Goal: Task Accomplishment & Management: Manage account settings

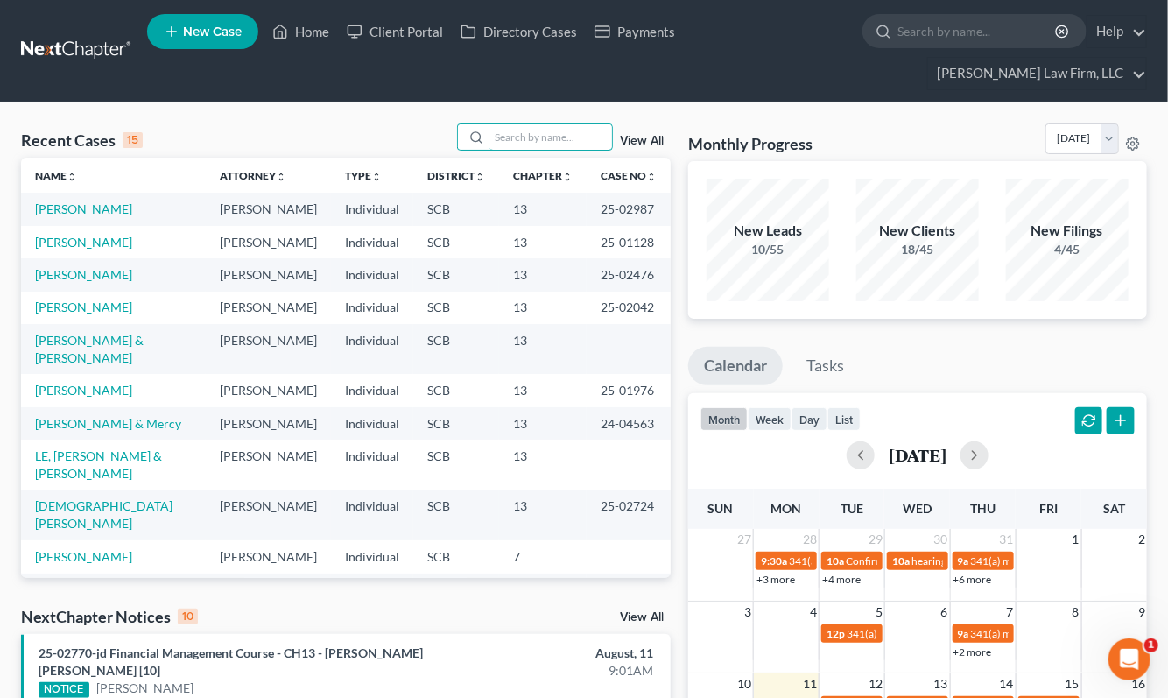
click at [572, 124] on input "search" at bounding box center [550, 136] width 123 height 25
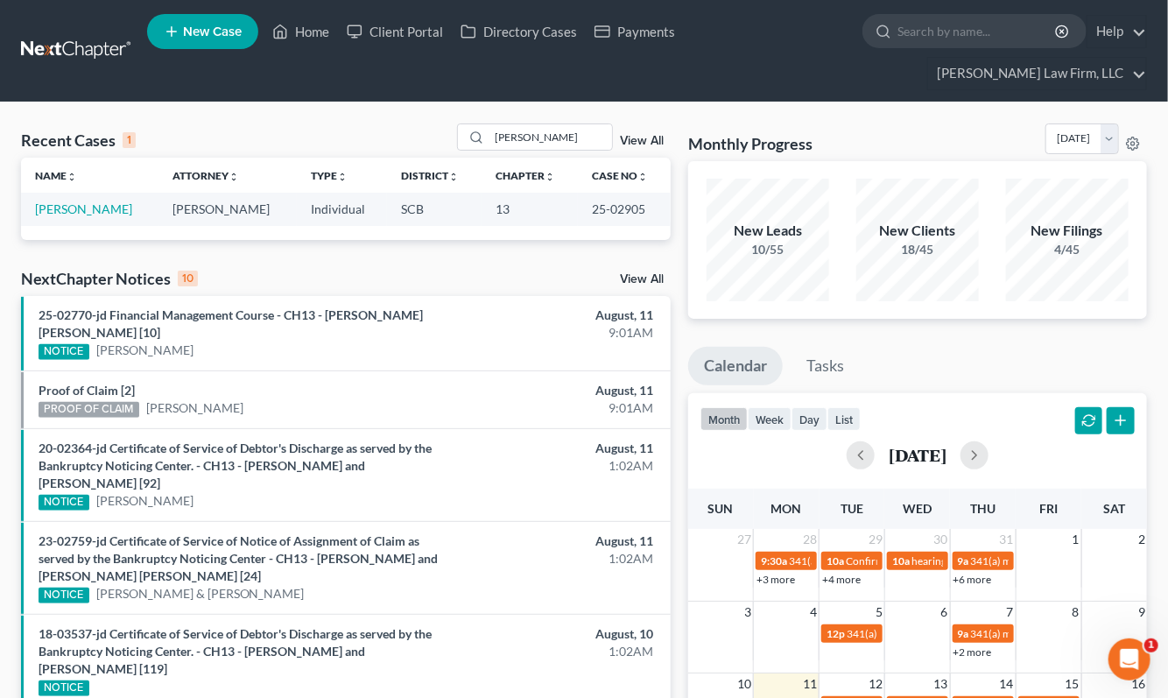
click at [878, 102] on div "Recent Cases 1 knotts View All Name unfold_more expand_more expand_less Attorne…" at bounding box center [584, 625] width 1168 height 1047
click at [534, 124] on input "knotts" at bounding box center [550, 136] width 123 height 25
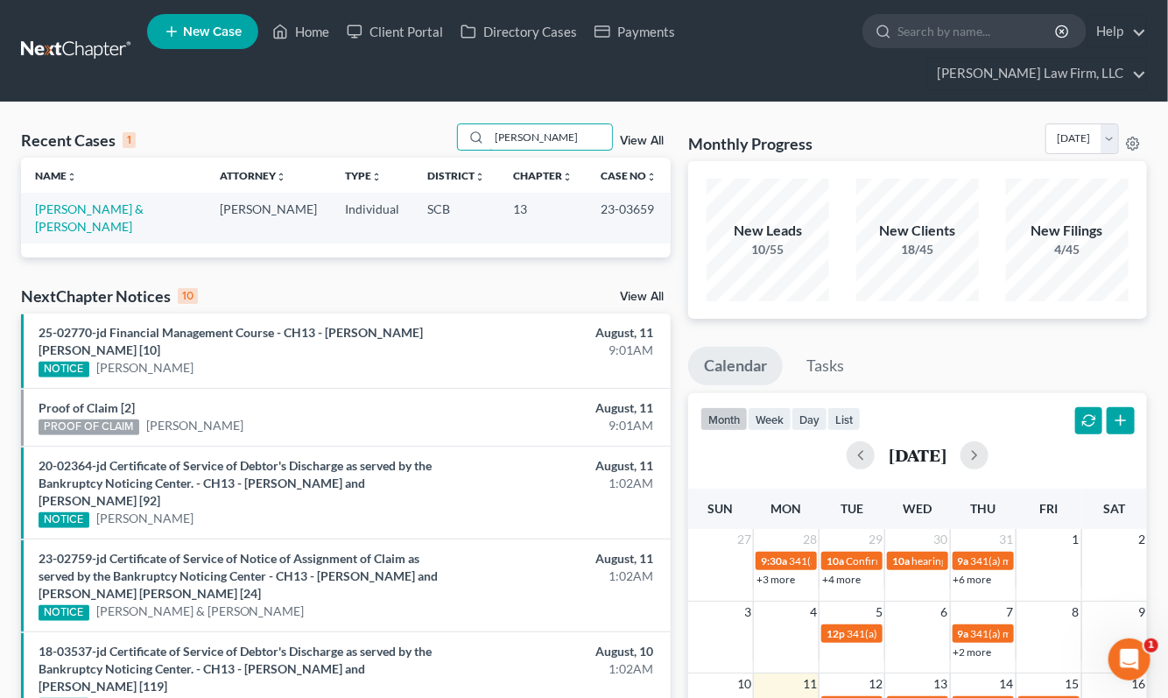
type input "oates"
click at [119, 201] on link "[PERSON_NAME] & [PERSON_NAME]" at bounding box center [89, 217] width 109 height 32
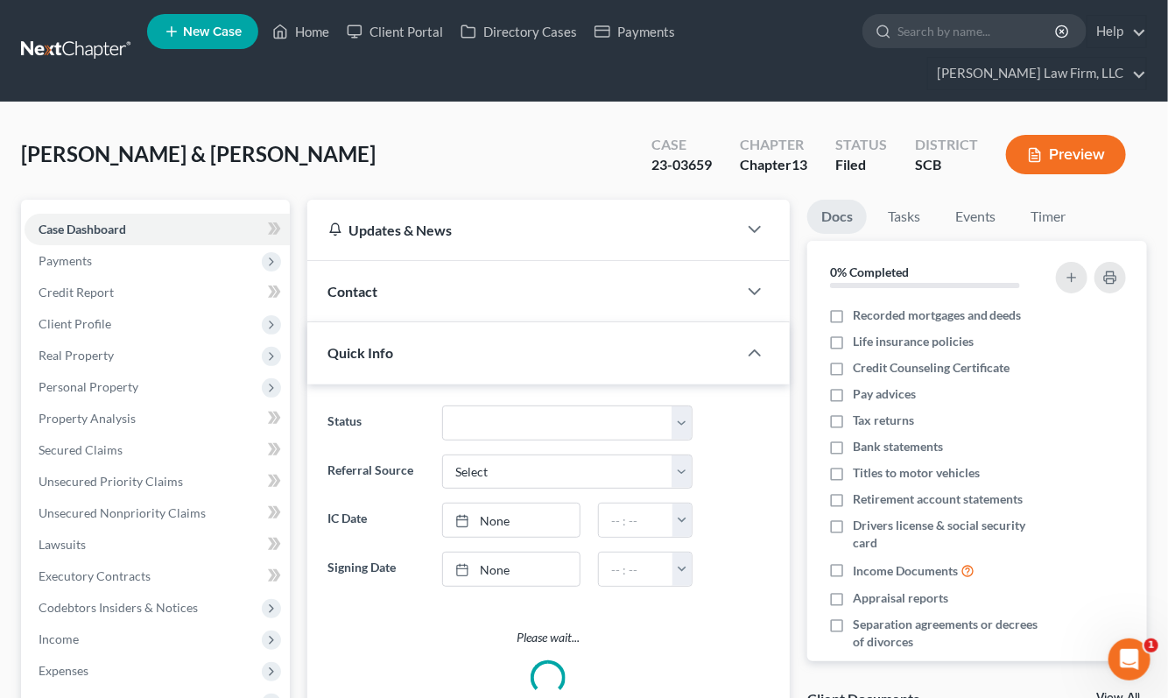
select select "2"
click at [109, 308] on span "Client Profile" at bounding box center [157, 324] width 265 height 32
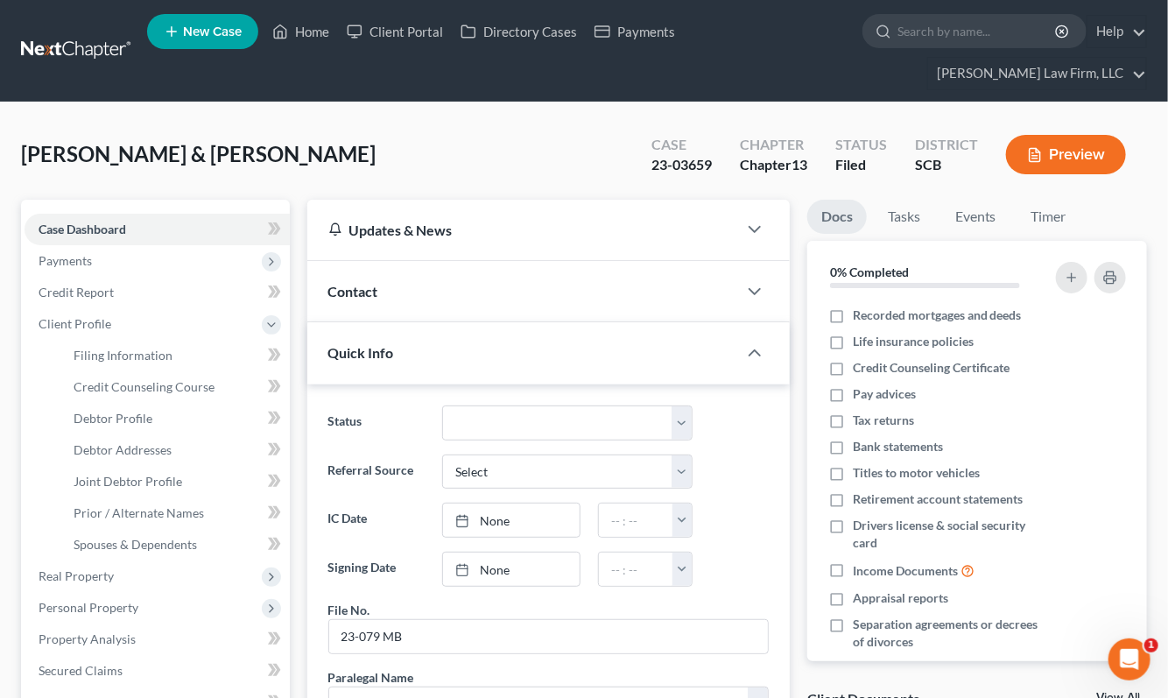
click at [1082, 135] on button "Preview" at bounding box center [1066, 154] width 120 height 39
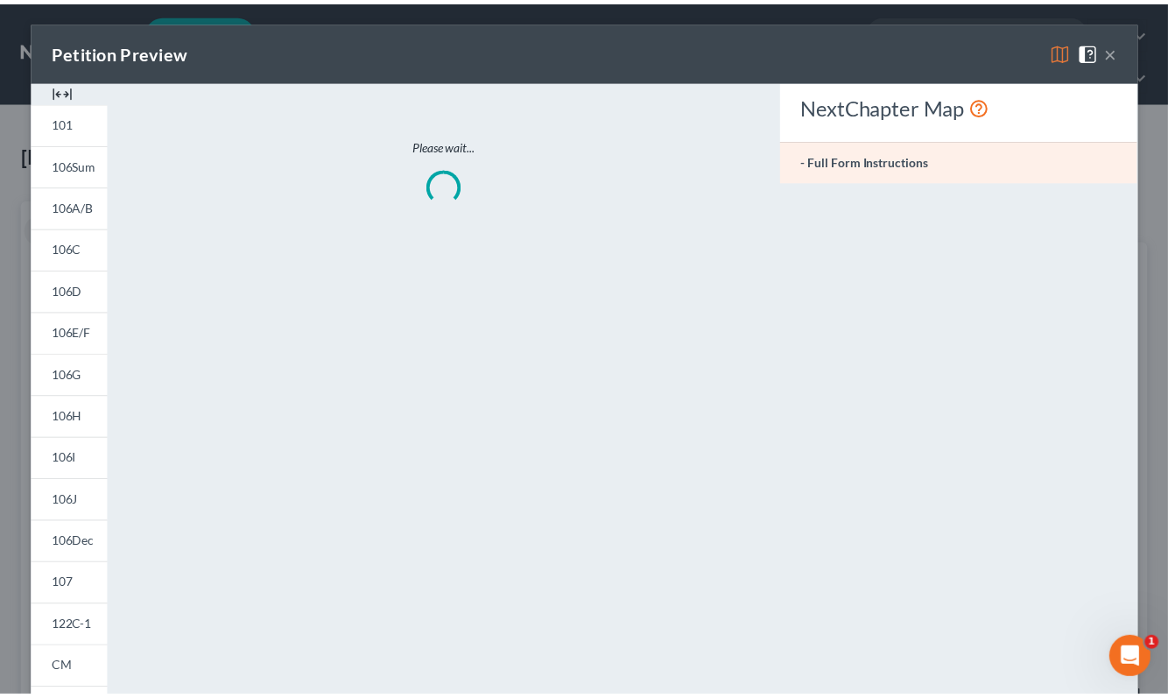
scroll to position [689, 0]
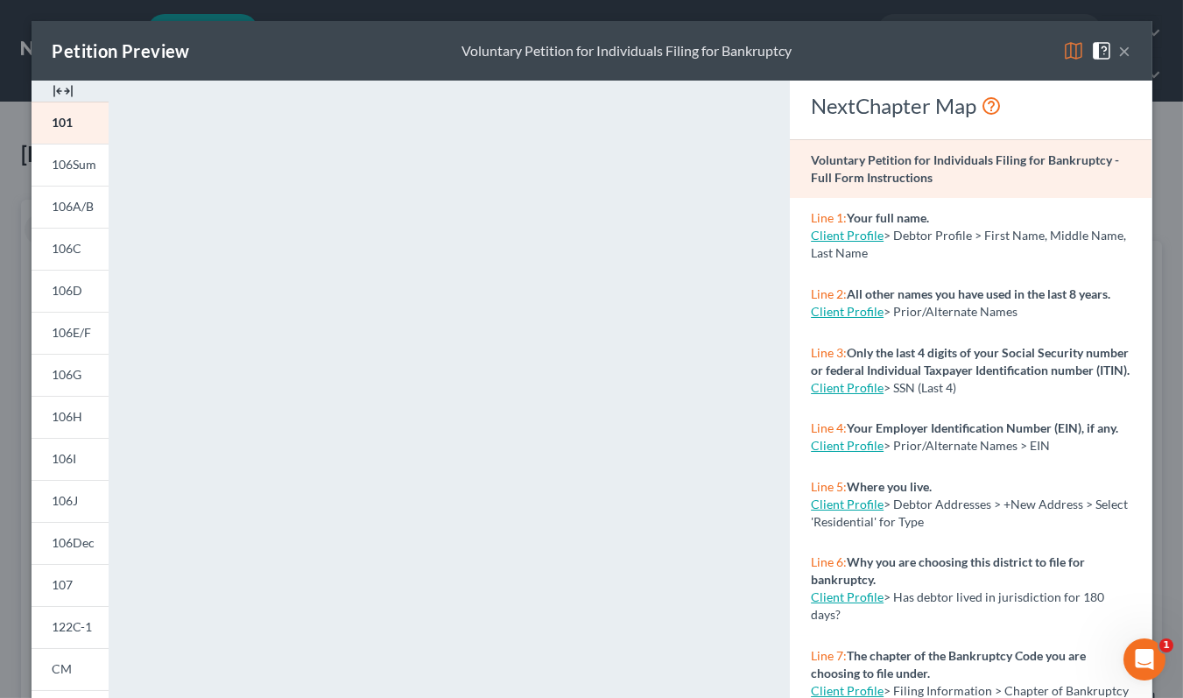
click at [1119, 41] on button "×" at bounding box center [1125, 50] width 12 height 21
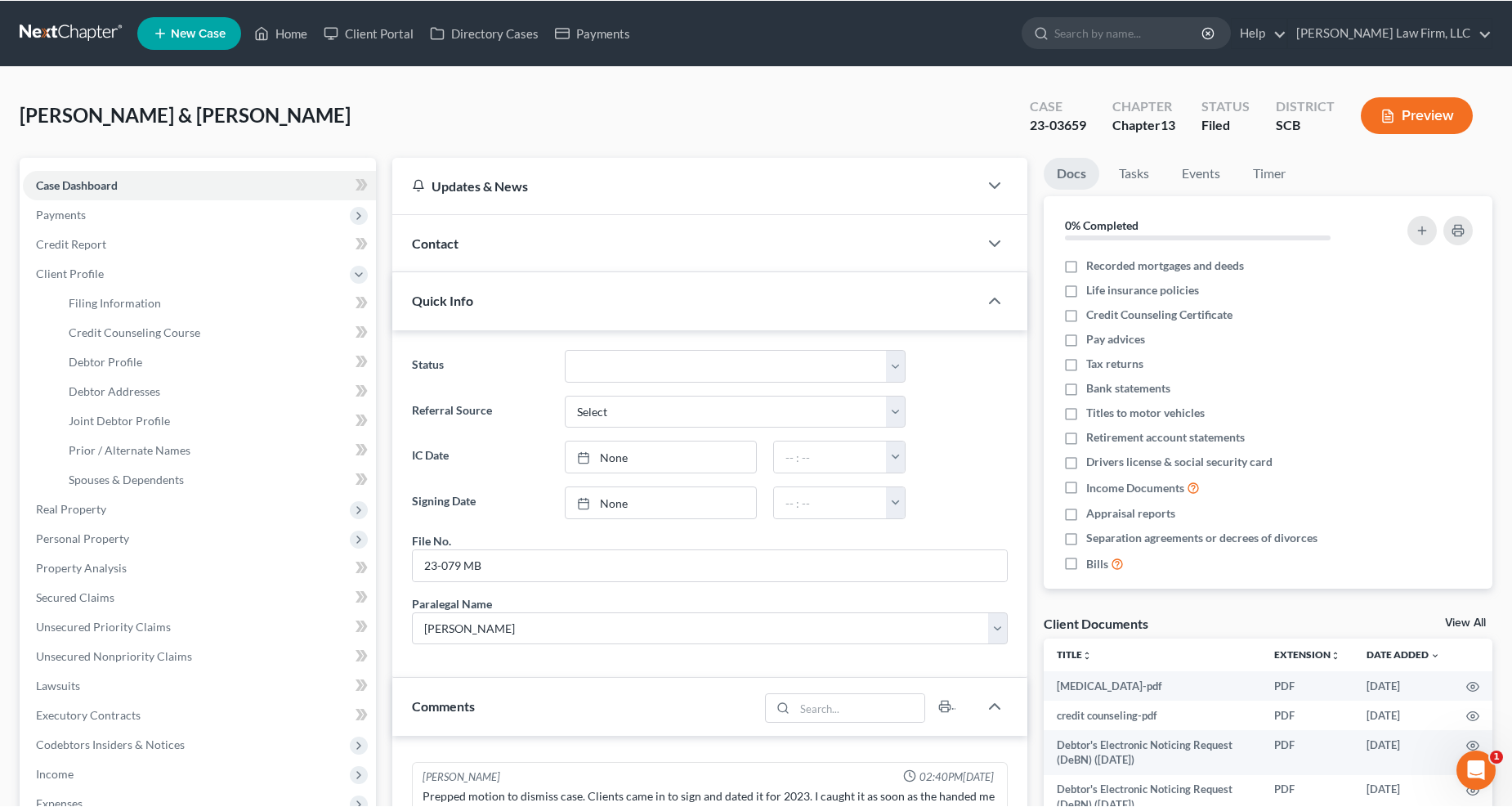
scroll to position [463, 0]
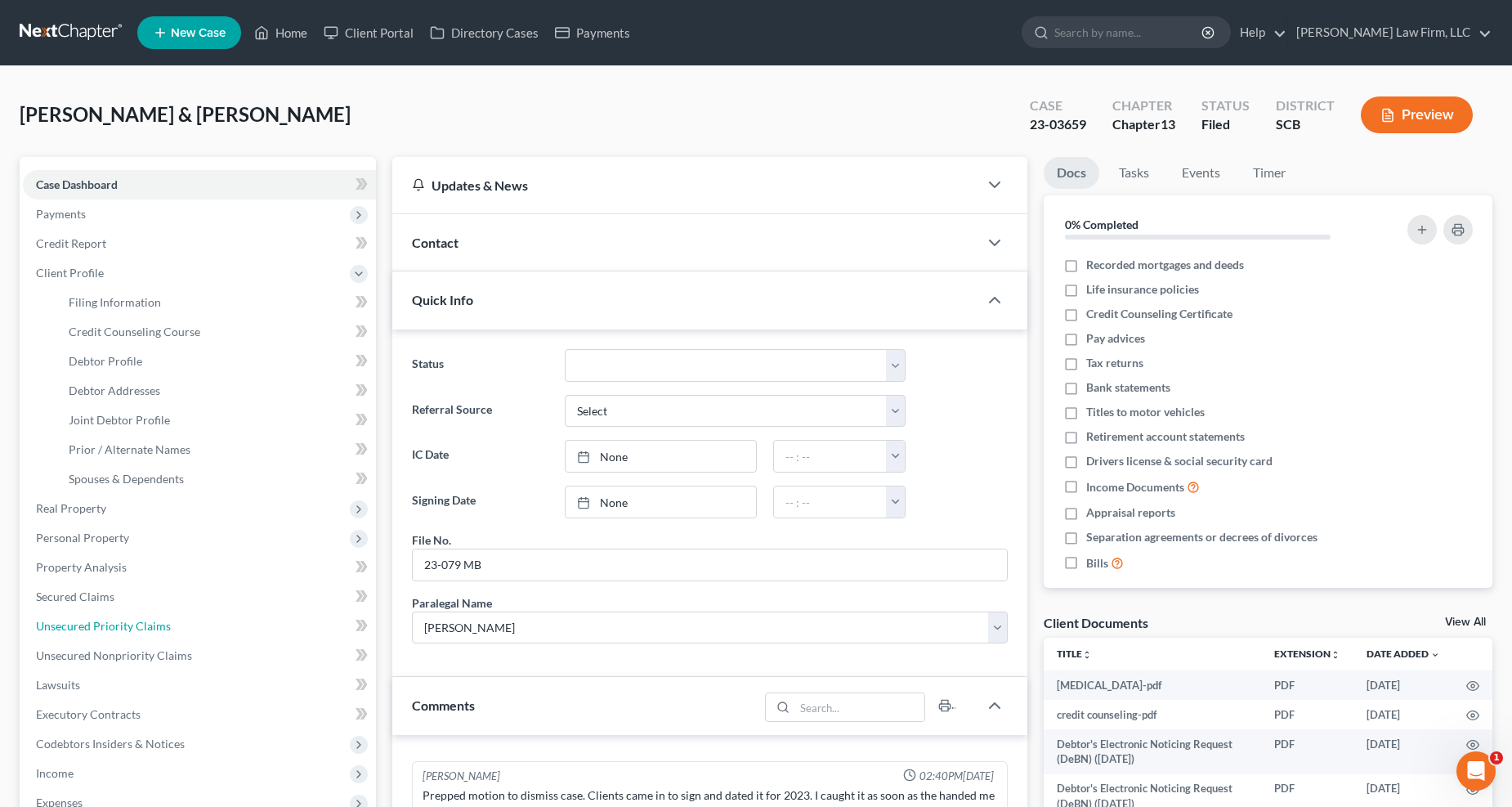
drag, startPoint x: 92, startPoint y: 632, endPoint x: 254, endPoint y: 668, distance: 166.0
click at [92, 633] on link "Unsecured Priority Claims" at bounding box center [200, 627] width 353 height 30
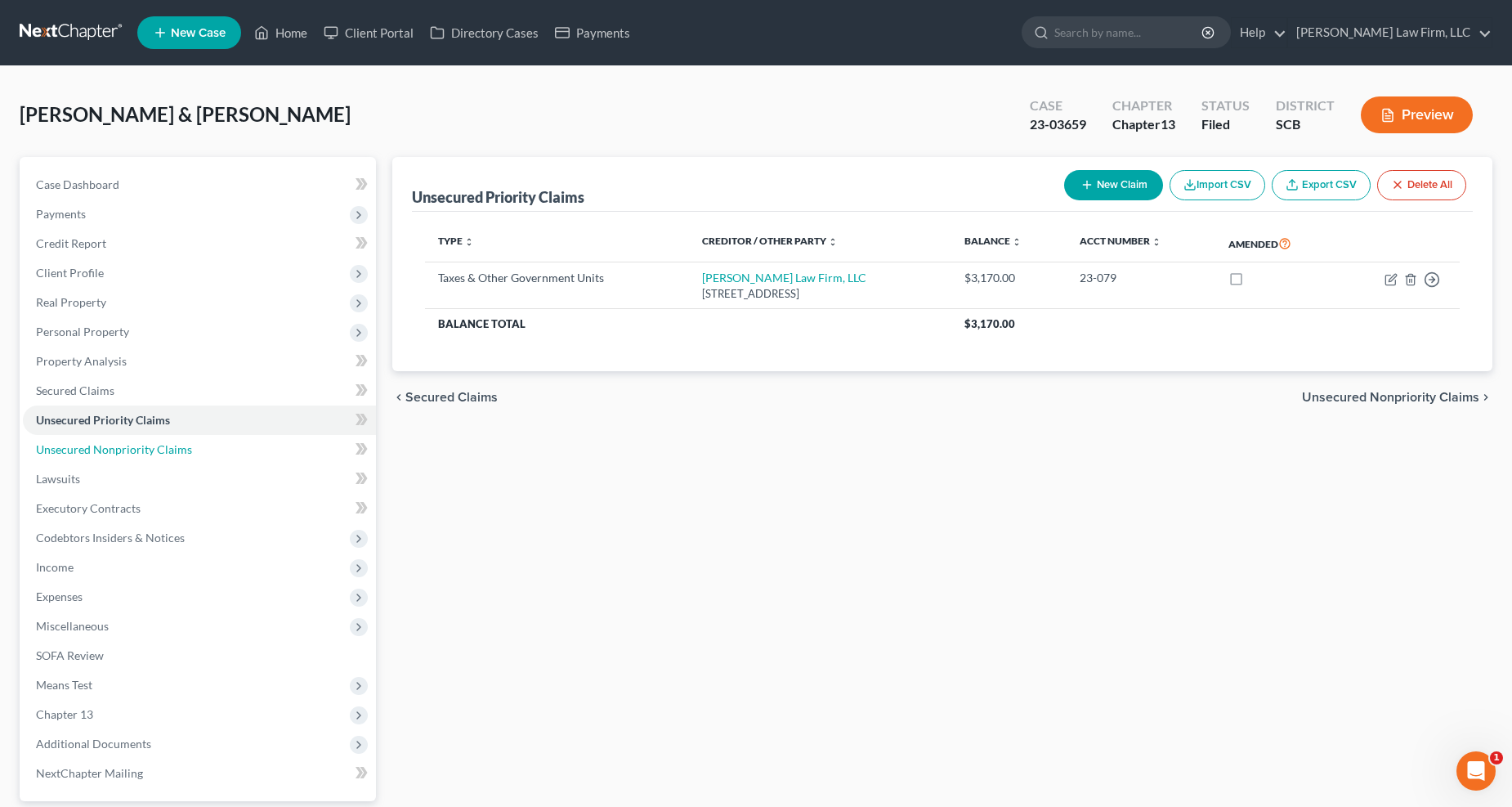
click at [157, 449] on span "Unsecured Nonpriority Claims" at bounding box center [114, 449] width 156 height 14
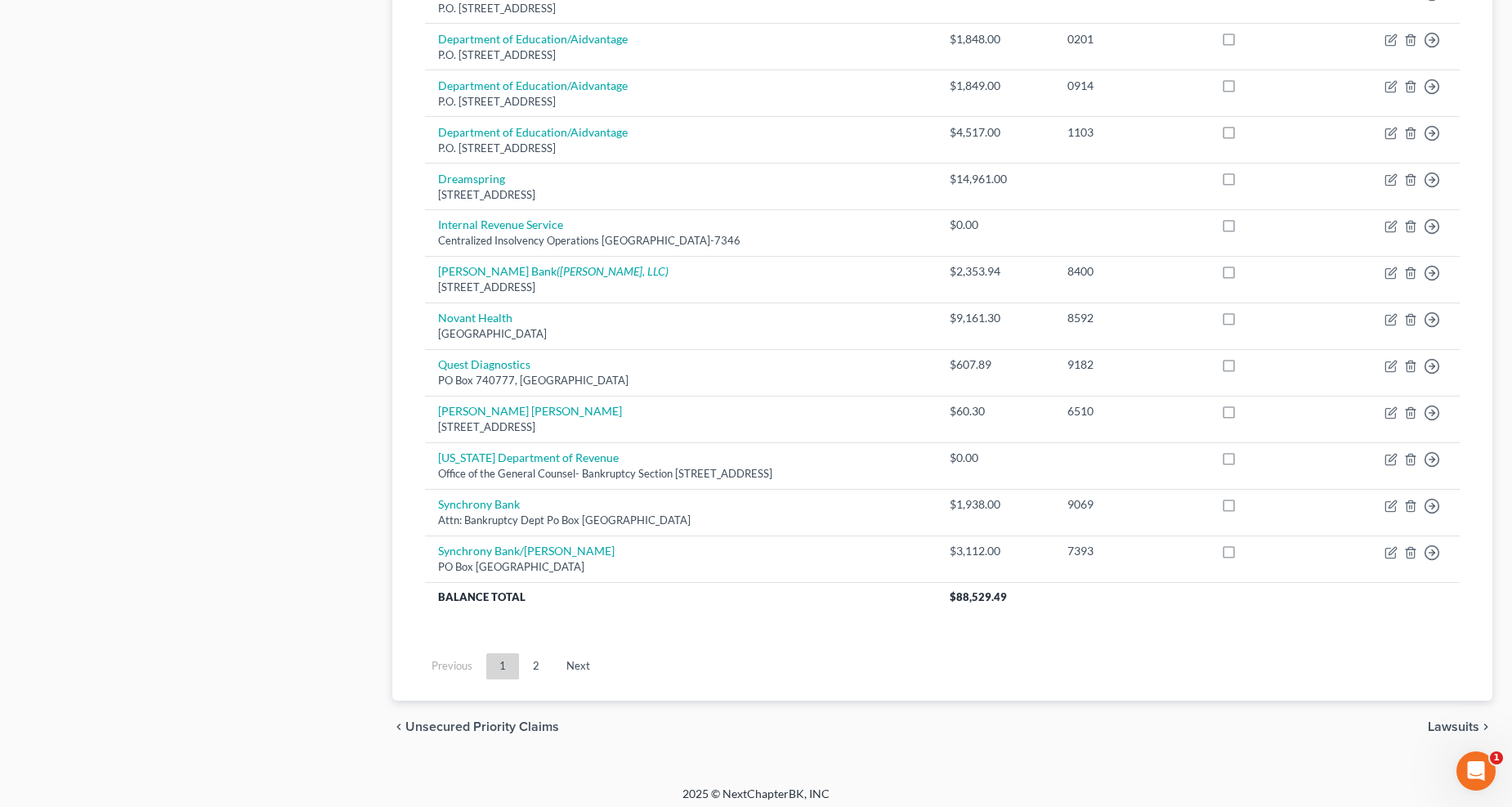
scroll to position [1087, 0]
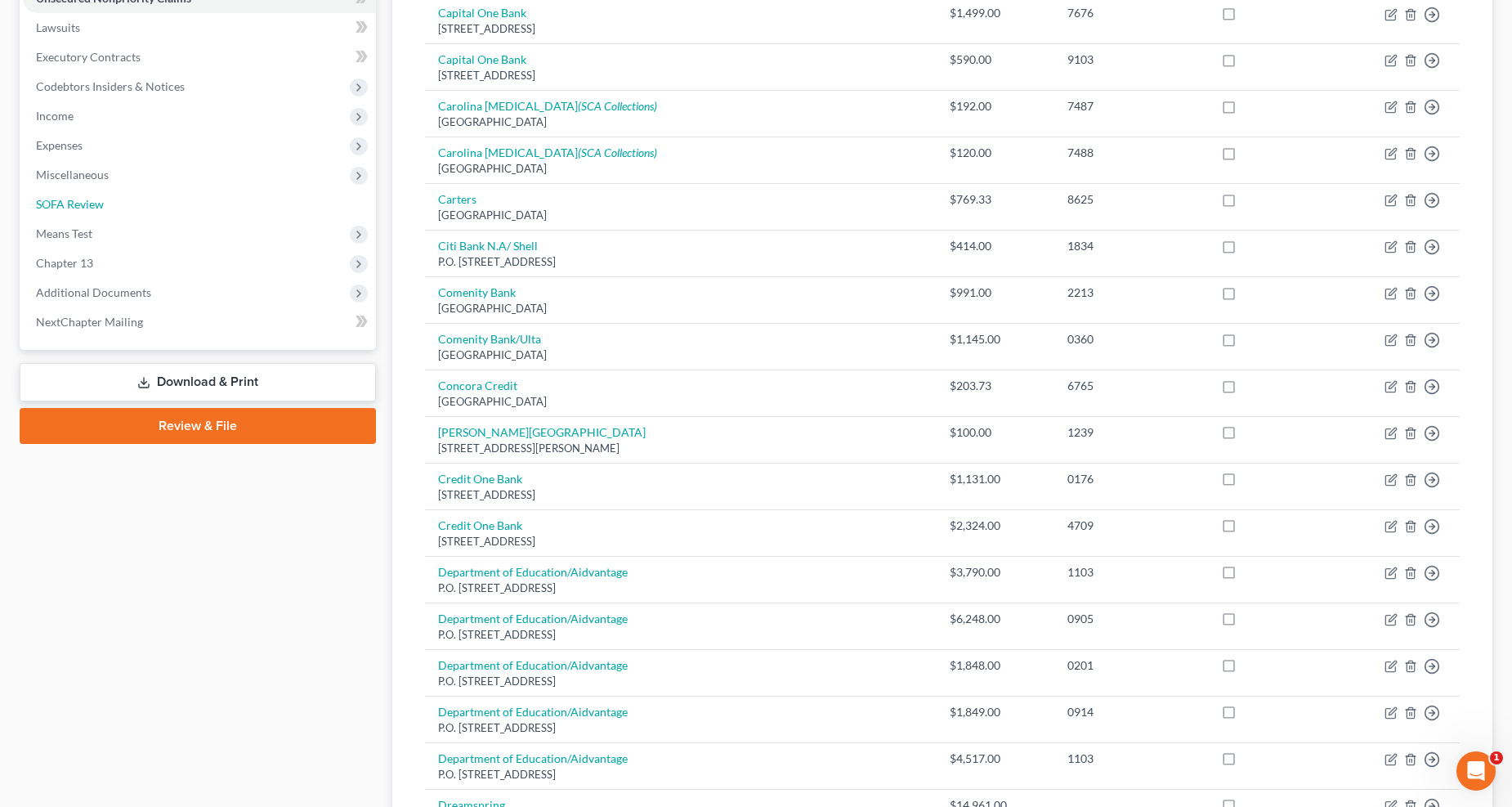
click at [110, 206] on link "SOFA Review" at bounding box center [200, 205] width 353 height 30
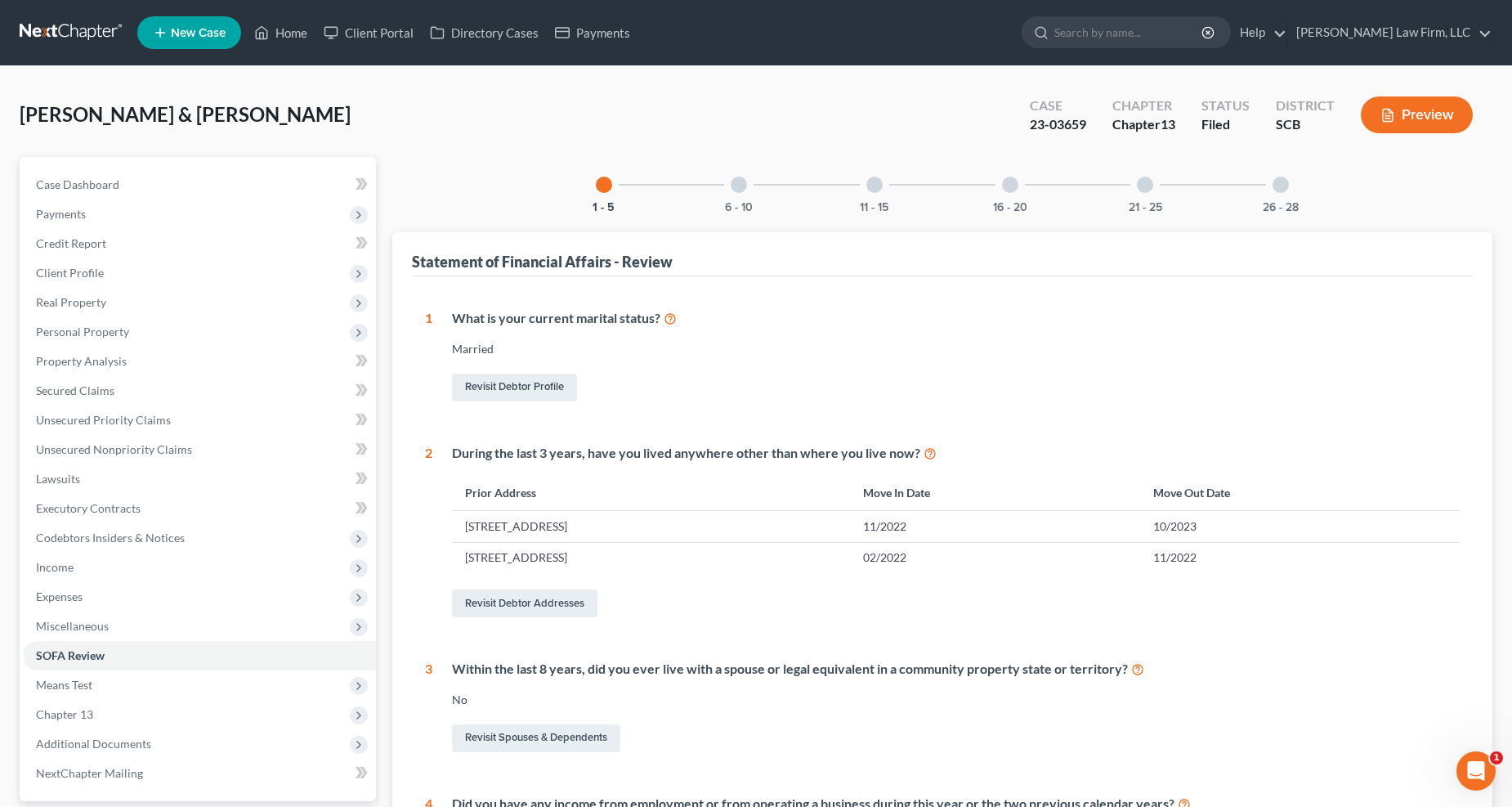
click at [859, 176] on div "11 - 15" at bounding box center [875, 185] width 56 height 56
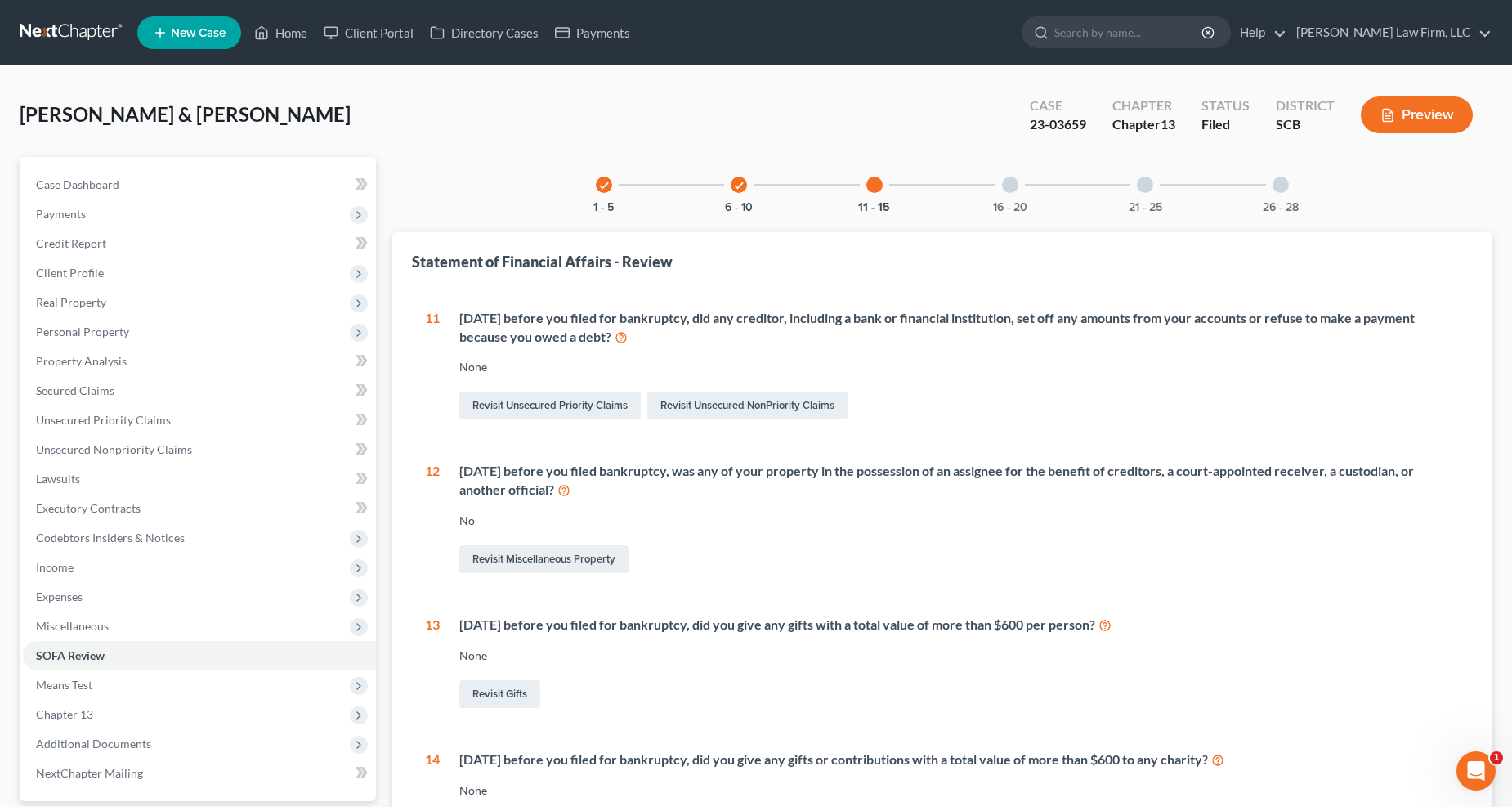
click at [1014, 167] on div "16 - 20" at bounding box center [1010, 185] width 56 height 56
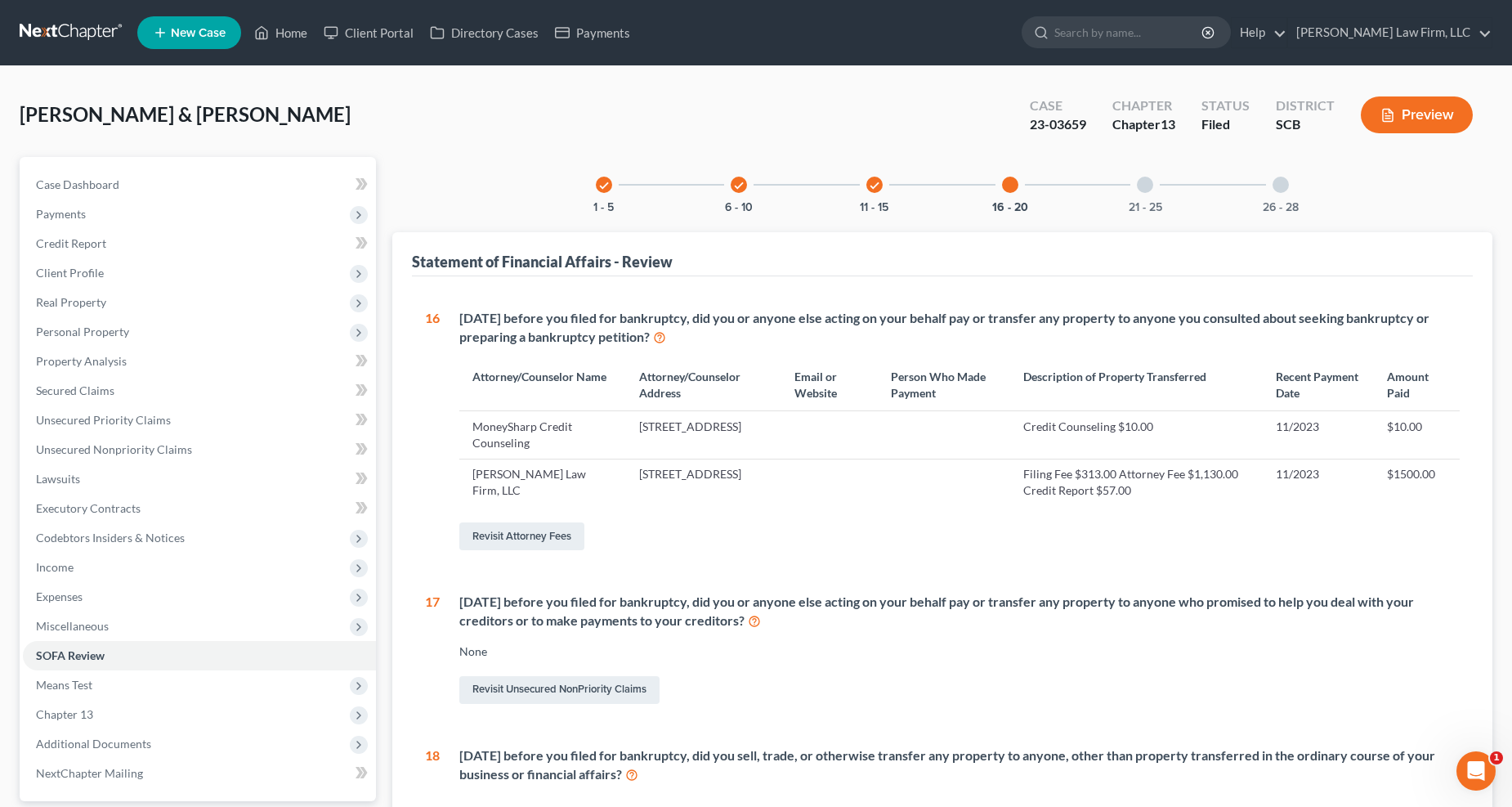
click at [90, 166] on div "Case Dashboard Payments Invoices Payments Payments Credit Report Client Profile…" at bounding box center [198, 479] width 357 height 644
click at [92, 174] on link "Case Dashboard" at bounding box center [200, 185] width 353 height 30
select select "2"
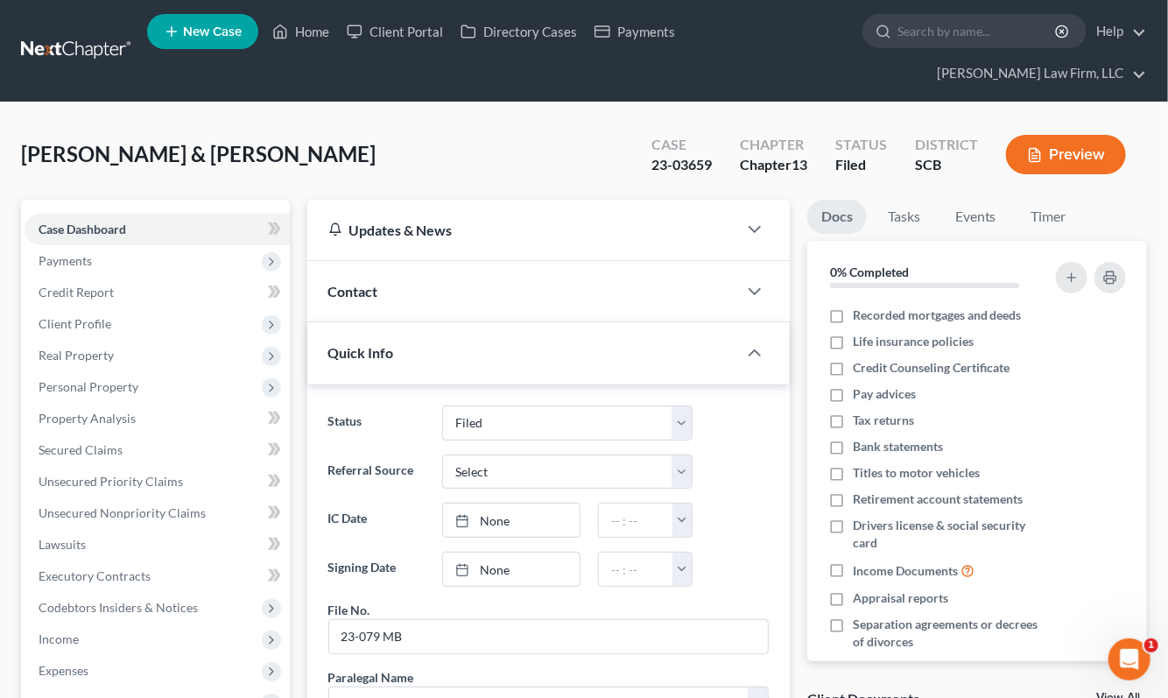
click at [83, 36] on link at bounding box center [77, 51] width 112 height 32
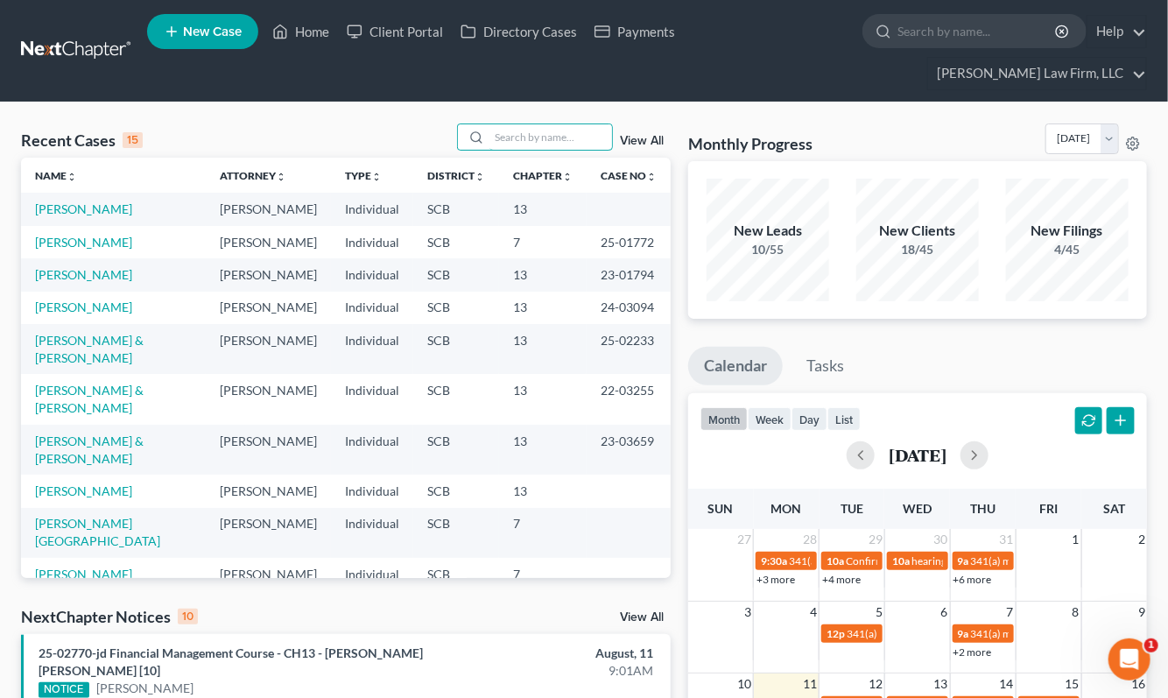
click at [552, 124] on input "search" at bounding box center [550, 136] width 123 height 25
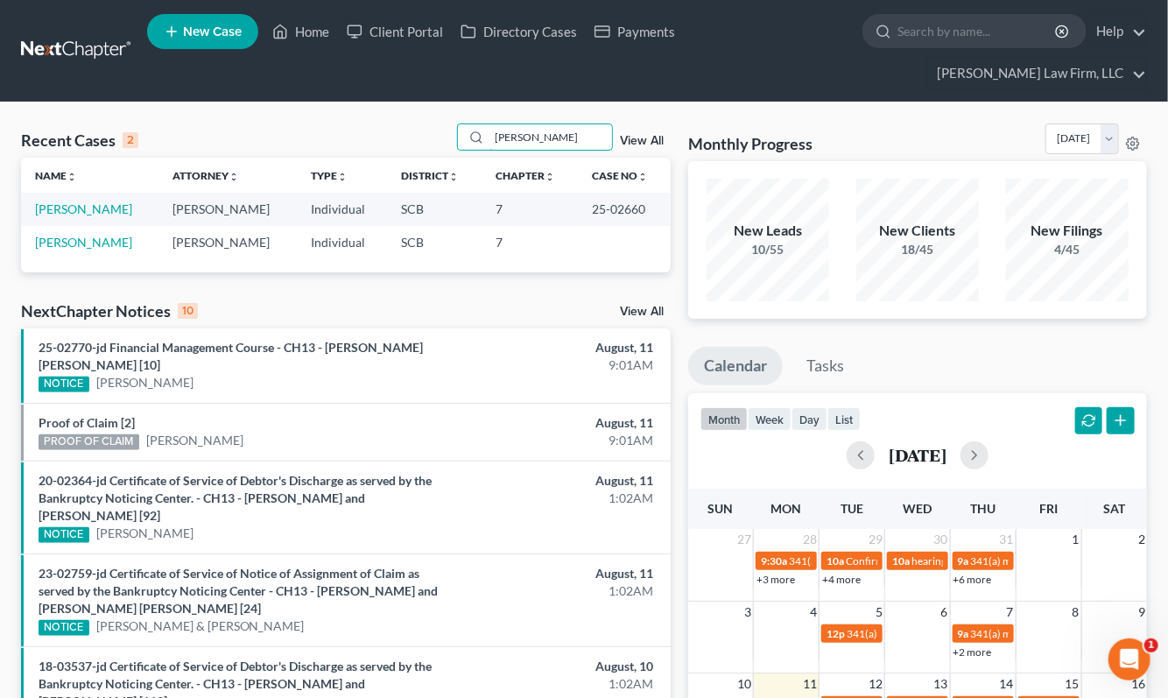
type input "armstrong"
click at [65, 201] on link "[PERSON_NAME]" at bounding box center [83, 208] width 97 height 15
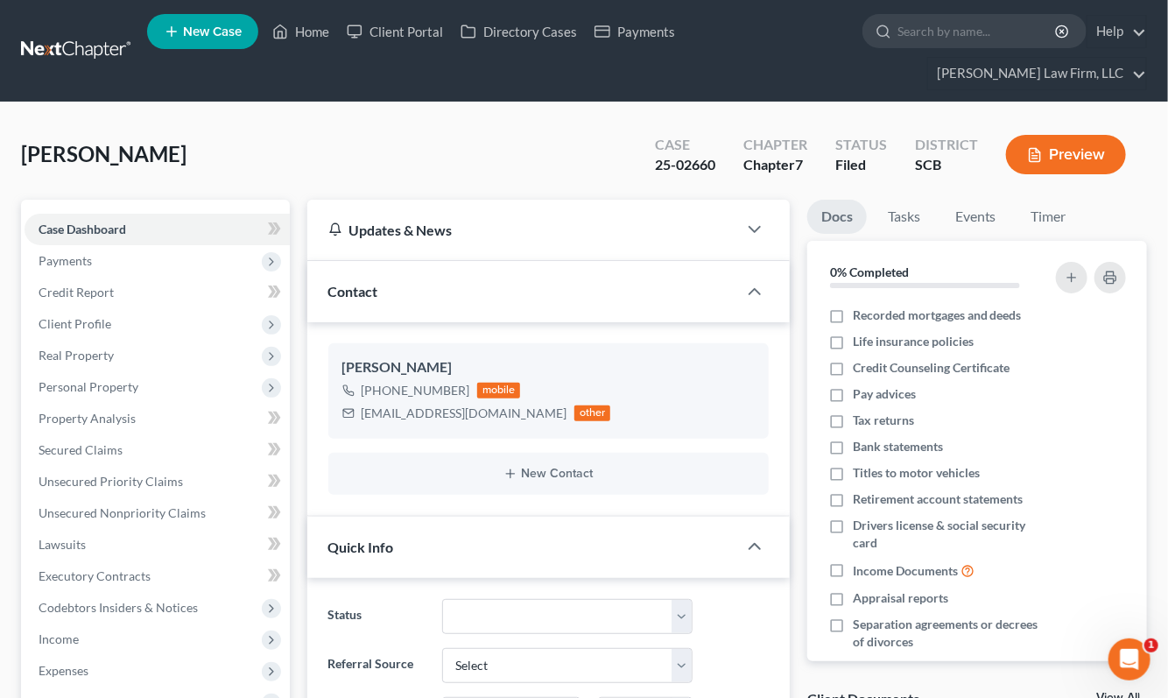
select select "3"
drag, startPoint x: 979, startPoint y: 85, endPoint x: 812, endPoint y: 84, distance: 166.3
click at [64, 35] on link at bounding box center [77, 51] width 112 height 32
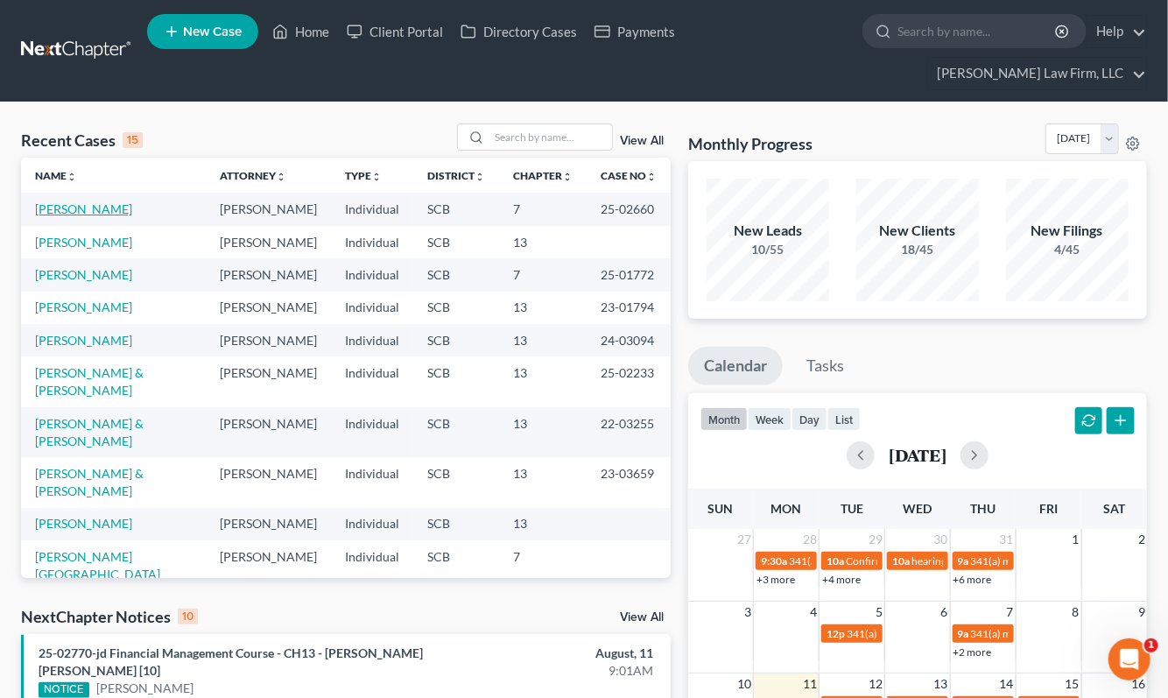
click at [119, 201] on link "[PERSON_NAME]" at bounding box center [83, 208] width 97 height 15
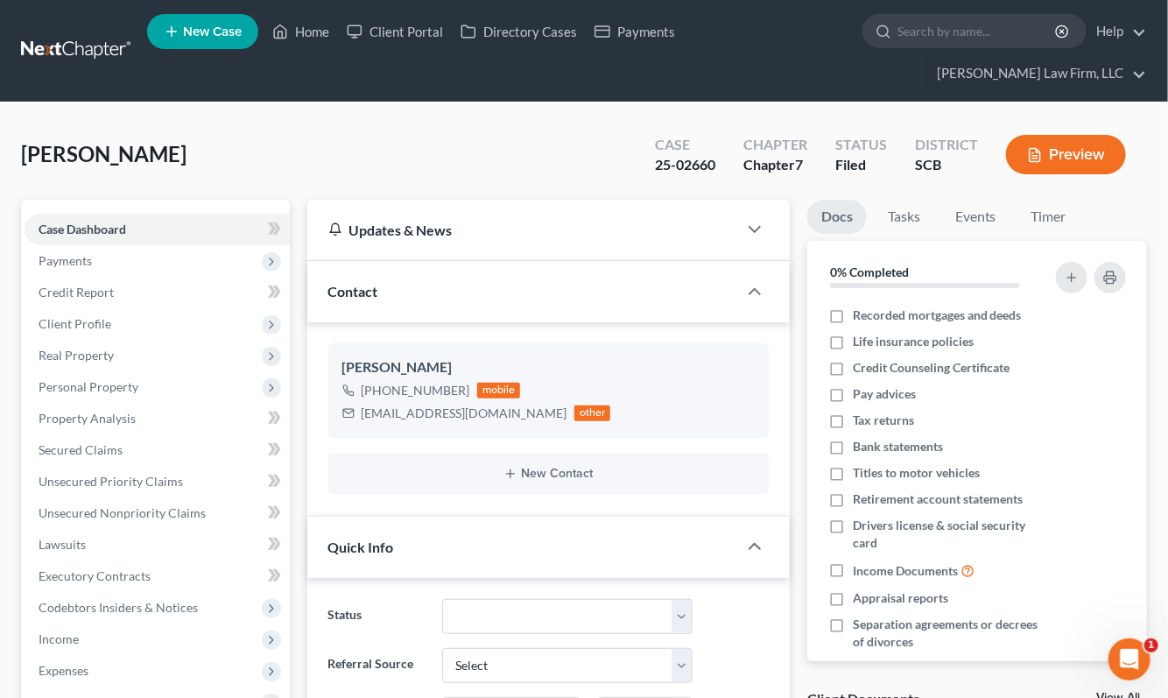
select select "3"
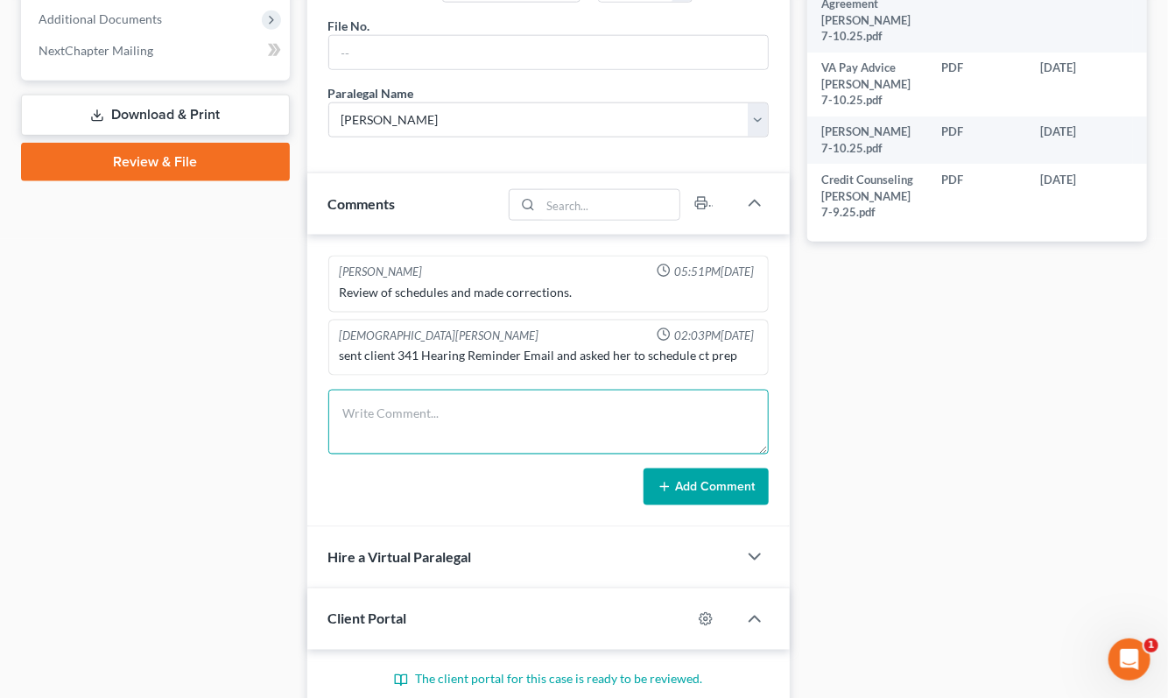
click at [439, 390] on textarea at bounding box center [548, 422] width 440 height 65
type textarea "Ct prep - debtor did great"
click at [748, 468] on button "Add Comment" at bounding box center [705, 486] width 125 height 37
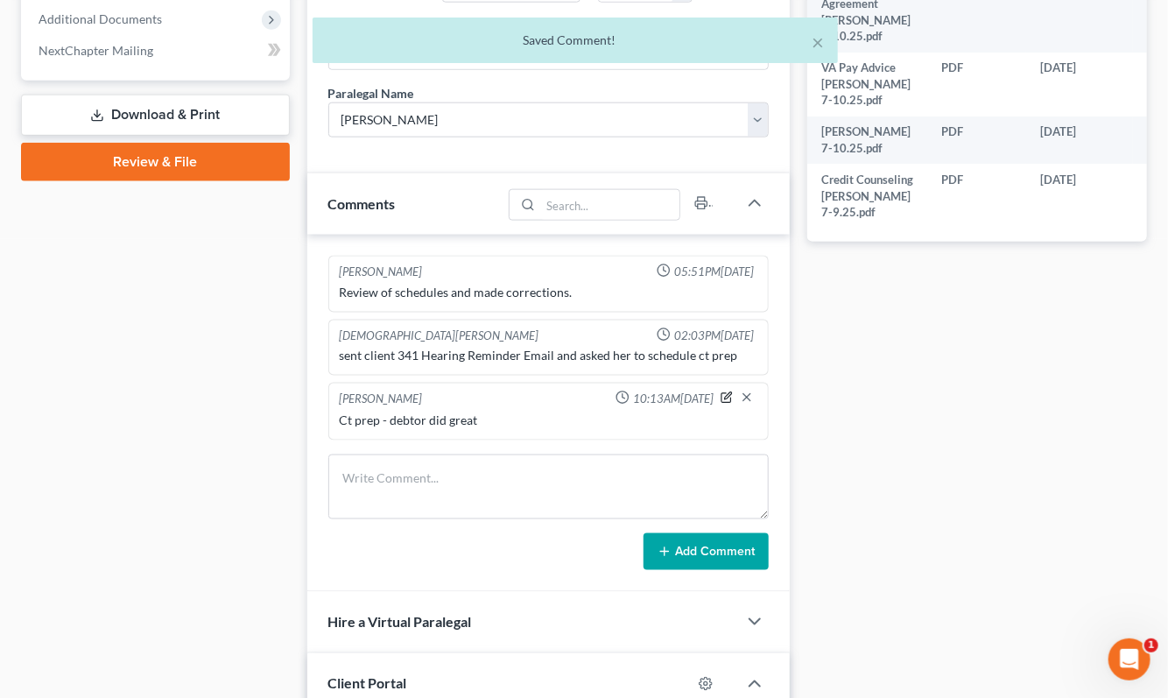
click at [727, 391] on icon "button" at bounding box center [726, 397] width 12 height 12
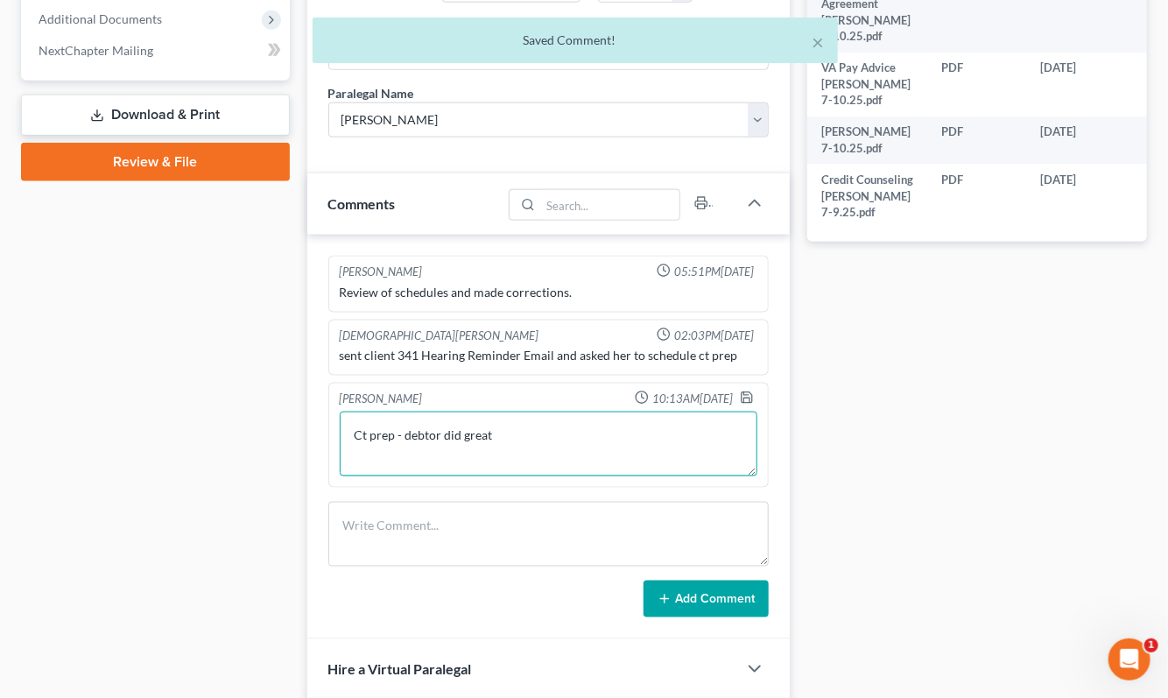
click at [599, 411] on textarea "Ct prep - debtor did great" at bounding box center [549, 443] width 418 height 65
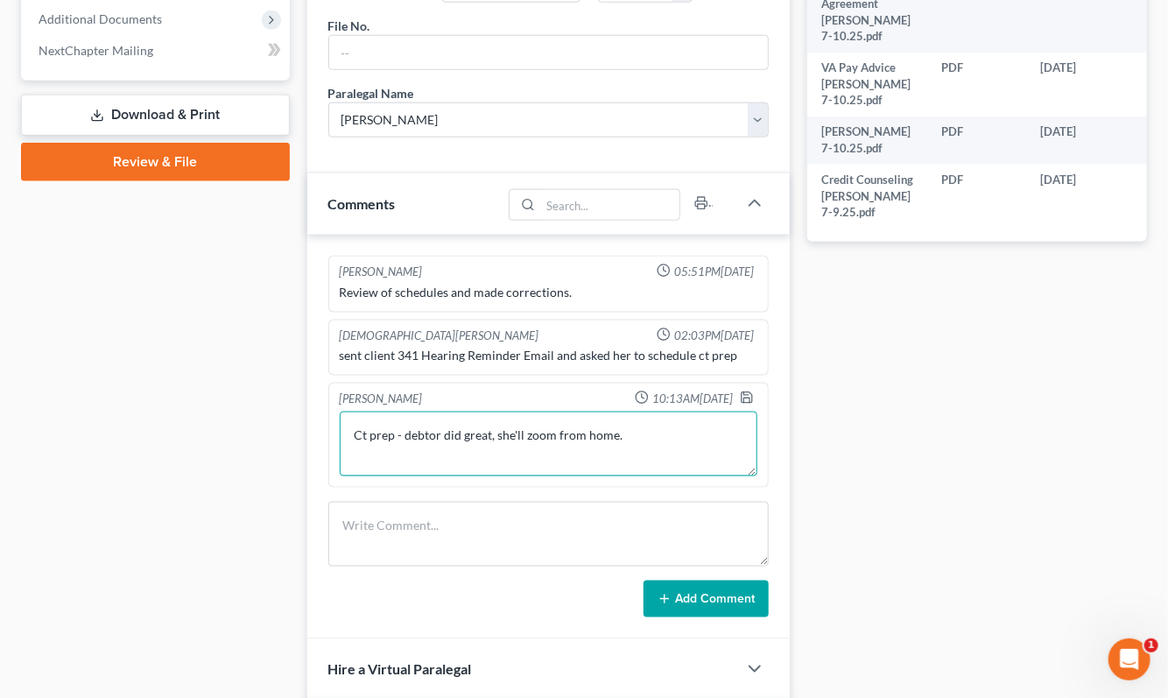
type textarea "Ct prep - debtor did great, she'll zoom from home."
click at [747, 392] on polyline "button" at bounding box center [746, 393] width 4 height 3
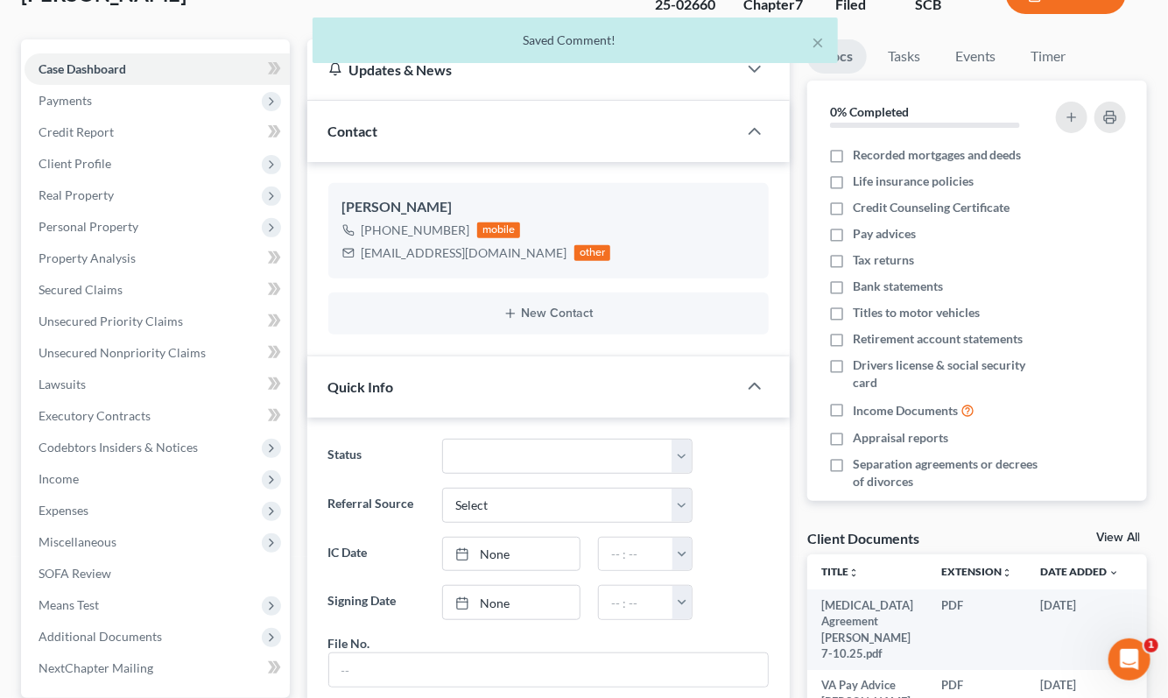
scroll to position [0, 0]
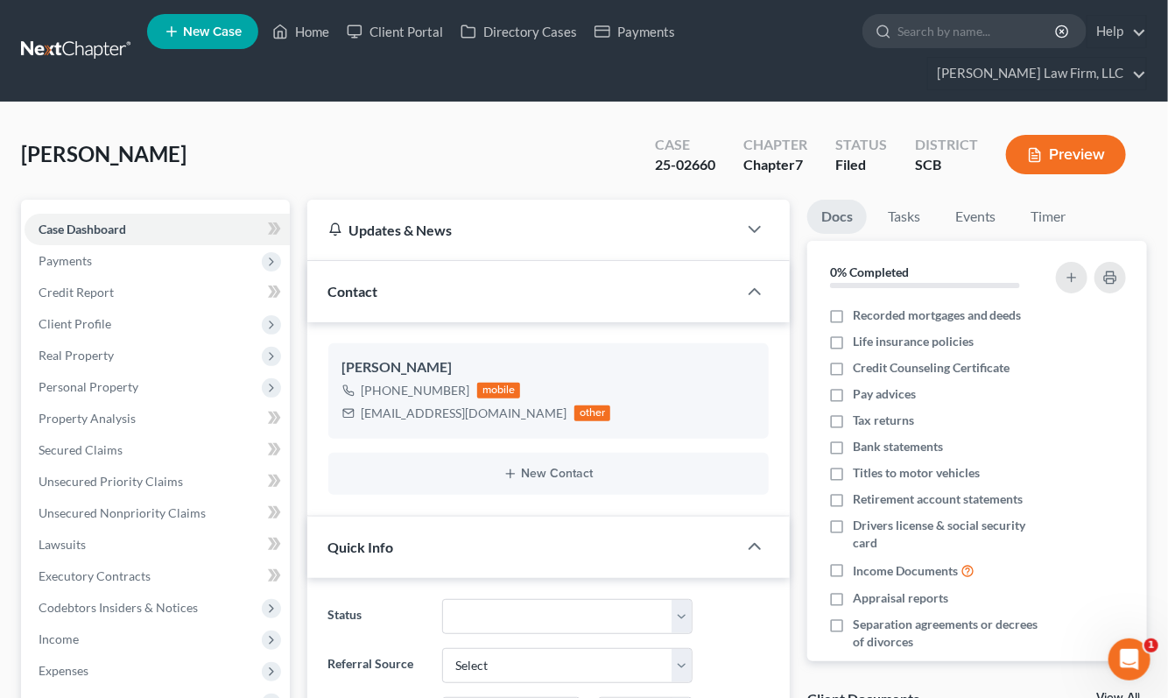
click at [99, 35] on link at bounding box center [77, 51] width 112 height 32
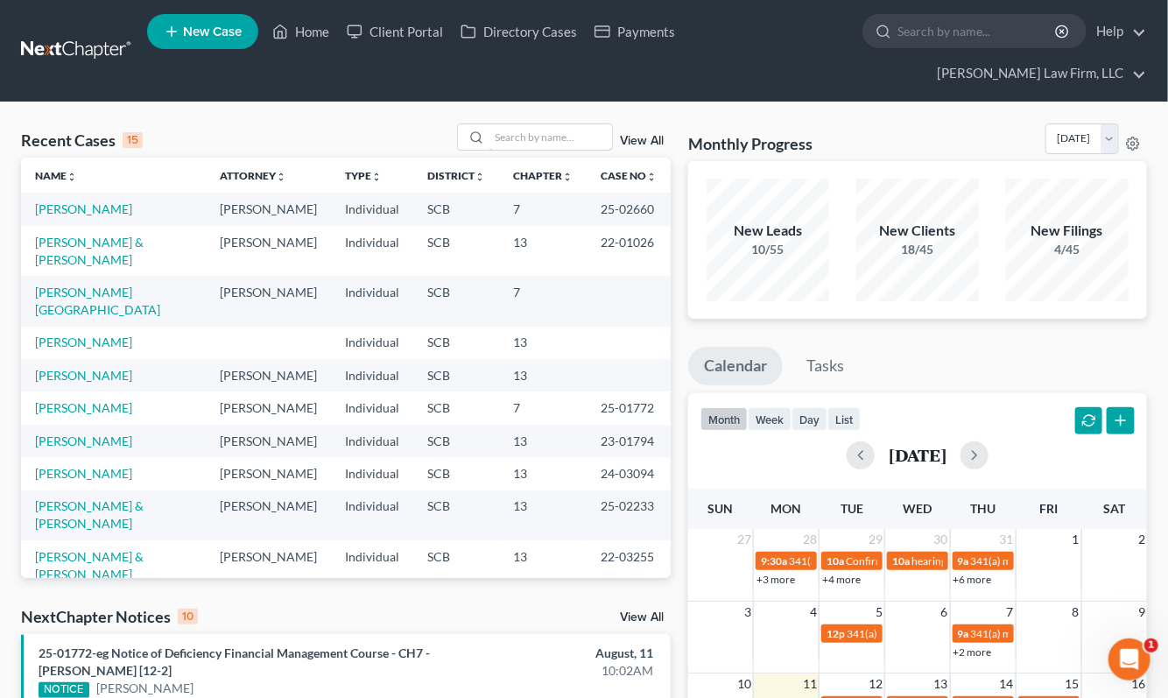
click at [544, 124] on input "search" at bounding box center [550, 136] width 123 height 25
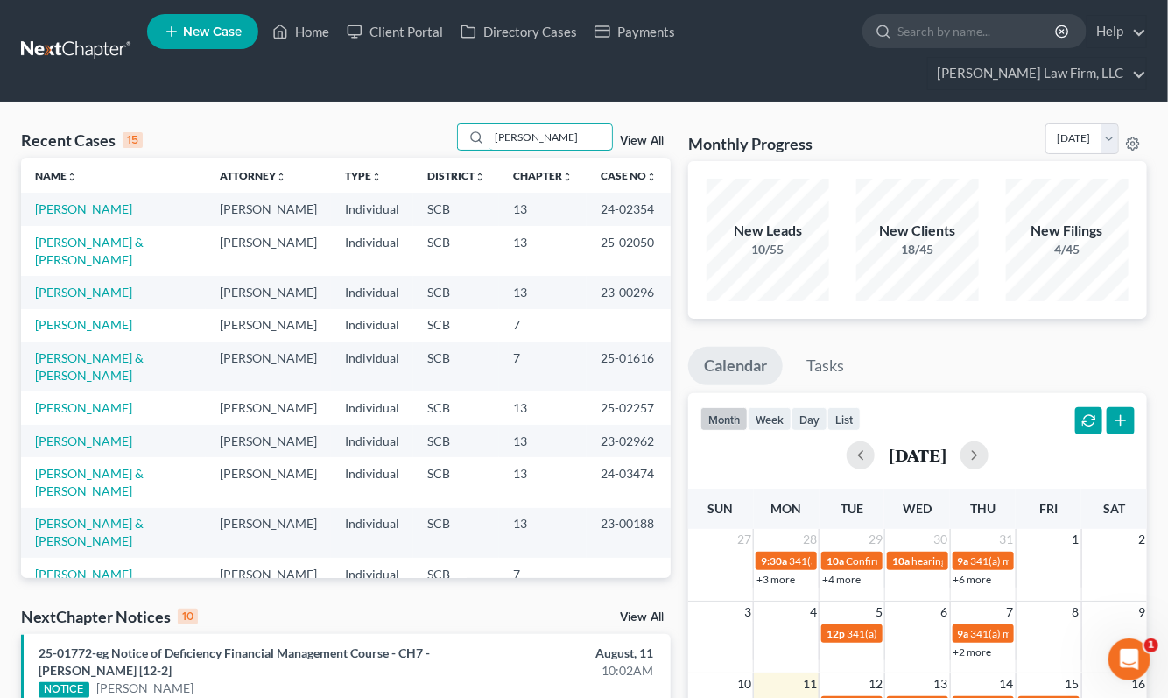
type input "edwards"
click at [103, 201] on link "[PERSON_NAME]" at bounding box center [83, 208] width 97 height 15
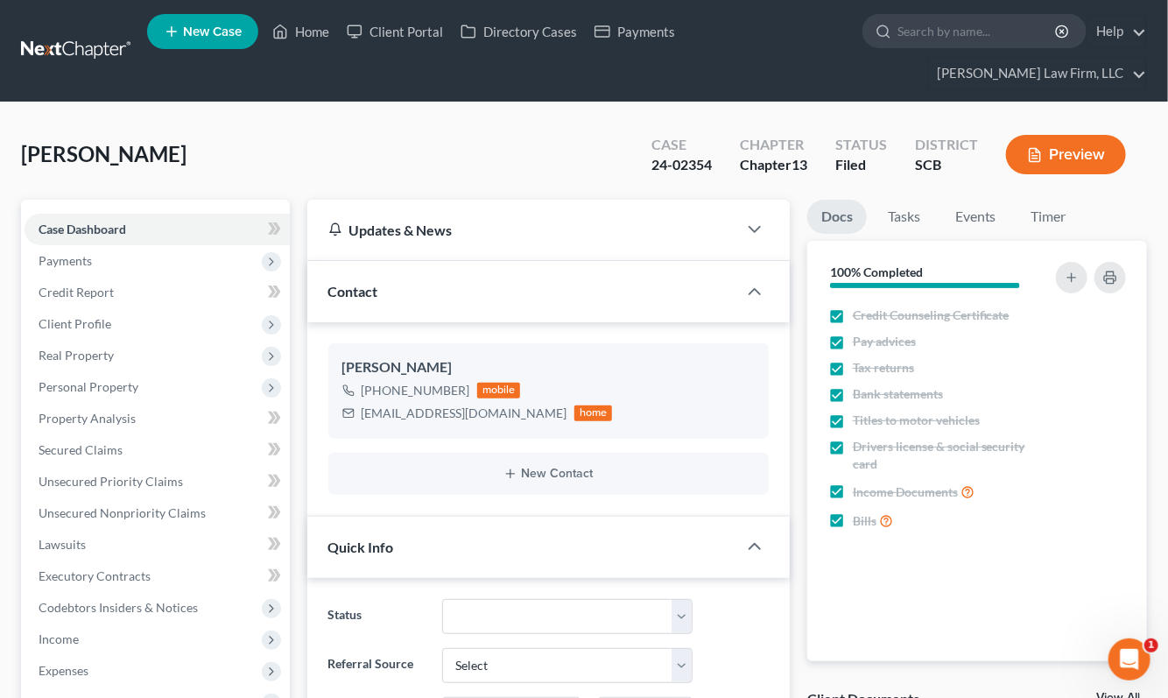
select select "1"
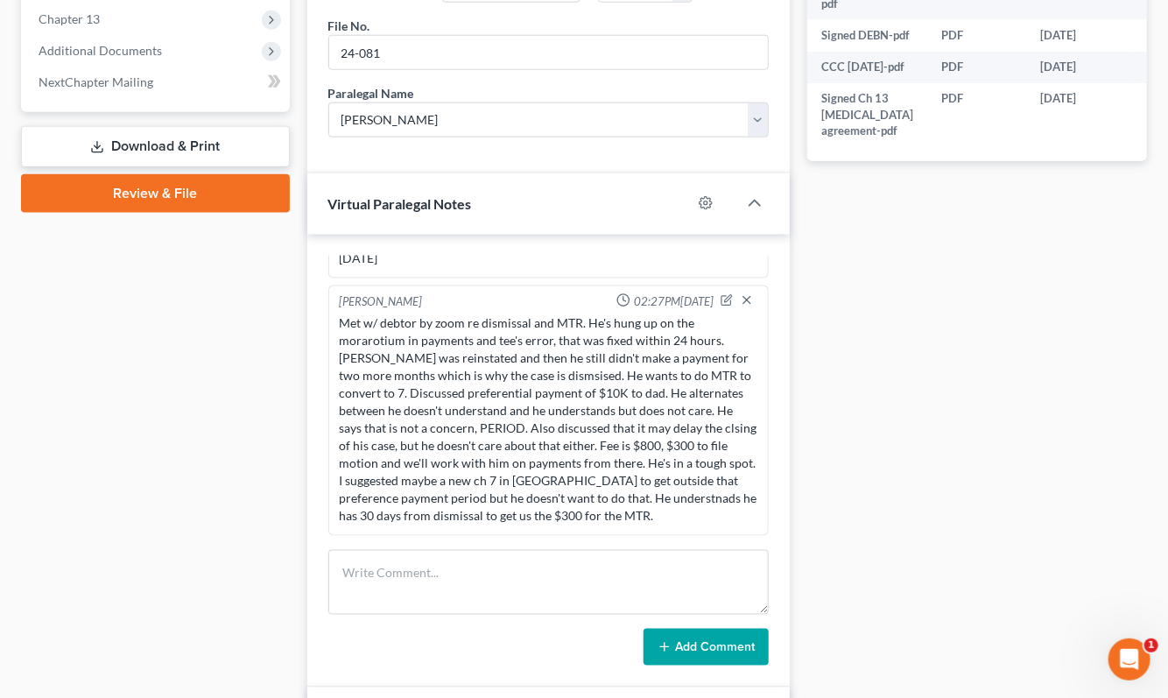
scroll to position [875, 0]
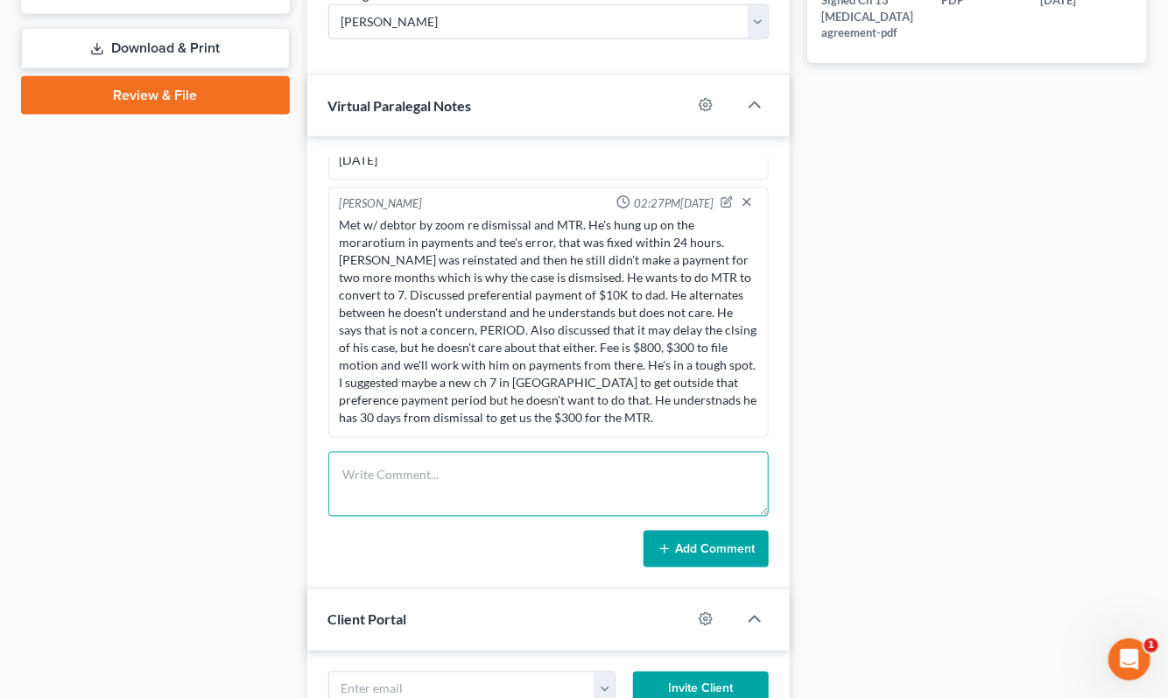
click at [471, 478] on textarea at bounding box center [548, 484] width 440 height 65
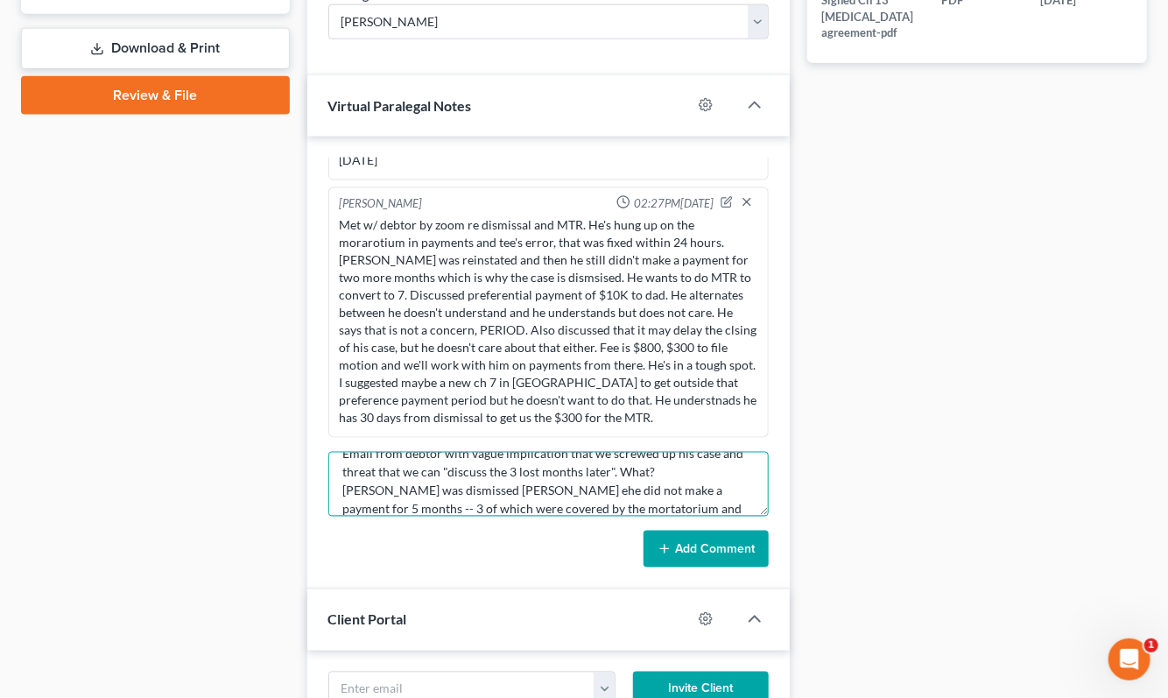
scroll to position [39, 0]
type textarea "Email from debtor with vague implication that we screwed up his case and threat…"
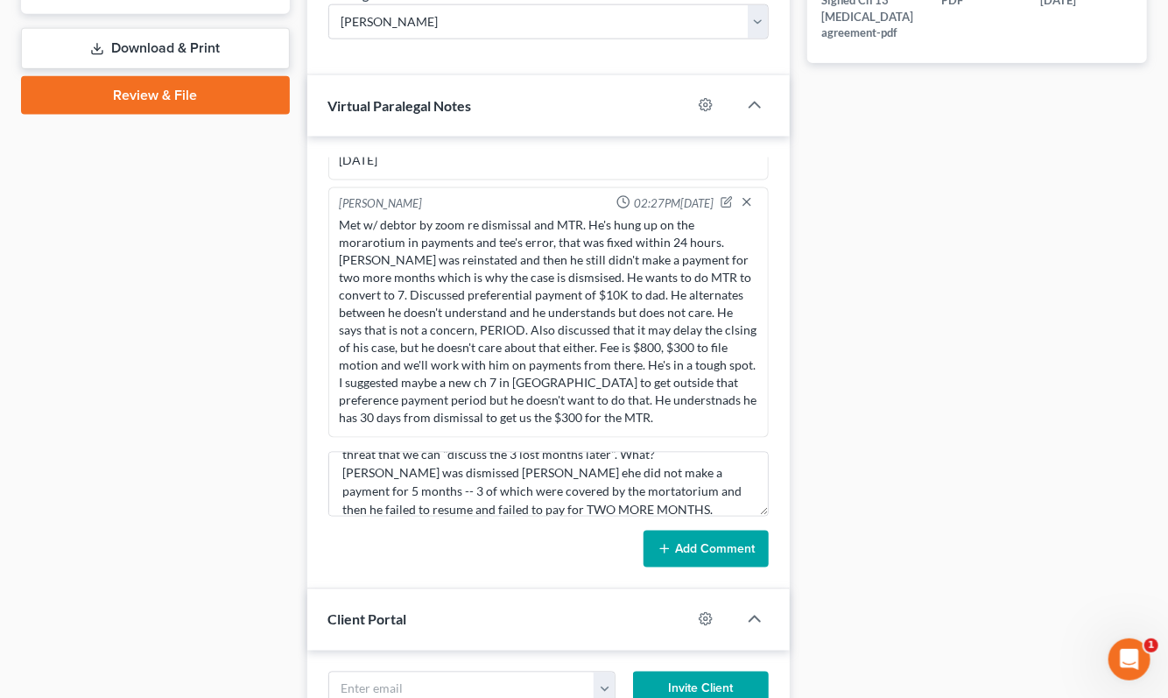
drag, startPoint x: 678, startPoint y: 509, endPoint x: 687, endPoint y: 512, distance: 9.4
click at [685, 530] on button "Add Comment" at bounding box center [705, 548] width 125 height 37
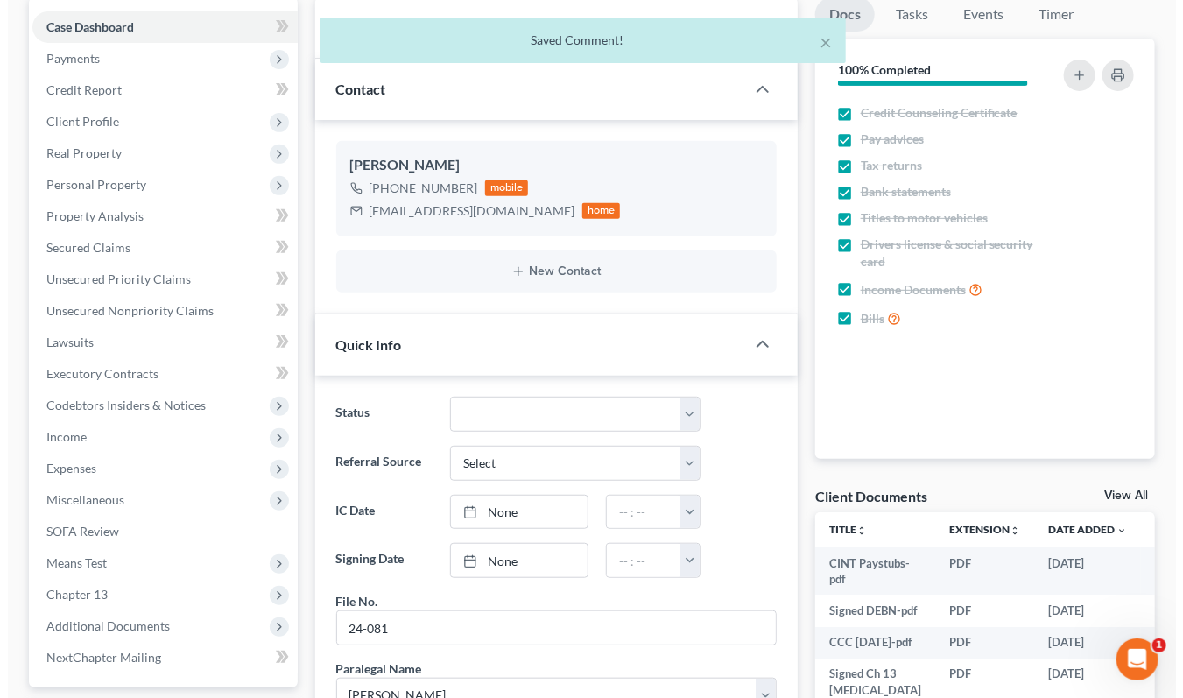
scroll to position [0, 0]
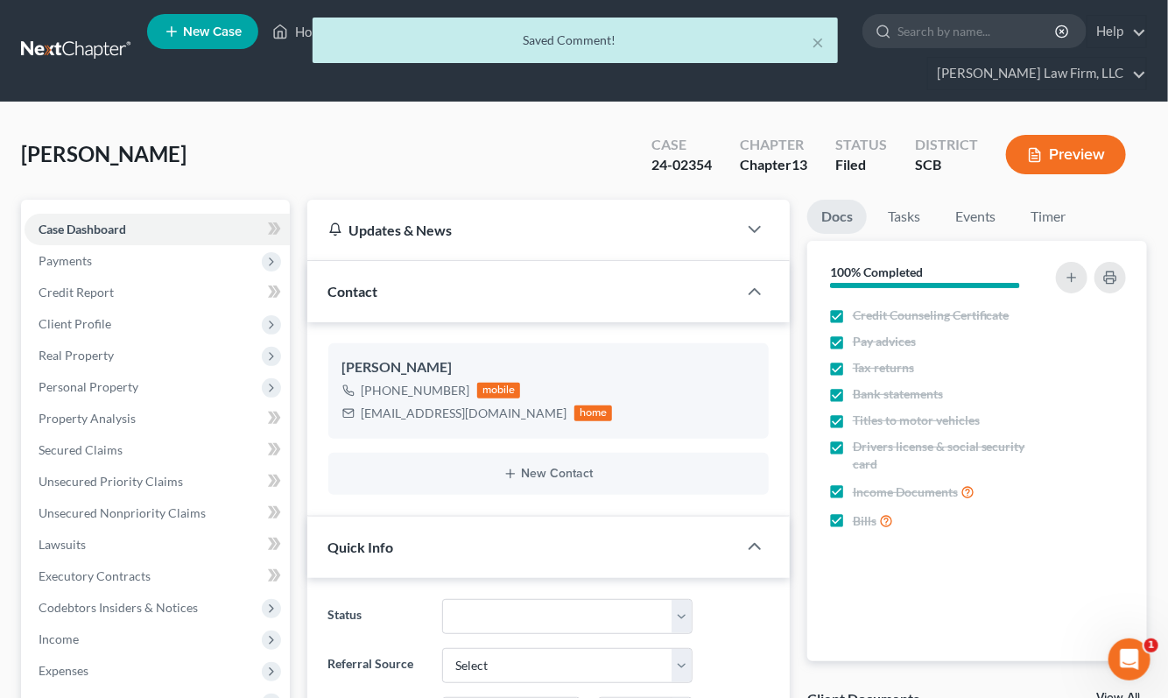
click at [82, 28] on div "× Saved Comment!" at bounding box center [575, 45] width 1168 height 54
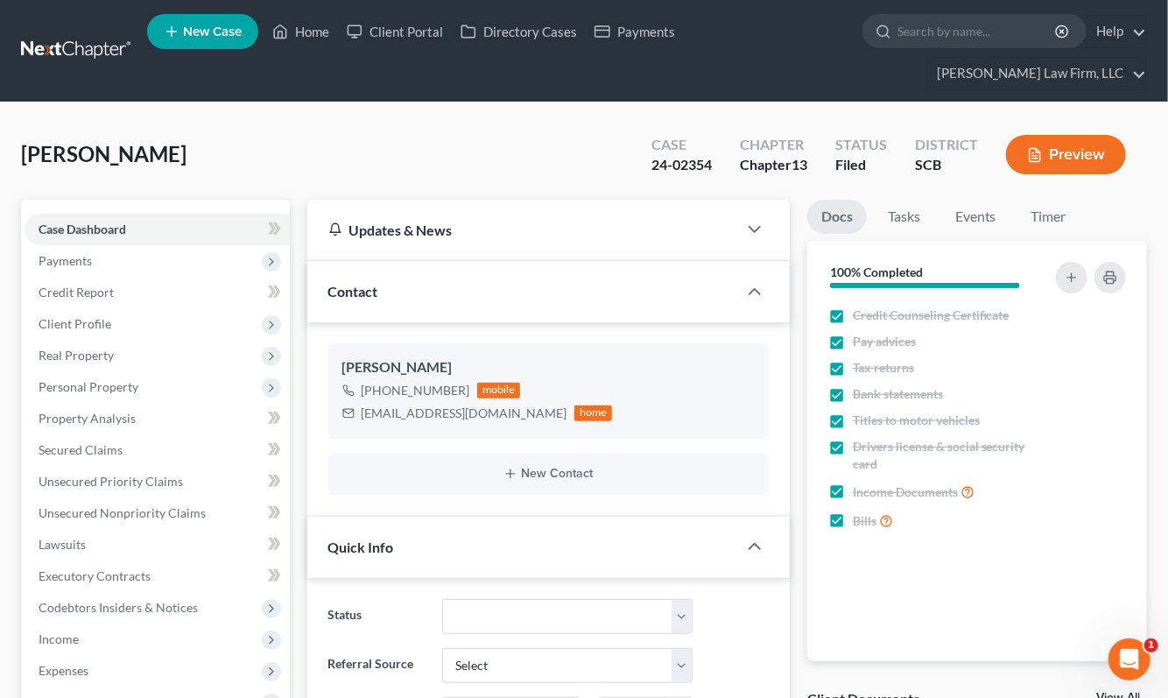
click at [74, 35] on link at bounding box center [77, 51] width 112 height 32
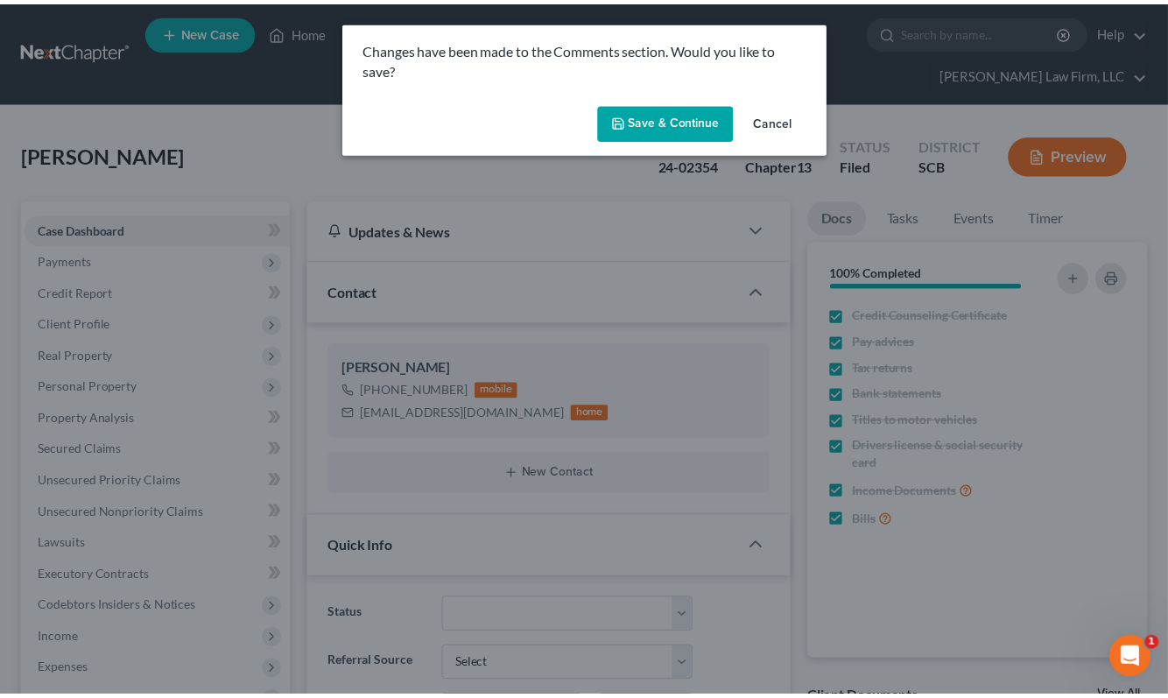
scroll to position [2534, 0]
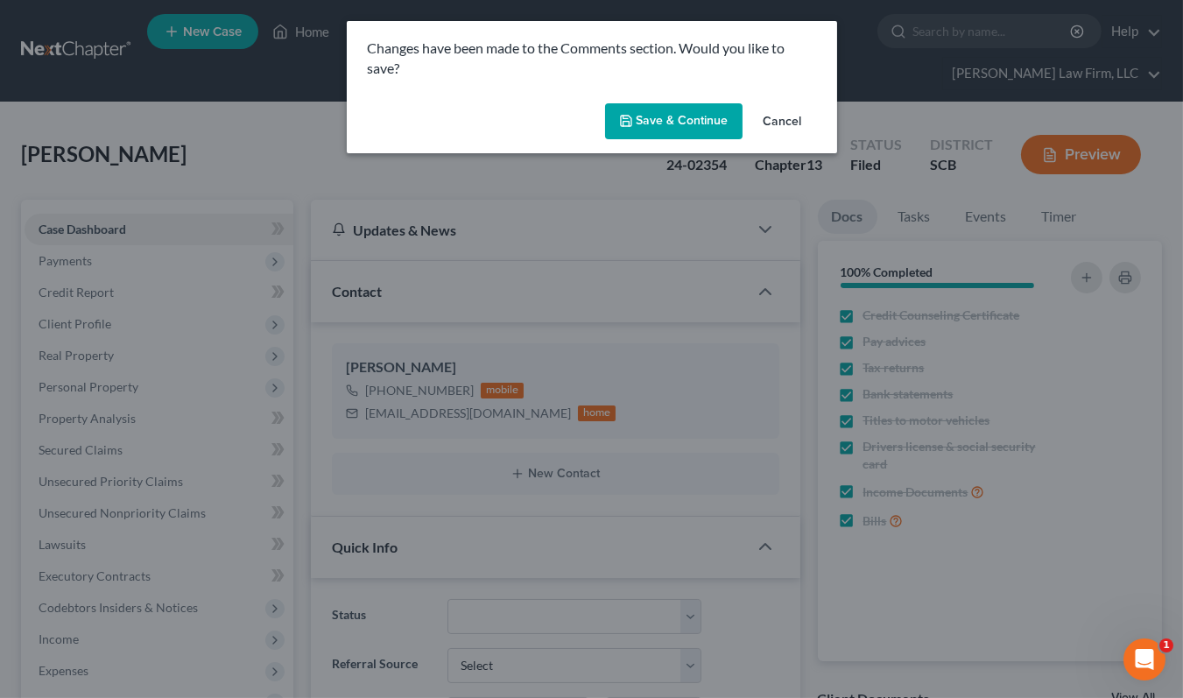
click at [681, 116] on button "Save & Continue" at bounding box center [673, 121] width 137 height 37
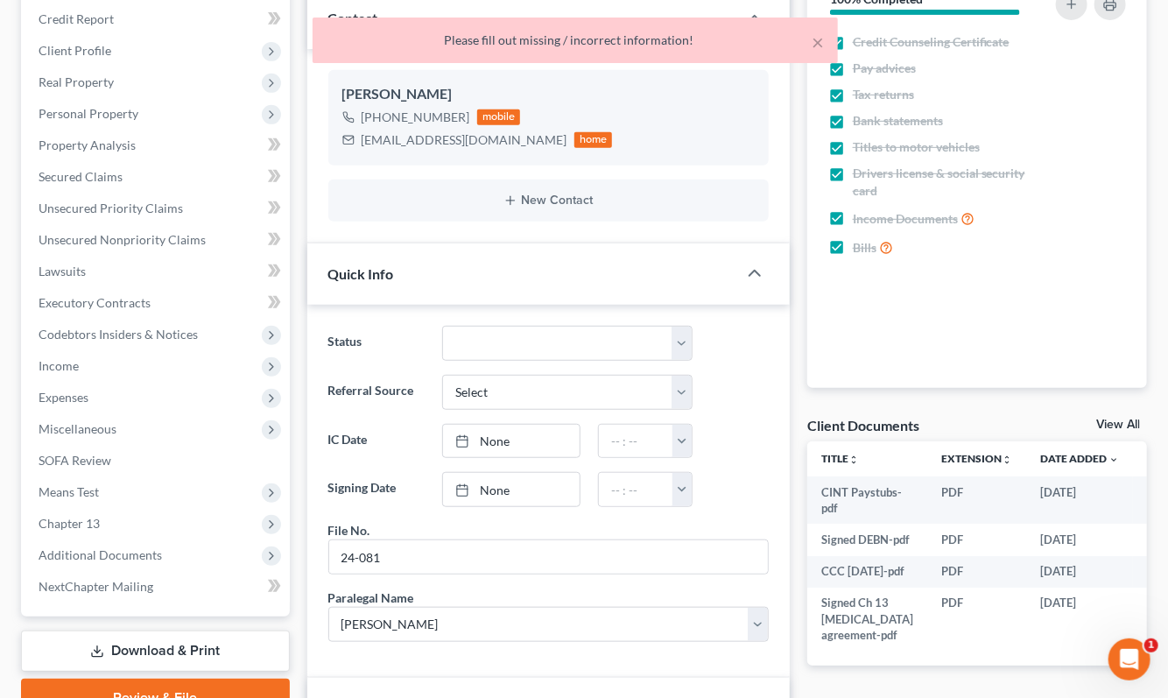
scroll to position [0, 0]
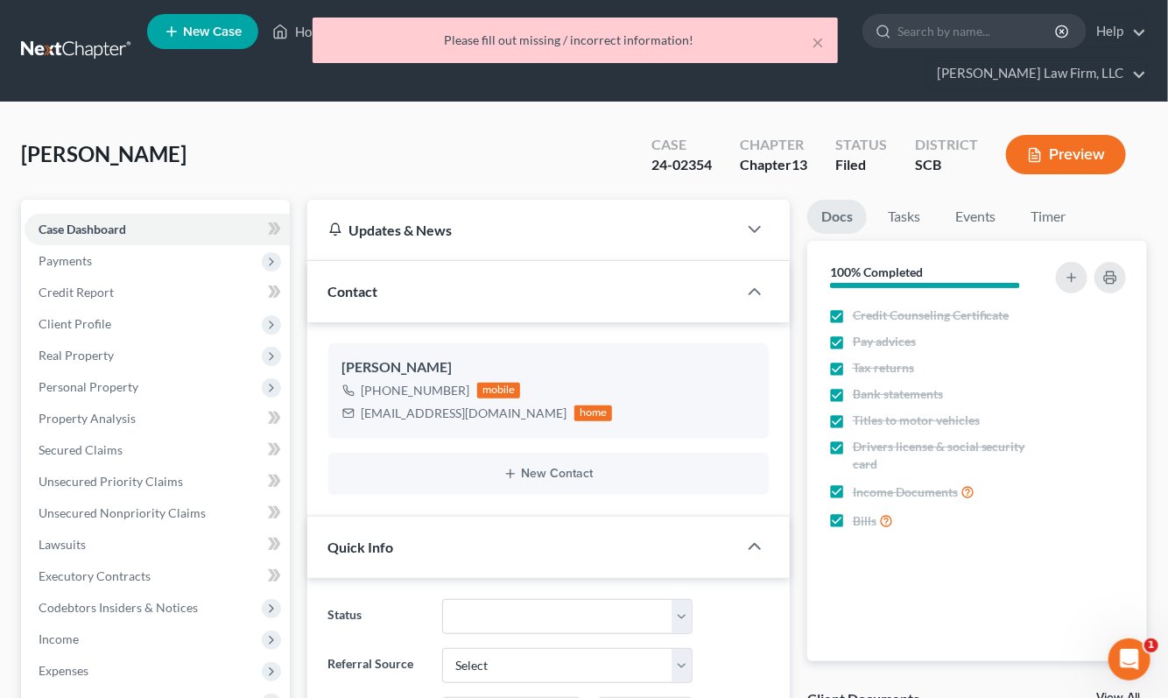
click at [41, 29] on div "× Please fill out missing / incorrect information!" at bounding box center [575, 45] width 1168 height 54
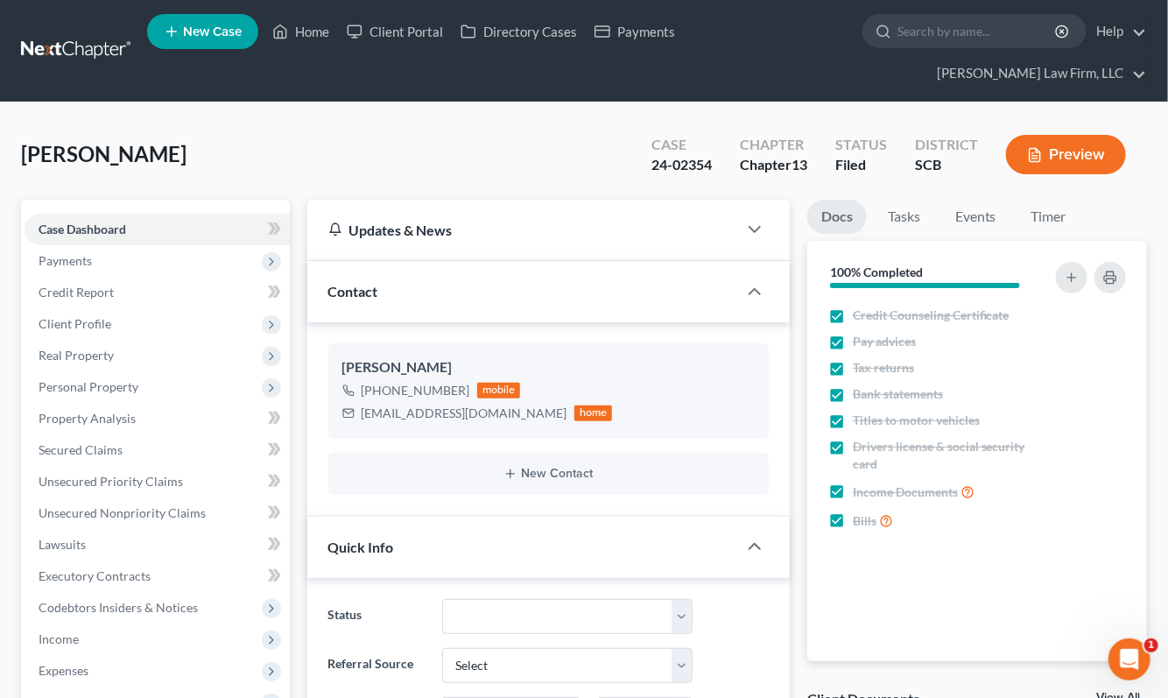
click at [42, 35] on link at bounding box center [77, 51] width 112 height 32
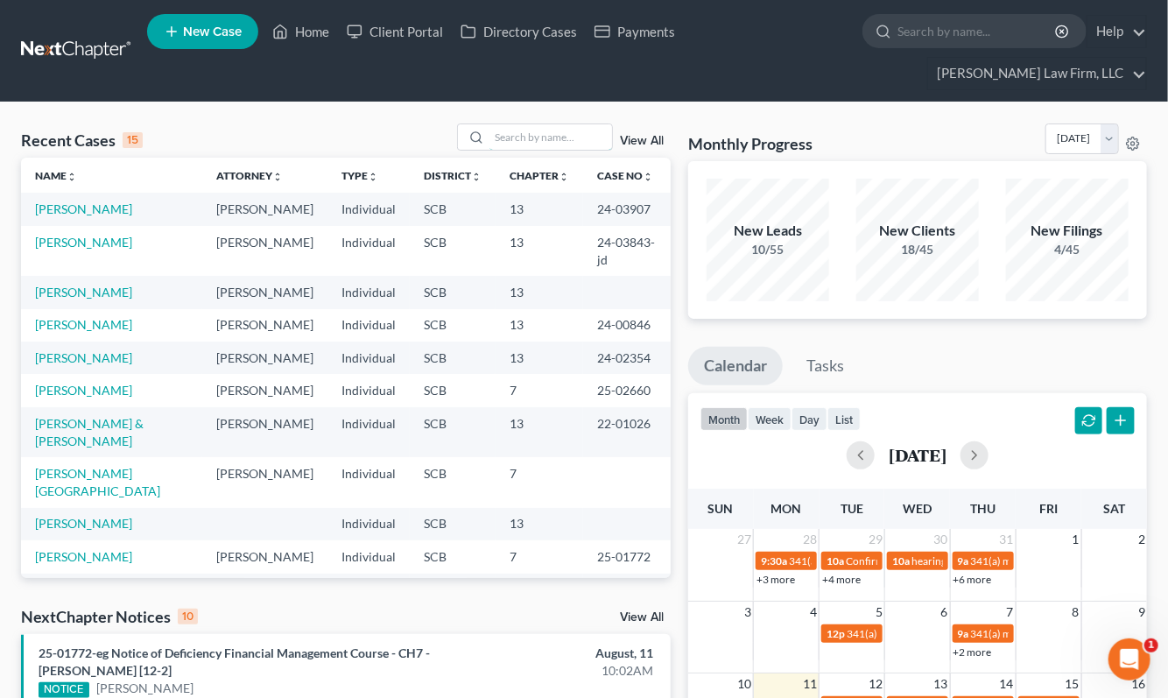
click at [573, 124] on input "search" at bounding box center [550, 136] width 123 height 25
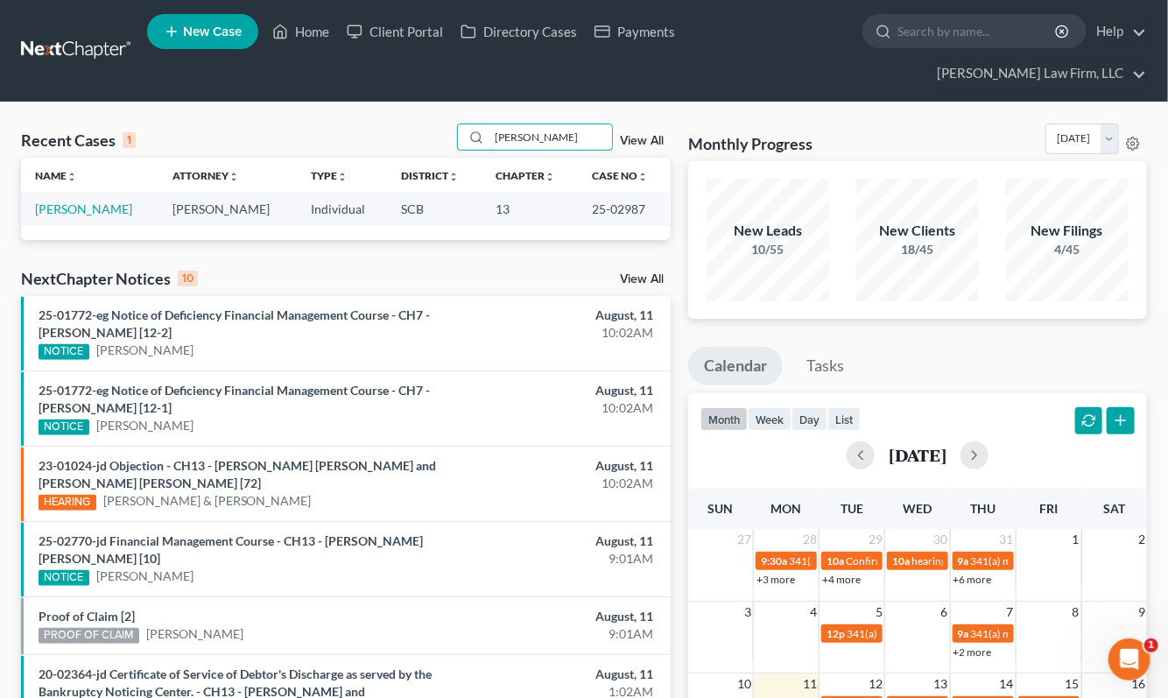
type input "[PERSON_NAME]"
click at [81, 201] on link "[PERSON_NAME]" at bounding box center [83, 208] width 97 height 15
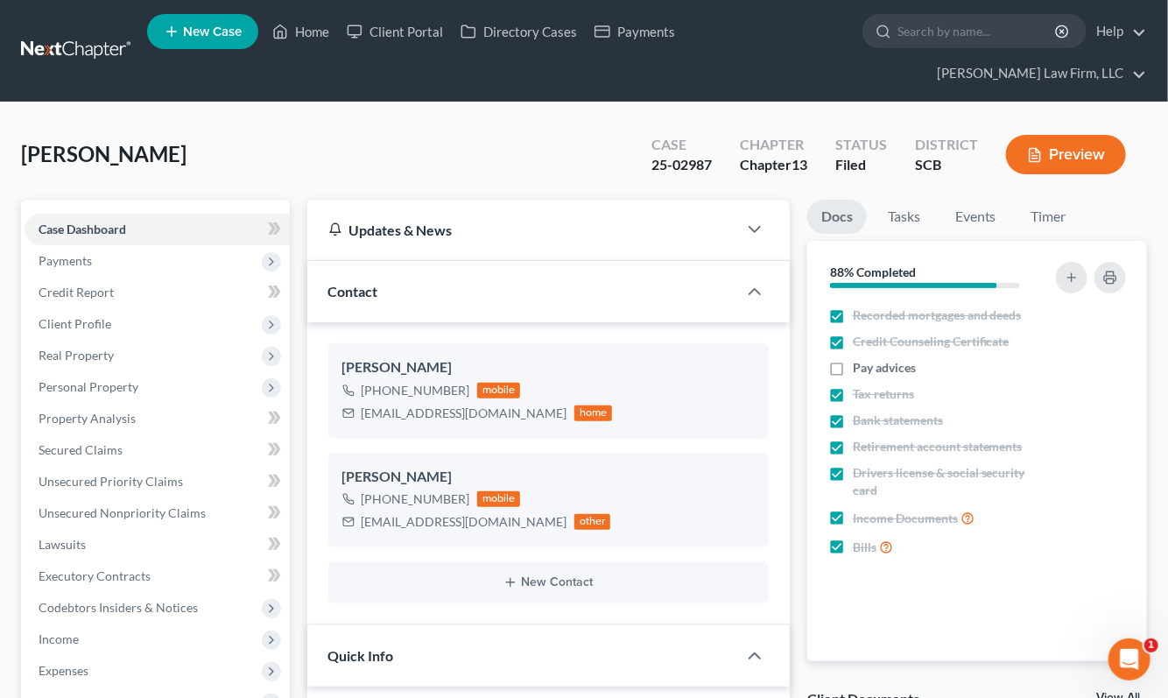
select select "1"
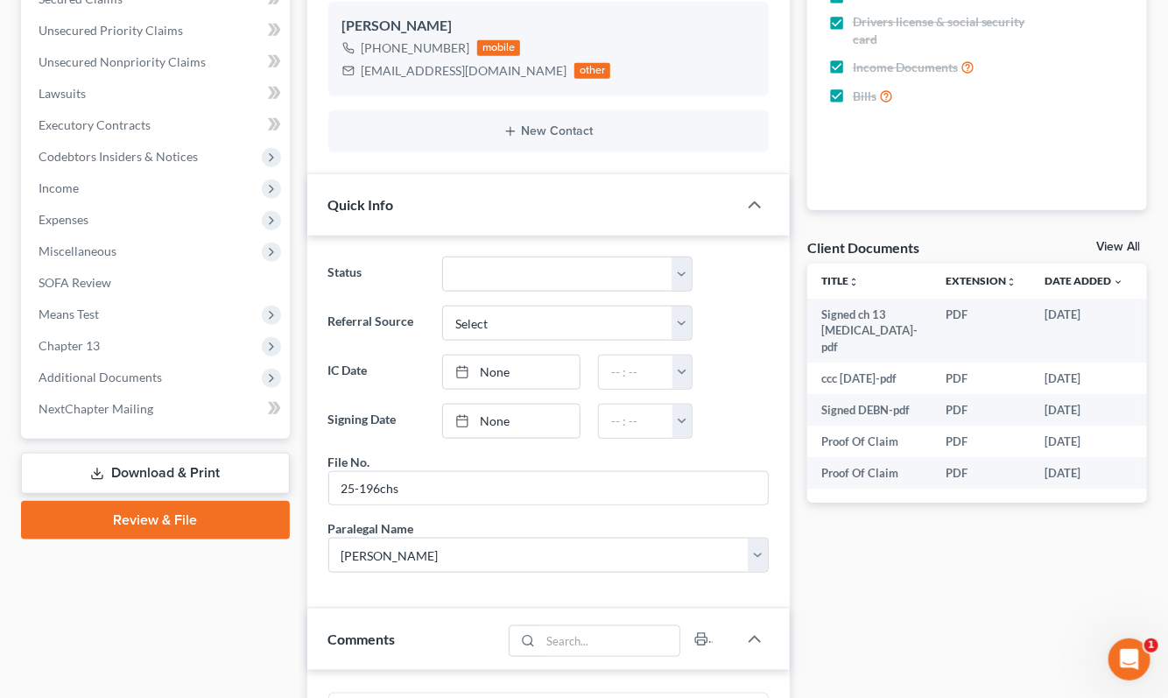
scroll to position [486, 0]
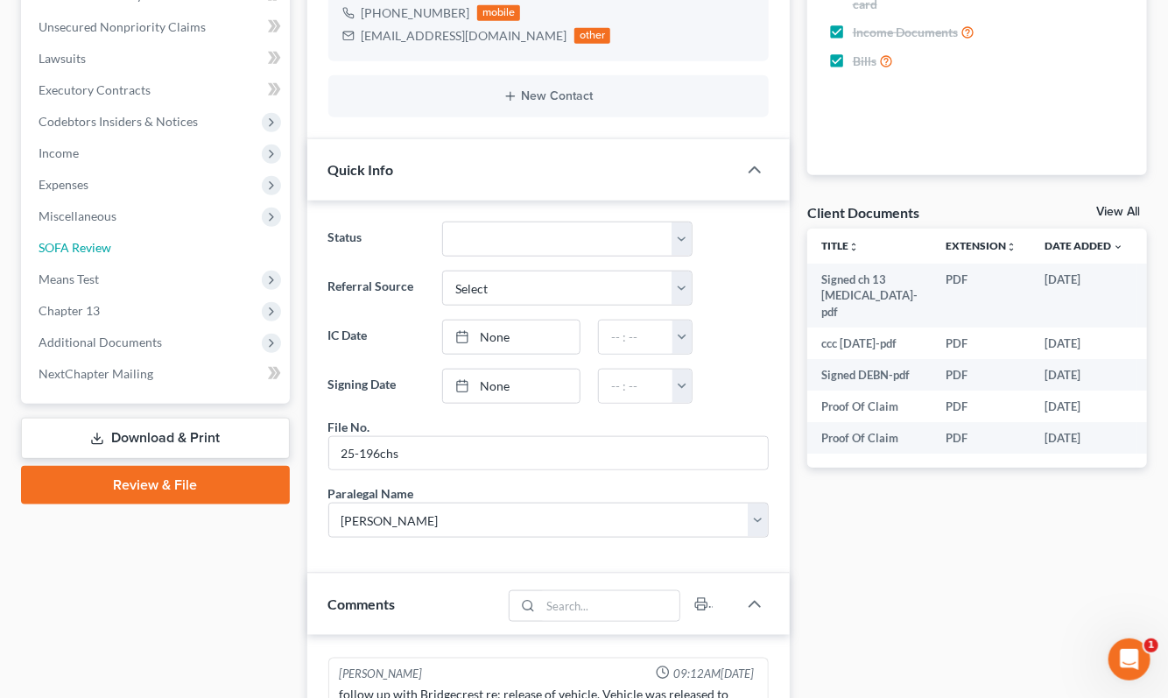
click at [81, 240] on span "SOFA Review" at bounding box center [75, 247] width 73 height 15
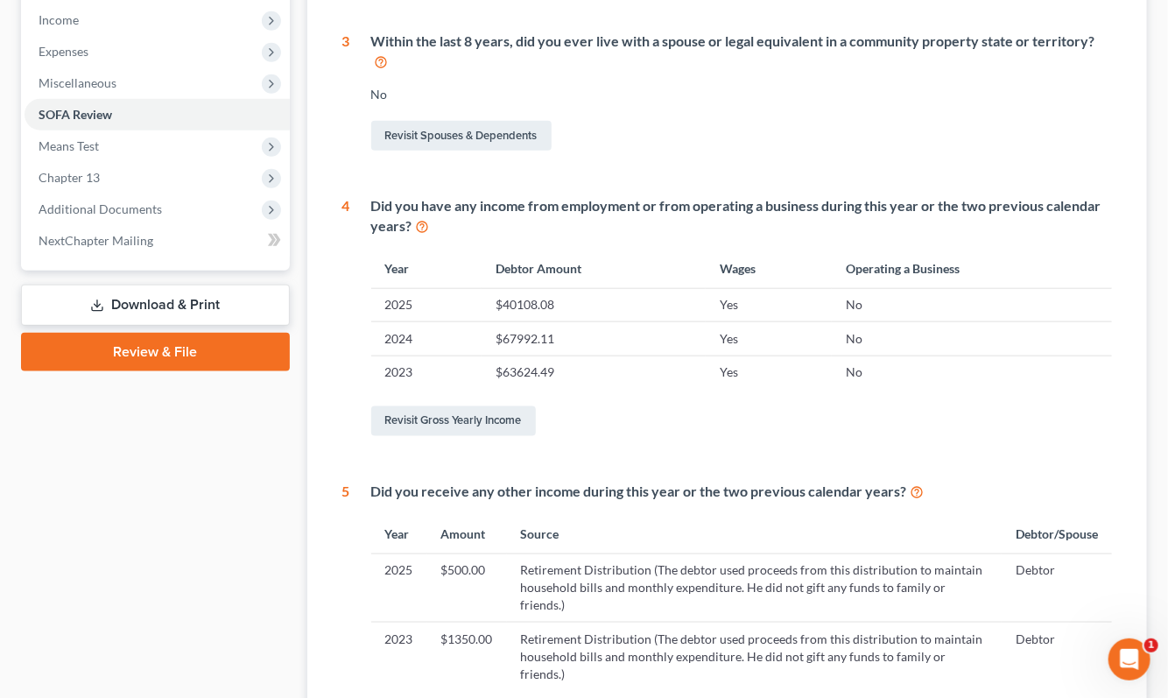
scroll to position [760, 0]
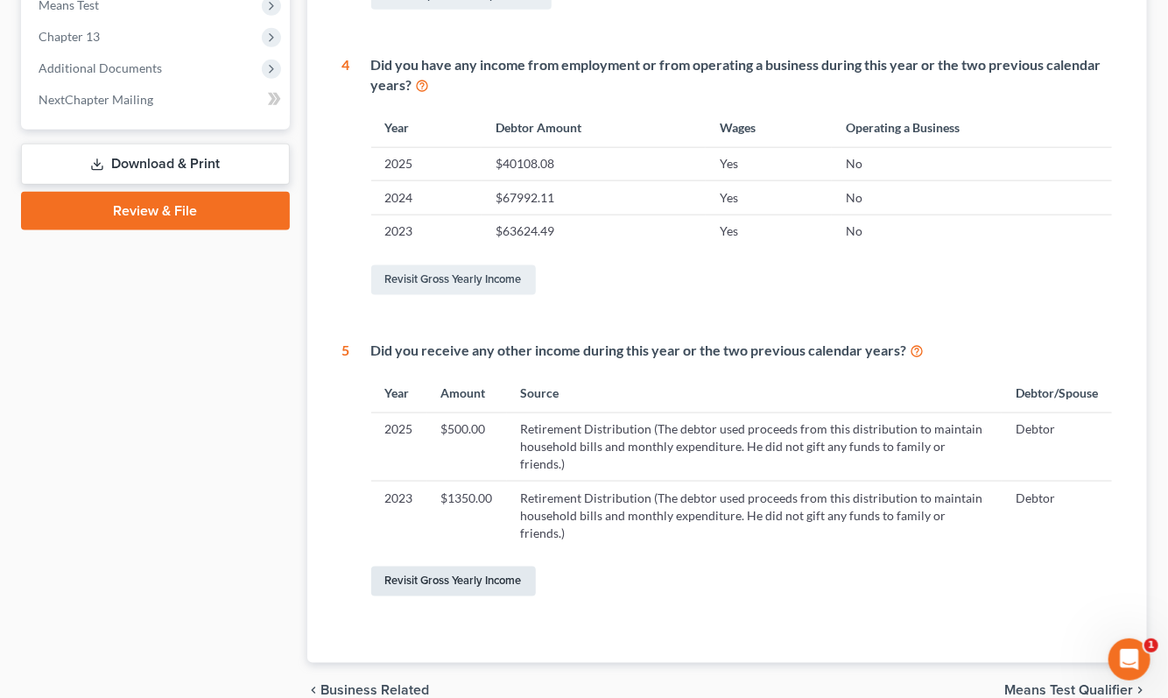
click at [467, 566] on link "Revisit Gross Yearly Income" at bounding box center [453, 581] width 165 height 30
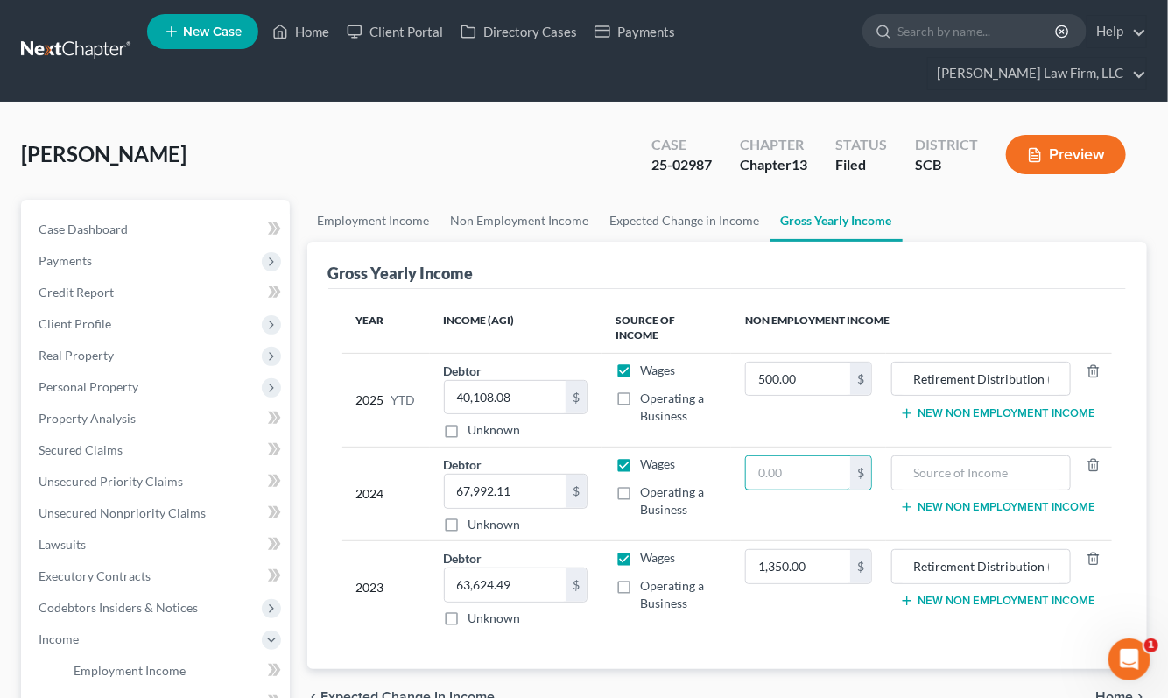
click at [845, 456] on input "text" at bounding box center [798, 472] width 104 height 33
type input "0.00"
click at [935, 456] on input "text" at bounding box center [981, 472] width 160 height 33
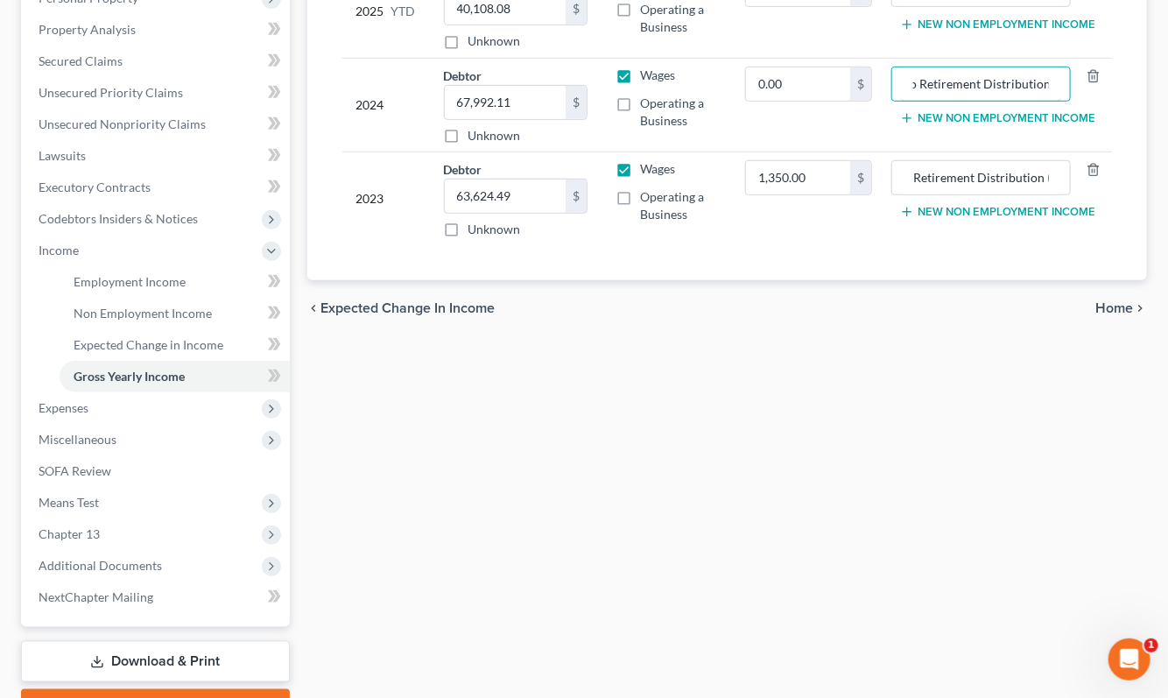
type input "No Retirement Distribution"
click at [1110, 280] on div "chevron_left Expected Change in Income Home chevron_right" at bounding box center [727, 308] width 840 height 56
click at [1112, 301] on span "Home" at bounding box center [1114, 308] width 38 height 14
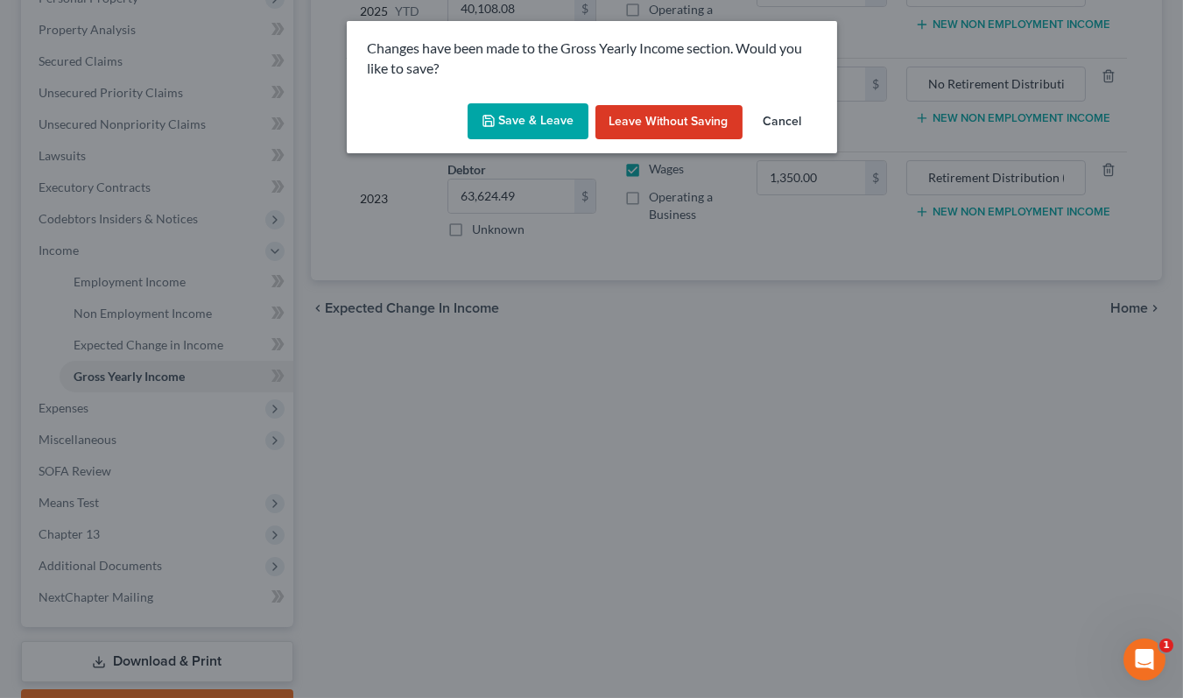
click at [532, 124] on button "Save & Leave" at bounding box center [527, 121] width 121 height 37
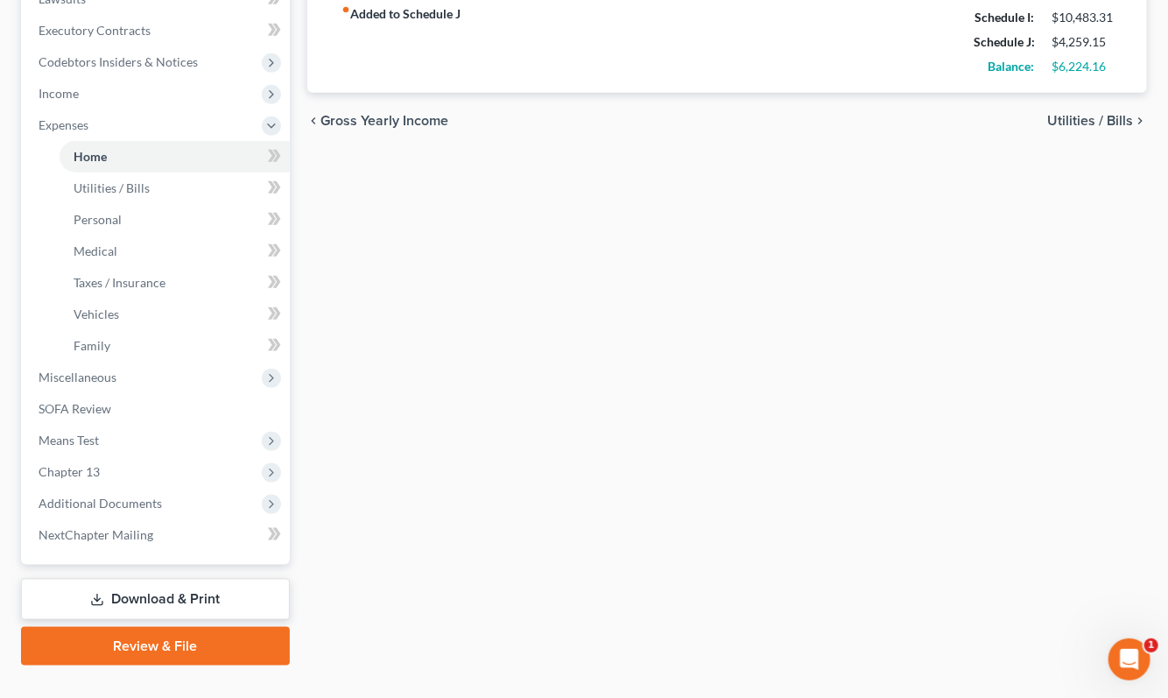
click at [171, 579] on link "Download & Print" at bounding box center [155, 599] width 269 height 41
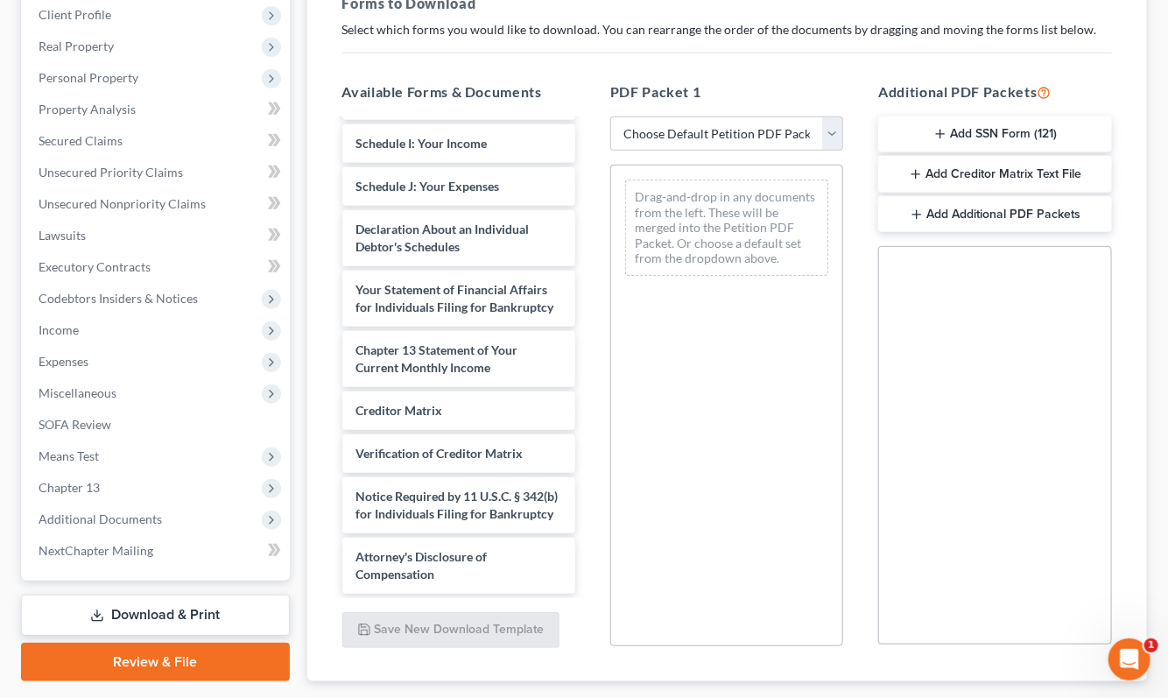
scroll to position [383, 0]
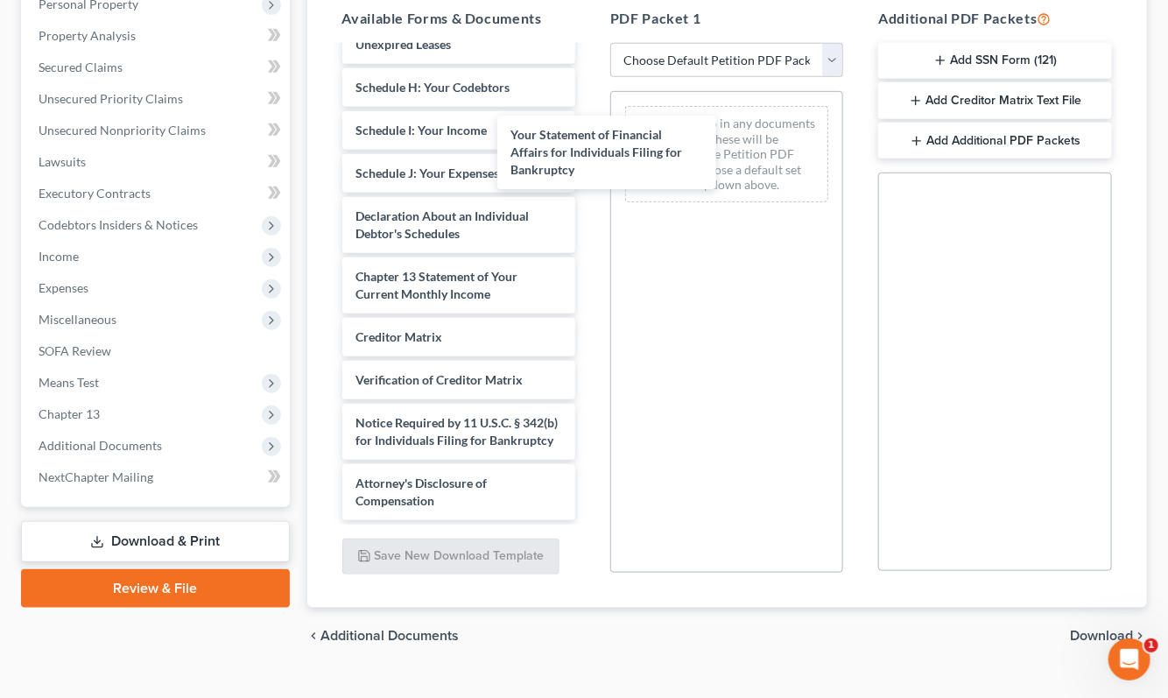
drag, startPoint x: 458, startPoint y: 151, endPoint x: 725, endPoint y: 137, distance: 267.3
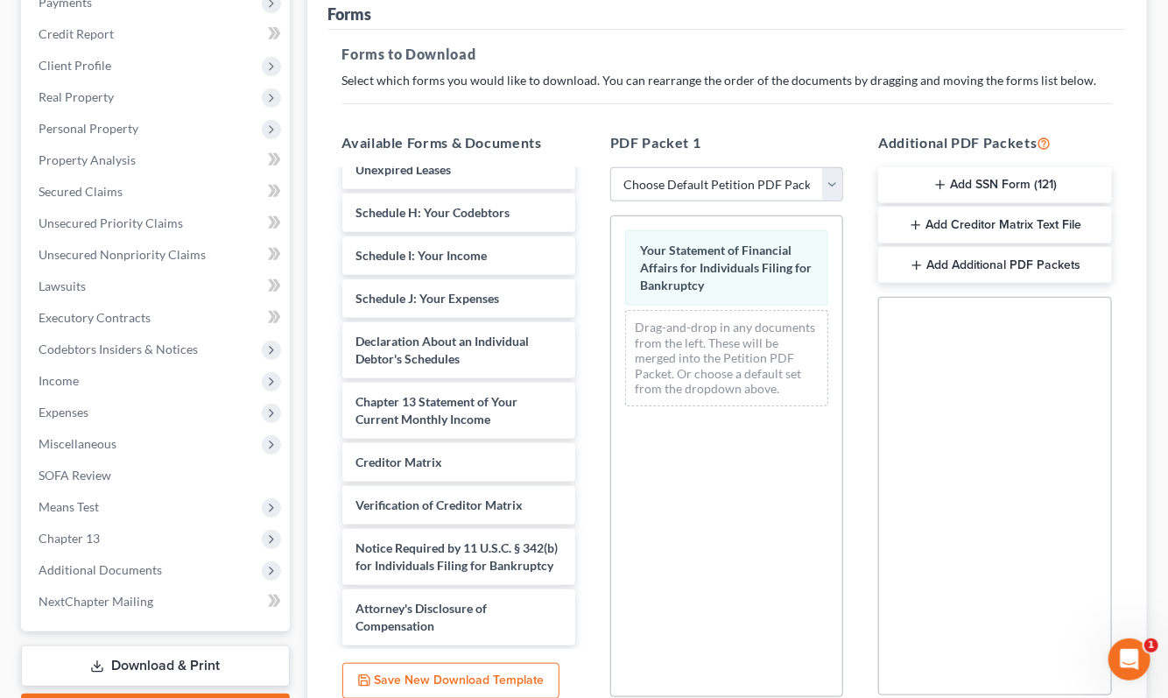
scroll to position [0, 0]
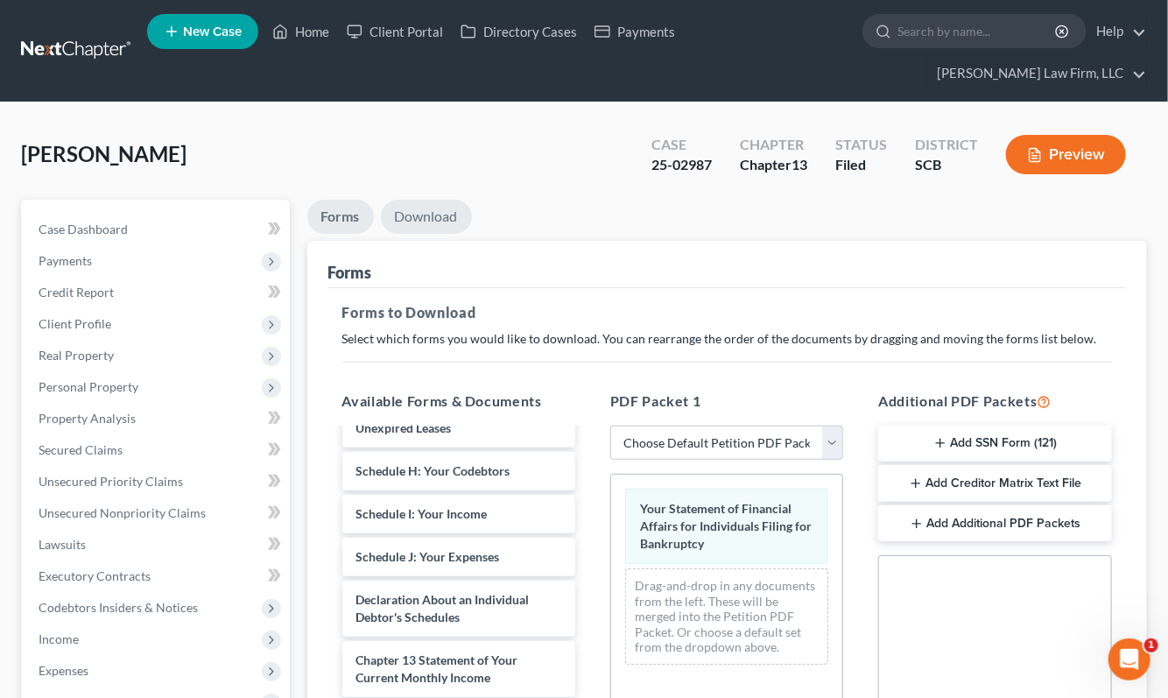
click at [443, 200] on link "Download" at bounding box center [426, 217] width 91 height 34
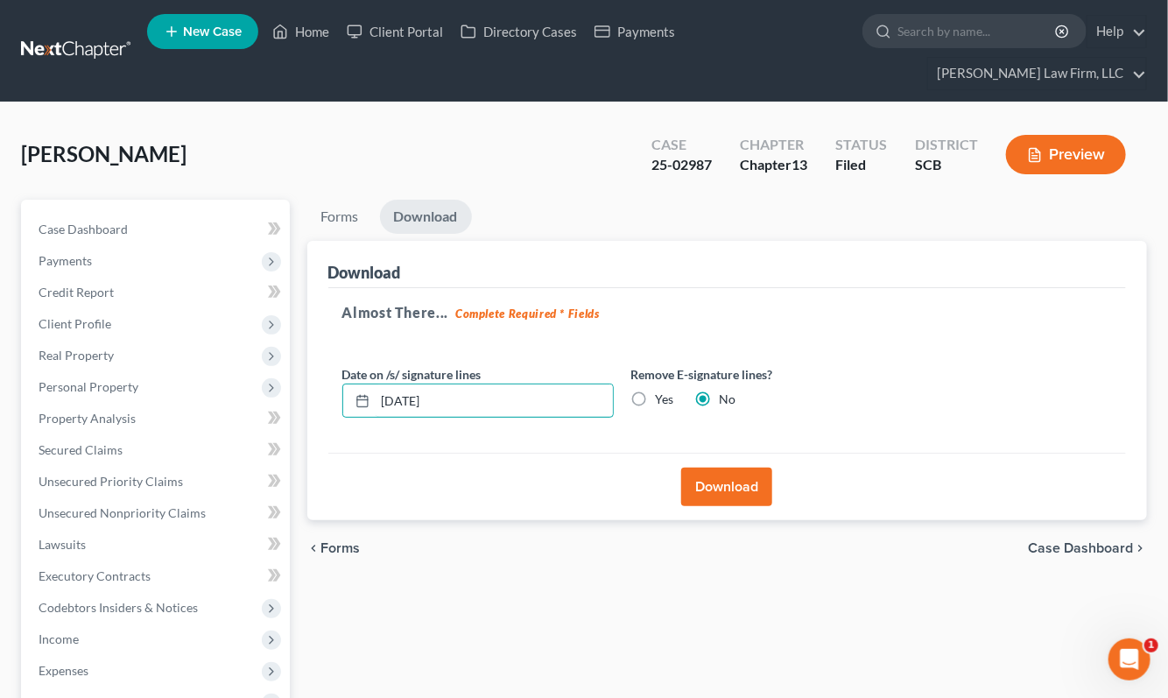
drag, startPoint x: 468, startPoint y: 369, endPoint x: 369, endPoint y: 369, distance: 98.9
click at [369, 383] on div "08/11/2025" at bounding box center [477, 400] width 271 height 35
click at [656, 390] on label "Yes" at bounding box center [665, 399] width 18 height 18
click at [663, 390] on input "Yes" at bounding box center [668, 395] width 11 height 11
radio input "true"
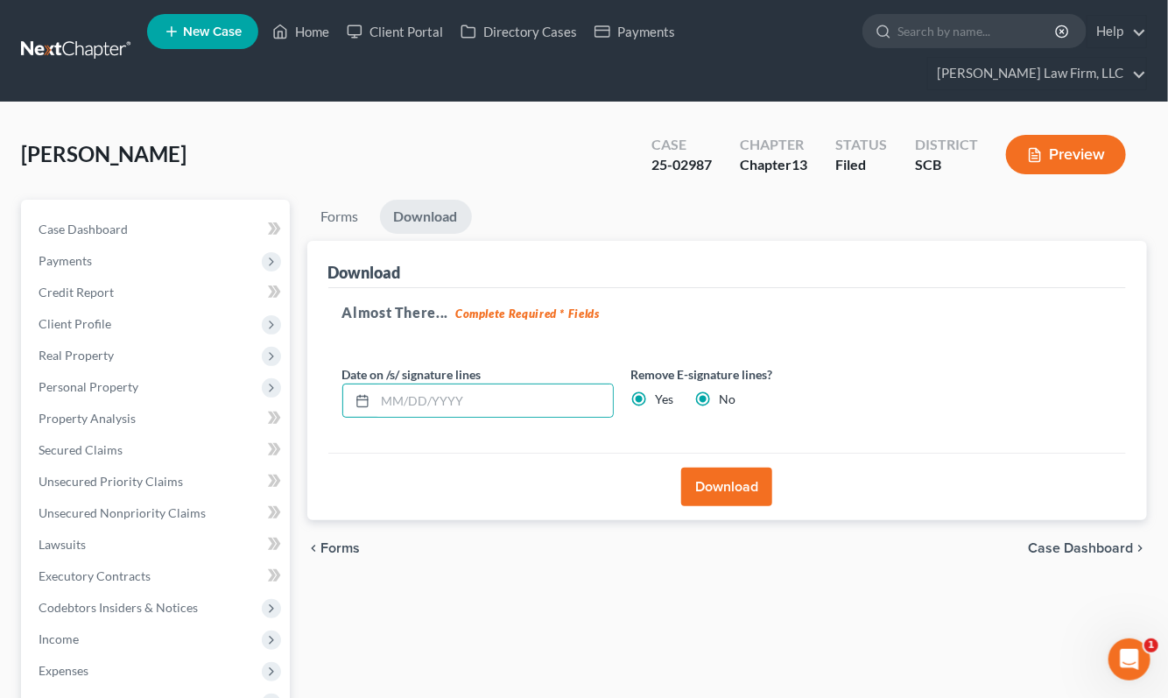
radio input "false"
click at [733, 467] on button "Download" at bounding box center [726, 486] width 91 height 39
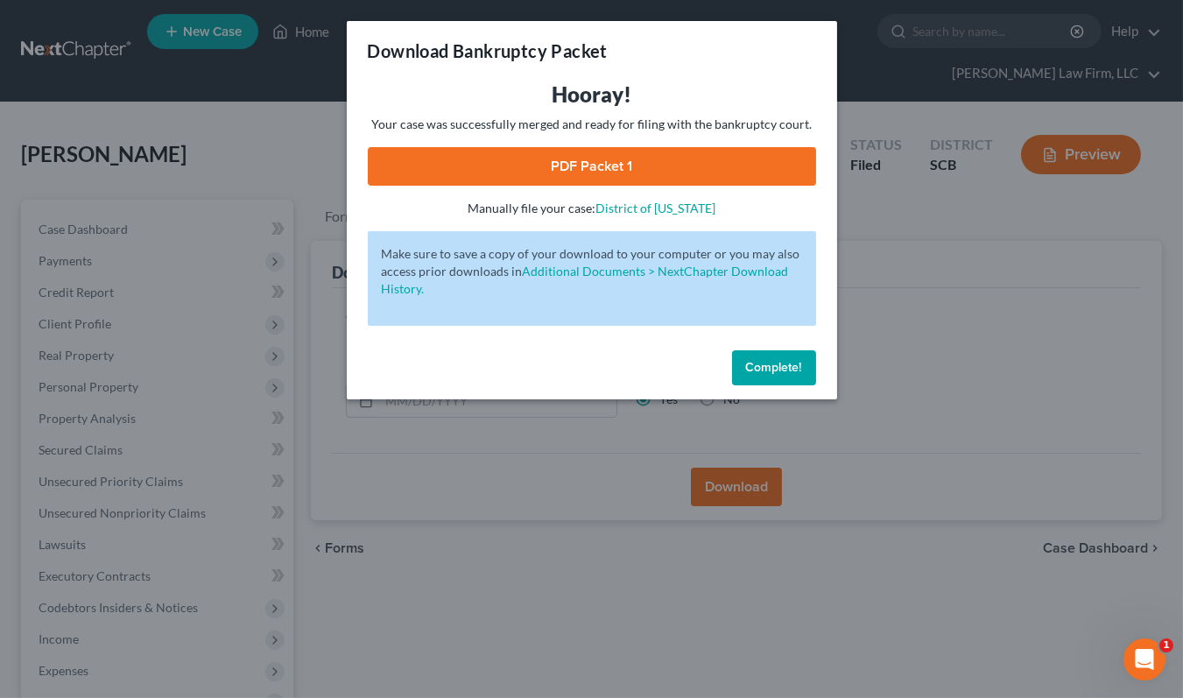
click at [550, 164] on link "PDF Packet 1" at bounding box center [592, 166] width 448 height 39
click at [221, 145] on div "Download Bankruptcy Packet Hooray! Your case was successfully merged and ready …" at bounding box center [591, 349] width 1183 height 698
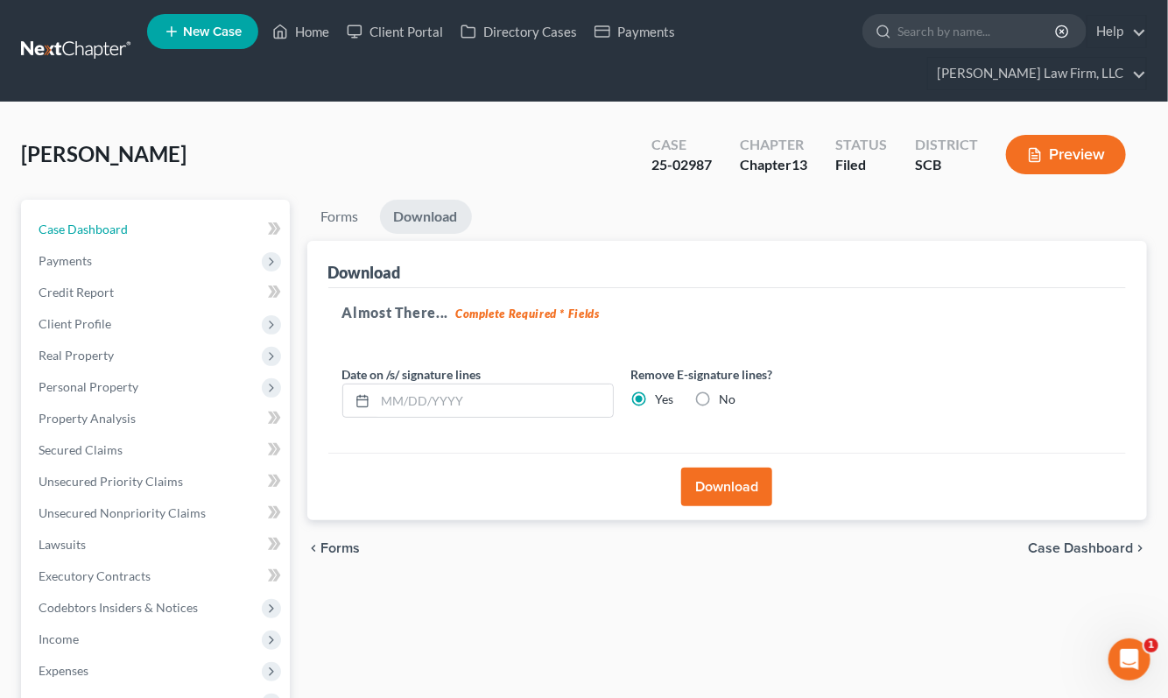
click at [83, 221] on span "Case Dashboard" at bounding box center [83, 228] width 89 height 15
select select "1"
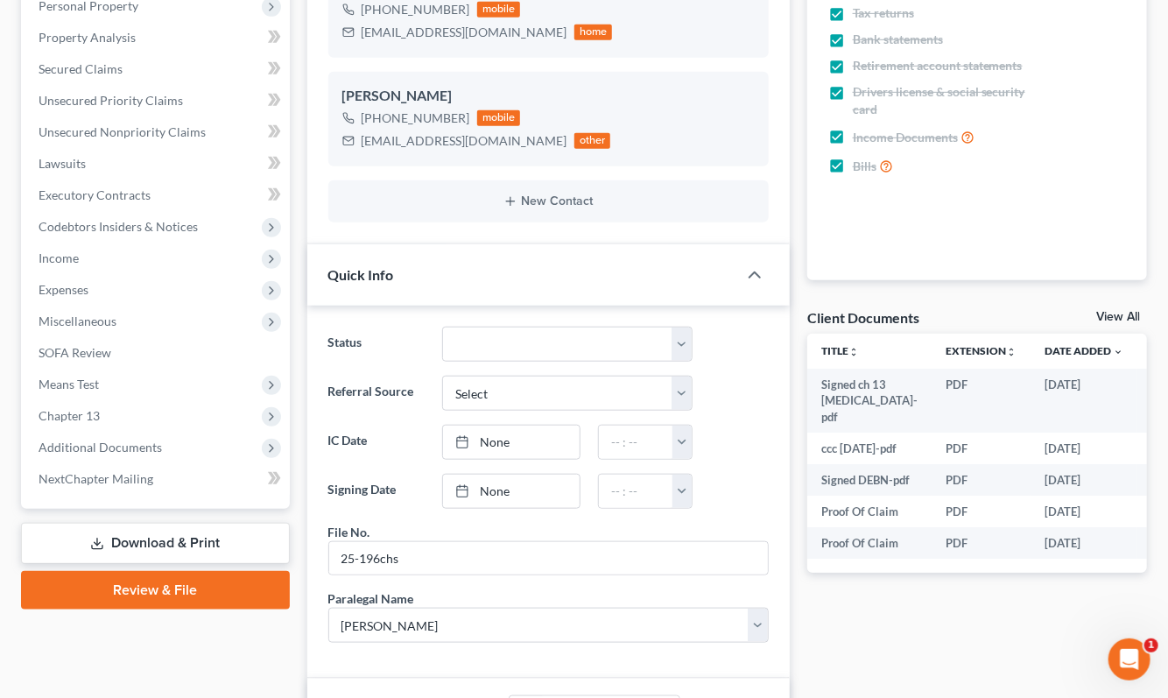
scroll to position [389, 0]
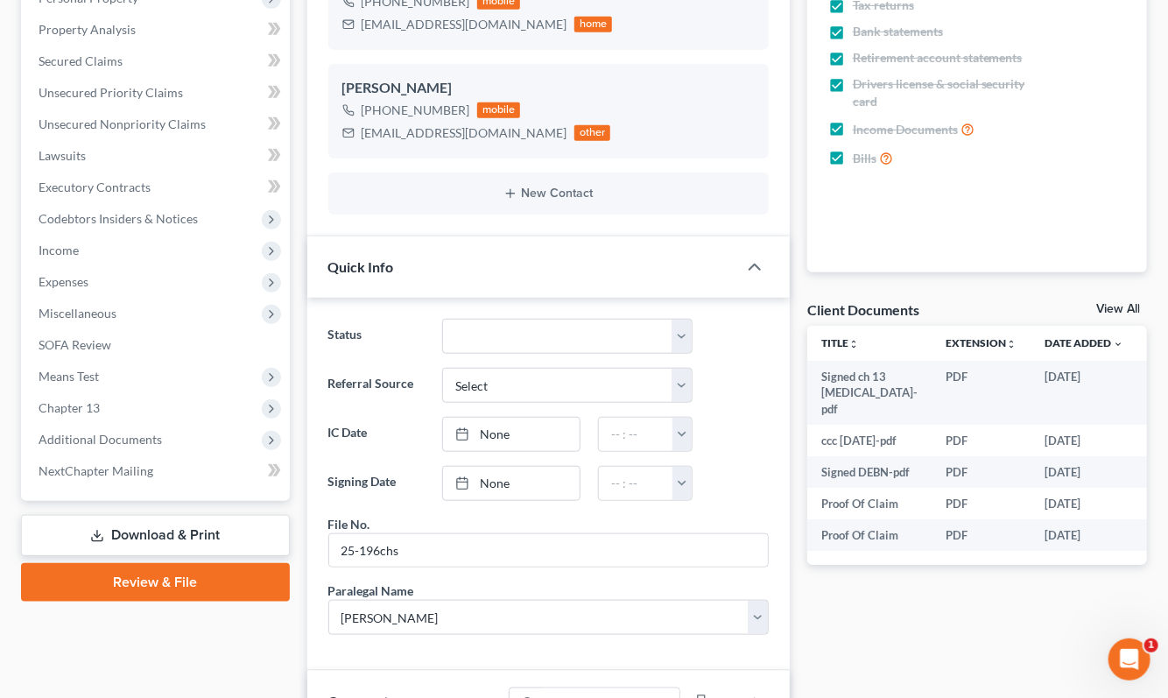
click at [73, 242] on span "Income" at bounding box center [59, 249] width 40 height 15
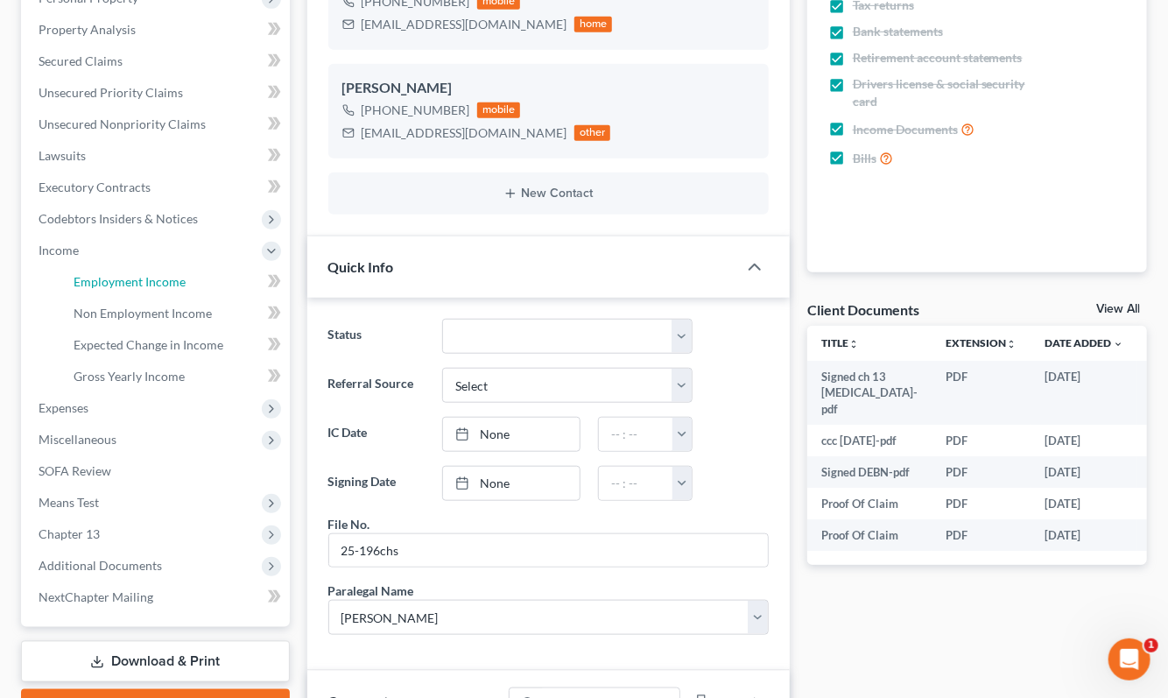
click at [143, 274] on span "Employment Income" at bounding box center [130, 281] width 112 height 15
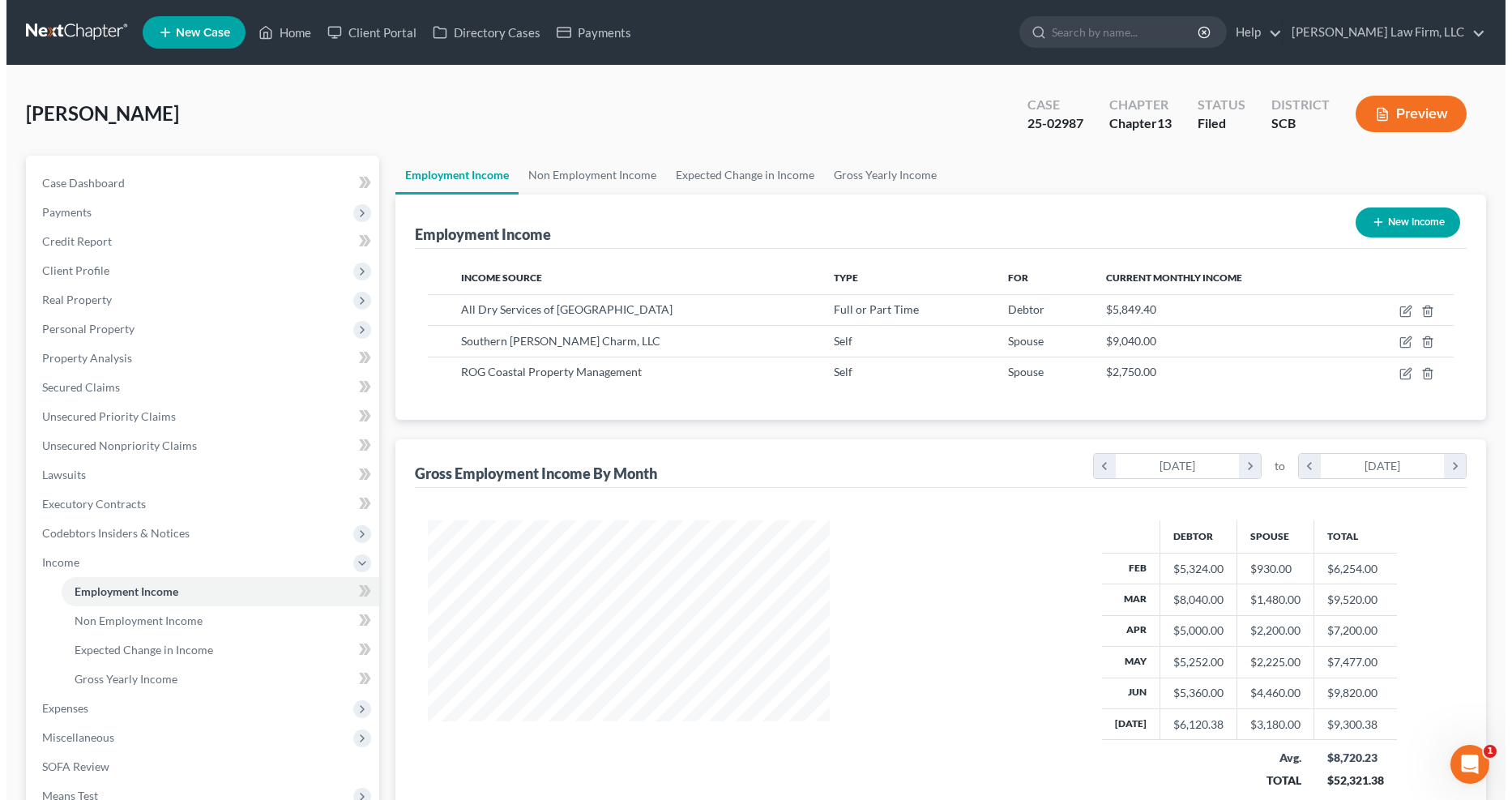
scroll to position [293, 618]
click at [1094, 342] on icon "button" at bounding box center [1401, 341] width 7 height 7
select select "1"
select select "42"
select select "0"
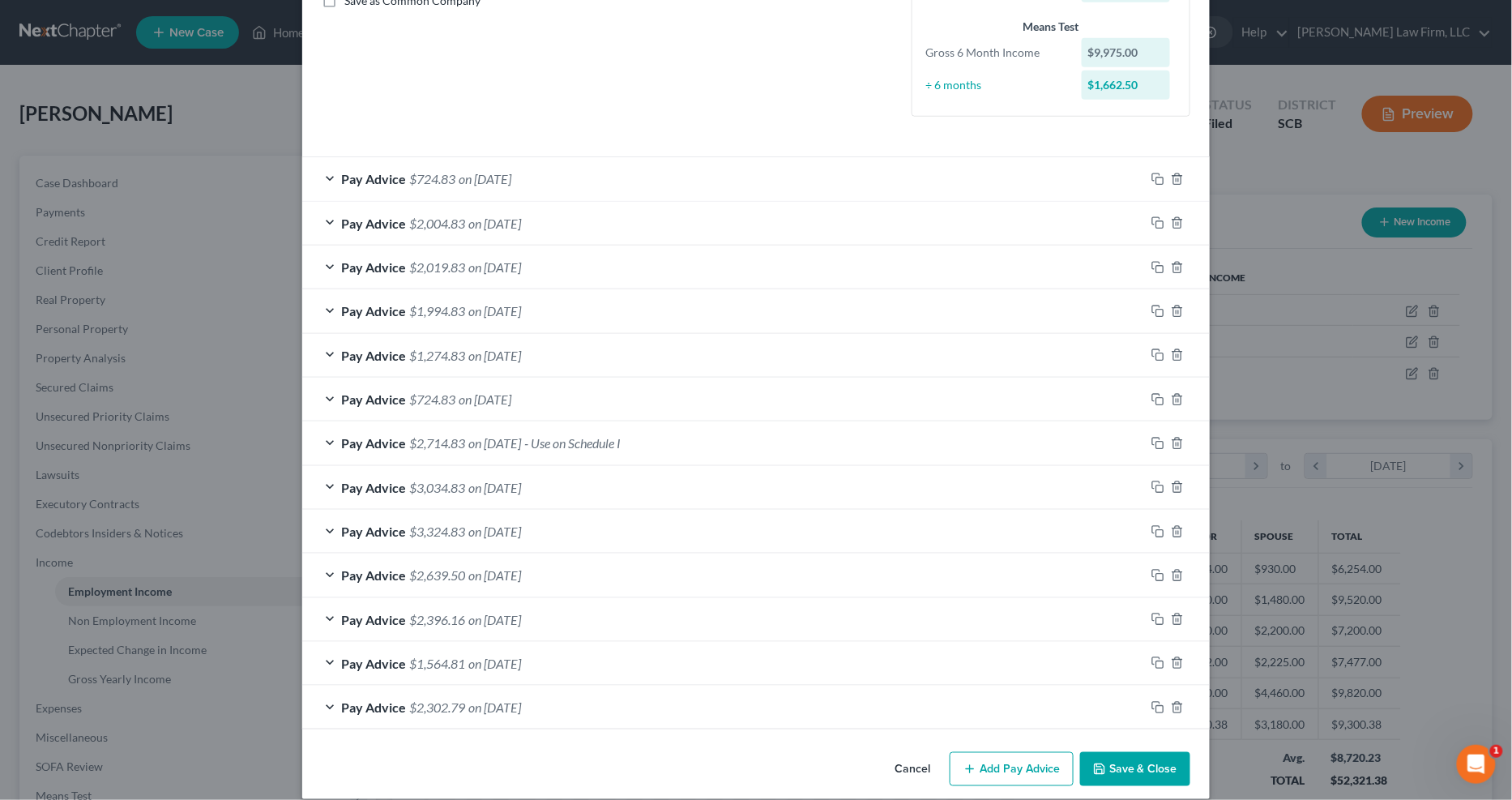
scroll to position [406, 0]
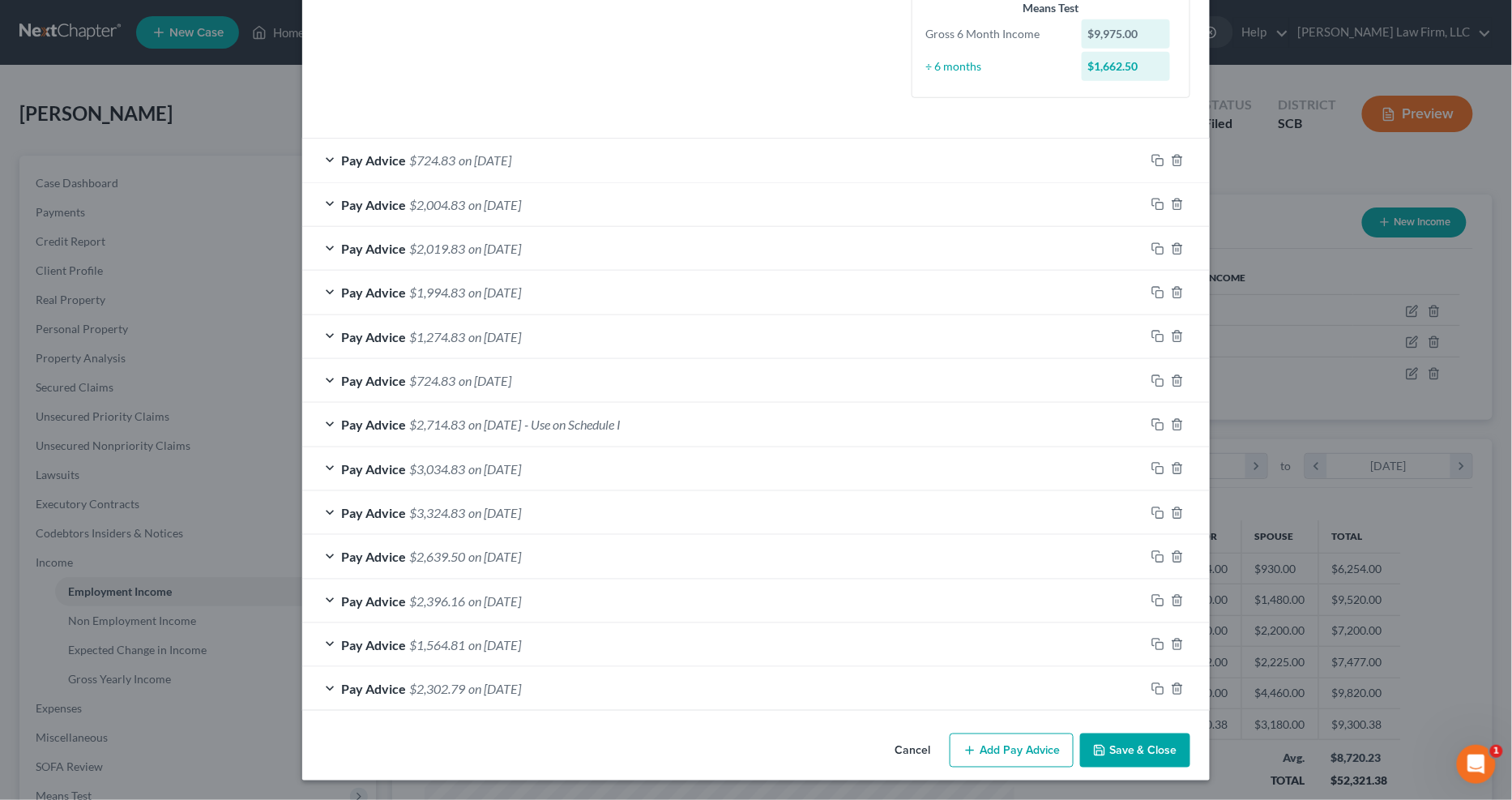
click at [662, 424] on div "Pay Advice $2,714.83 on 01/31/2025 - Use on Schedule I" at bounding box center [724, 424] width 843 height 43
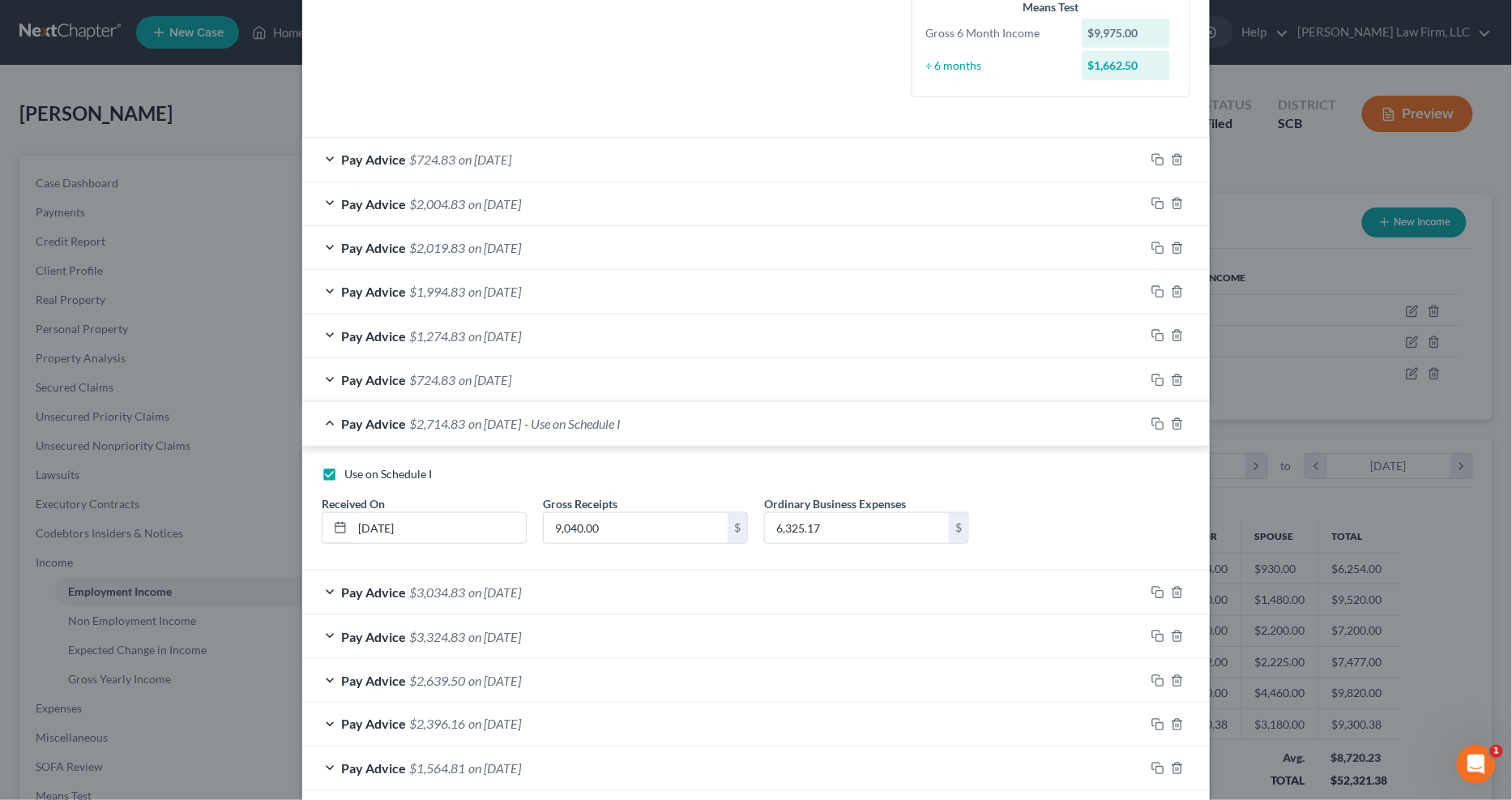
click at [397, 476] on span "Use on Schedule I" at bounding box center [388, 473] width 88 height 14
click at [361, 476] on input "Use on Schedule I" at bounding box center [356, 470] width 10 height 10
checkbox input "false"
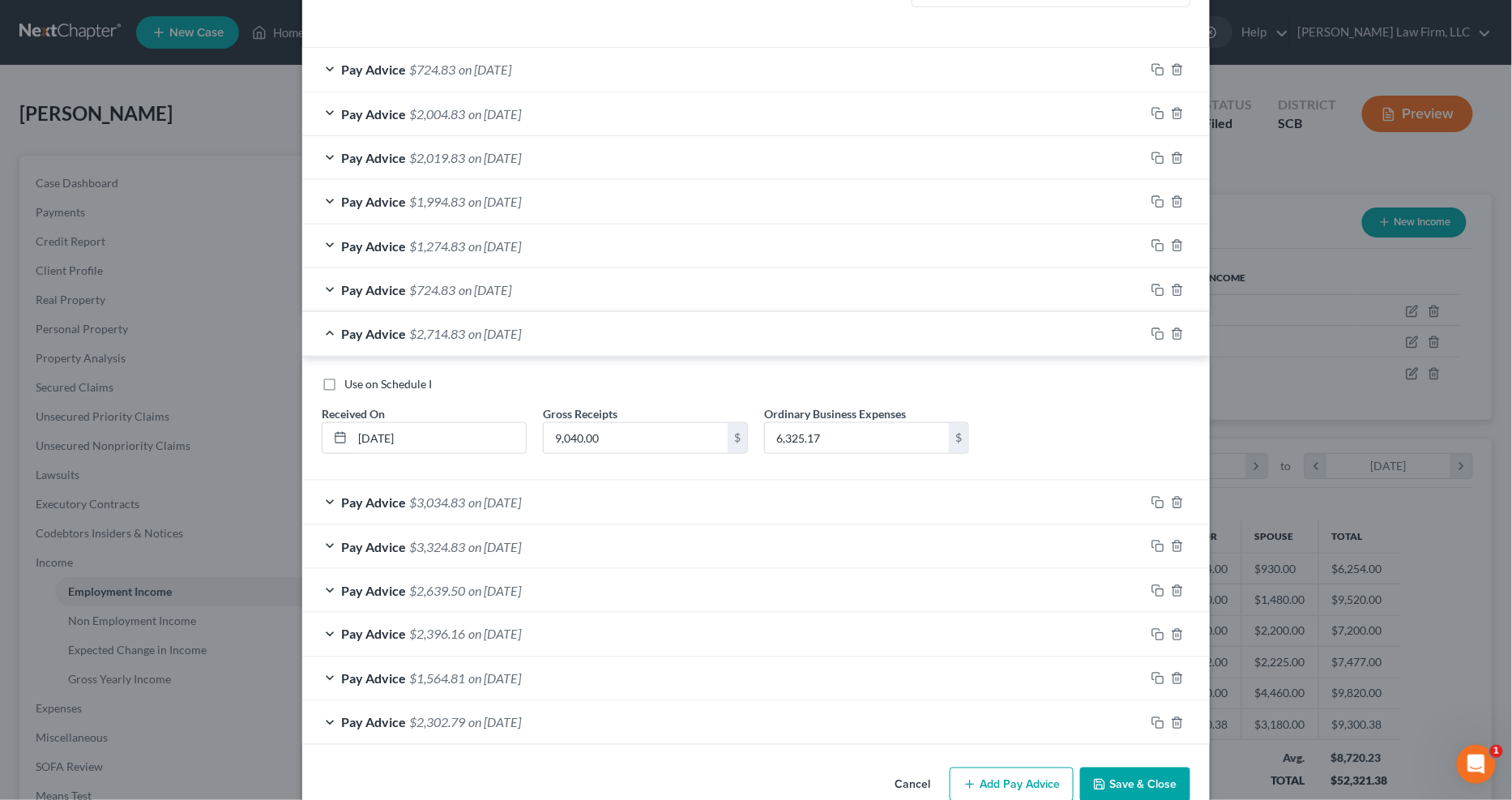
click at [580, 290] on div "Pay Advice $724.83 on 02/28/2025" at bounding box center [724, 290] width 843 height 43
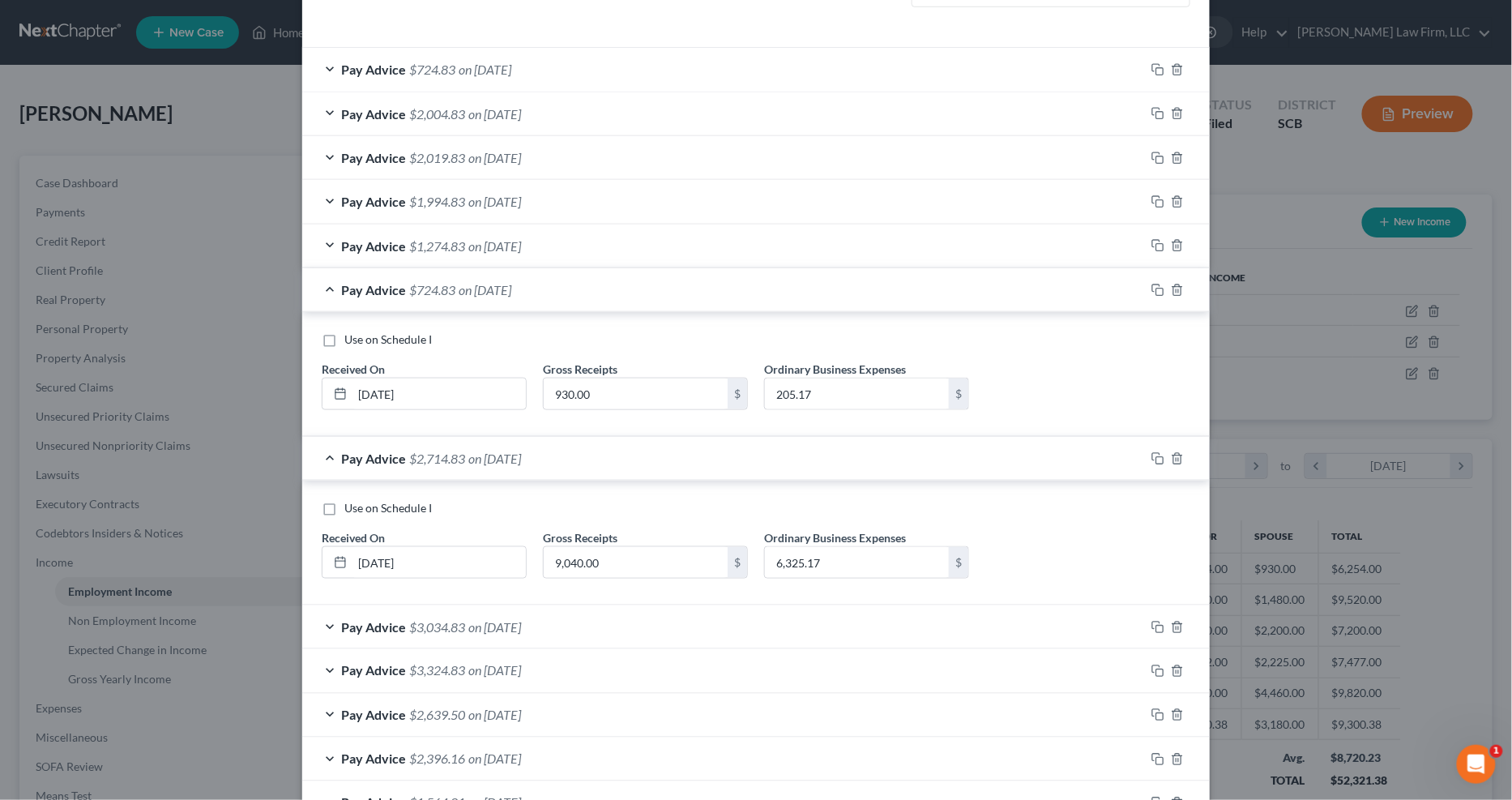
click at [573, 244] on div "Pay Advice $1,274.83 on 03/31/2025" at bounding box center [724, 245] width 843 height 43
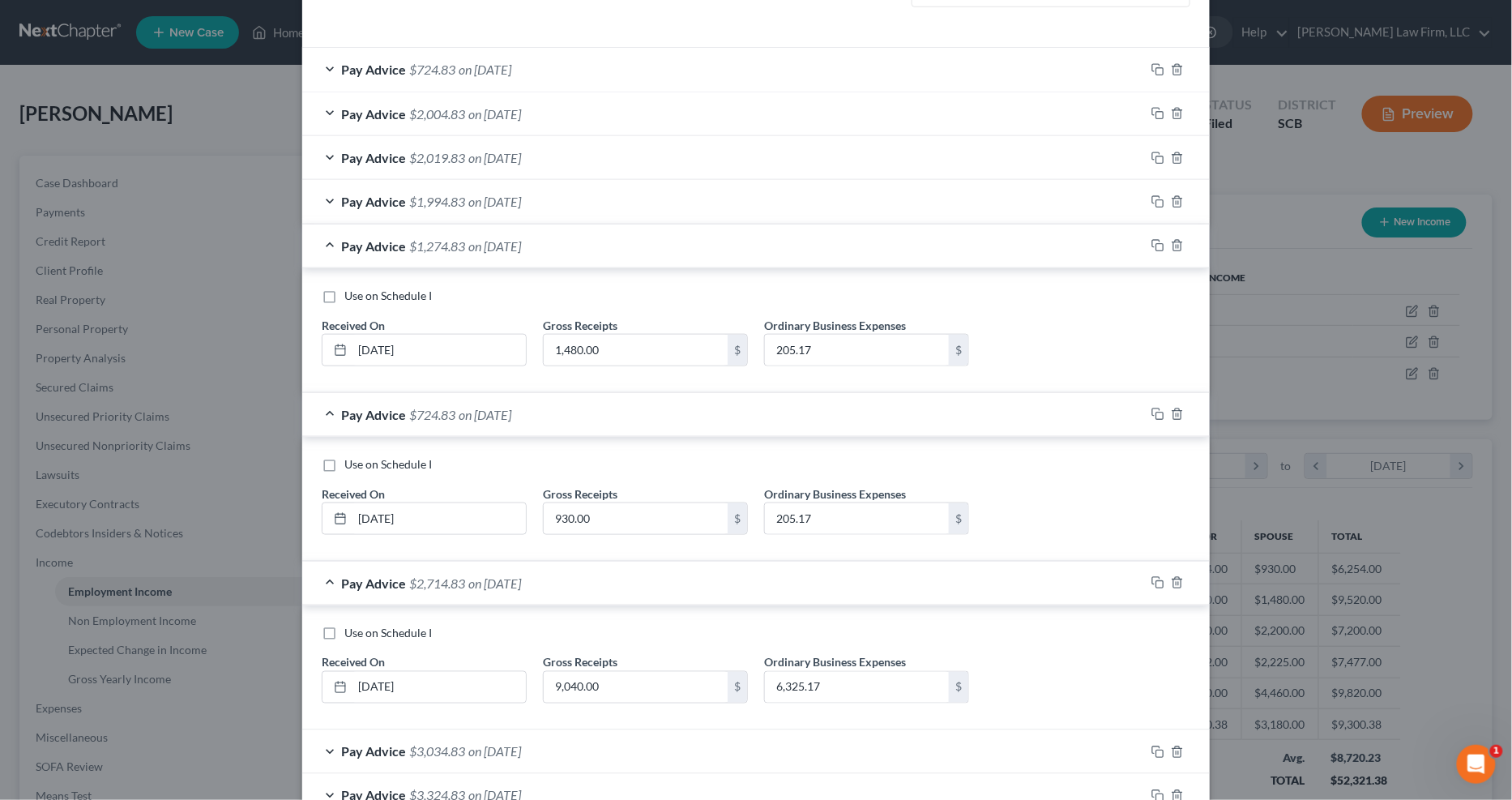
click at [581, 209] on div "Pay Advice $1,994.83 on 04/30/2025" at bounding box center [724, 201] width 843 height 43
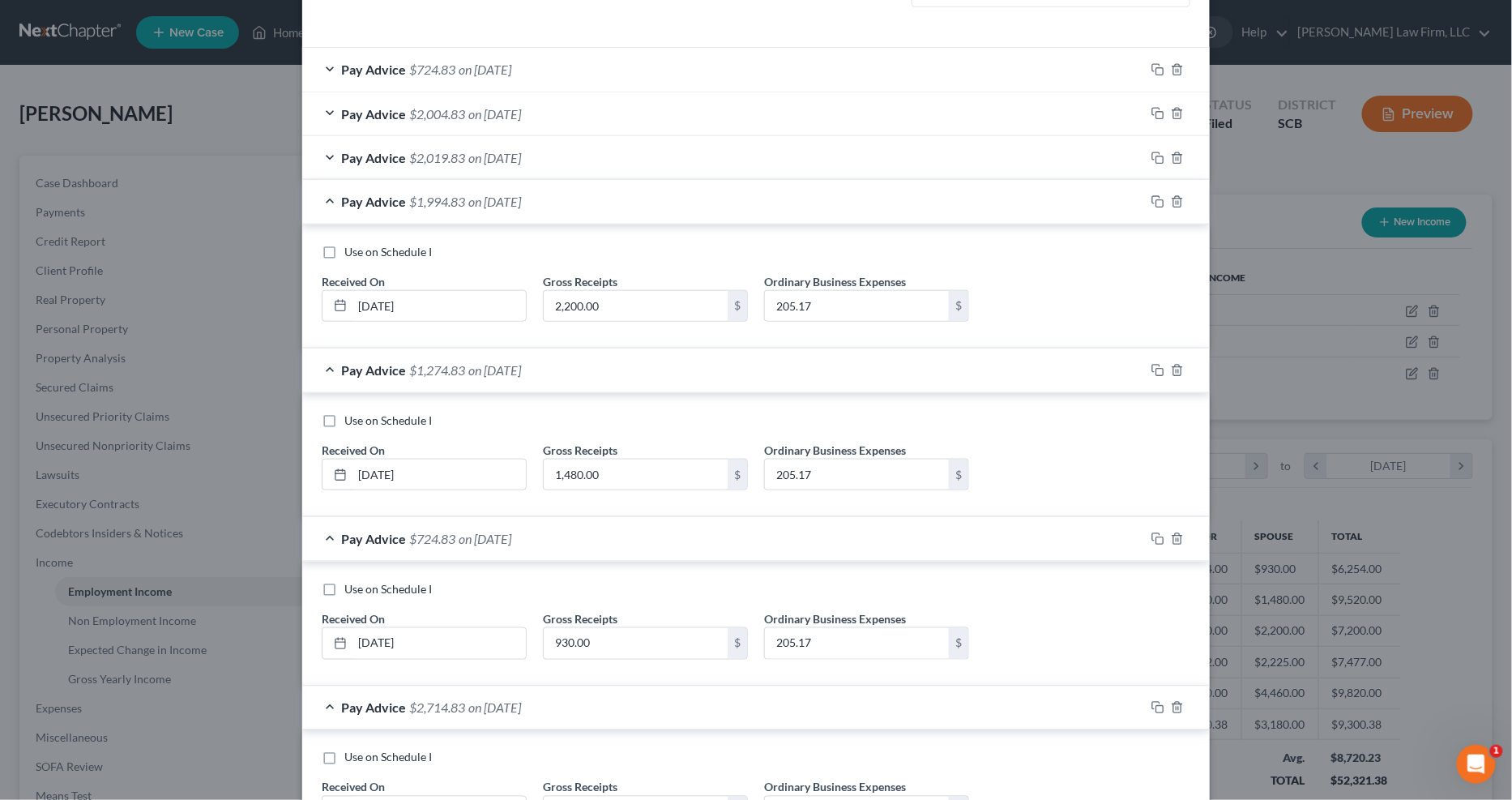
click at [589, 155] on div "Pay Advice $2,019.83 on 05/31/2025" at bounding box center [724, 157] width 843 height 43
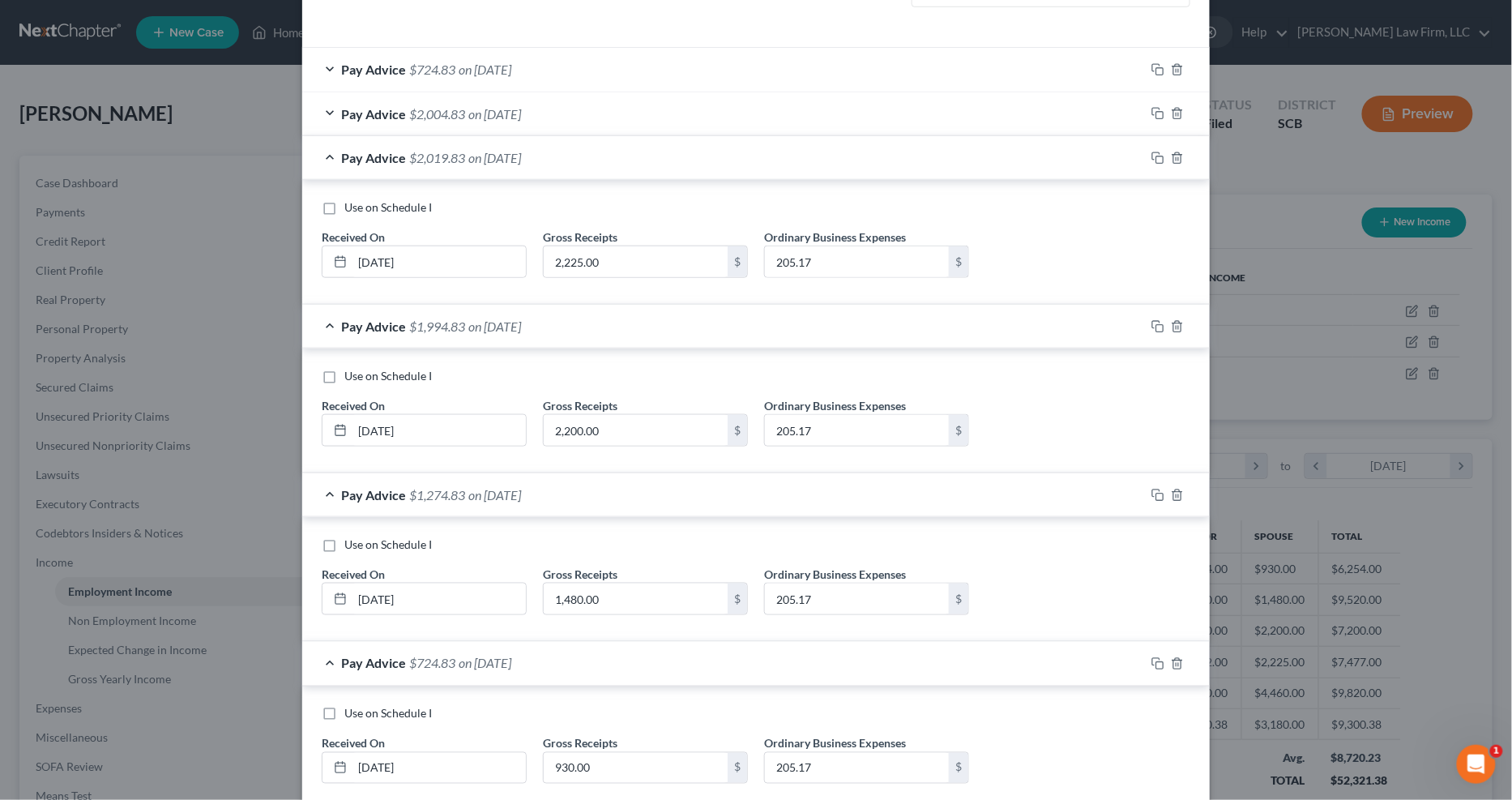
click at [600, 119] on div "Pay Advice $2,004.83 on 06/20/2025" at bounding box center [724, 114] width 843 height 43
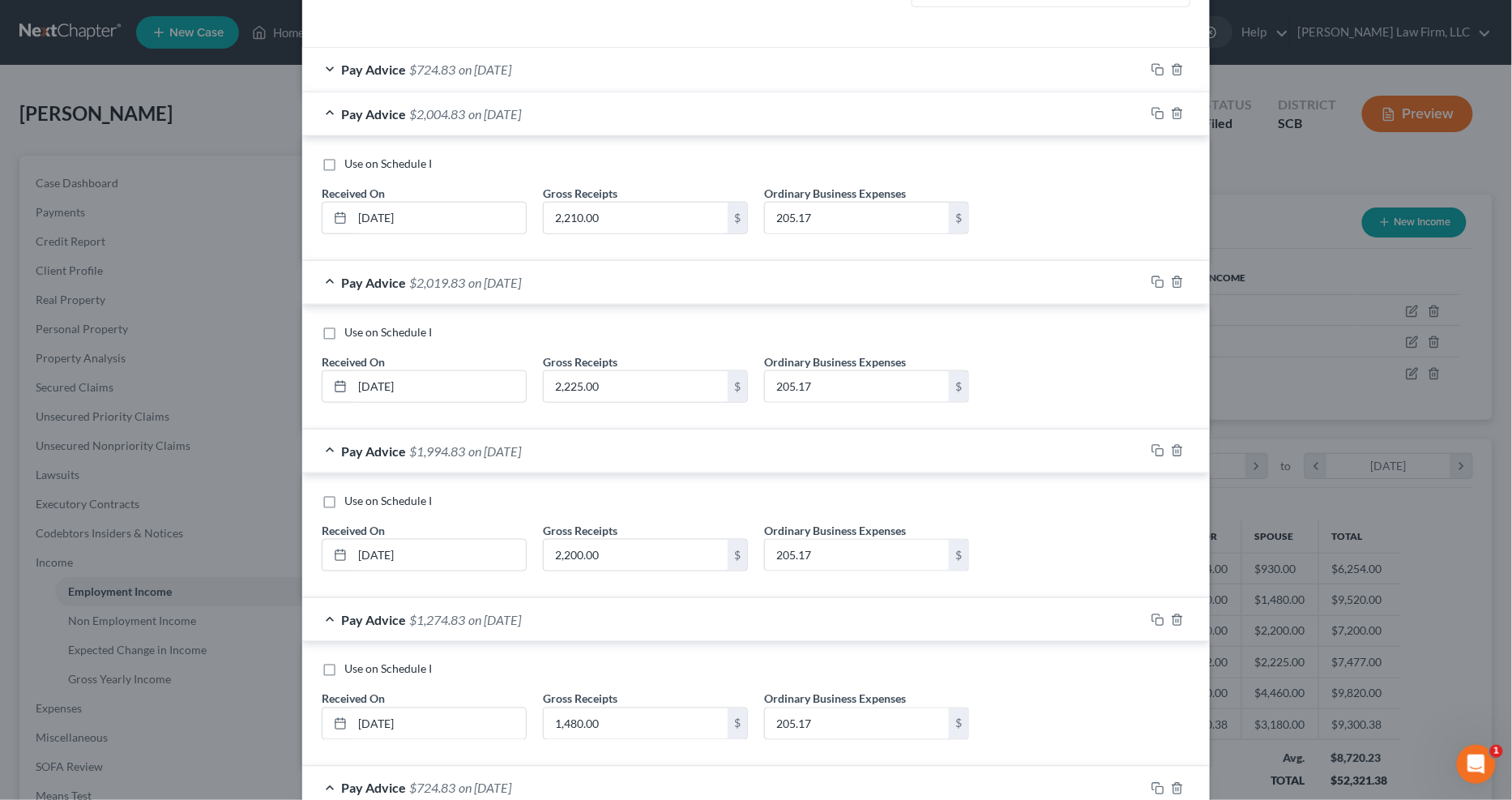
click at [608, 75] on div "Pay Advice $724.83 on 07/31/2025" at bounding box center [724, 69] width 843 height 43
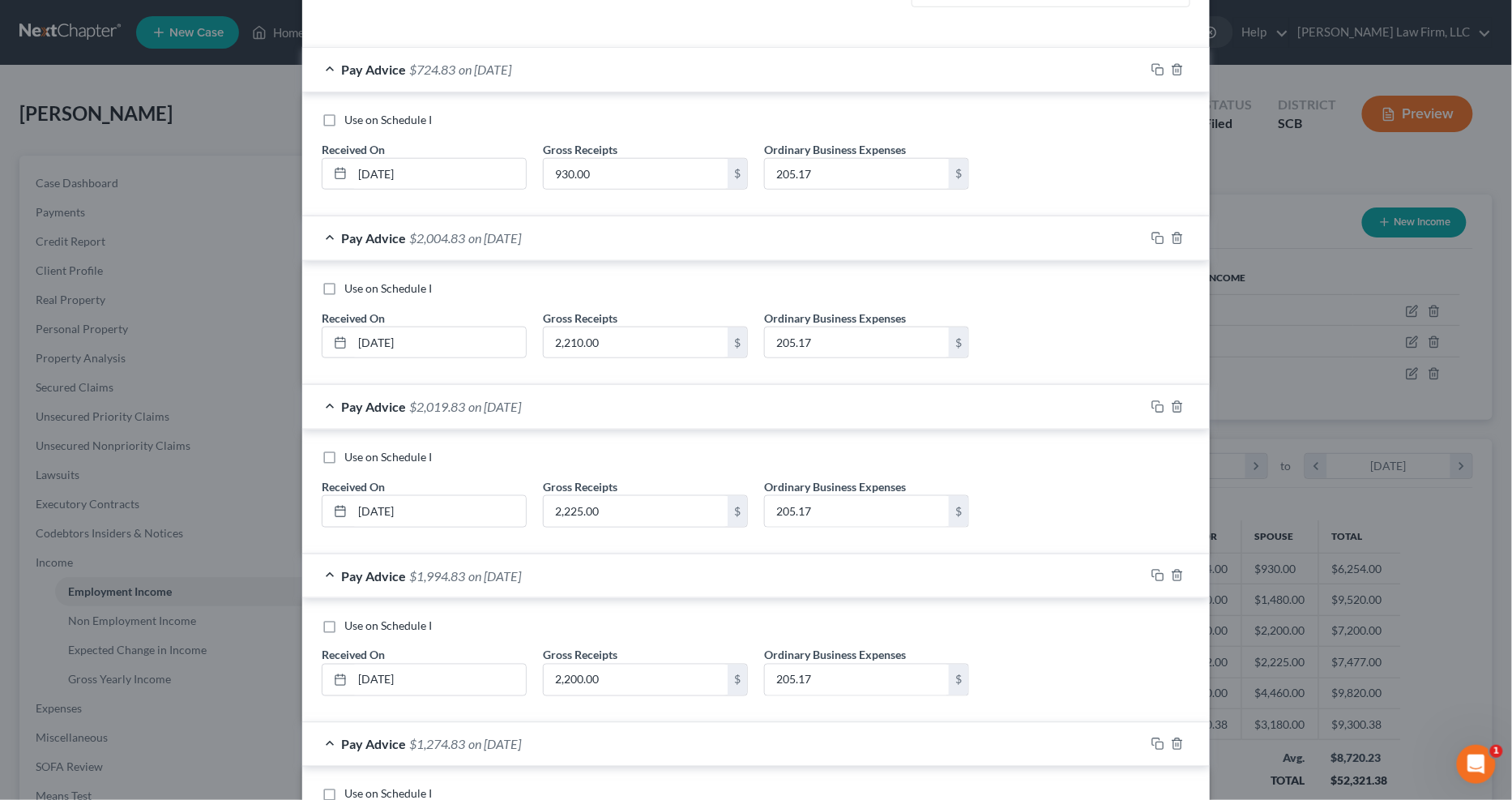
click at [608, 75] on div "Pay Advice $724.83 on 07/31/2025" at bounding box center [724, 69] width 843 height 43
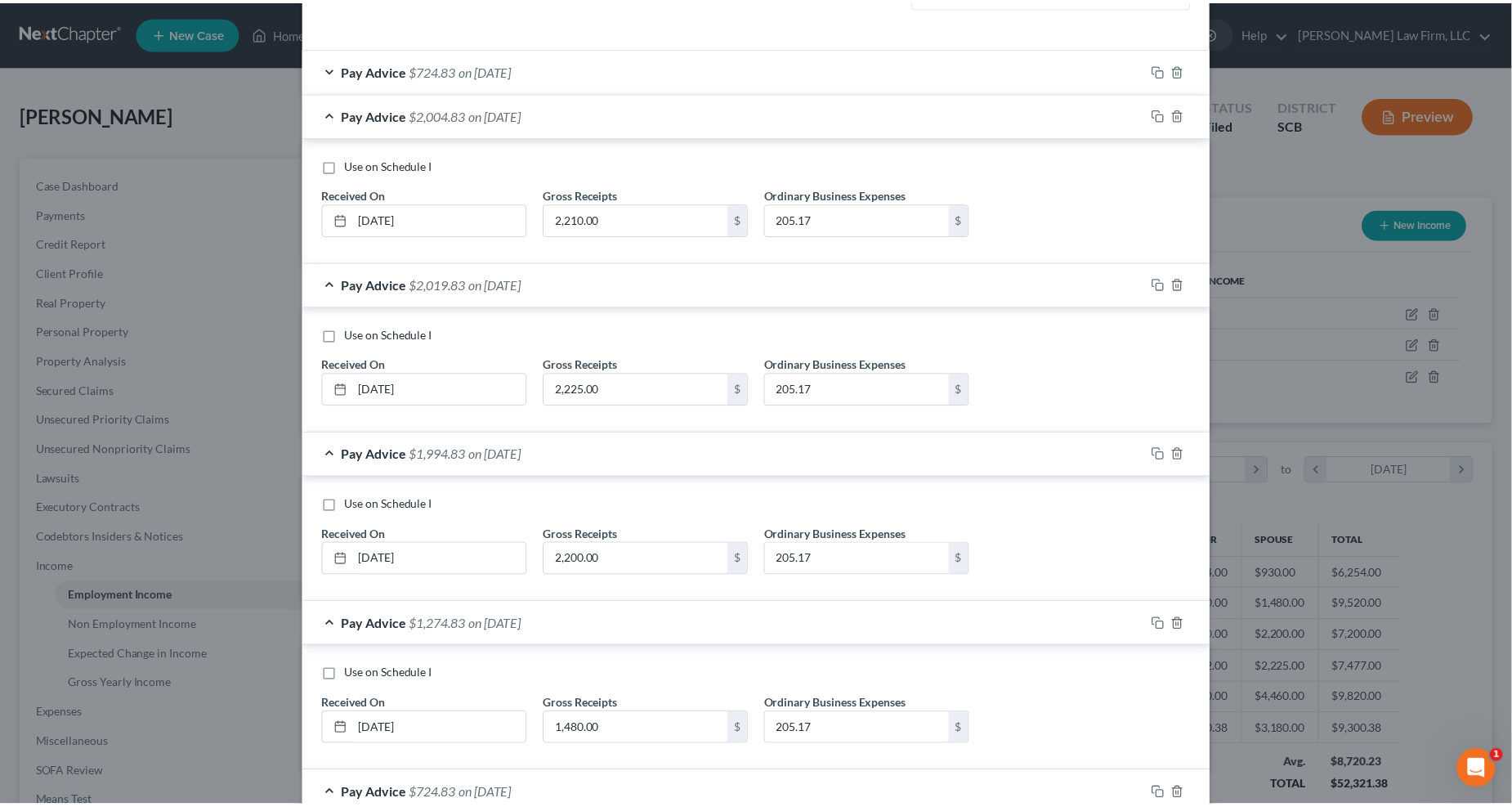
scroll to position [1138, 0]
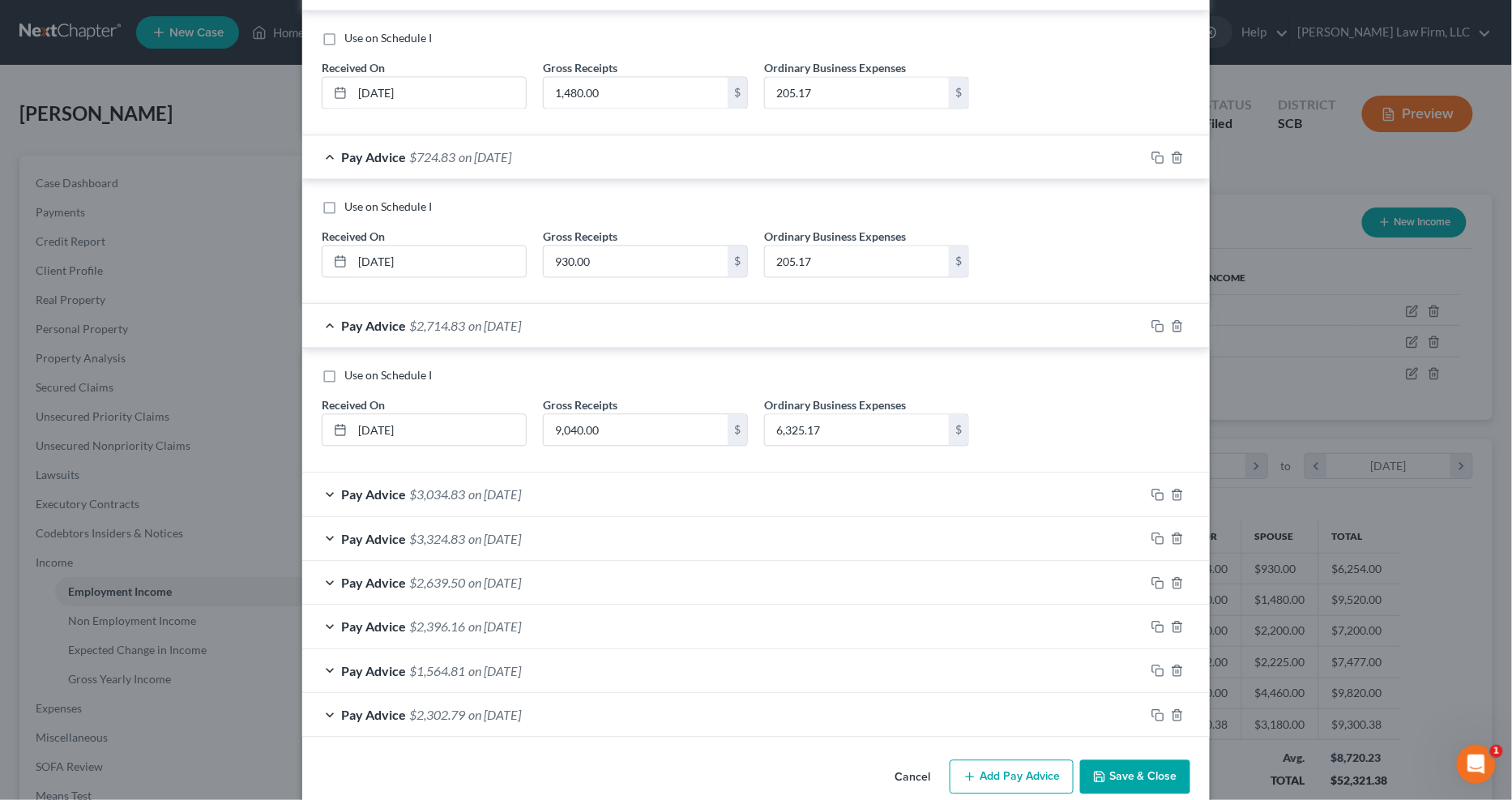
click at [1094, 645] on button "Save & Close" at bounding box center [1135, 777] width 110 height 34
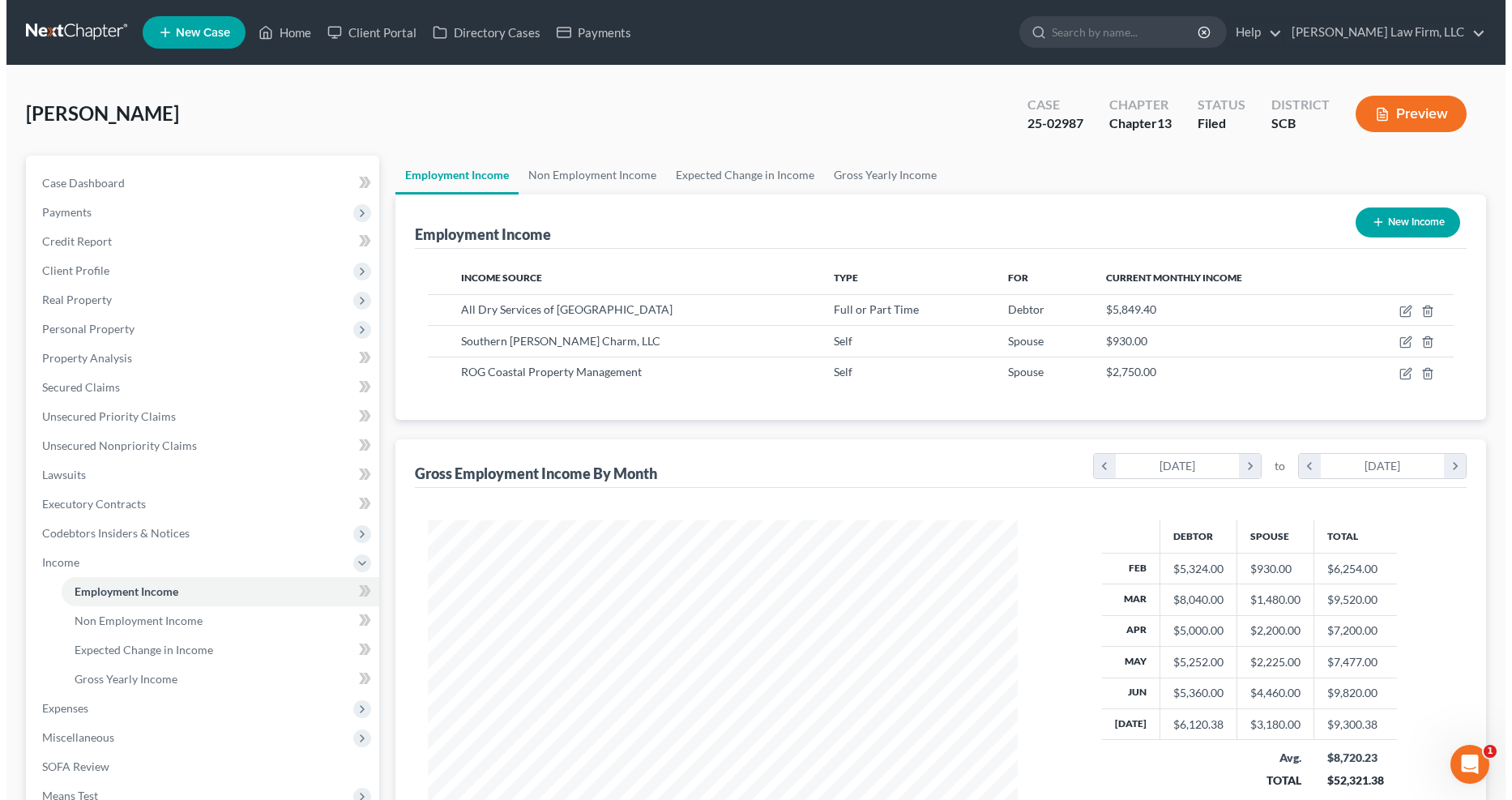
scroll to position [810244, 809900]
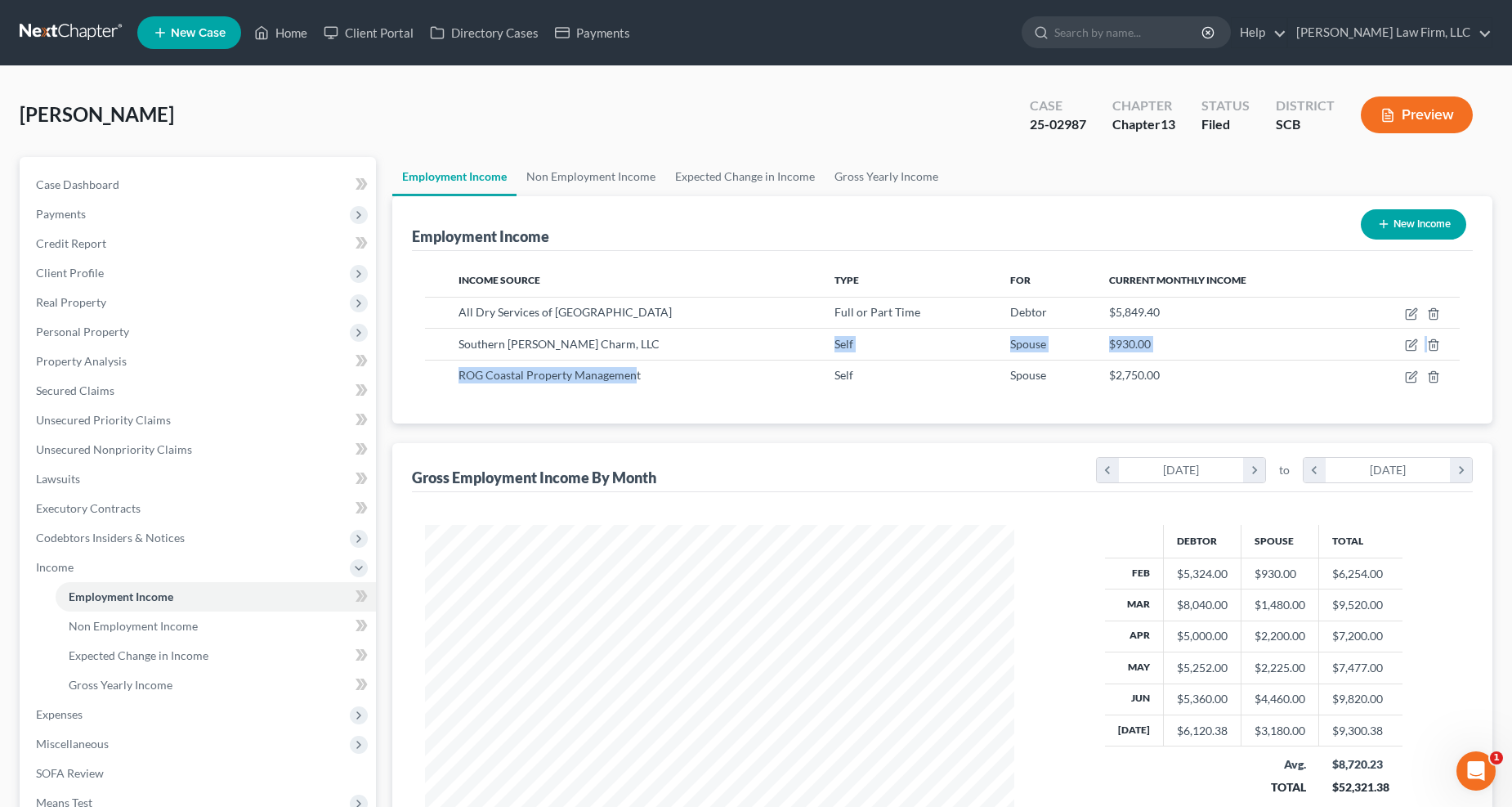
drag, startPoint x: 636, startPoint y: 379, endPoint x: 643, endPoint y: 346, distance: 33.7
click at [643, 346] on tbody "All Dry Services of Charleston Full or Part Time Debtor $5,849.40 Southern Stil…" at bounding box center [942, 344] width 1036 height 94
click at [669, 418] on div "Income Source Type For Current Monthly Income All Dry Services of Charleston Fu…" at bounding box center [942, 337] width 1062 height 173
drag, startPoint x: 582, startPoint y: 375, endPoint x: 589, endPoint y: 344, distance: 31.8
click at [589, 344] on tbody "All Dry Services of Charleston Full or Part Time Debtor $5,849.40 Southern Stil…" at bounding box center [942, 344] width 1036 height 94
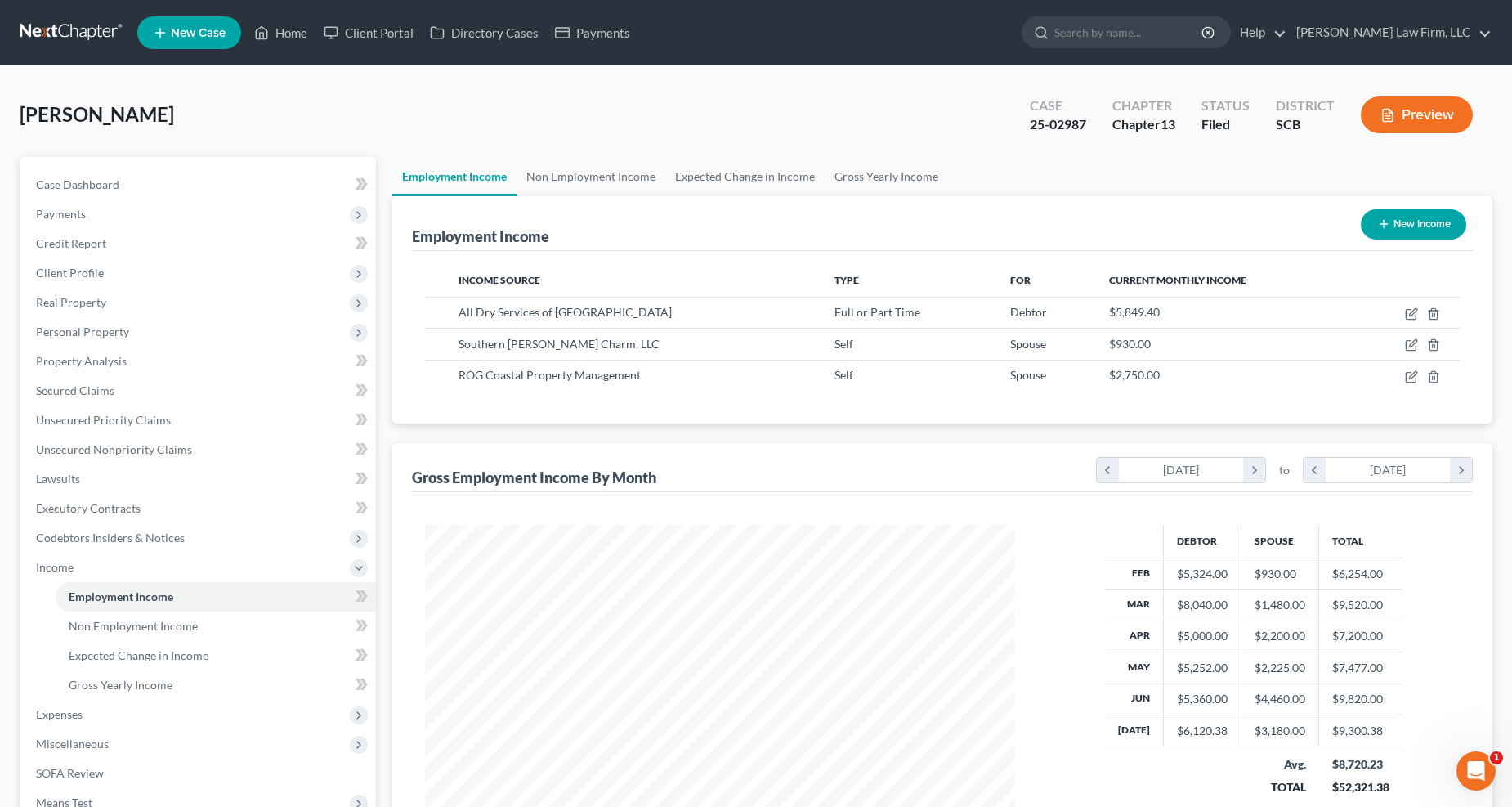
click at [648, 385] on td "ROG Coastal Property Management" at bounding box center [633, 375] width 376 height 31
click at [643, 384] on td "ROG Coastal Property Management" at bounding box center [633, 375] width 376 height 31
click at [641, 383] on div "ROG Coastal Property Management" at bounding box center [633, 375] width 350 height 17
drag, startPoint x: 1326, startPoint y: 371, endPoint x: 1317, endPoint y: 342, distance: 30.4
click at [1104, 342] on tbody "All Dry Services of Charleston Full or Part Time Debtor $5,849.40 Southern Stil…" at bounding box center [942, 344] width 1036 height 94
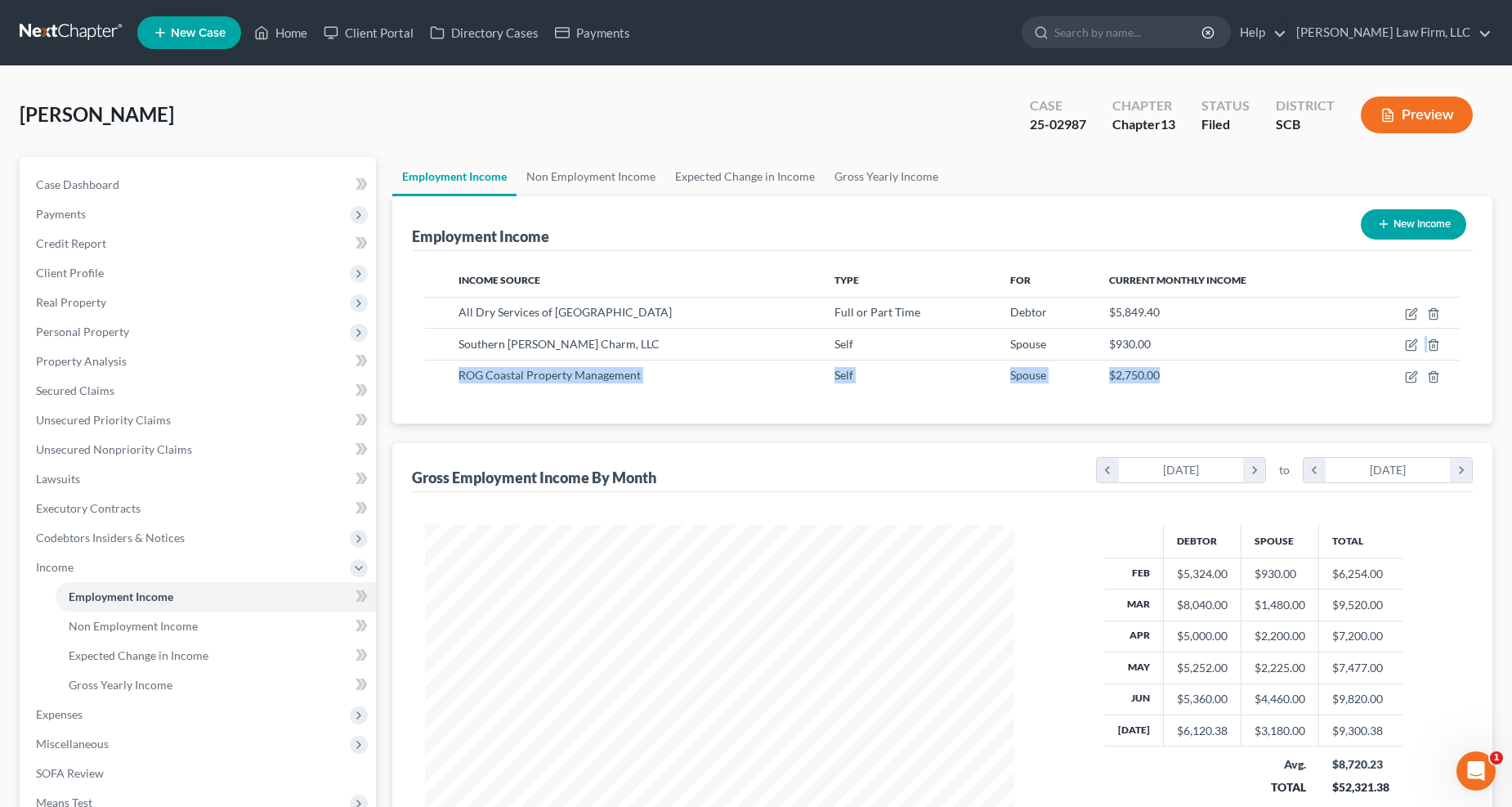
drag, startPoint x: 1296, startPoint y: 360, endPoint x: 1264, endPoint y: 369, distance: 33.2
click at [1104, 360] on td "$2,750.00" at bounding box center [1224, 375] width 257 height 31
click at [610, 386] on td "ROG Coastal Property Management" at bounding box center [633, 375] width 376 height 31
drag, startPoint x: 477, startPoint y: 377, endPoint x: 449, endPoint y: 377, distance: 28.0
click at [476, 365] on td "ROG Coastal Property Management" at bounding box center [633, 375] width 376 height 31
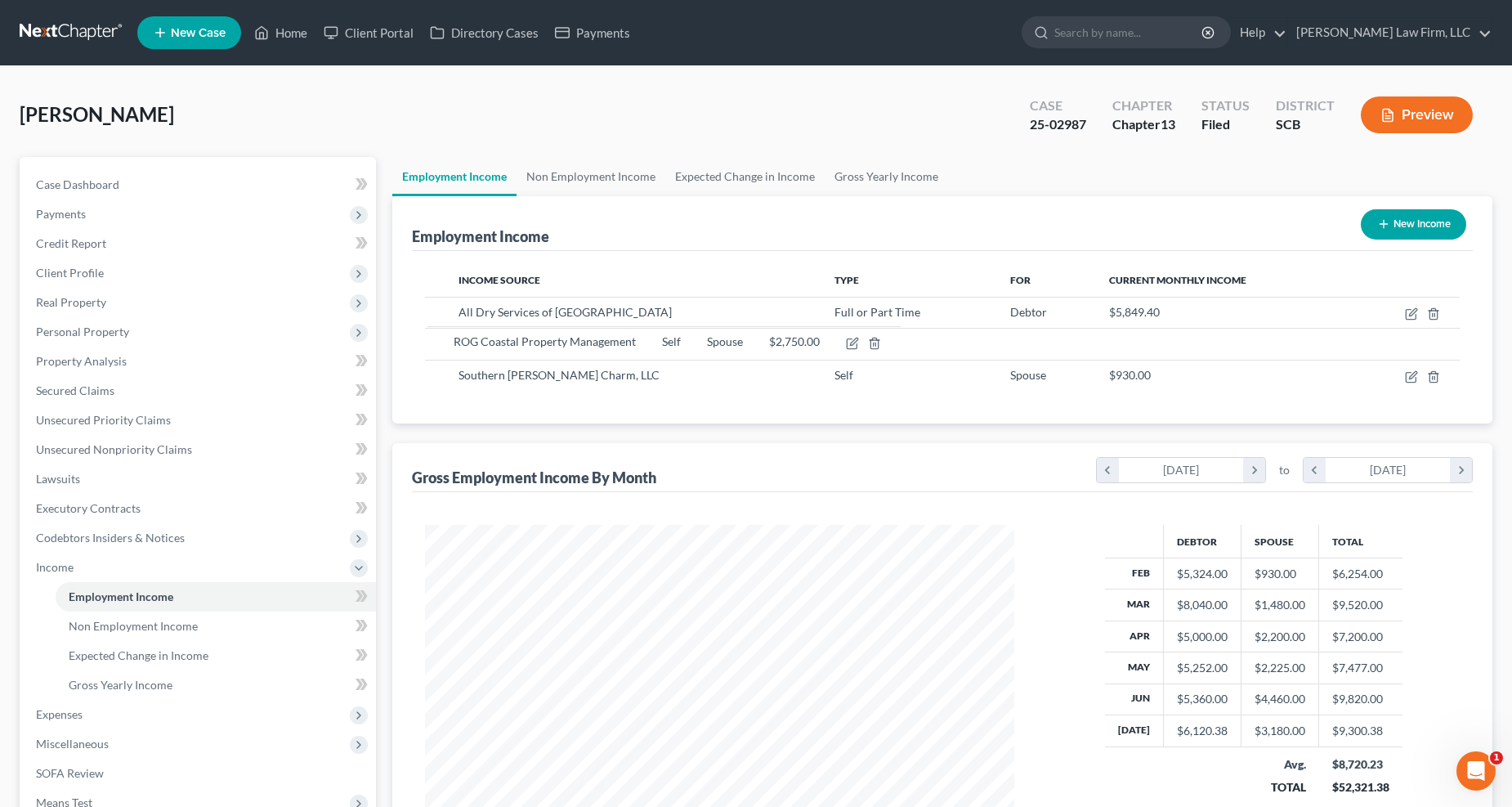
drag, startPoint x: 435, startPoint y: 375, endPoint x: 438, endPoint y: 339, distance: 36.1
click at [438, 339] on tbody "ROG Coastal Property Management Self Spouse $2,750.00 All Dry Services of Charl…" at bounding box center [942, 344] width 1036 height 94
click at [1104, 345] on div "$2,750.00" at bounding box center [1224, 345] width 231 height 17
click at [1104, 341] on span "$2,750.00" at bounding box center [1135, 344] width 50 height 14
click at [1104, 347] on icon "button" at bounding box center [1412, 345] width 13 height 13
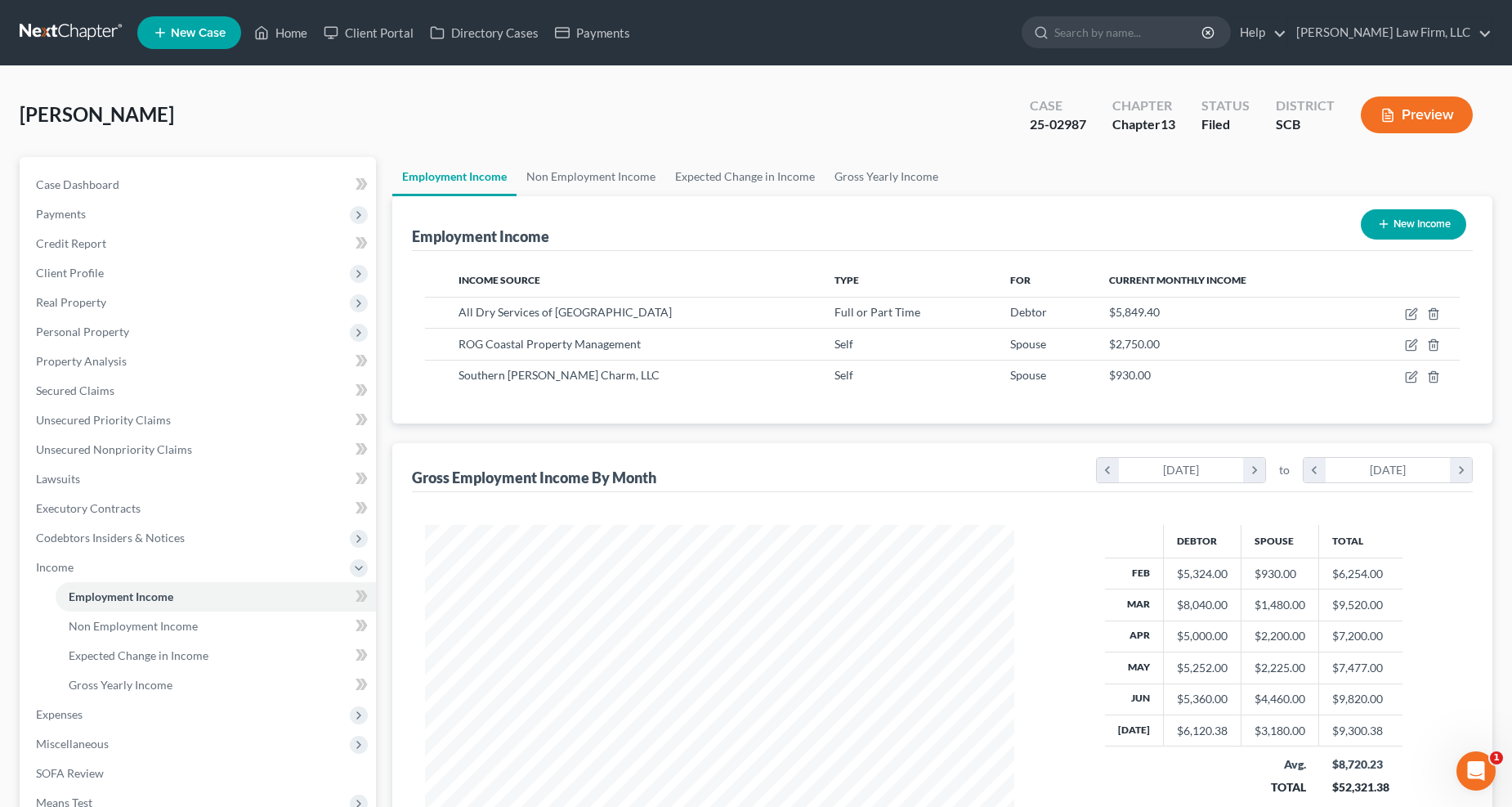
select select "1"
select select "42"
select select "0"
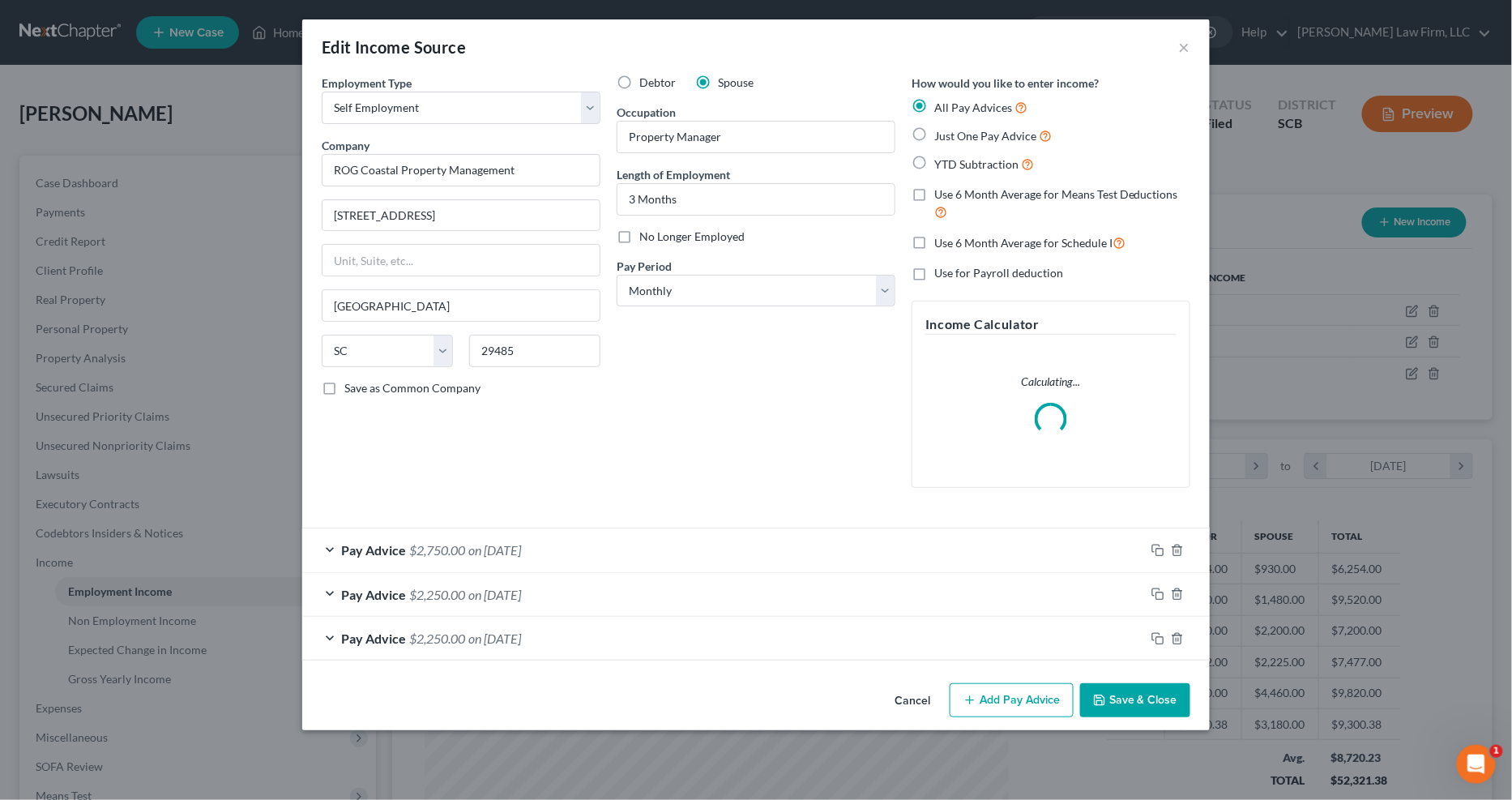
scroll to position [294, 624]
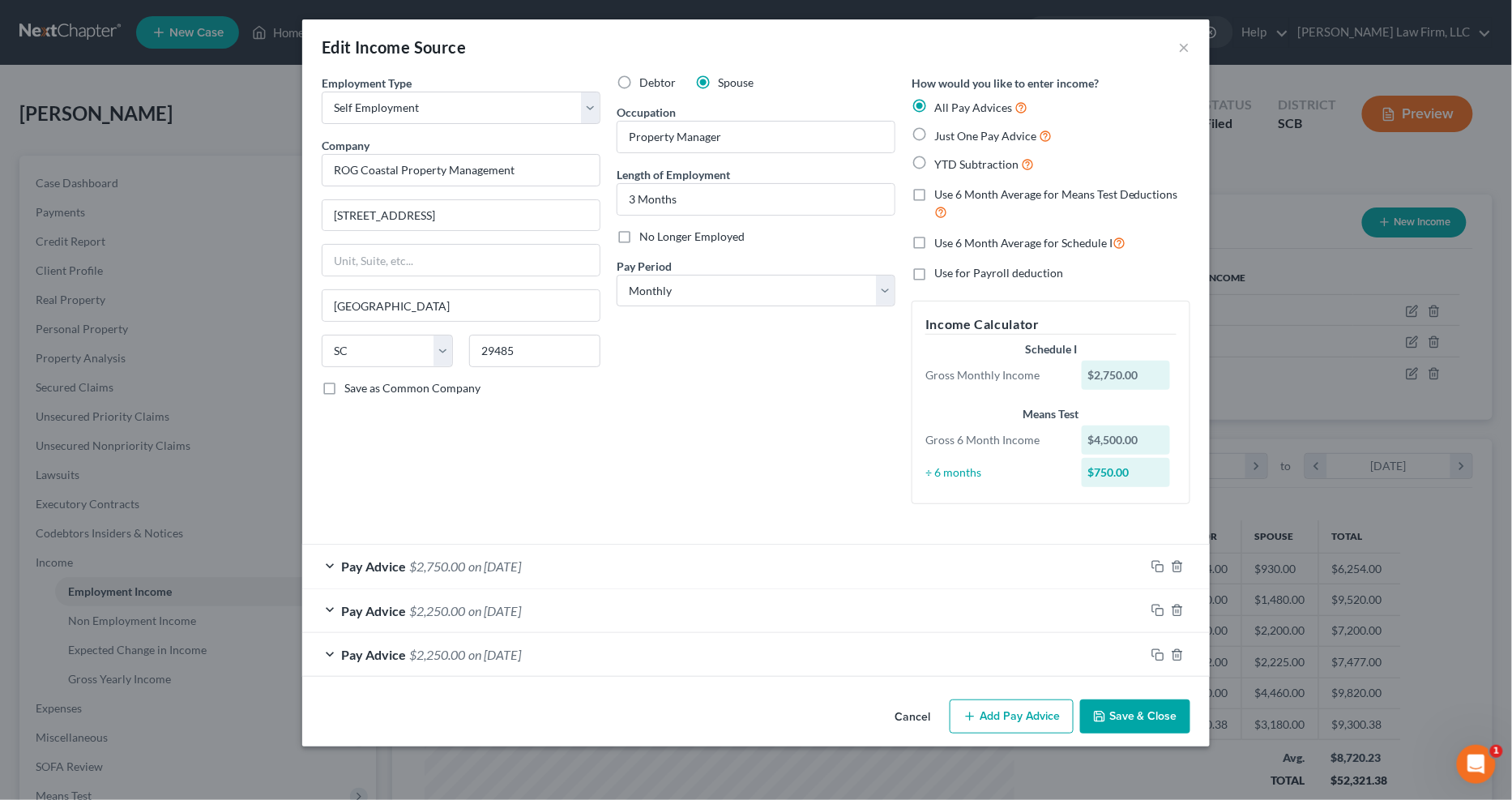
click at [465, 566] on span "$2,750.00" at bounding box center [437, 566] width 56 height 16
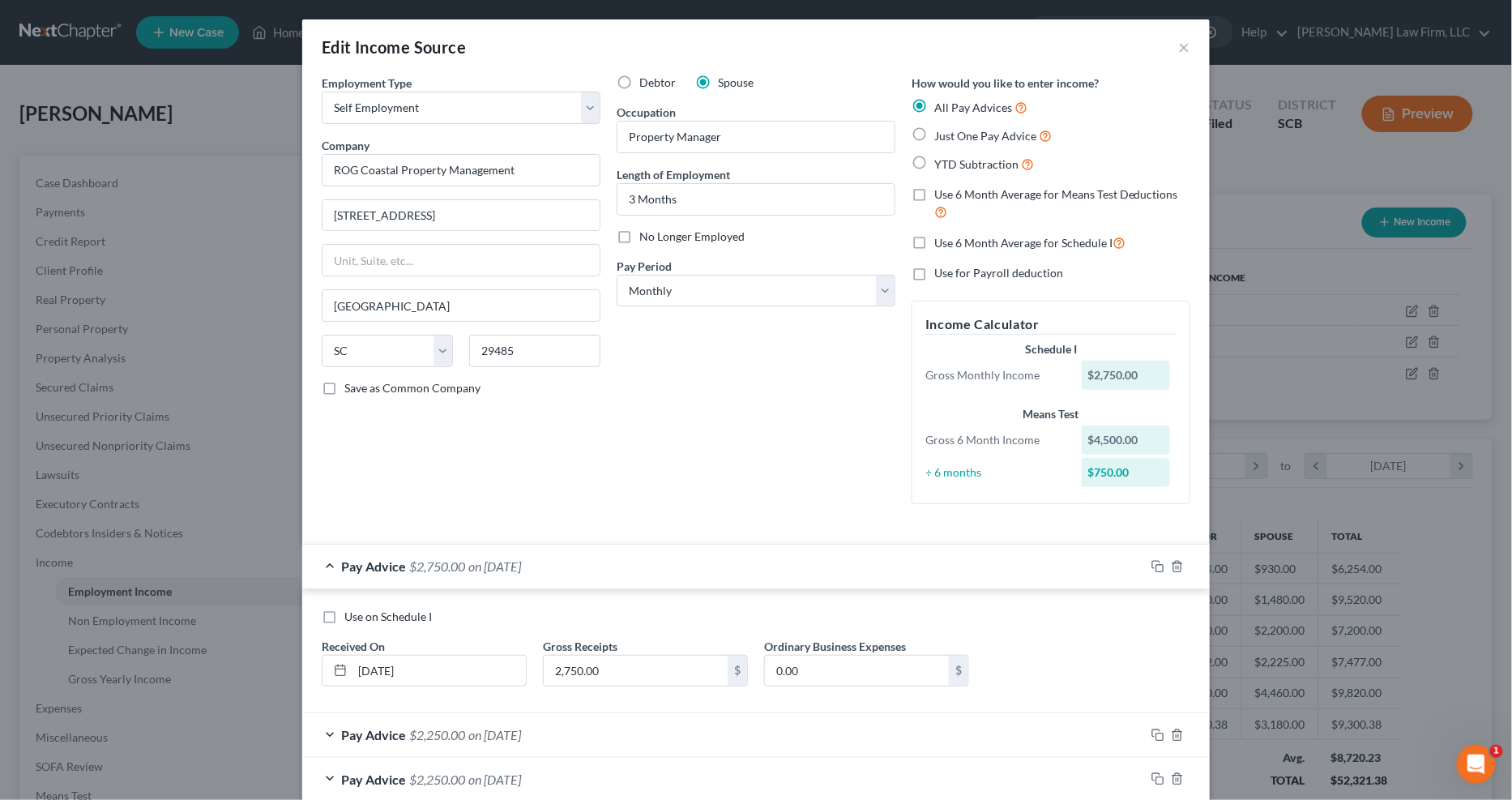
click at [400, 617] on span "Use on Schedule I" at bounding box center [388, 616] width 88 height 14
click at [361, 617] on input "Use on Schedule I" at bounding box center [356, 613] width 10 height 10
checkbox input "true"
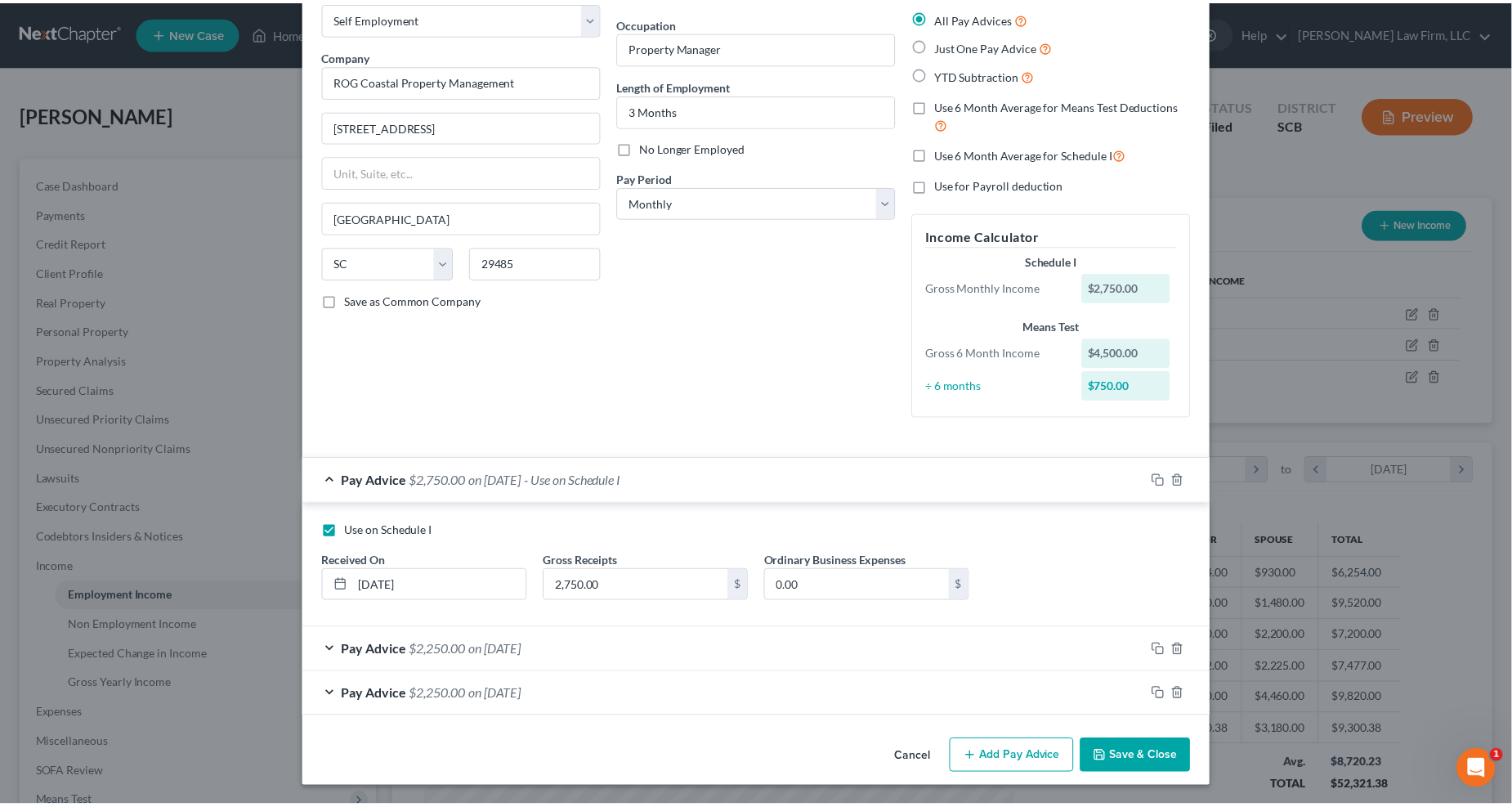
scroll to position [92, 0]
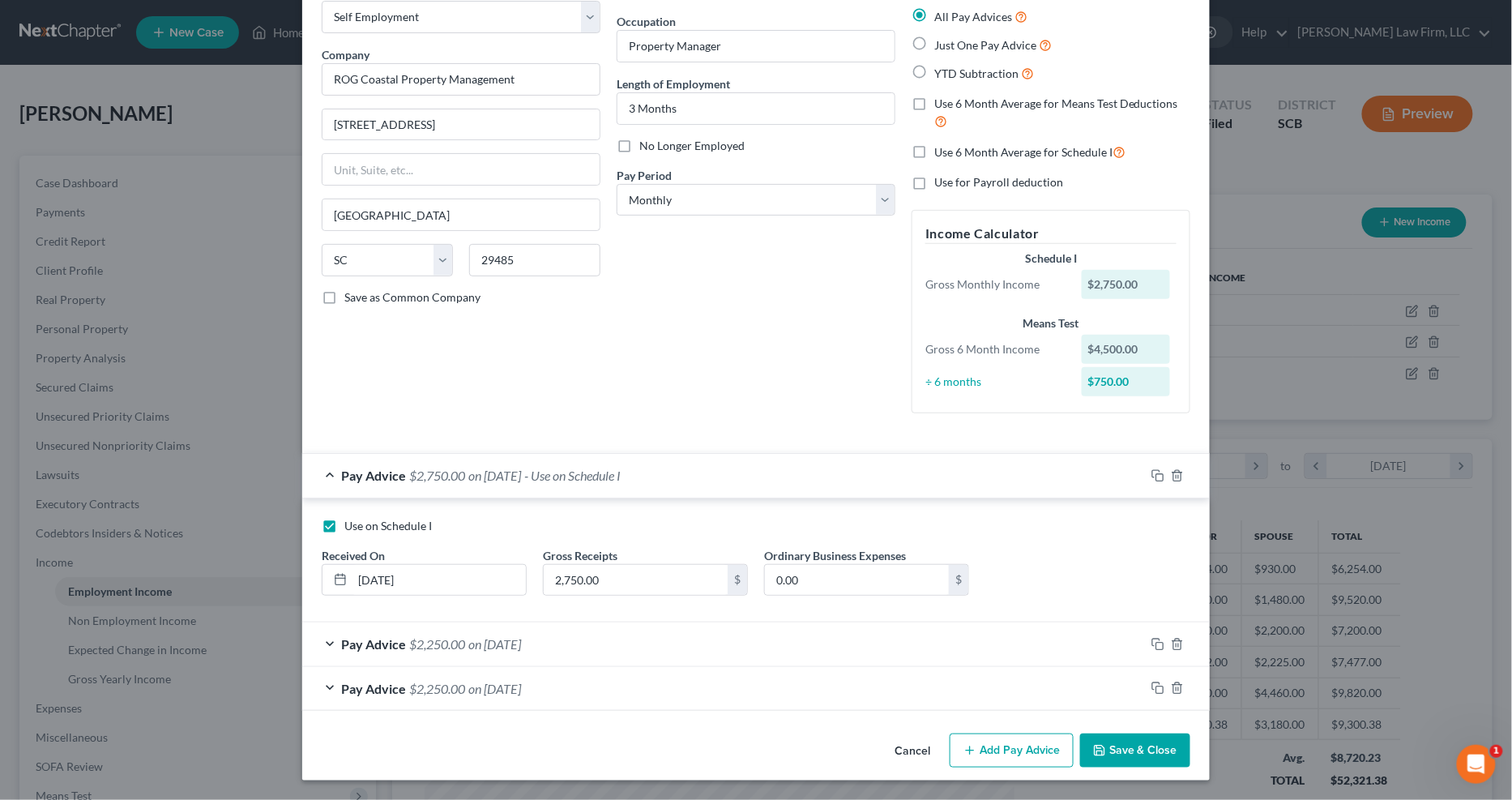
click at [1094, 645] on button "Save & Close" at bounding box center [1135, 750] width 110 height 34
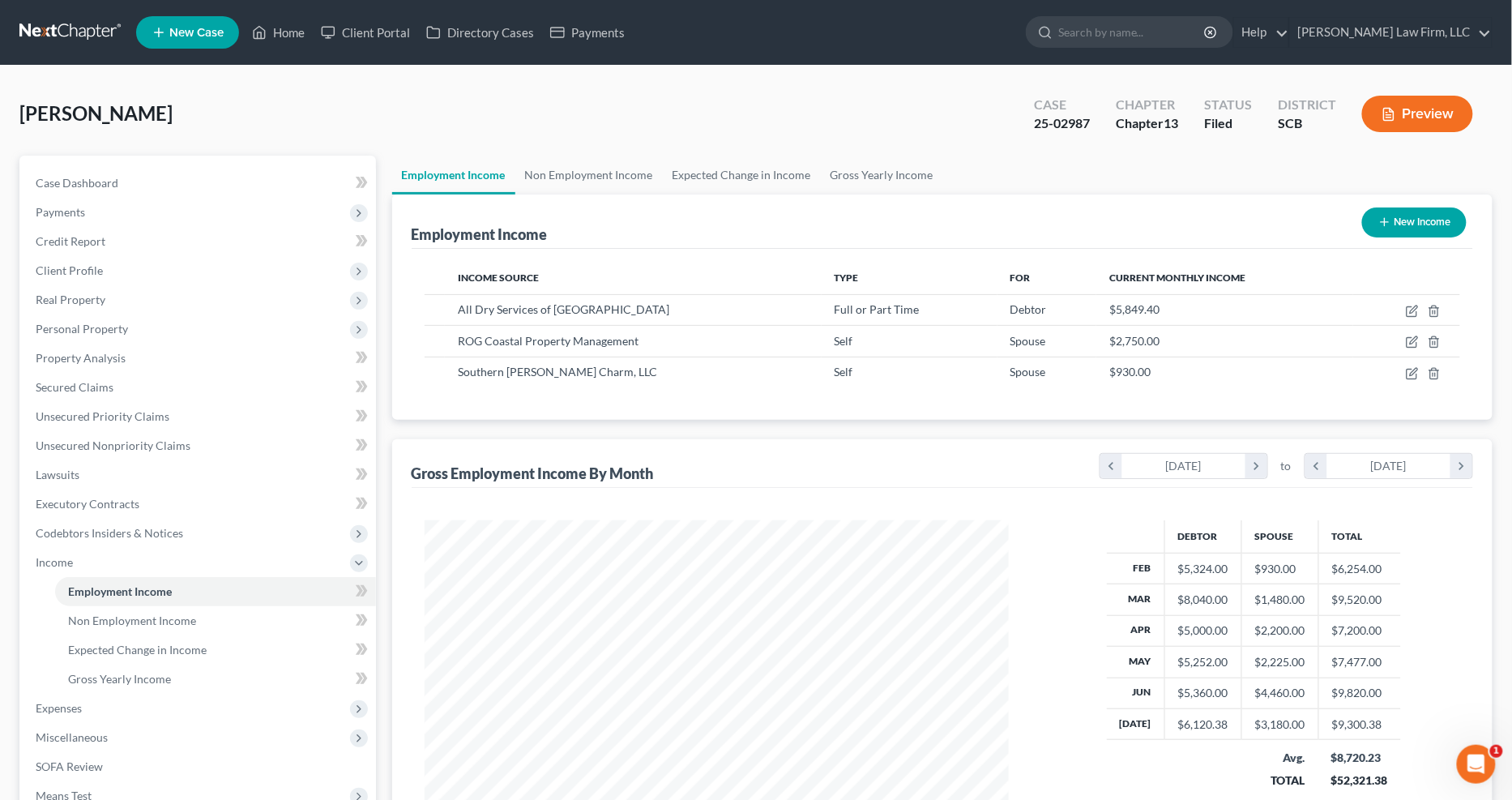
scroll to position [810244, 809900]
click at [1094, 376] on icon "button" at bounding box center [1400, 374] width 13 height 13
select select "1"
select select "42"
select select "0"
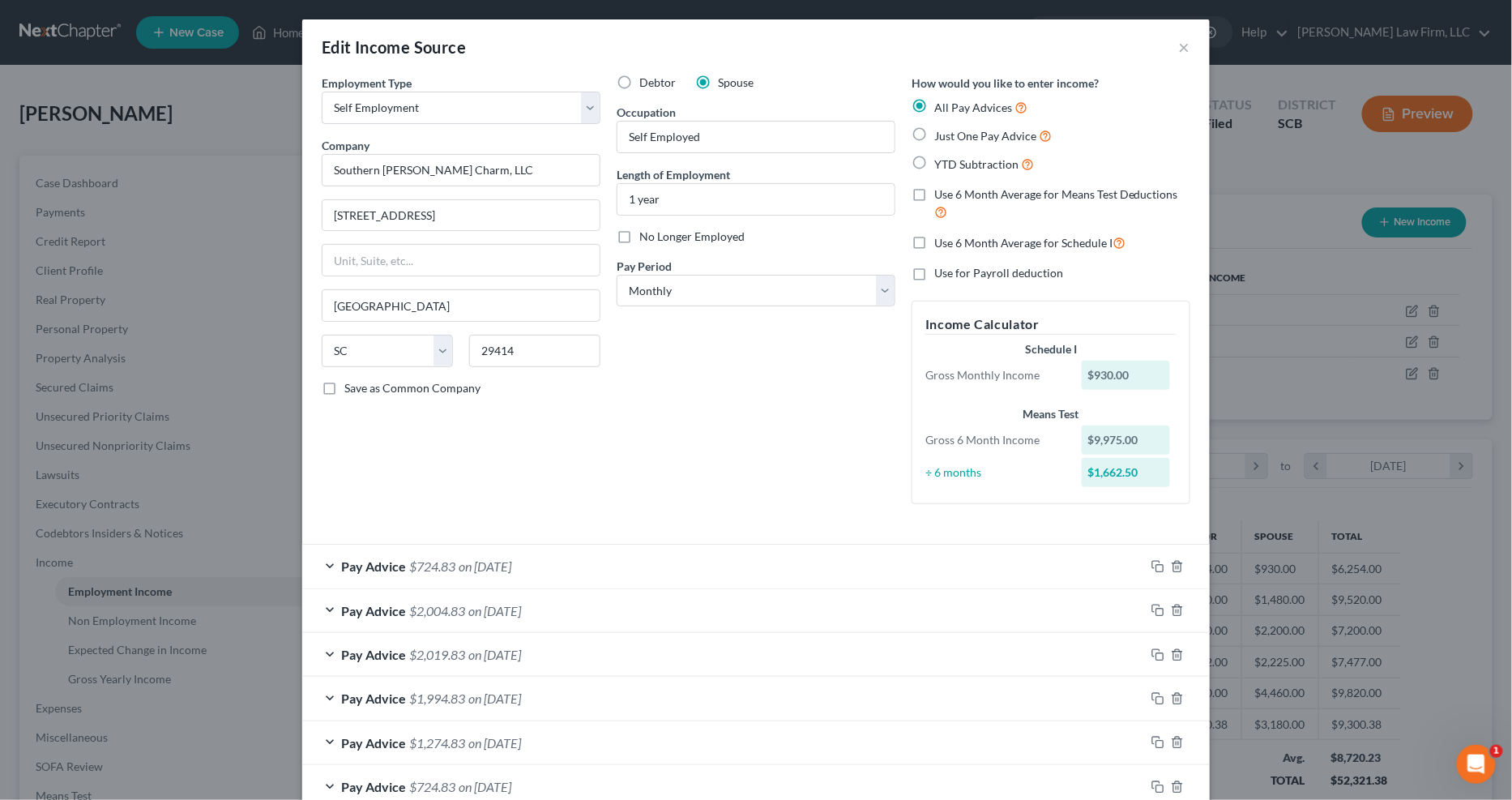
scroll to position [406, 0]
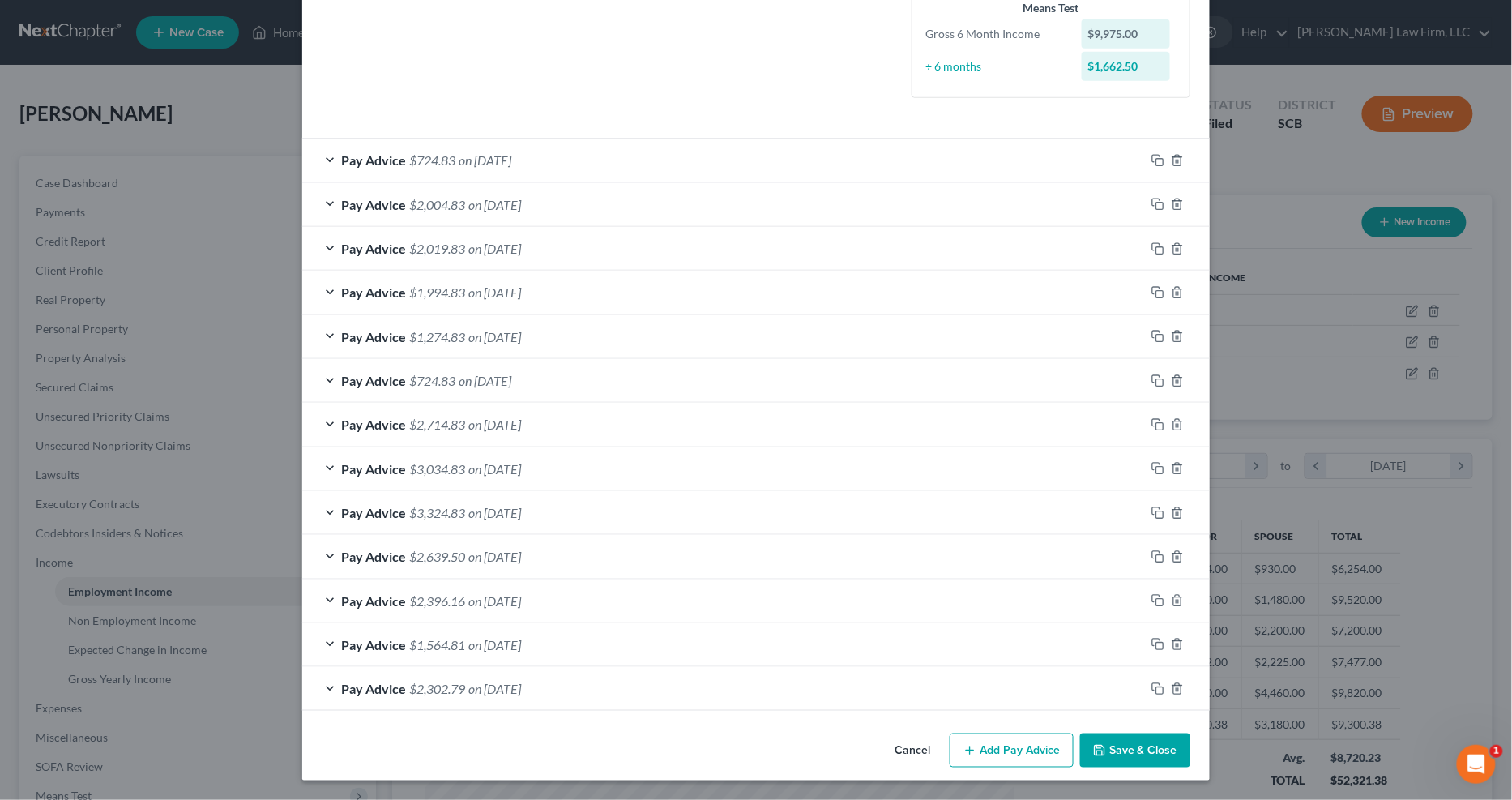
click at [633, 147] on div "Pay Advice $724.83 on 07/31/2025" at bounding box center [724, 160] width 843 height 43
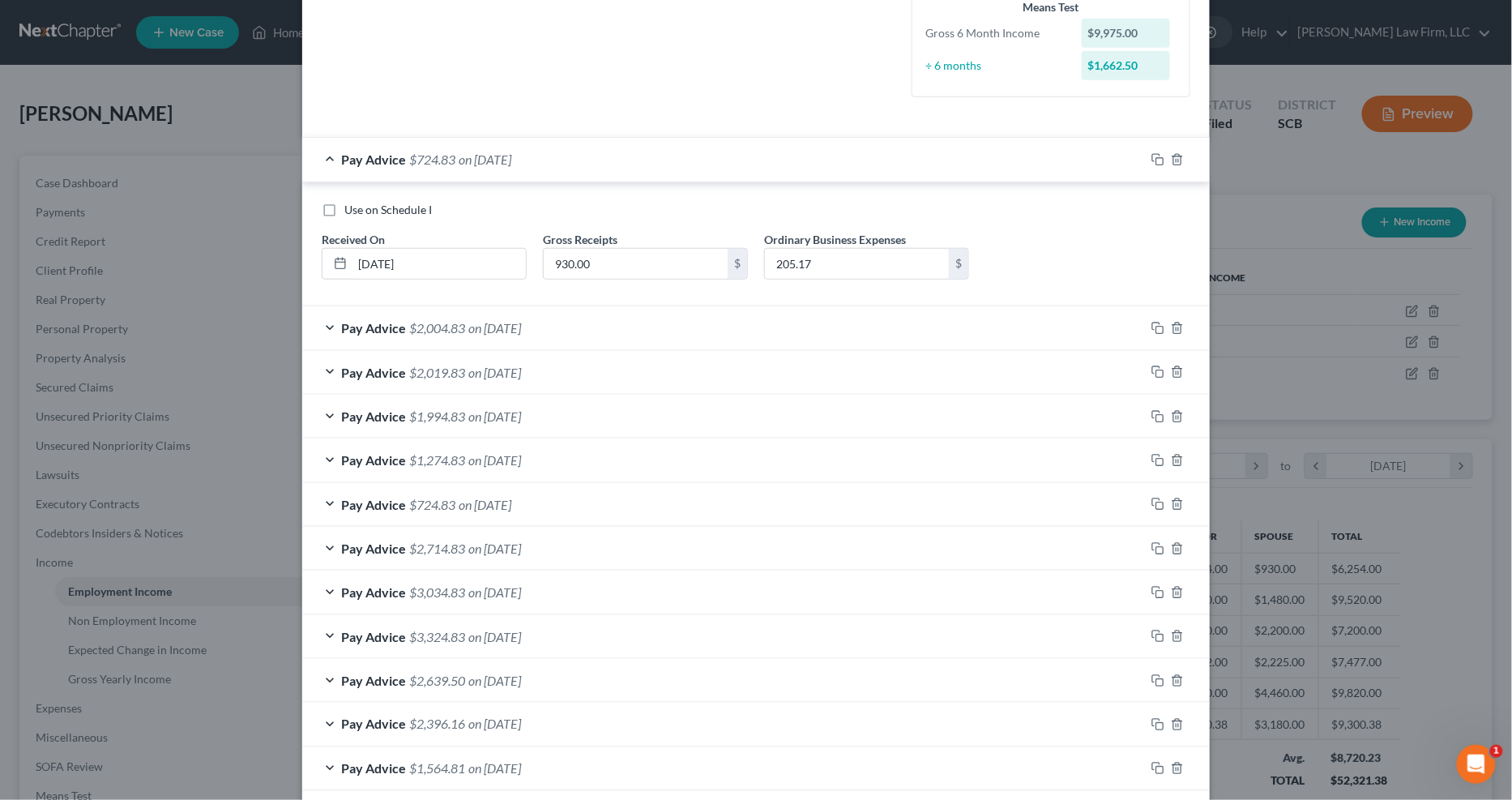
click at [550, 326] on div "Pay Advice $2,004.83 on 06/20/2025" at bounding box center [724, 328] width 843 height 43
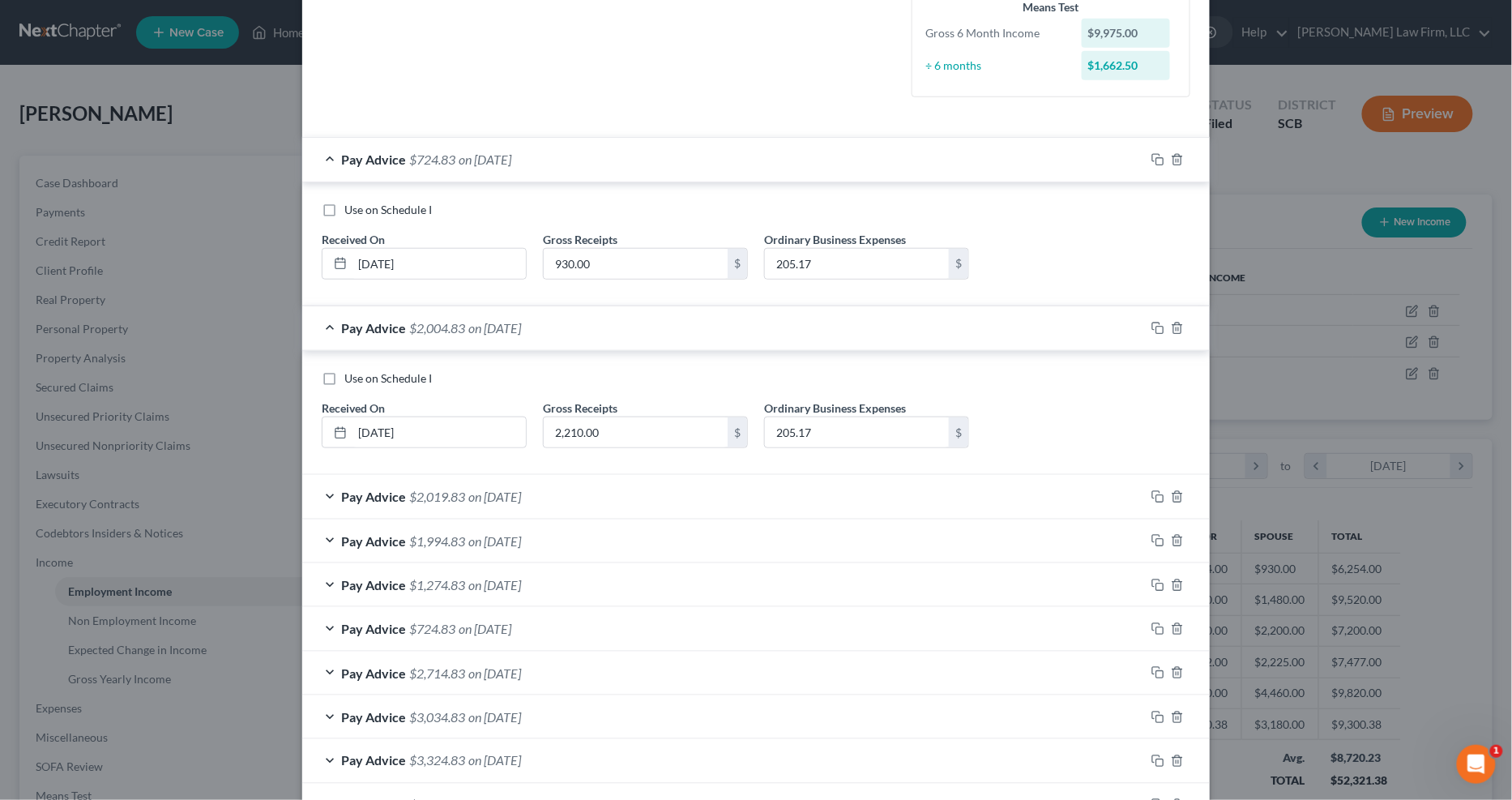
click at [344, 206] on label "Use on Schedule I" at bounding box center [388, 210] width 88 height 17
click at [351, 206] on input "Use on Schedule I" at bounding box center [356, 206] width 10 height 10
checkbox input "true"
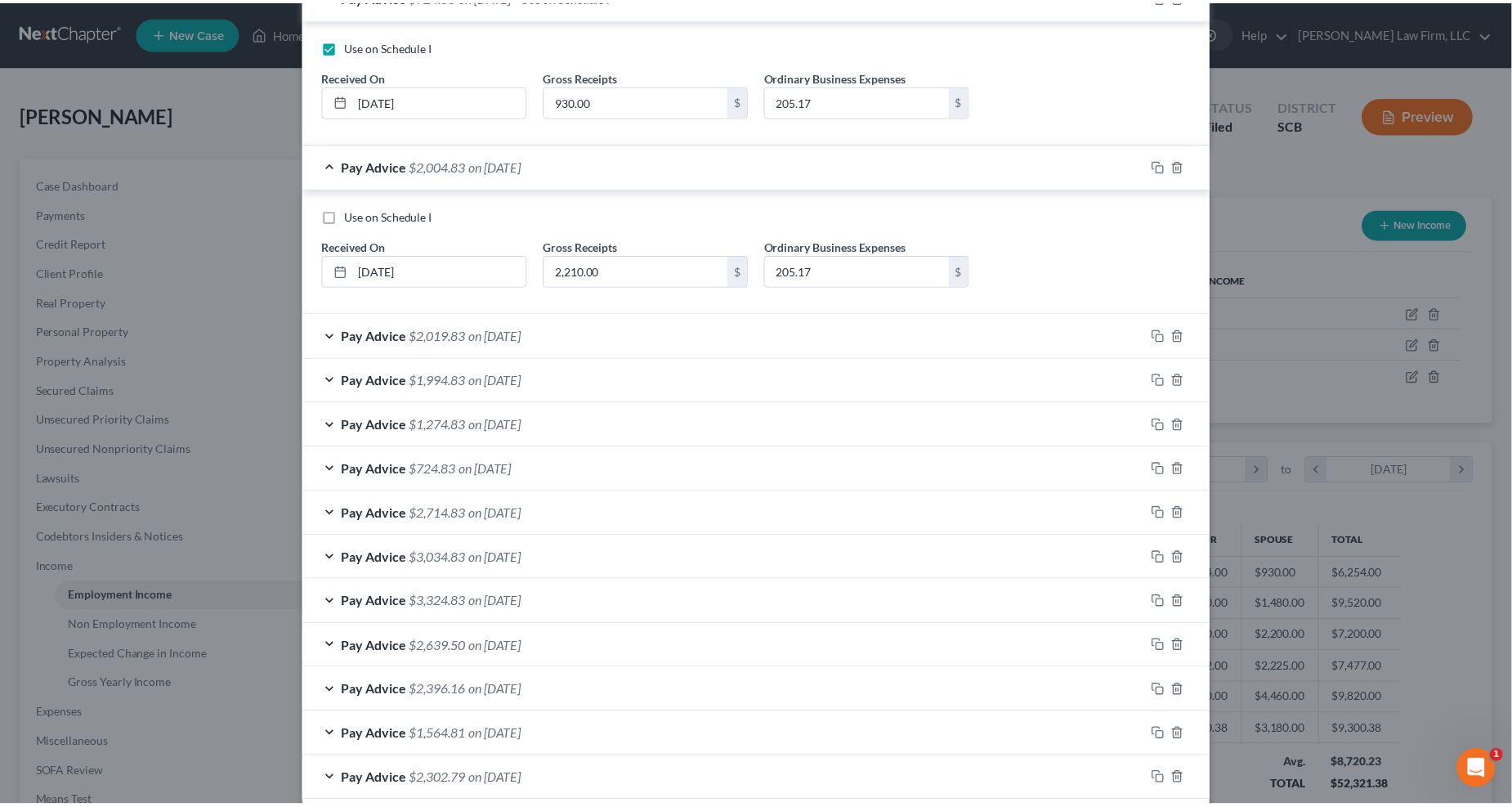
scroll to position [662, 0]
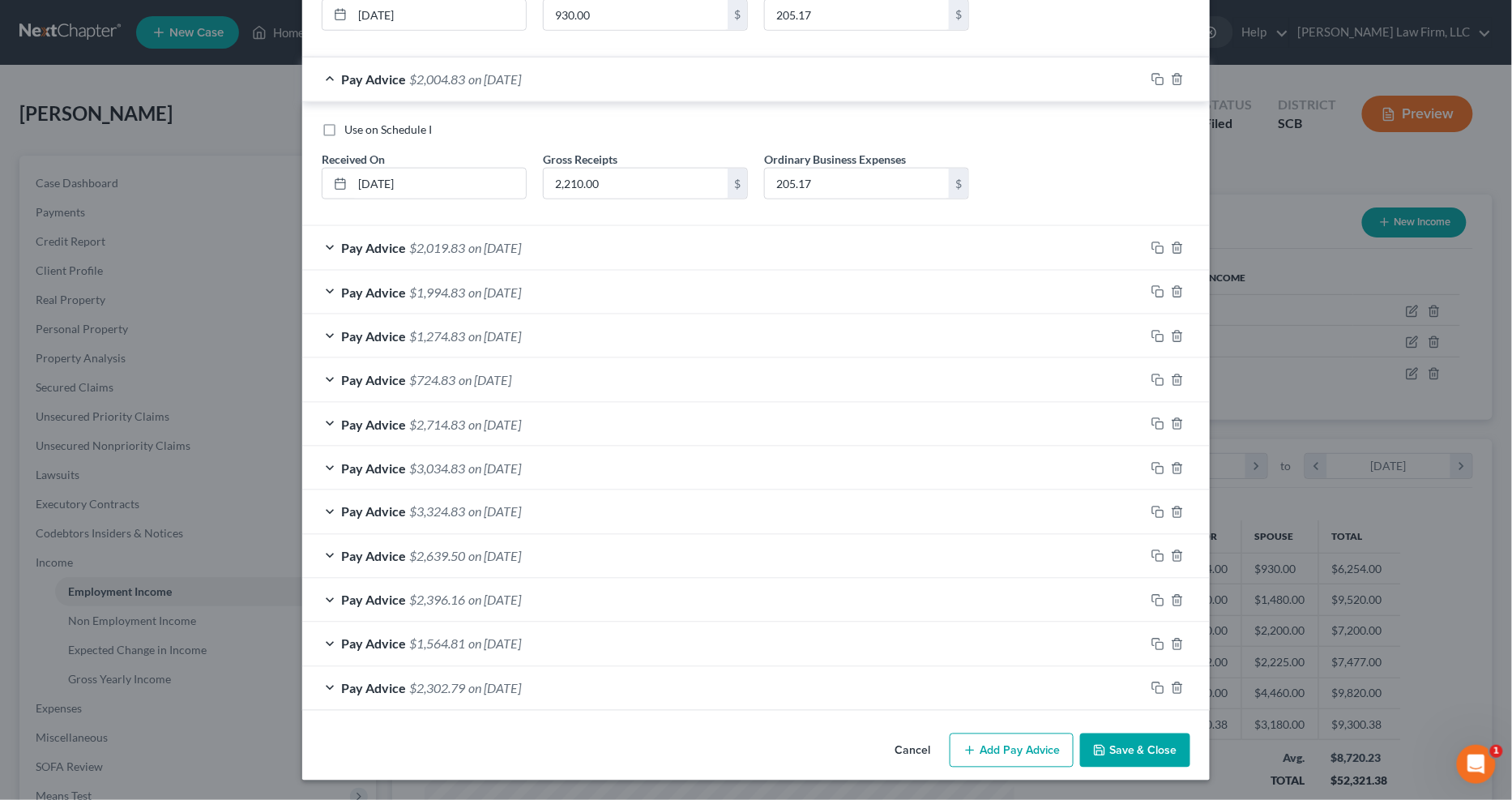
click at [1094, 645] on button "Save & Close" at bounding box center [1135, 750] width 110 height 34
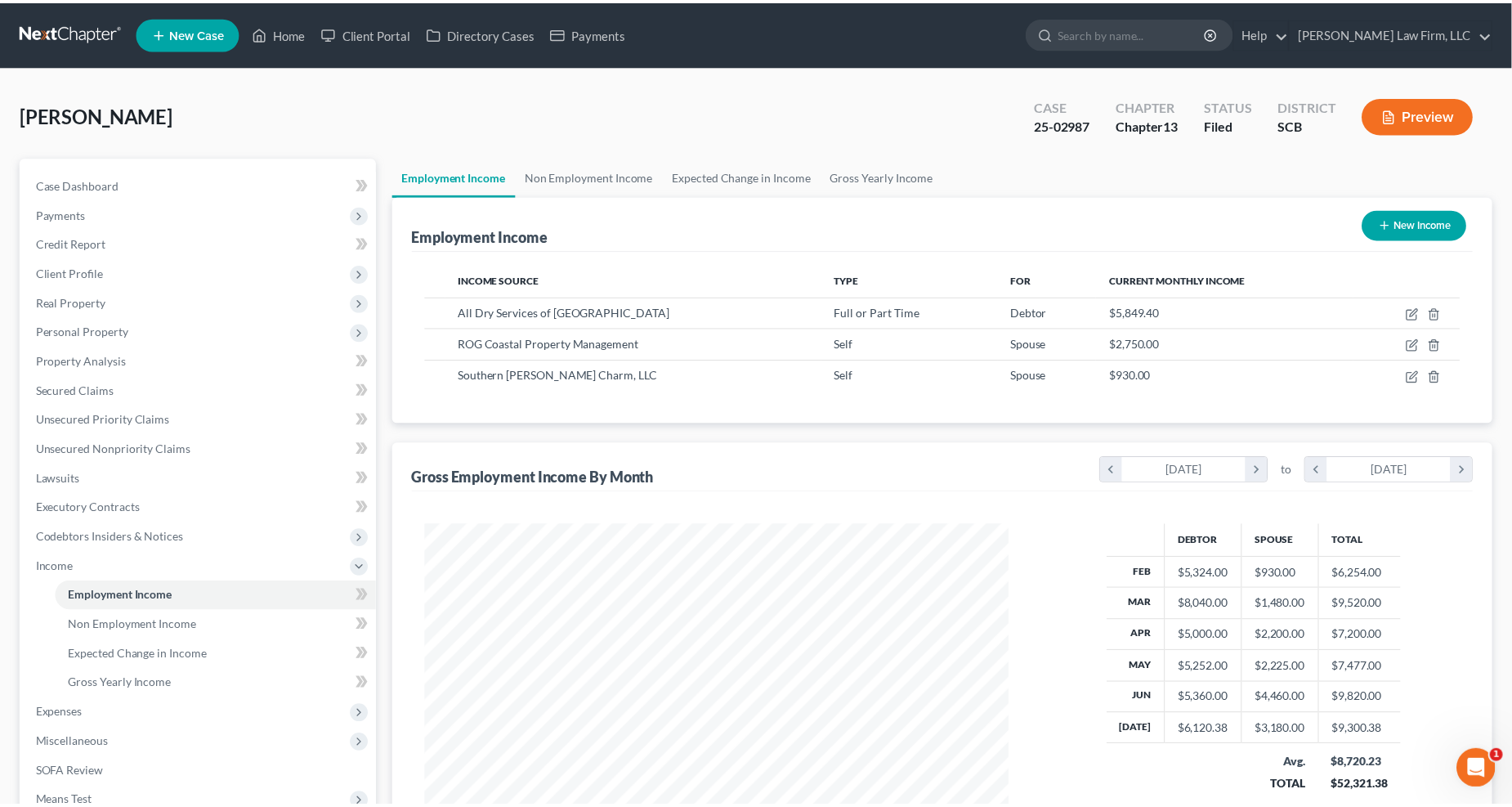
scroll to position [817334, 816903]
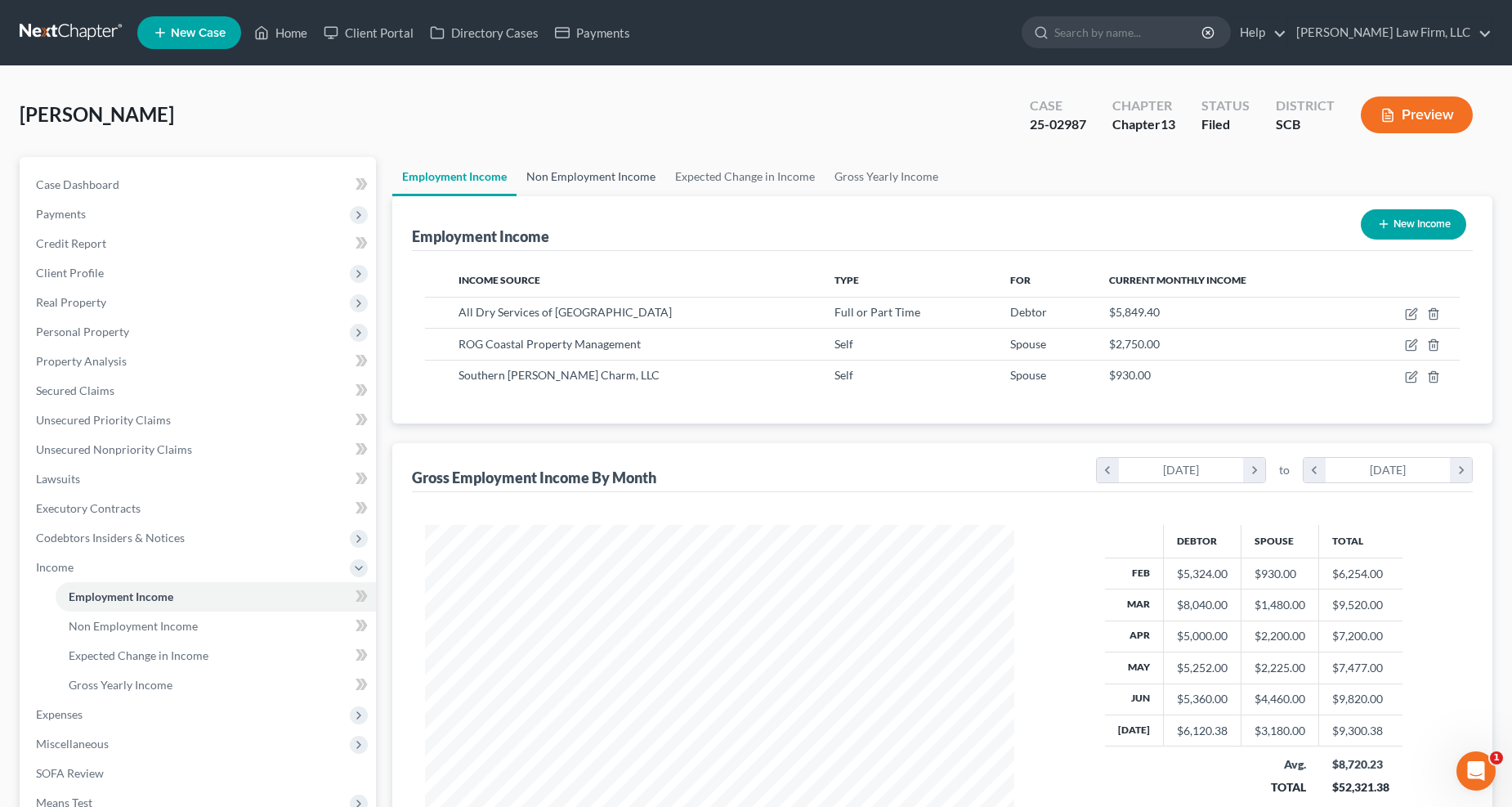
click at [635, 170] on link "Non Employment Income" at bounding box center [590, 177] width 148 height 39
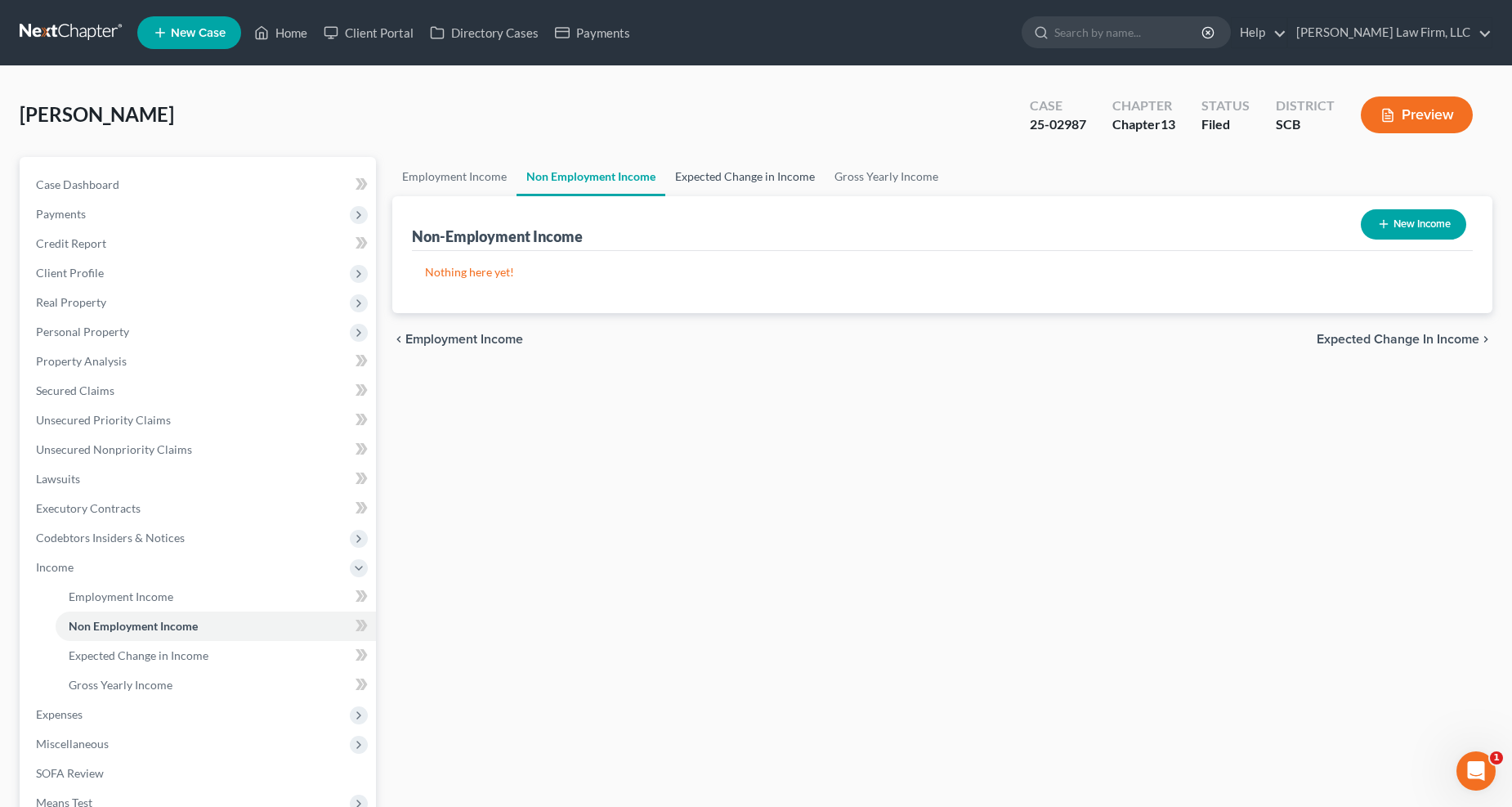
click at [738, 160] on link "Expected Change in Income" at bounding box center [745, 177] width 160 height 39
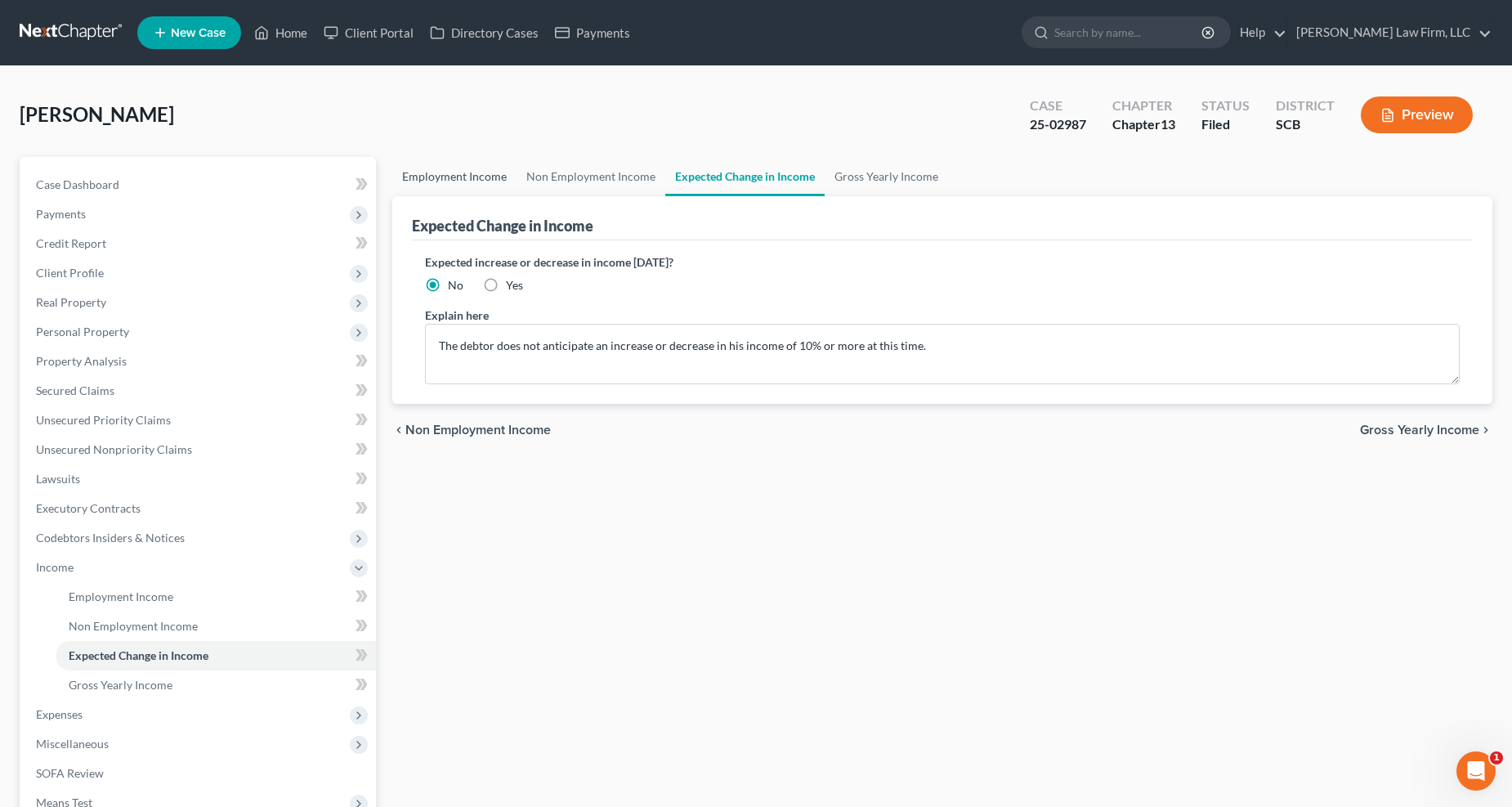
click at [482, 174] on link "Employment Income" at bounding box center [454, 177] width 124 height 39
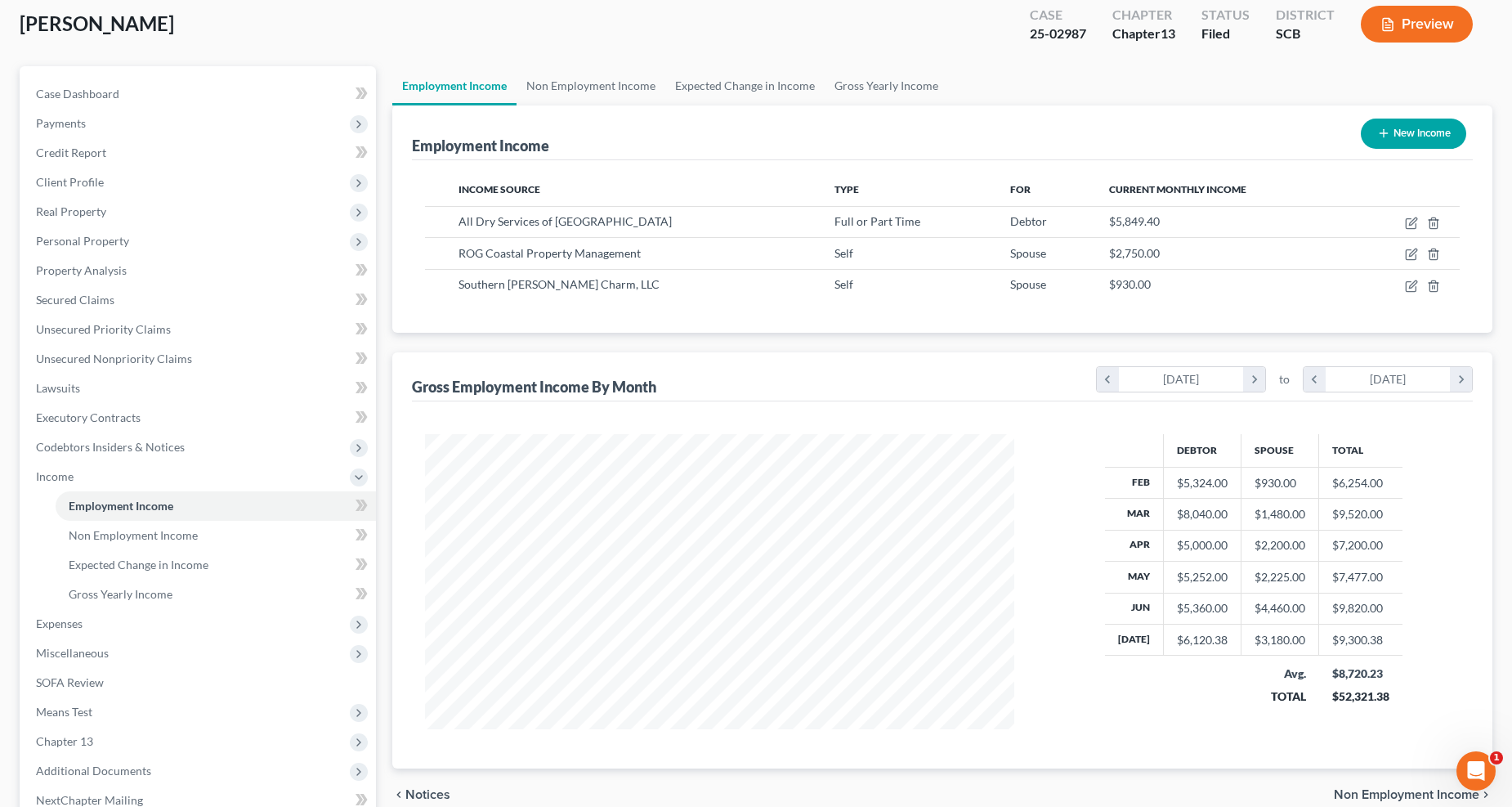
scroll to position [181, 0]
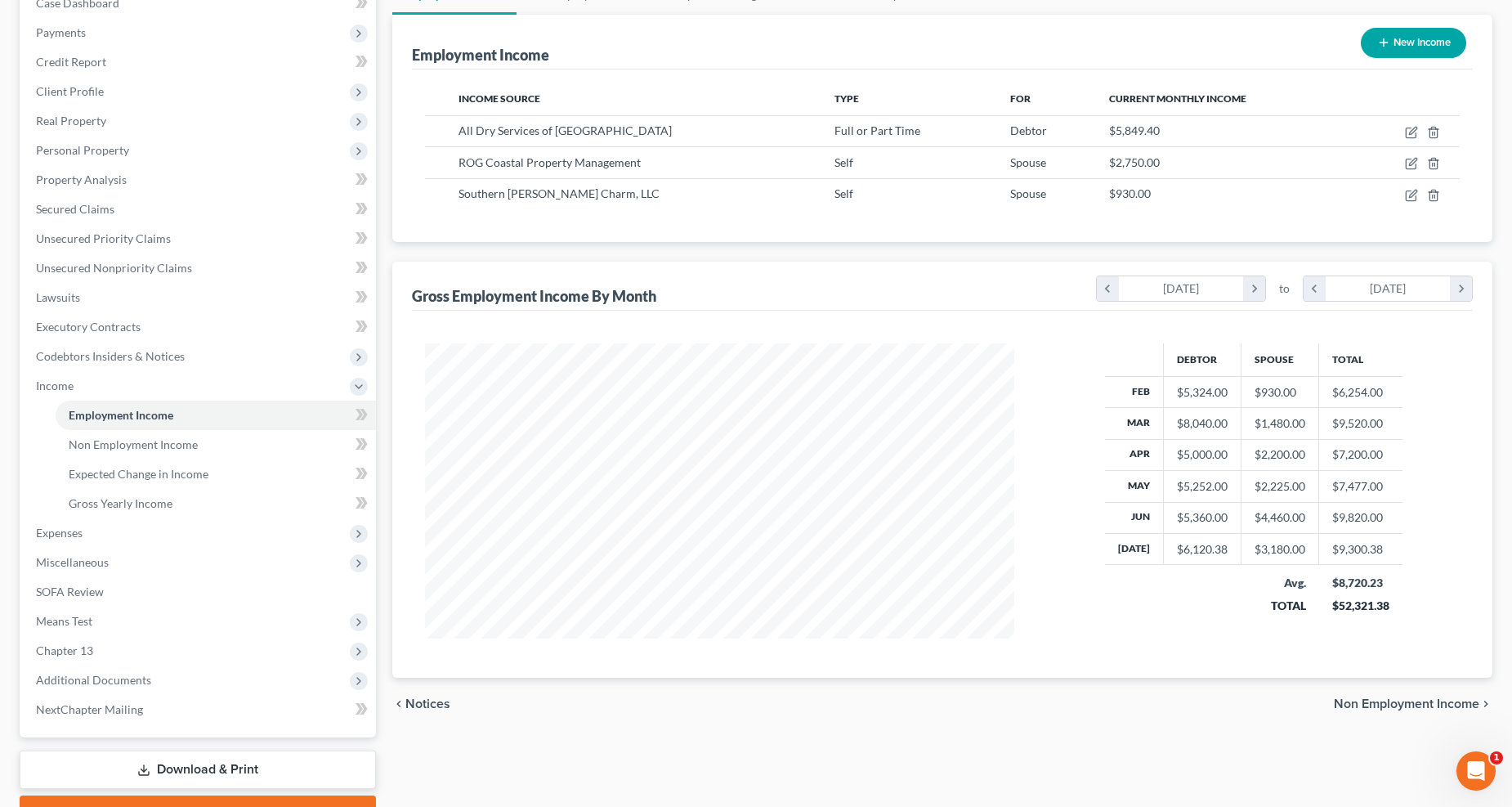
click at [137, 538] on span "Expenses" at bounding box center [200, 533] width 353 height 30
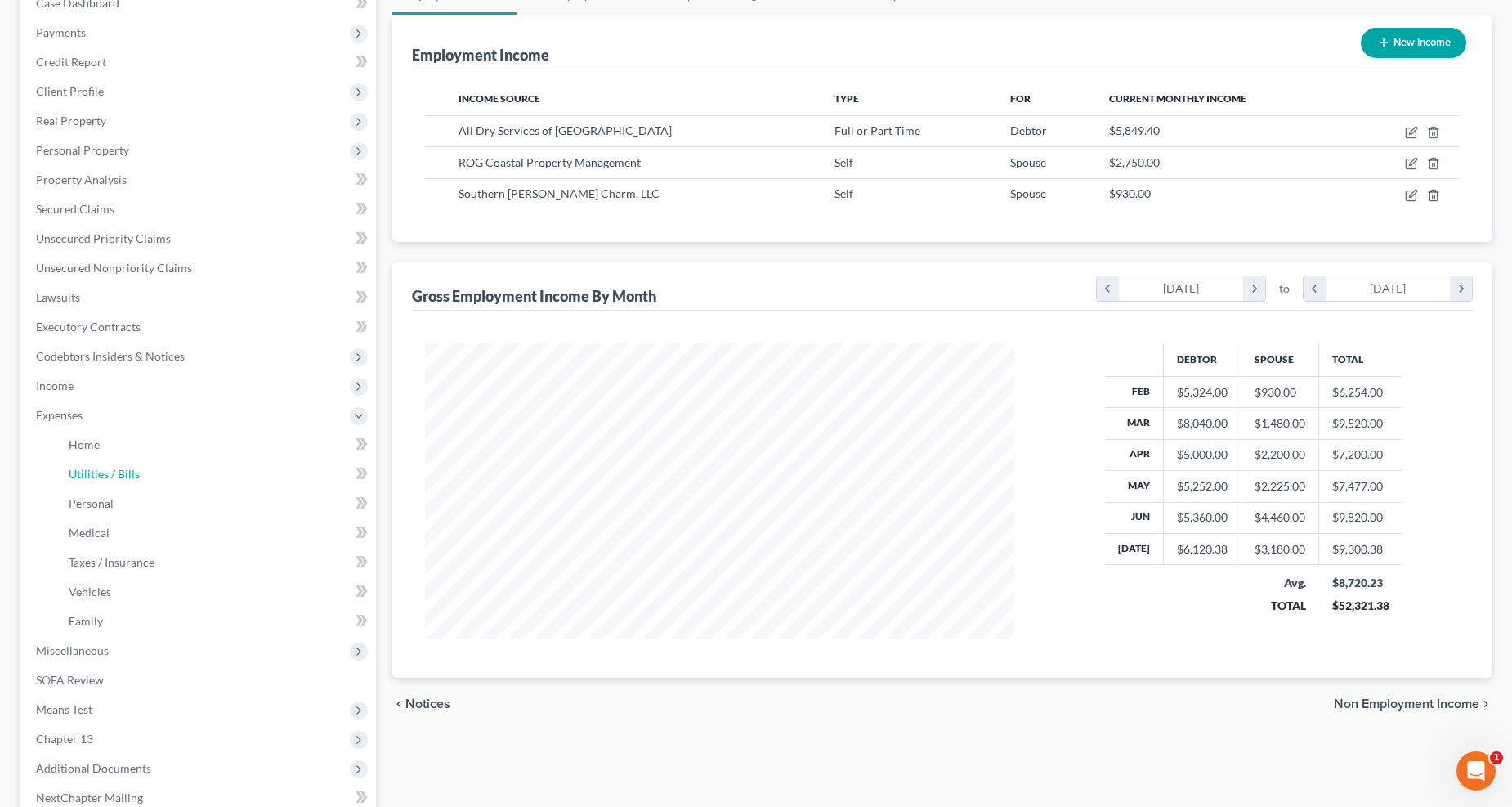
click at [87, 467] on span "Utilities / Bills" at bounding box center [105, 474] width 71 height 14
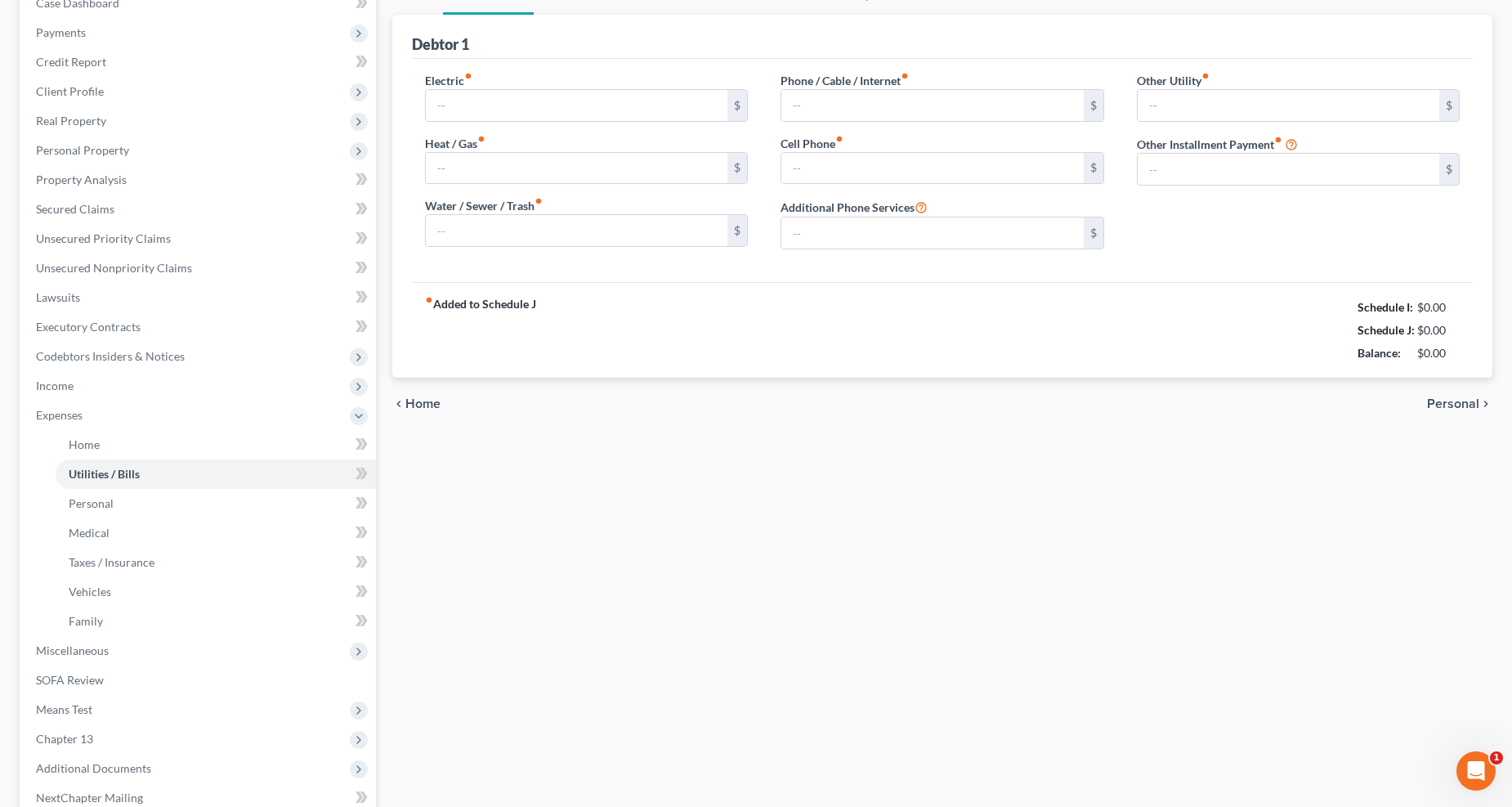
type input "400.00"
type input "0.00"
type input "120.00"
type input "0.00"
type input "380.00"
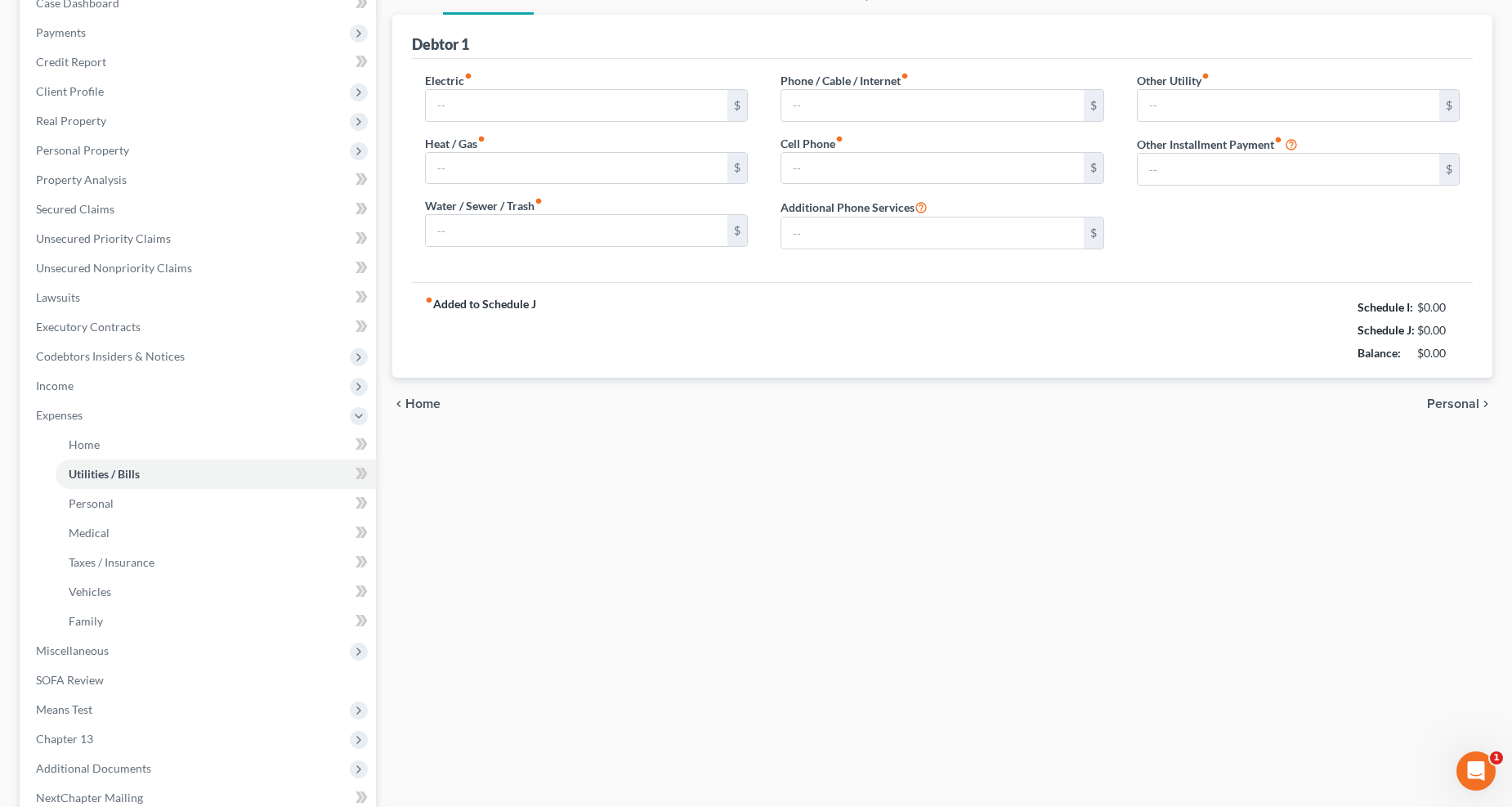
type input "0.00"
type input "52.00"
type input "Security System"
type input "134.16"
type input "Graceland Storage Shed Rental"
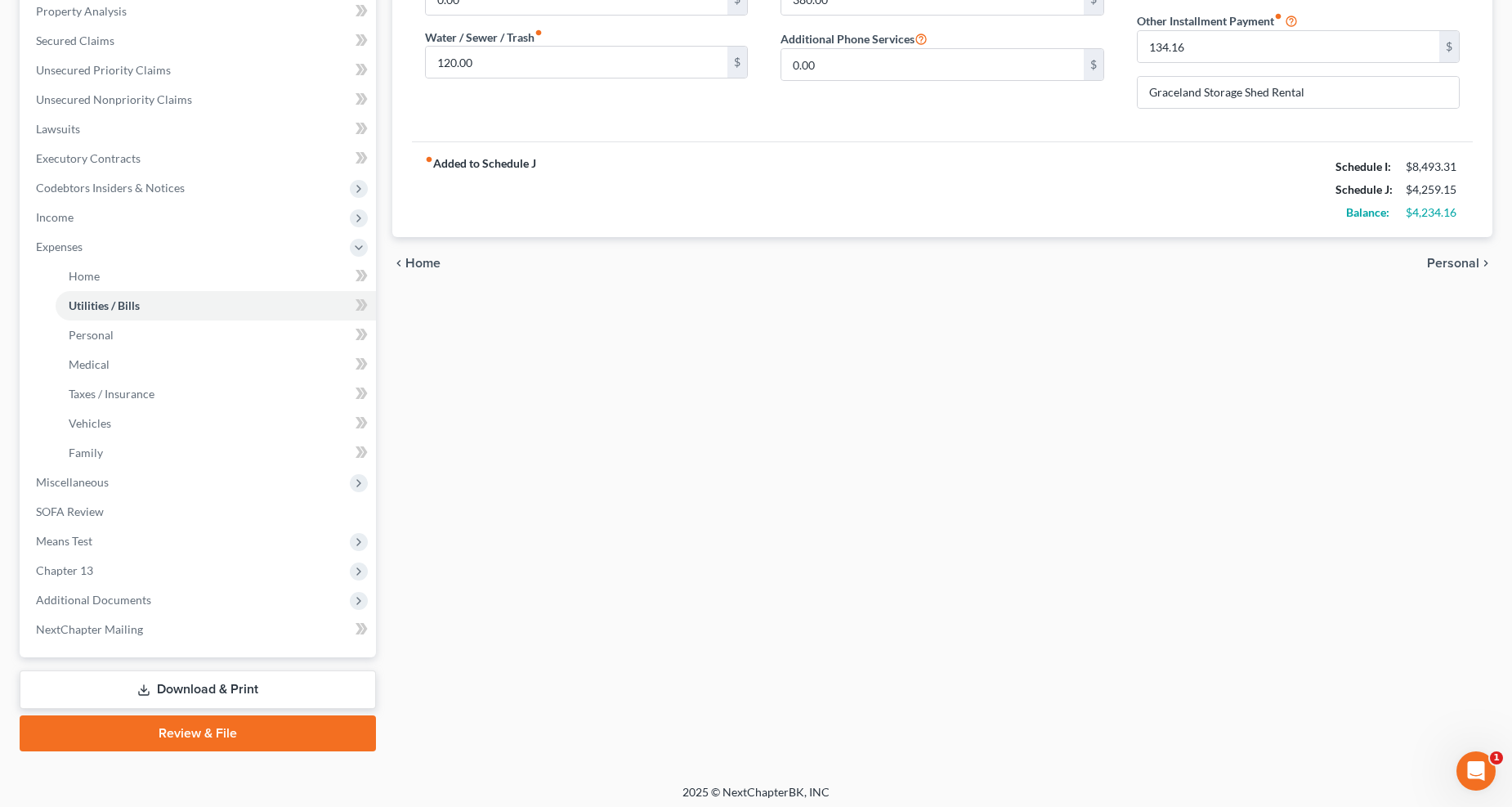
scroll to position [354, 0]
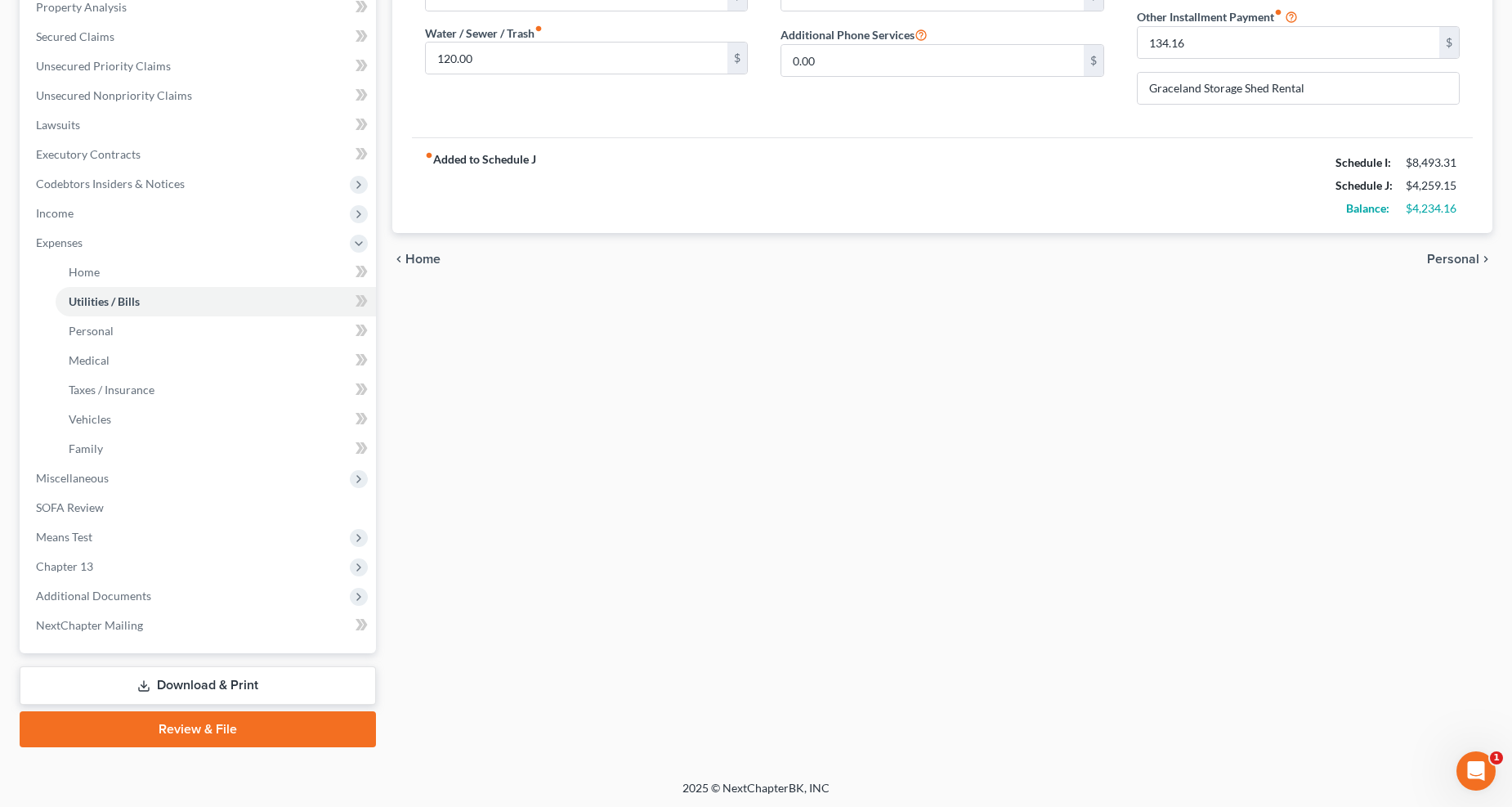
click at [68, 218] on span "Income" at bounding box center [55, 213] width 37 height 14
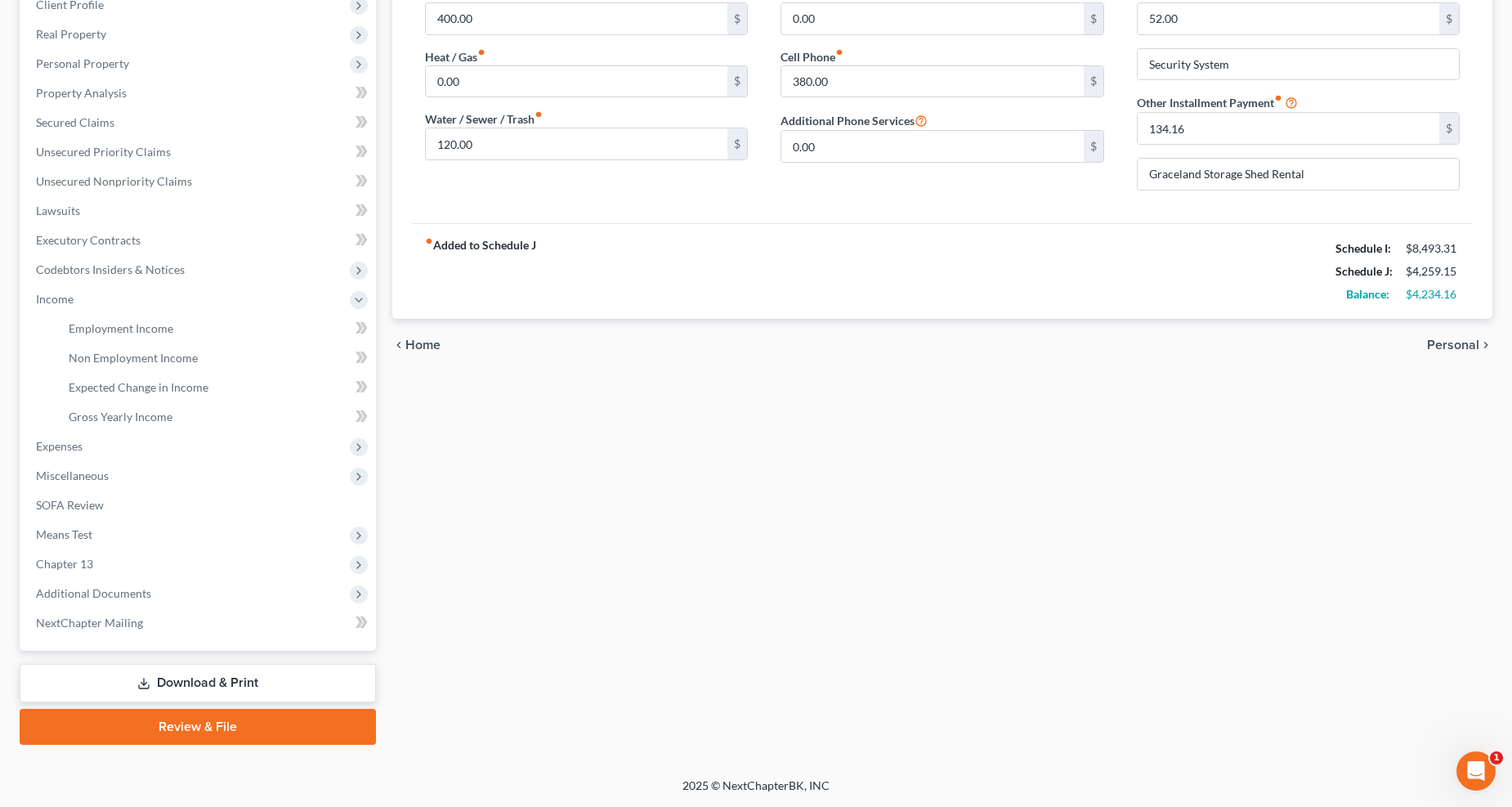
scroll to position [265, 0]
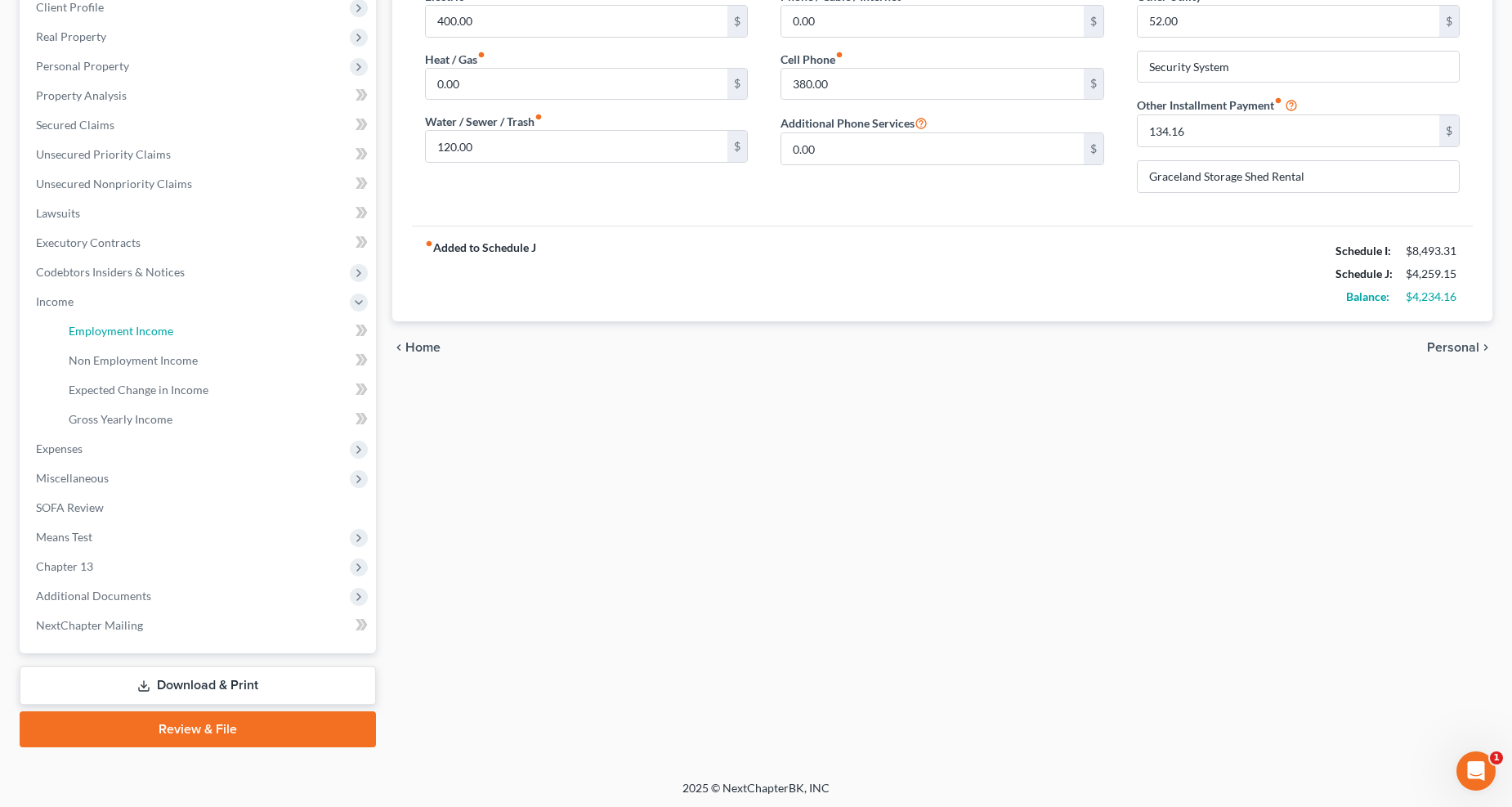
click at [104, 333] on span "Employment Income" at bounding box center [121, 331] width 105 height 14
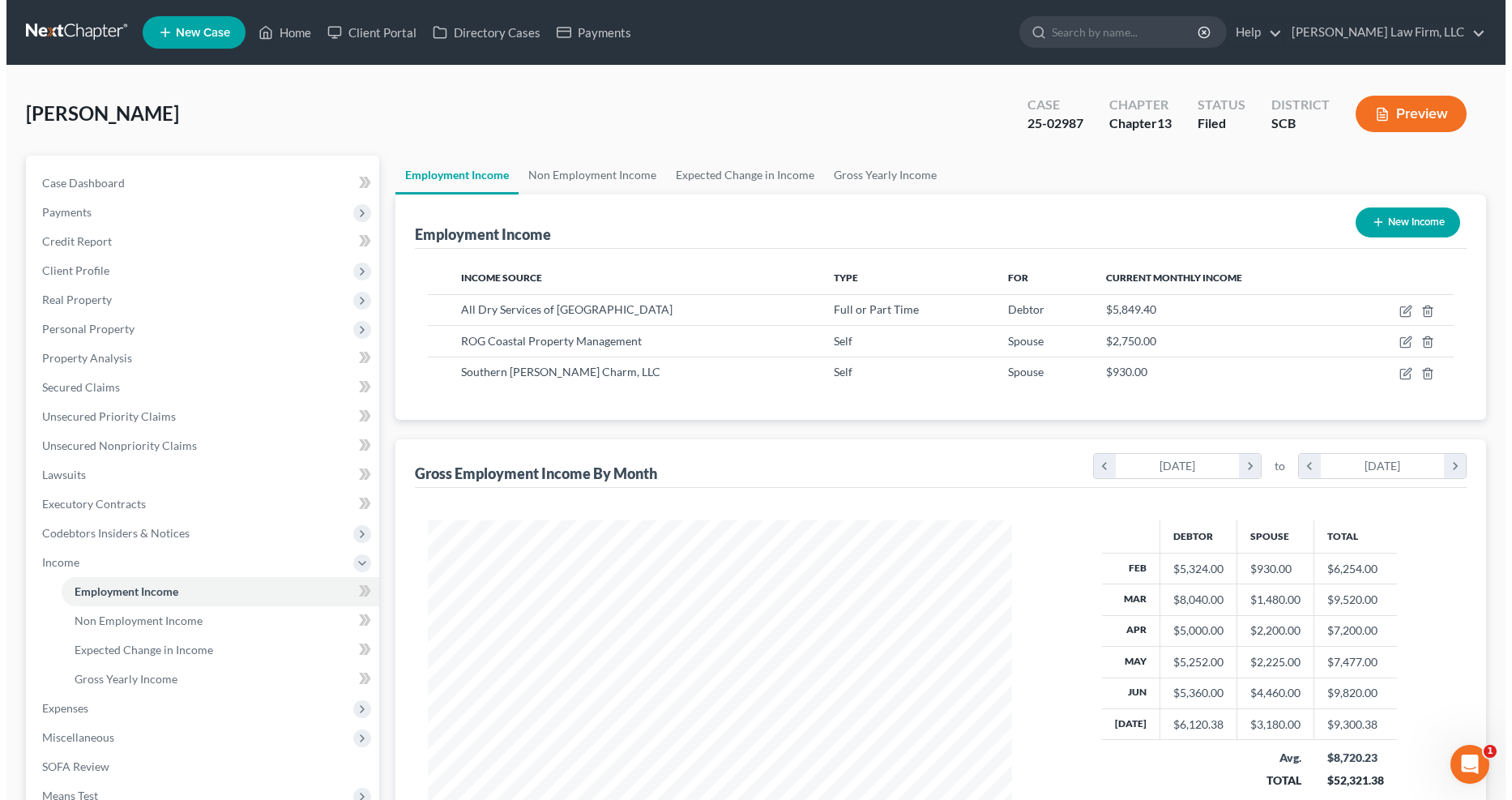
scroll to position [293, 618]
click at [1094, 341] on icon "button" at bounding box center [1400, 342] width 13 height 13
select select "1"
select select "42"
select select "0"
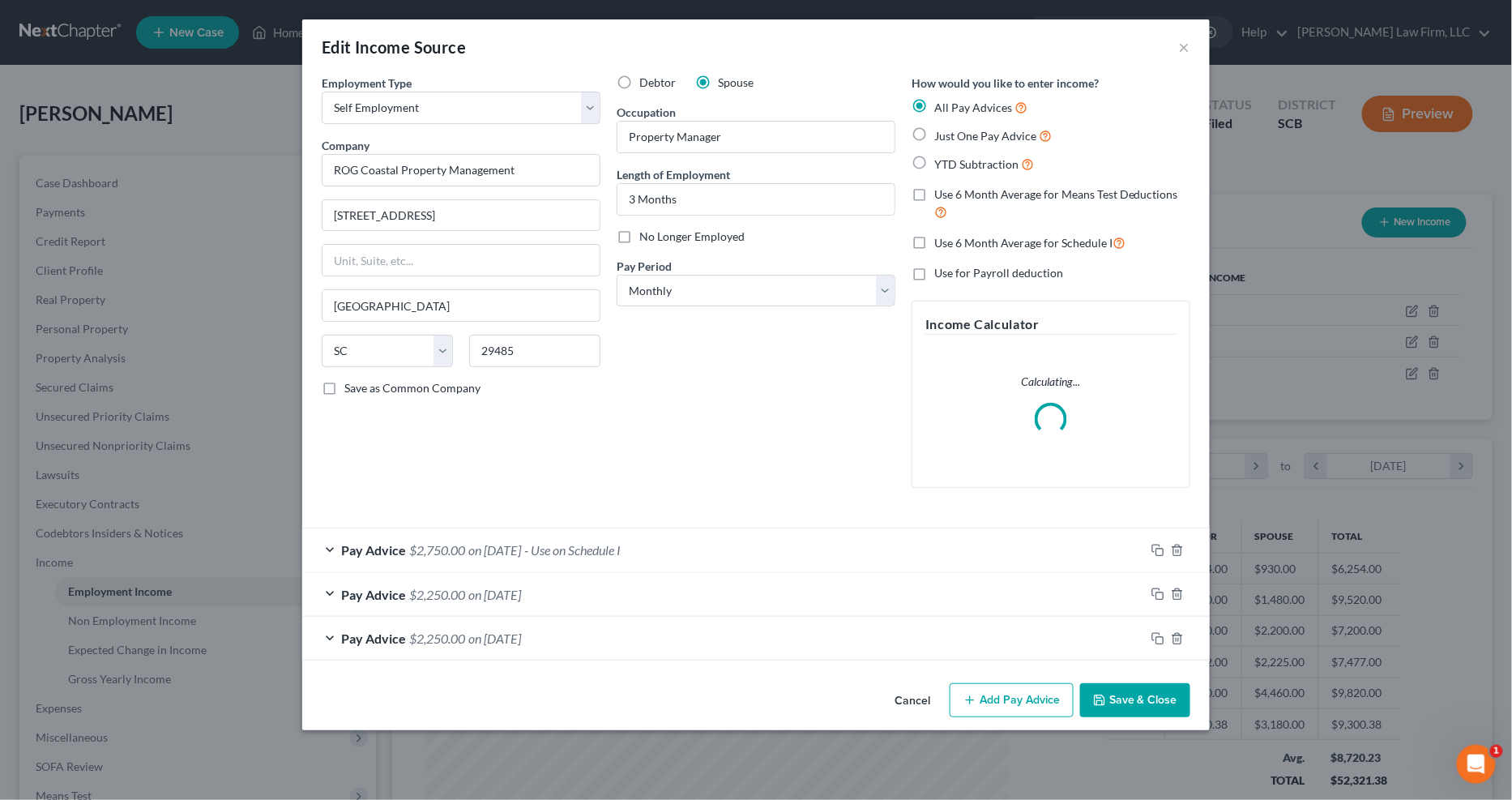
scroll to position [294, 624]
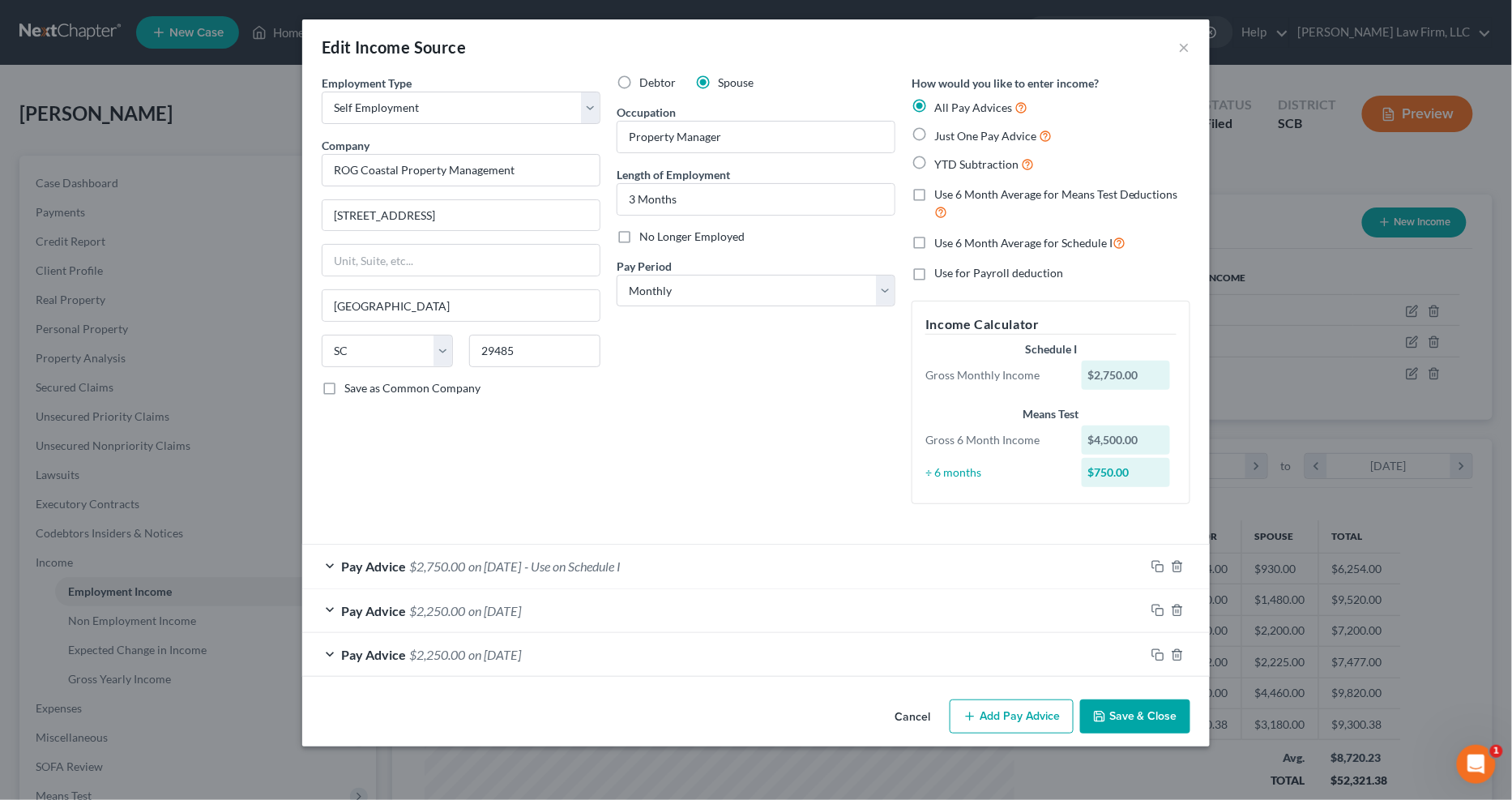
click at [752, 563] on div "Pay Advice $2,750.00 on 08/01/2025 - Use on Schedule I" at bounding box center [724, 566] width 843 height 43
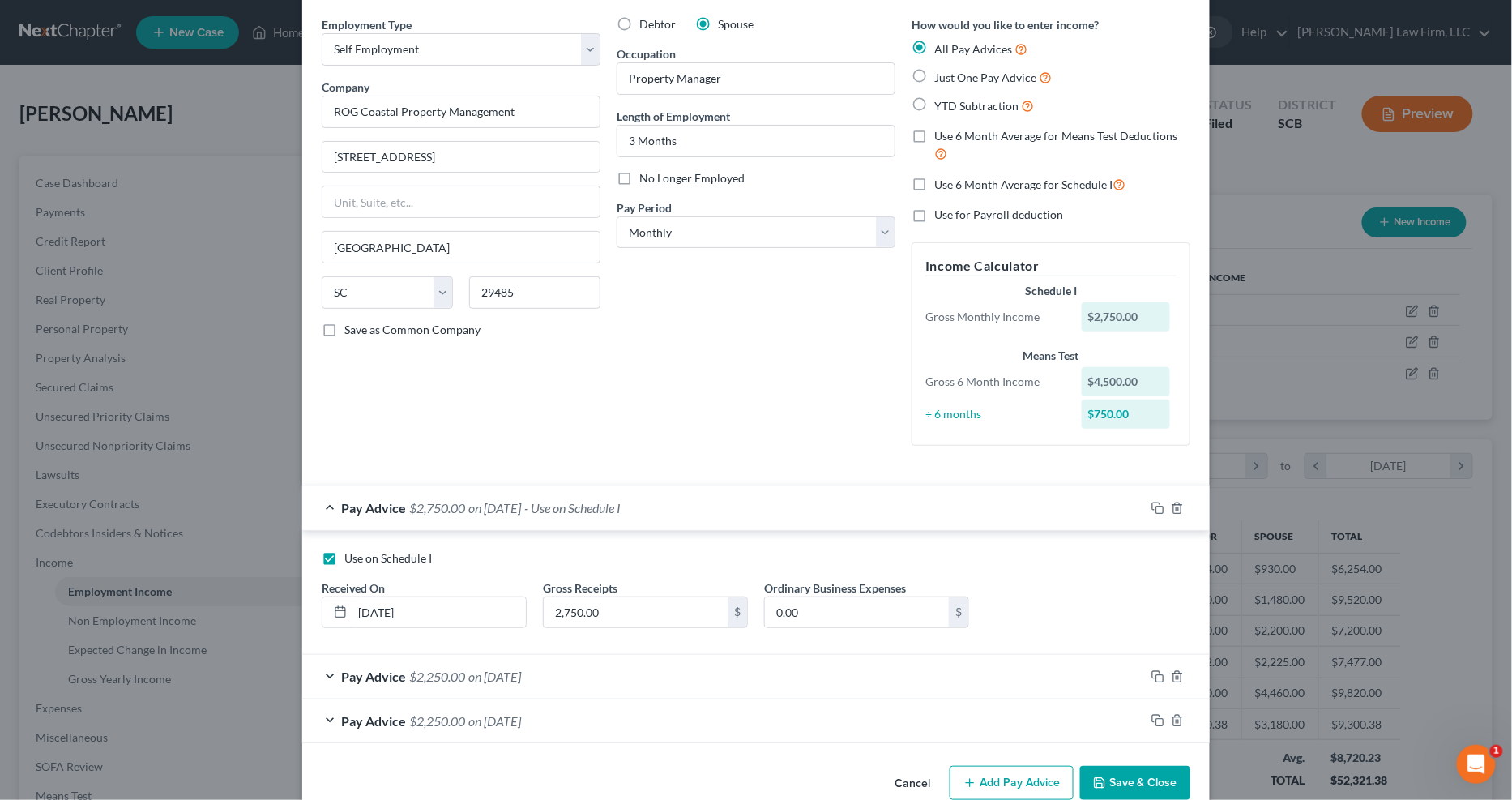
scroll to position [91, 0]
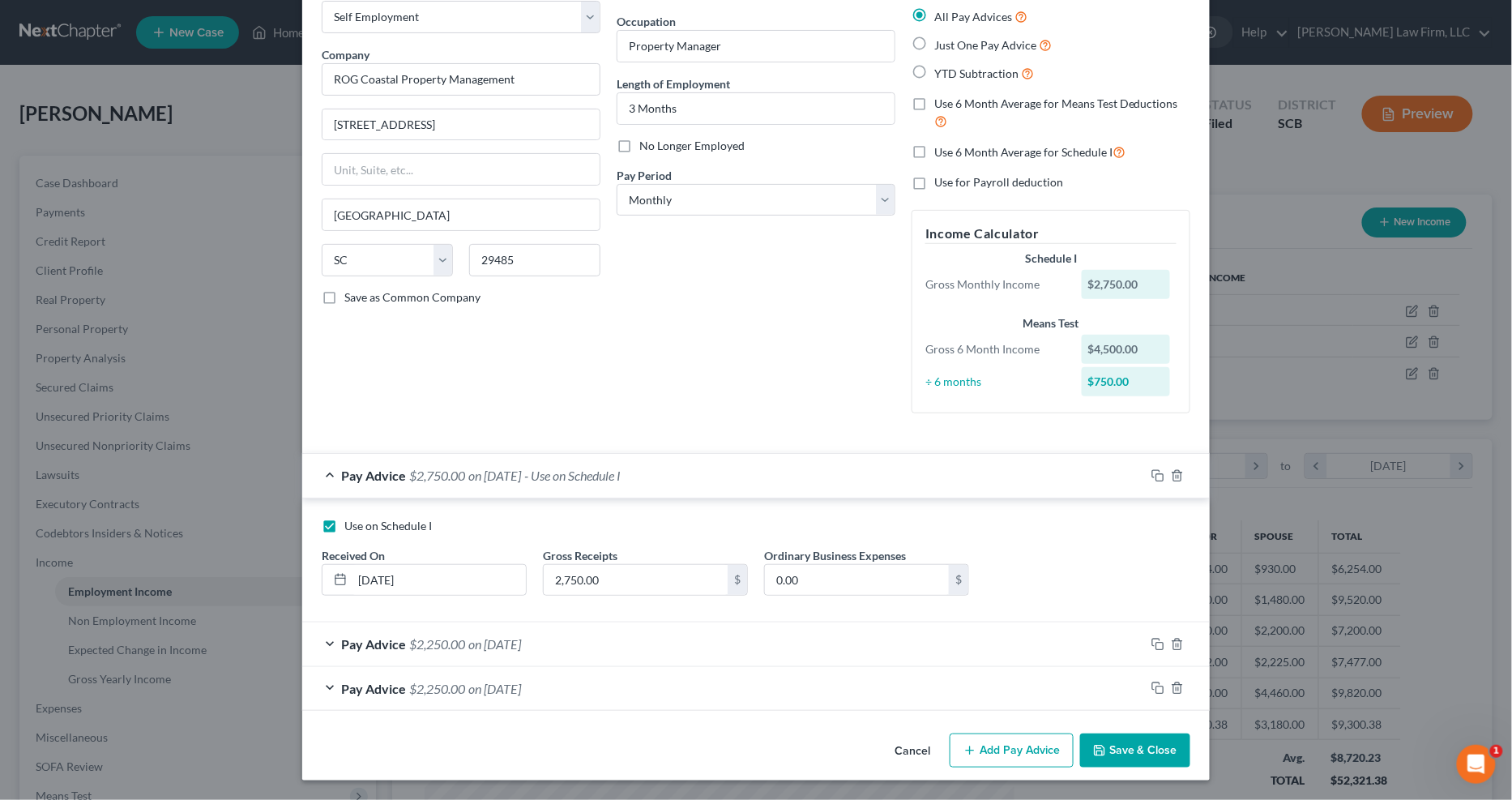
click at [689, 644] on div "Pay Advice $2,250.00 on 07/01/2025" at bounding box center [724, 644] width 843 height 43
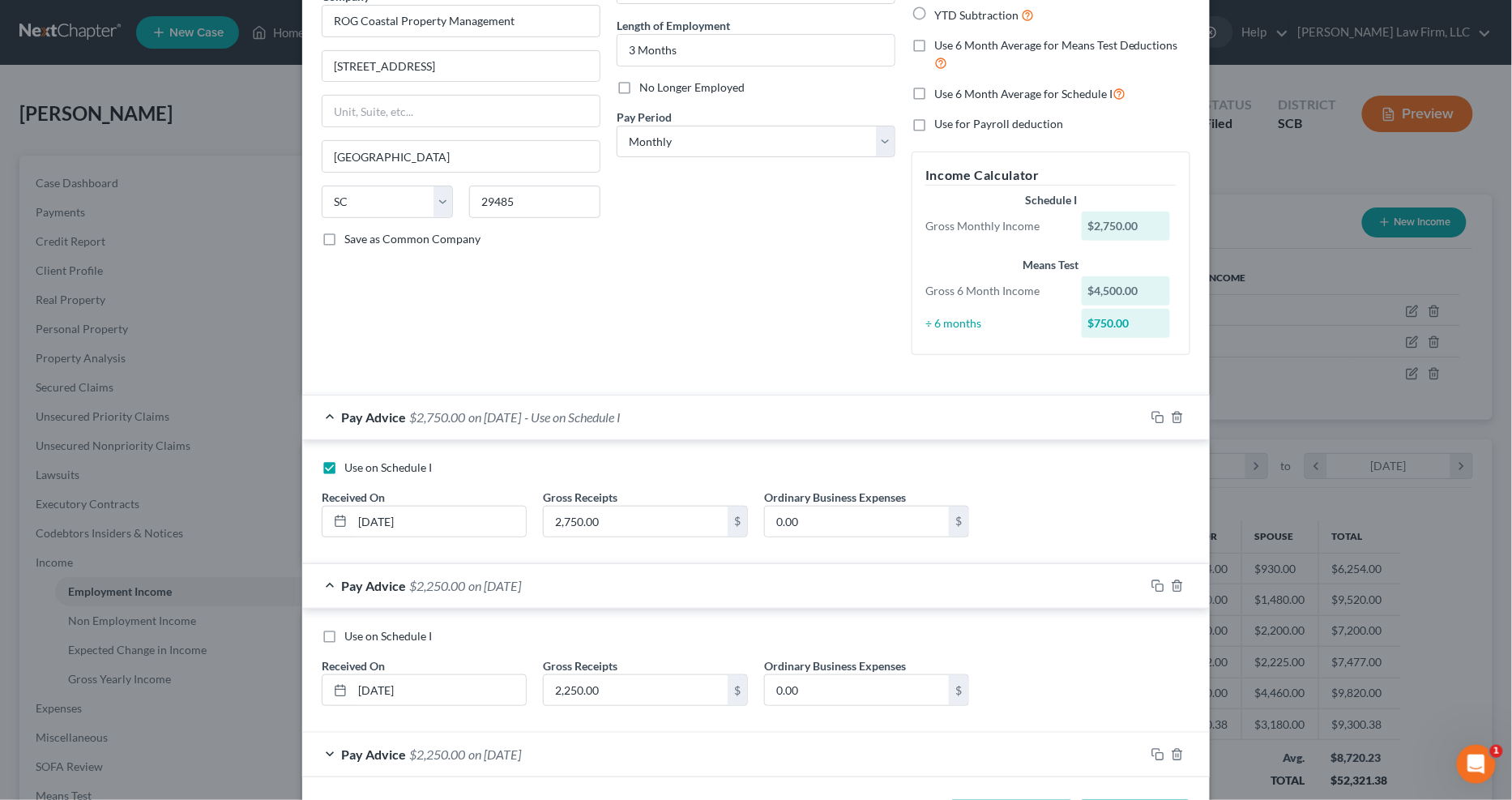
scroll to position [215, 0]
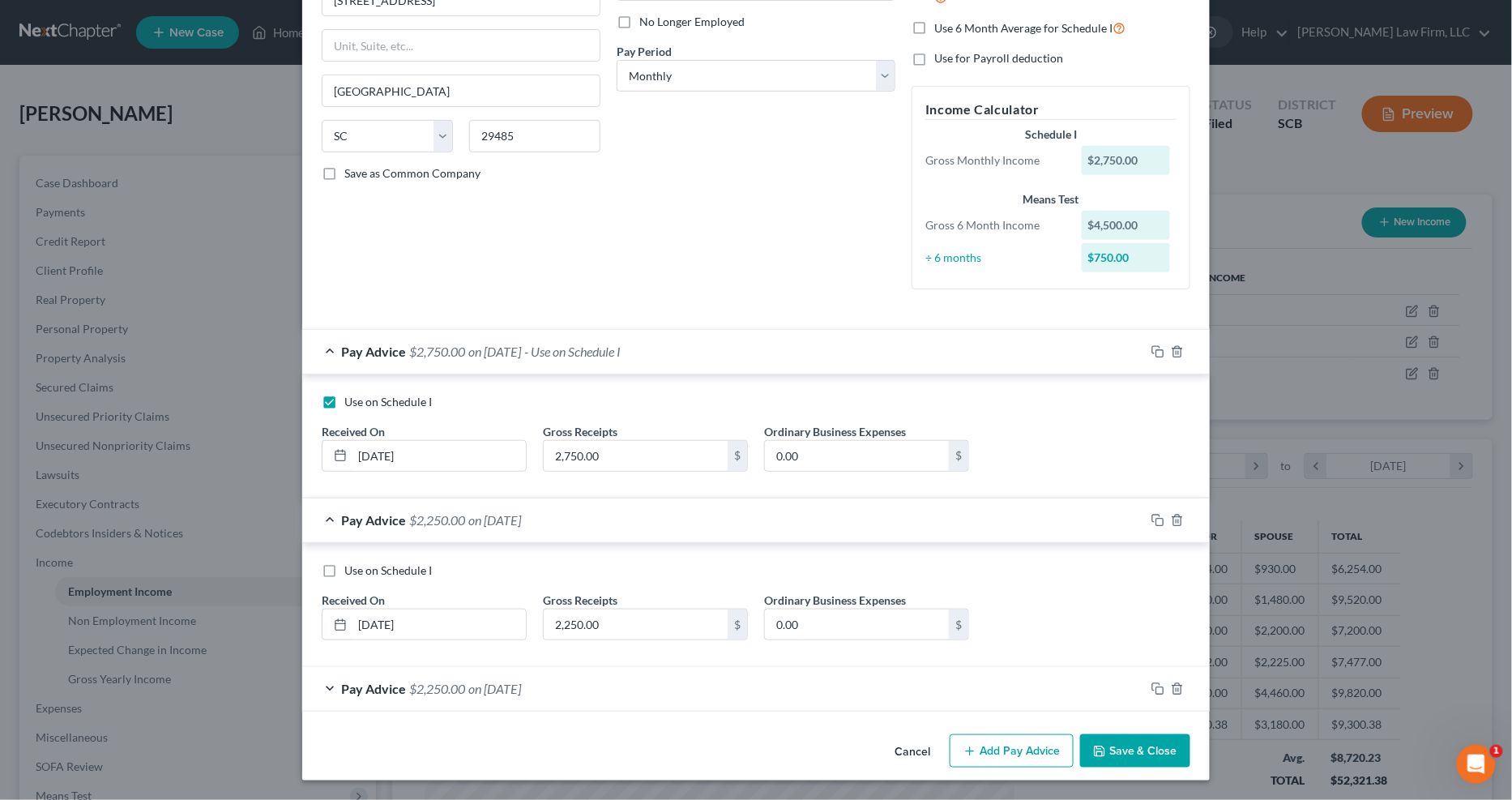
click at [687, 645] on div "Pay Advice $2,250.00 on 06/01/2025" at bounding box center [724, 688] width 843 height 43
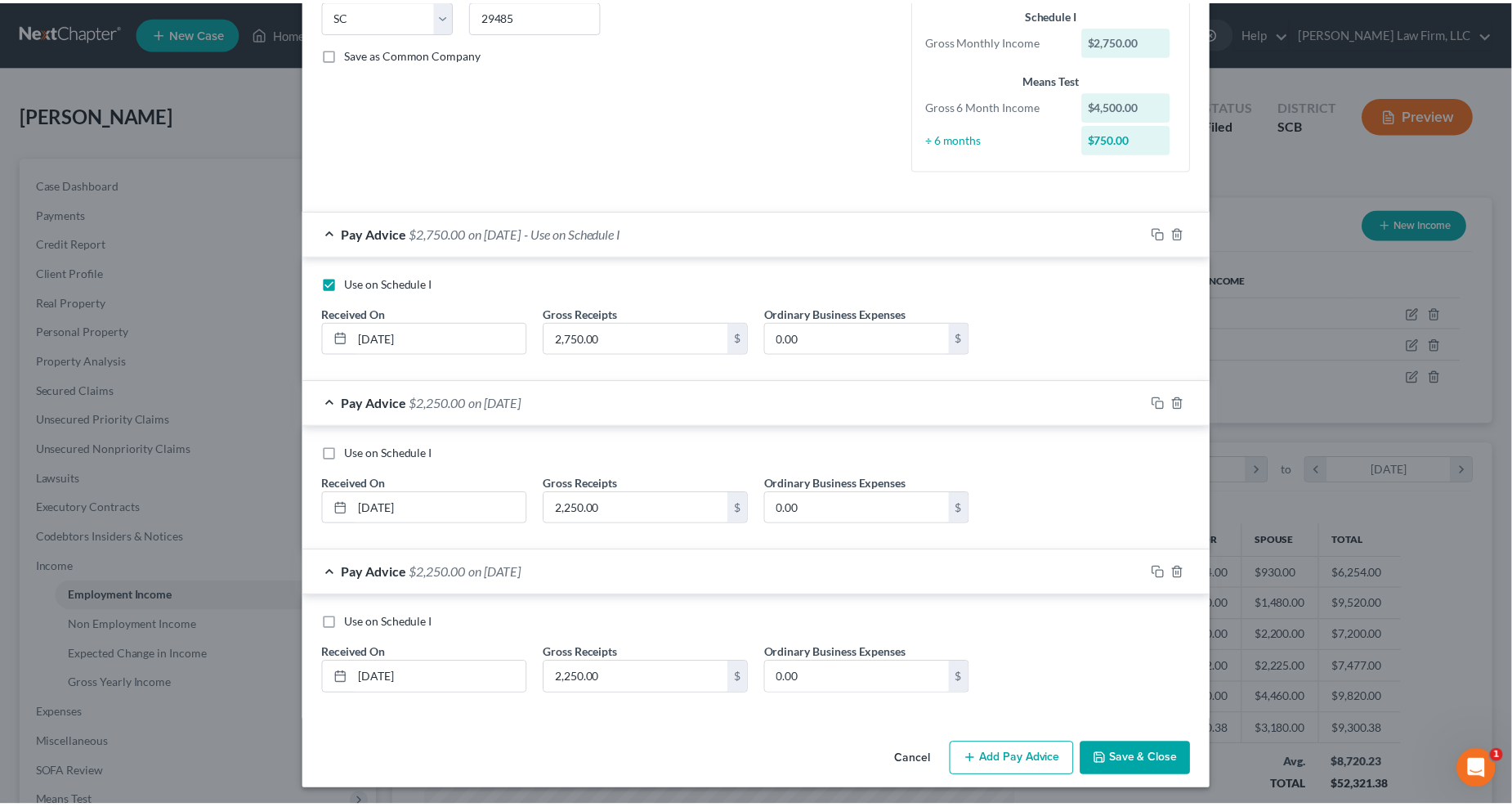
scroll to position [342, 0]
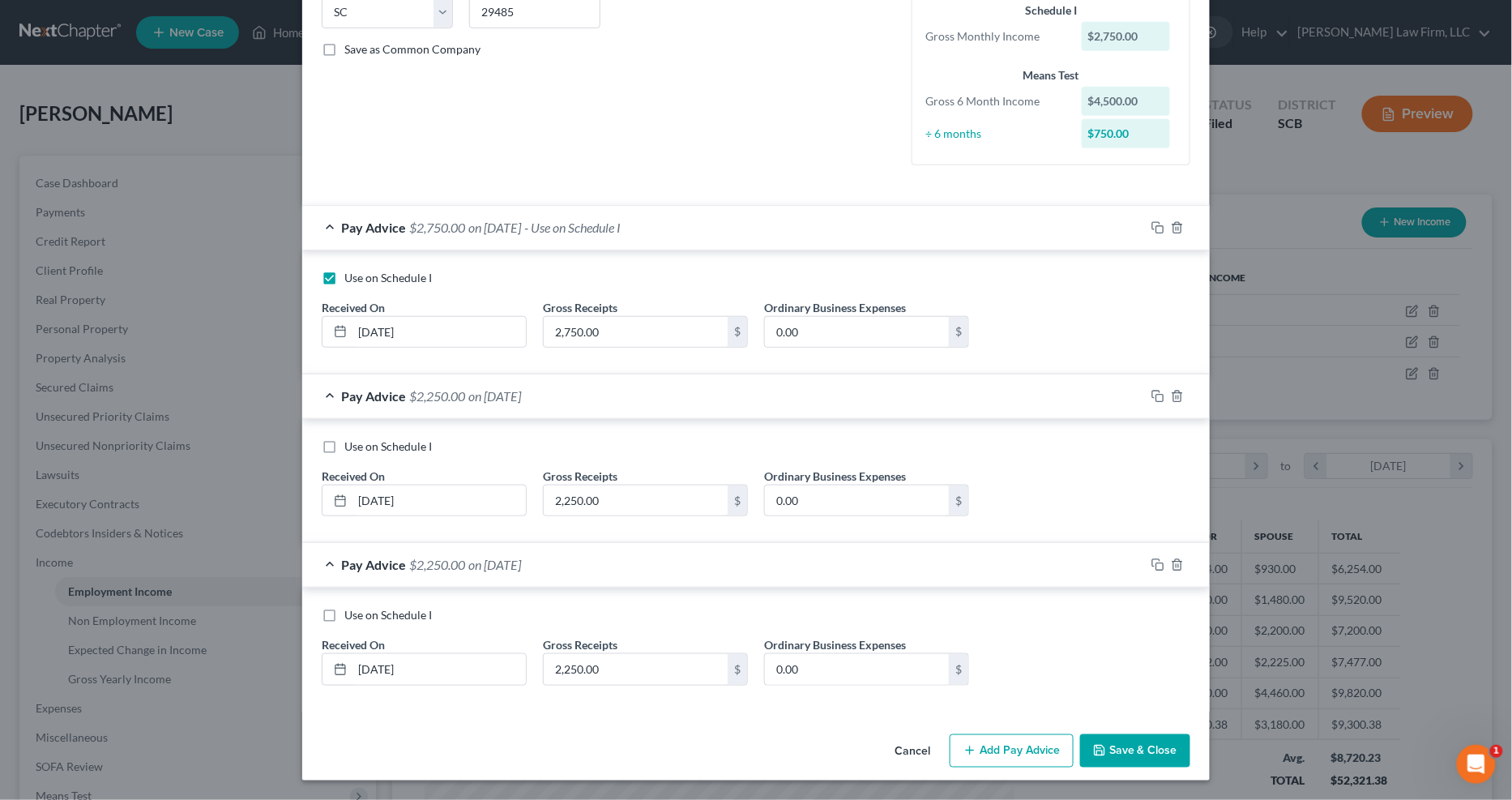
click at [1094, 645] on button "Save & Close" at bounding box center [1135, 751] width 110 height 34
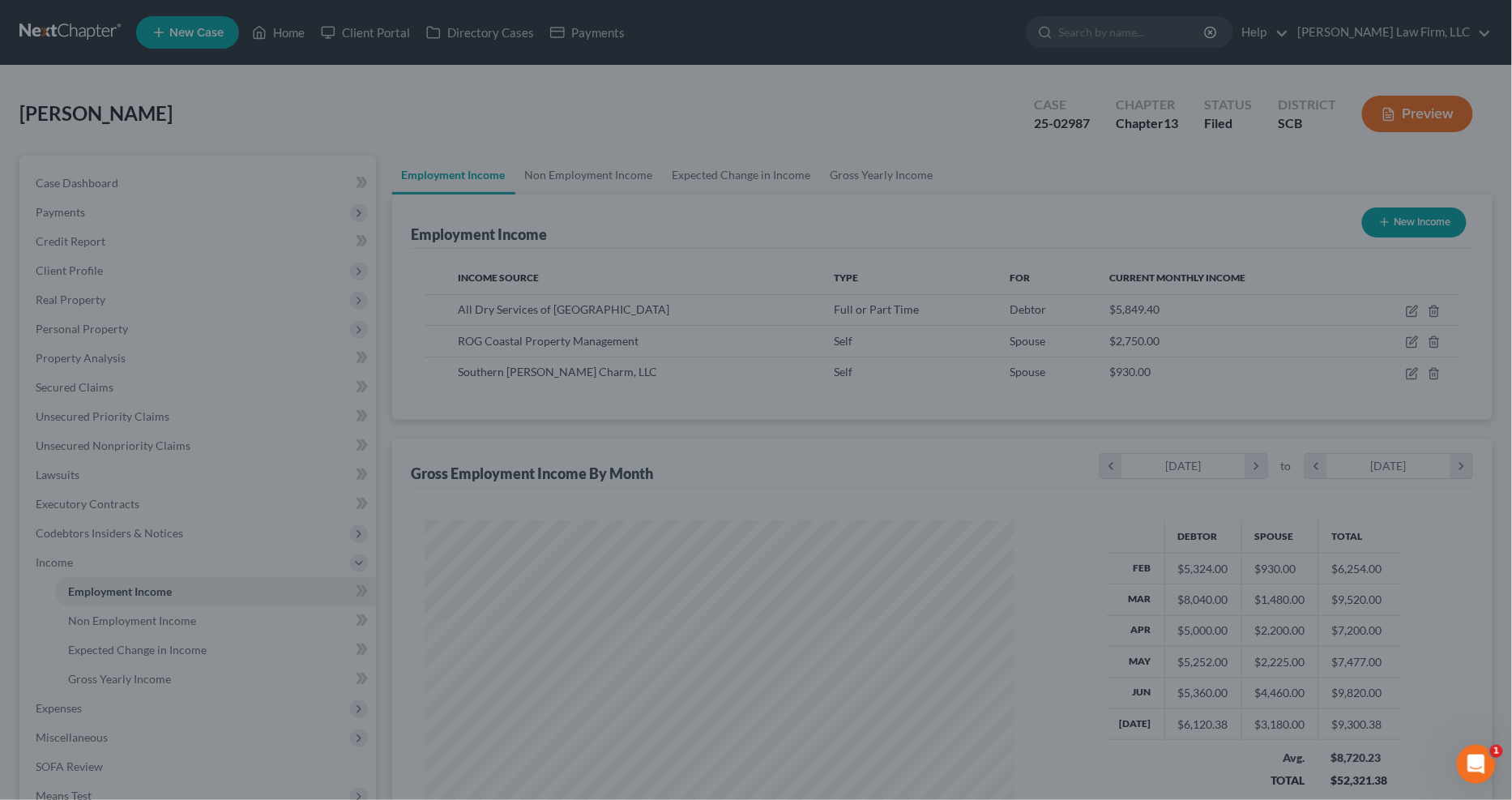
scroll to position [810244, 809900]
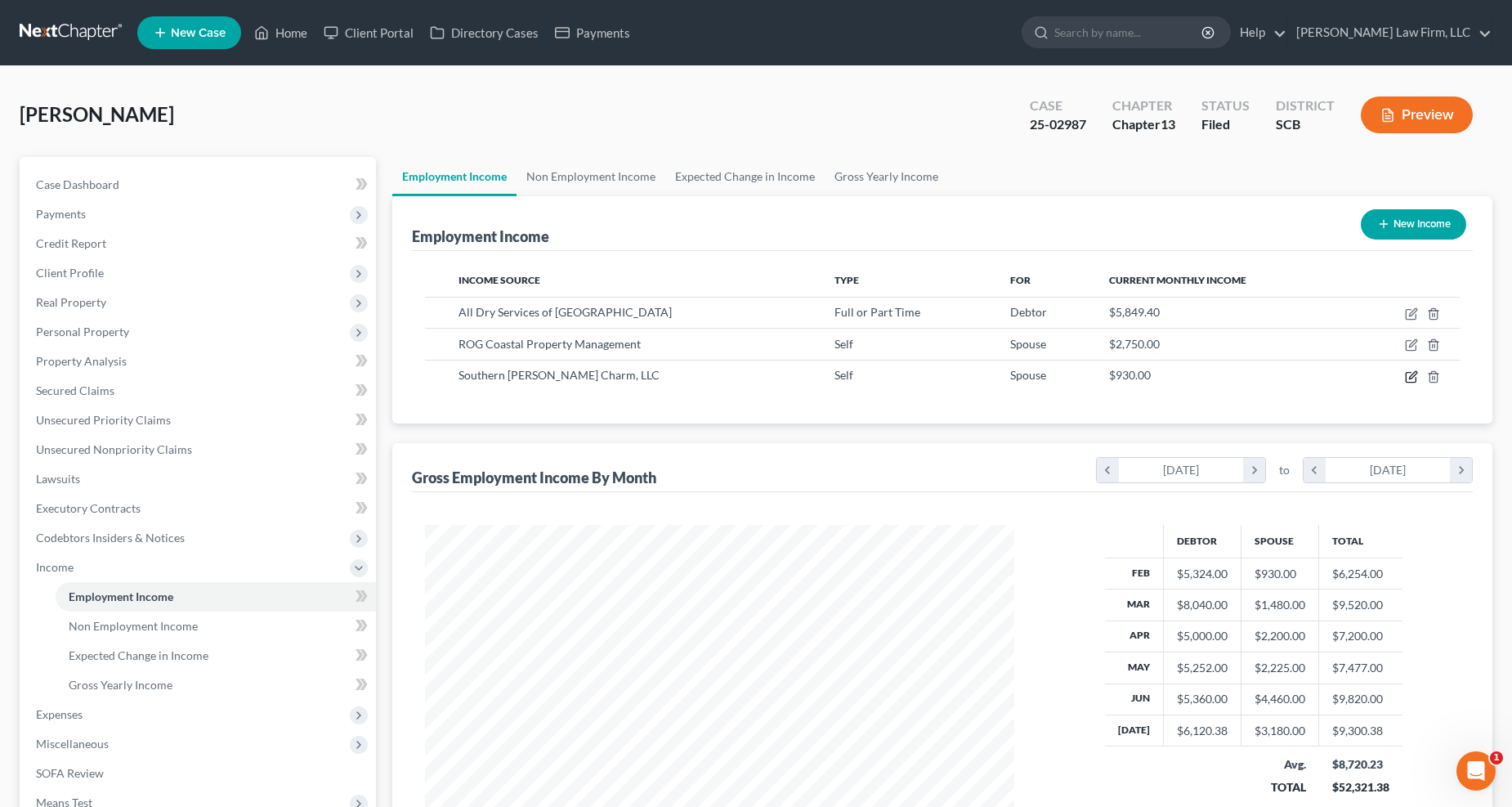
click at [1104, 373] on icon "button" at bounding box center [1411, 376] width 10 height 10
select select "1"
select select "42"
select select "0"
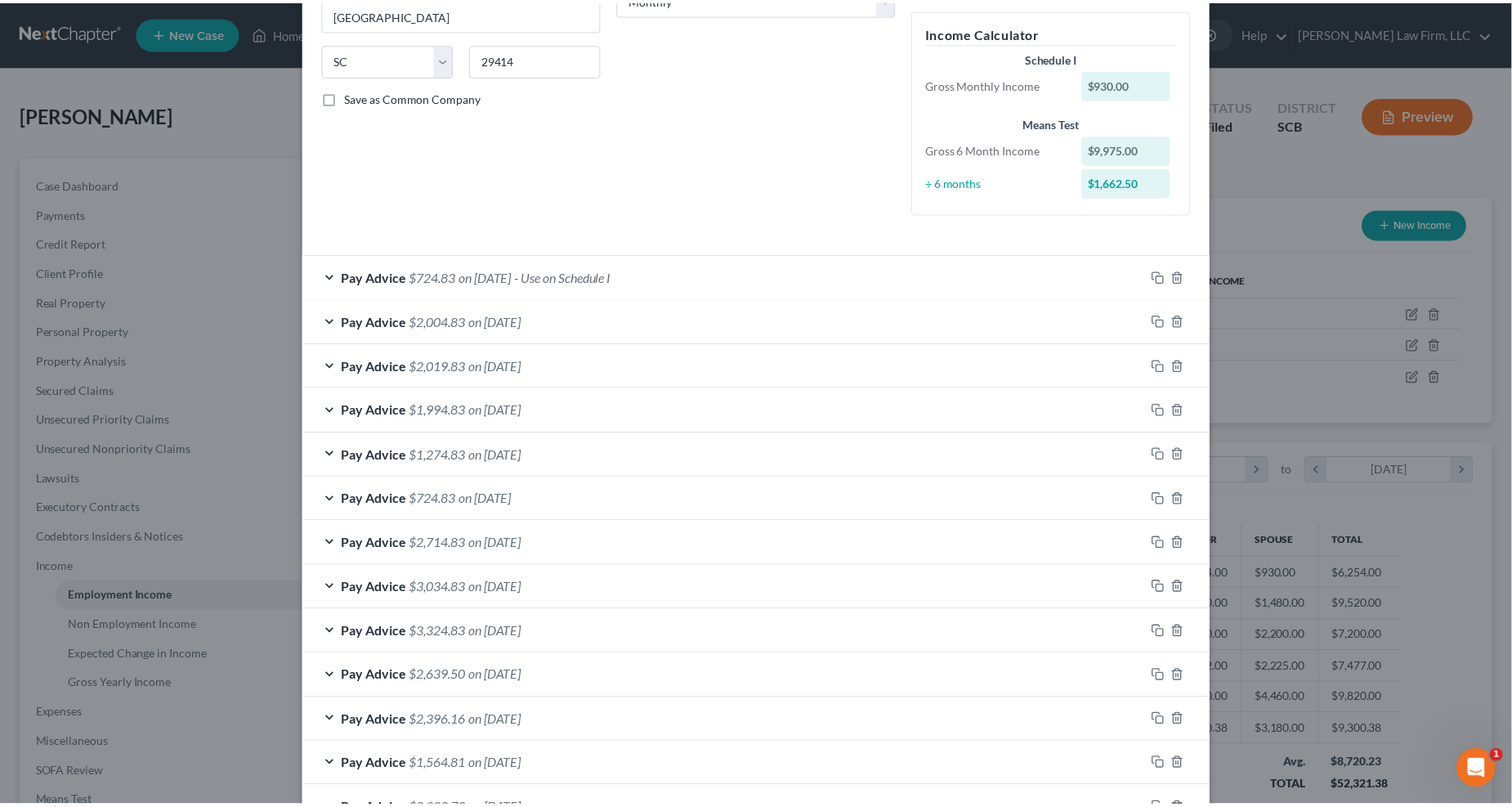
scroll to position [410, 0]
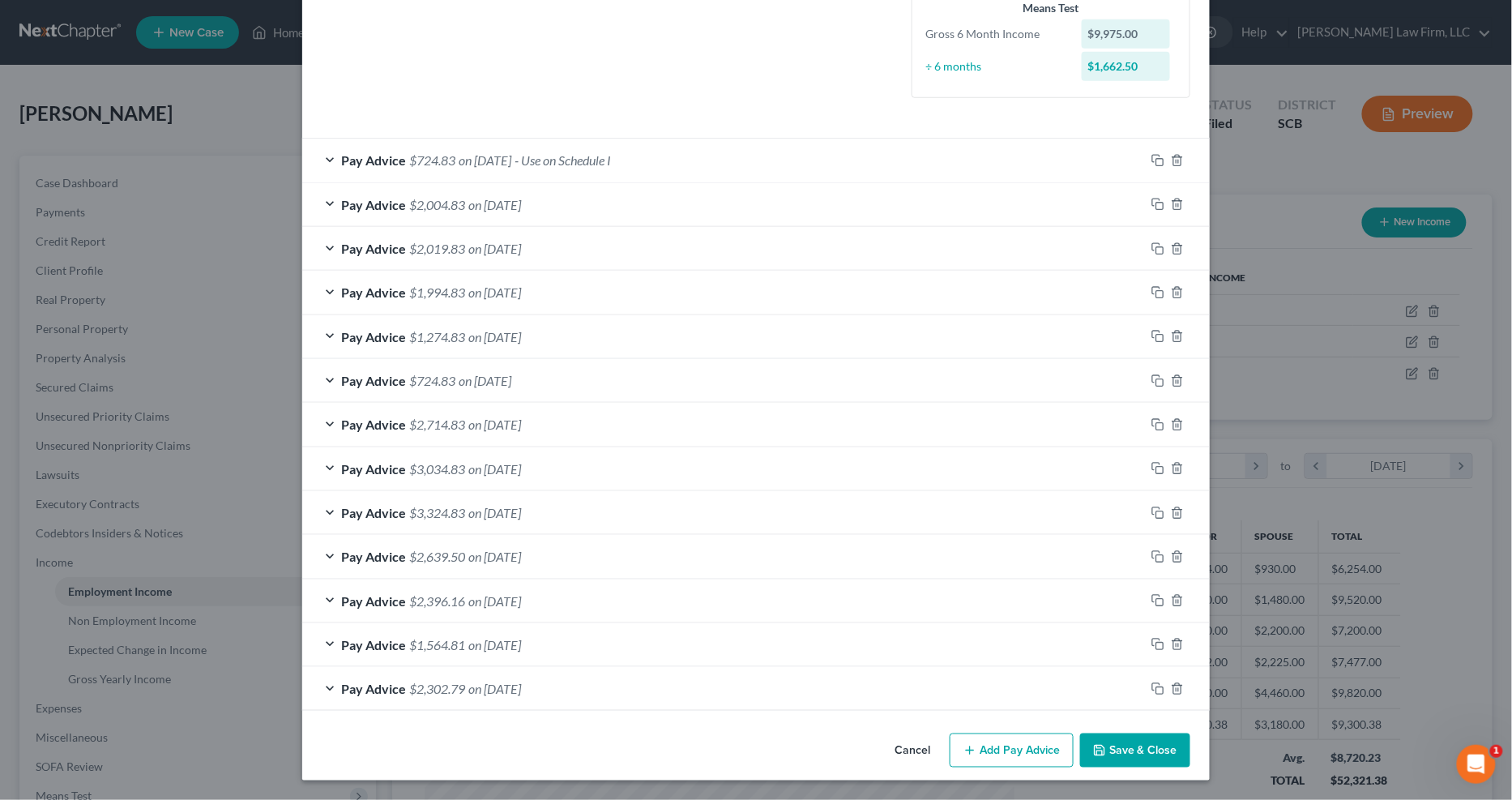
click at [1094, 645] on button "Save & Close" at bounding box center [1135, 750] width 110 height 34
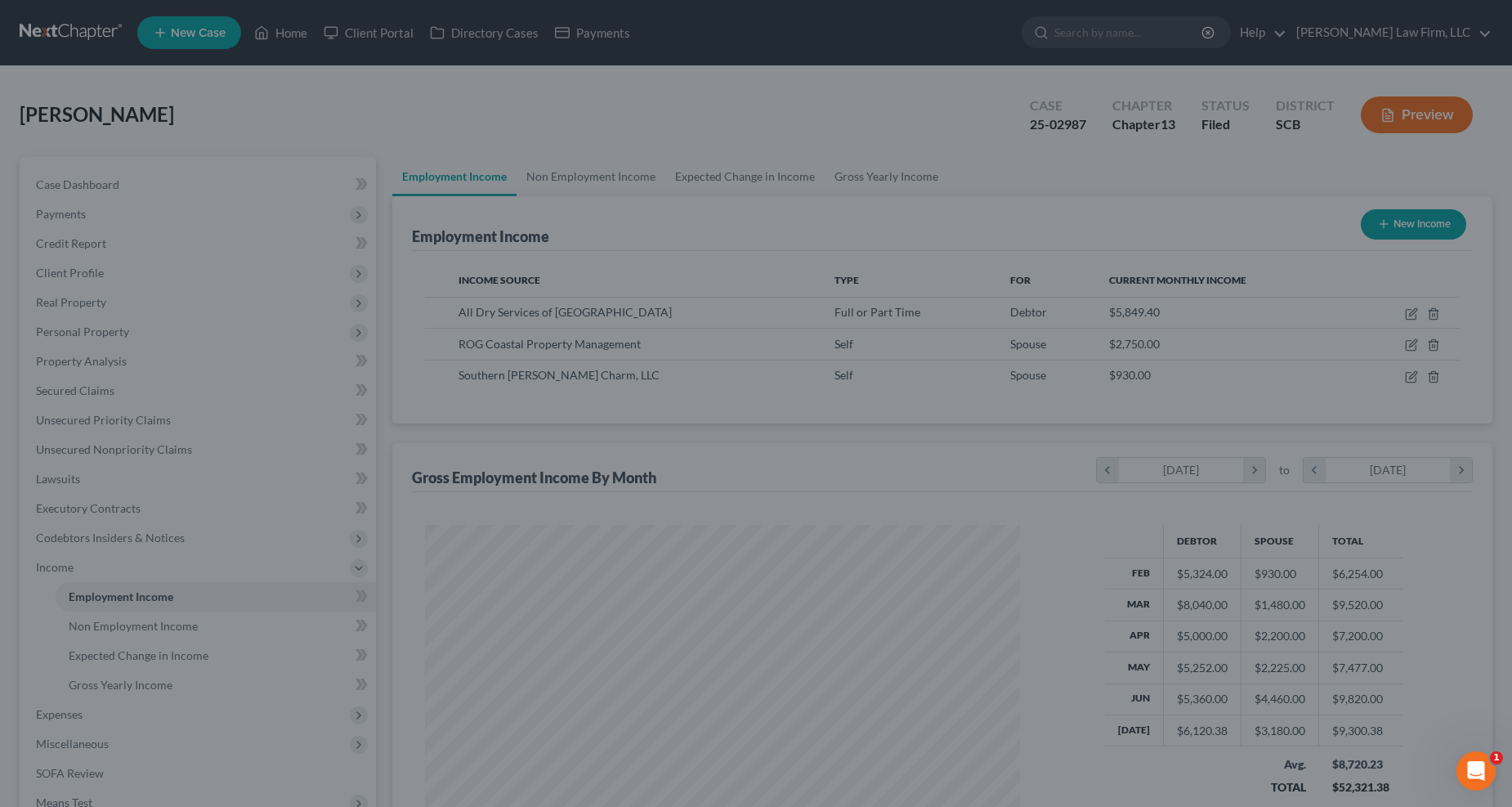
scroll to position [817334, 816903]
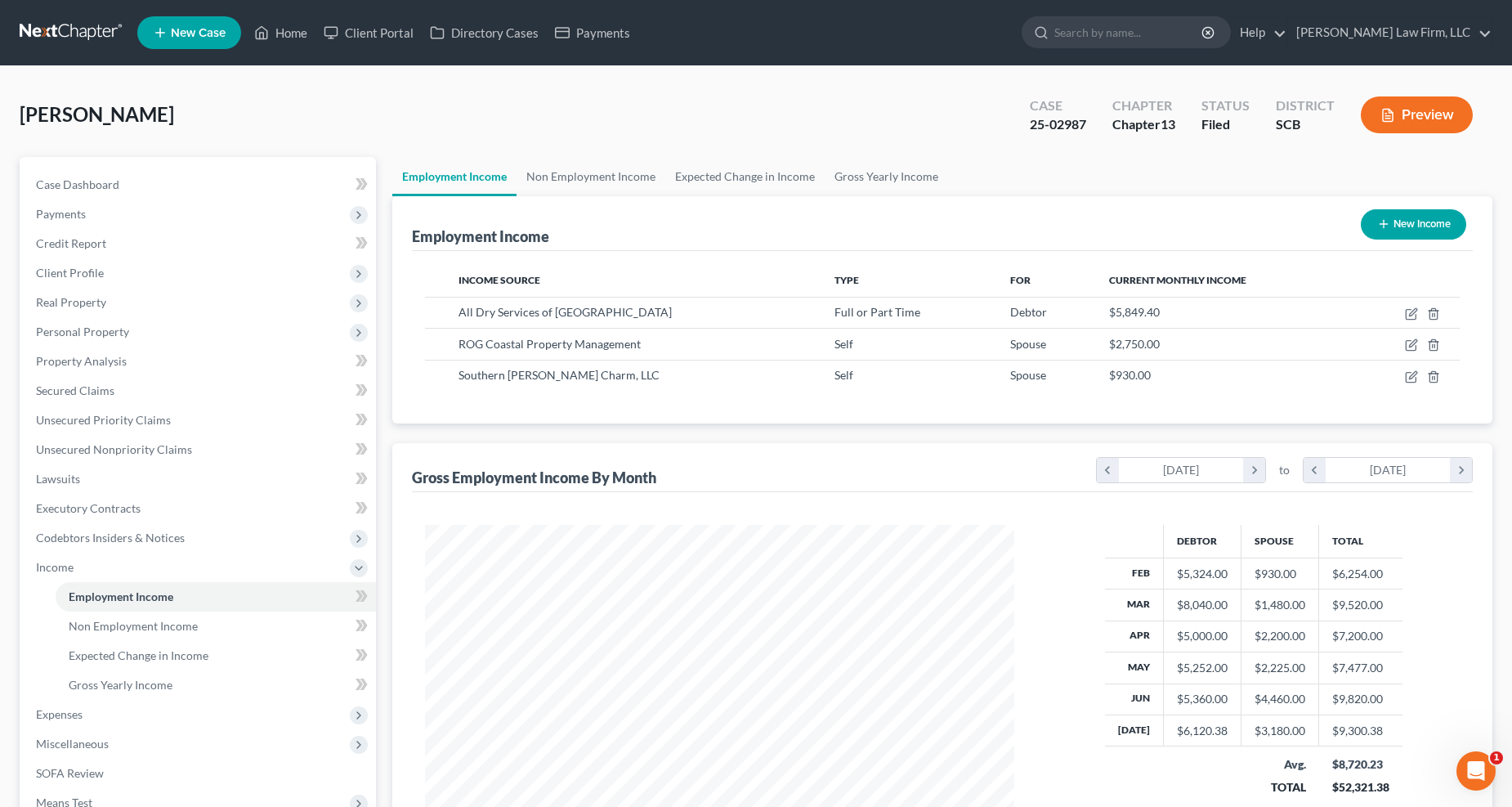
click at [77, 651] on span "Expenses" at bounding box center [60, 714] width 47 height 14
click at [607, 170] on link "Non Employment Income" at bounding box center [590, 177] width 148 height 39
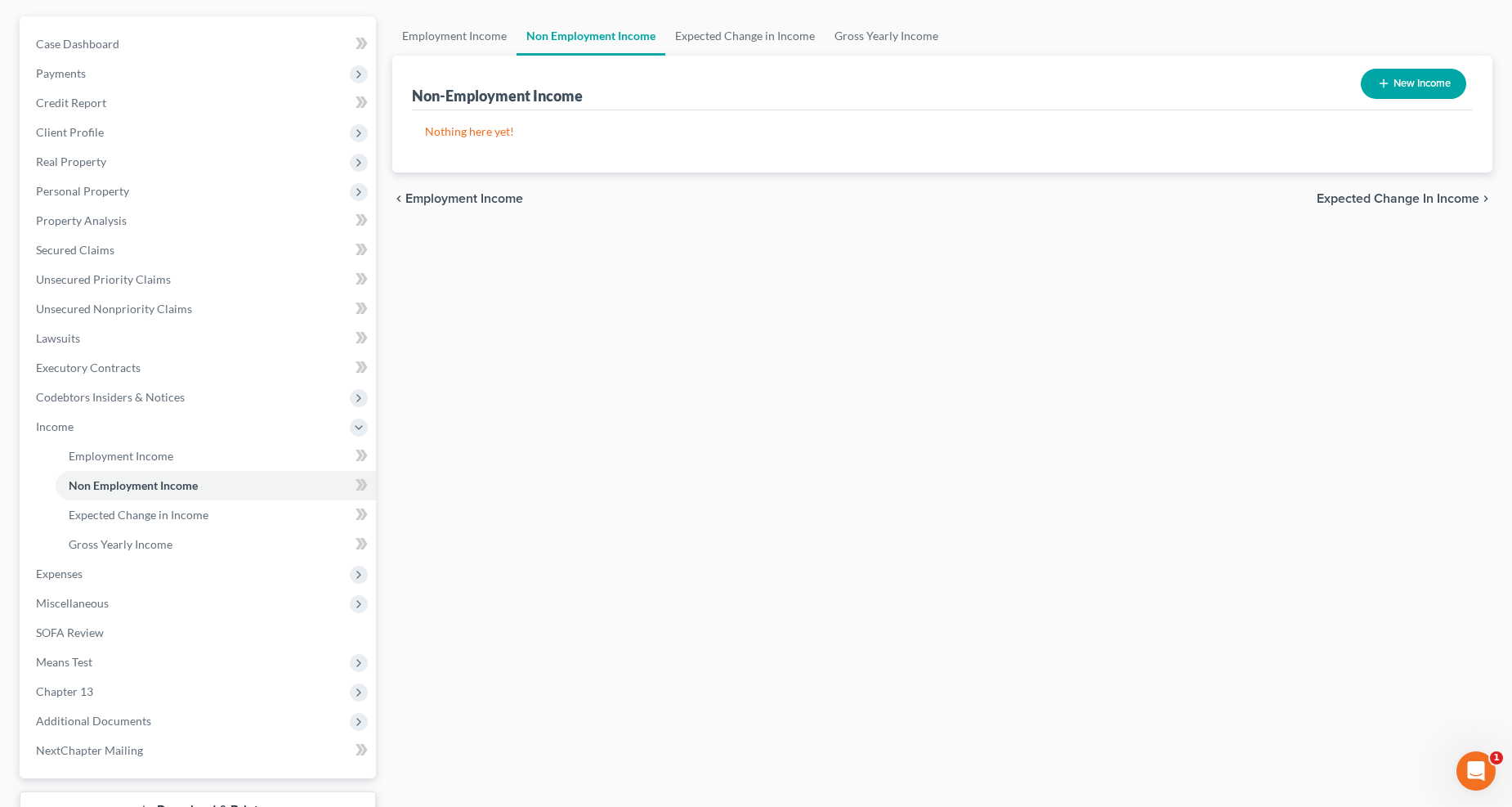
scroll to position [265, 0]
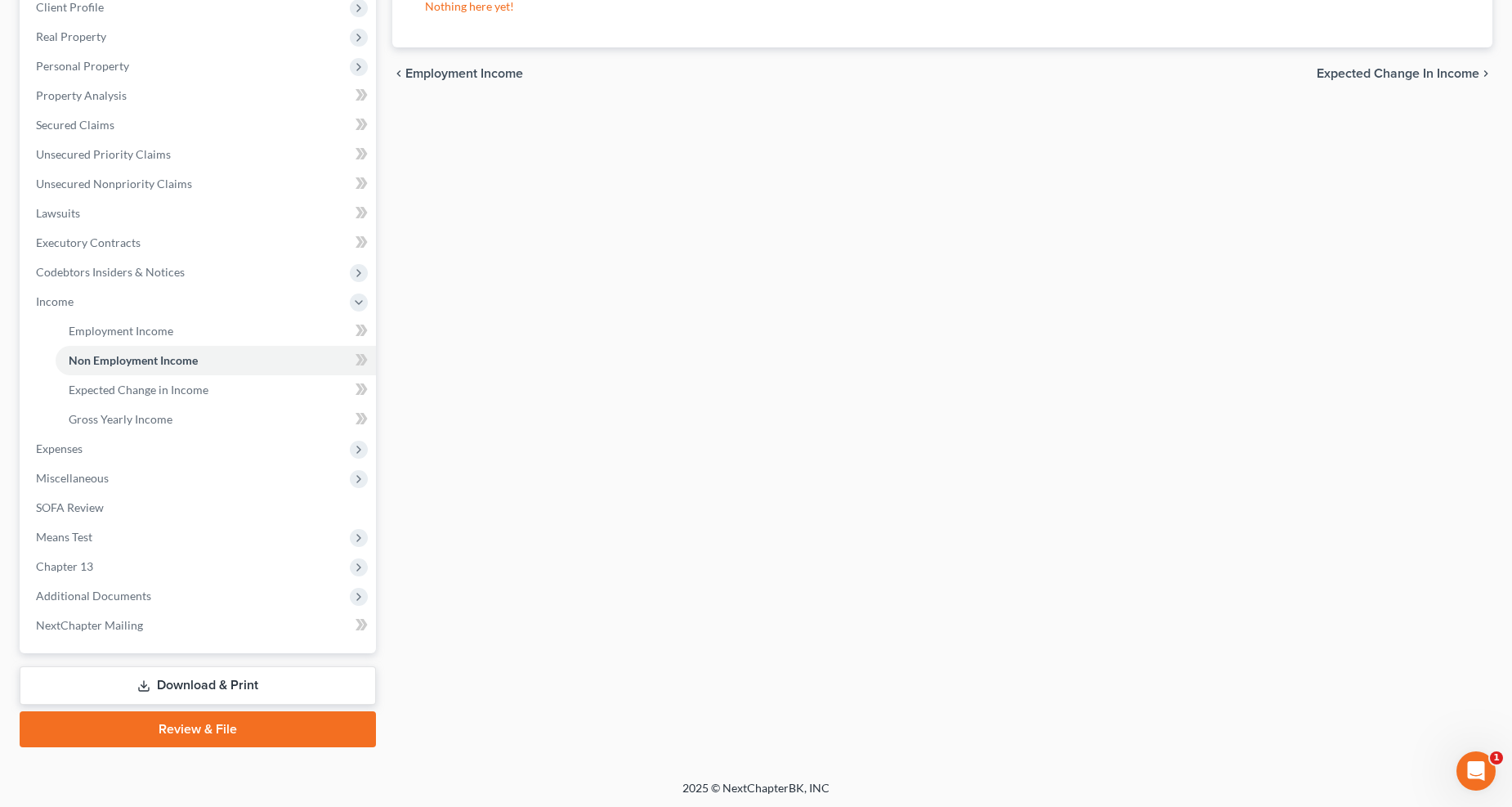
click at [45, 445] on span "Expenses" at bounding box center [60, 448] width 47 height 14
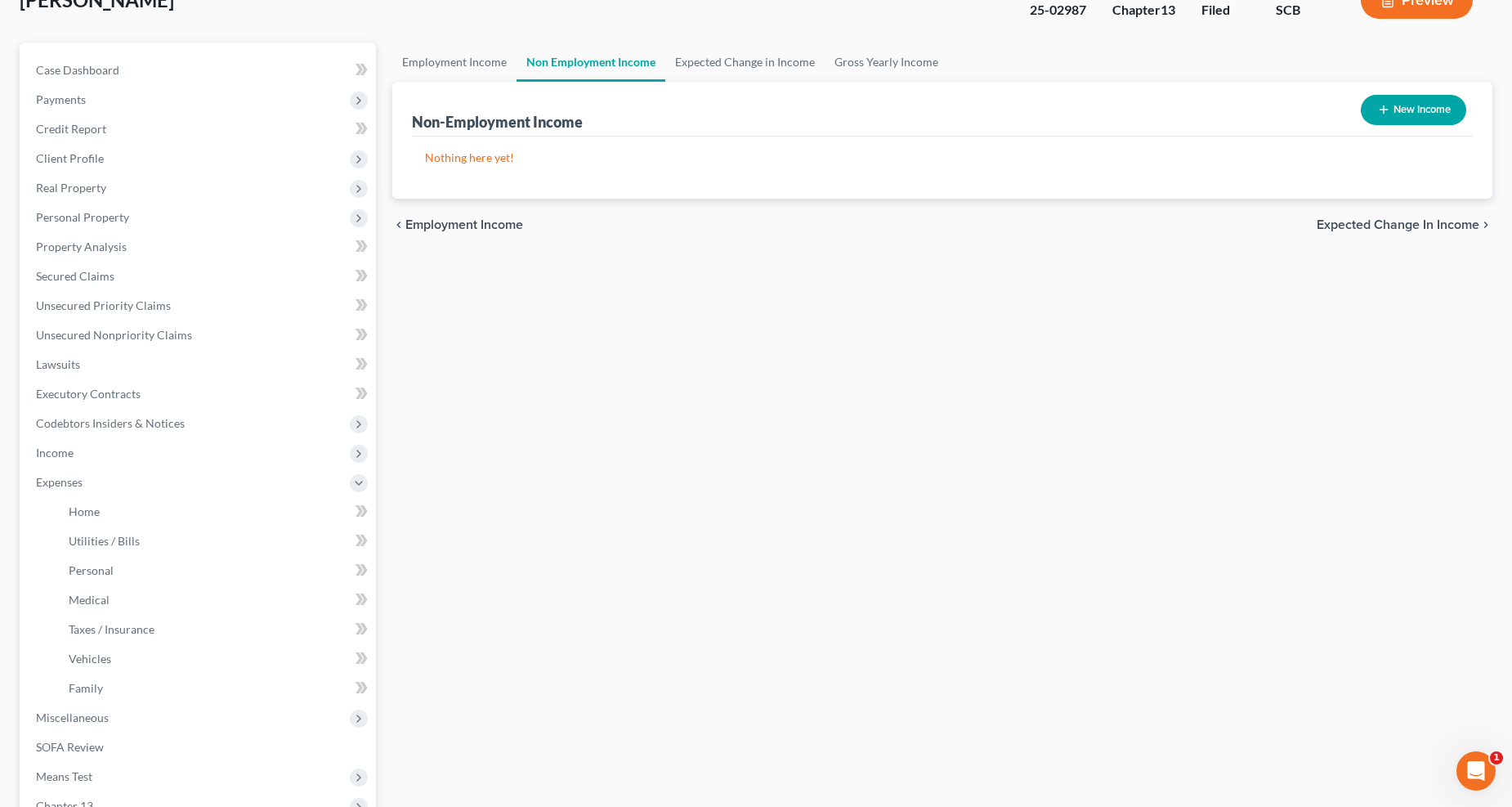
scroll to position [0, 0]
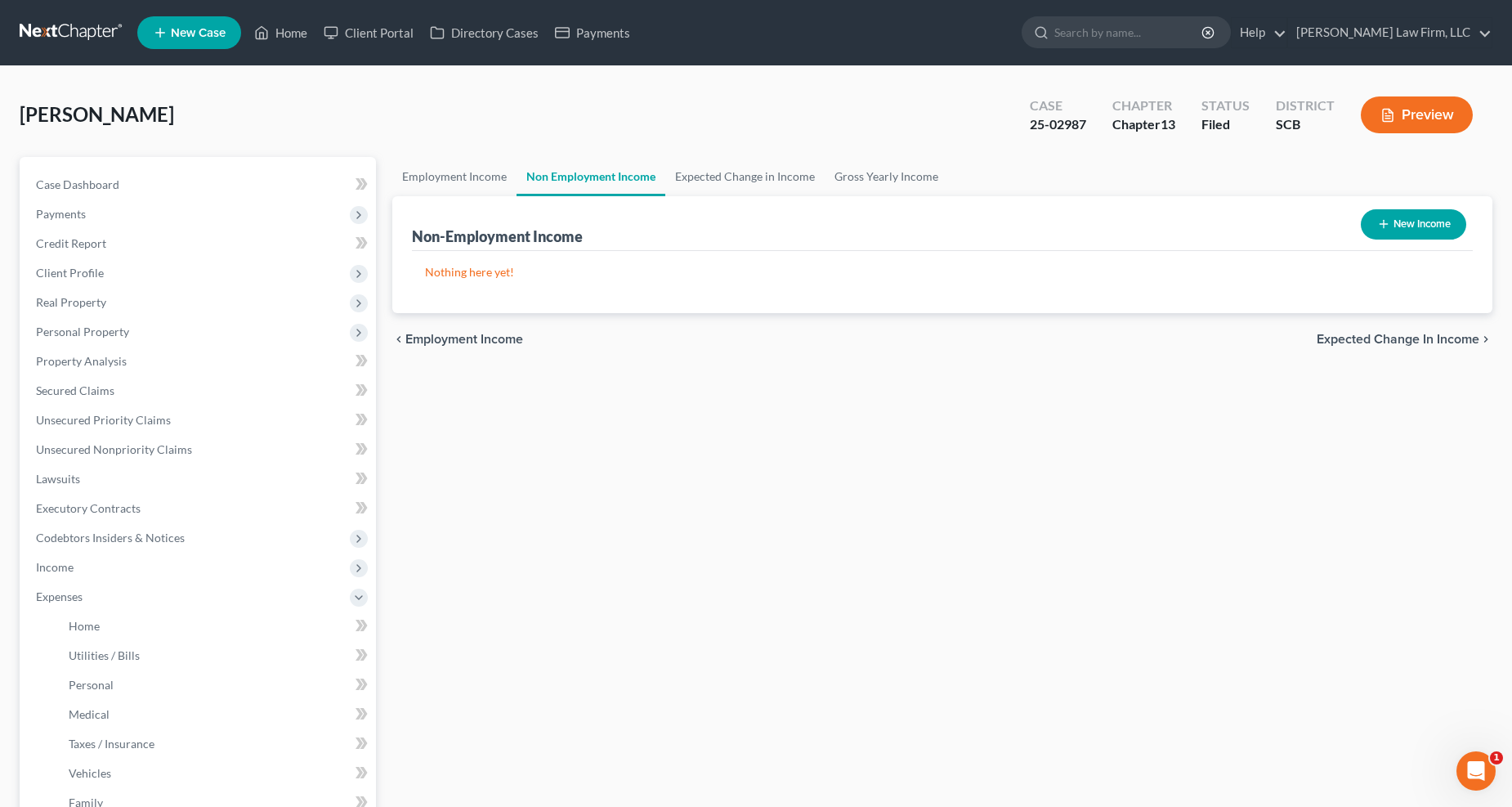
click at [1104, 131] on button "Preview" at bounding box center [1418, 114] width 112 height 36
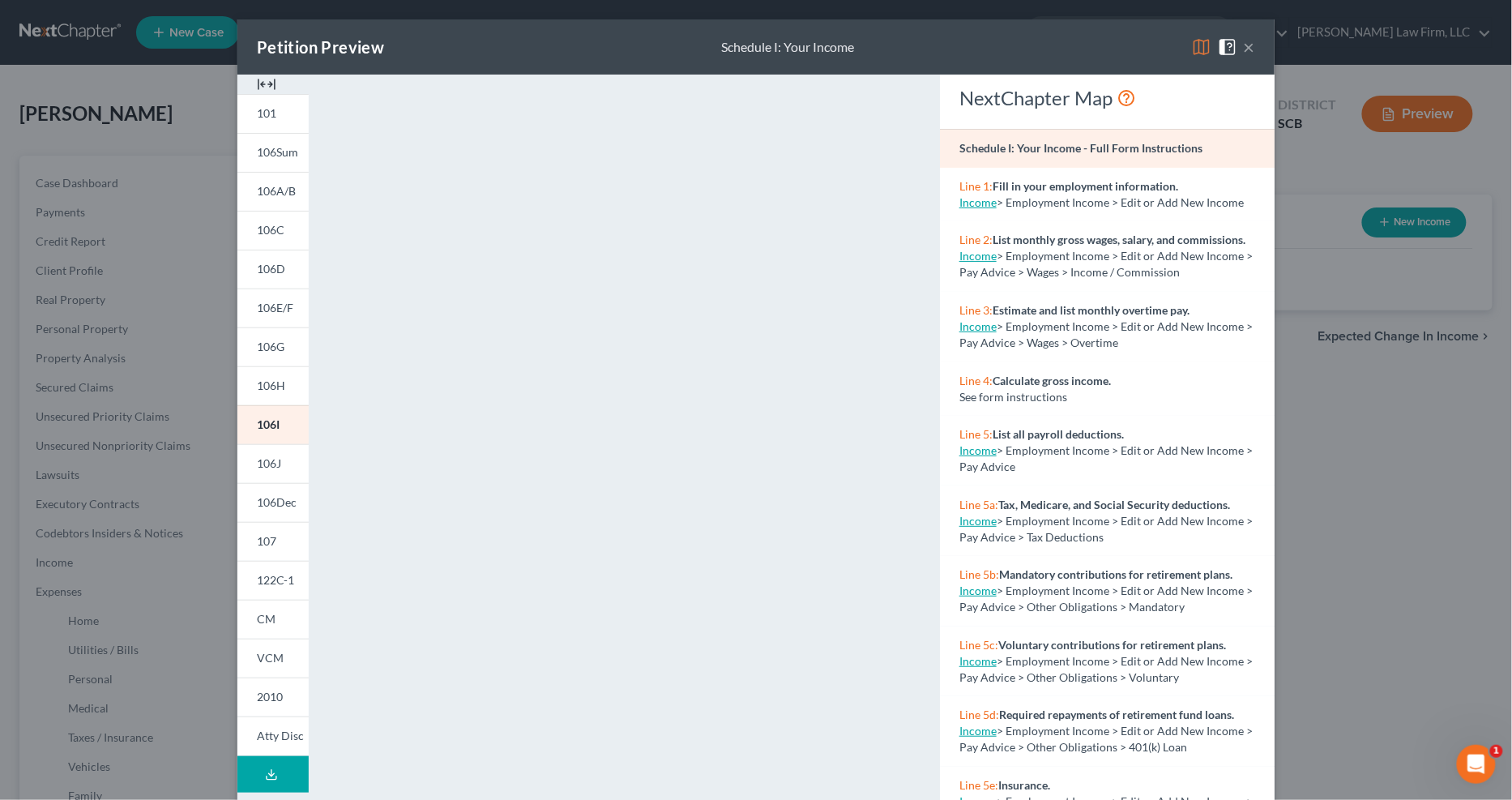
click at [1094, 37] on div "Petition Preview Schedule I: Your Income ×" at bounding box center [756, 47] width 1037 height 56
click at [1094, 43] on button "×" at bounding box center [1250, 46] width 11 height 19
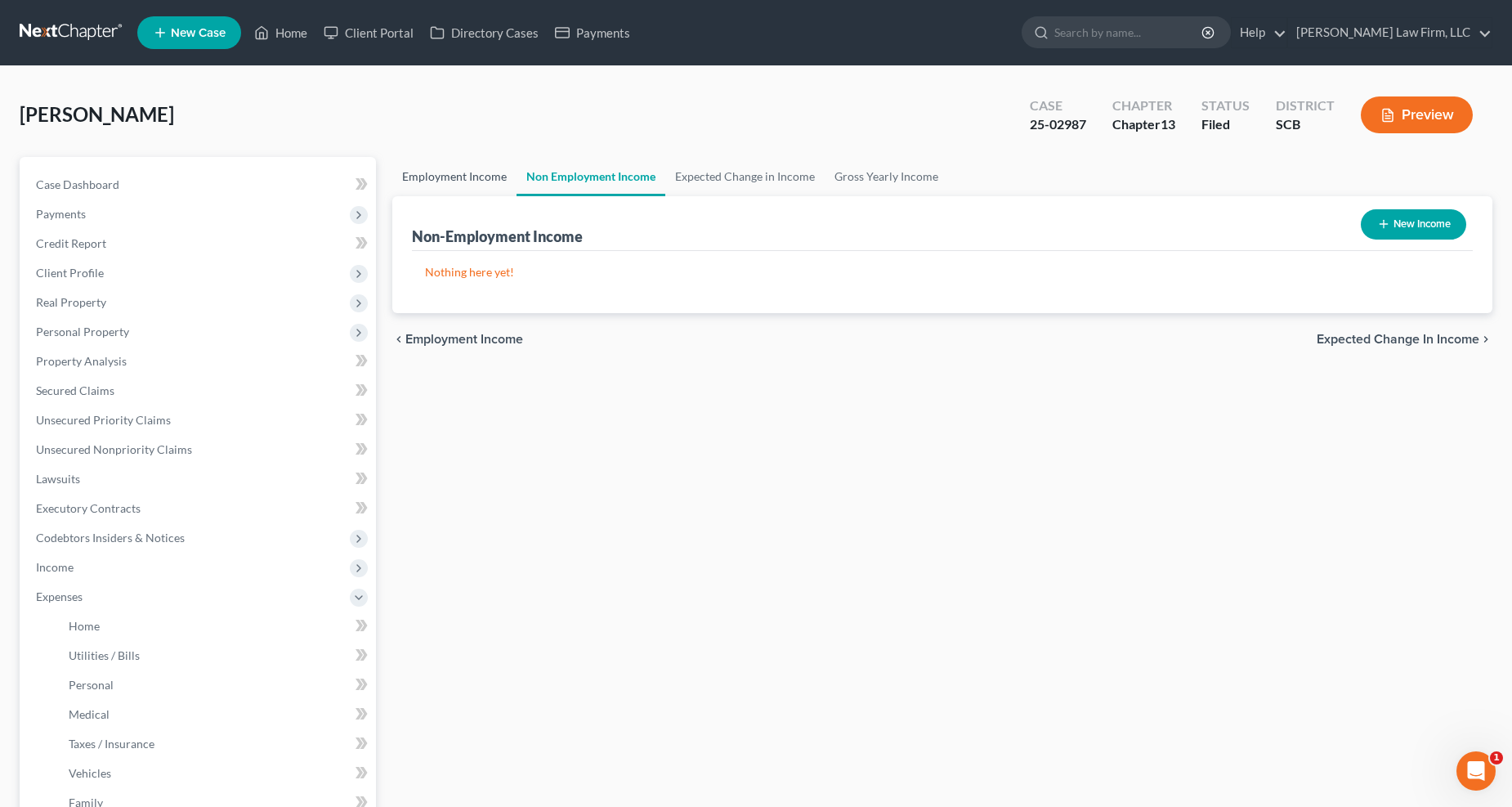
click at [454, 162] on link "Employment Income" at bounding box center [454, 177] width 124 height 39
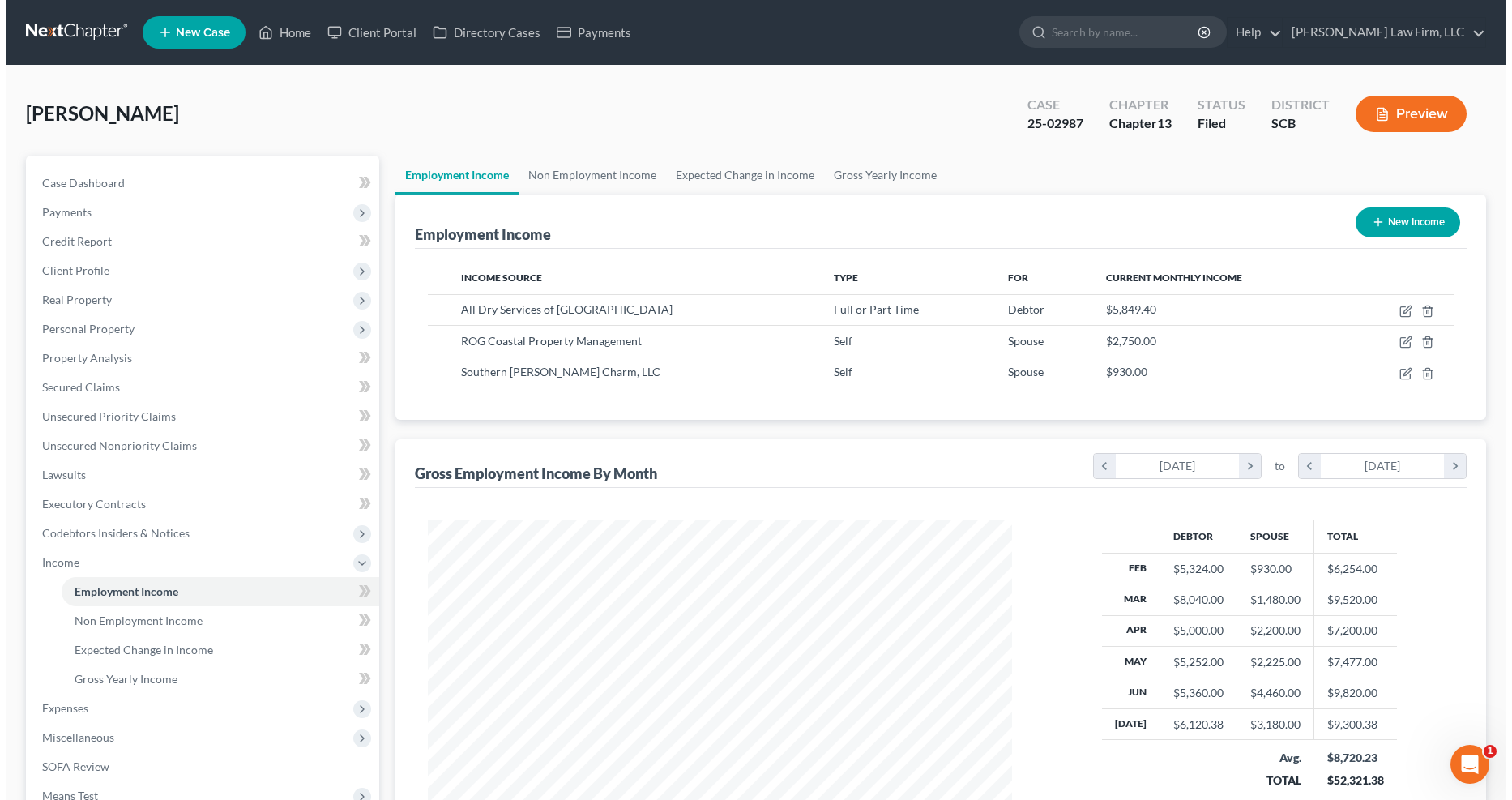
scroll to position [293, 618]
click at [1094, 339] on icon "button" at bounding box center [1400, 342] width 13 height 13
select select "1"
select select "42"
select select "0"
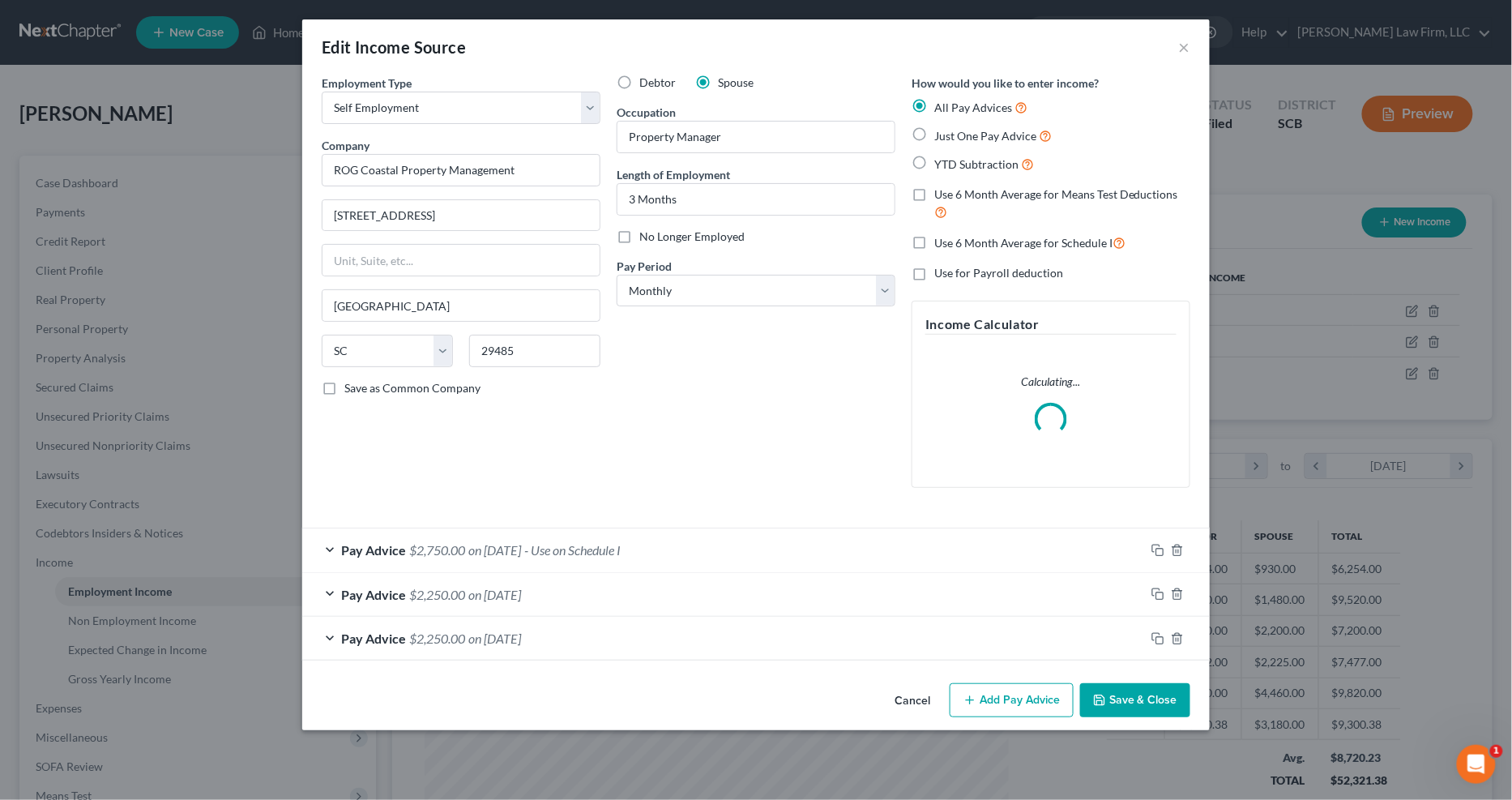
scroll to position [294, 624]
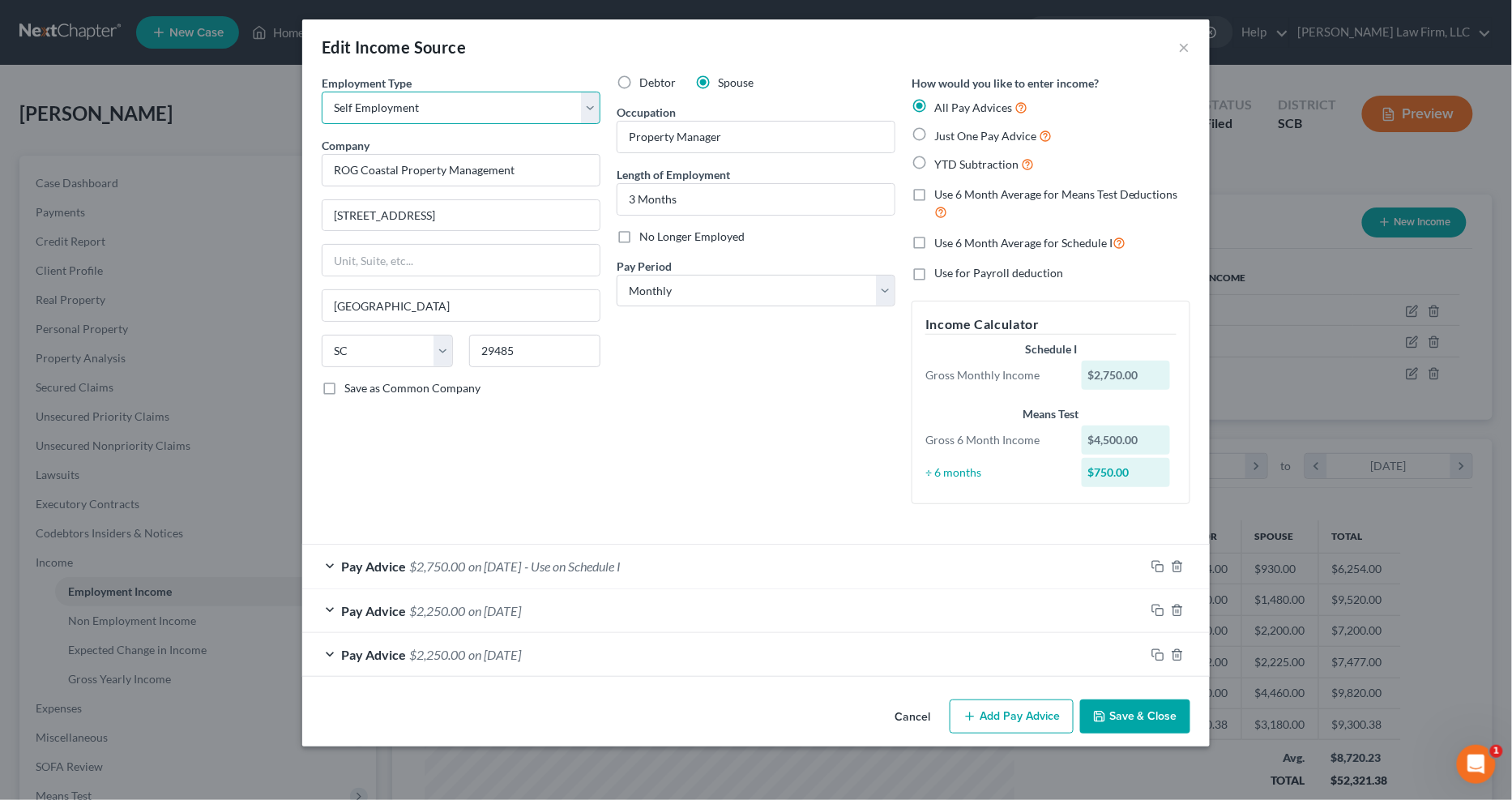
click at [387, 94] on select "Select Full or Part Time Employment Self Employment" at bounding box center [461, 107] width 279 height 32
click at [728, 569] on div "Pay Advice $2,750.00 on 08/01/2025 - Use on Schedule I" at bounding box center [724, 566] width 843 height 43
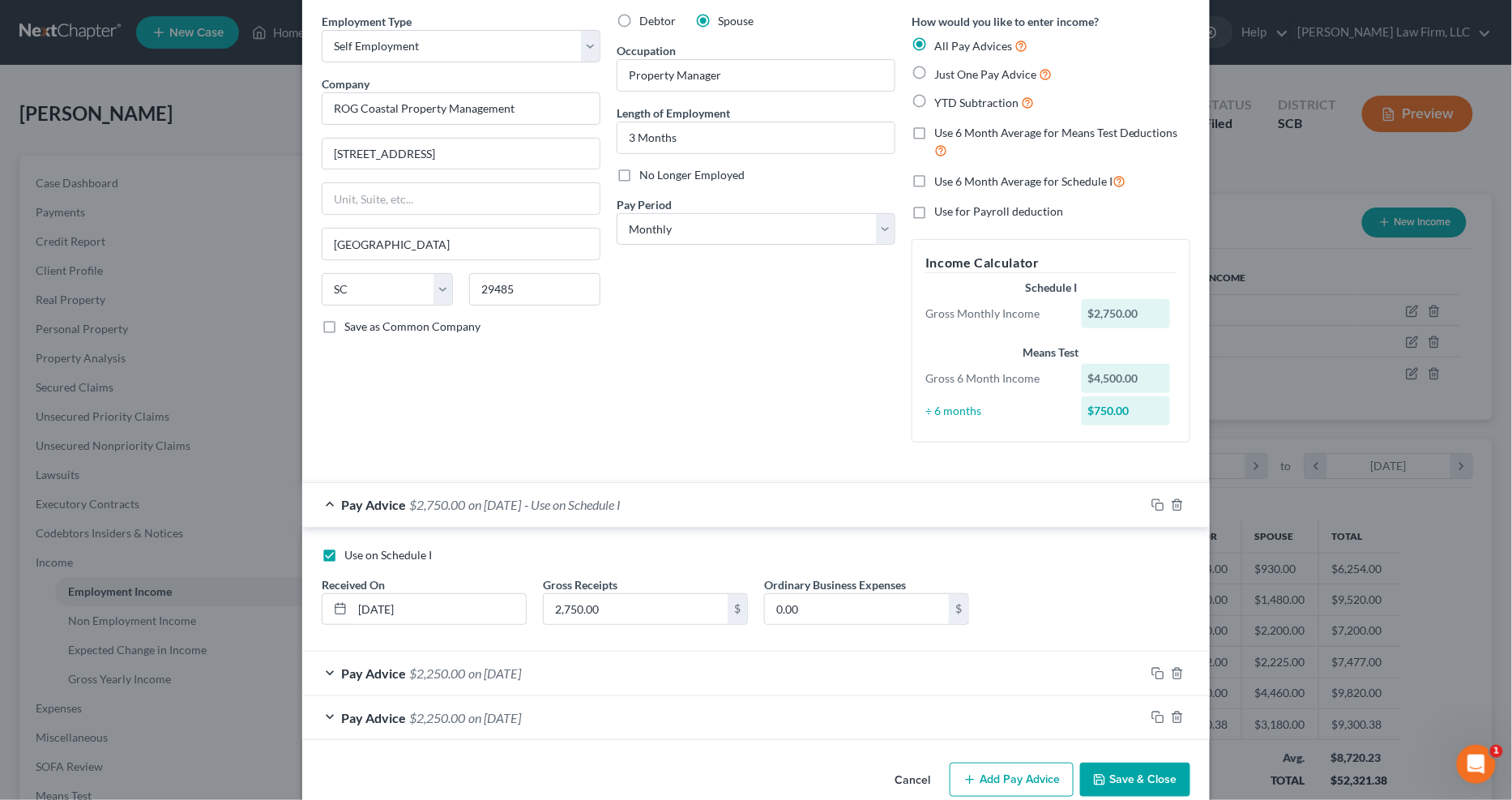
scroll to position [91, 0]
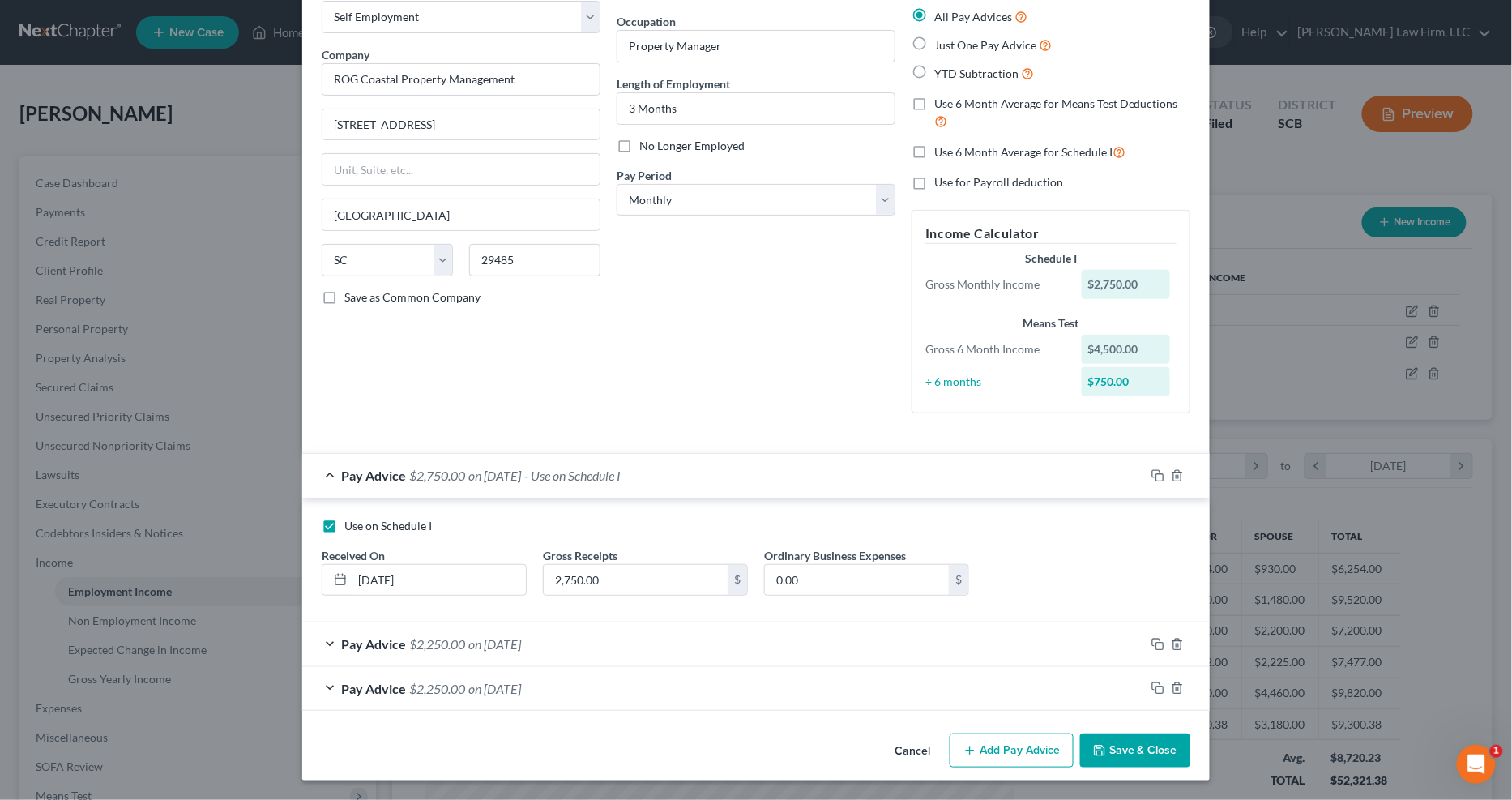
click at [777, 476] on div "Pay Advice $2,750.00 on 08/01/2025 - Use on Schedule I" at bounding box center [724, 475] width 843 height 43
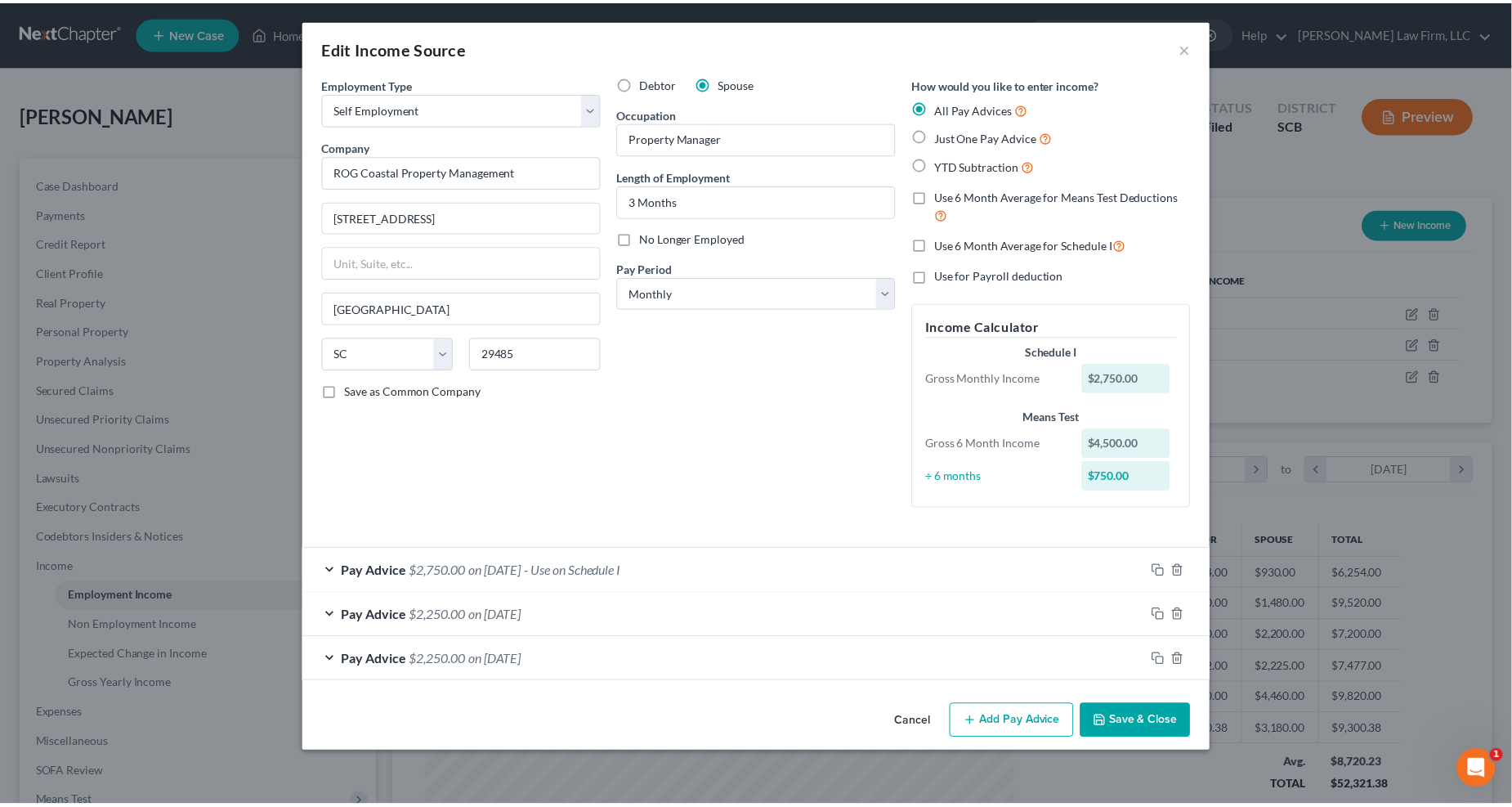
scroll to position [0, 0]
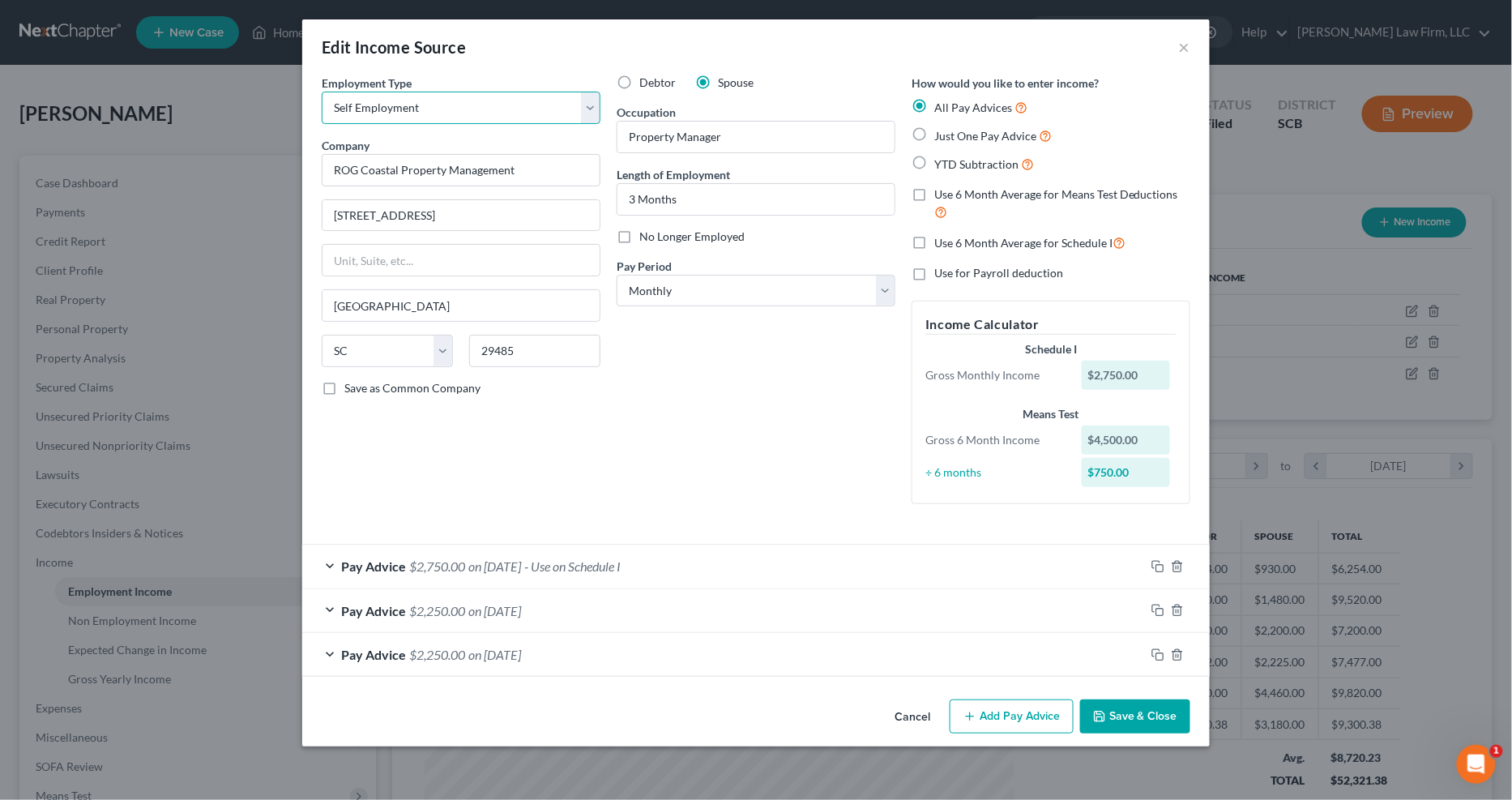
click at [444, 101] on select "Select Full or Part Time Employment Self Employment" at bounding box center [461, 107] width 279 height 32
select select "0"
click at [322, 92] on select "Select Full or Part Time Employment Self Employment" at bounding box center [461, 107] width 279 height 32
click at [764, 136] on input "Property Manager" at bounding box center [756, 136] width 277 height 31
type input "Property Manager - 1099"
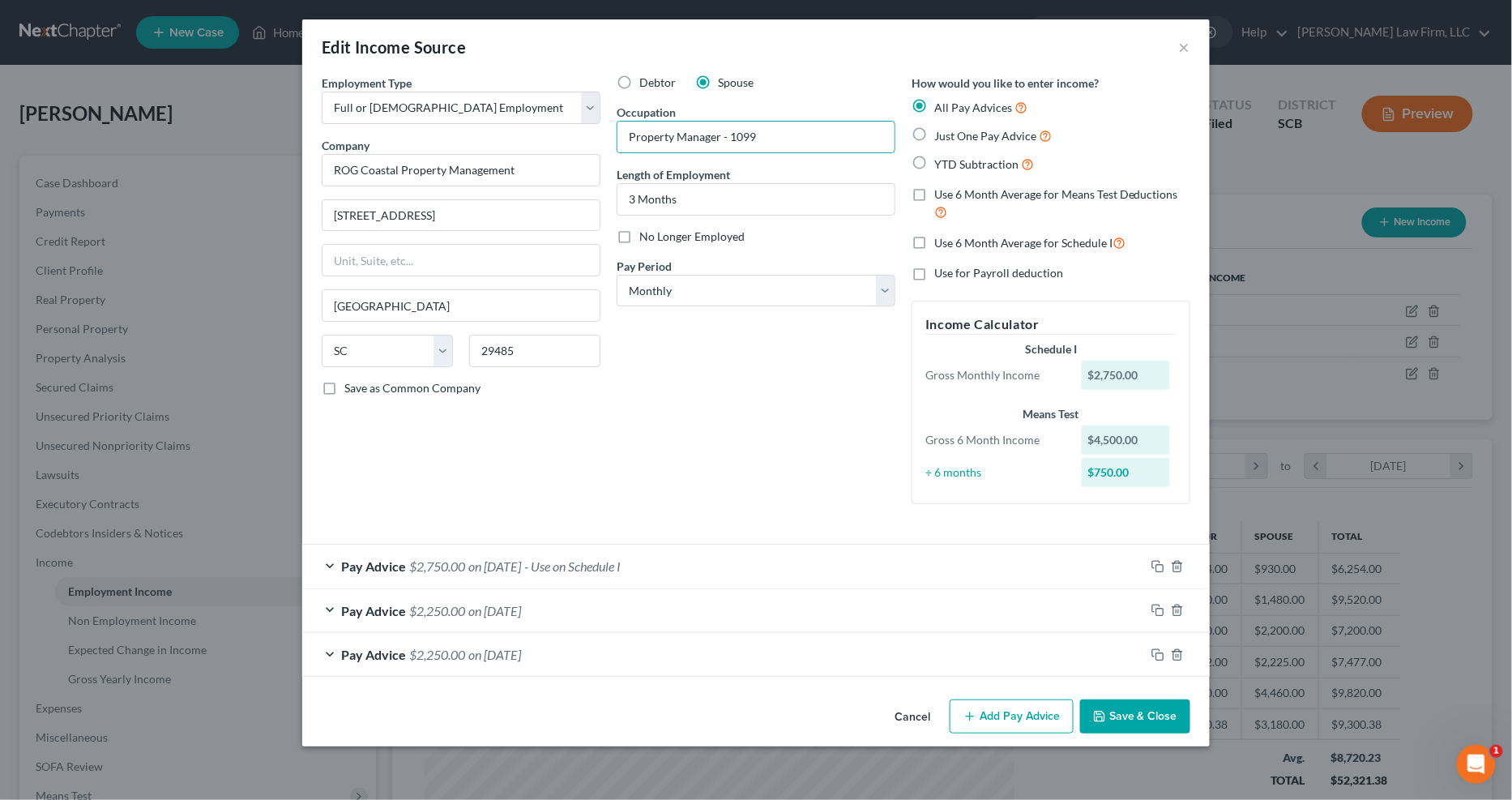
click at [781, 555] on div "Pay Advice $2,750.00 on 08/01/2025 - Use on Schedule I" at bounding box center [724, 566] width 843 height 43
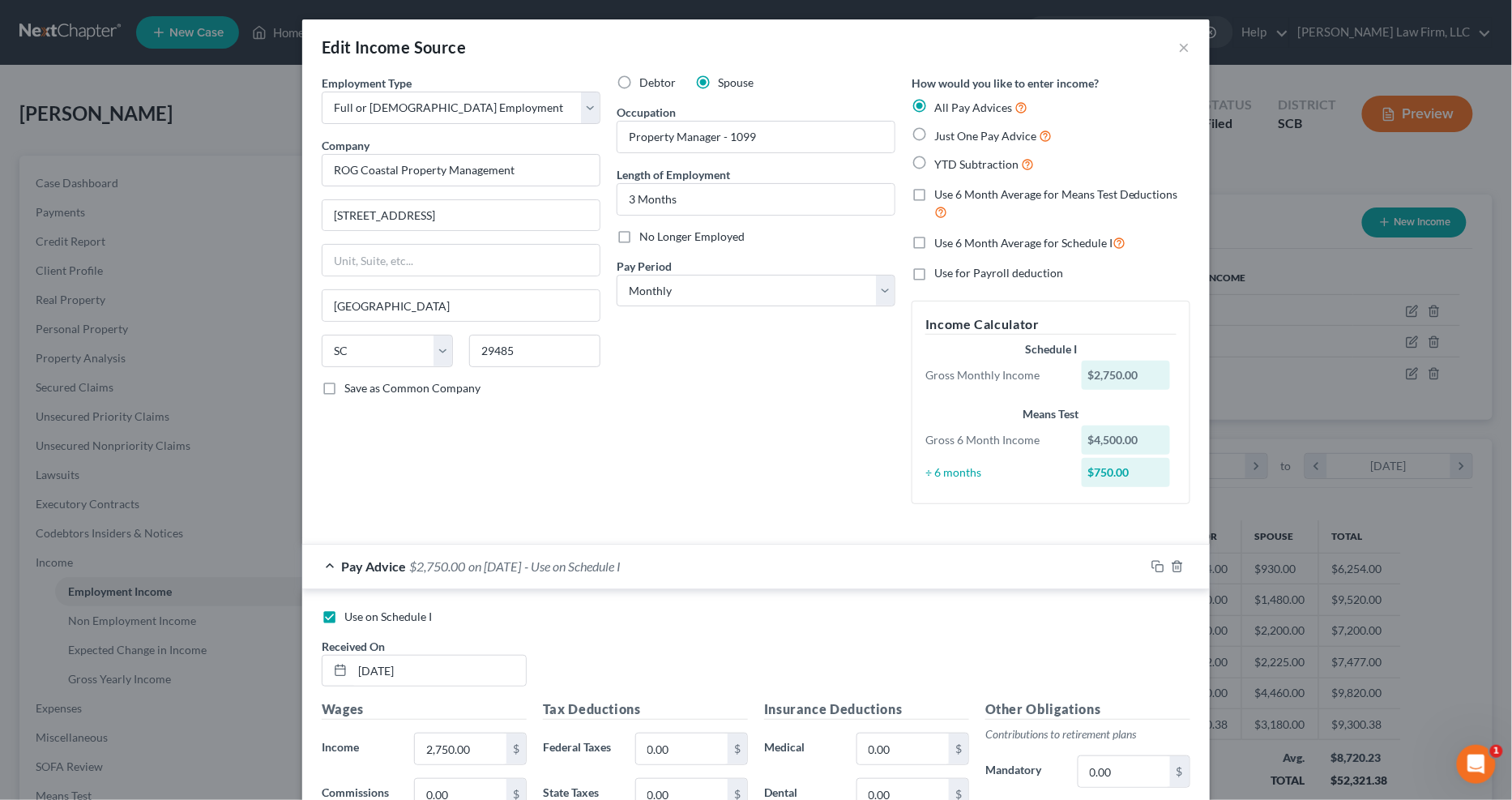
click at [781, 560] on div "Pay Advice $2,750.00 on 08/01/2025 - Use on Schedule I" at bounding box center [724, 566] width 843 height 43
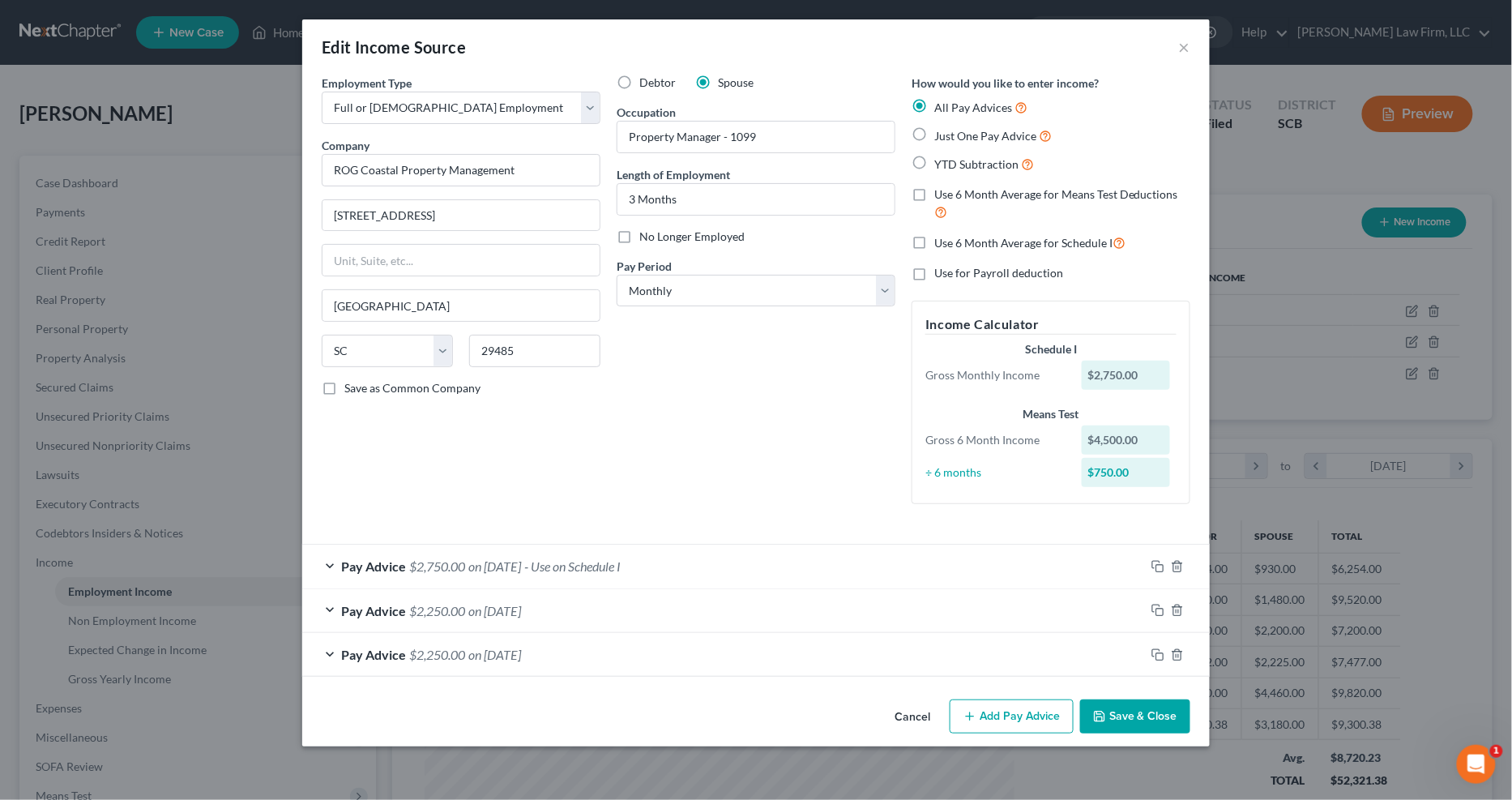
click at [1094, 645] on button "Save & Close" at bounding box center [1135, 716] width 110 height 34
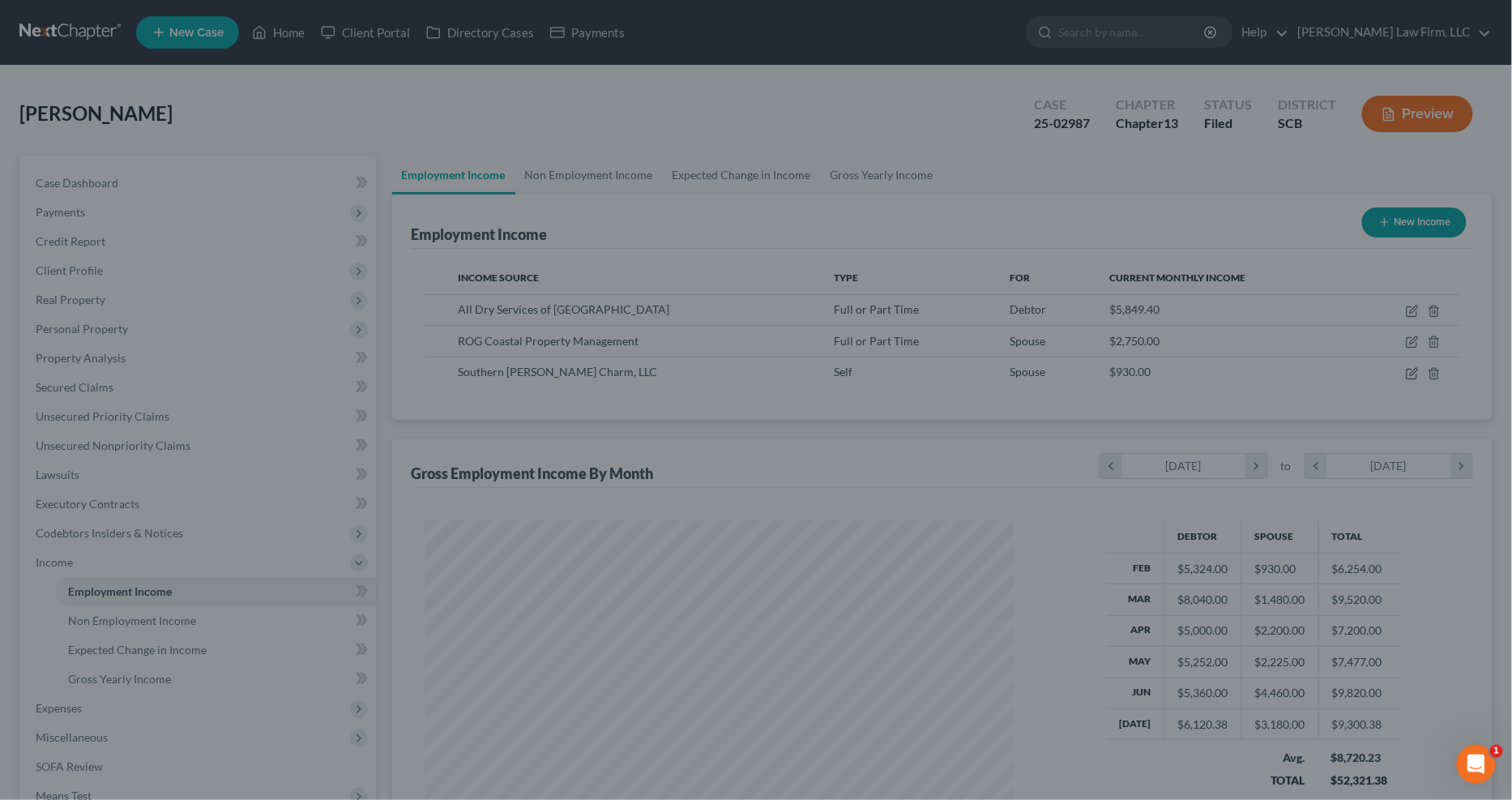
scroll to position [810244, 809900]
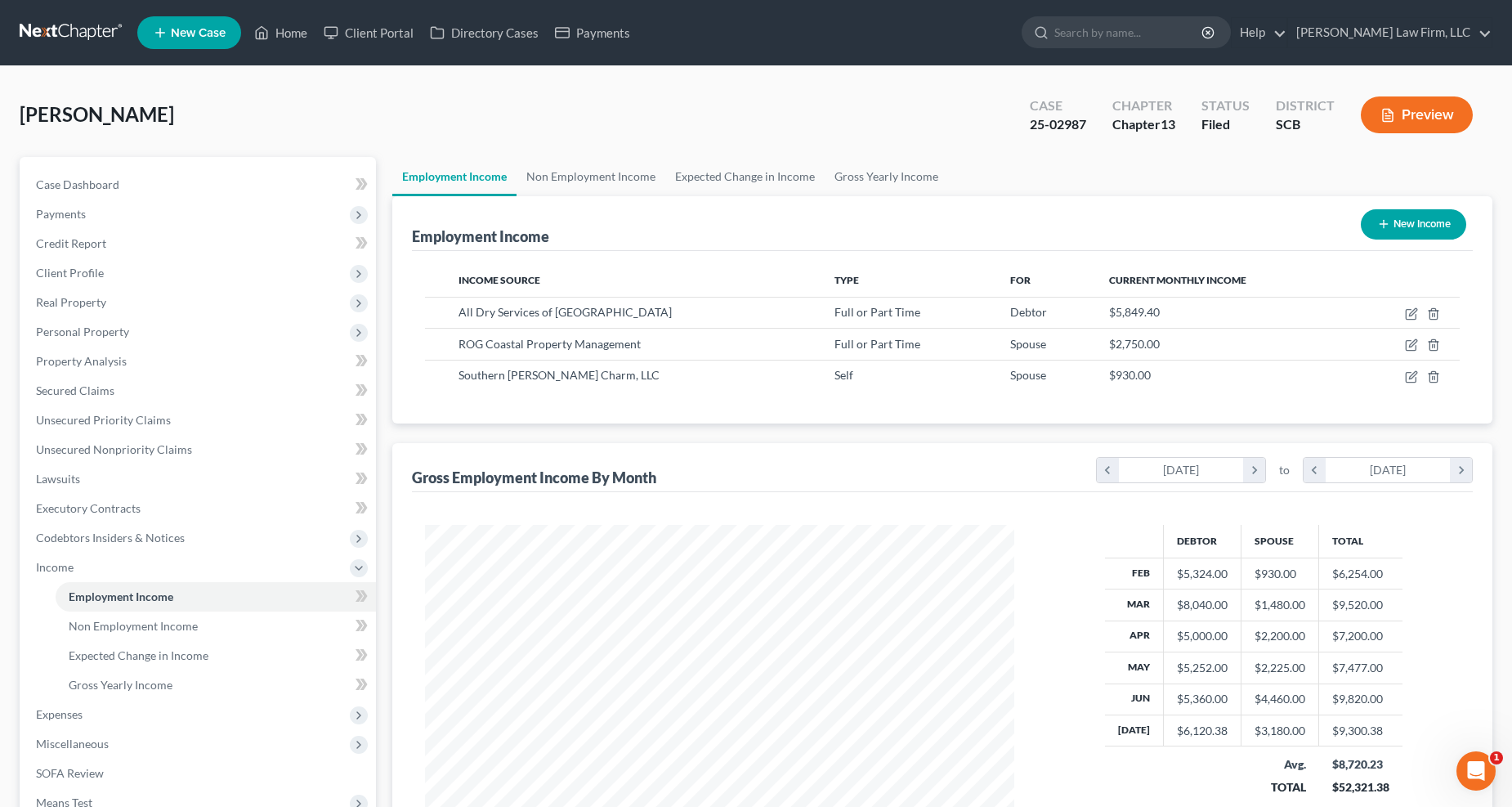
click at [1104, 337] on td at bounding box center [1407, 344] width 106 height 31
click at [1104, 341] on icon "button" at bounding box center [1413, 344] width 7 height 7
select select "0"
select select "42"
select select "0"
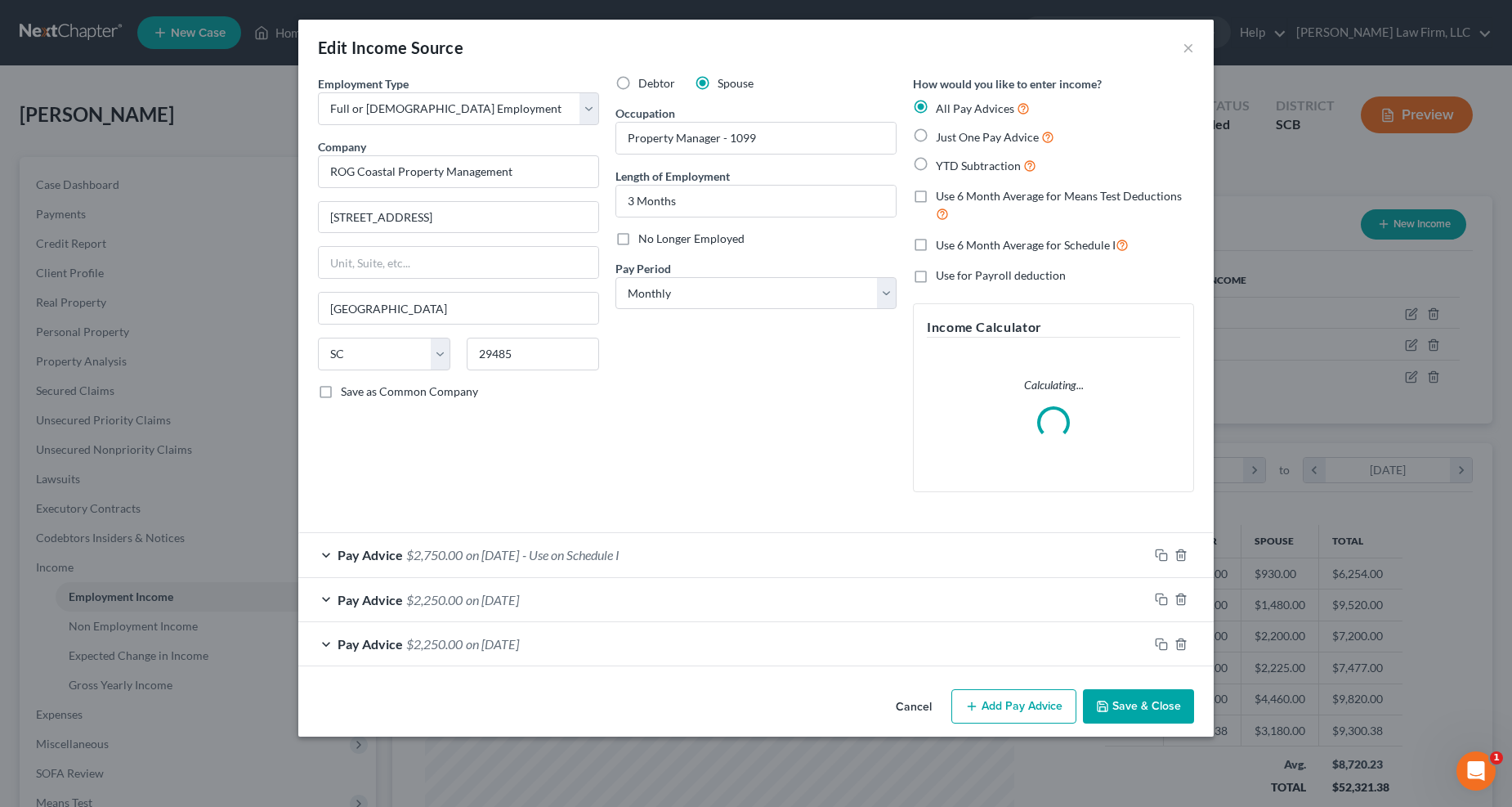
scroll to position [297, 629]
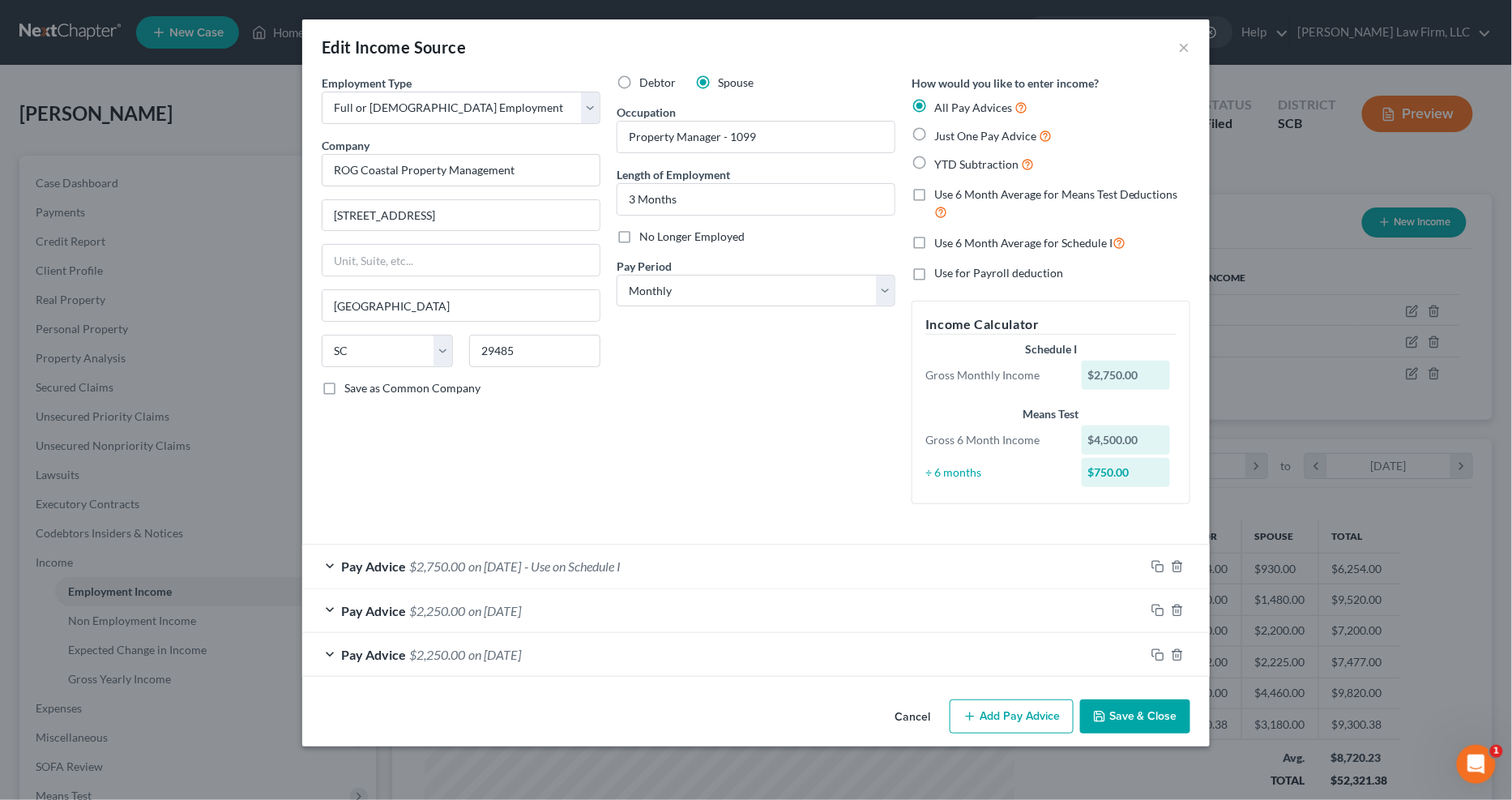
click at [1094, 645] on button "Save & Close" at bounding box center [1135, 716] width 110 height 34
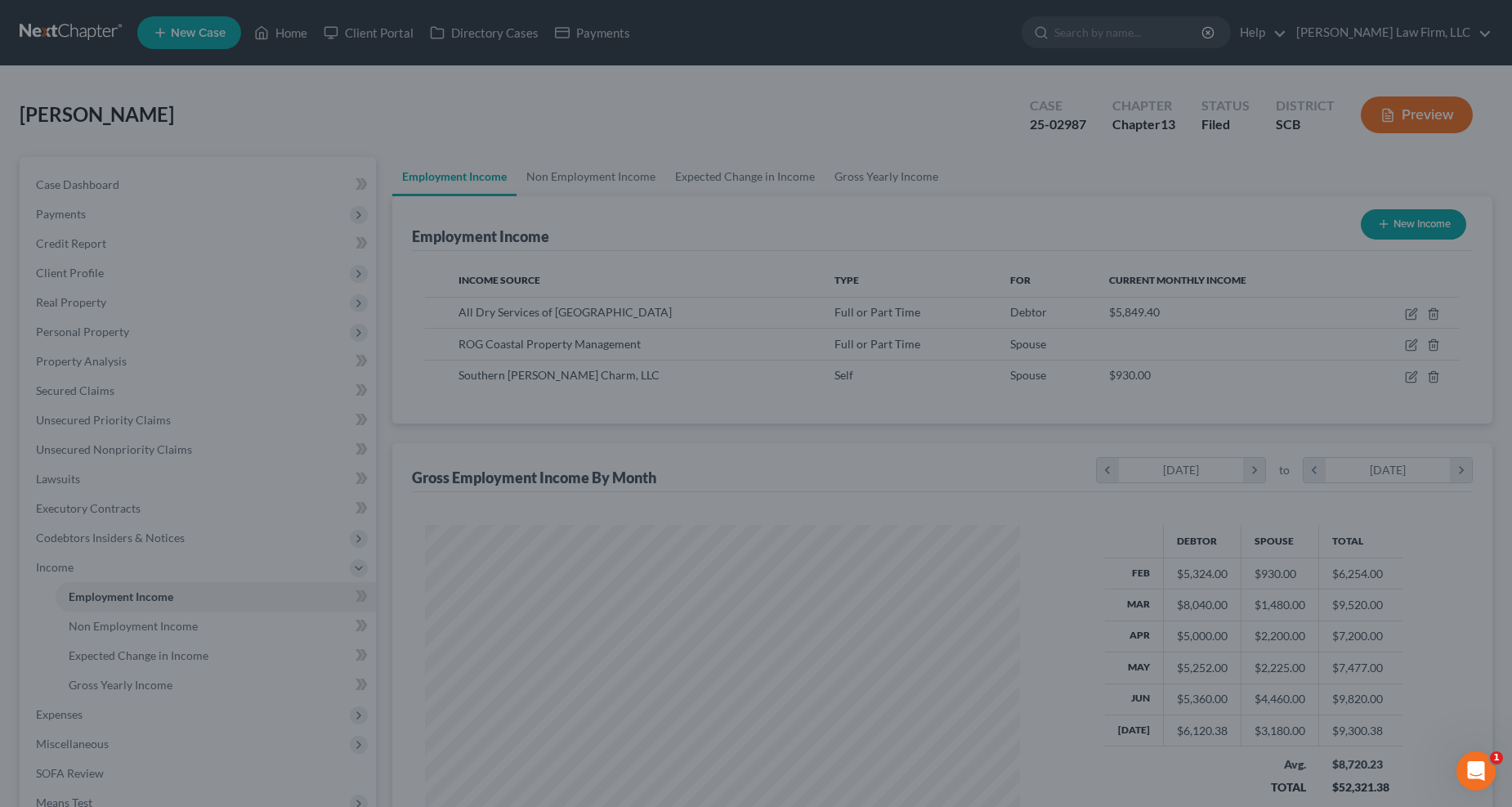
scroll to position [295, 623]
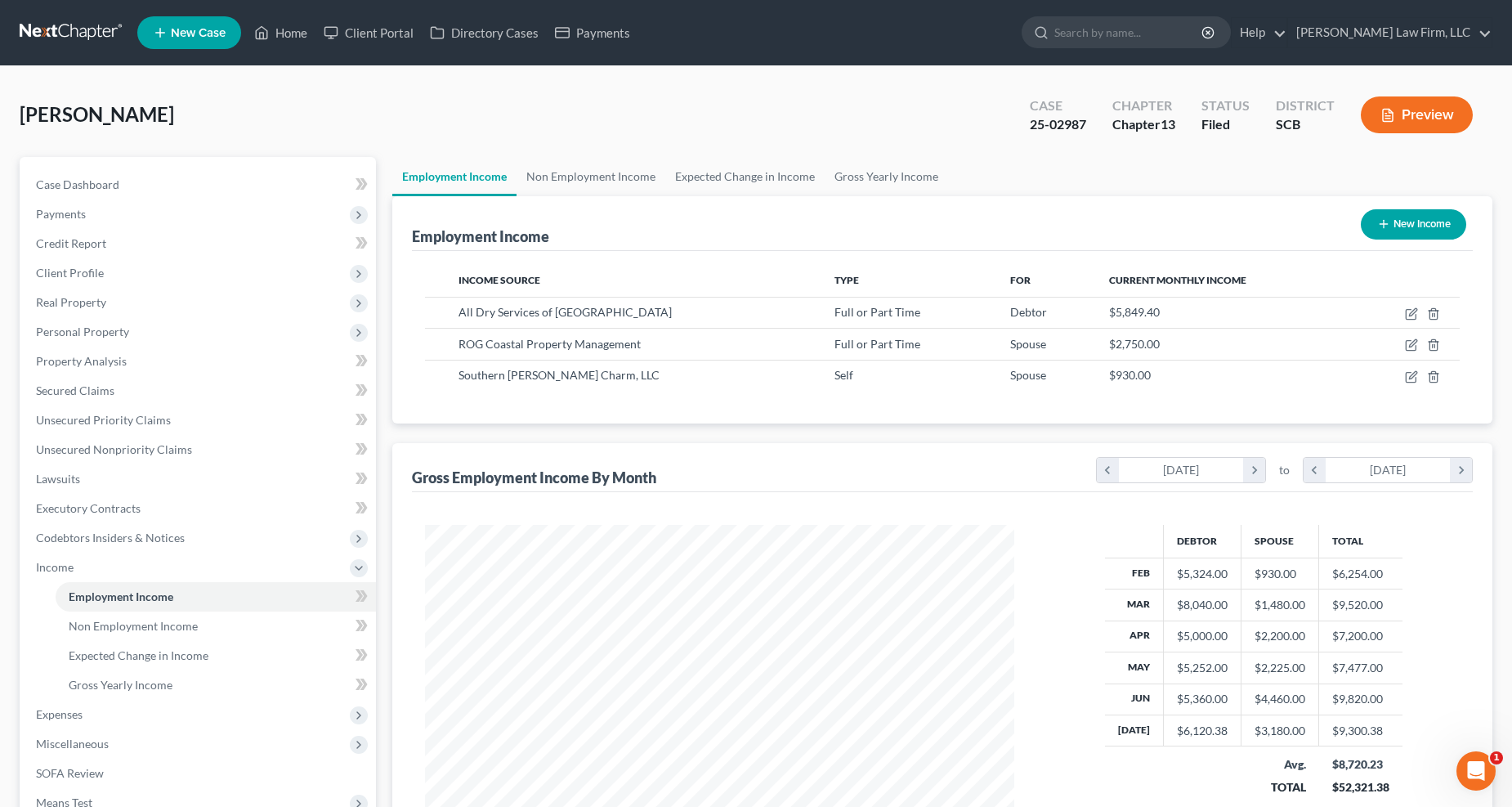
click at [1104, 111] on button "Preview" at bounding box center [1418, 114] width 112 height 36
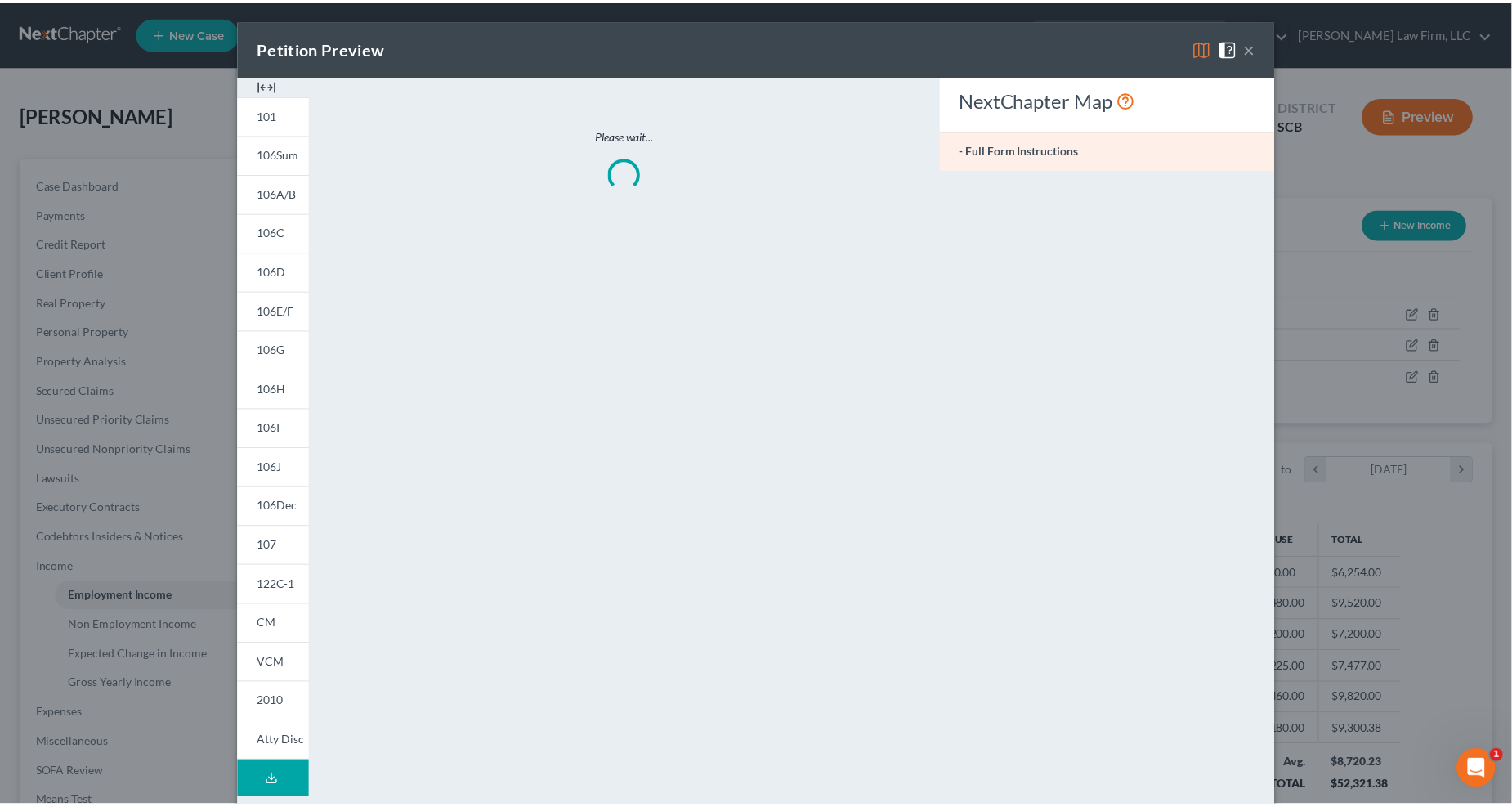
scroll to position [297, 629]
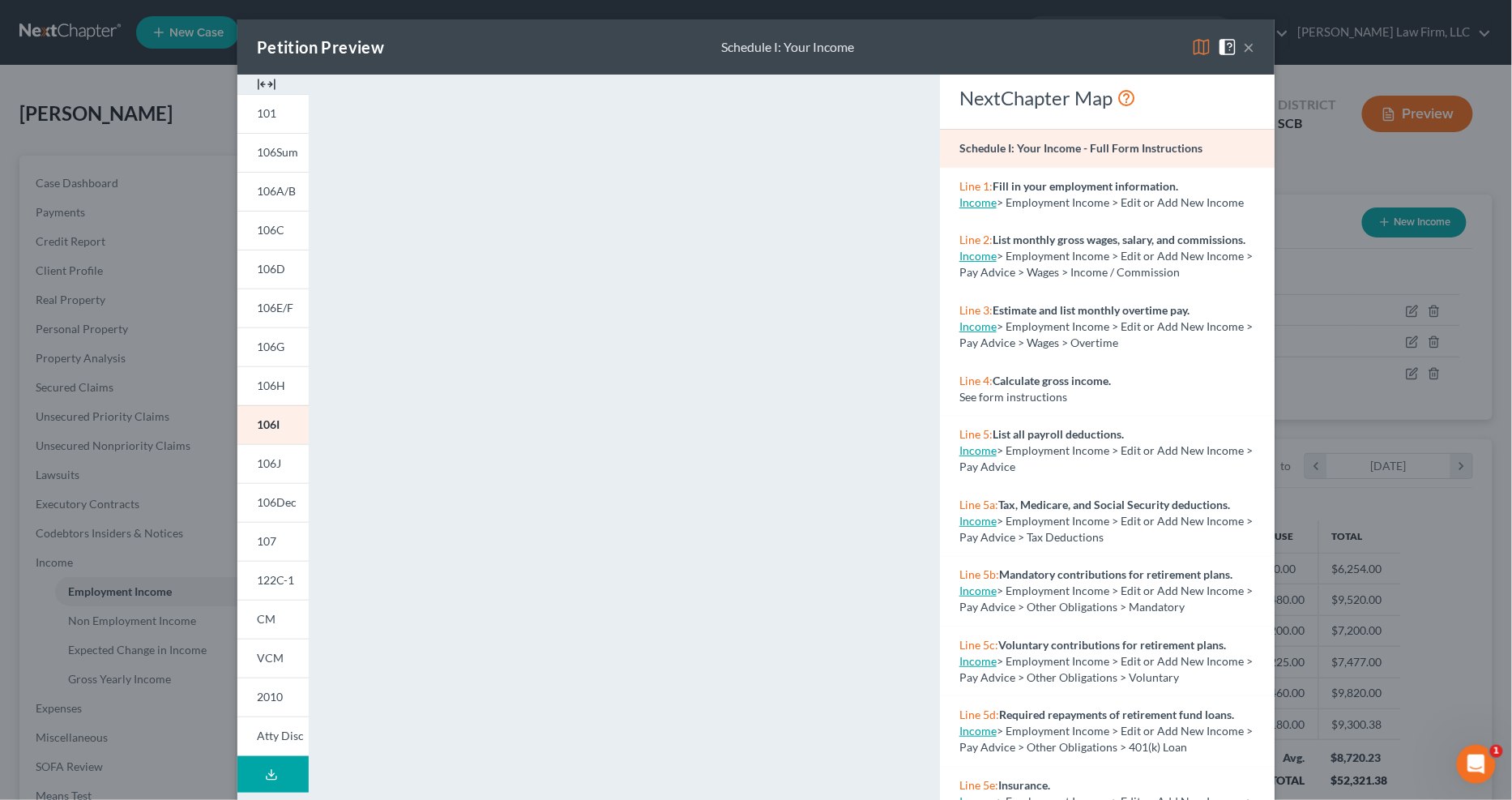
click at [257, 469] on span "106J" at bounding box center [269, 463] width 24 height 14
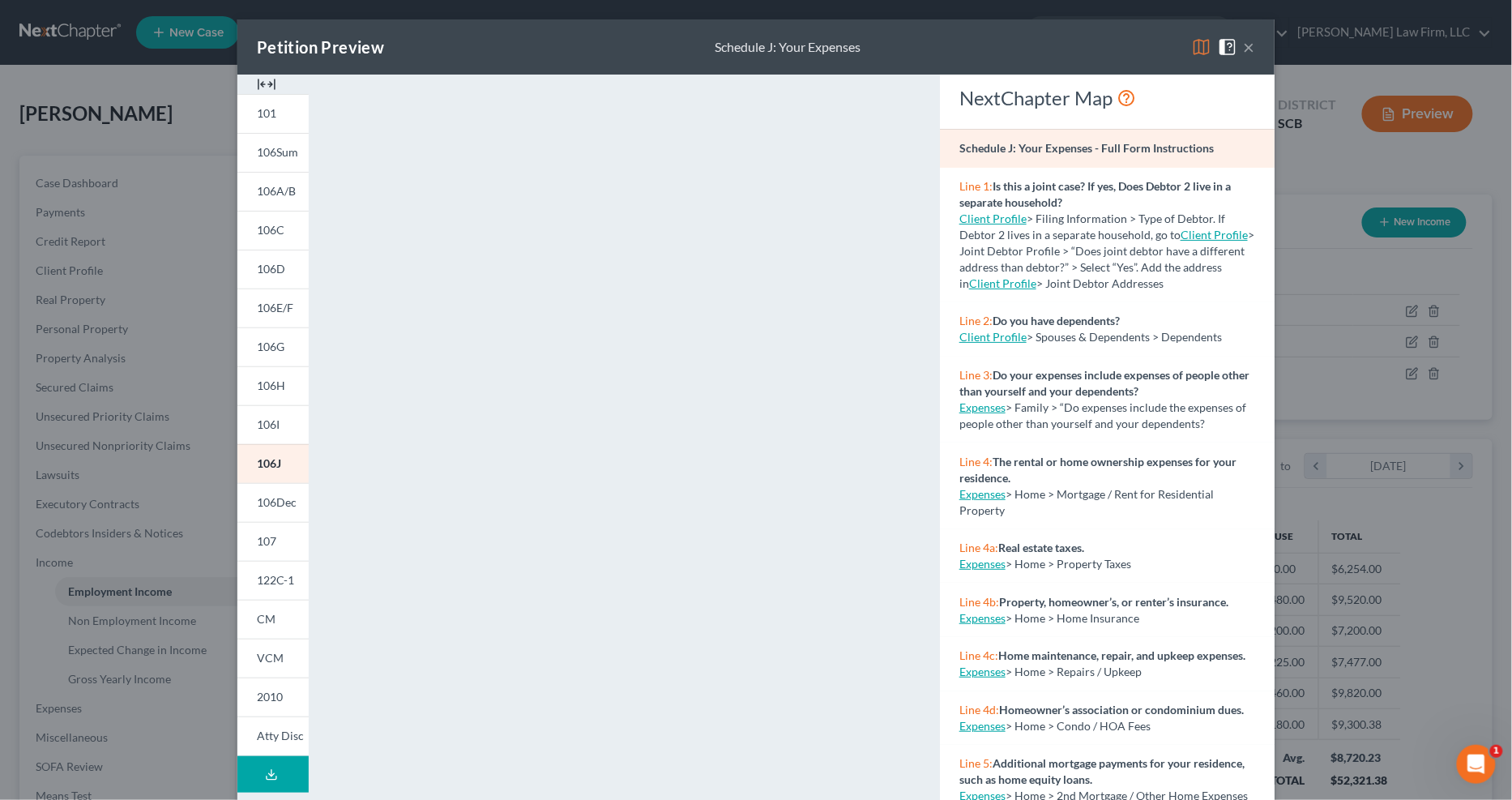
click at [1094, 43] on button "×" at bounding box center [1250, 46] width 11 height 19
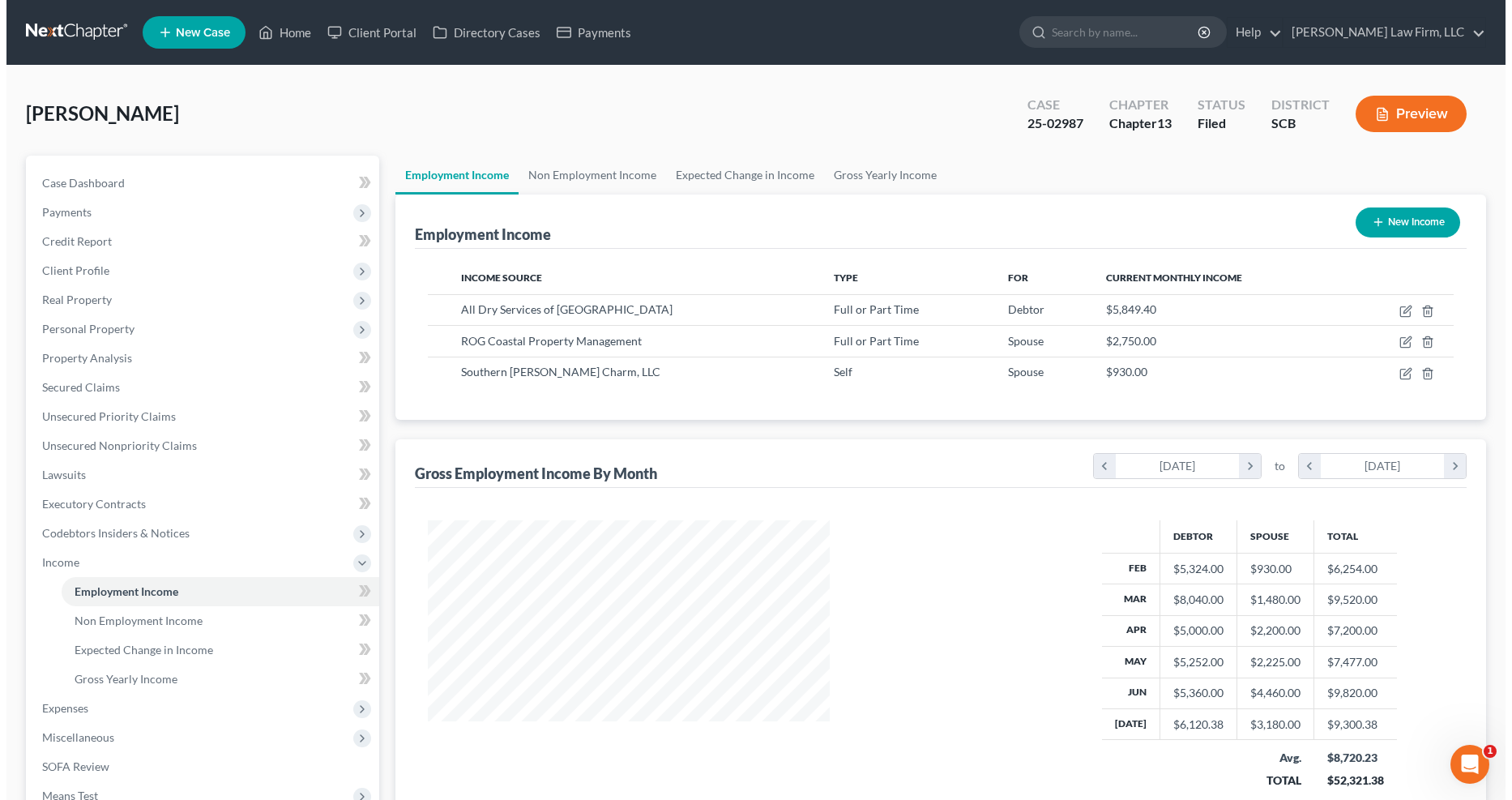
scroll to position [293, 618]
click at [119, 328] on span "Personal Property" at bounding box center [82, 329] width 93 height 14
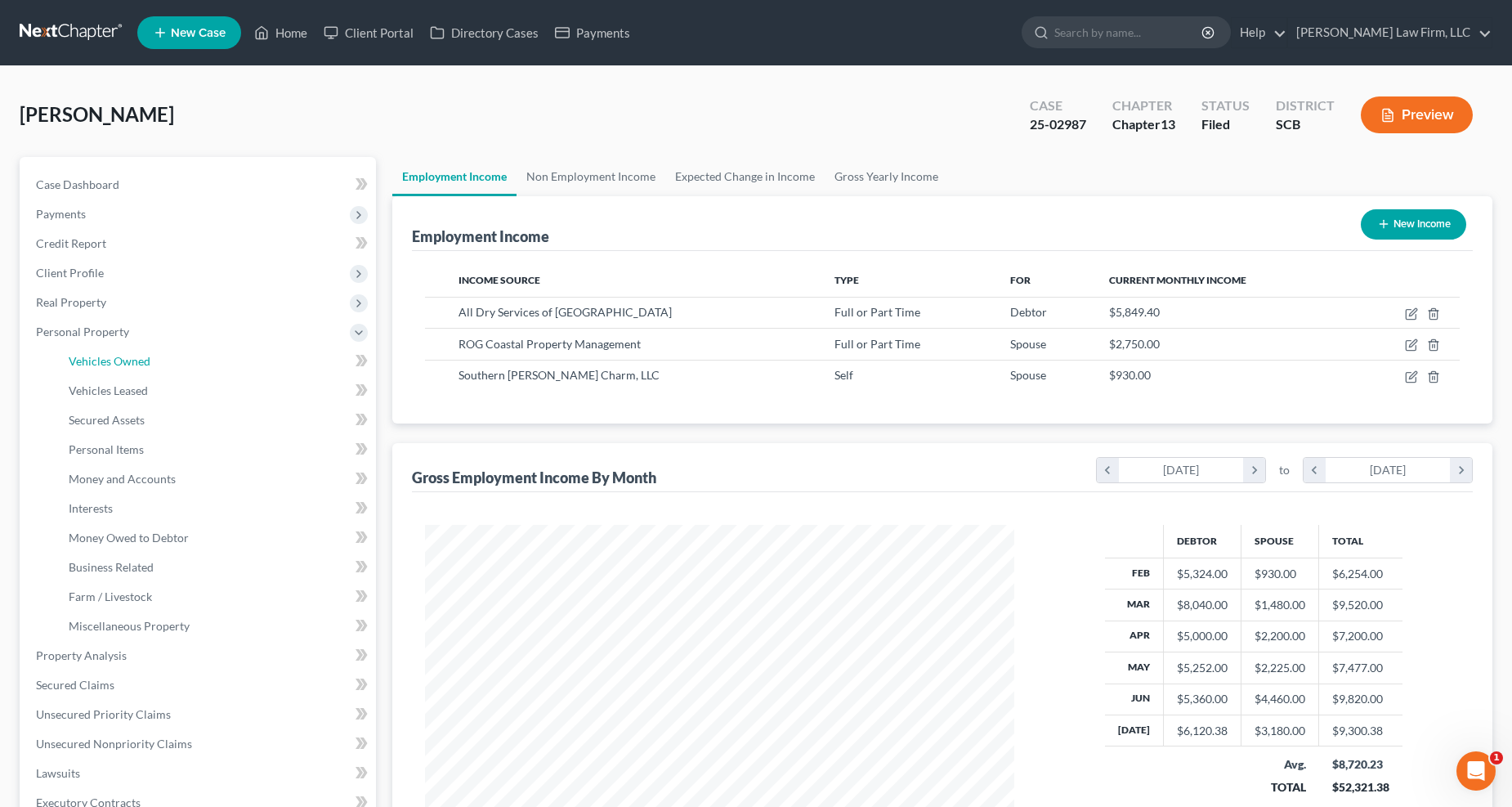
click at [133, 357] on span "Vehicles Owned" at bounding box center [110, 361] width 82 height 14
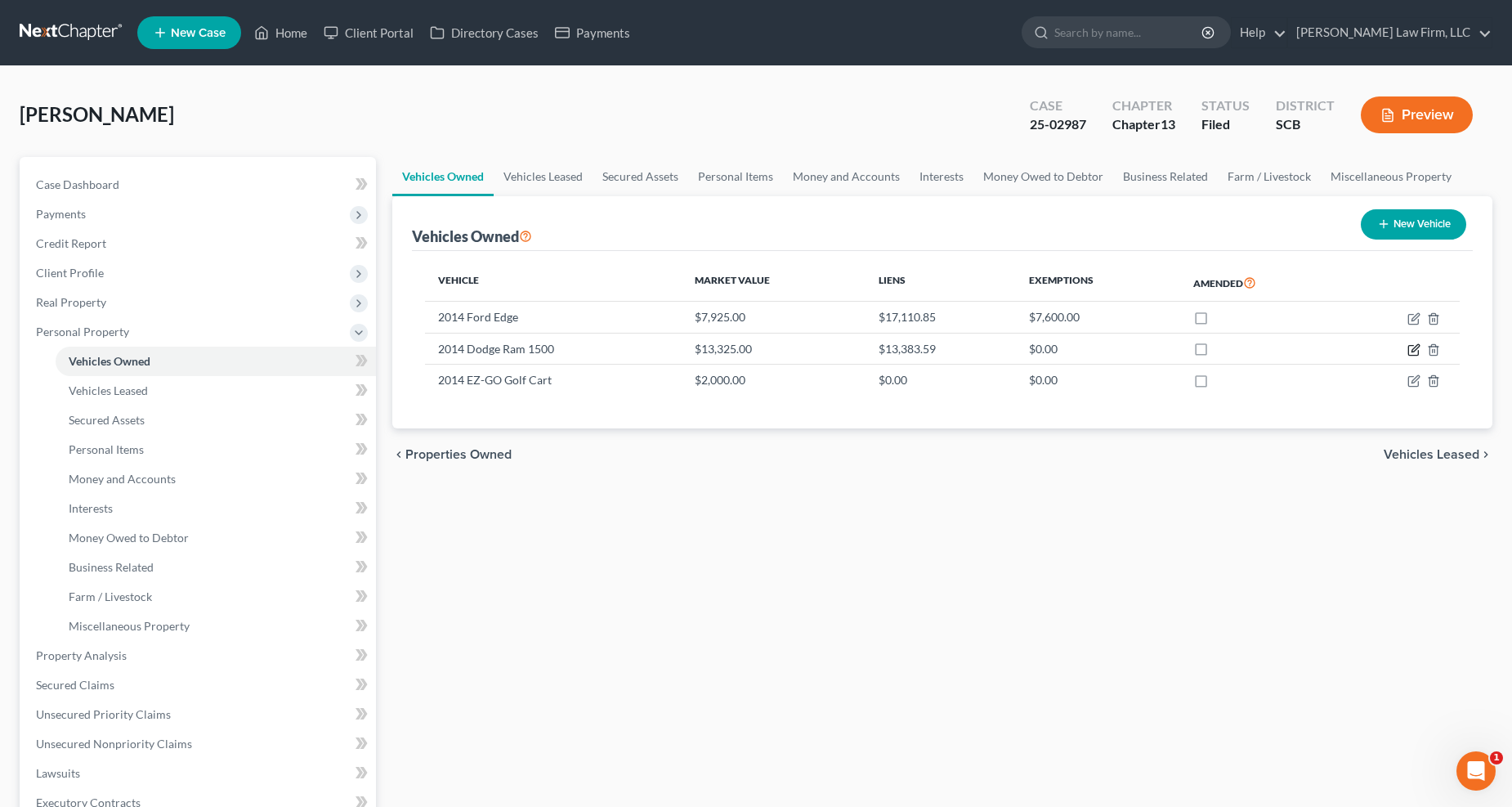
click at [1104, 345] on icon "button" at bounding box center [1414, 350] width 13 height 13
select select "0"
select select "12"
select select "3"
select select "0"
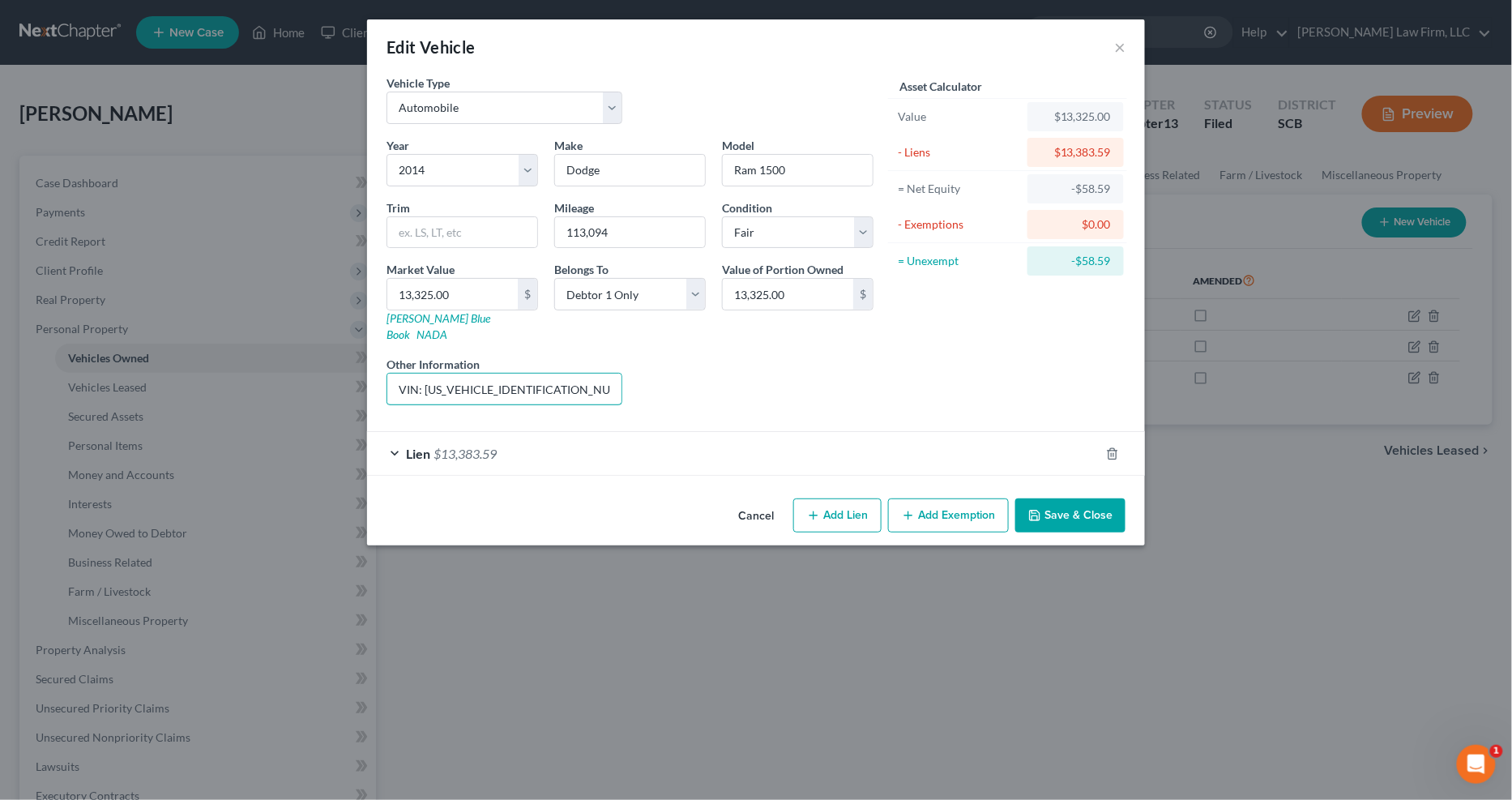
scroll to position [0, 143]
drag, startPoint x: 539, startPoint y: 370, endPoint x: 868, endPoint y: 379, distance: 329.1
click at [868, 377] on div "Year Select 2026 2025 2024 2023 2022 2021 2020 2019 2018 2017 2016 2015 2014 20…" at bounding box center [631, 278] width 504 height 281
type input "VIN: 1C6RR6FT3ES146803"
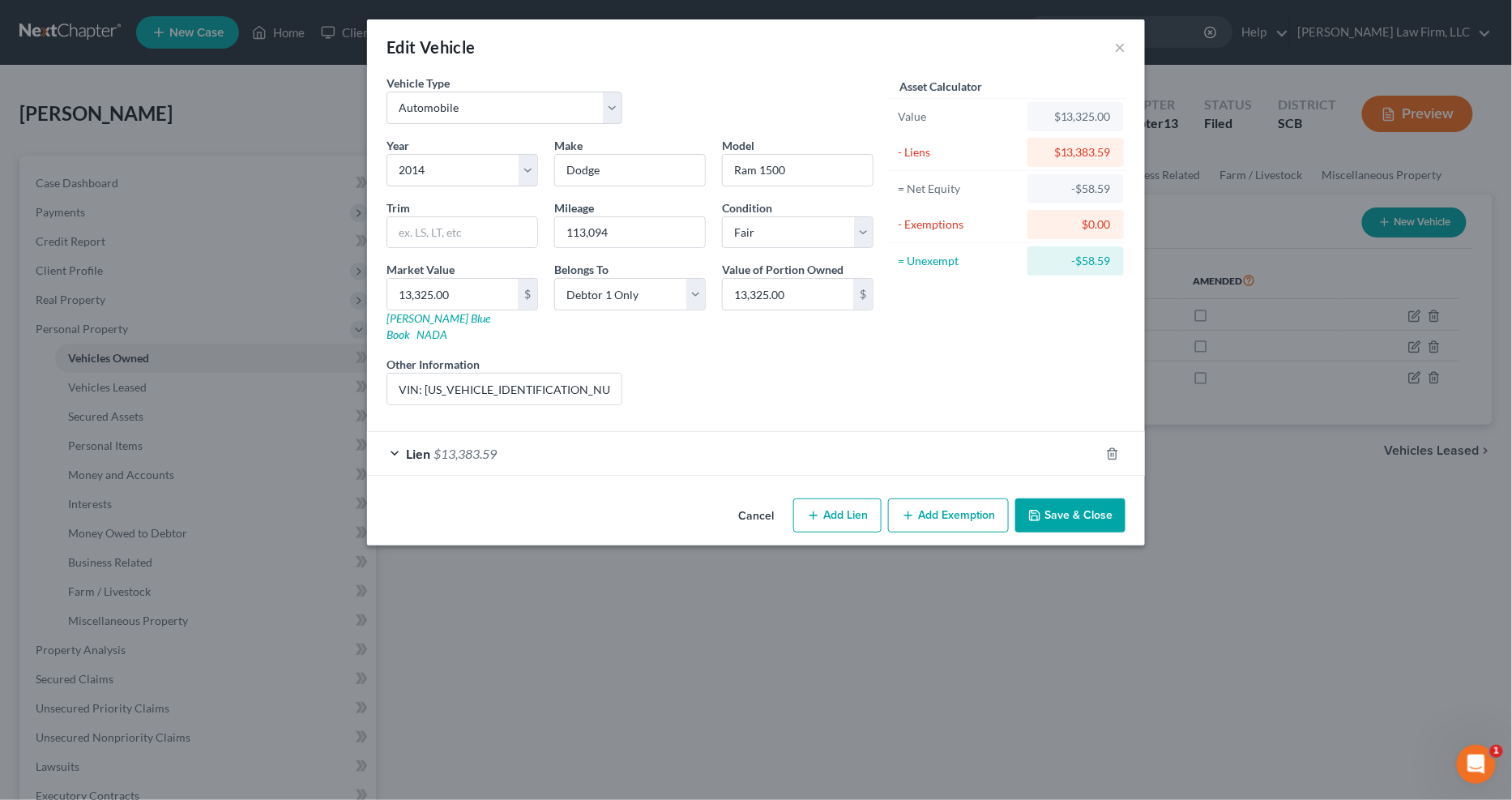
click at [1062, 498] on button "Save & Close" at bounding box center [1070, 515] width 110 height 34
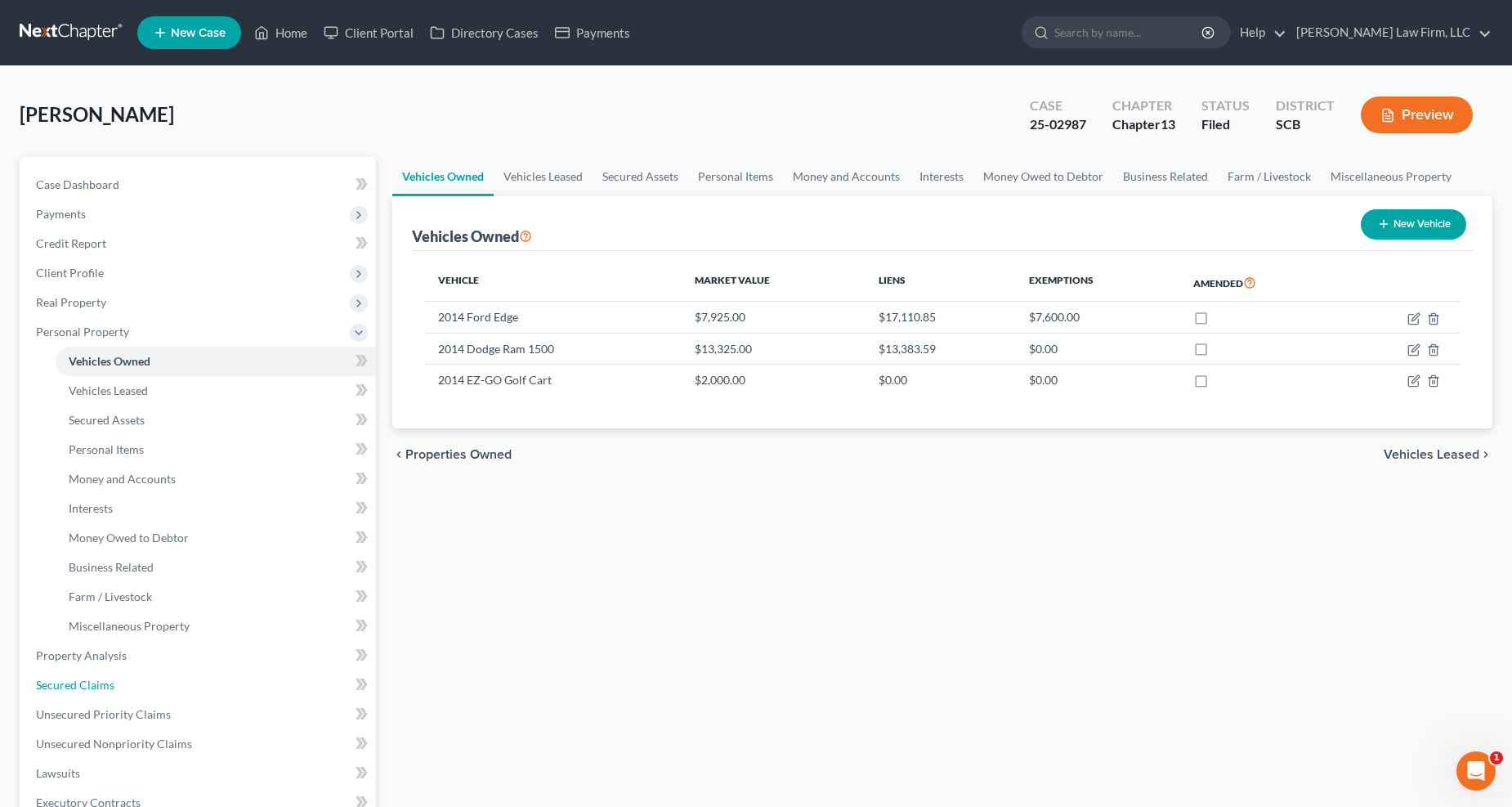
click at [91, 651] on span "Secured Claims" at bounding box center [76, 685] width 78 height 14
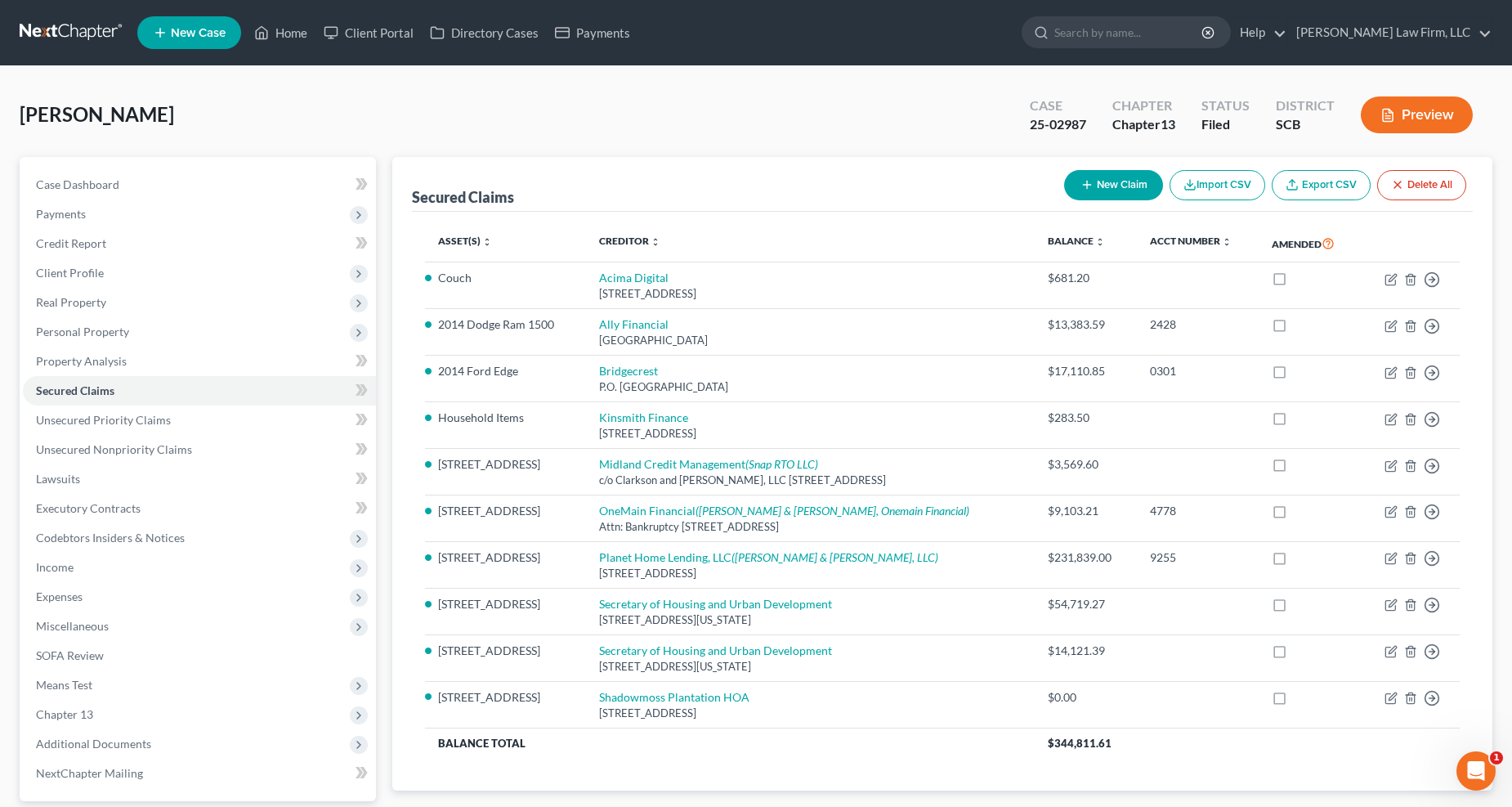
click at [623, 316] on td "Ally Financial PO Box 380901, Minneapolis, MN 55438" at bounding box center [811, 333] width 449 height 47
click at [627, 321] on link "Ally Financial" at bounding box center [634, 324] width 69 height 14
select select "24"
select select "0"
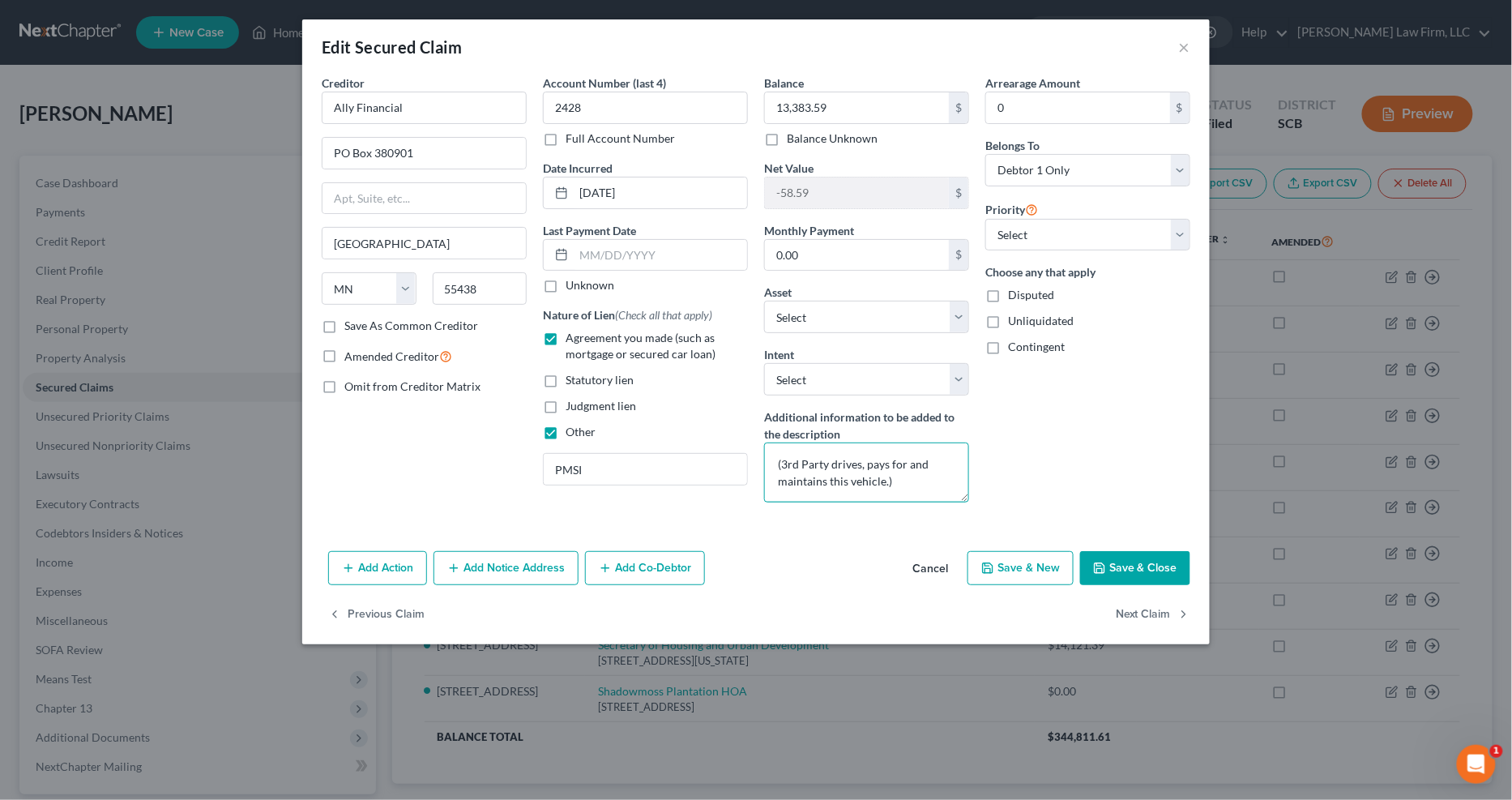
drag, startPoint x: 909, startPoint y: 491, endPoint x: 681, endPoint y: 466, distance: 229.4
click at [681, 466] on div "Creditor * Ally Financial PO Box 380901 Minneapolis State AL AK AR AZ CA CO CT …" at bounding box center [756, 295] width 885 height 441
click at [1094, 576] on button "Save & Close" at bounding box center [1135, 568] width 110 height 34
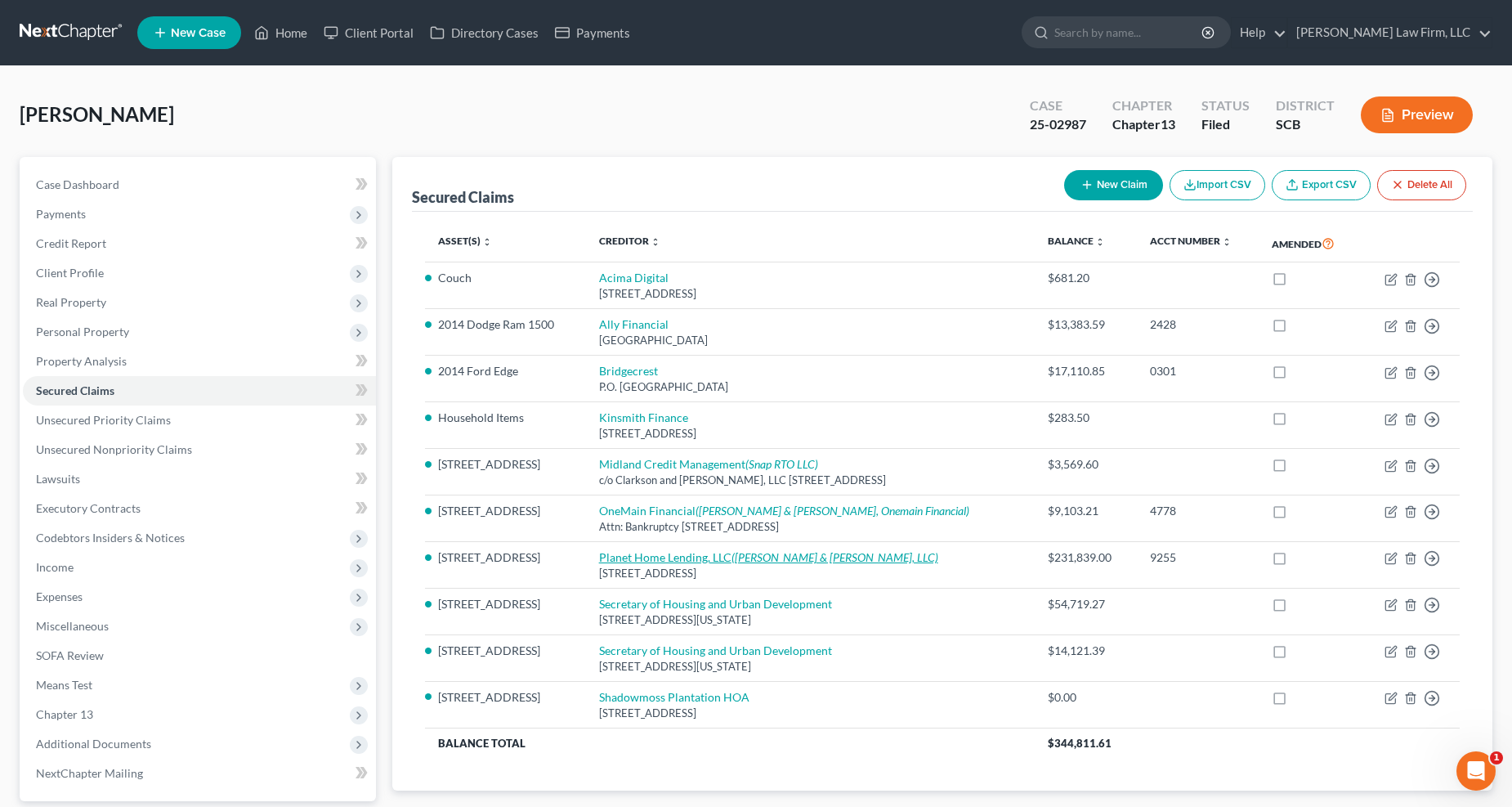
click at [731, 559] on link "Planet Home Lending, LLC (Riley Pope & Laney, LLC)" at bounding box center [769, 557] width 339 height 14
select select "6"
select select "16"
select select "0"
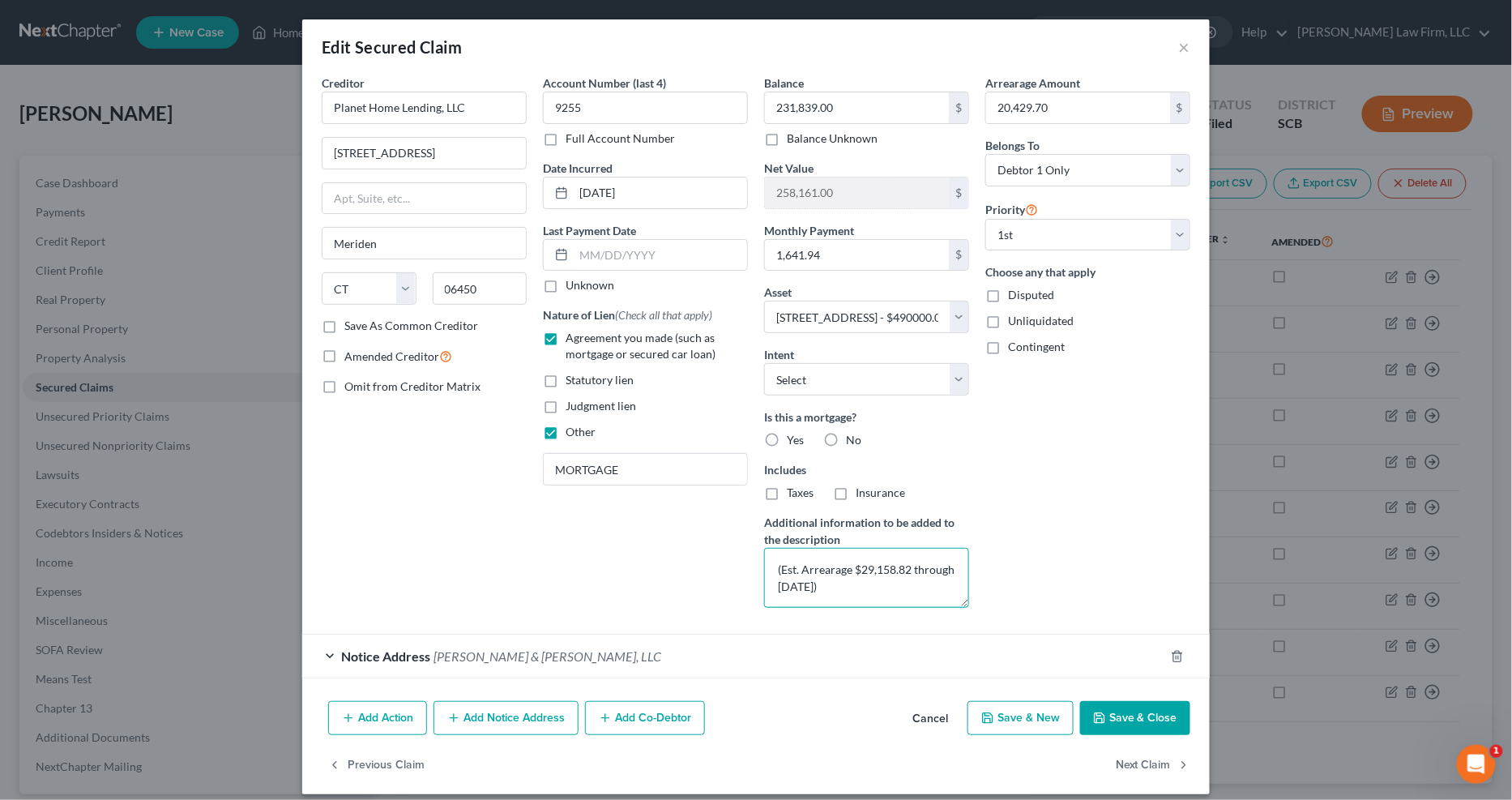
click at [847, 584] on textarea "(Est. Arrearage $29,158.82 through August 2025)" at bounding box center [866, 578] width 205 height 60
type textarea "(Est. Arrearage $29,158.82 through August 2025 - debtor has a pending applicati…"
click at [1094, 645] on button "Save & Close" at bounding box center [1135, 718] width 110 height 34
select select
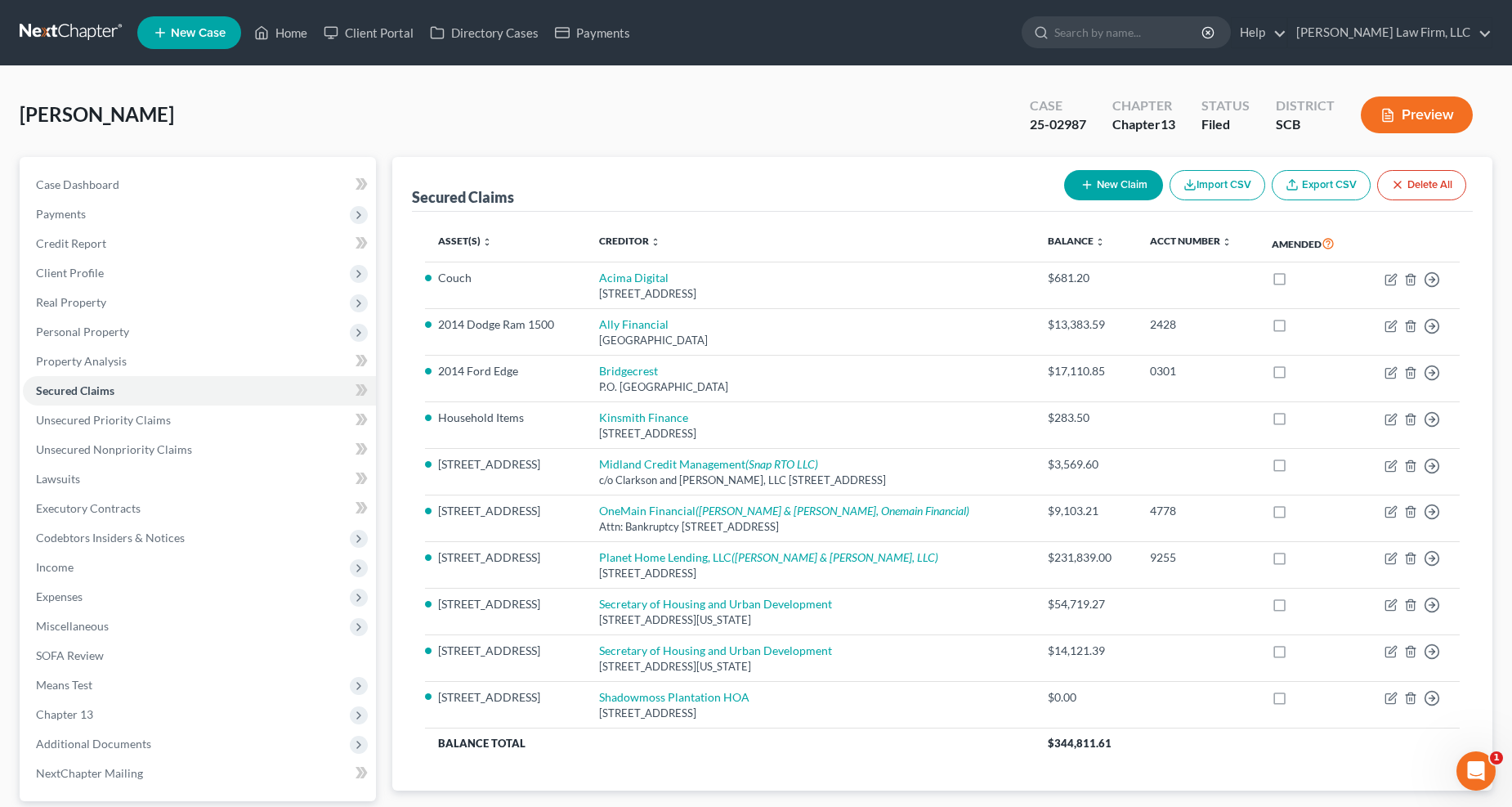
click at [105, 305] on span "Real Property" at bounding box center [200, 303] width 353 height 30
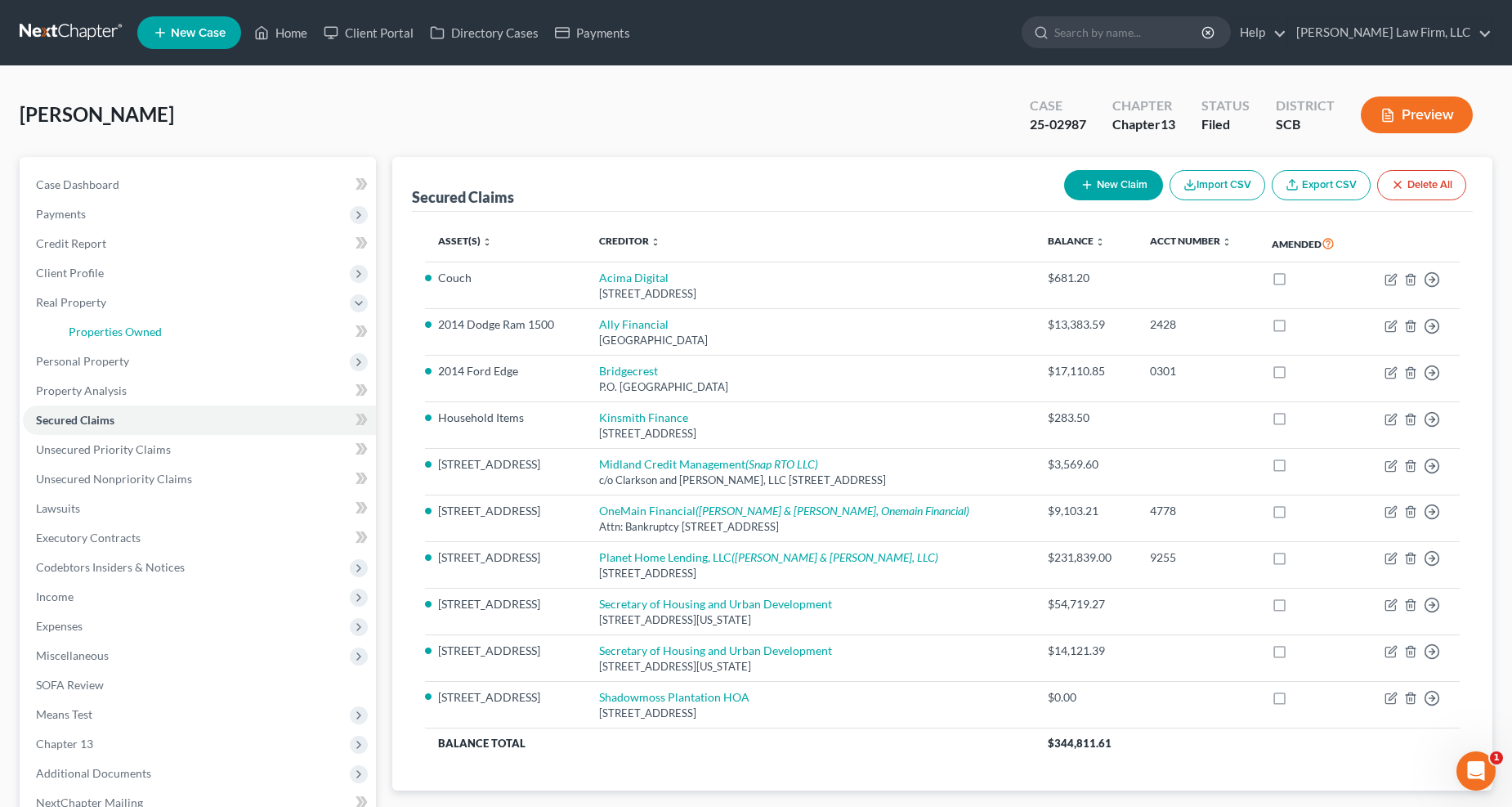
click at [115, 328] on span "Properties Owned" at bounding box center [116, 332] width 93 height 14
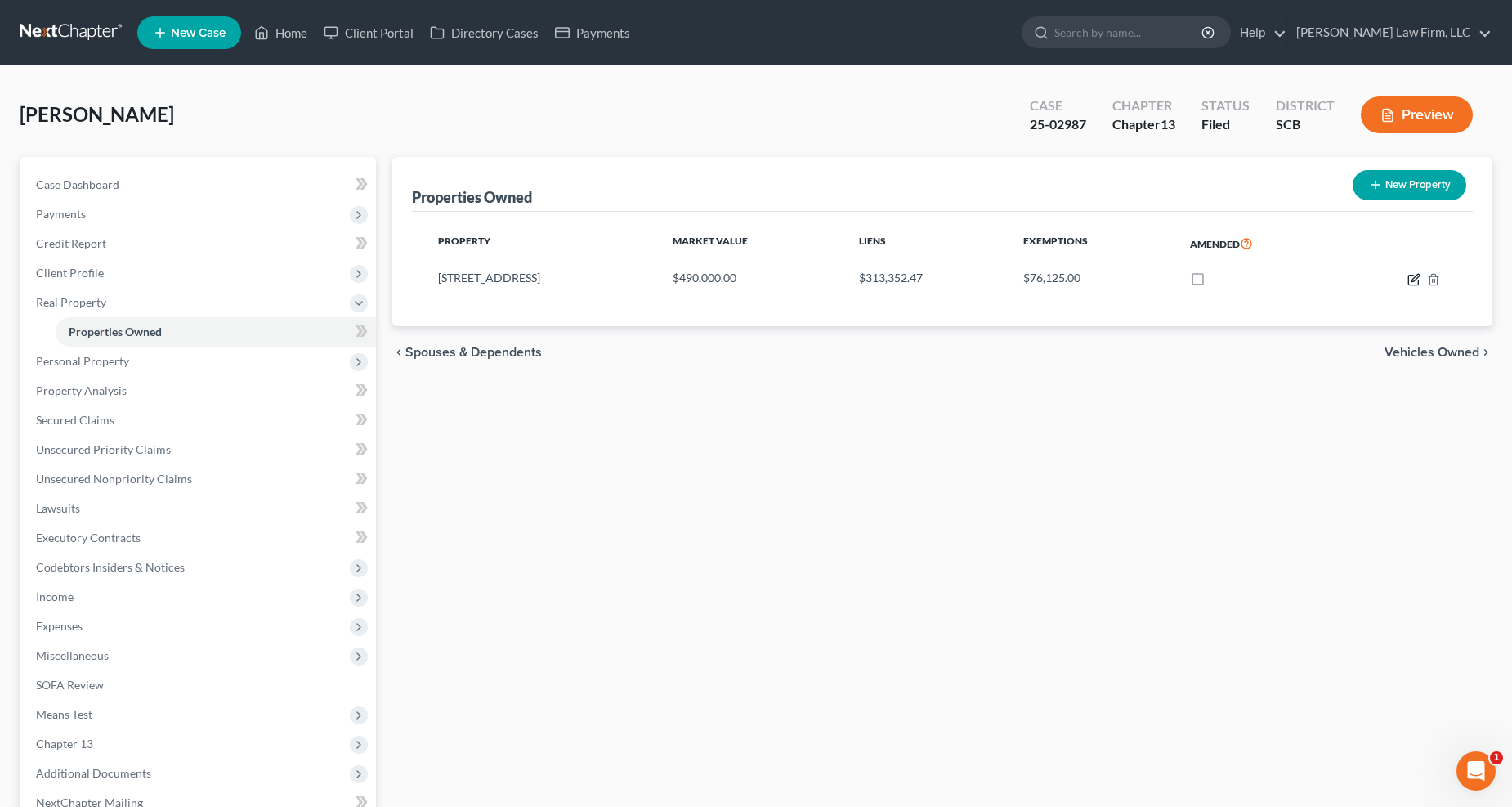
click at [1104, 276] on icon "button" at bounding box center [1414, 279] width 13 height 13
select select "42"
select select "3"
select select "0"
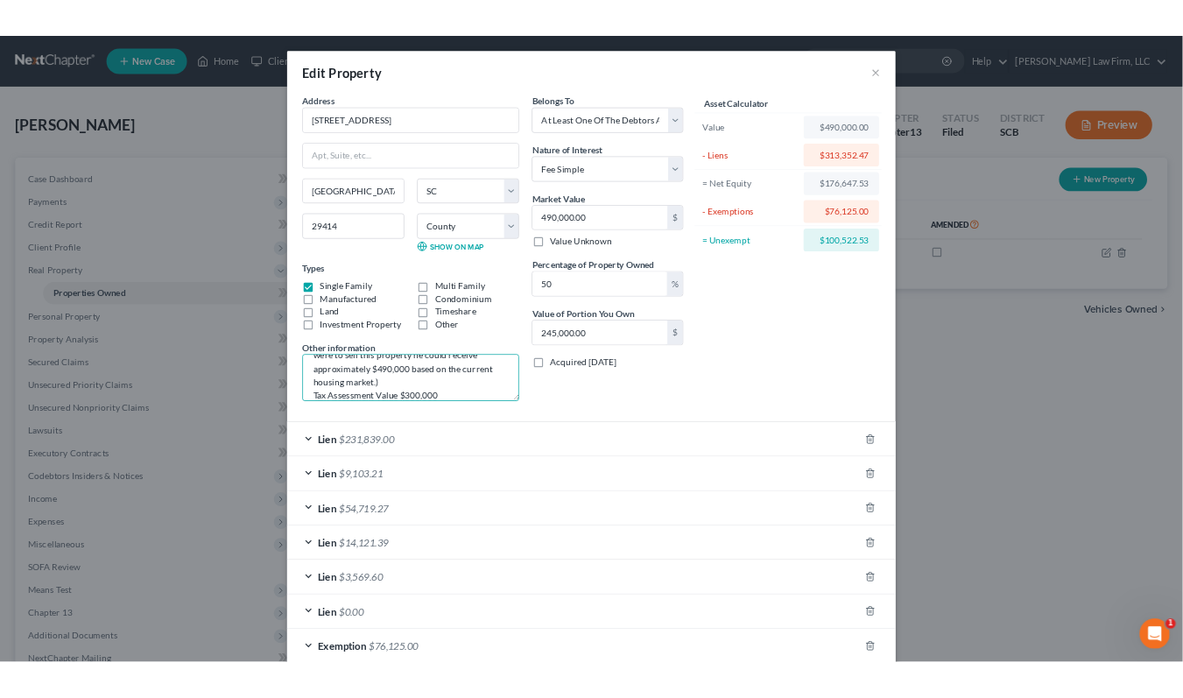
scroll to position [91, 0]
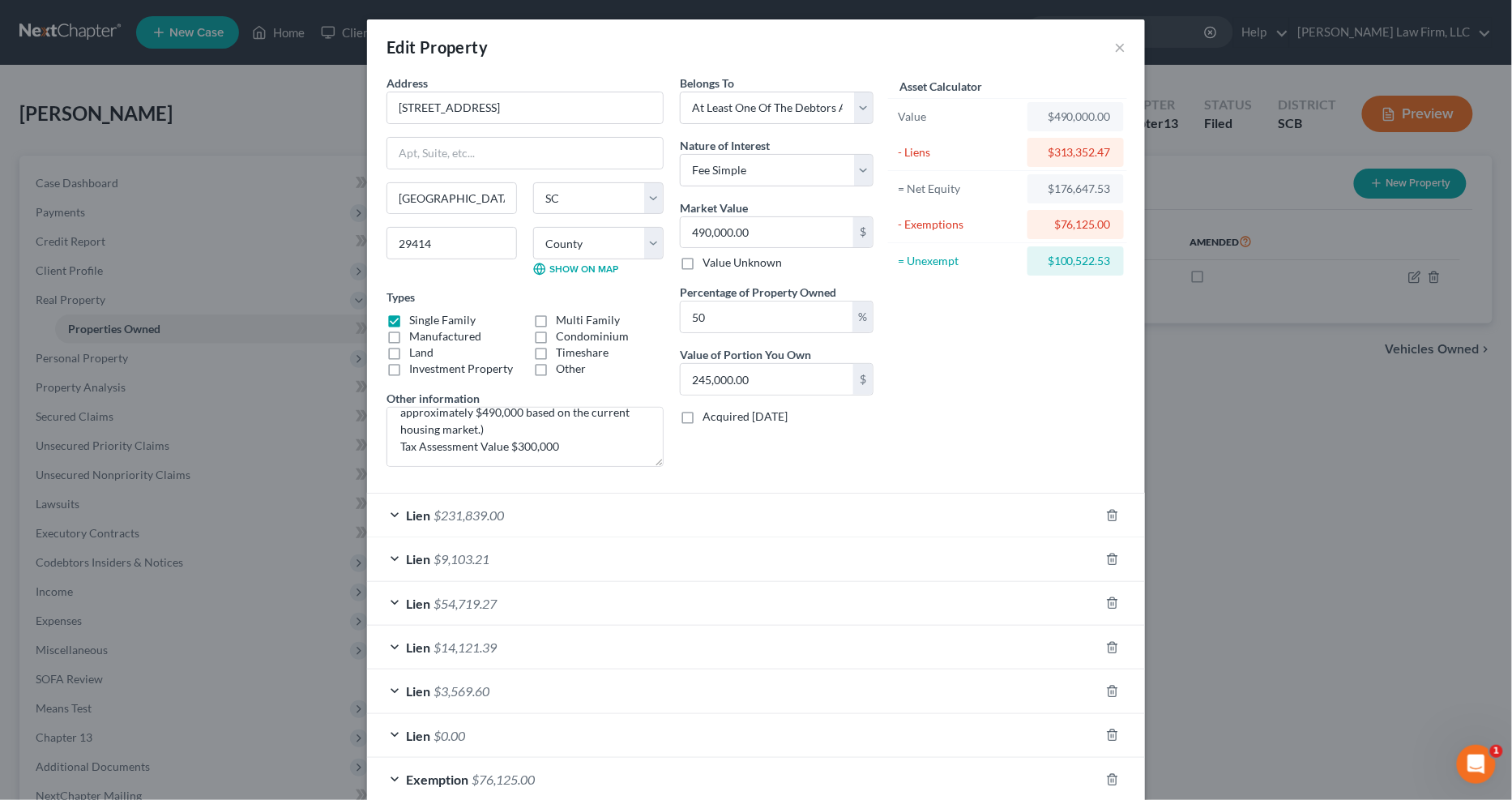
click at [643, 521] on div "Lien $231,839.00" at bounding box center [733, 515] width 732 height 43
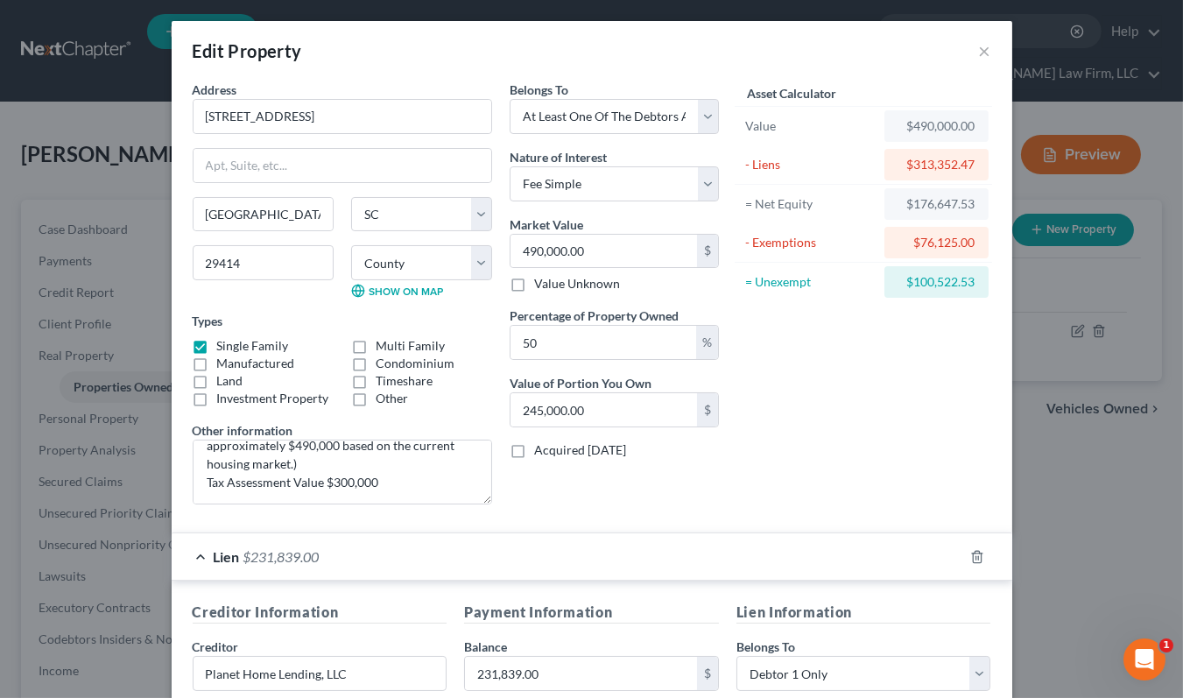
click at [882, 59] on div "Edit Property ×" at bounding box center [592, 51] width 840 height 60
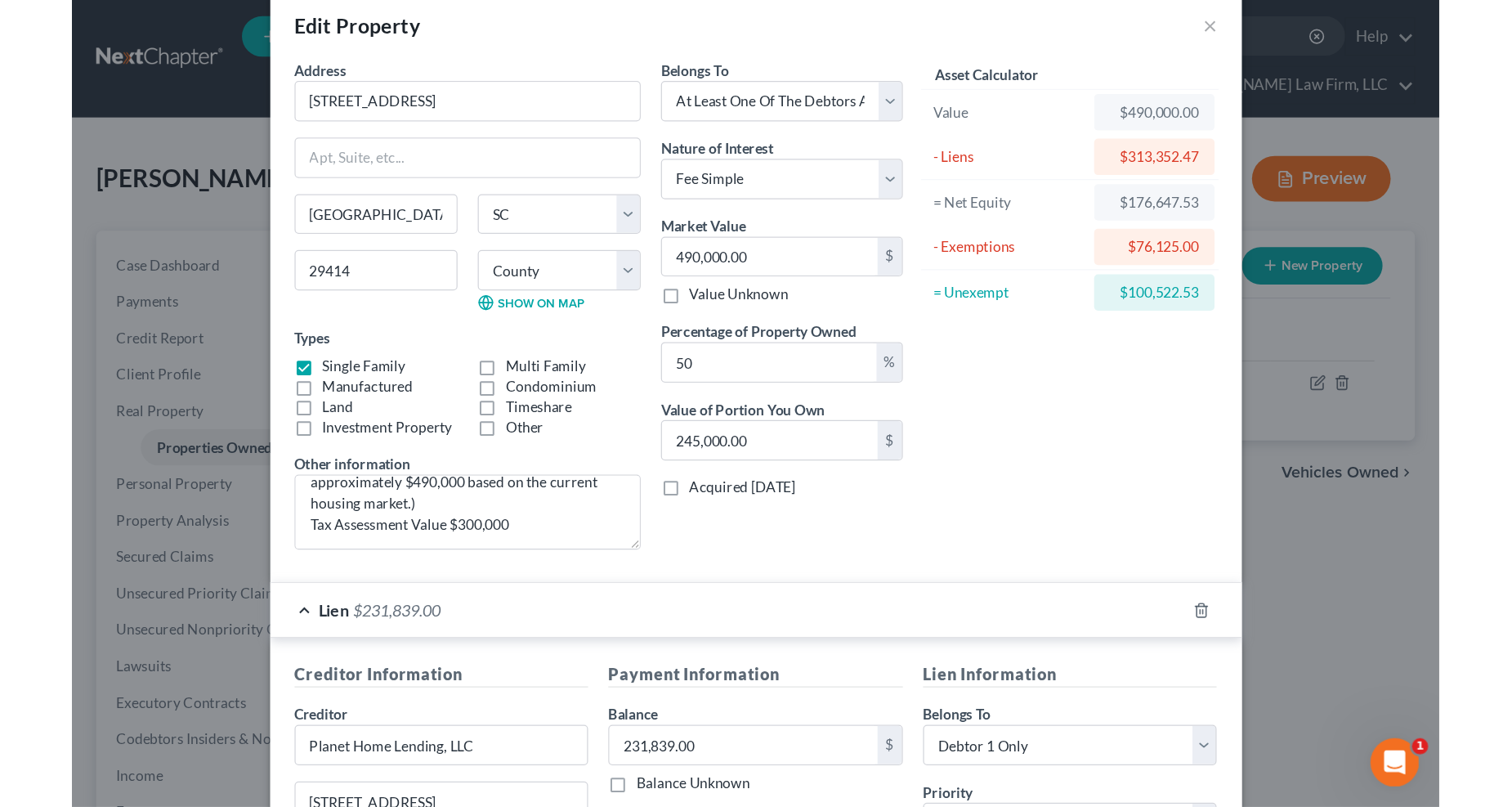
scroll to position [0, 0]
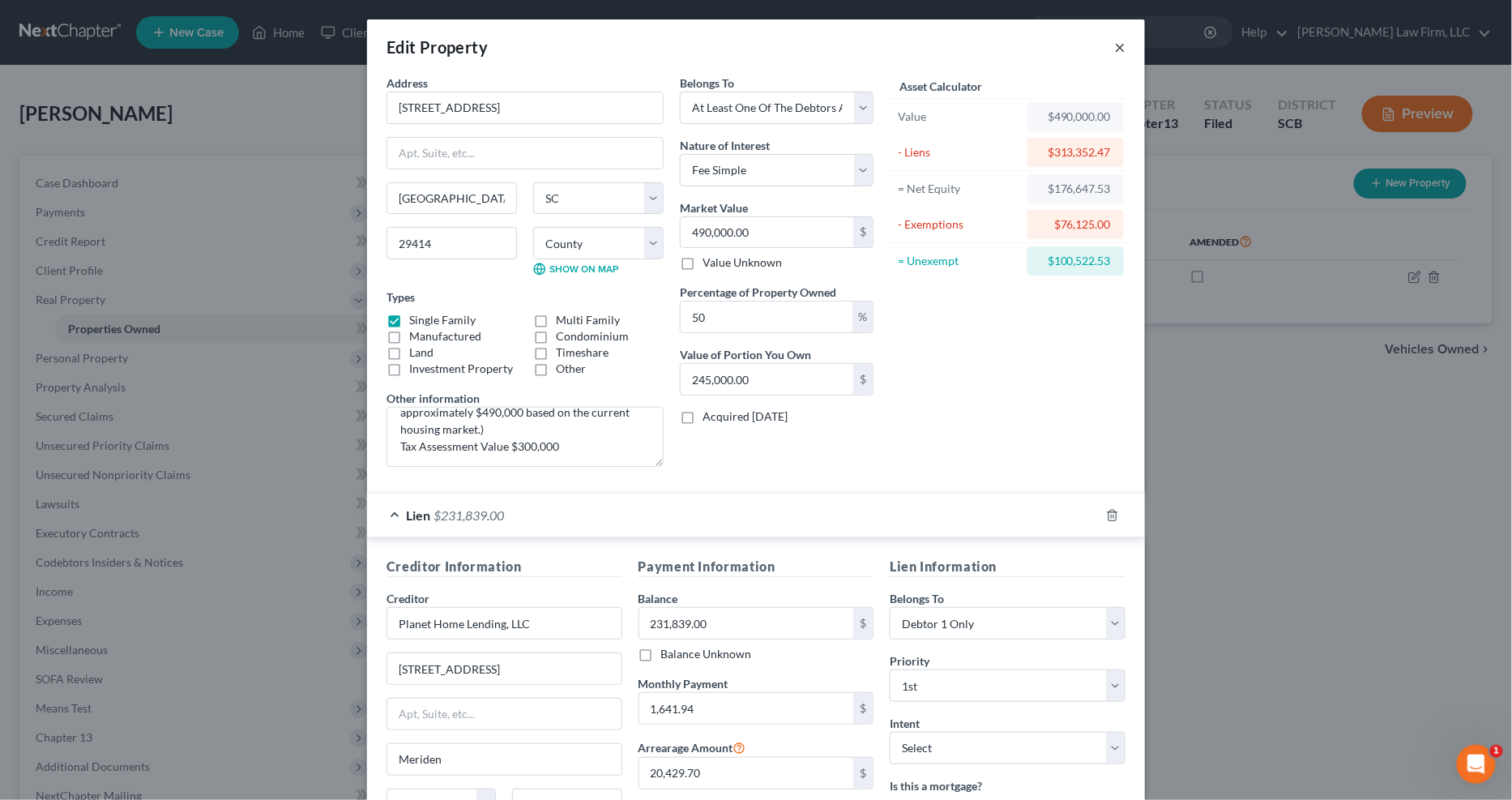
click at [1094, 47] on button "×" at bounding box center [1120, 46] width 11 height 19
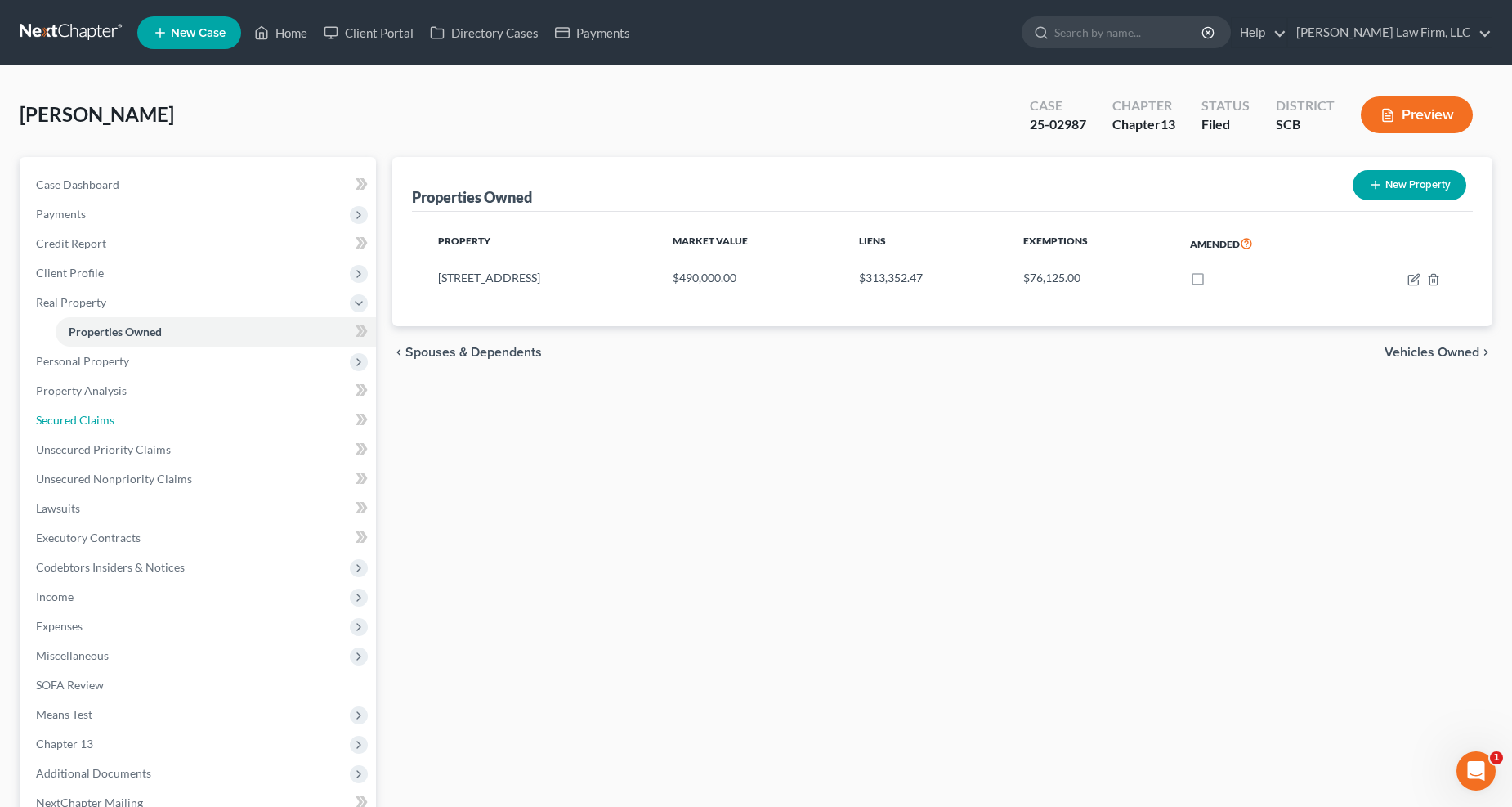
drag, startPoint x: 90, startPoint y: 418, endPoint x: 409, endPoint y: 428, distance: 319.2
click at [91, 418] on span "Secured Claims" at bounding box center [76, 419] width 78 height 14
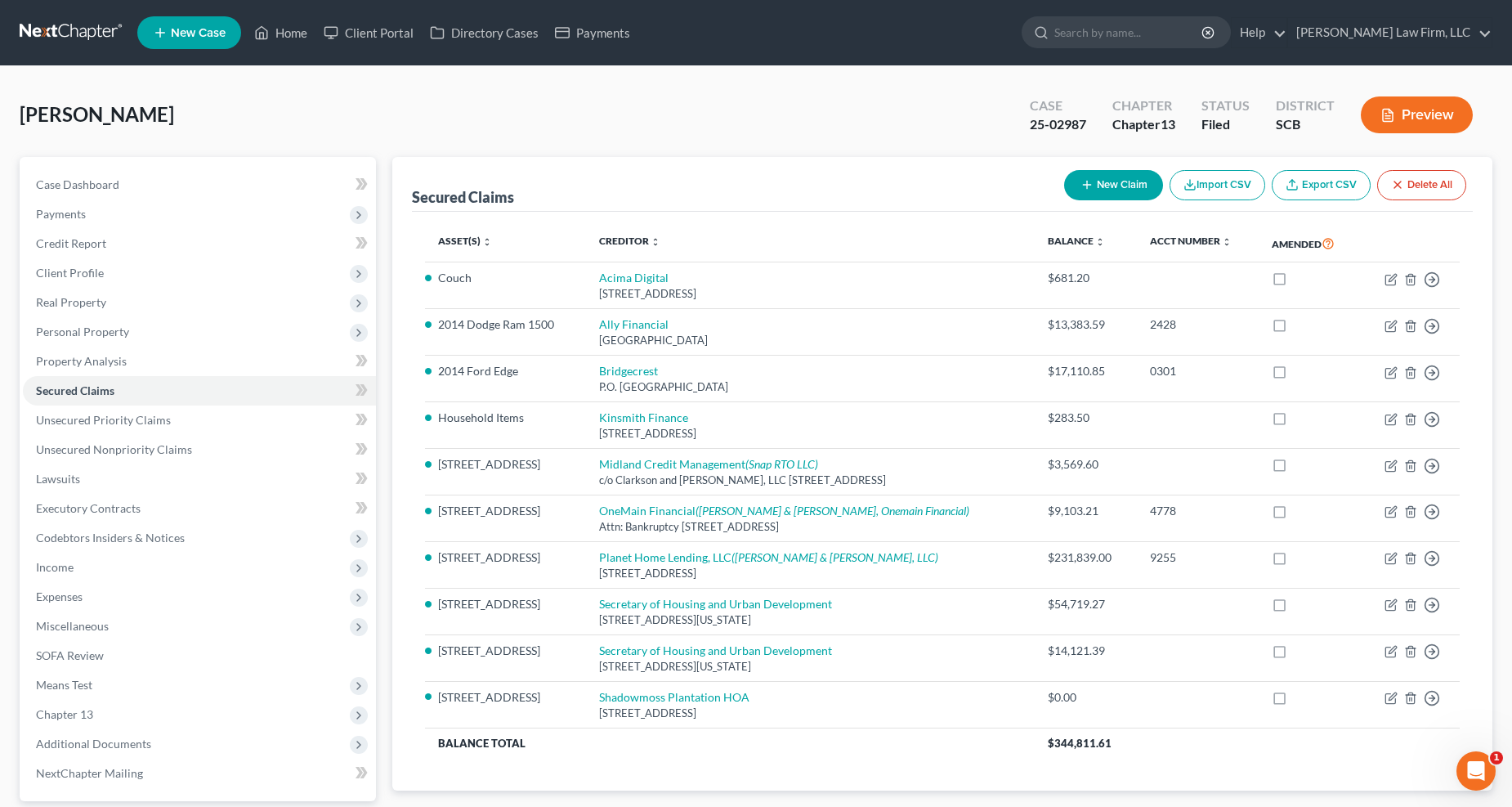
scroll to position [91, 0]
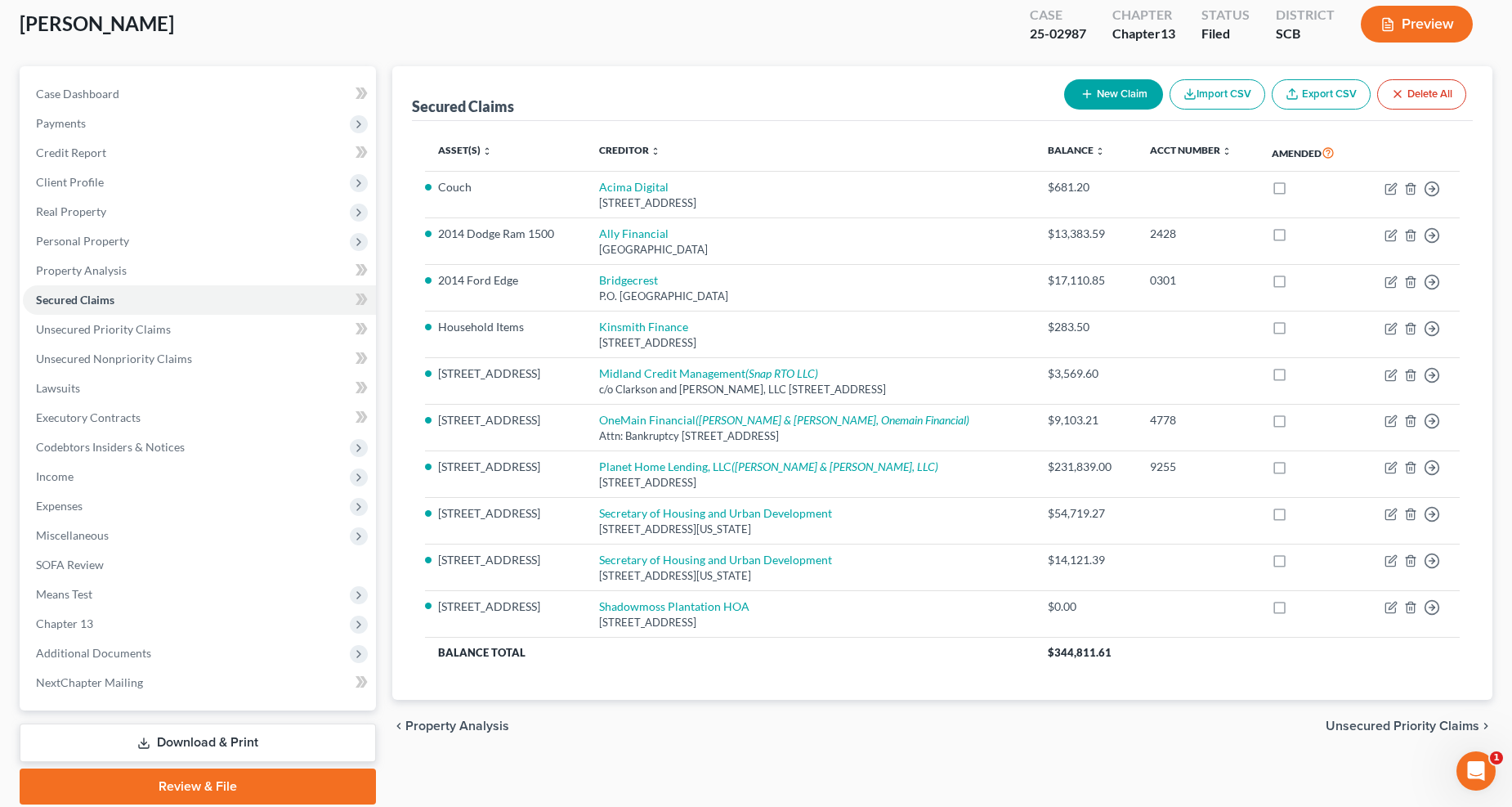
click at [69, 499] on span "Expenses" at bounding box center [60, 505] width 47 height 14
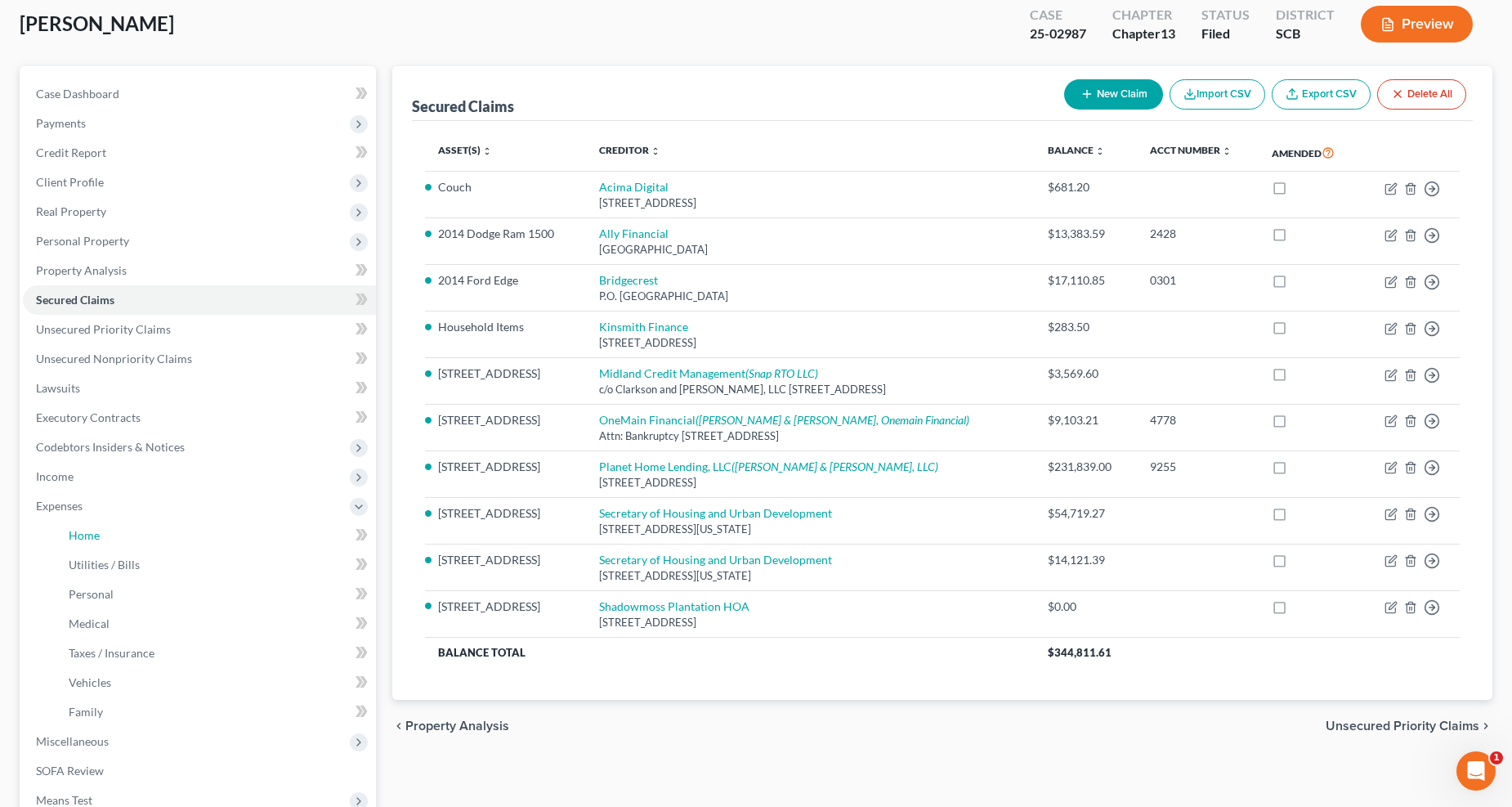
click at [103, 531] on link "Home" at bounding box center [216, 536] width 320 height 30
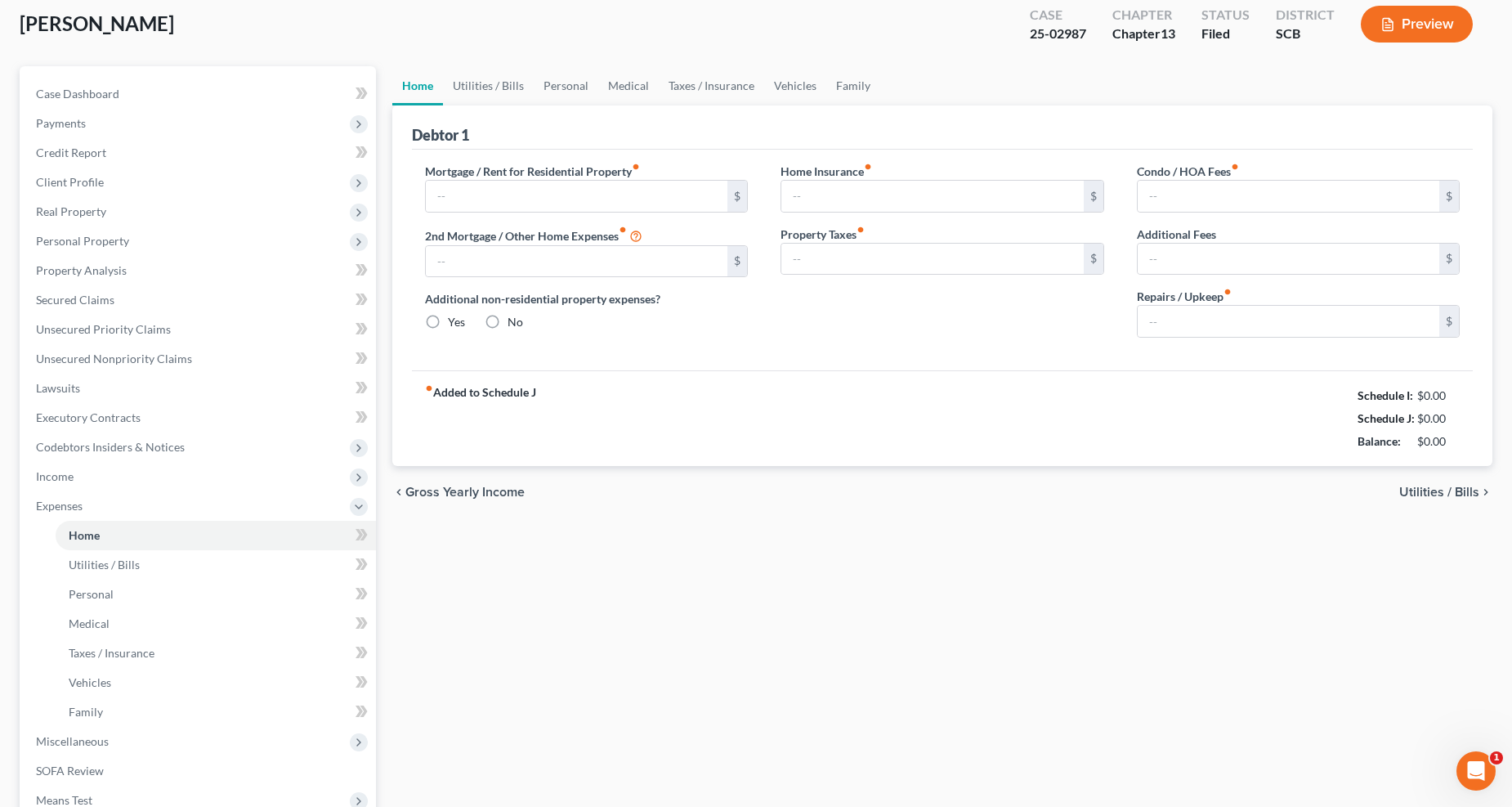
type input "0.00"
radio input "true"
type input "0.00"
type input "16.66"
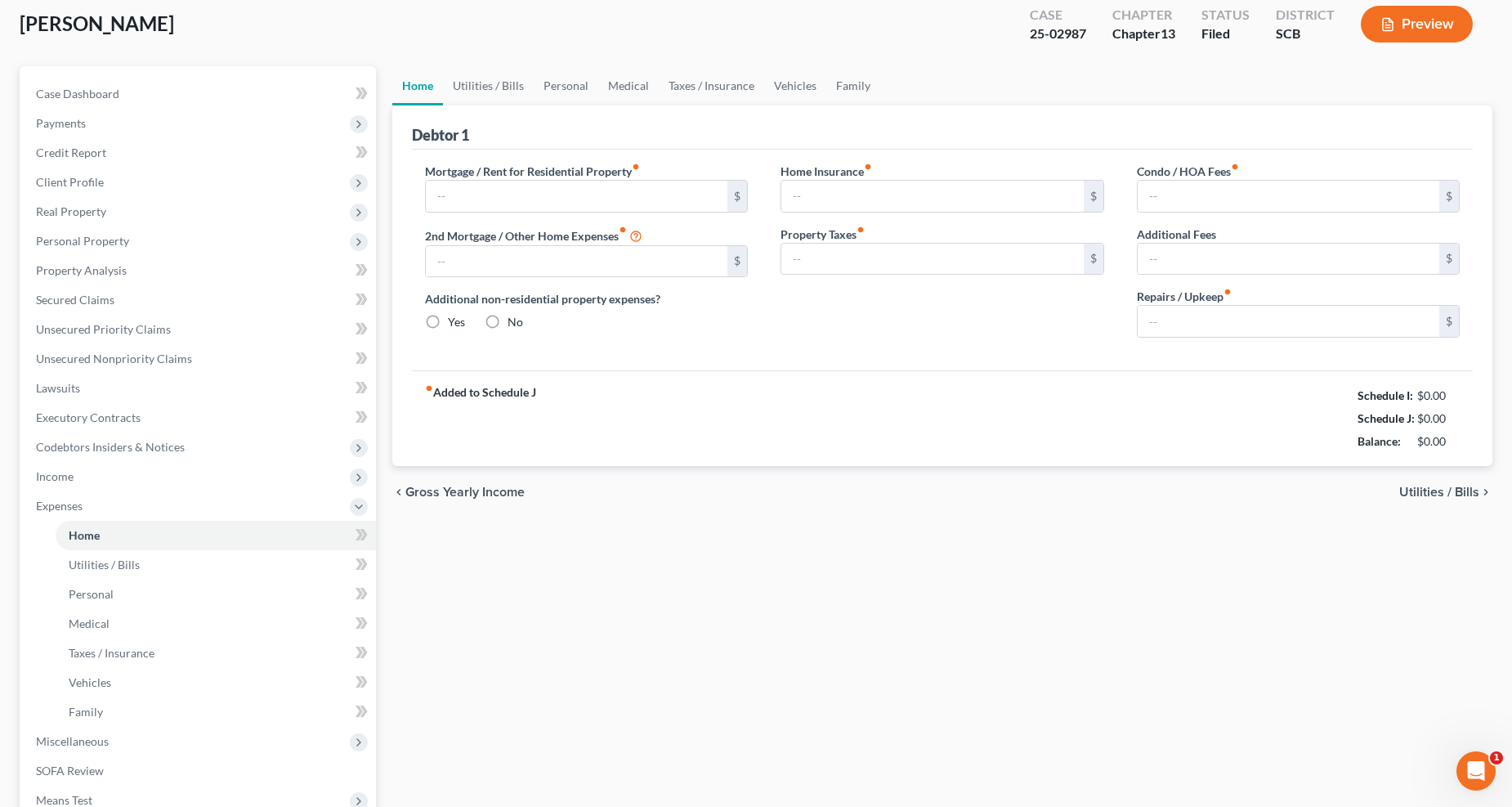
type input "0.00"
type input "83.33"
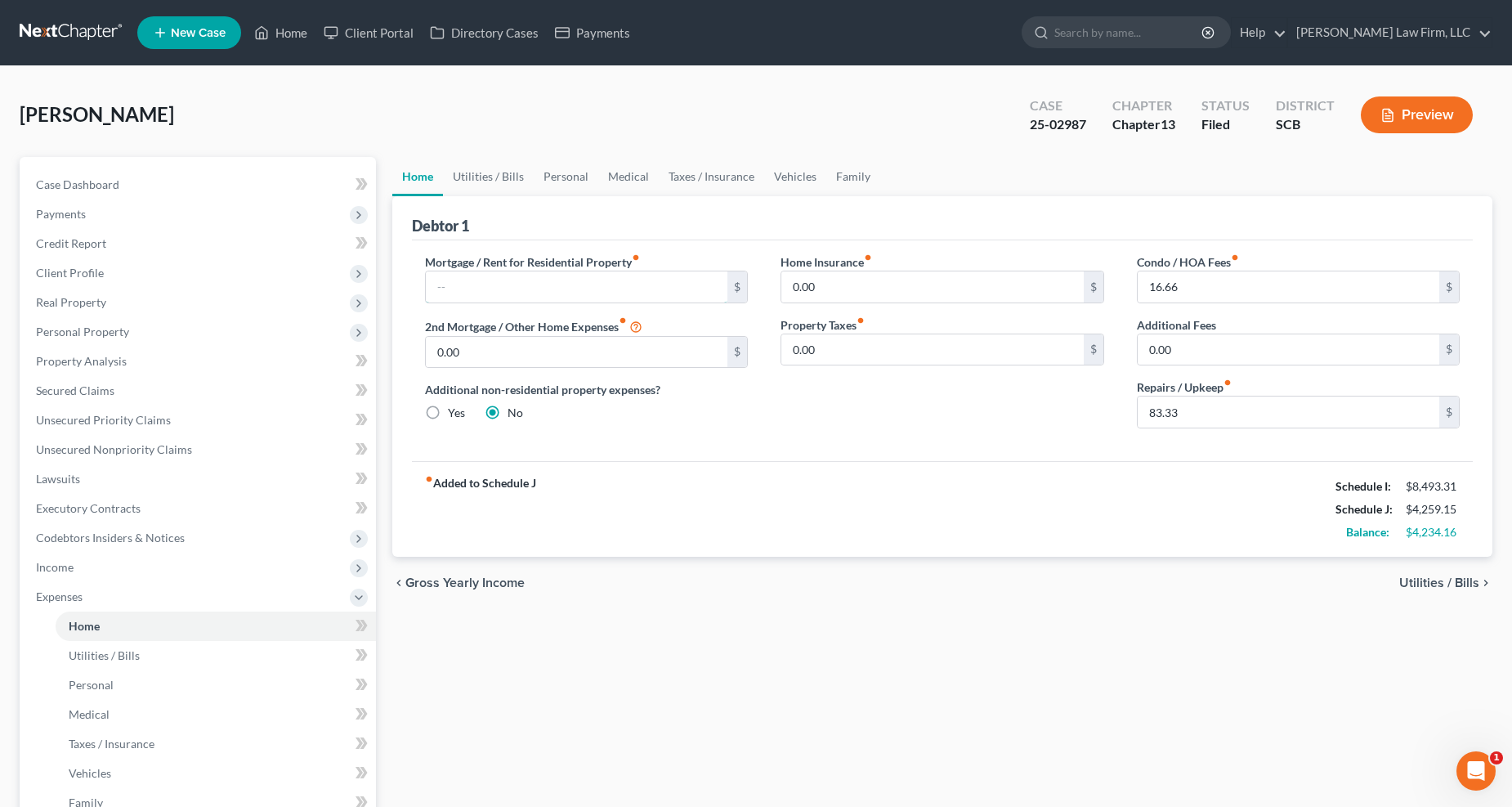
click at [581, 276] on input "text" at bounding box center [577, 287] width 303 height 31
click at [91, 390] on span "Secured Claims" at bounding box center [76, 390] width 78 height 14
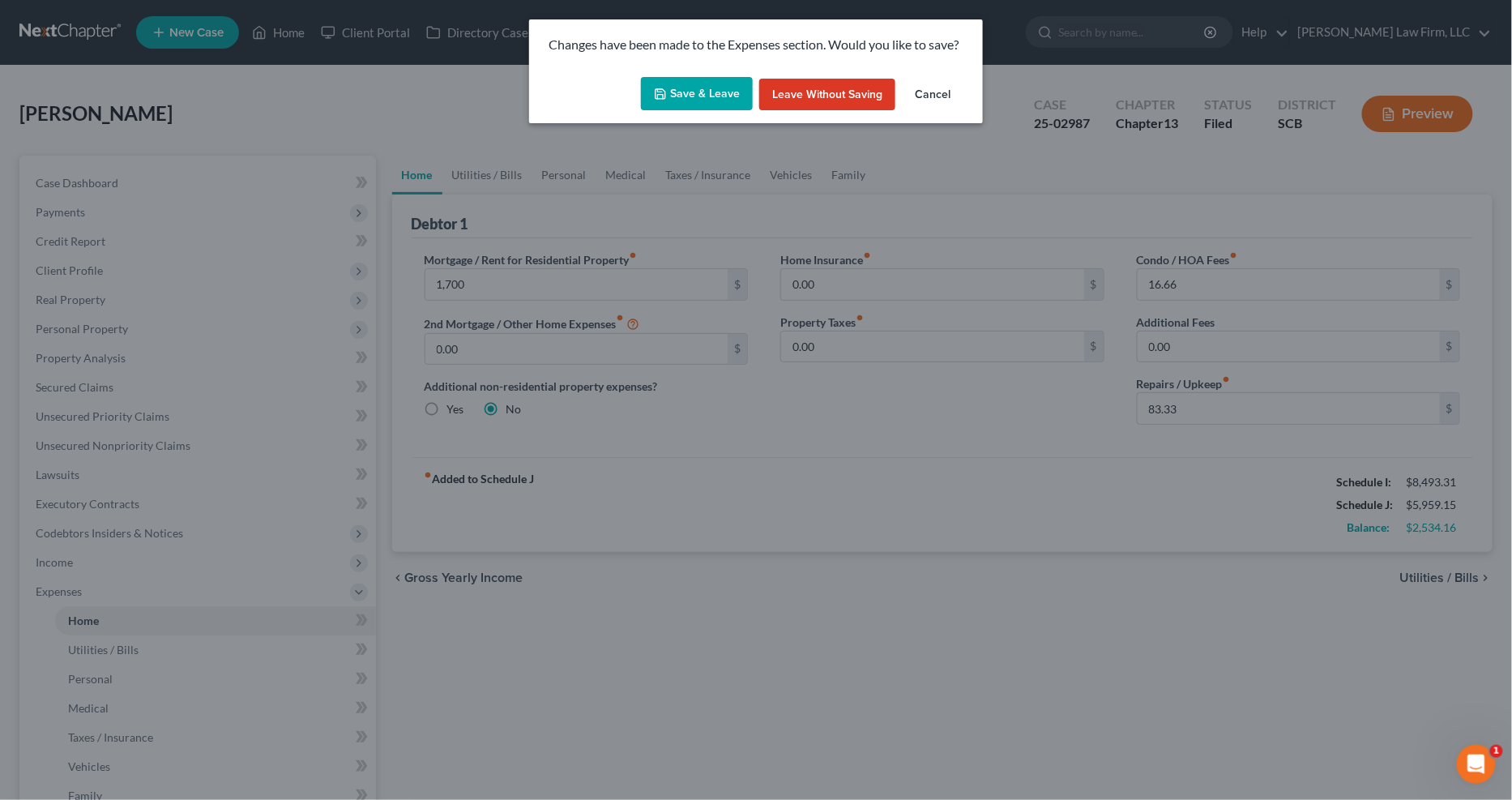
click at [700, 91] on button "Save & Leave" at bounding box center [696, 94] width 112 height 34
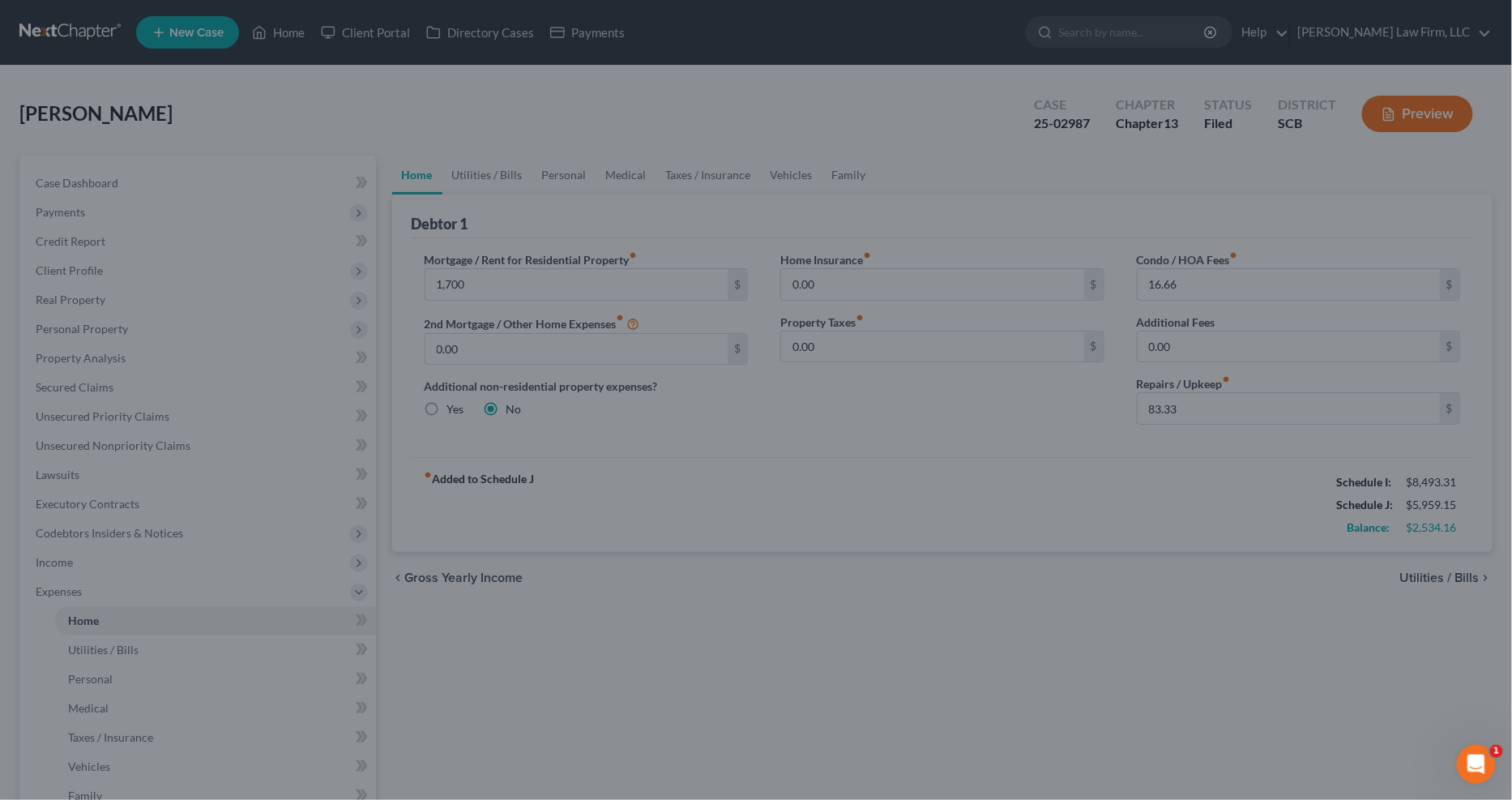
type input "1,700.00"
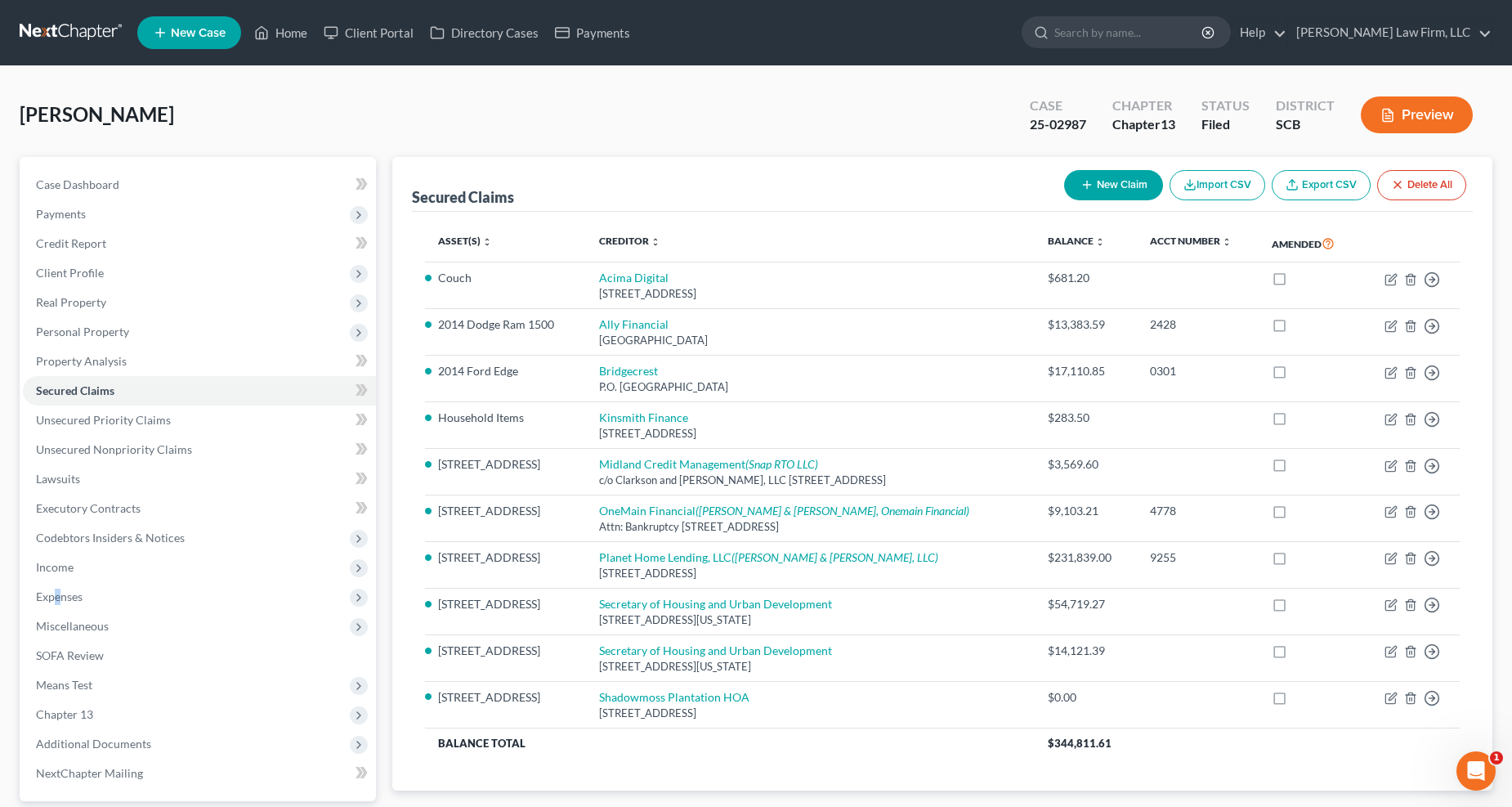
click at [60, 588] on span "Expenses" at bounding box center [200, 597] width 353 height 30
click at [82, 633] on link "Home" at bounding box center [216, 627] width 320 height 30
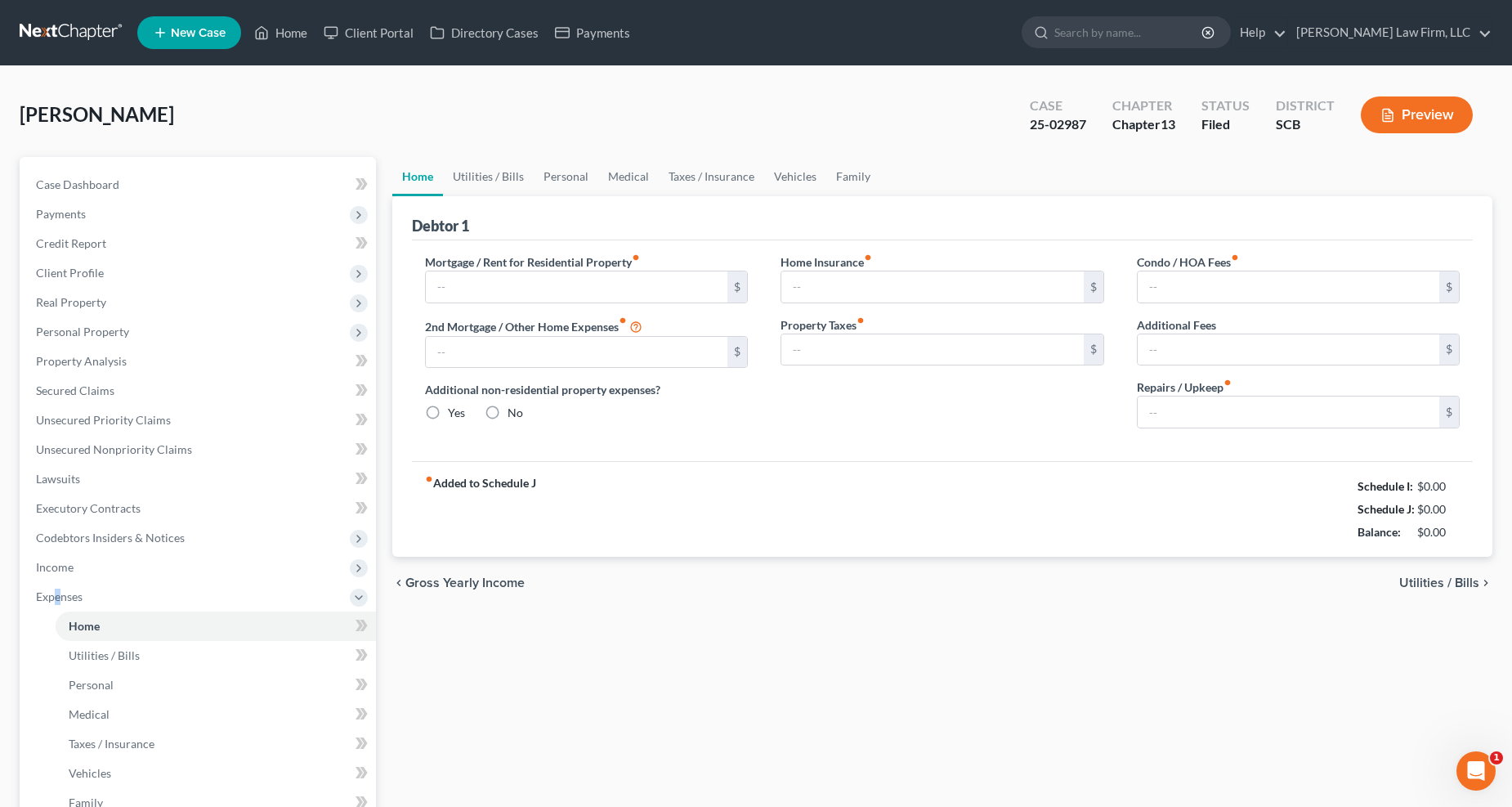
type input "1,700.00"
type input "0.00"
radio input "true"
type input "0.00"
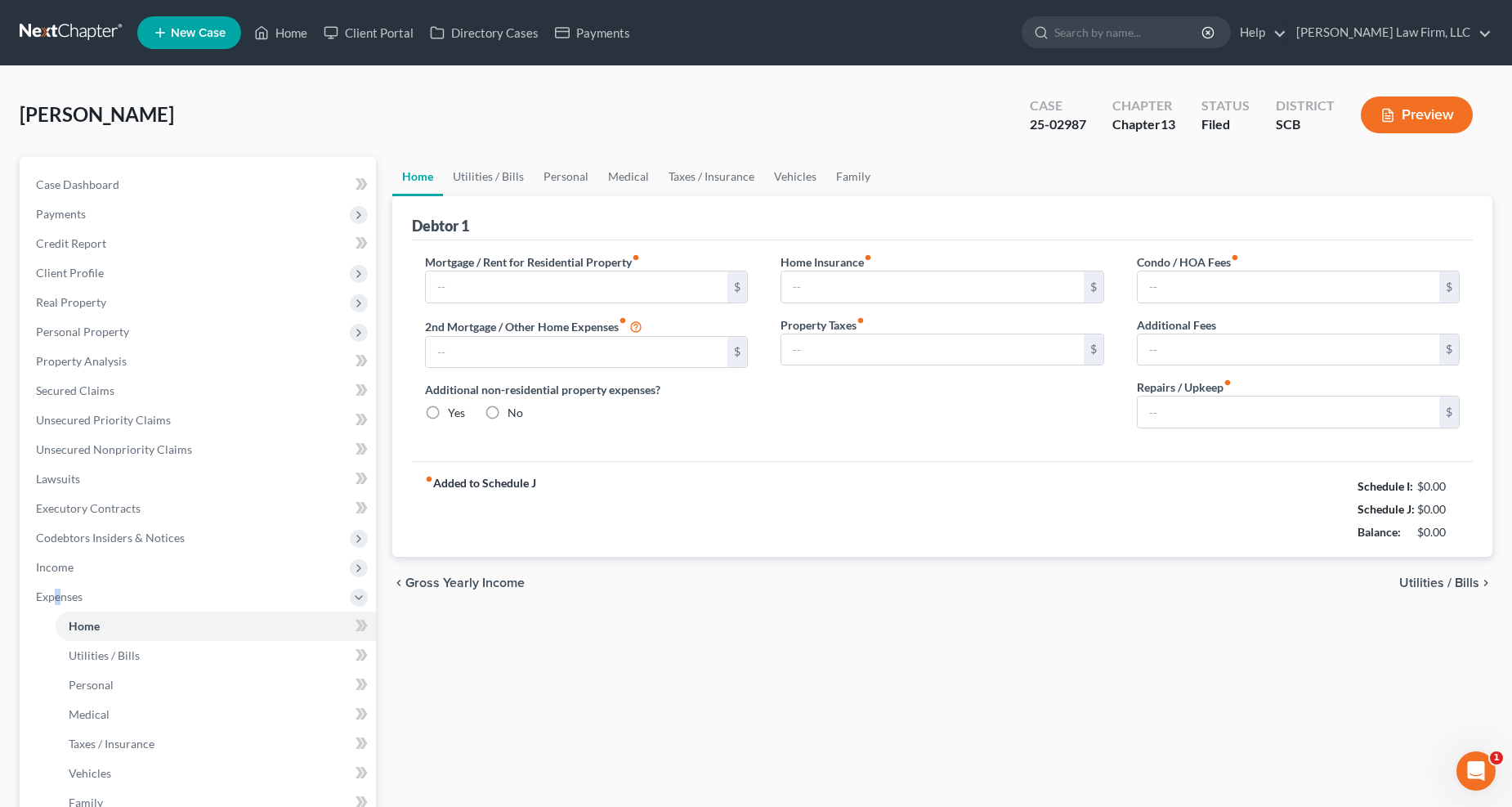
type input "16.66"
type input "0.00"
type input "83.33"
click at [485, 177] on link "Utilities / Bills" at bounding box center [488, 177] width 91 height 39
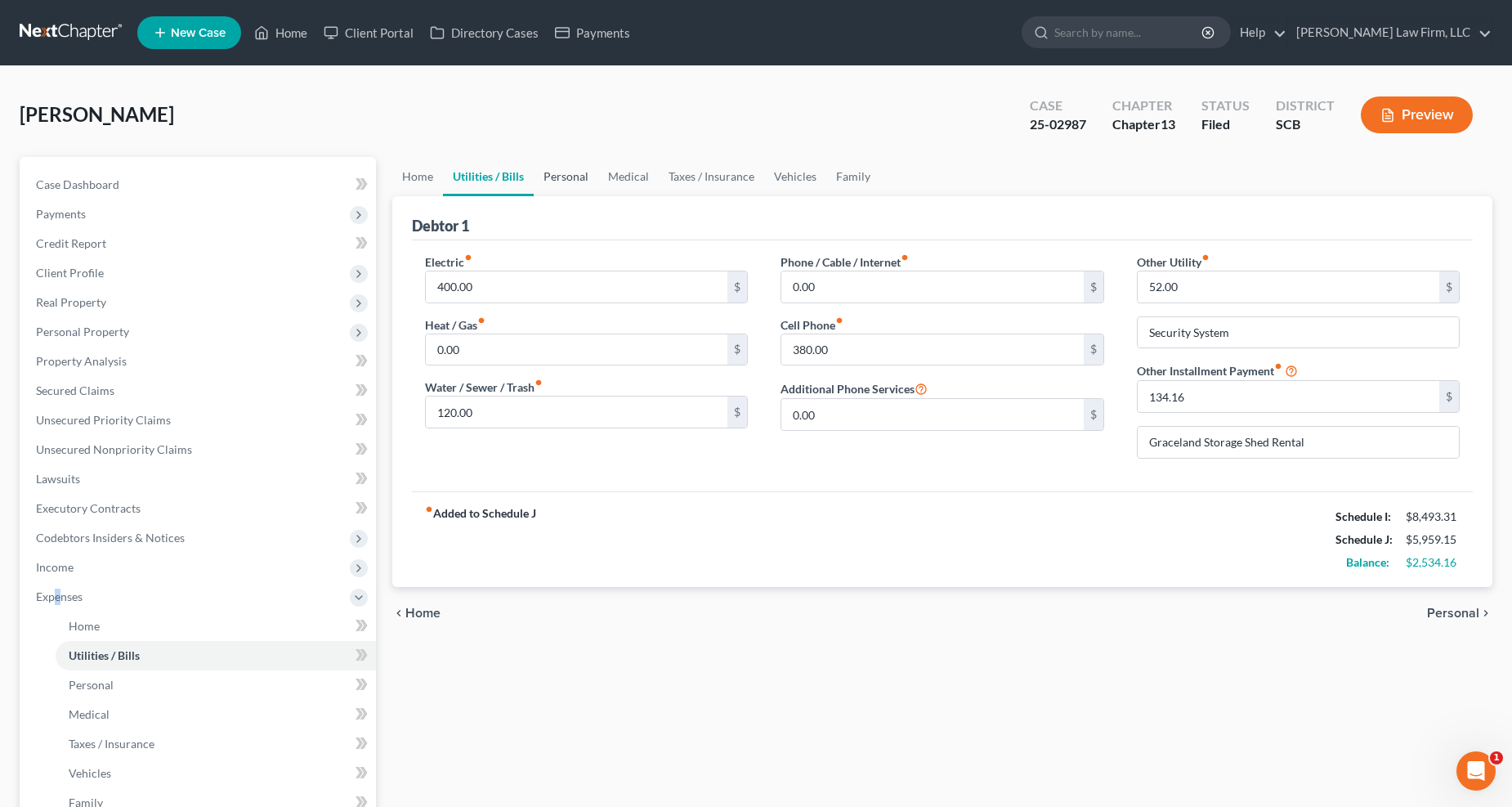
click at [557, 174] on link "Personal" at bounding box center [566, 177] width 64 height 39
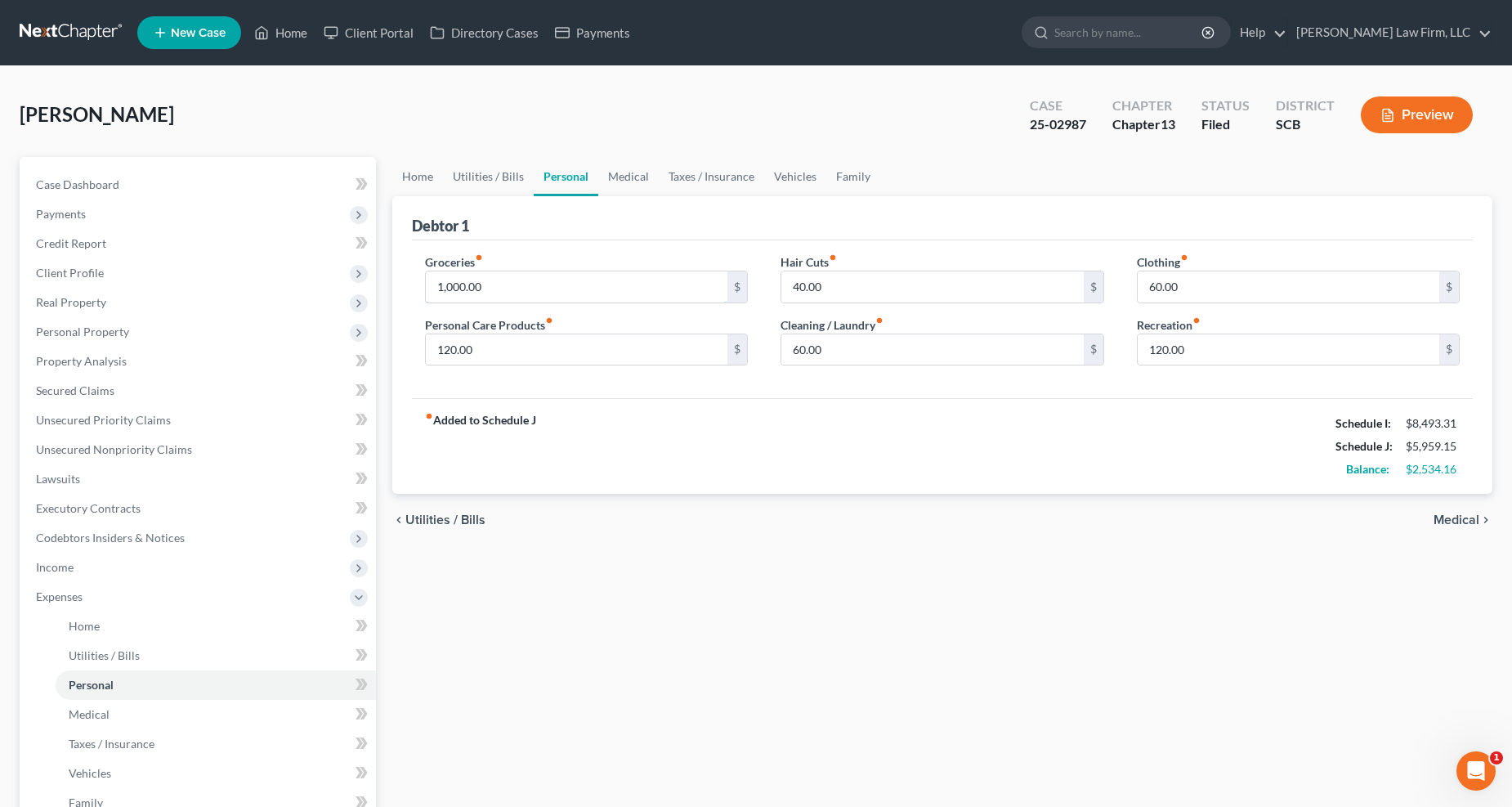
click at [520, 275] on input "1,000.00" at bounding box center [577, 287] width 303 height 31
type input "1,500"
type input "200"
type input "150"
type input "250"
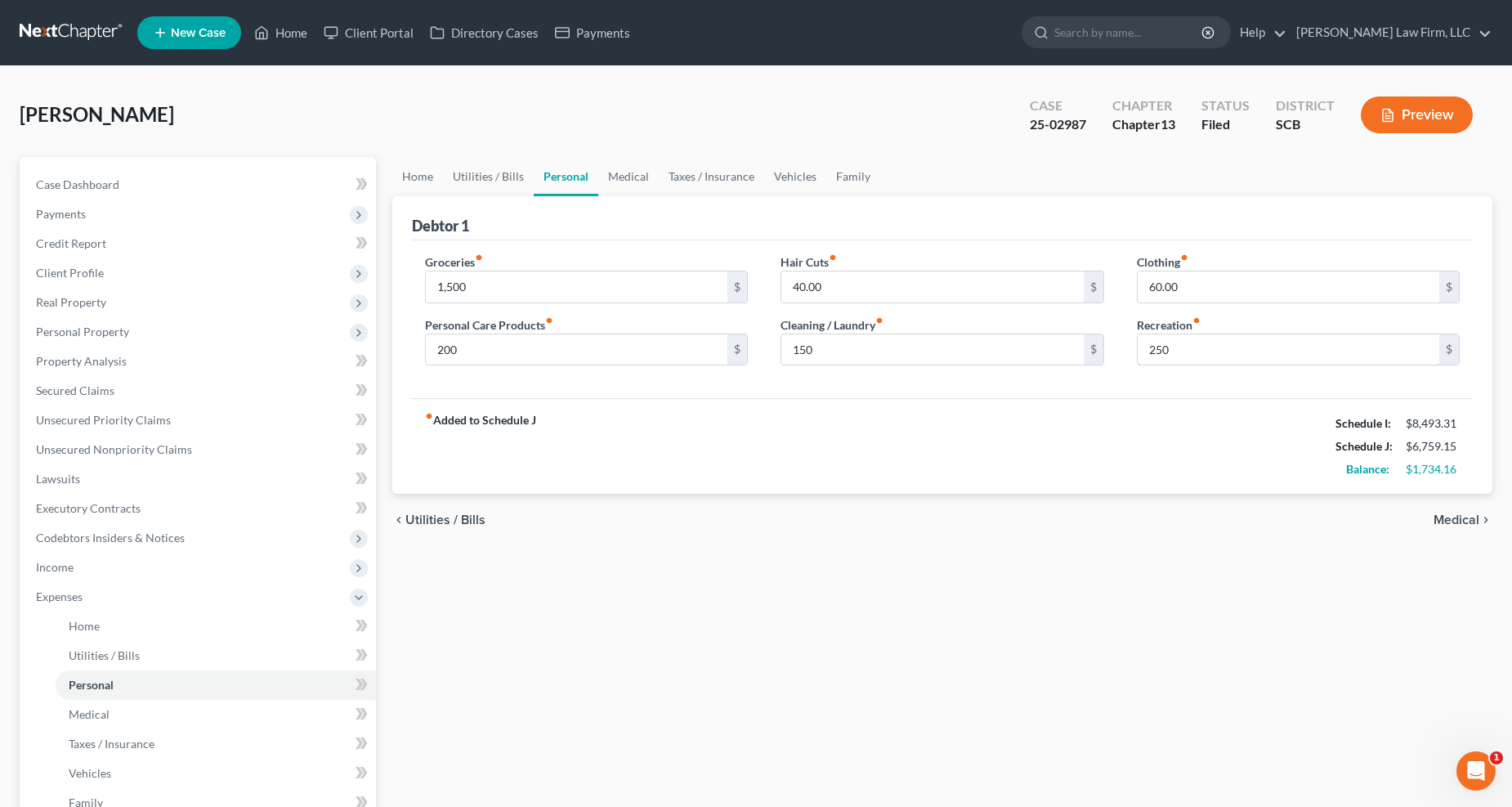
drag, startPoint x: 1207, startPoint y: 348, endPoint x: 1027, endPoint y: 267, distance: 197.4
click at [1104, 349] on input "250" at bounding box center [1290, 349] width 303 height 31
type input "300"
click at [638, 175] on link "Medical" at bounding box center [629, 177] width 61 height 39
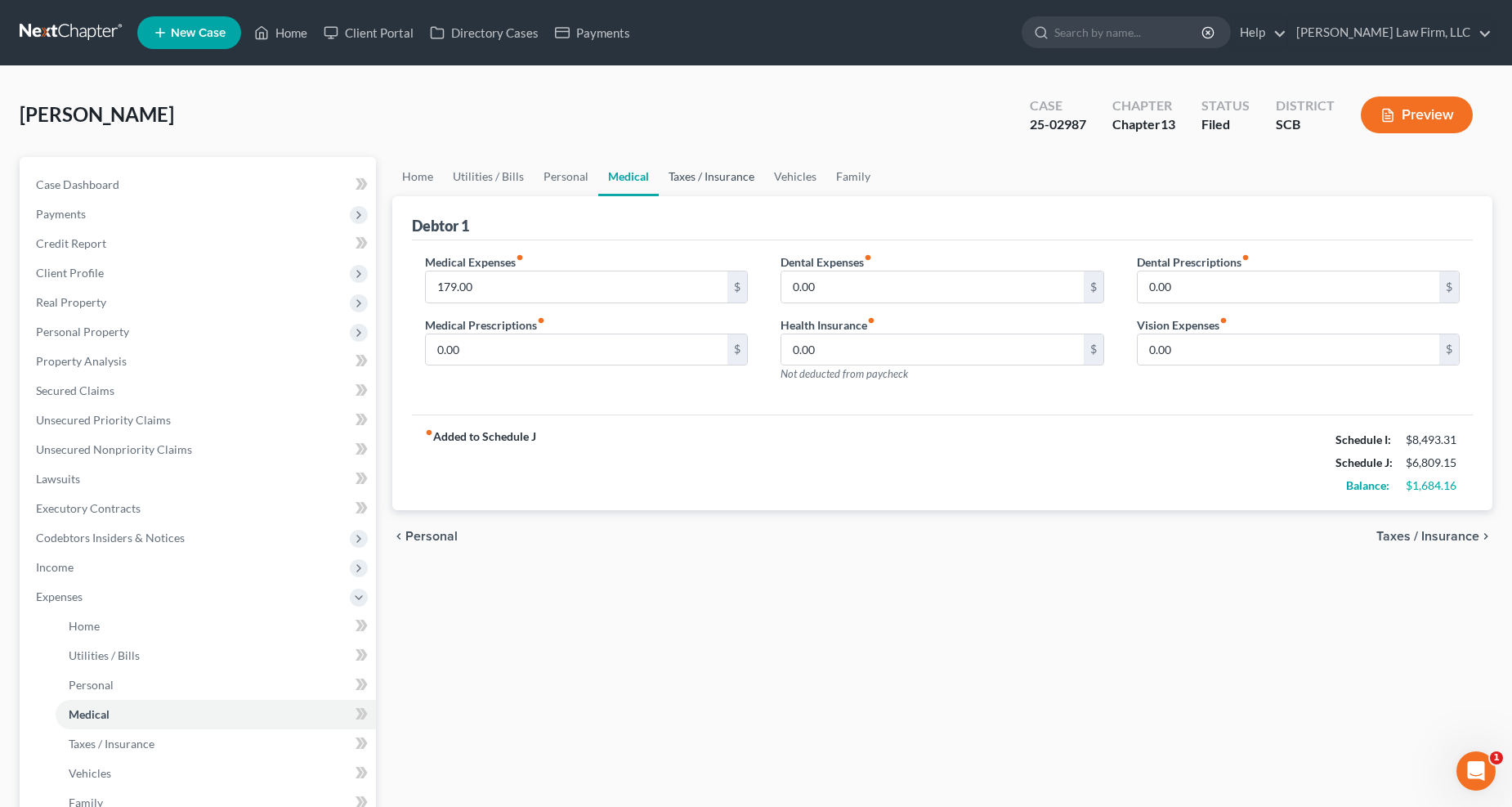
click at [723, 168] on link "Taxes / Insurance" at bounding box center [712, 177] width 106 height 39
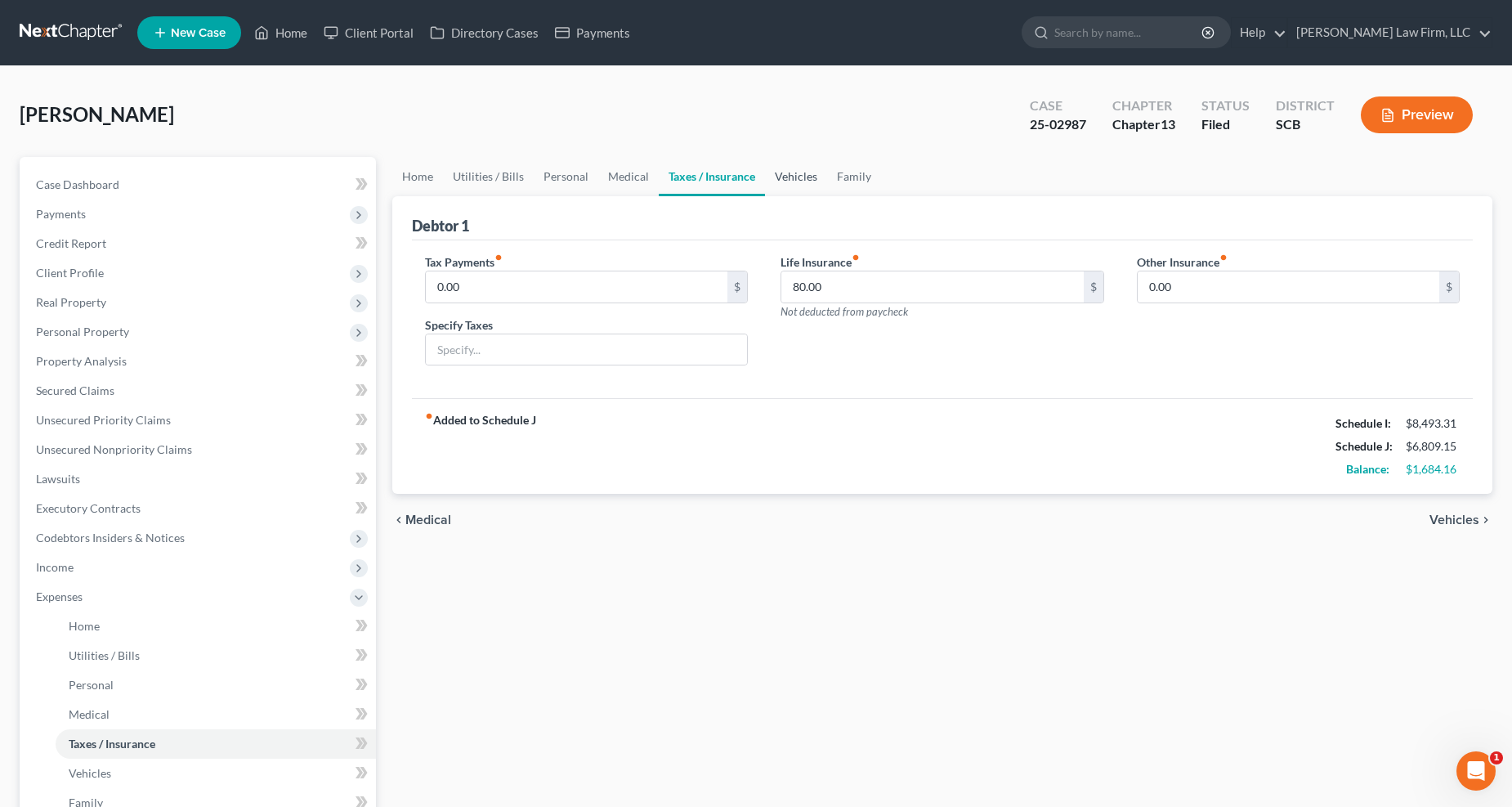
click at [795, 174] on link "Vehicles" at bounding box center [796, 177] width 63 height 39
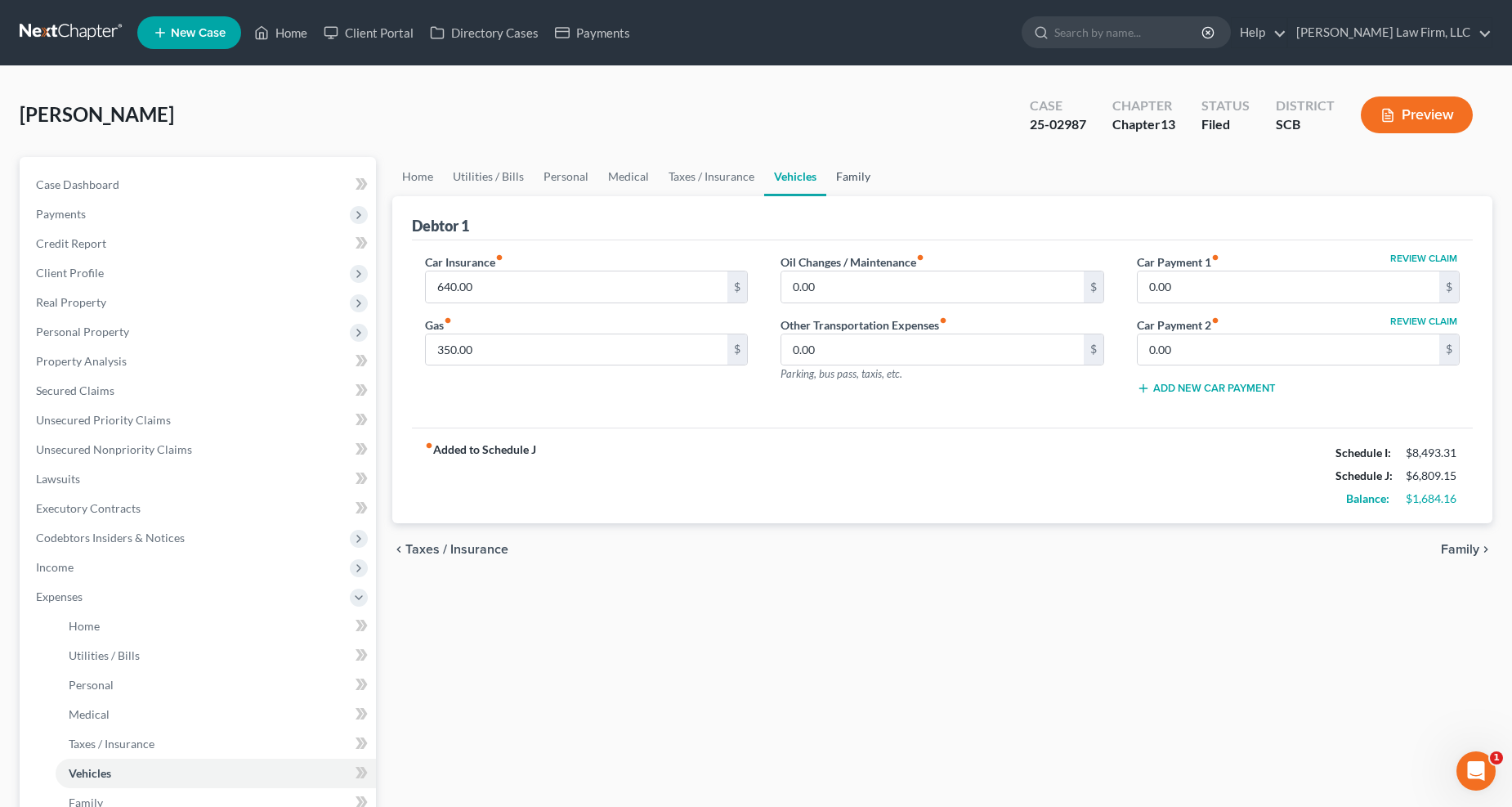
click at [843, 174] on link "Family" at bounding box center [854, 177] width 54 height 39
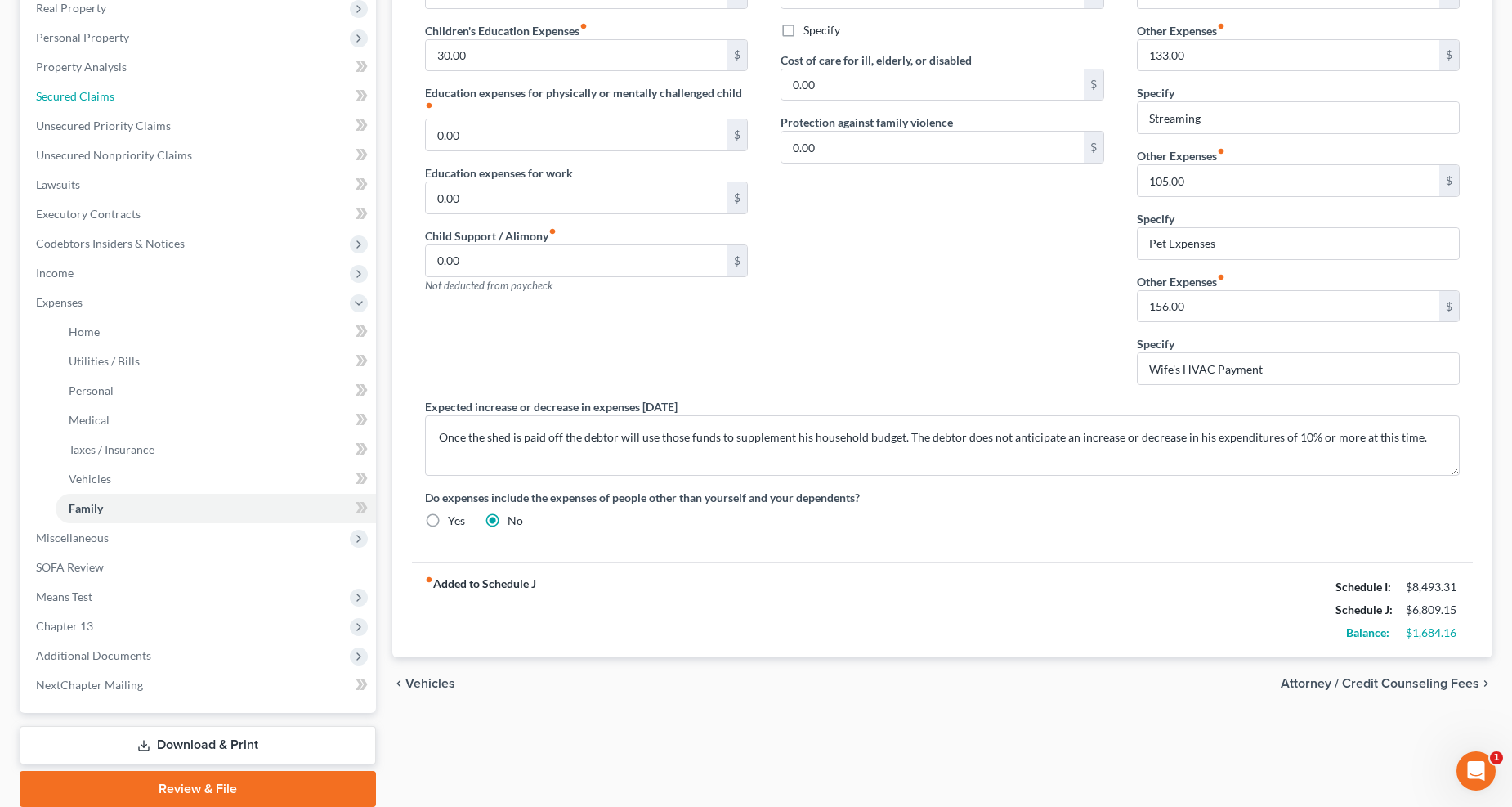
scroll to position [263, 0]
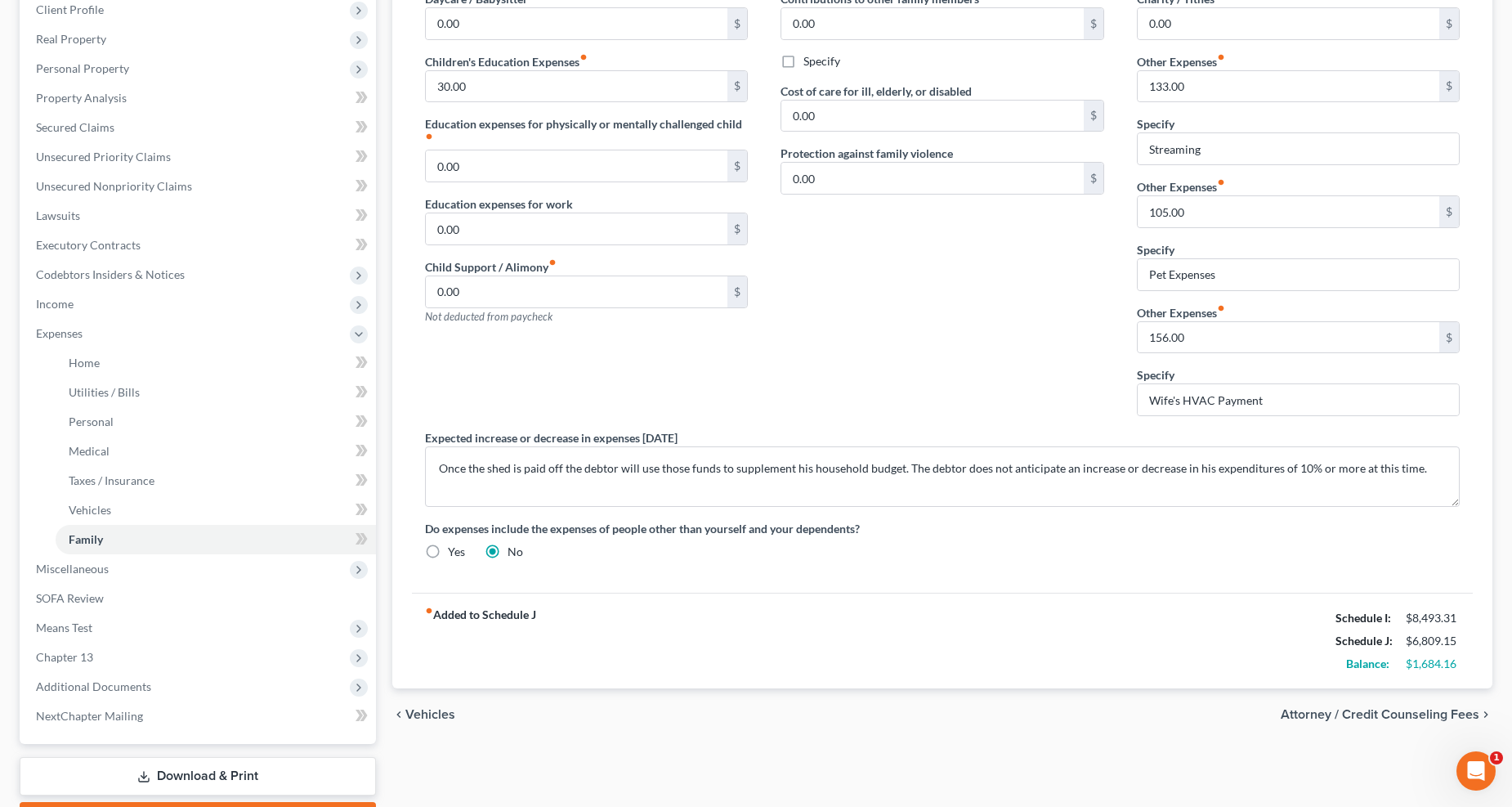
click at [67, 297] on span "Income" at bounding box center [55, 304] width 37 height 14
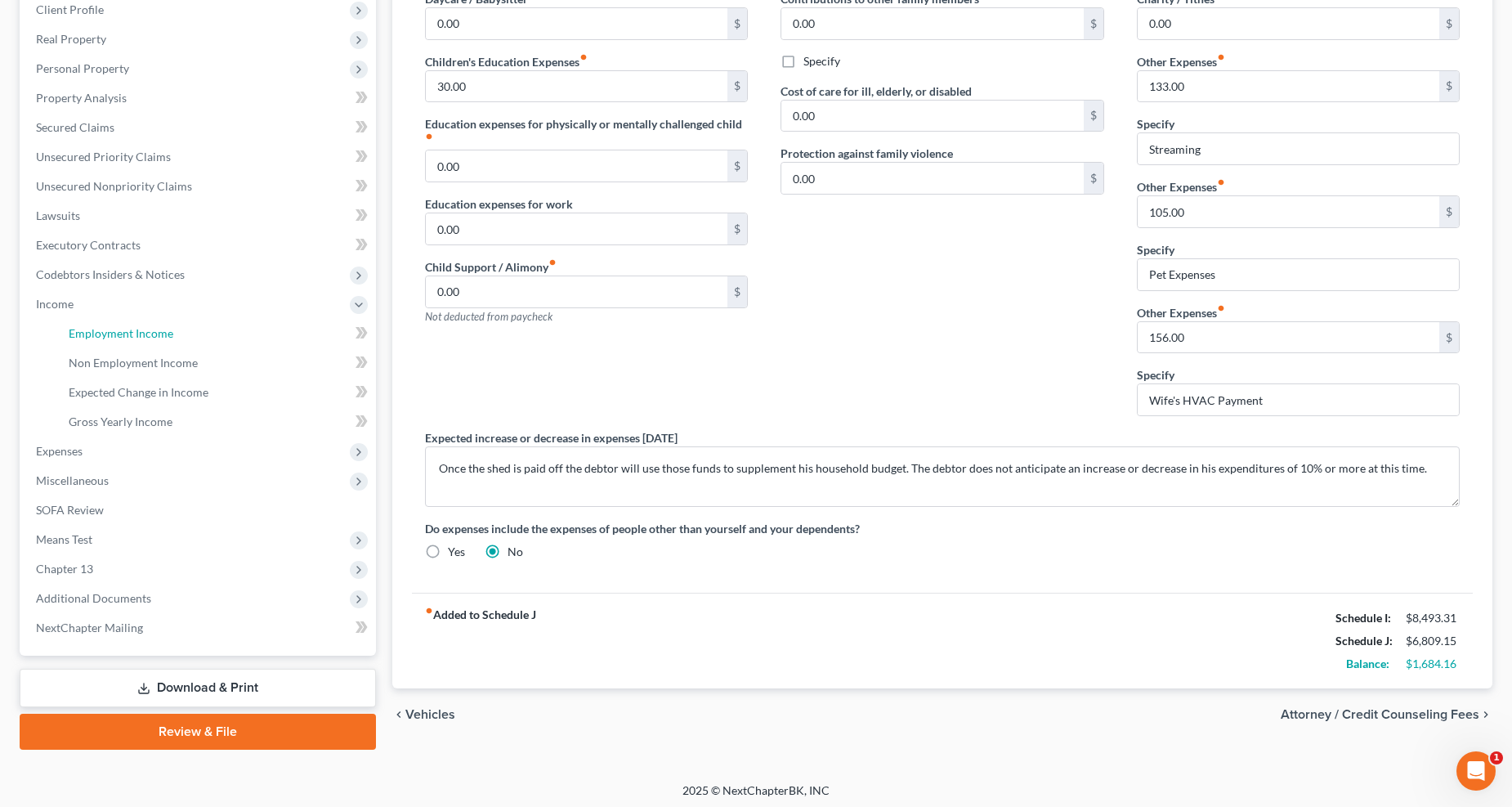
click at [91, 333] on span "Employment Income" at bounding box center [121, 333] width 105 height 14
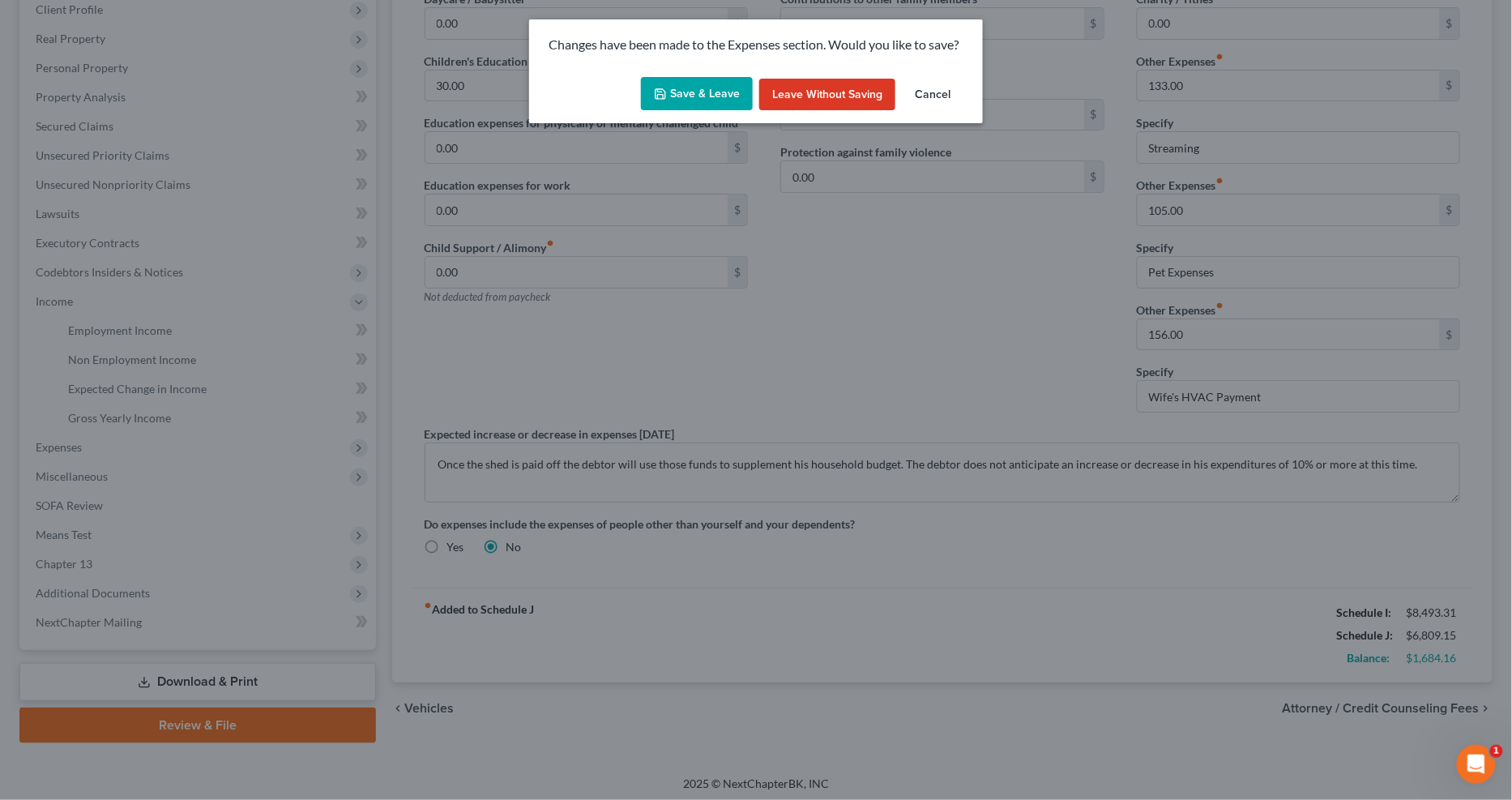
click at [686, 80] on button "Save & Leave" at bounding box center [696, 94] width 112 height 34
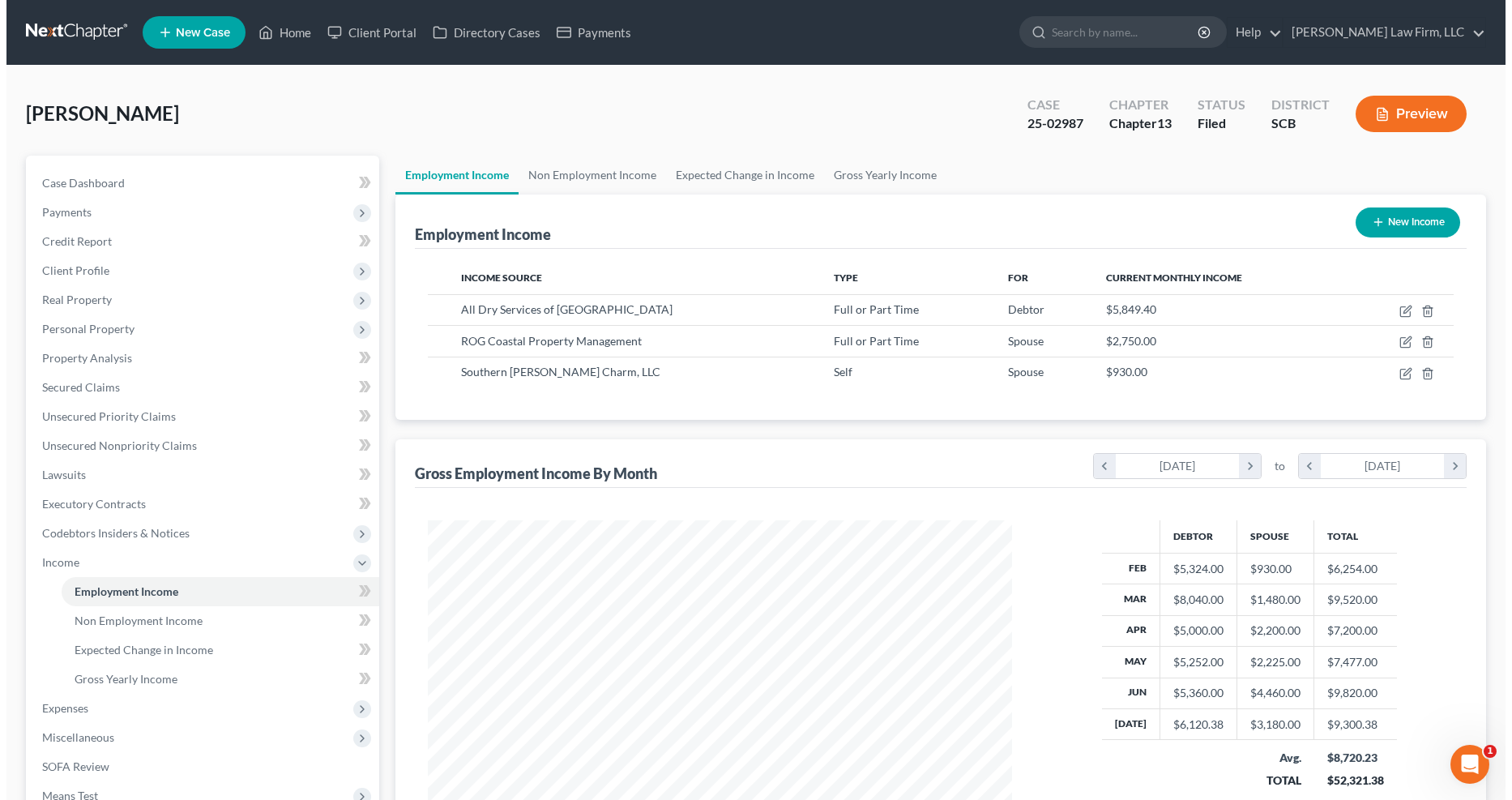
scroll to position [293, 618]
click at [1094, 338] on icon "button" at bounding box center [1400, 342] width 13 height 13
select select "0"
select select "42"
select select "0"
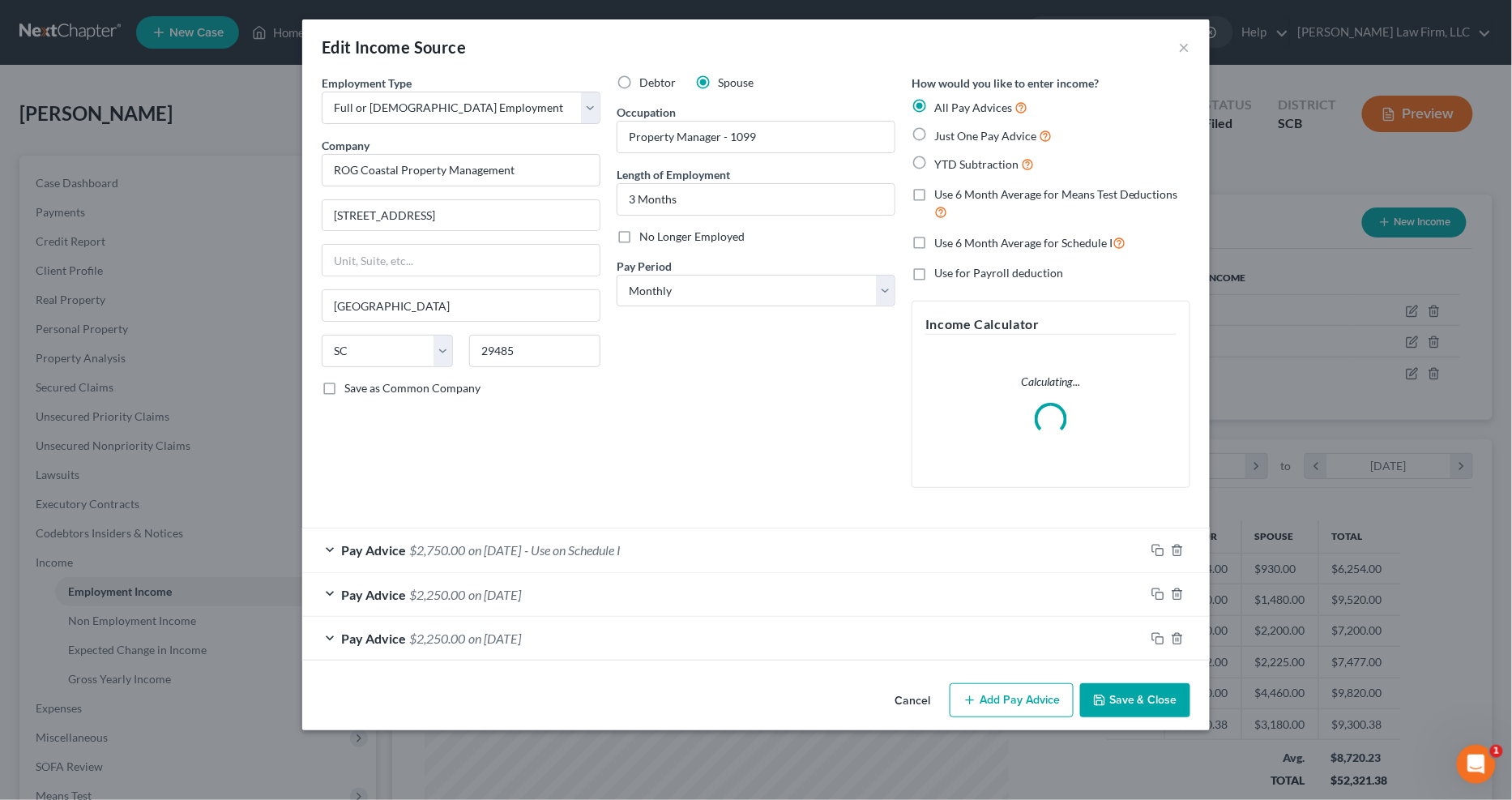
scroll to position [294, 624]
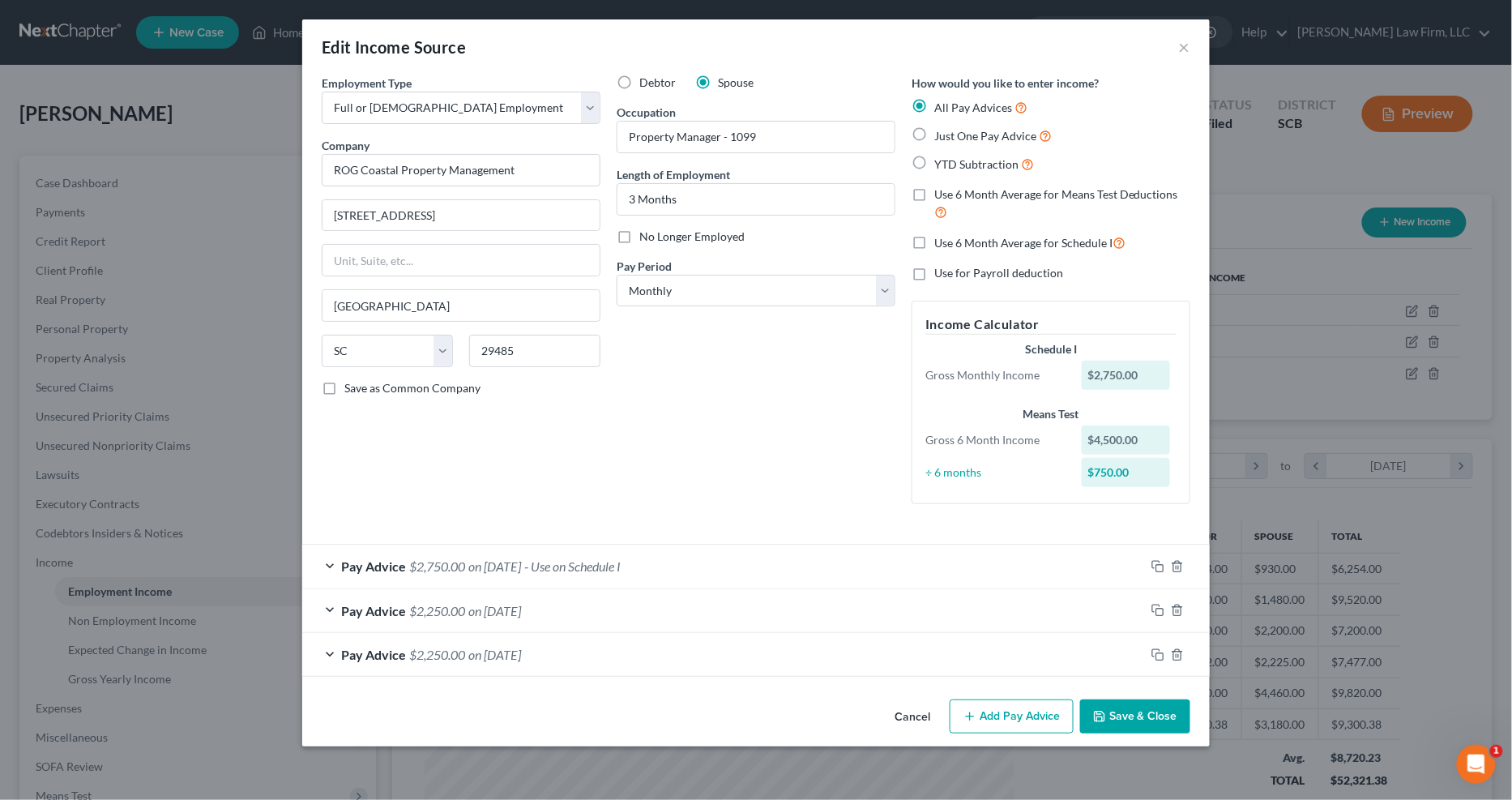
click at [1036, 645] on div "Cancel Add Pay Advice Save & Close" at bounding box center [756, 719] width 907 height 54
click at [744, 645] on div "Pay Advice $2,250.00 on 06/01/2025" at bounding box center [724, 655] width 843 height 43
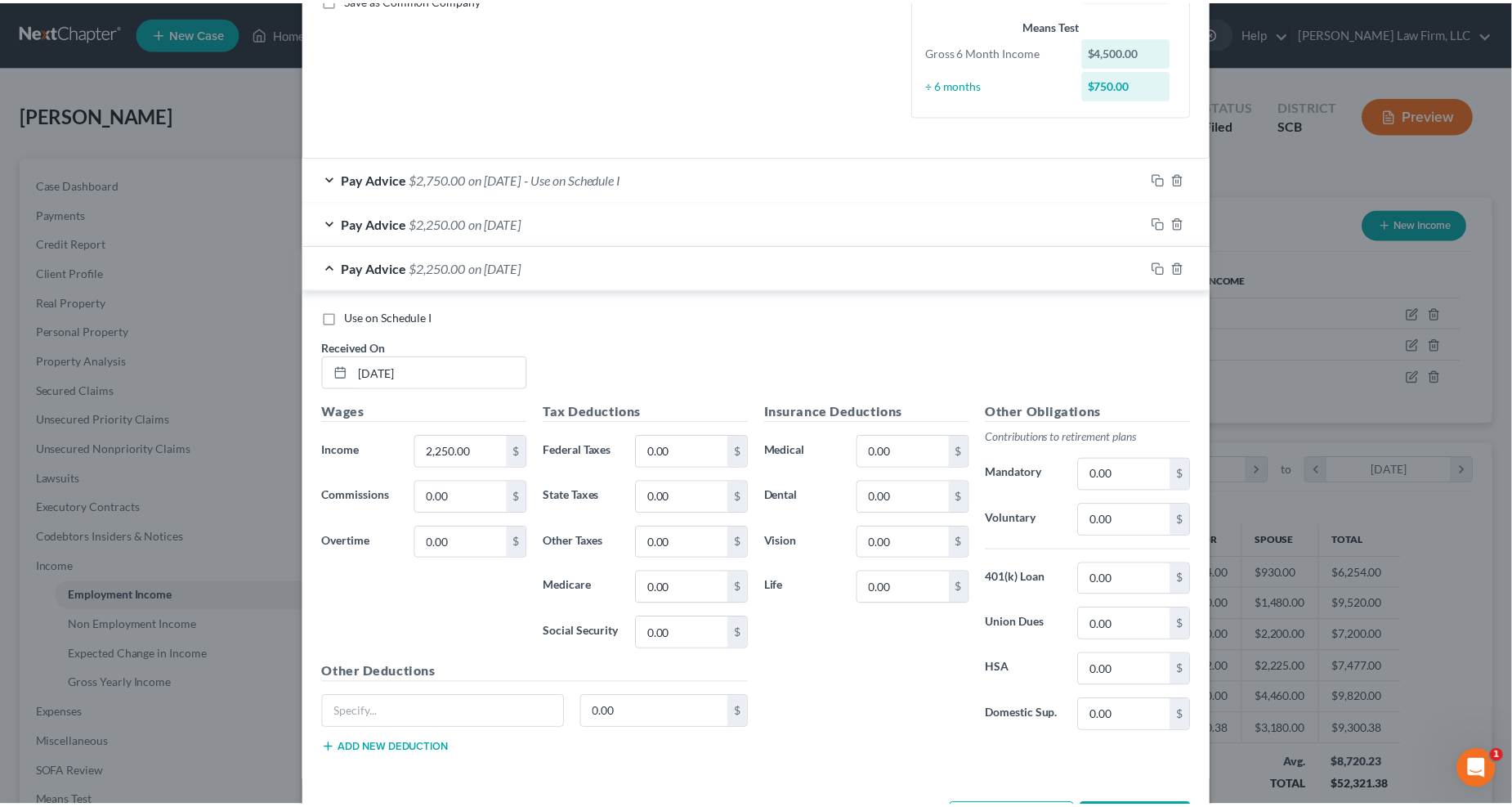
scroll to position [459, 0]
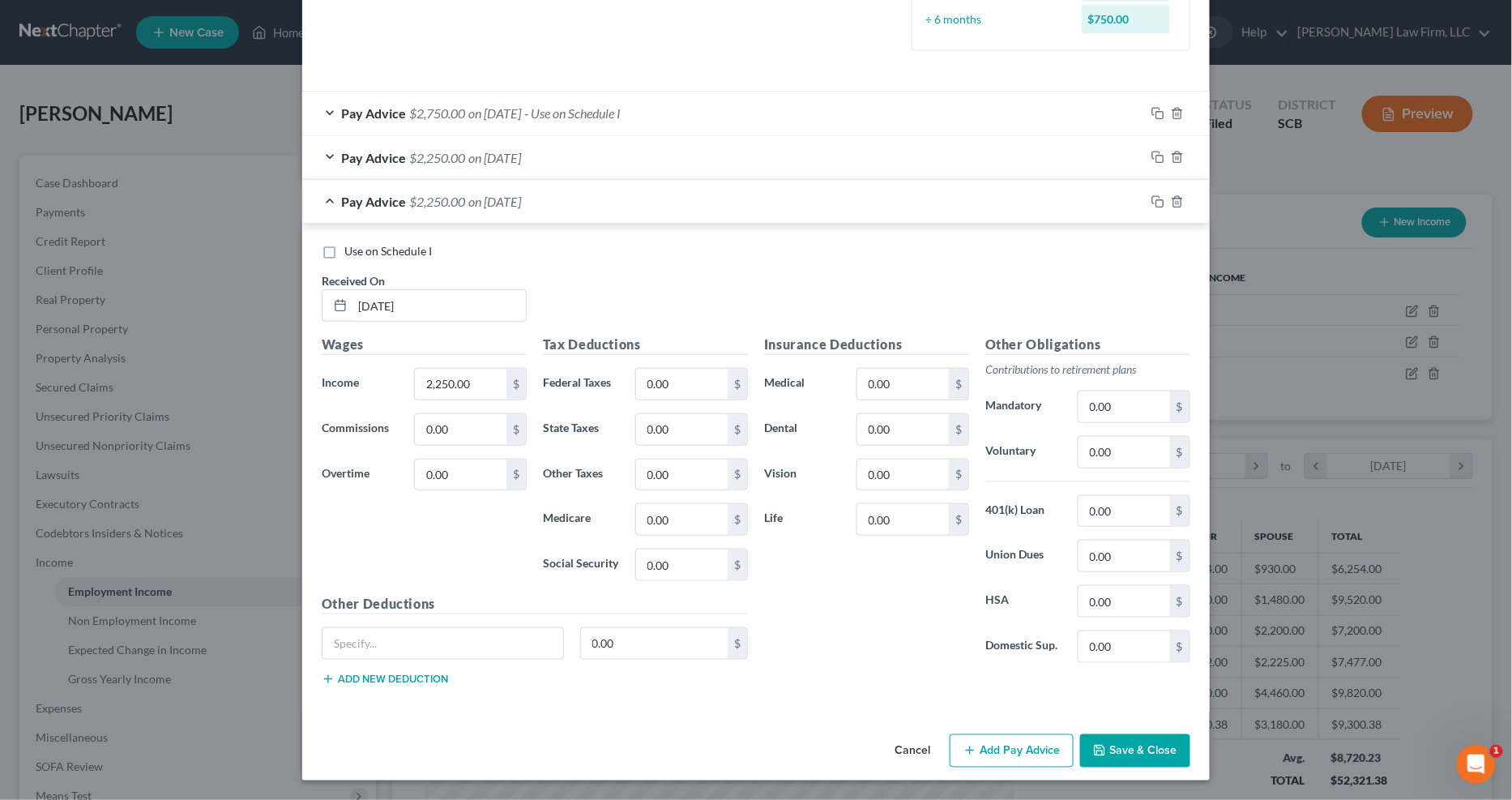
click at [1094, 645] on button "Save & Close" at bounding box center [1135, 751] width 110 height 34
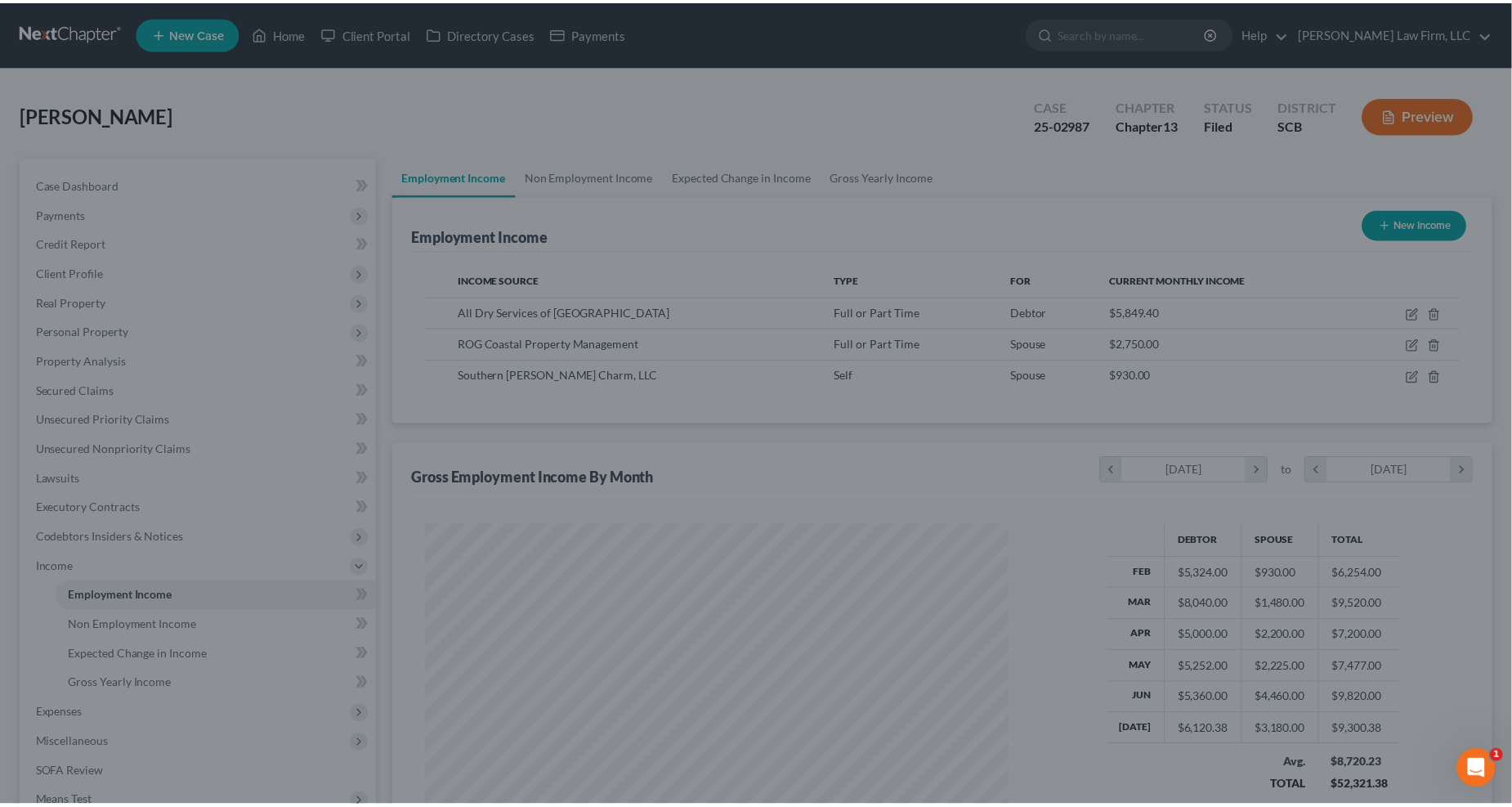
scroll to position [817334, 816903]
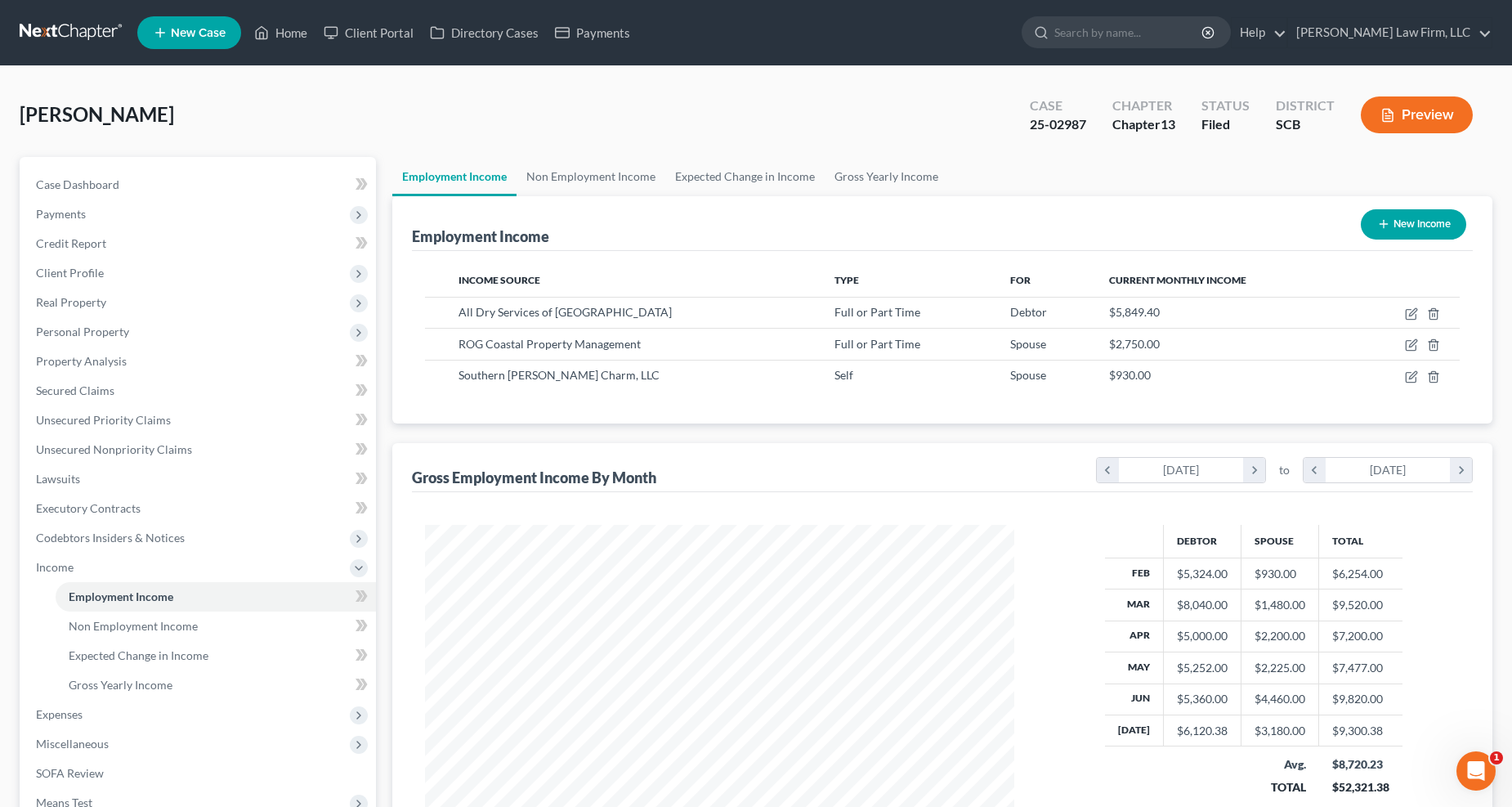
click at [63, 23] on link at bounding box center [72, 33] width 105 height 30
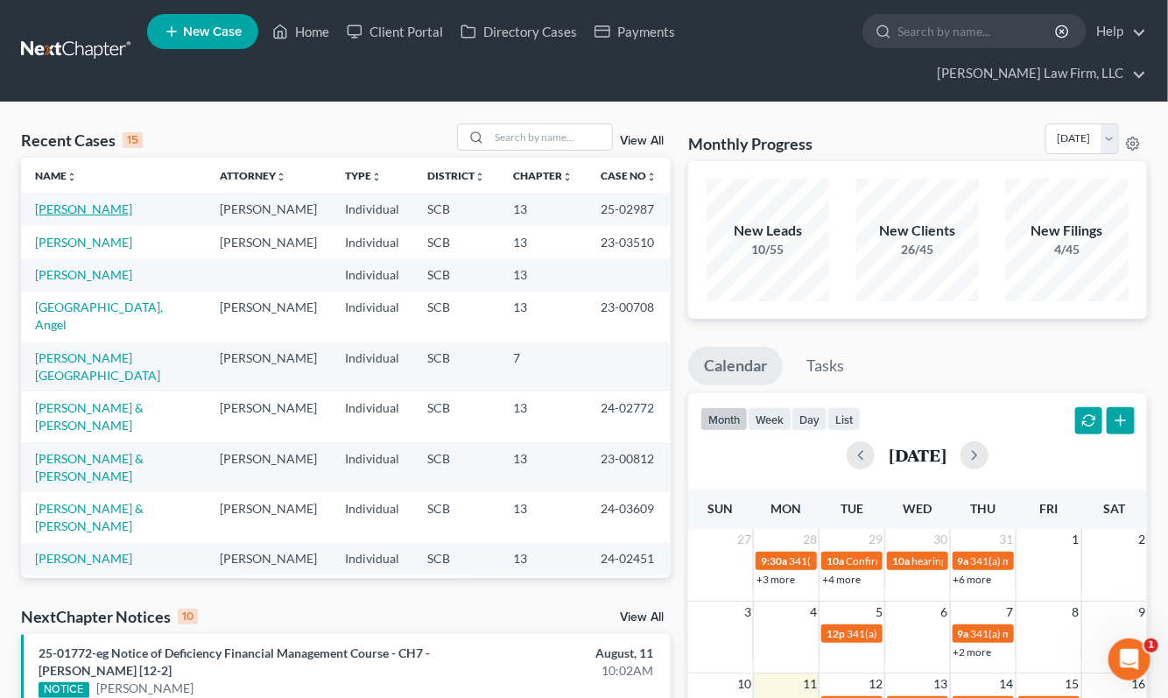
click at [68, 201] on link "[PERSON_NAME]" at bounding box center [83, 208] width 97 height 15
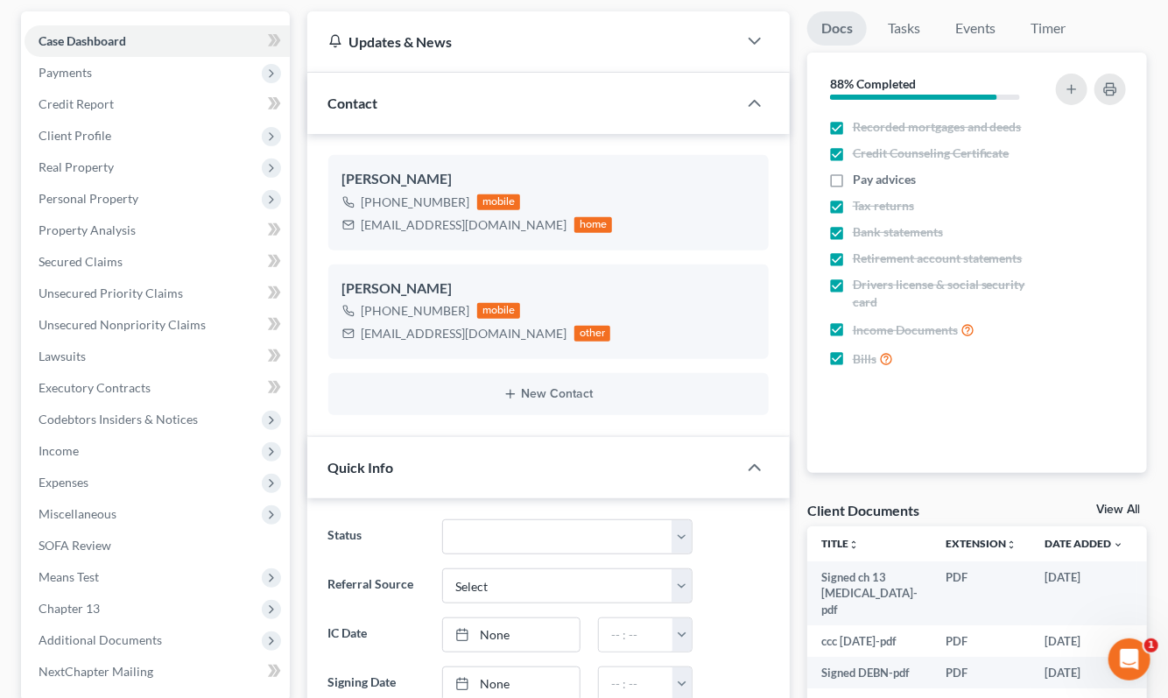
select select "1"
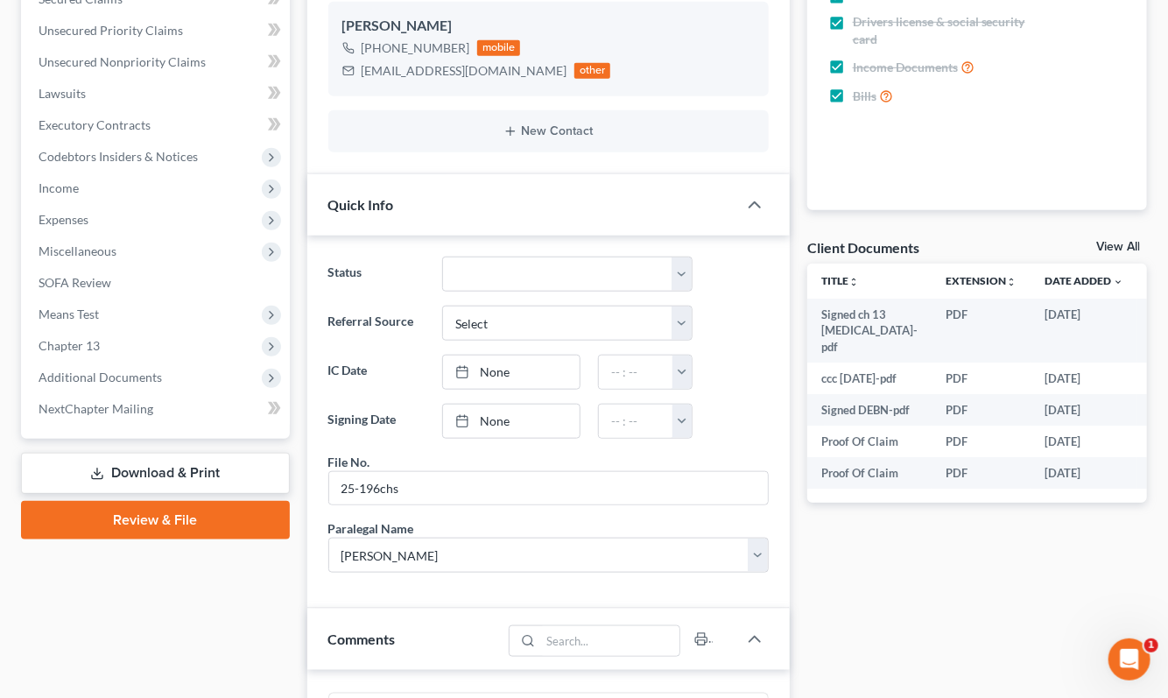
scroll to position [486, 0]
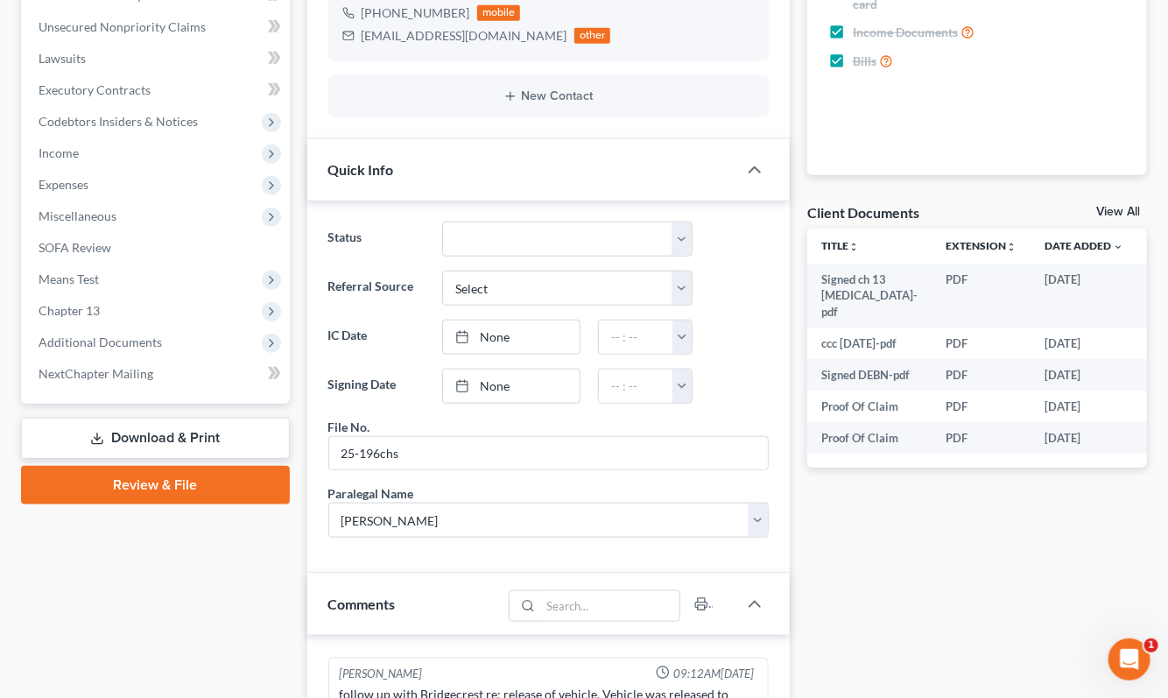
click at [151, 418] on link "Download & Print" at bounding box center [155, 438] width 269 height 41
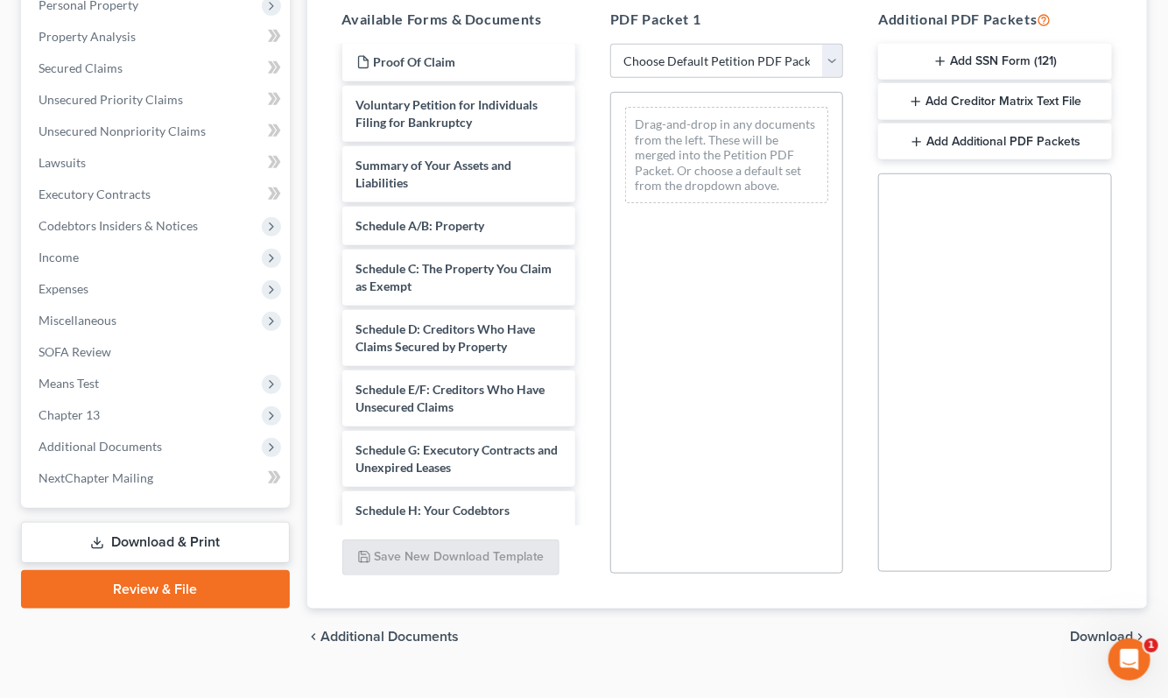
scroll to position [383, 0]
drag, startPoint x: 446, startPoint y: 165, endPoint x: 721, endPoint y: 94, distance: 283.9
click at [589, 94] on div "Schedule A/B: Property Signed ch 13 retainer-pdf ccc 8-1-25-pdf Signed DEBN-pdf…" at bounding box center [458, 427] width 261 height 1149
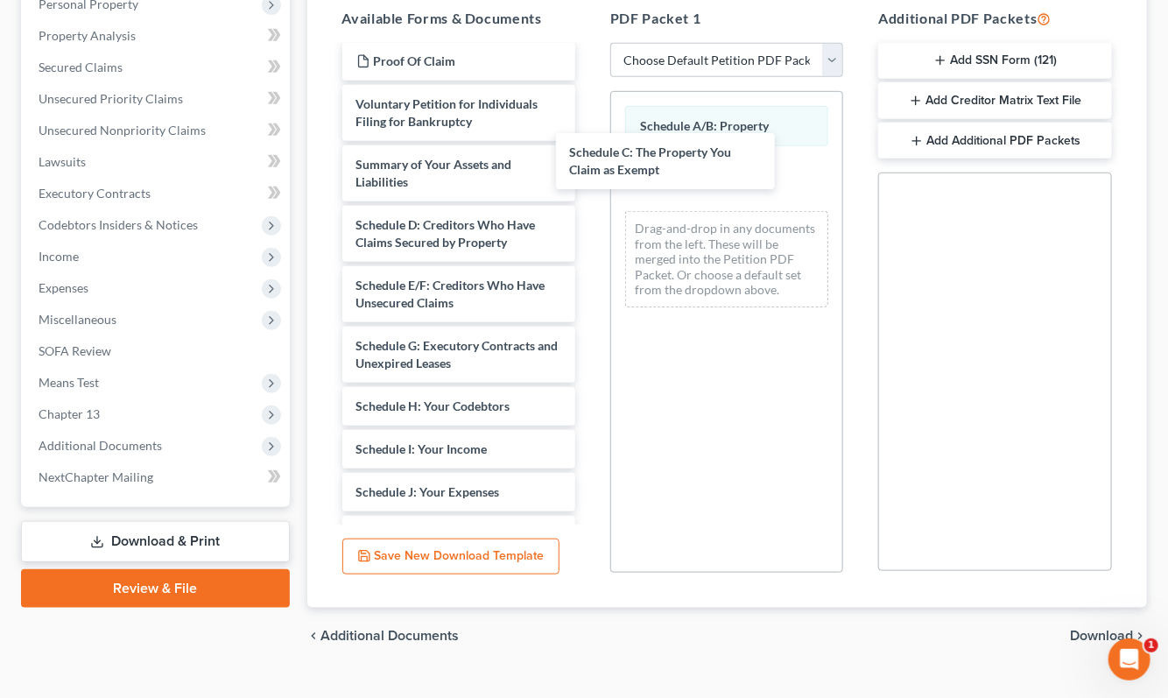
drag, startPoint x: 529, startPoint y: 200, endPoint x: 741, endPoint y: 178, distance: 213.8
click at [589, 178] on div "Schedule C: The Property You Claim as Exempt Signed ch 13 retainer-pdf ccc 8-1-…" at bounding box center [458, 376] width 261 height 1046
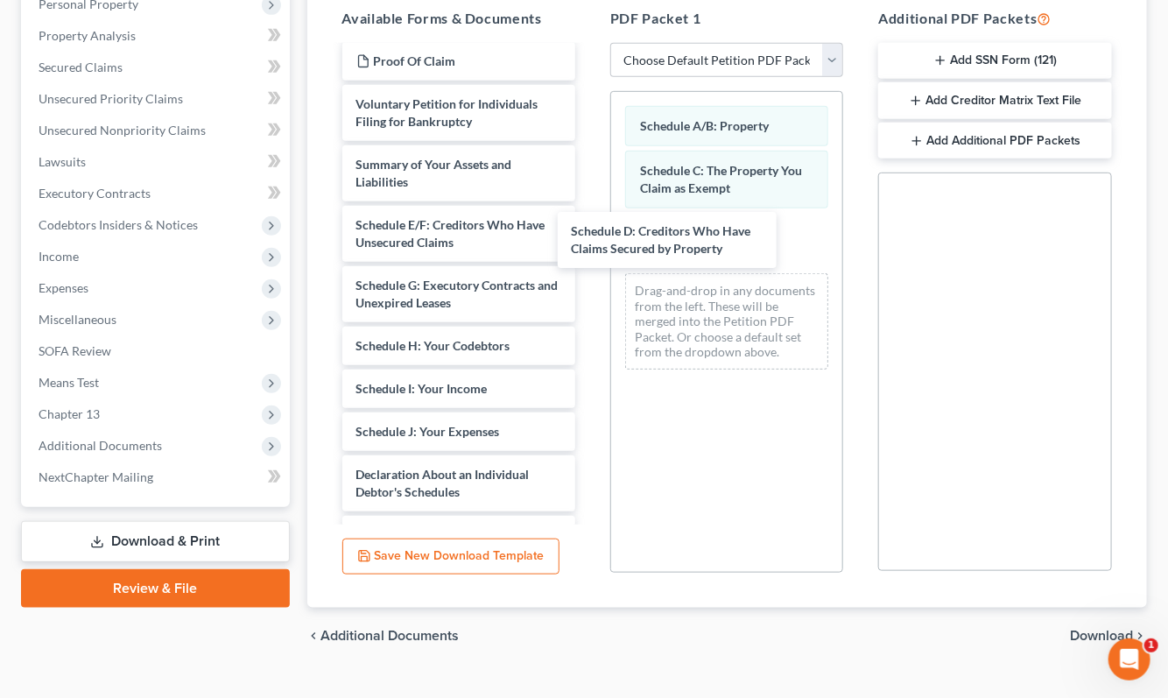
drag, startPoint x: 496, startPoint y: 181, endPoint x: 718, endPoint y: 236, distance: 228.2
click at [589, 237] on div "Schedule D: Creditors Who Have Claims Secured by Property Signed ch 13 retainer…" at bounding box center [458, 346] width 261 height 986
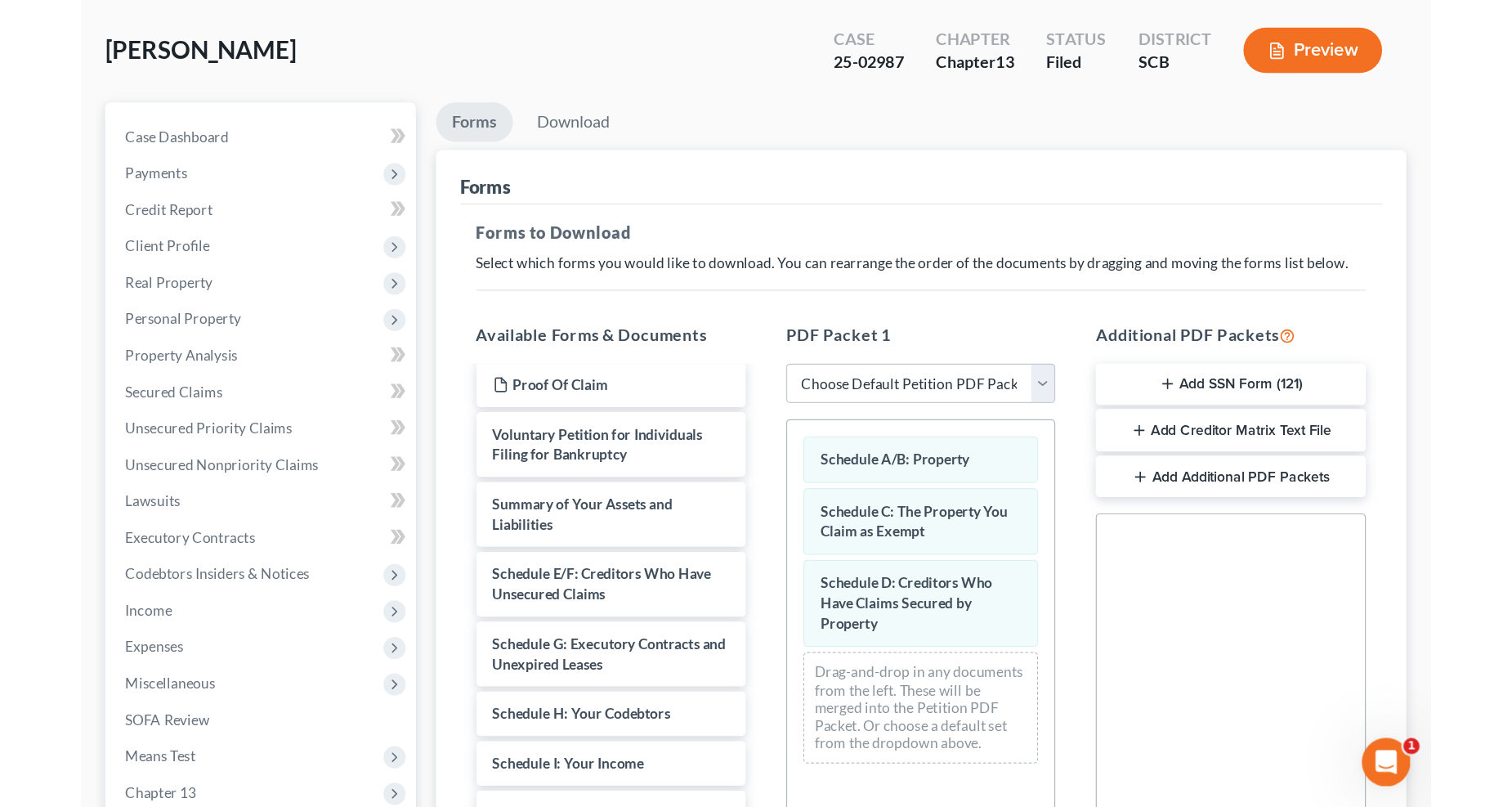
scroll to position [0, 0]
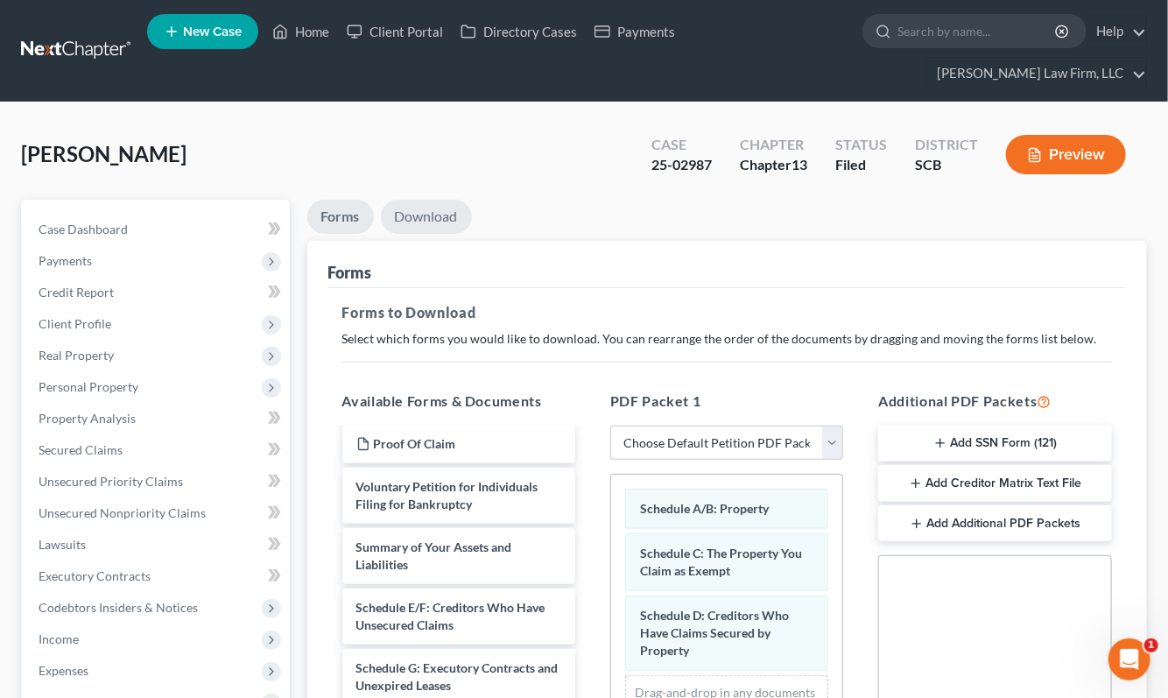
click at [422, 200] on link "Download" at bounding box center [426, 217] width 91 height 34
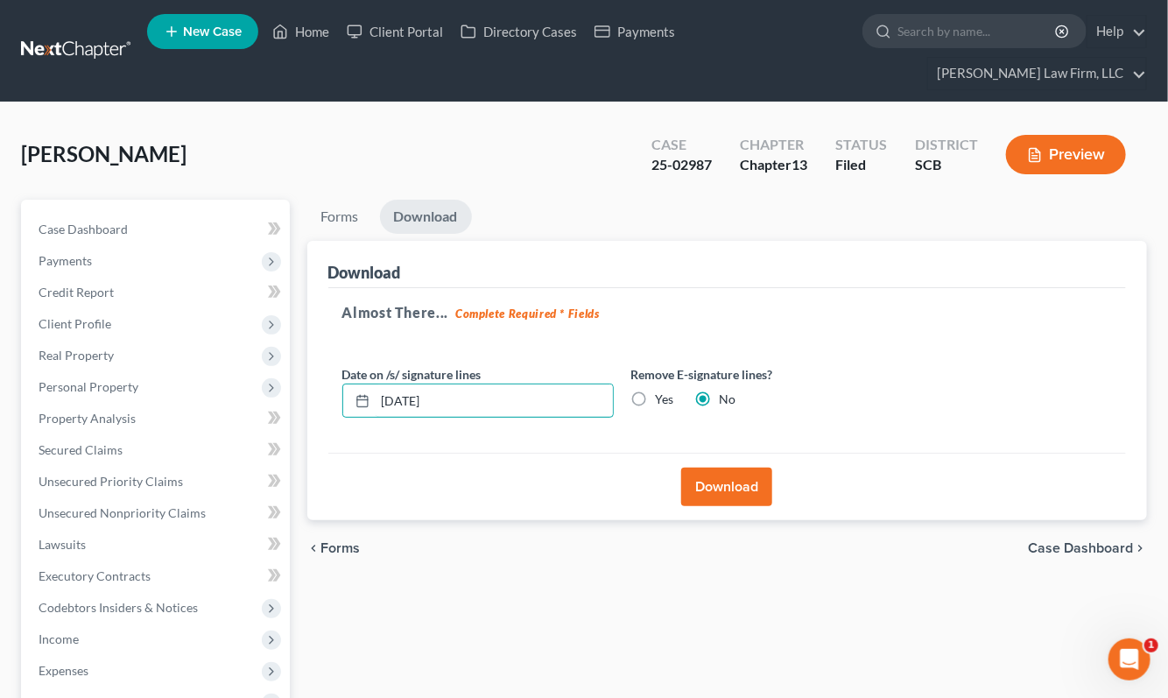
drag, startPoint x: 441, startPoint y: 369, endPoint x: 304, endPoint y: 372, distance: 137.5
click at [304, 372] on div "Forms Download Forms Forms to Download Select which forms you would like to dow…" at bounding box center [728, 595] width 858 height 790
click at [656, 390] on label "Yes" at bounding box center [665, 399] width 18 height 18
click at [663, 390] on input "Yes" at bounding box center [668, 395] width 11 height 11
radio input "true"
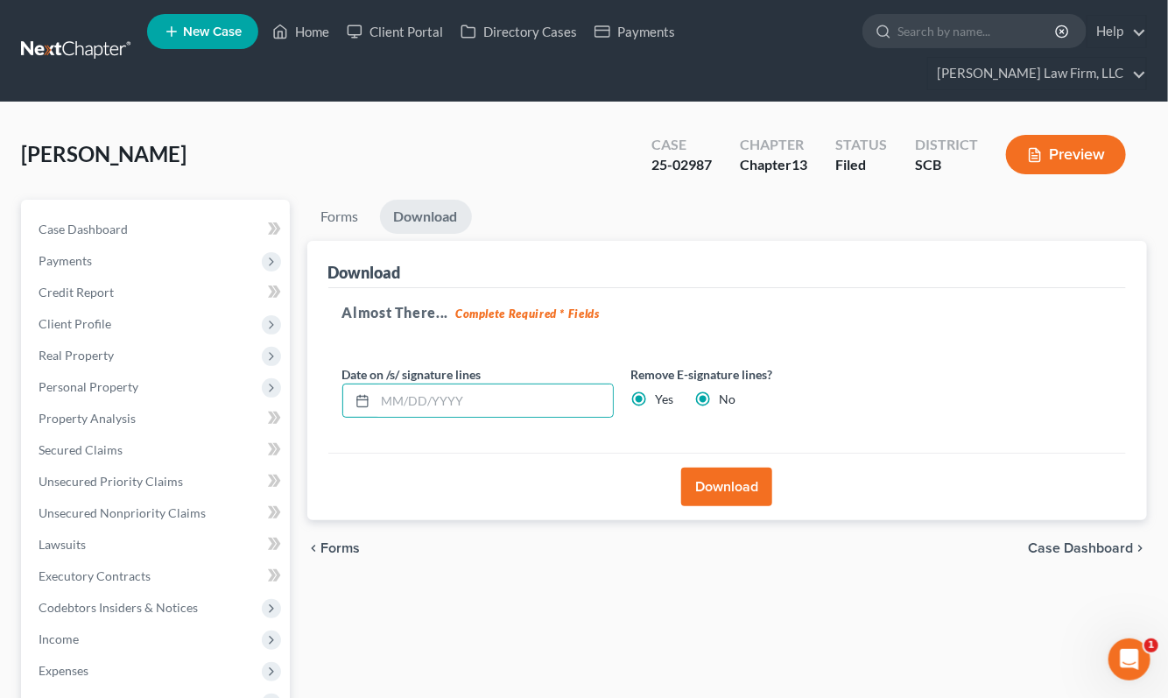
radio input "false"
click at [715, 467] on button "Download" at bounding box center [726, 486] width 91 height 39
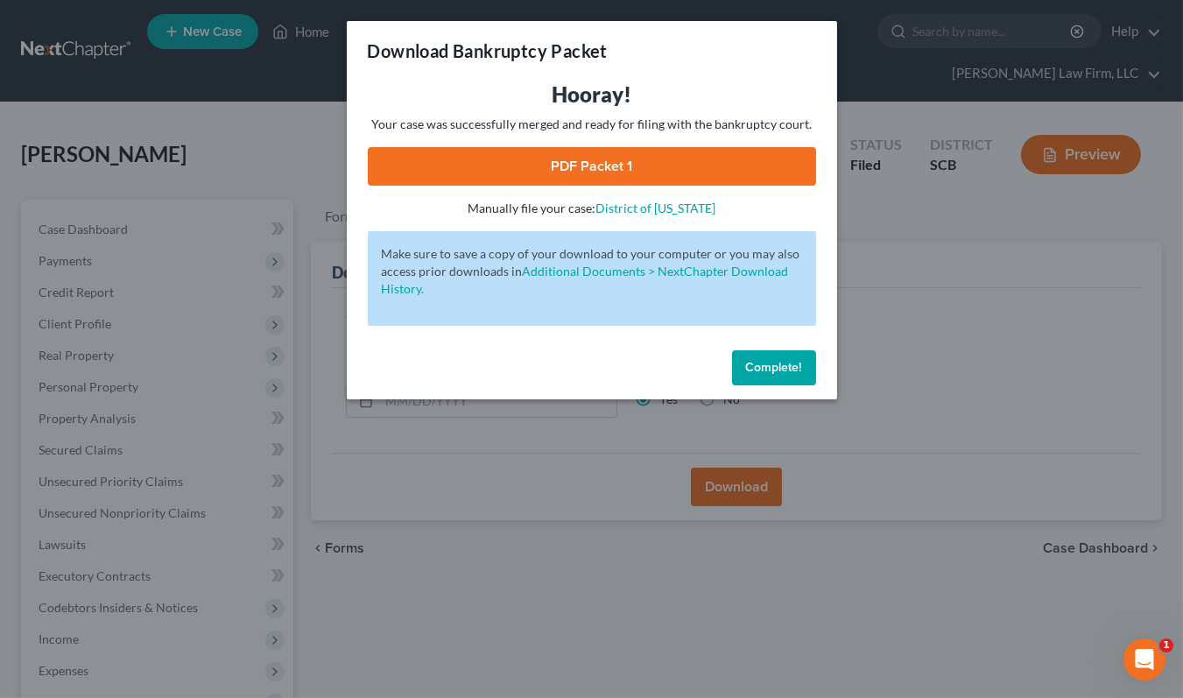
click at [668, 167] on link "PDF Packet 1" at bounding box center [592, 166] width 448 height 39
click at [300, 107] on div "Download Bankruptcy Packet Hooray! Your case was successfully merged and ready …" at bounding box center [591, 349] width 1183 height 698
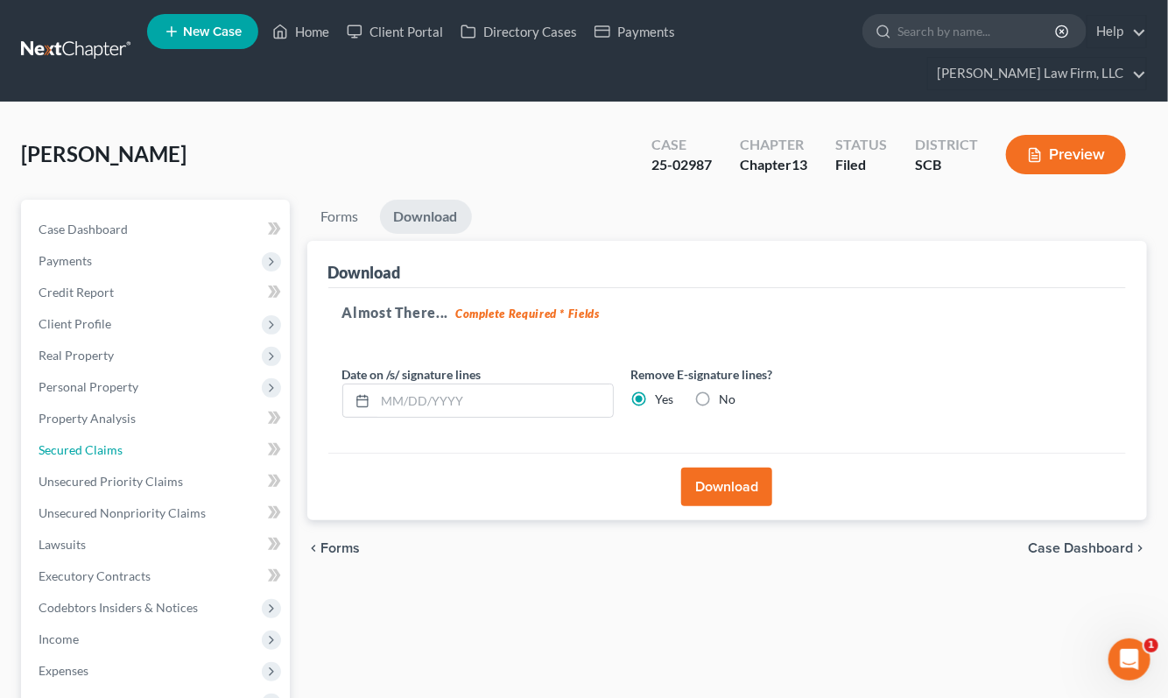
click at [79, 442] on span "Secured Claims" at bounding box center [81, 449] width 84 height 15
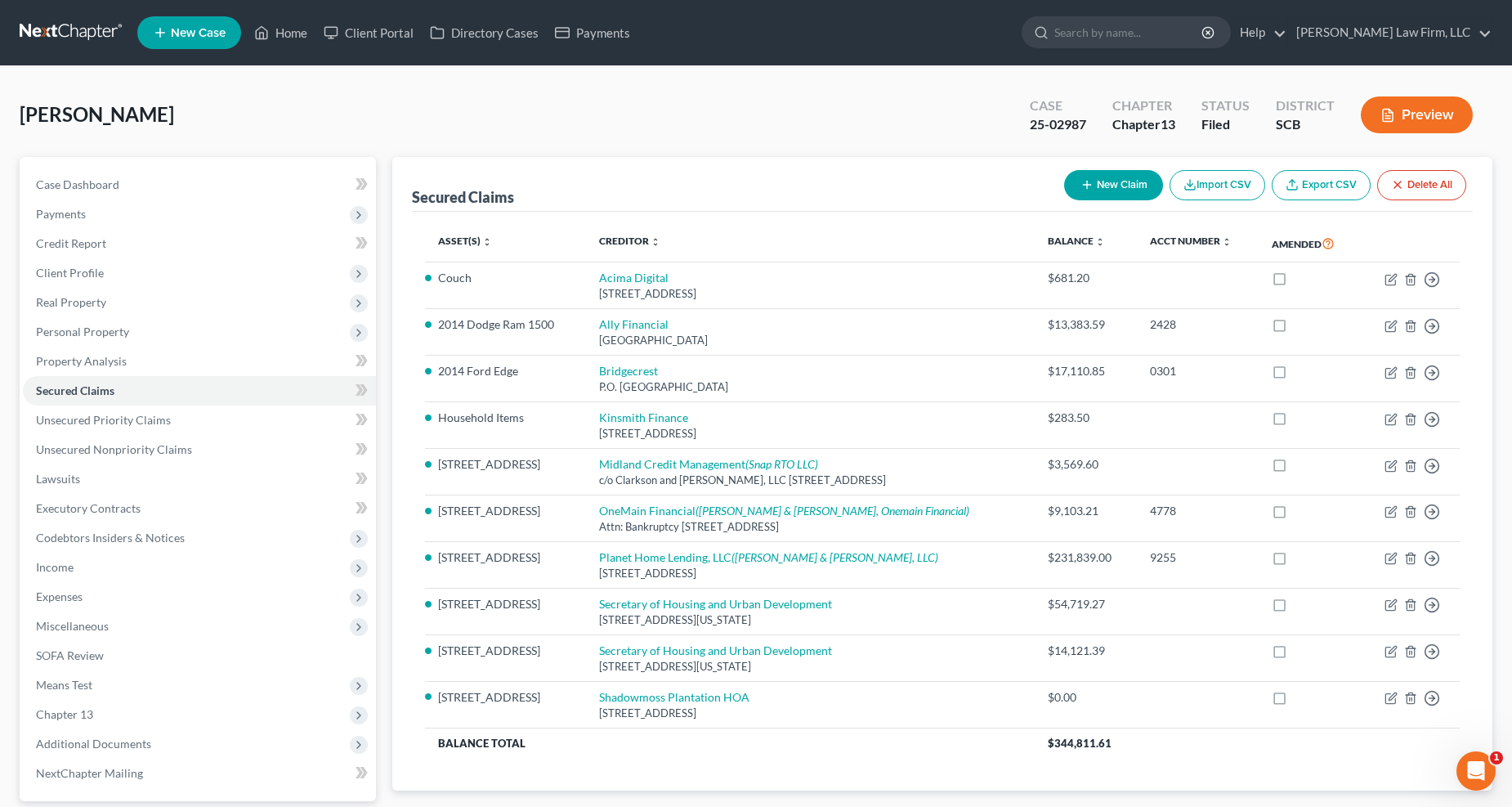
click at [658, 286] on div "[STREET_ADDRESS]" at bounding box center [811, 293] width 423 height 16
click at [657, 281] on link "Acima Digital" at bounding box center [634, 277] width 69 height 14
select select "46"
select select "0"
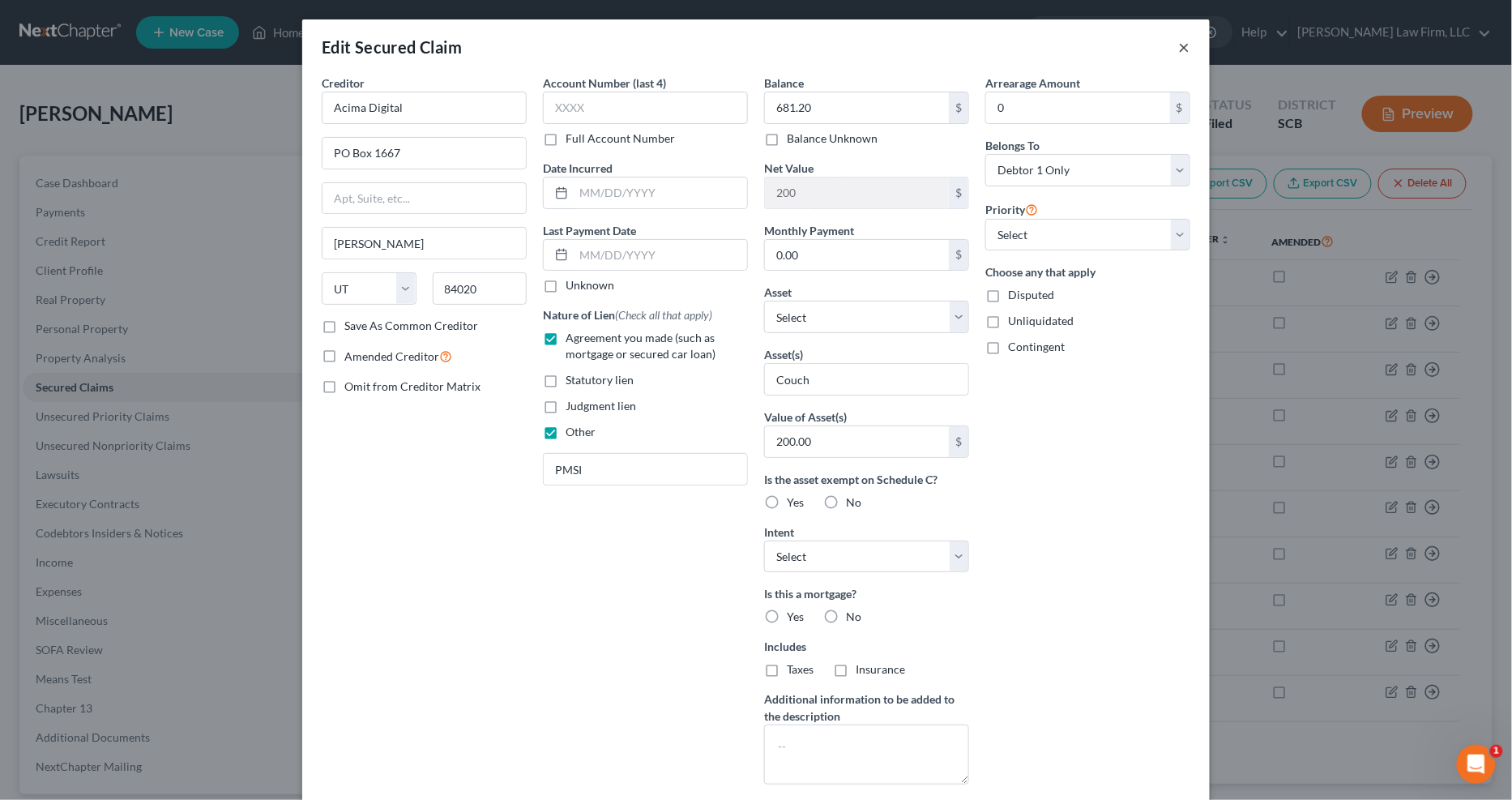
click at [1180, 43] on button "×" at bounding box center [1185, 46] width 11 height 19
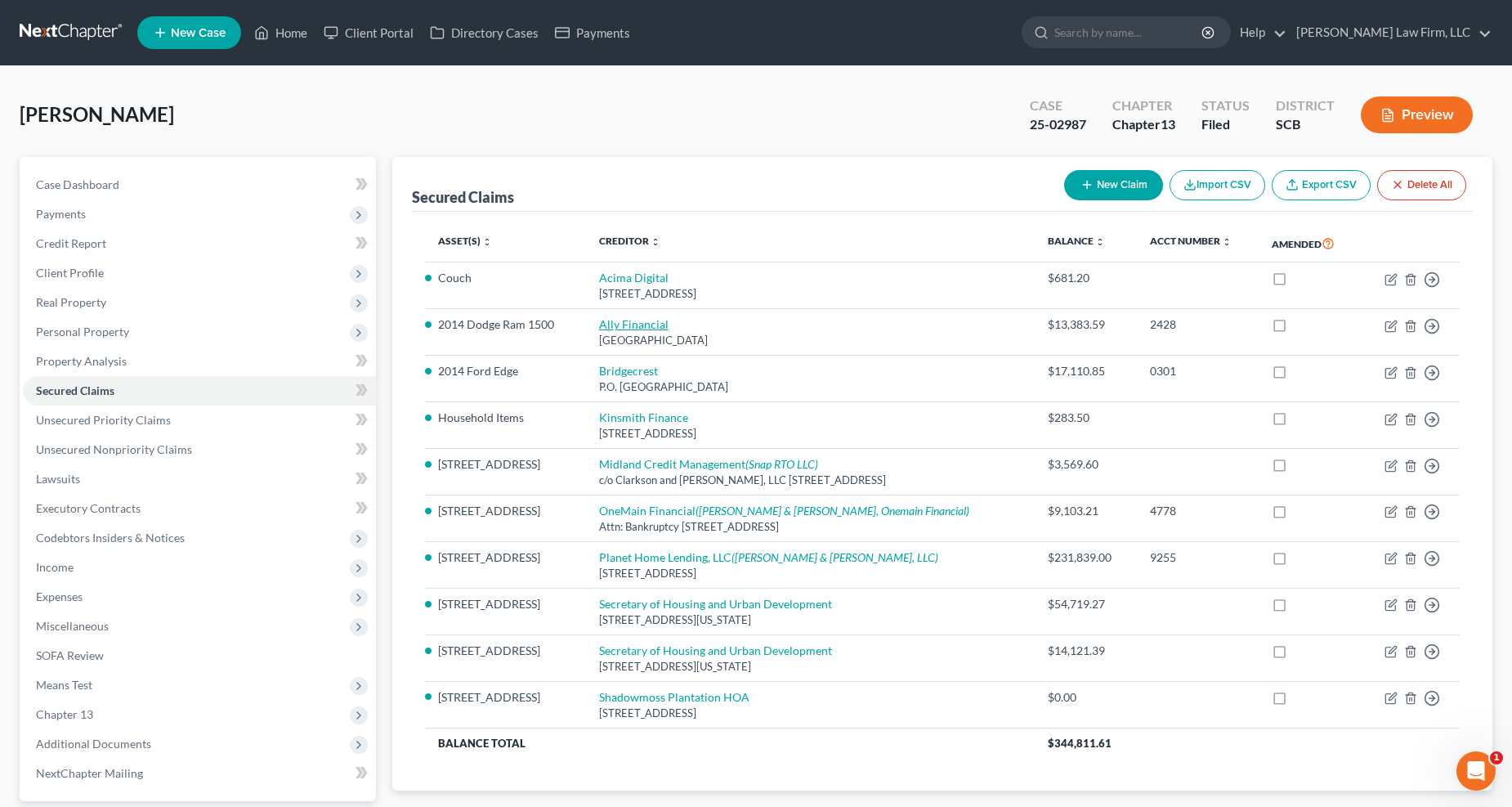
click at [653, 319] on link "Ally Financial" at bounding box center [634, 324] width 69 height 14
select select "24"
select select "14"
select select "0"
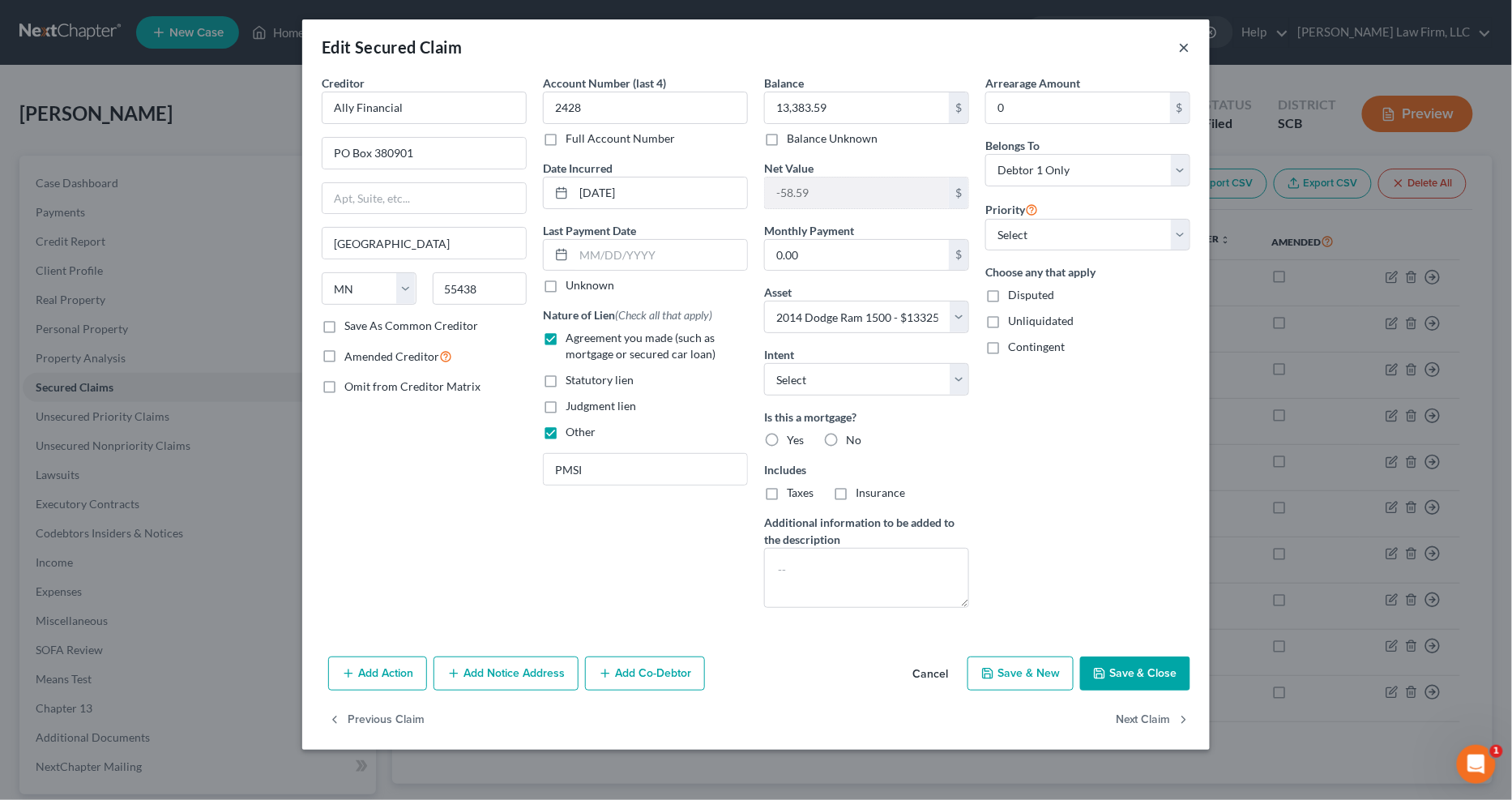
click at [1184, 41] on button "×" at bounding box center [1185, 46] width 11 height 19
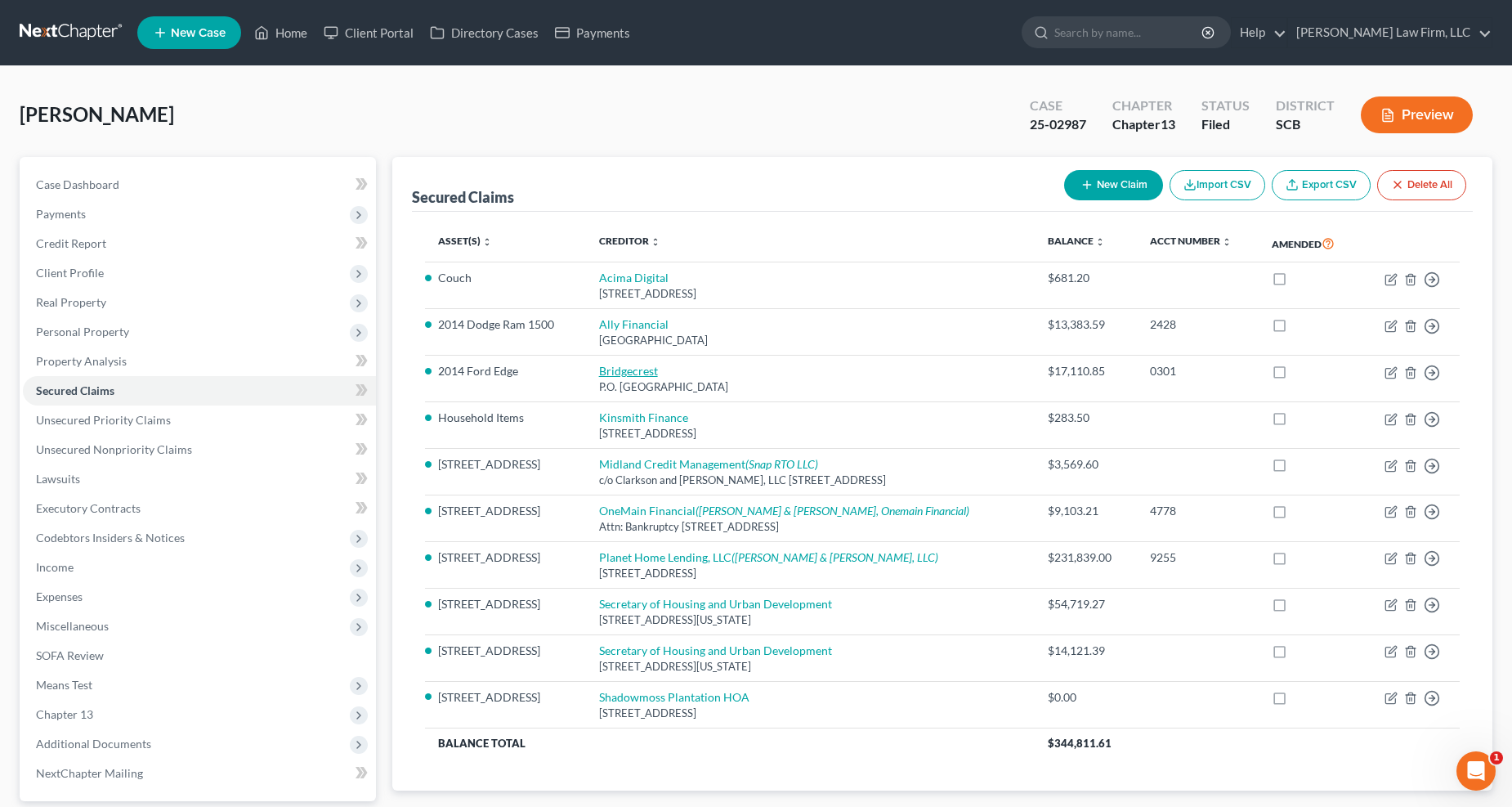
click at [616, 371] on link "Bridgecrest" at bounding box center [629, 371] width 59 height 14
select select "3"
select select "2"
select select "3"
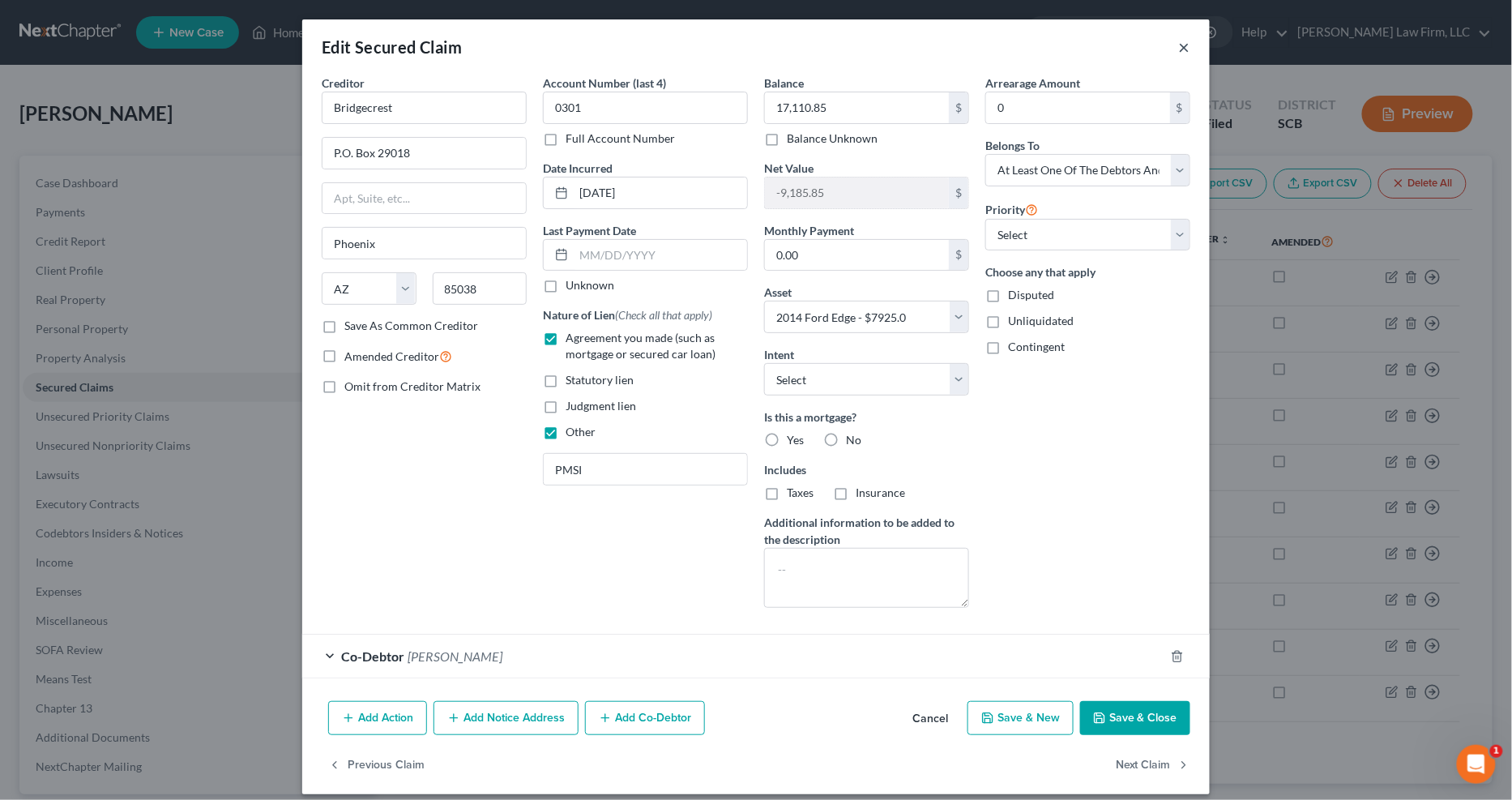
click at [1181, 46] on button "×" at bounding box center [1185, 46] width 11 height 19
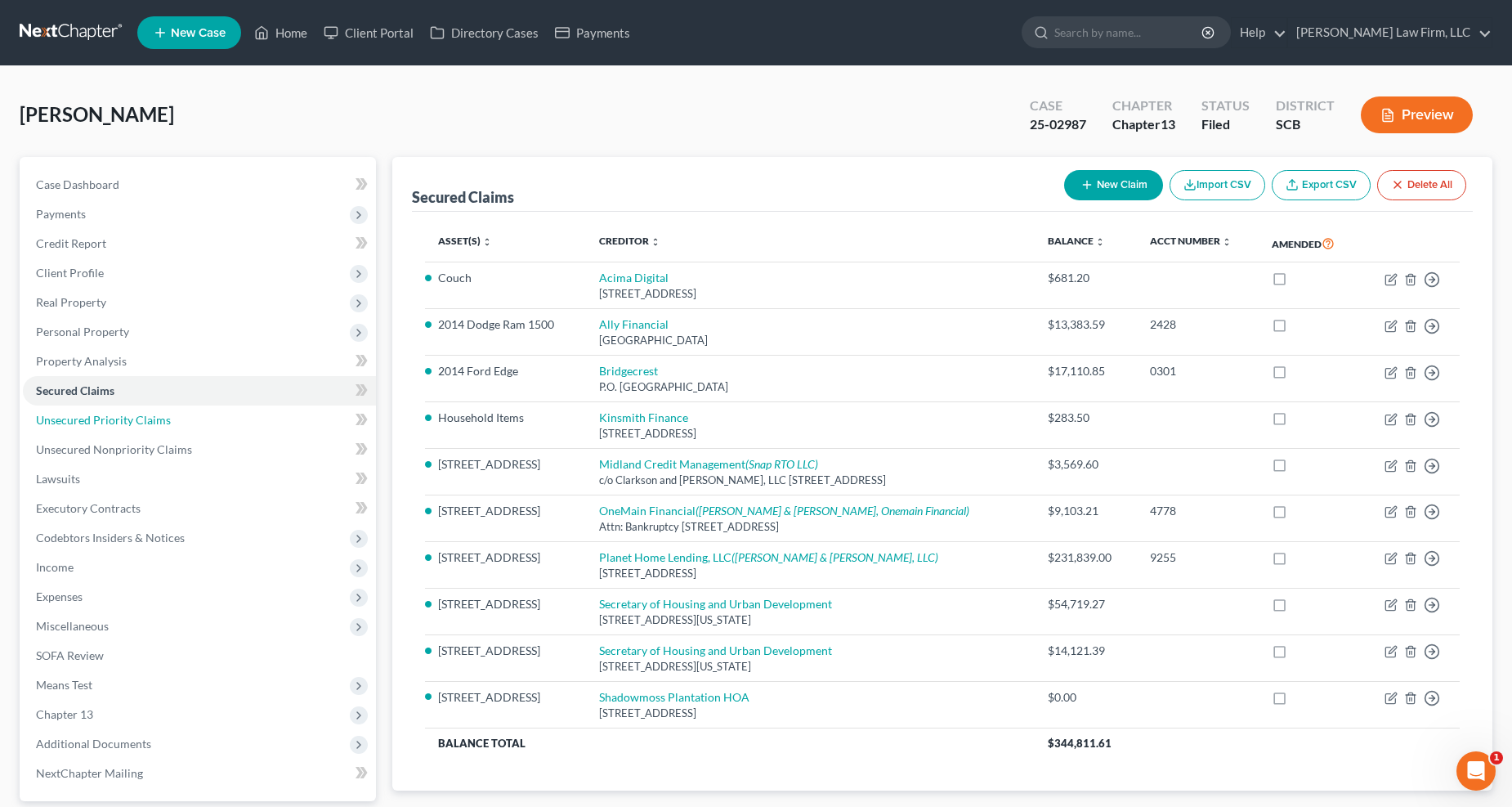
click at [66, 413] on span "Unsecured Priority Claims" at bounding box center [104, 419] width 134 height 14
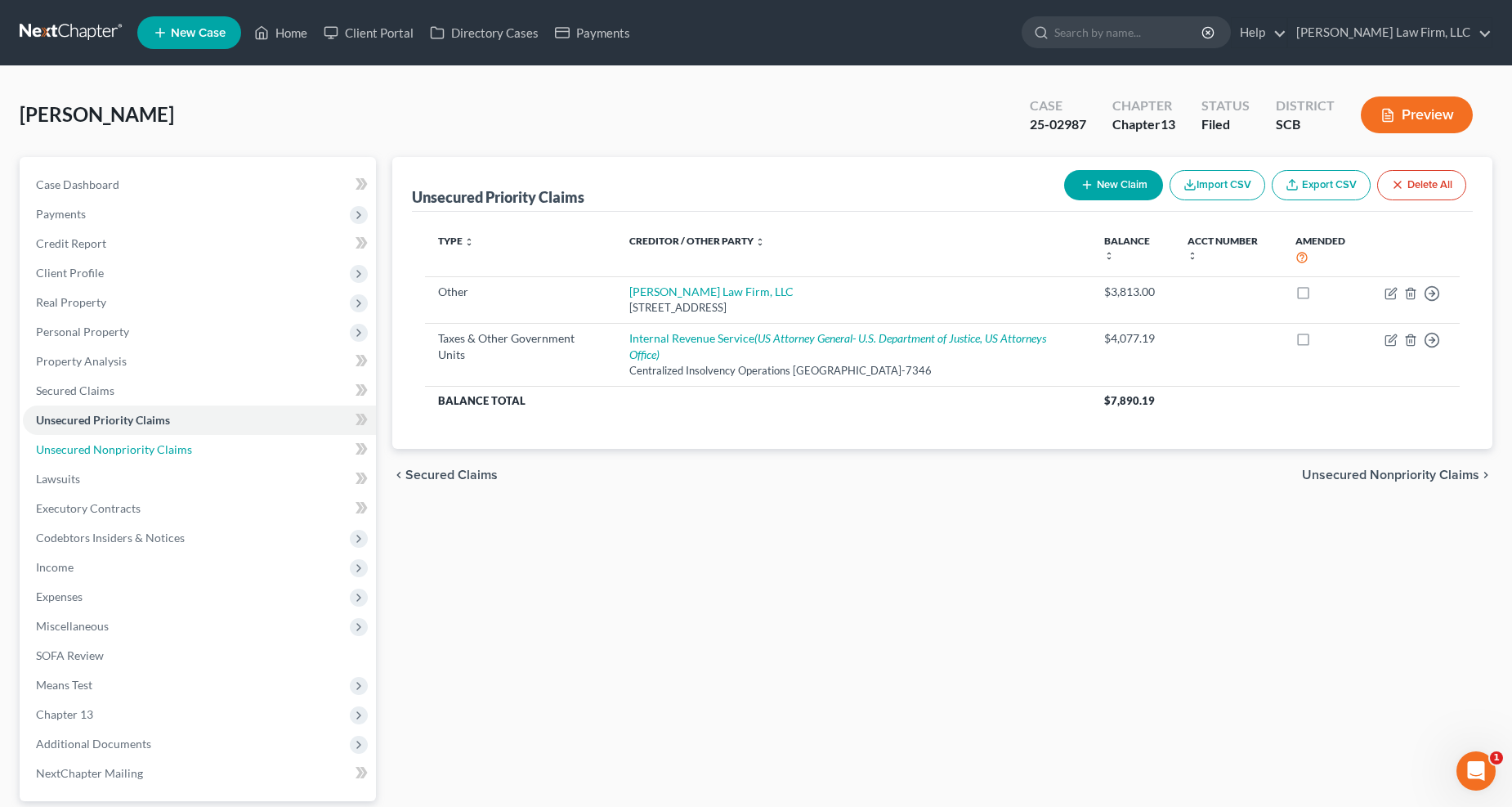
click at [164, 447] on span "Unsecured Nonpriority Claims" at bounding box center [114, 449] width 156 height 14
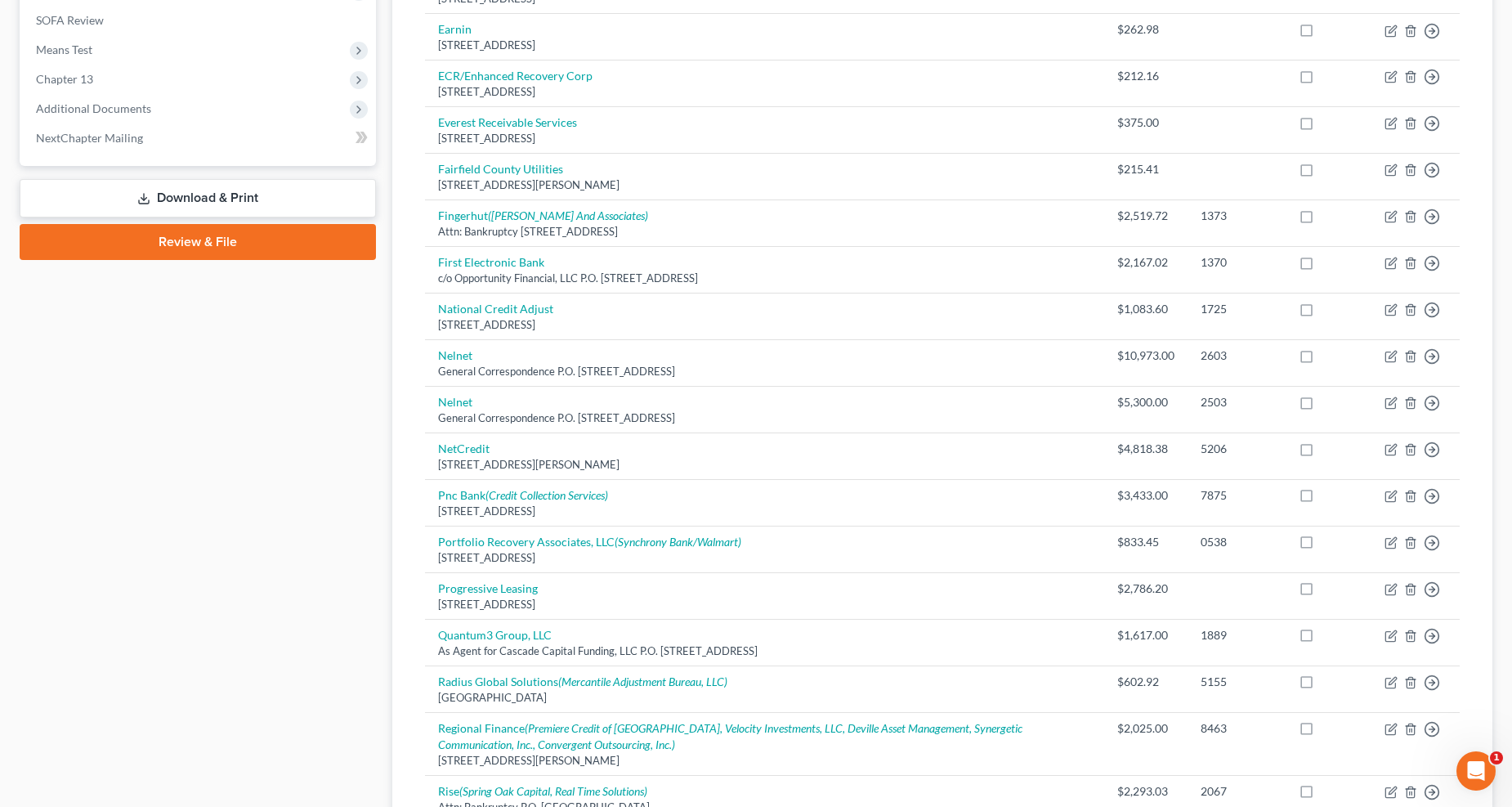
scroll to position [1117, 0]
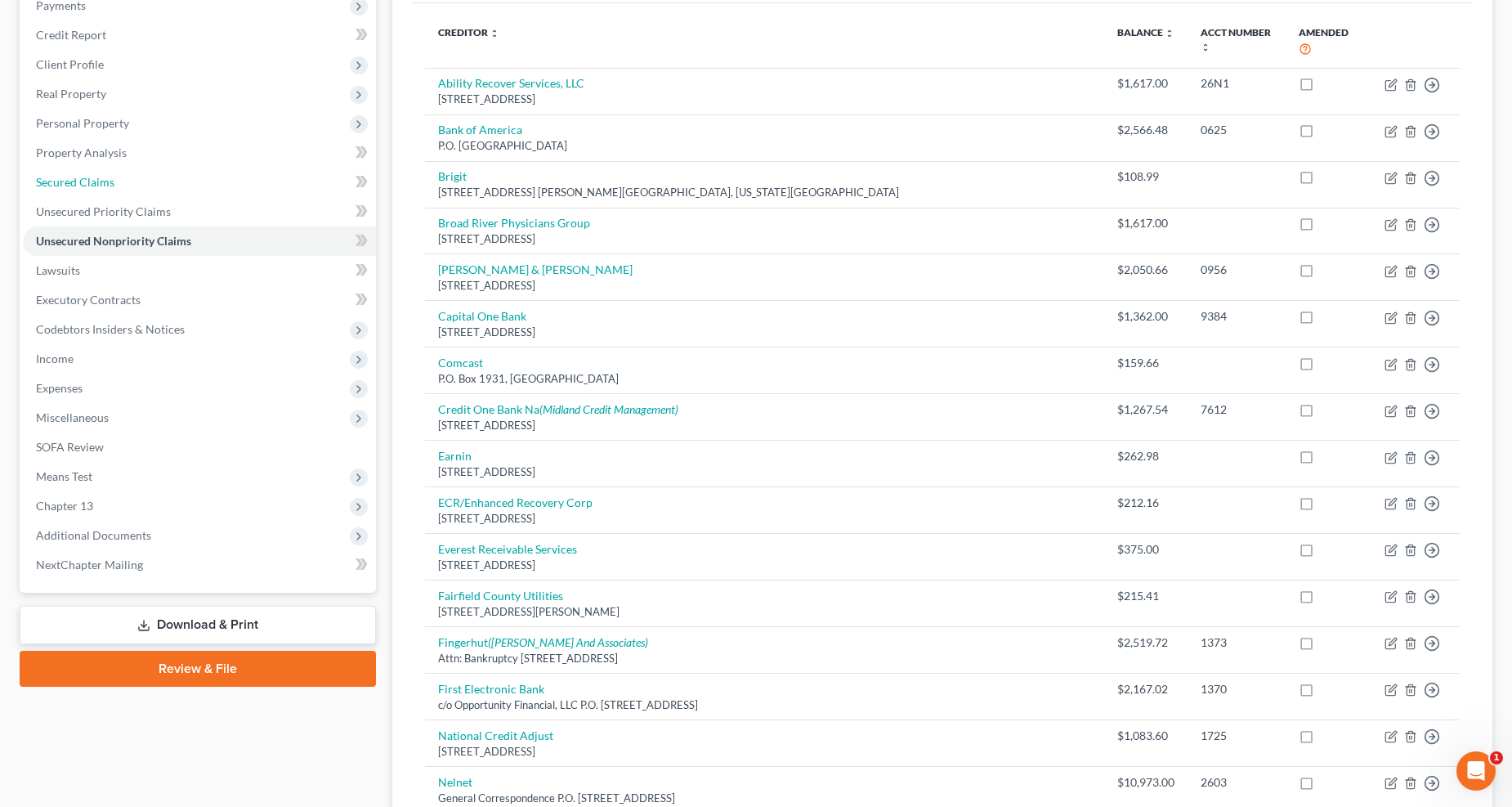
click at [82, 186] on span "Secured Claims" at bounding box center [76, 181] width 78 height 14
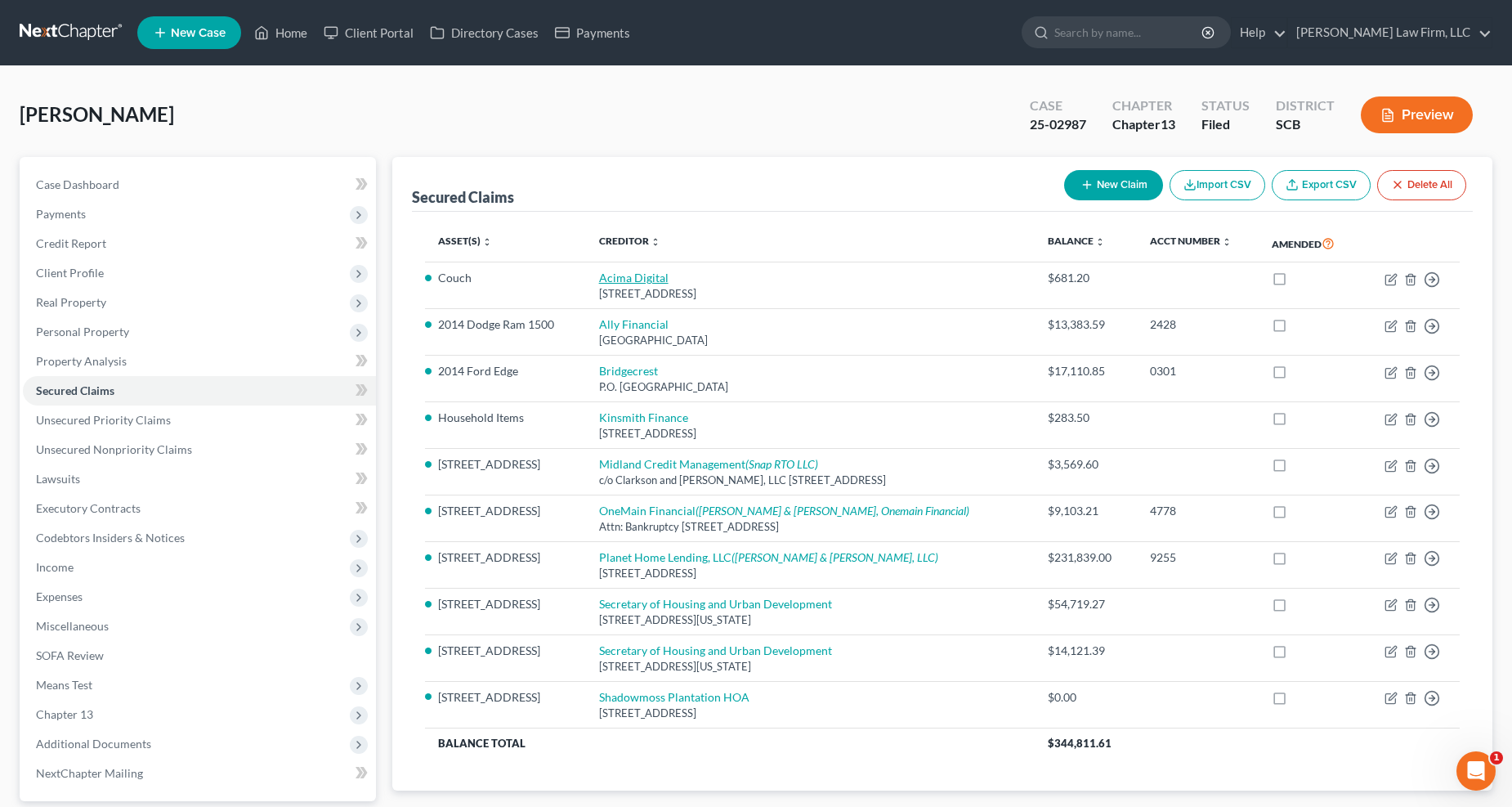
click at [635, 276] on link "Acima Digital" at bounding box center [634, 277] width 69 height 14
select select "46"
select select "0"
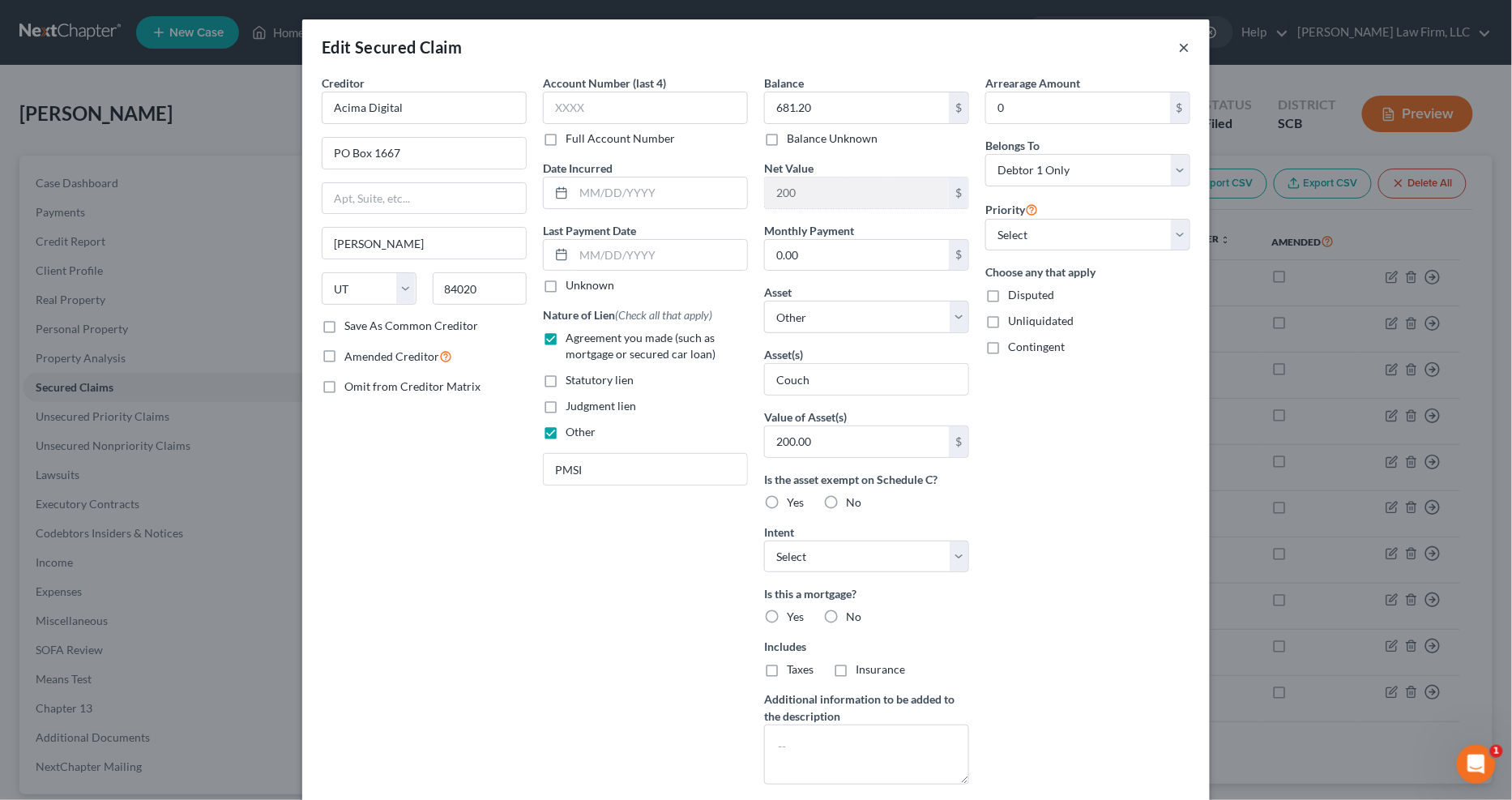
click at [1181, 47] on button "×" at bounding box center [1185, 46] width 11 height 19
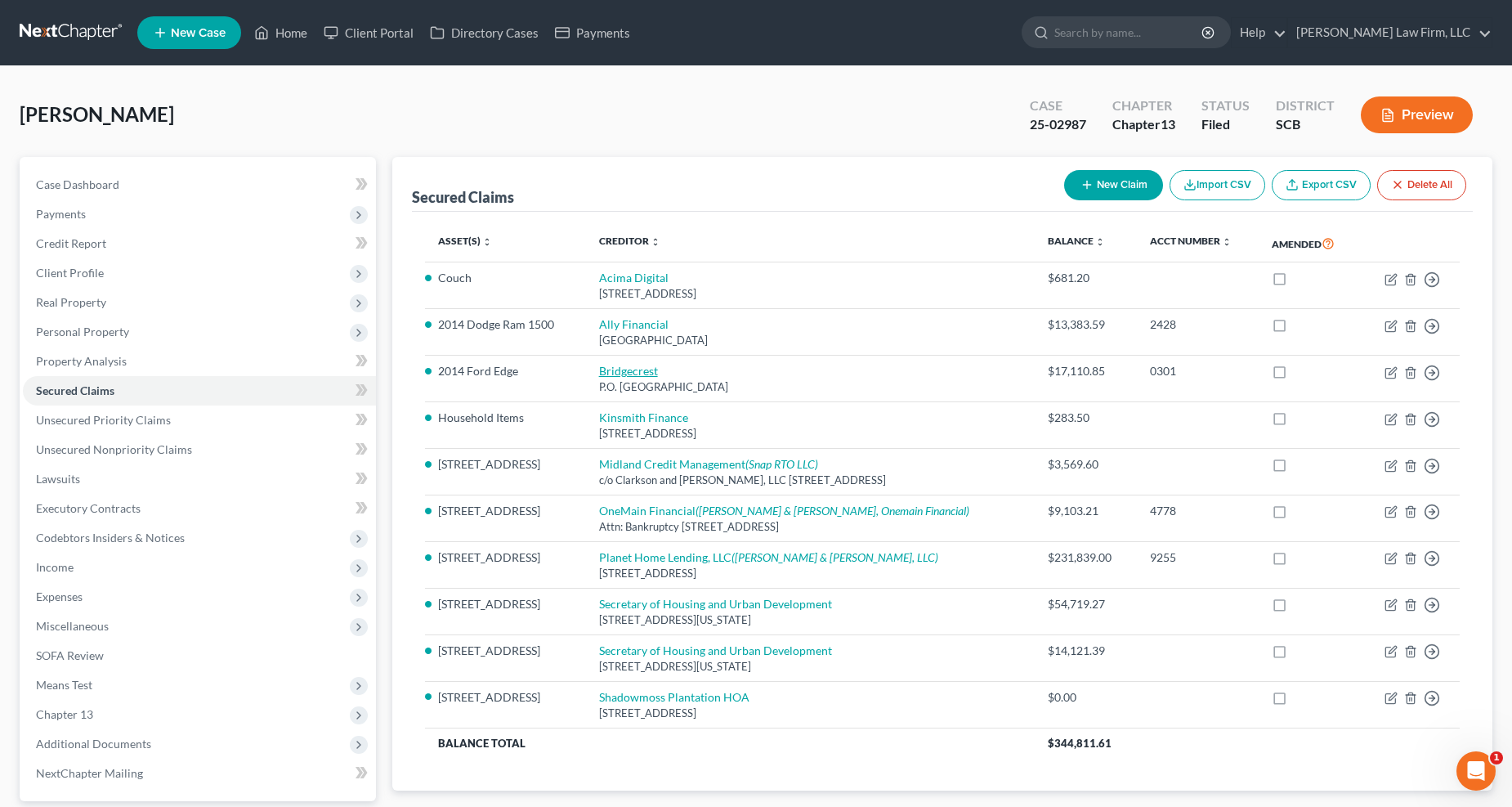
click at [620, 372] on link "Bridgecrest" at bounding box center [629, 371] width 59 height 14
select select "3"
select select "2"
select select "3"
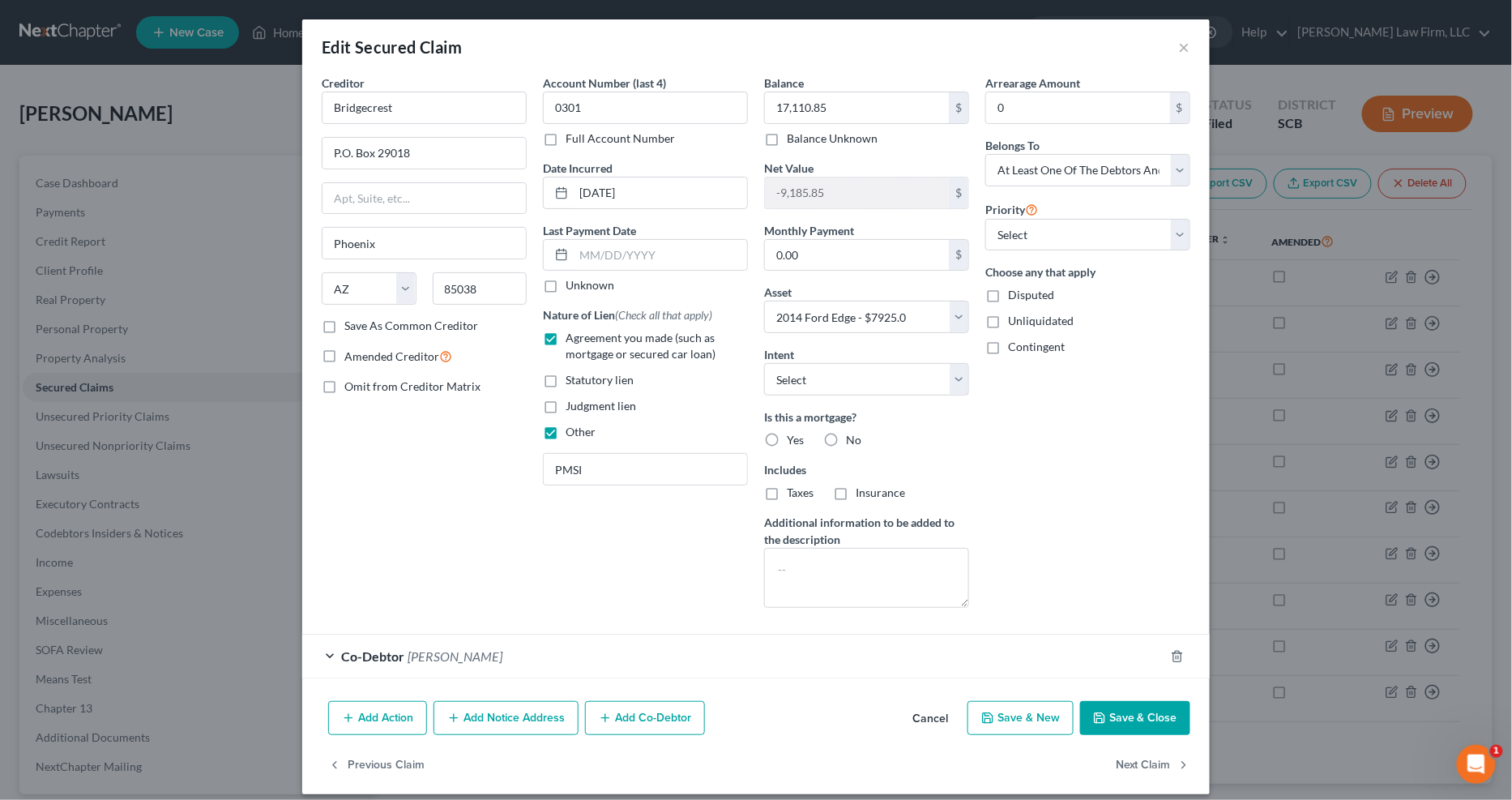
click at [1184, 51] on div "Edit Secured Claim ×" at bounding box center [756, 47] width 907 height 56
click at [1180, 44] on button "×" at bounding box center [1185, 46] width 11 height 19
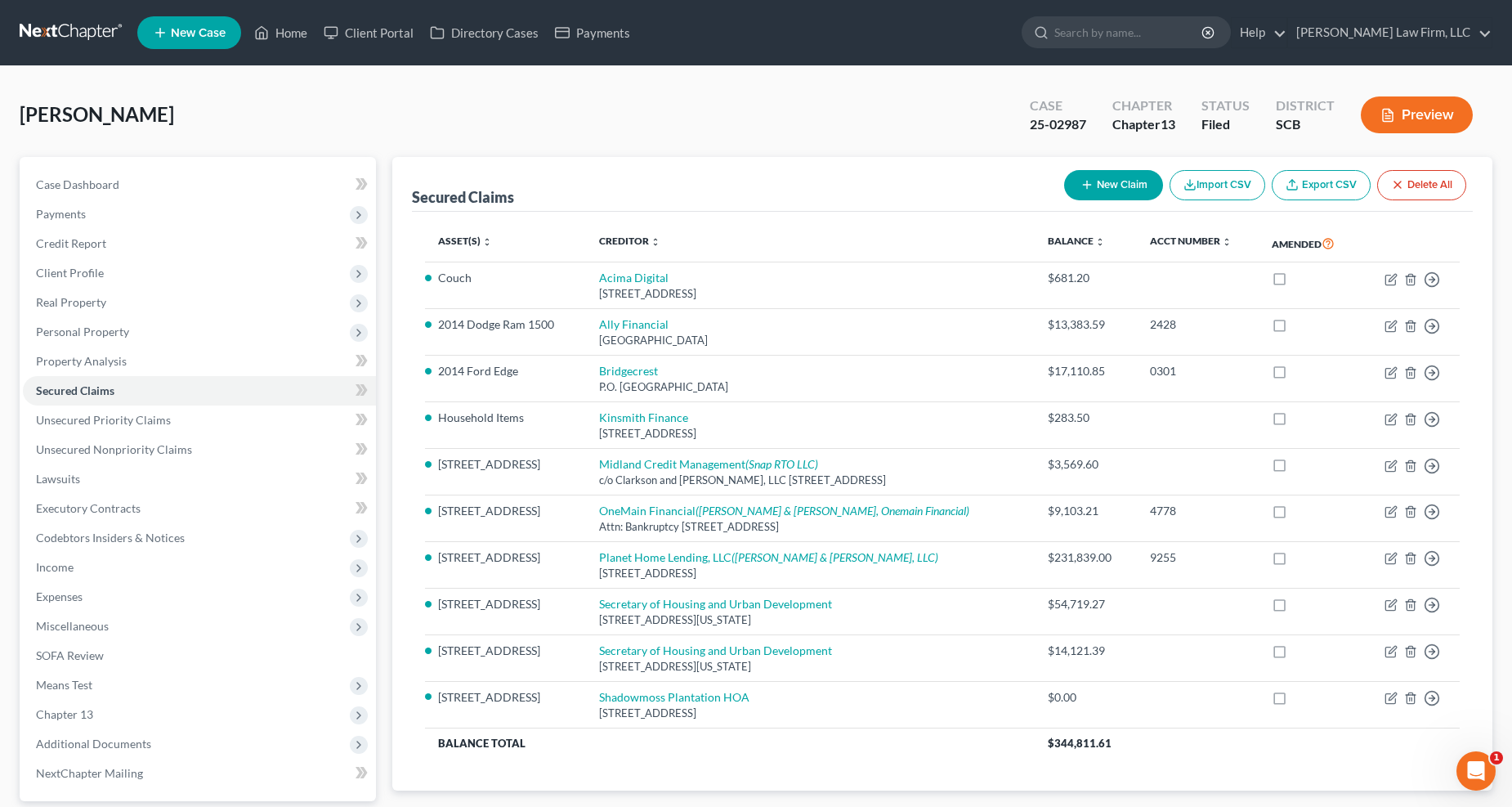
click at [43, 597] on span "Expenses" at bounding box center [60, 596] width 47 height 14
click at [80, 626] on span "Home" at bounding box center [84, 626] width 31 height 14
click at [100, 664] on link "Utilities / Bills" at bounding box center [216, 656] width 320 height 30
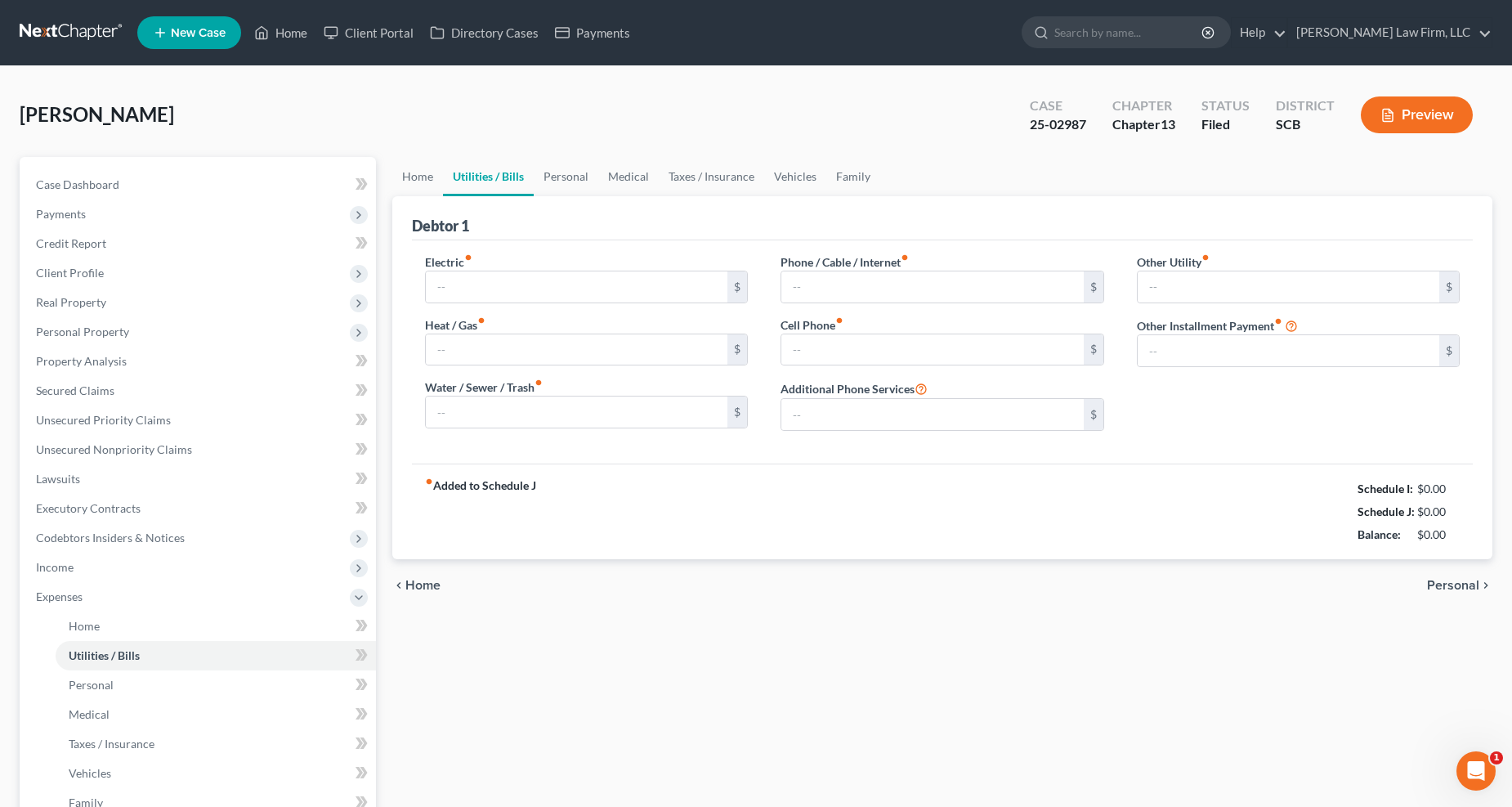
type input "400.00"
type input "0.00"
type input "120.00"
type input "0.00"
type input "380.00"
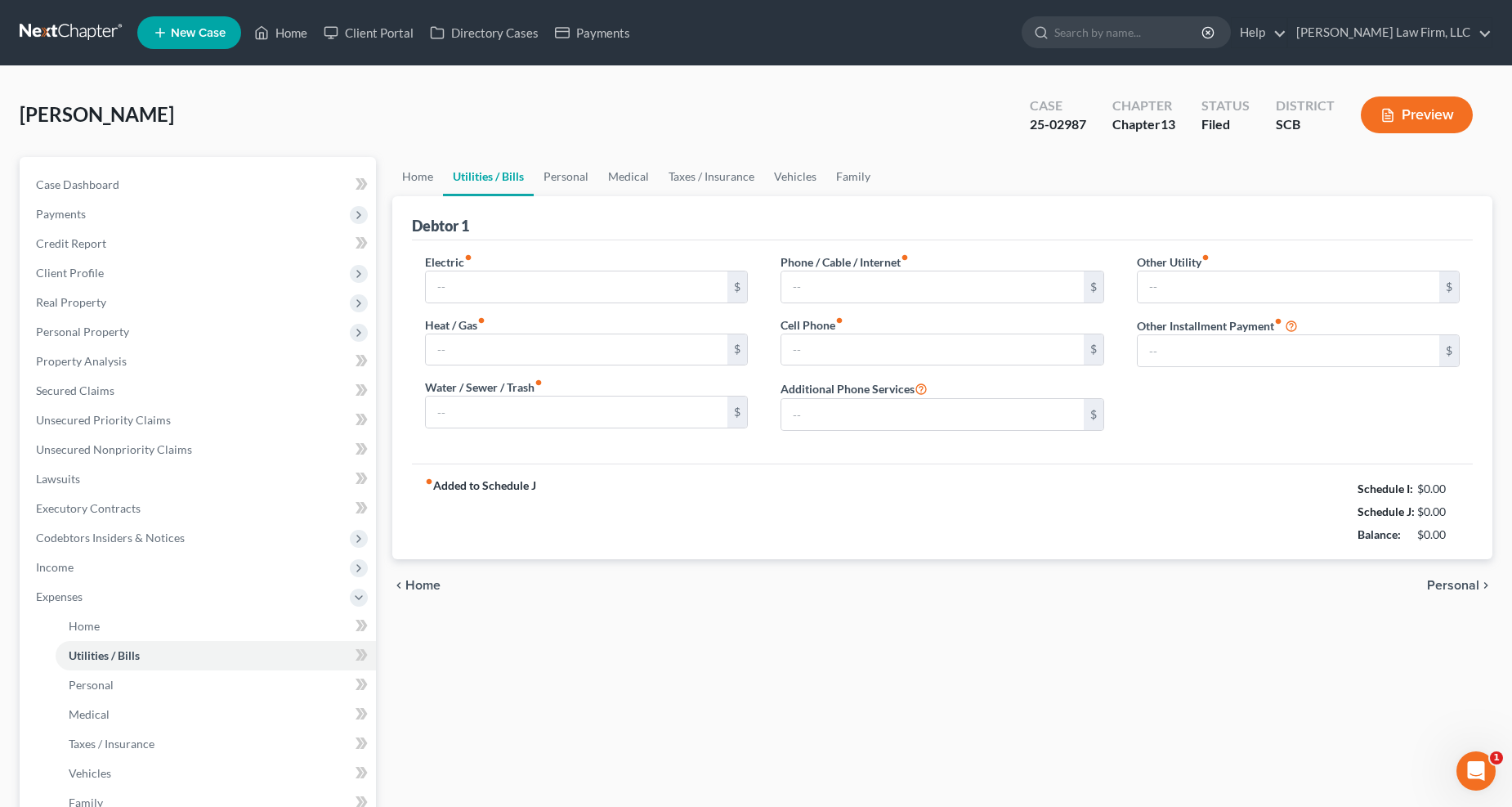
type input "0.00"
type input "52.00"
type input "Security System"
type input "134.16"
type input "Graceland Storage Shed Rental"
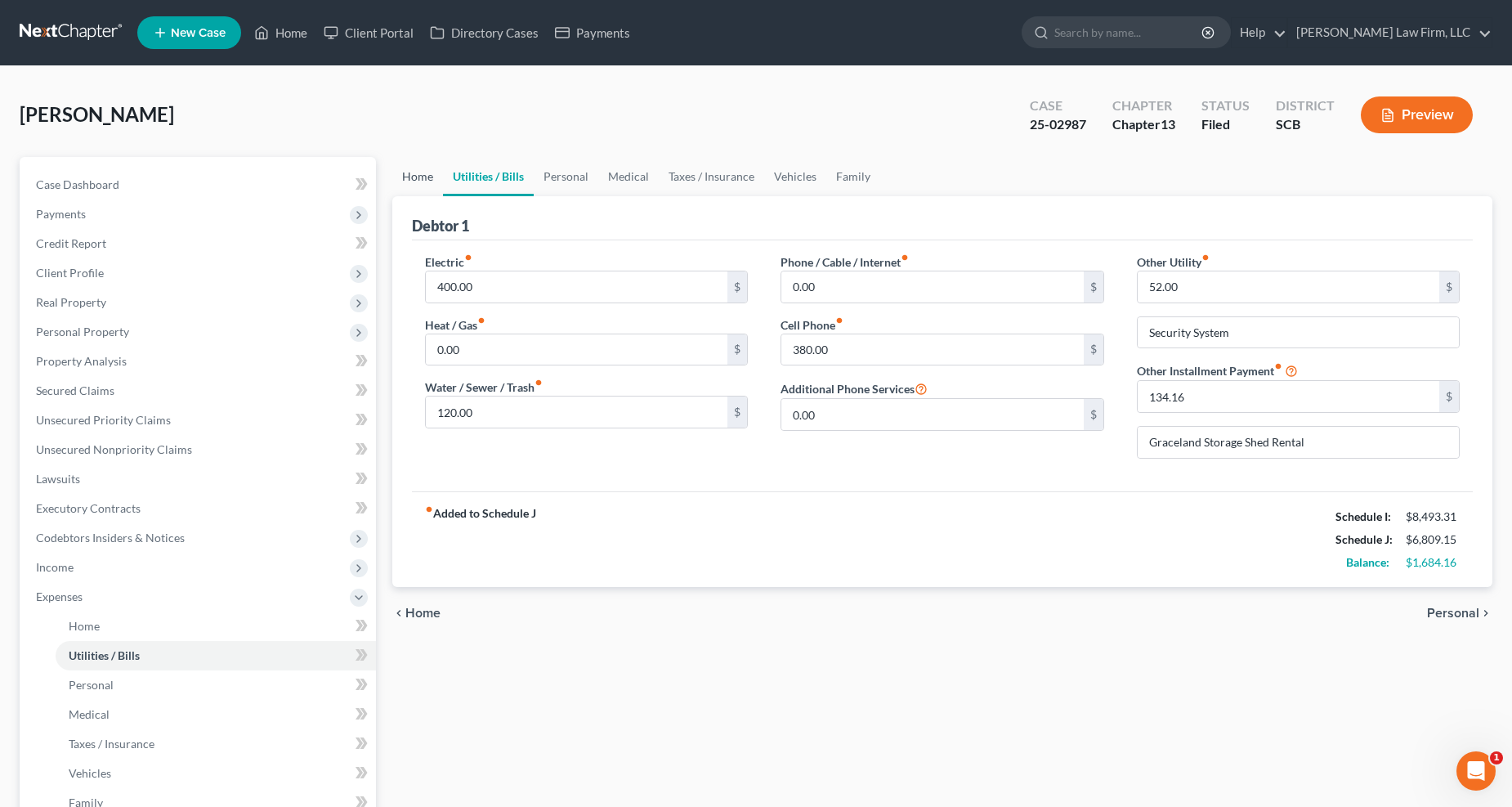
click at [396, 172] on link "Home" at bounding box center [417, 177] width 50 height 39
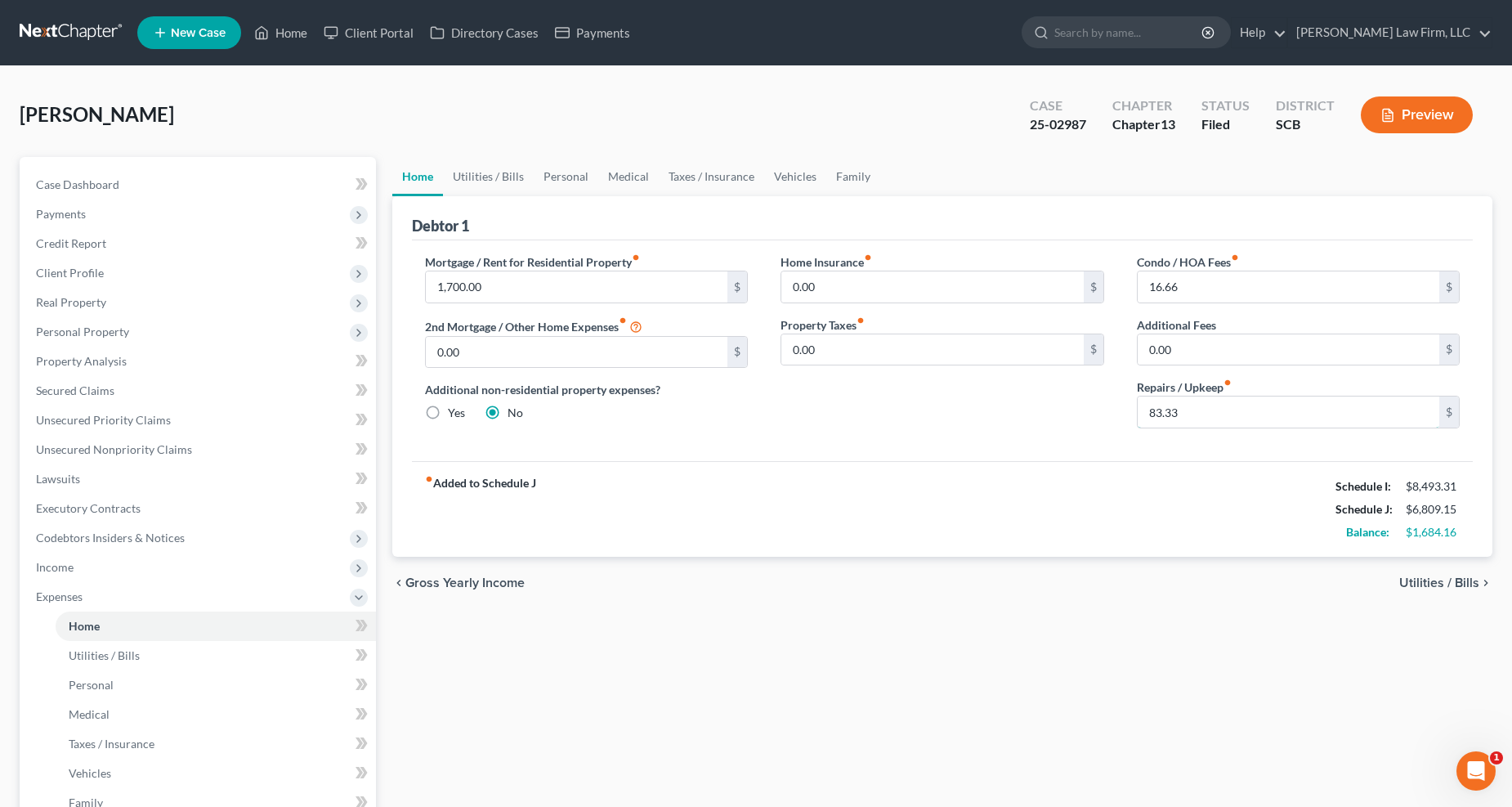
click at [1147, 404] on input "83.33" at bounding box center [1290, 412] width 303 height 31
type input "183.33"
click at [514, 168] on link "Utilities / Bills" at bounding box center [488, 177] width 91 height 39
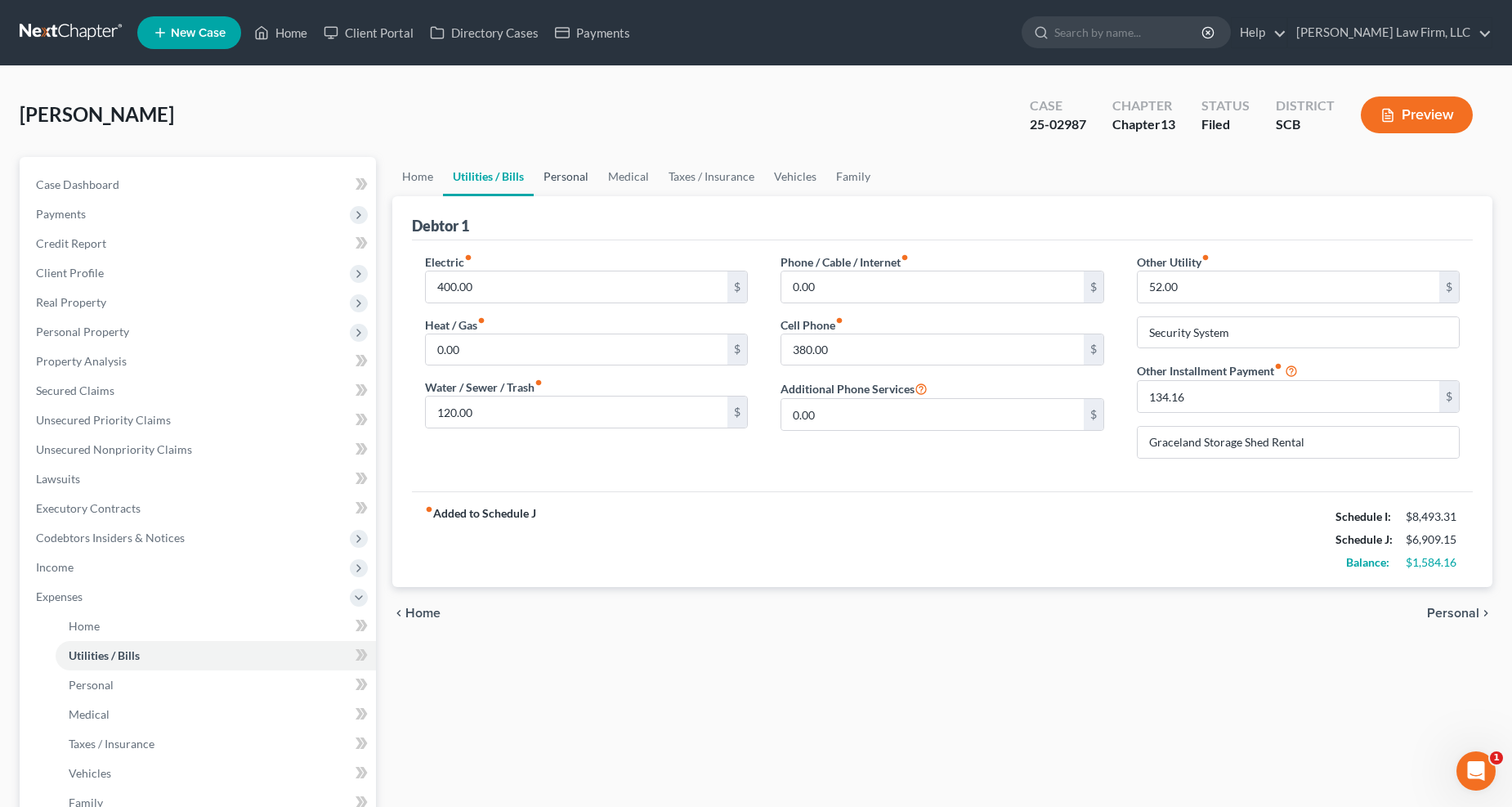
click at [548, 167] on link "Personal" at bounding box center [566, 177] width 64 height 39
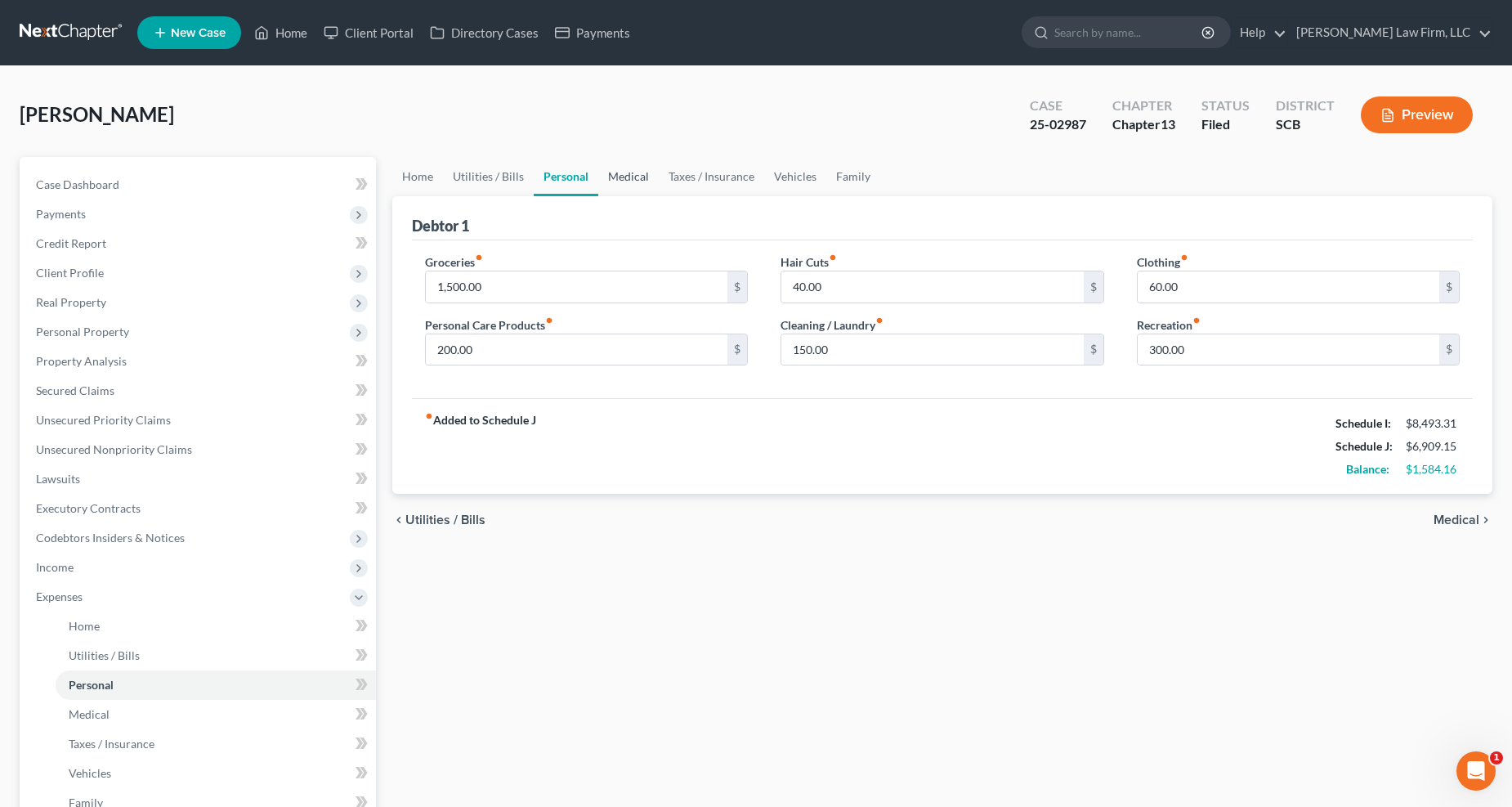
click at [601, 180] on link "Medical" at bounding box center [629, 177] width 61 height 39
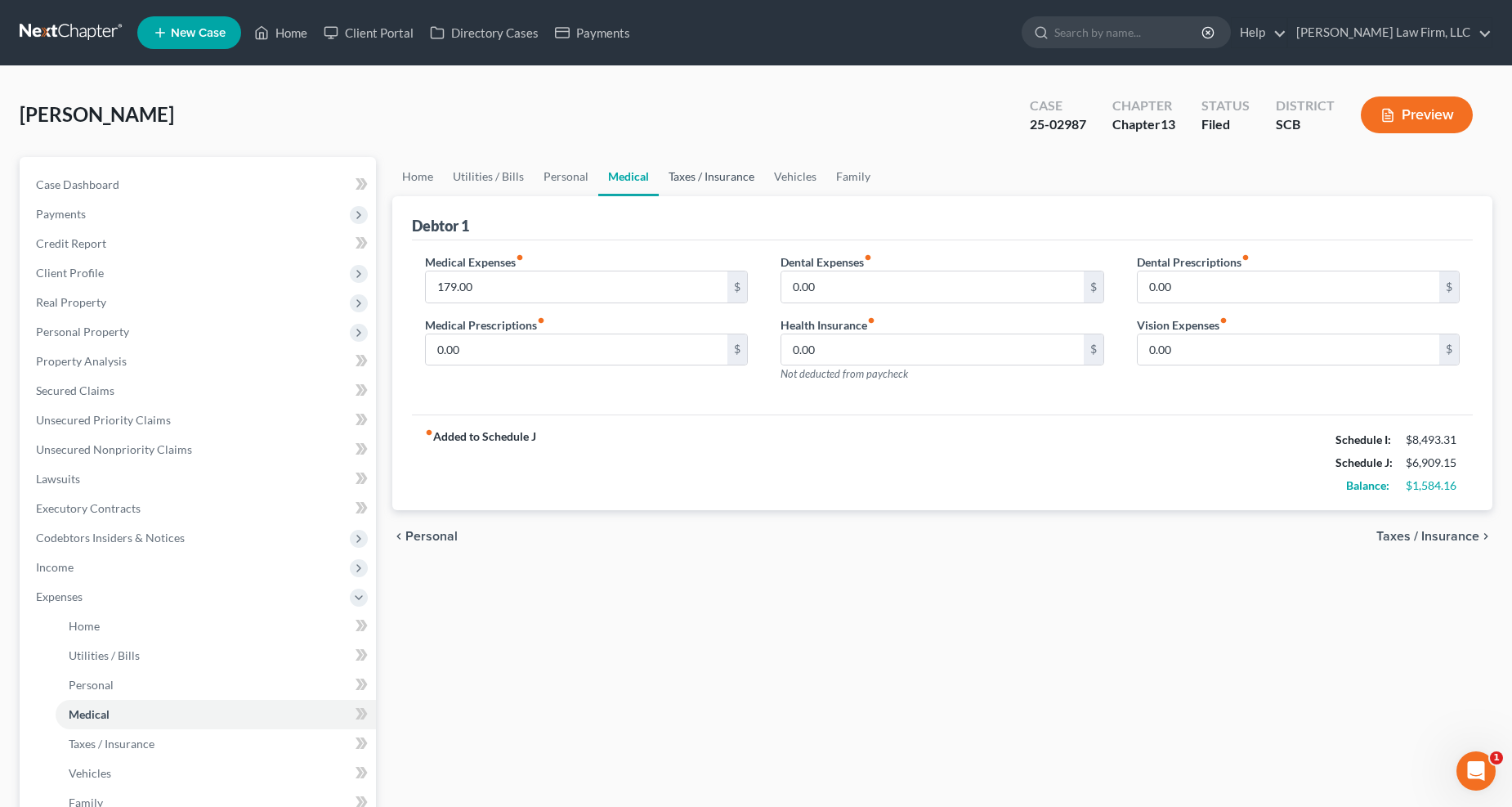
click at [697, 164] on link "Taxes / Insurance" at bounding box center [712, 177] width 106 height 39
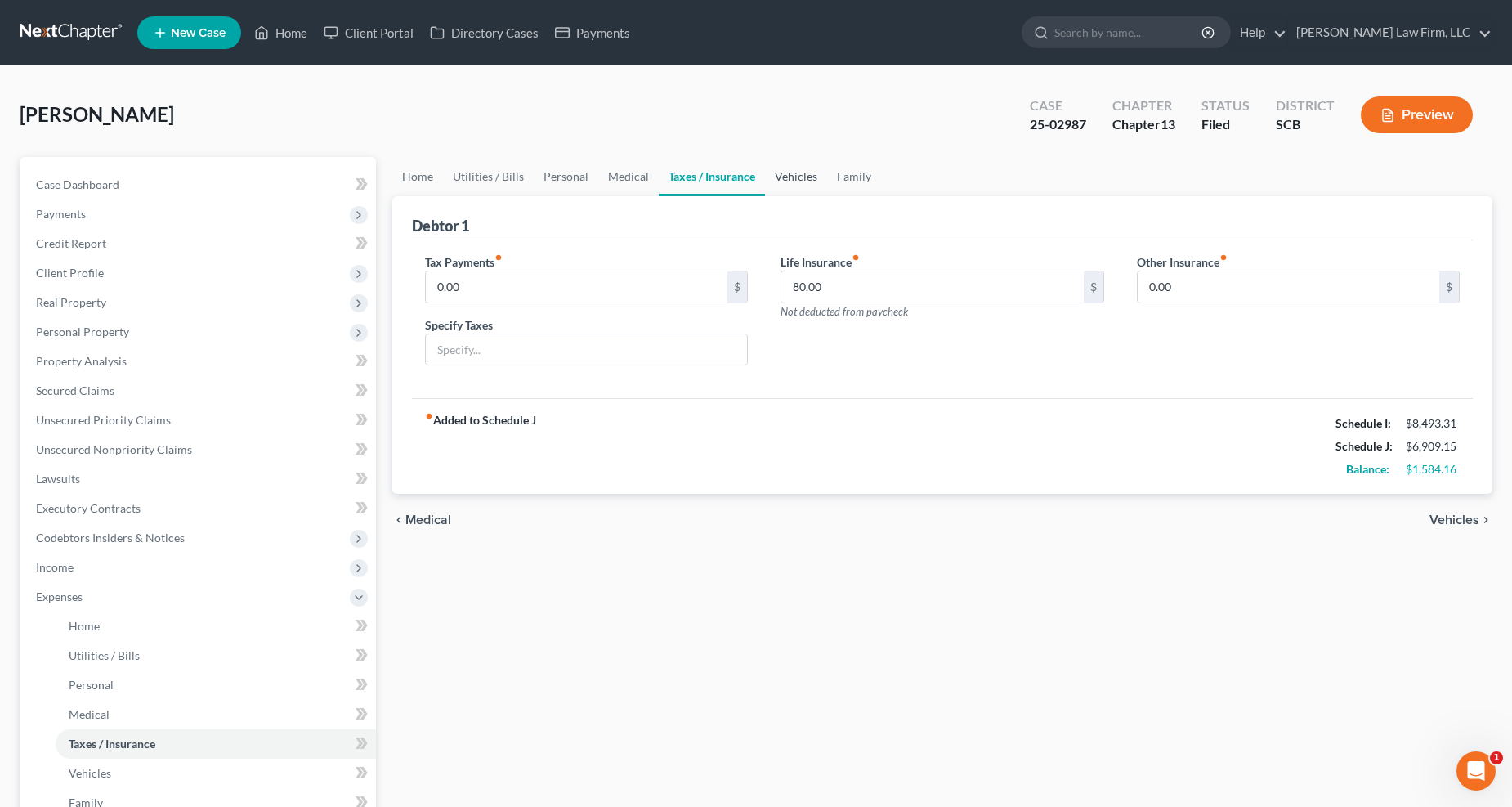
click at [793, 169] on link "Vehicles" at bounding box center [796, 177] width 63 height 39
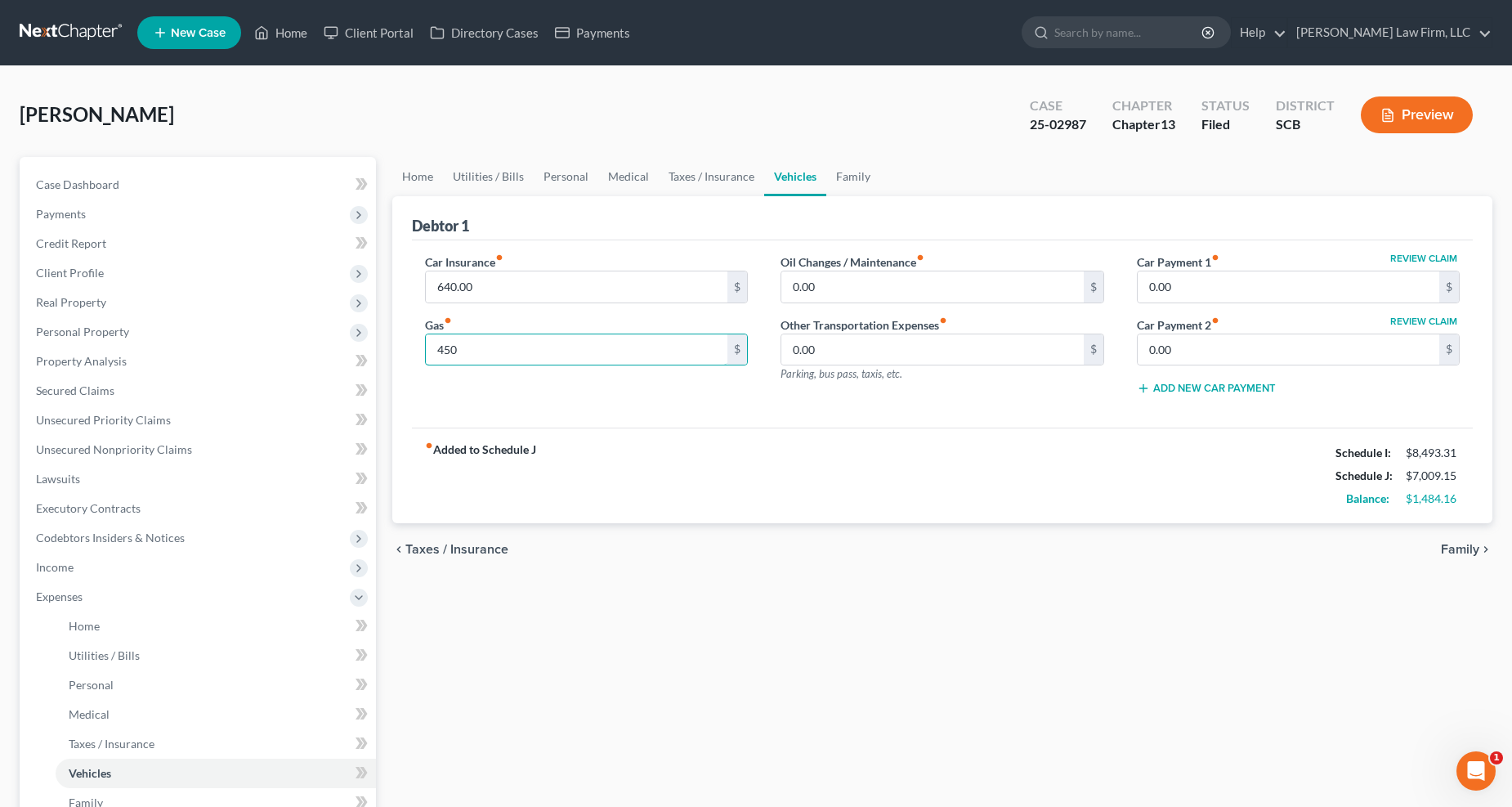
type input "450"
click at [843, 172] on link "Family" at bounding box center [854, 177] width 54 height 39
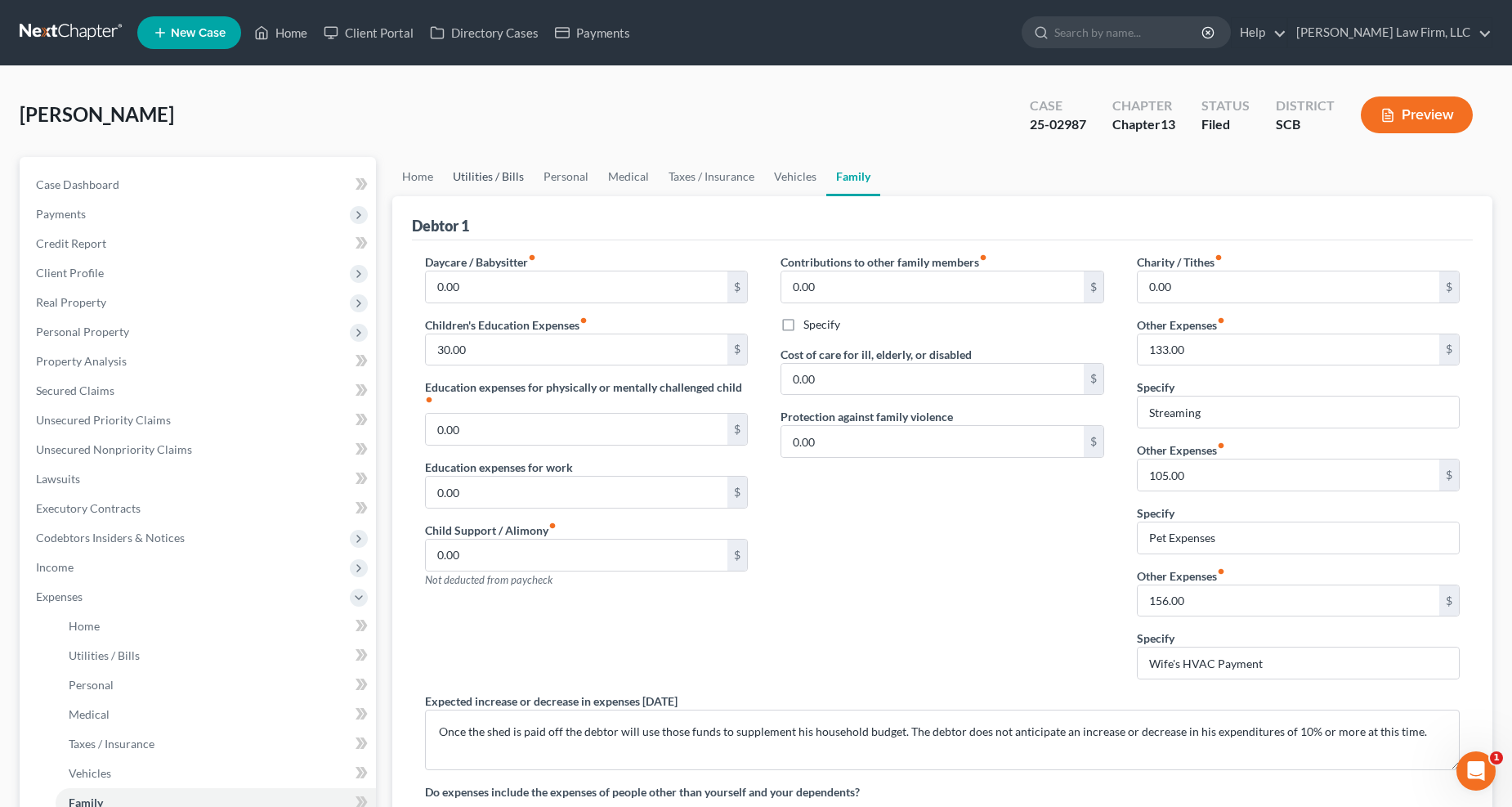
click at [485, 173] on link "Utilities / Bills" at bounding box center [488, 177] width 91 height 39
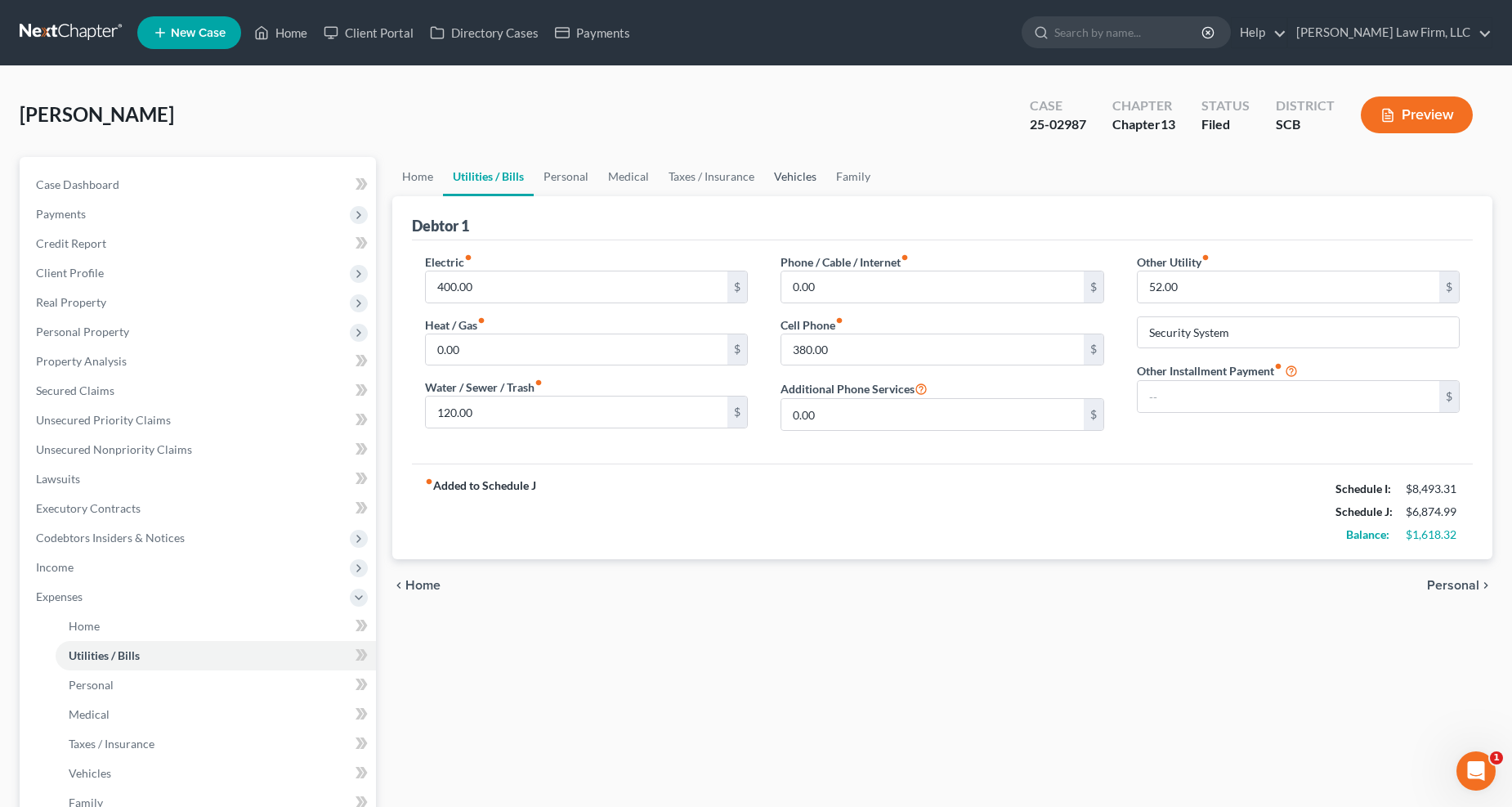
click at [787, 166] on link "Vehicles" at bounding box center [795, 177] width 63 height 39
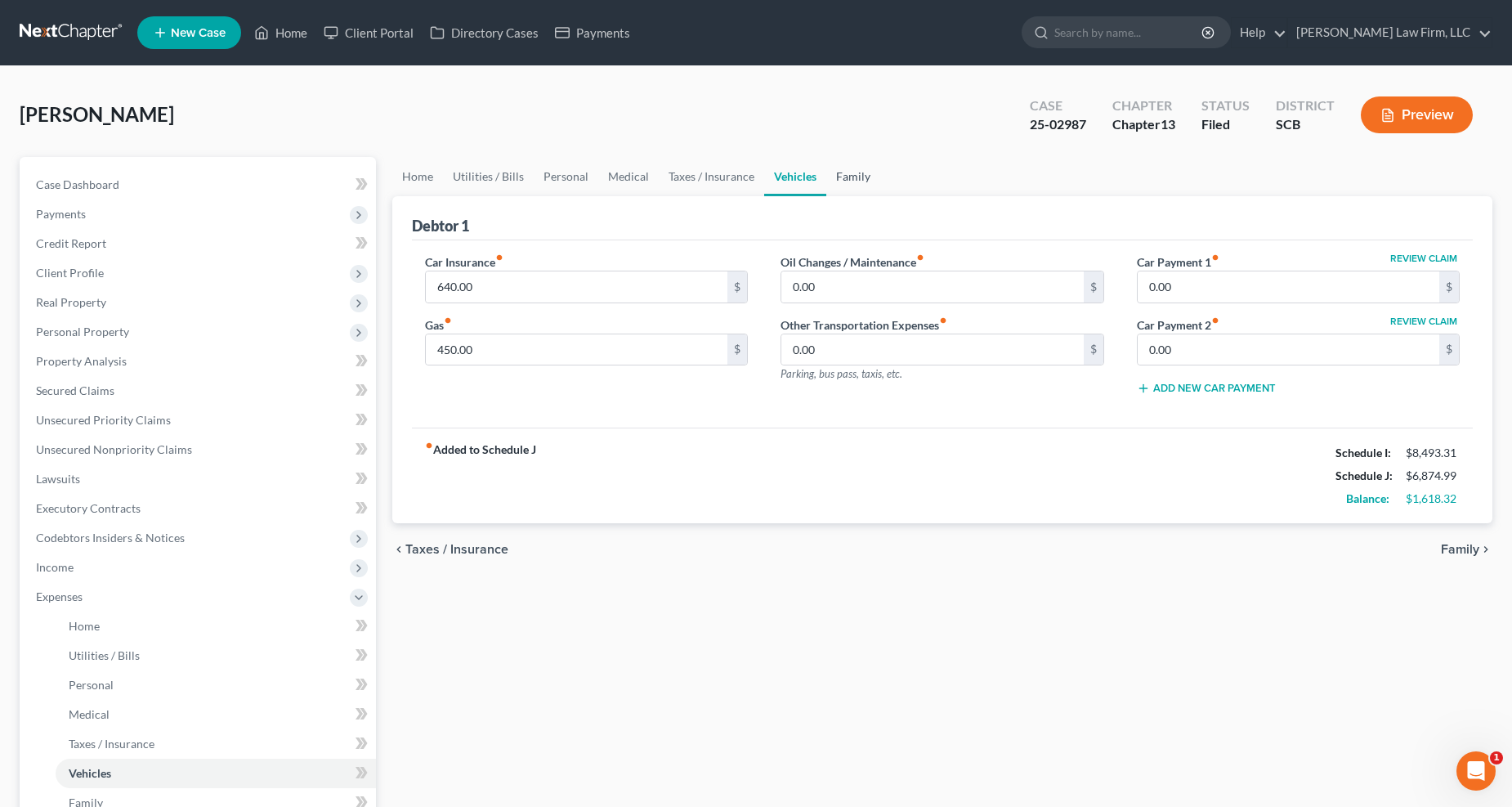
click at [863, 174] on link "Family" at bounding box center [854, 177] width 54 height 39
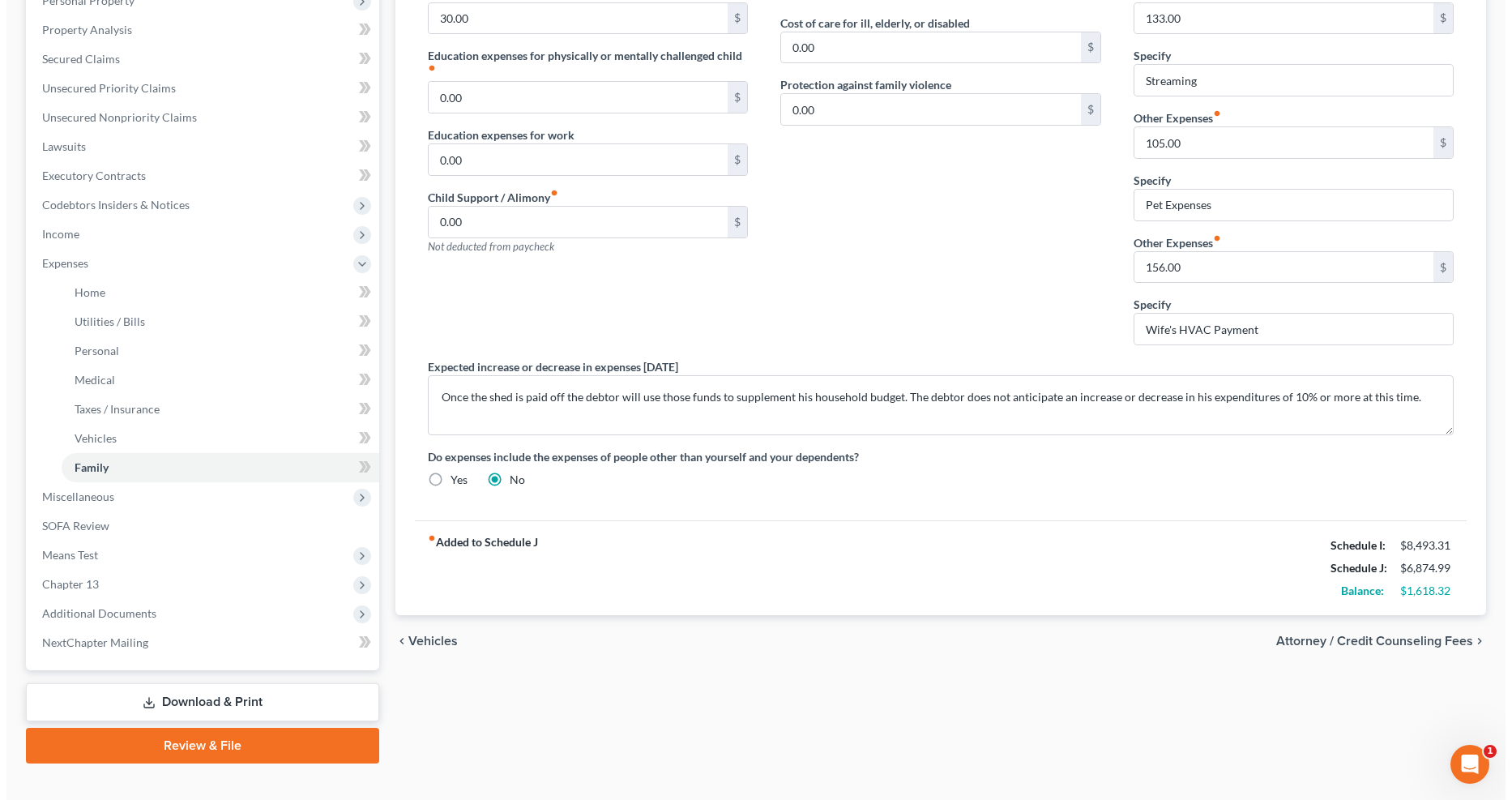
scroll to position [351, 0]
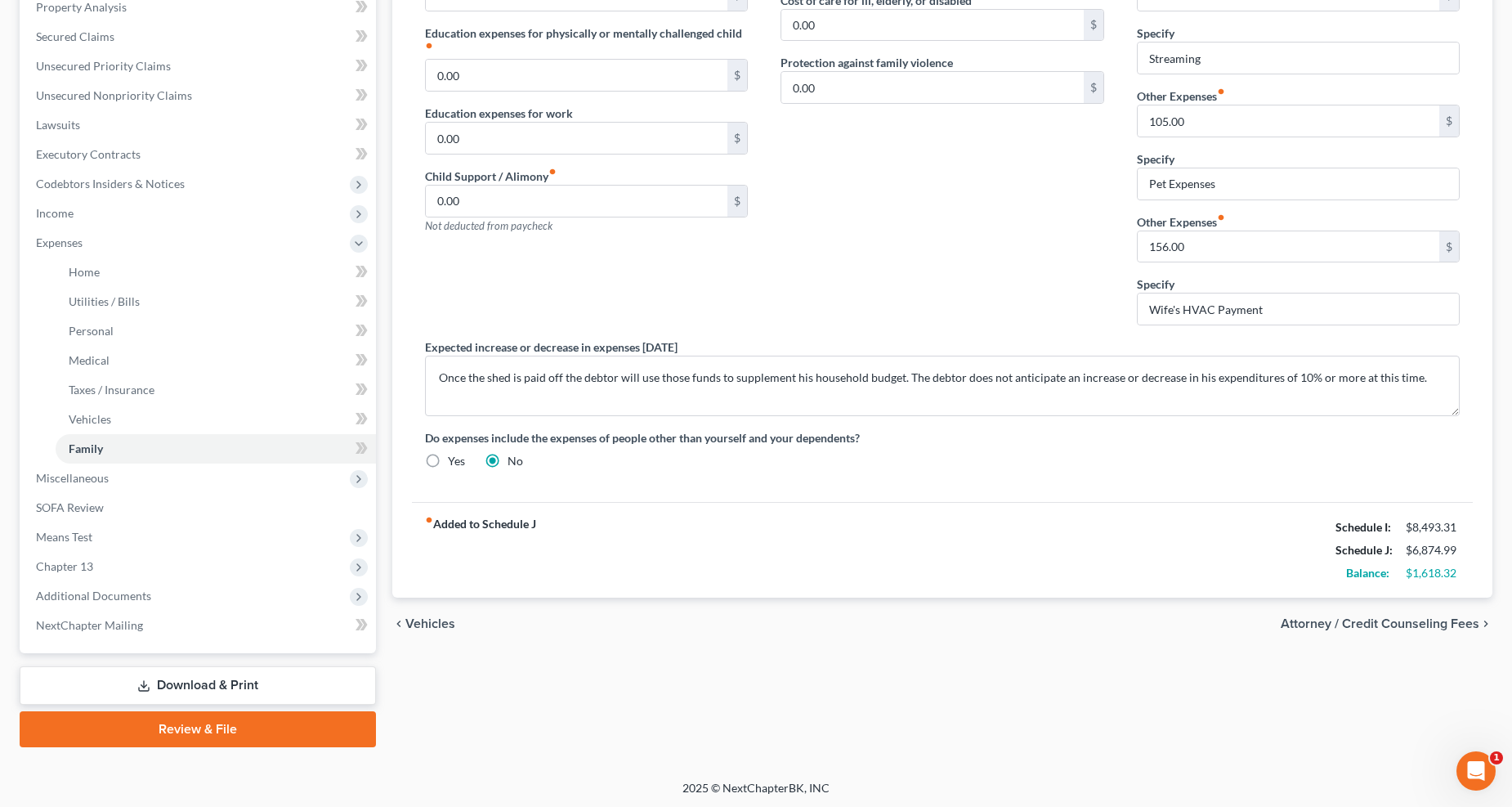
click at [88, 684] on link "Download & Print" at bounding box center [198, 685] width 357 height 38
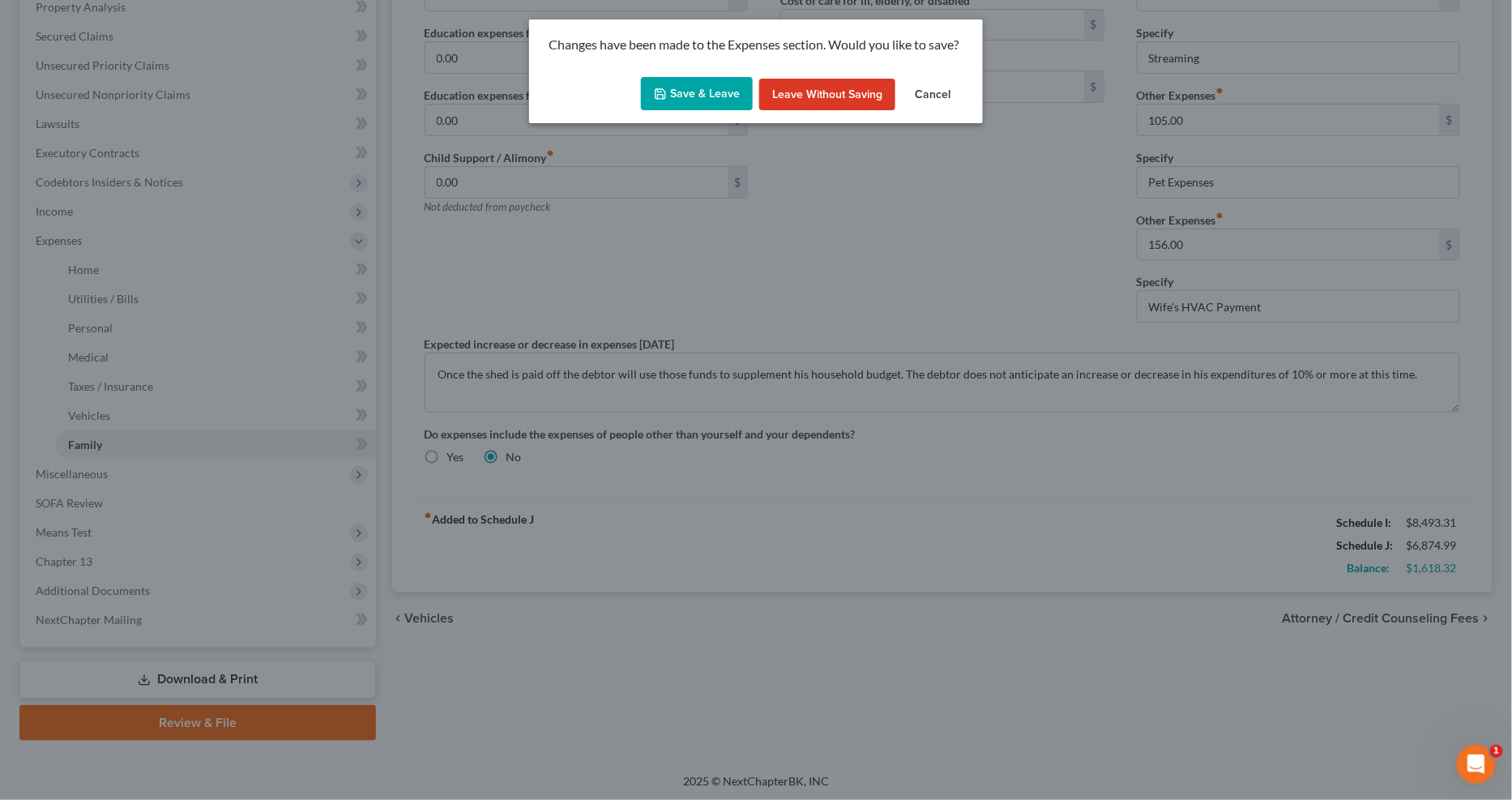
click at [682, 69] on div "Changes have been made to the Expenses section. Would you like to save?" at bounding box center [756, 44] width 454 height 51
click at [684, 81] on button "Save & Leave" at bounding box center [696, 94] width 112 height 34
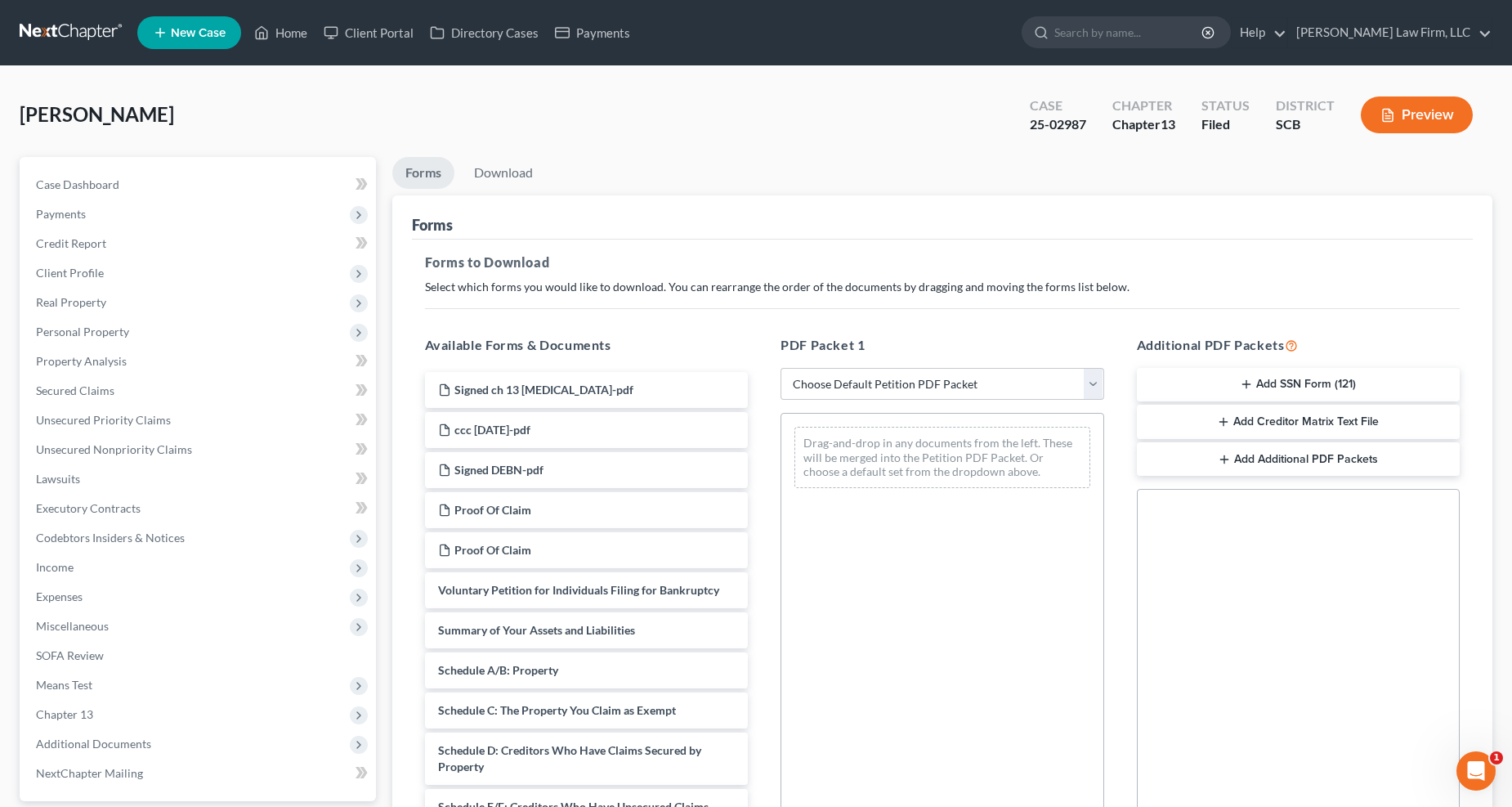
click at [95, 594] on span "Expenses" at bounding box center [200, 597] width 353 height 30
click at [95, 619] on span "Home" at bounding box center [84, 626] width 31 height 14
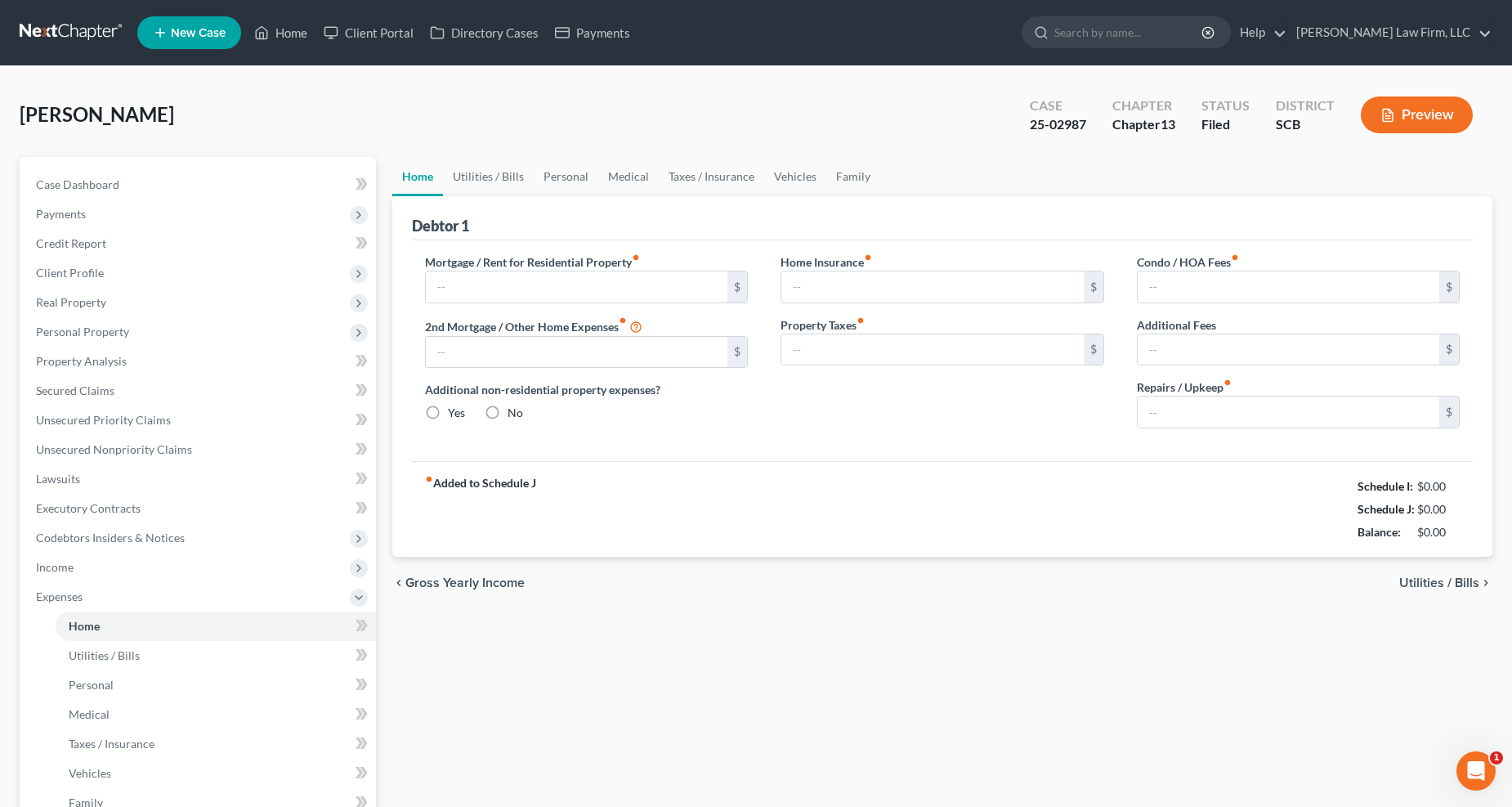
type input "1,700.00"
type input "0.00"
radio input "true"
type input "0.00"
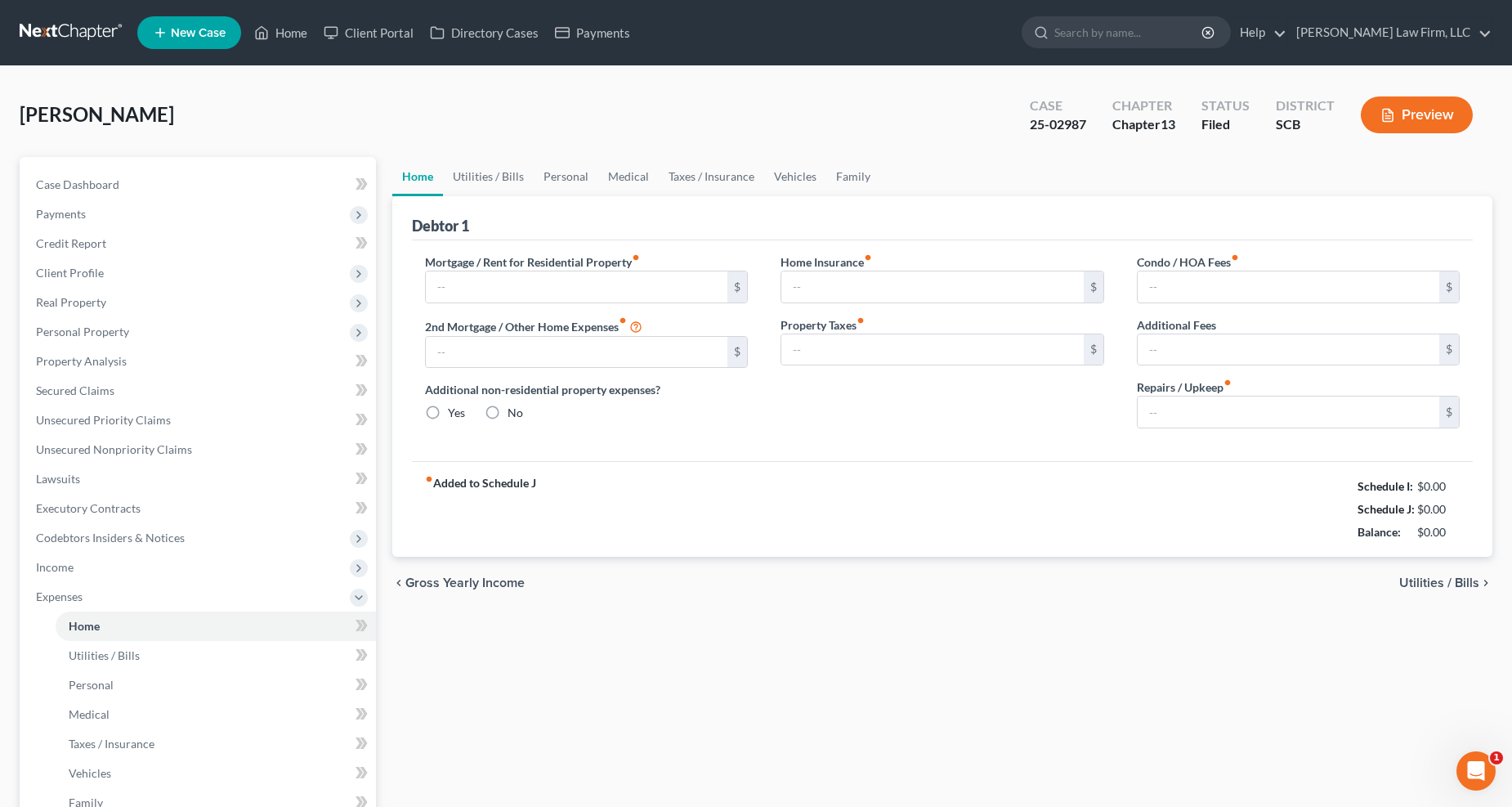
type input "16.66"
type input "0.00"
type input "183.33"
click at [827, 181] on link "Family" at bounding box center [854, 177] width 54 height 39
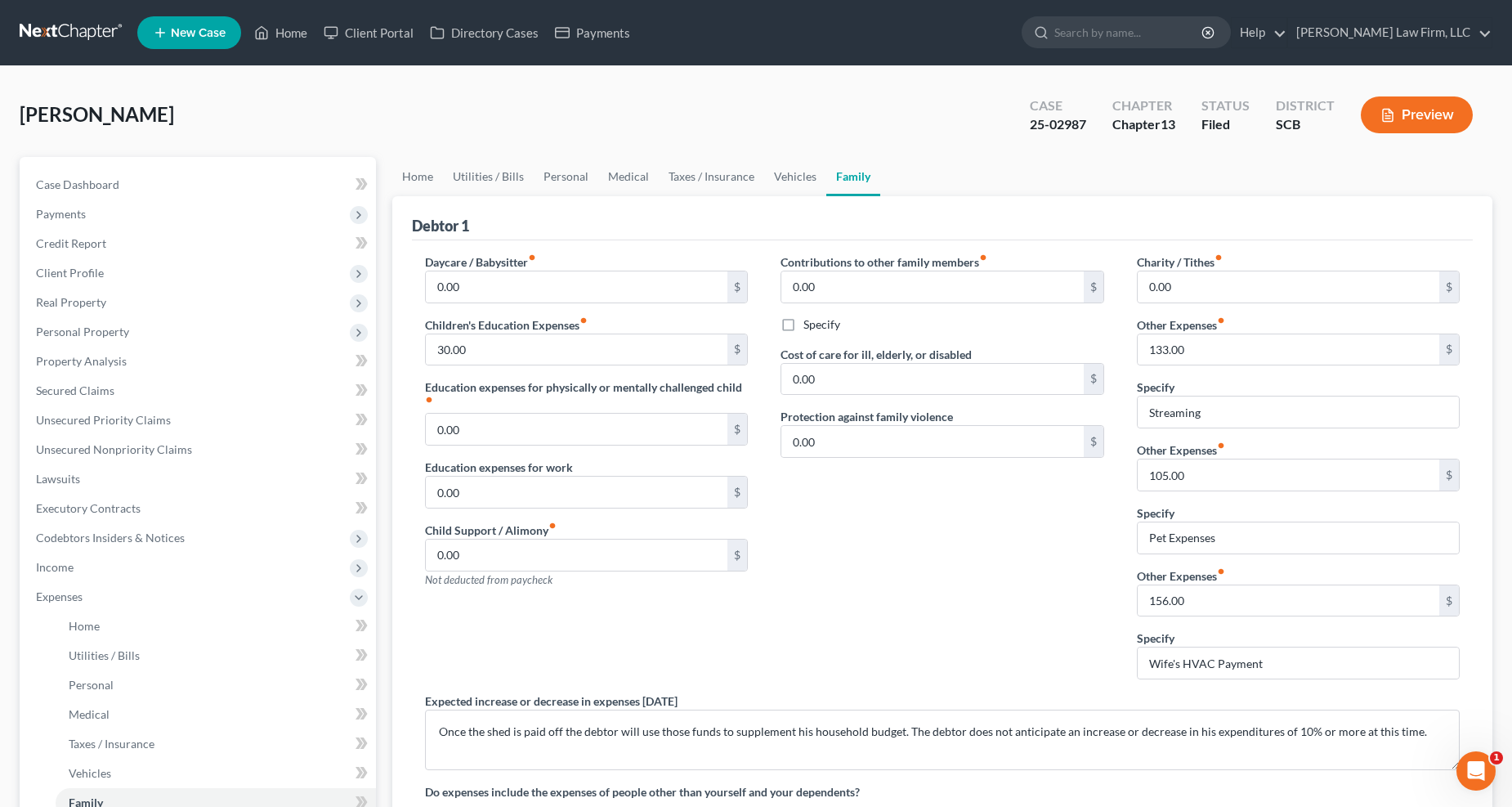
click at [47, 571] on span "Income" at bounding box center [55, 567] width 37 height 14
click at [101, 502] on span "Executory Contracts" at bounding box center [89, 508] width 105 height 14
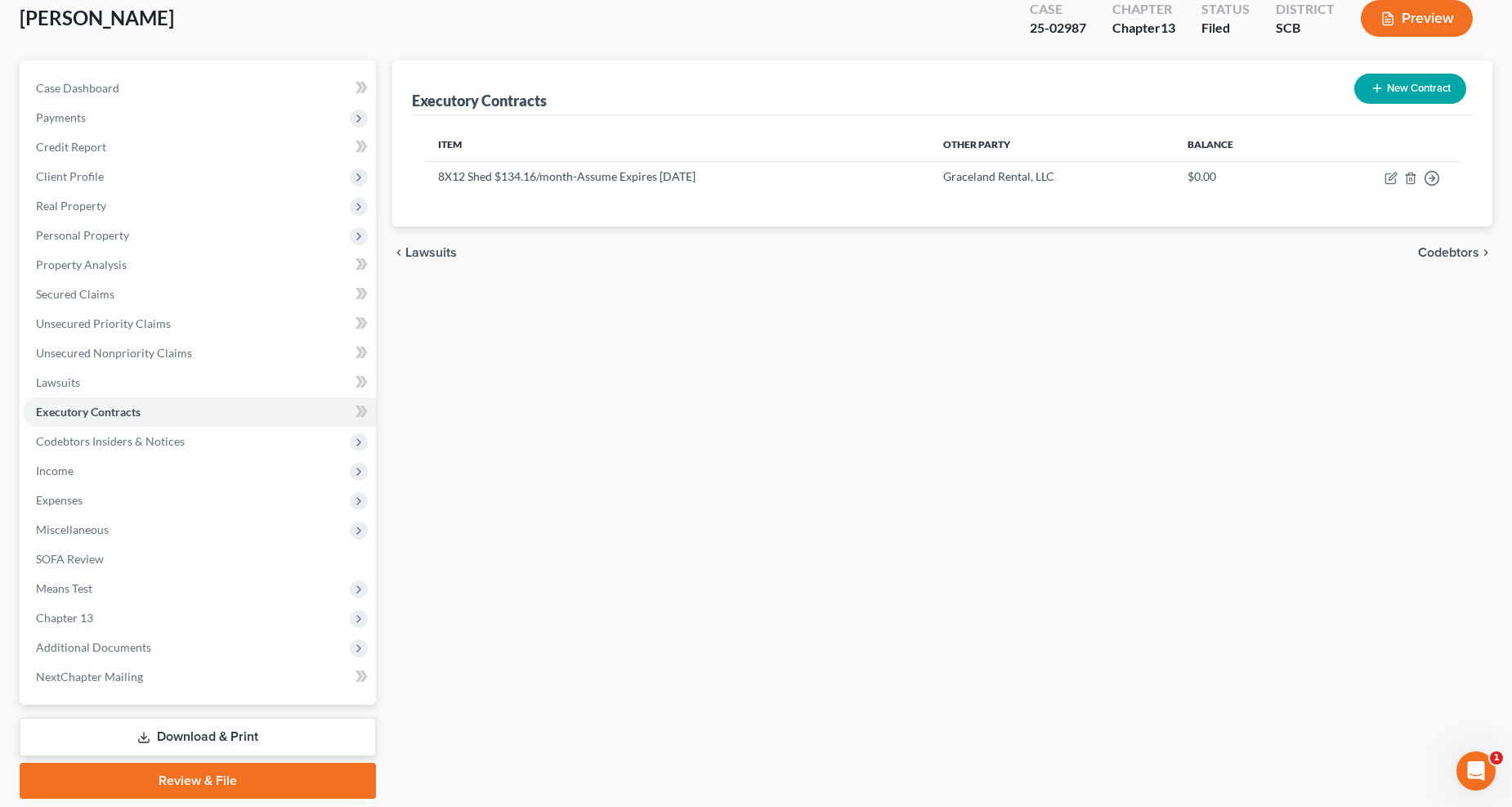
scroll to position [148, 0]
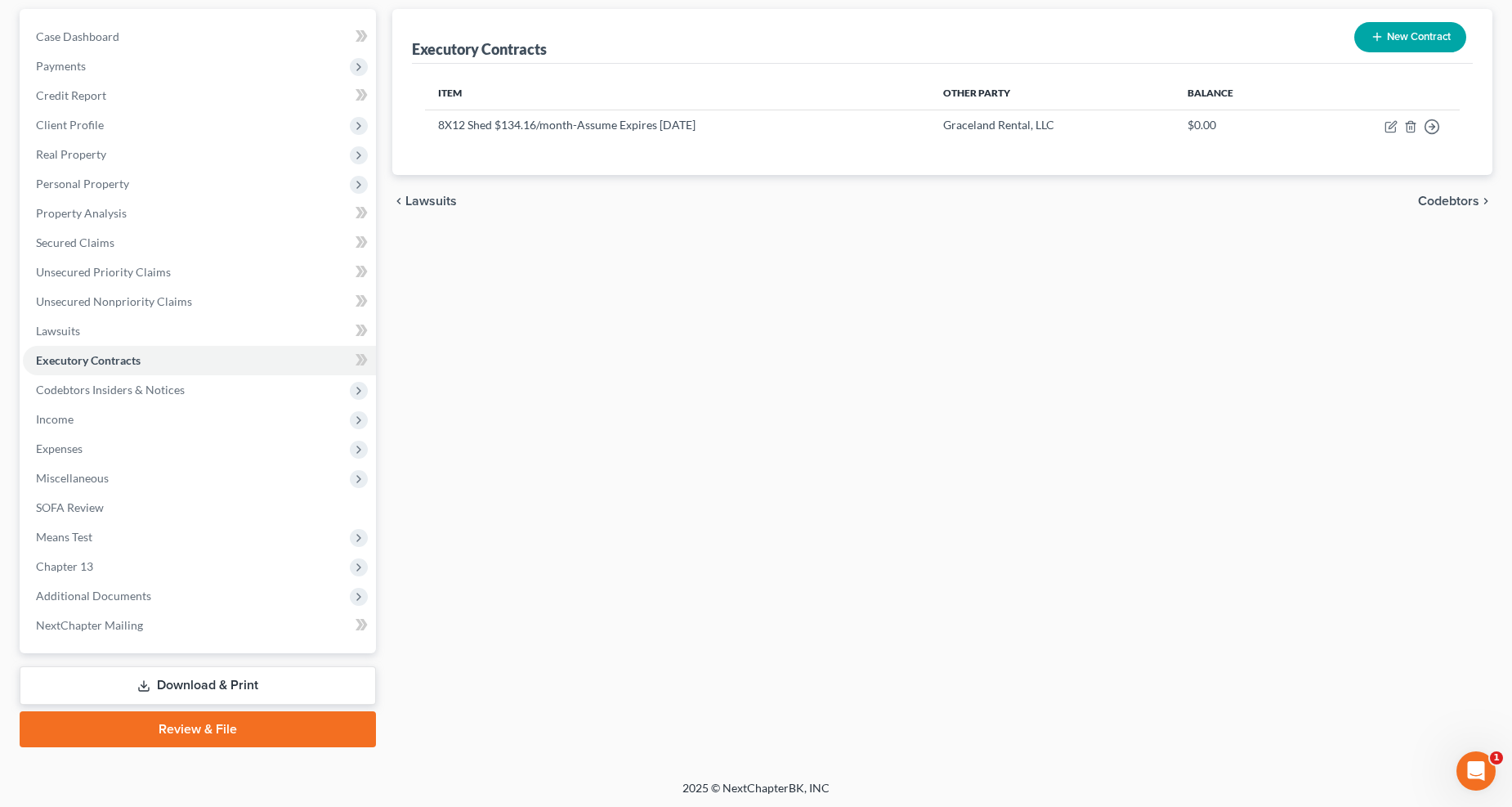
click at [65, 445] on span "Expenses" at bounding box center [60, 448] width 47 height 14
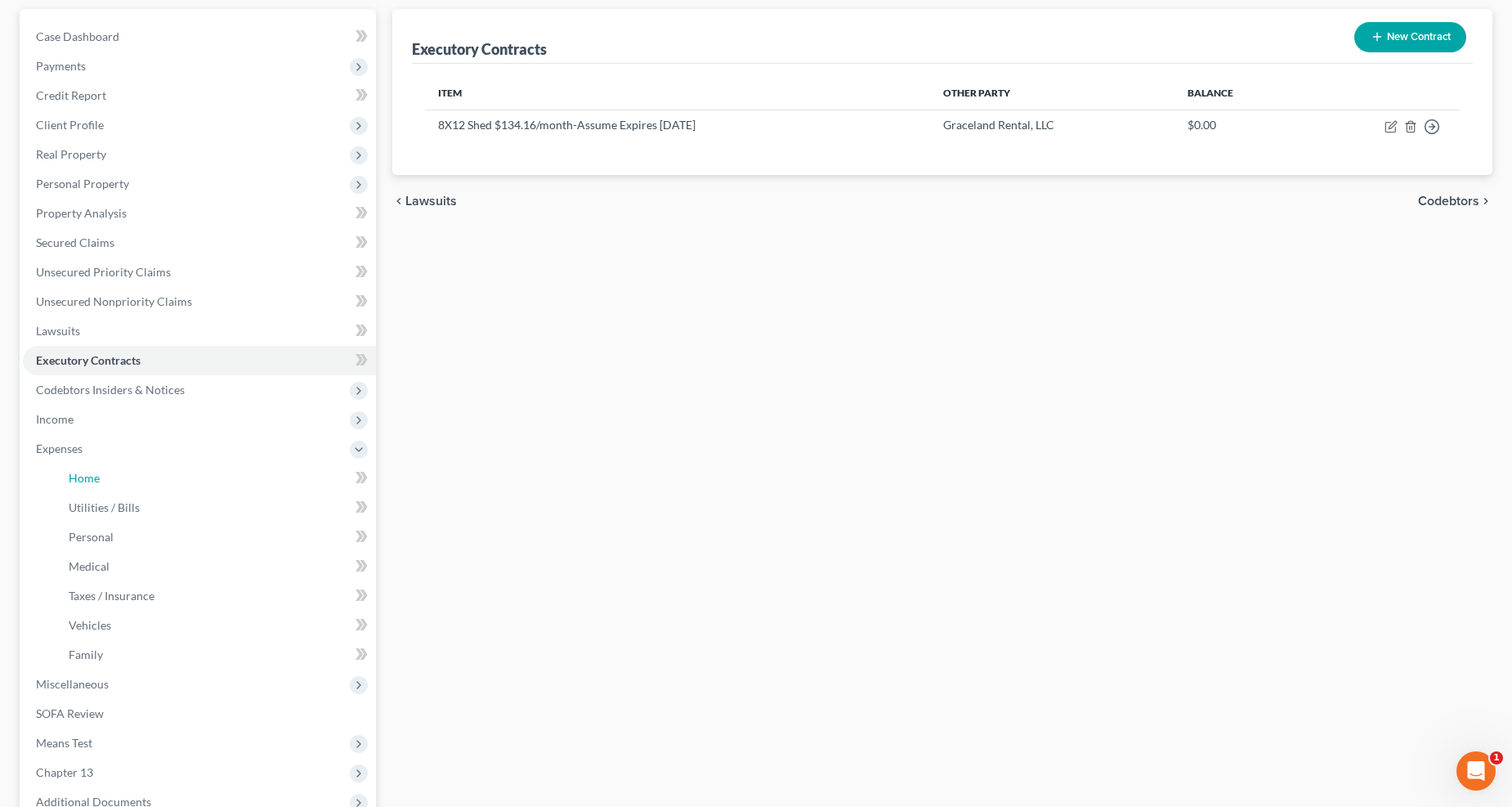
click at [94, 479] on span "Home" at bounding box center [84, 477] width 31 height 14
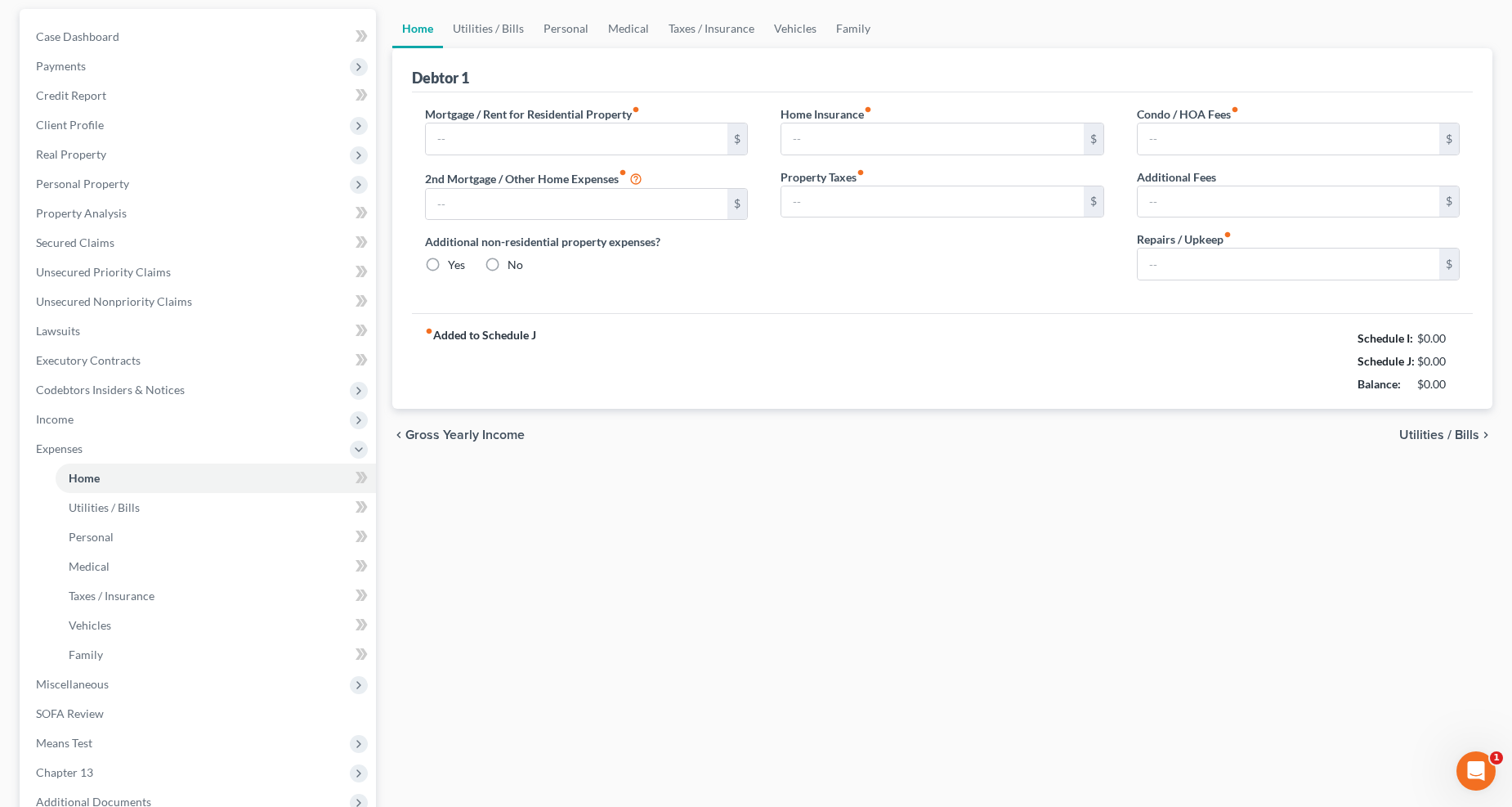
scroll to position [10, 0]
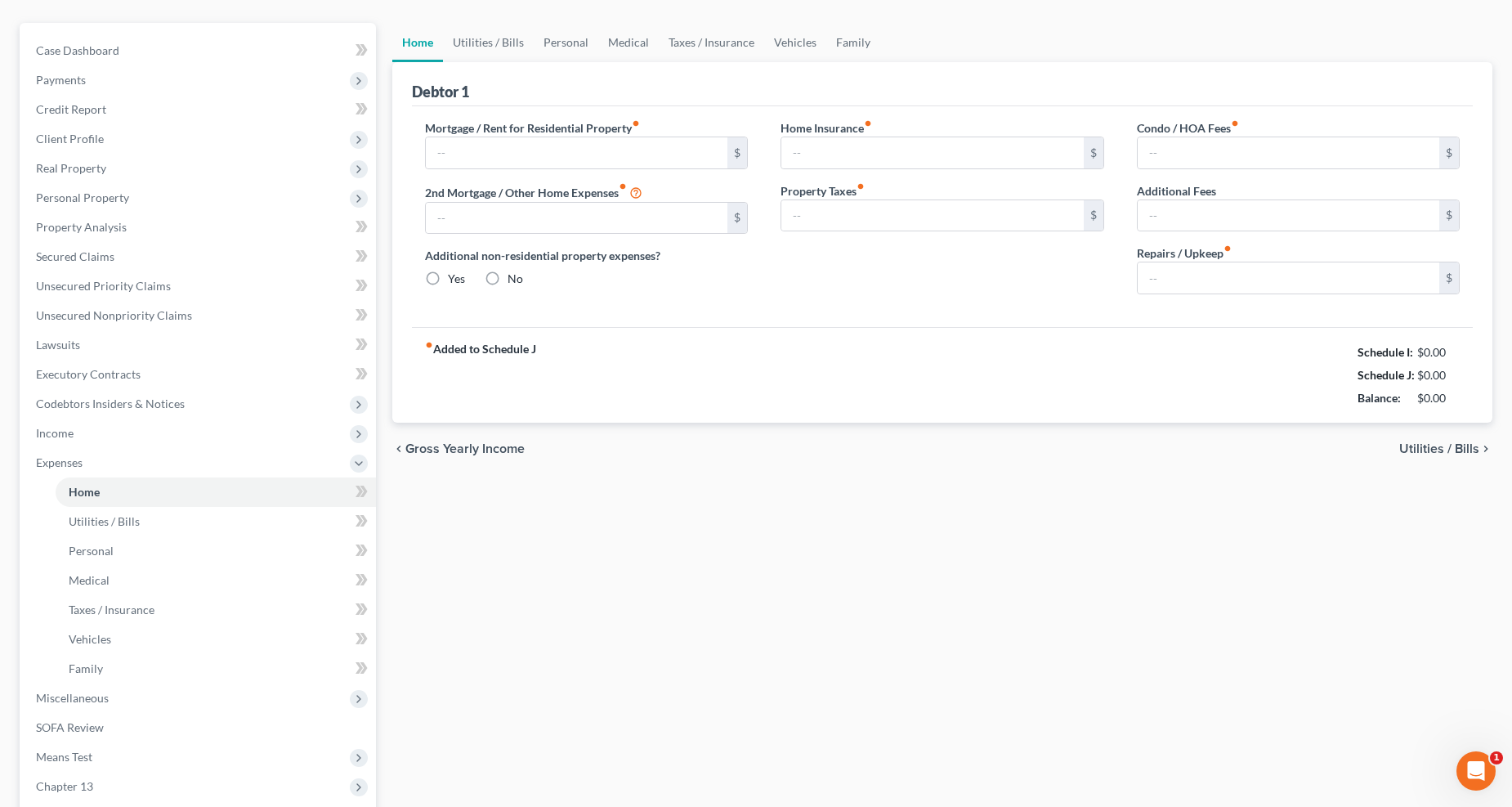
type input "1,700.00"
type input "0.00"
radio input "true"
type input "0.00"
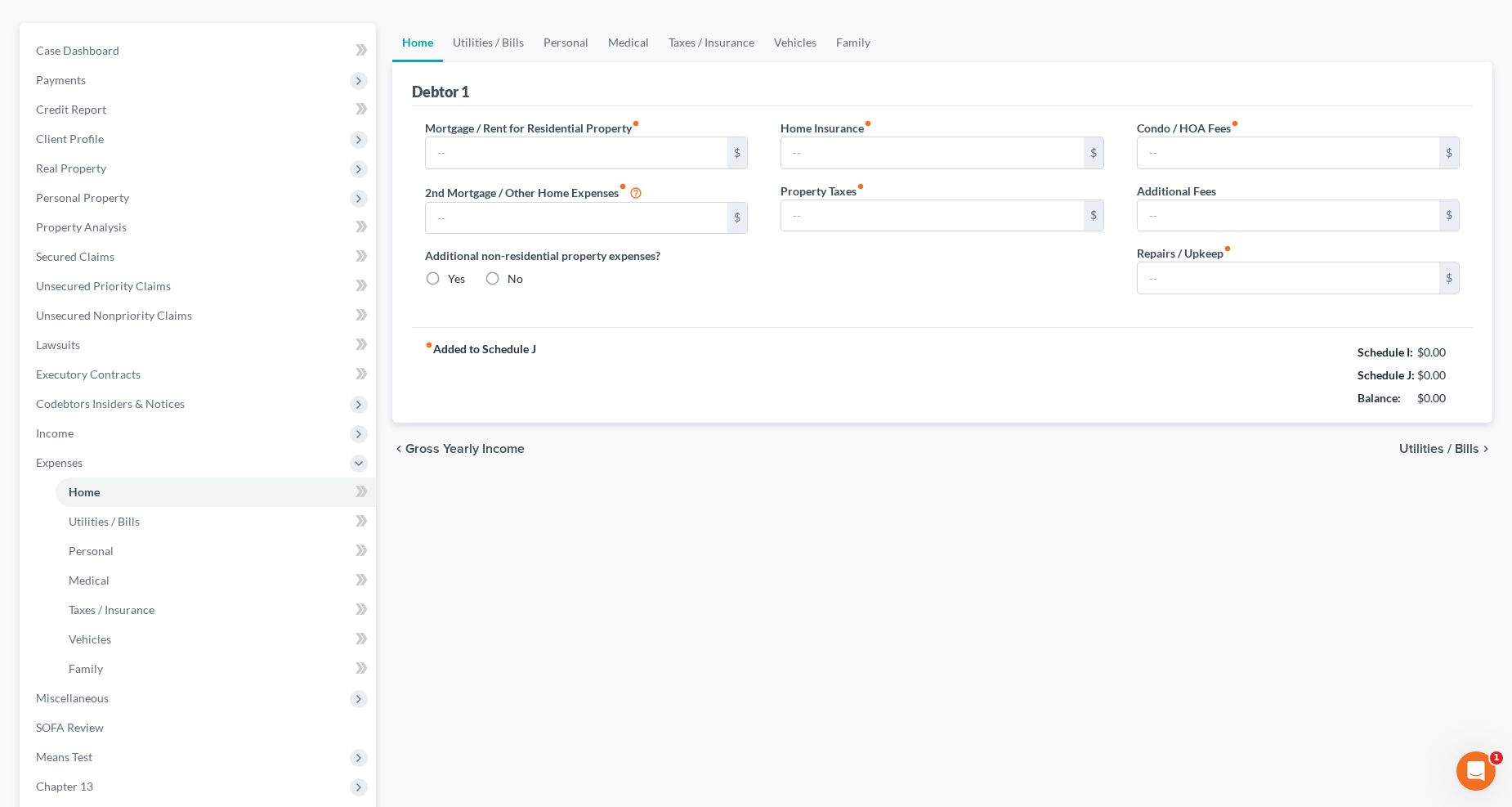
type input "16.66"
type input "0.00"
type input "183.33"
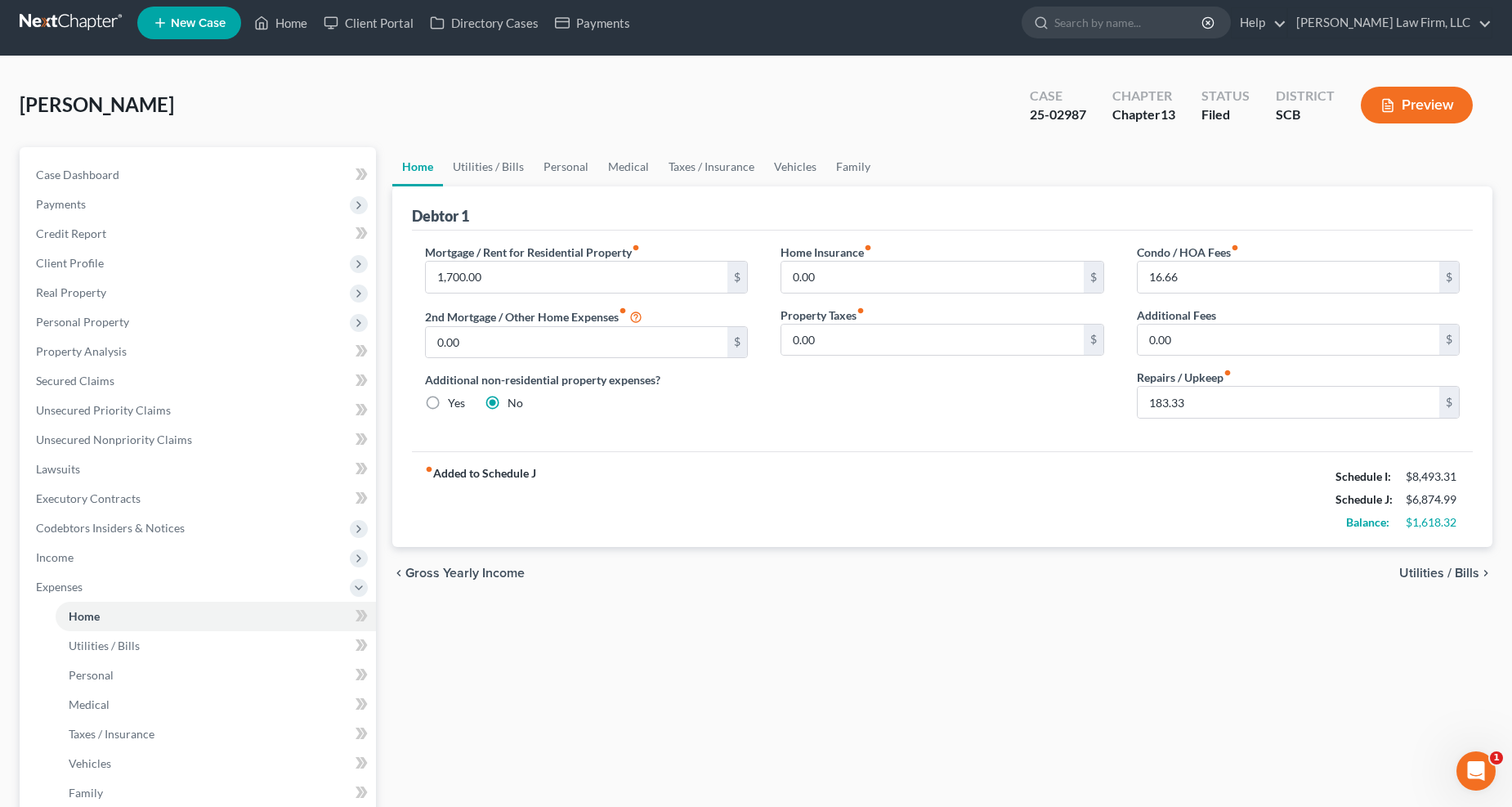
scroll to position [0, 0]
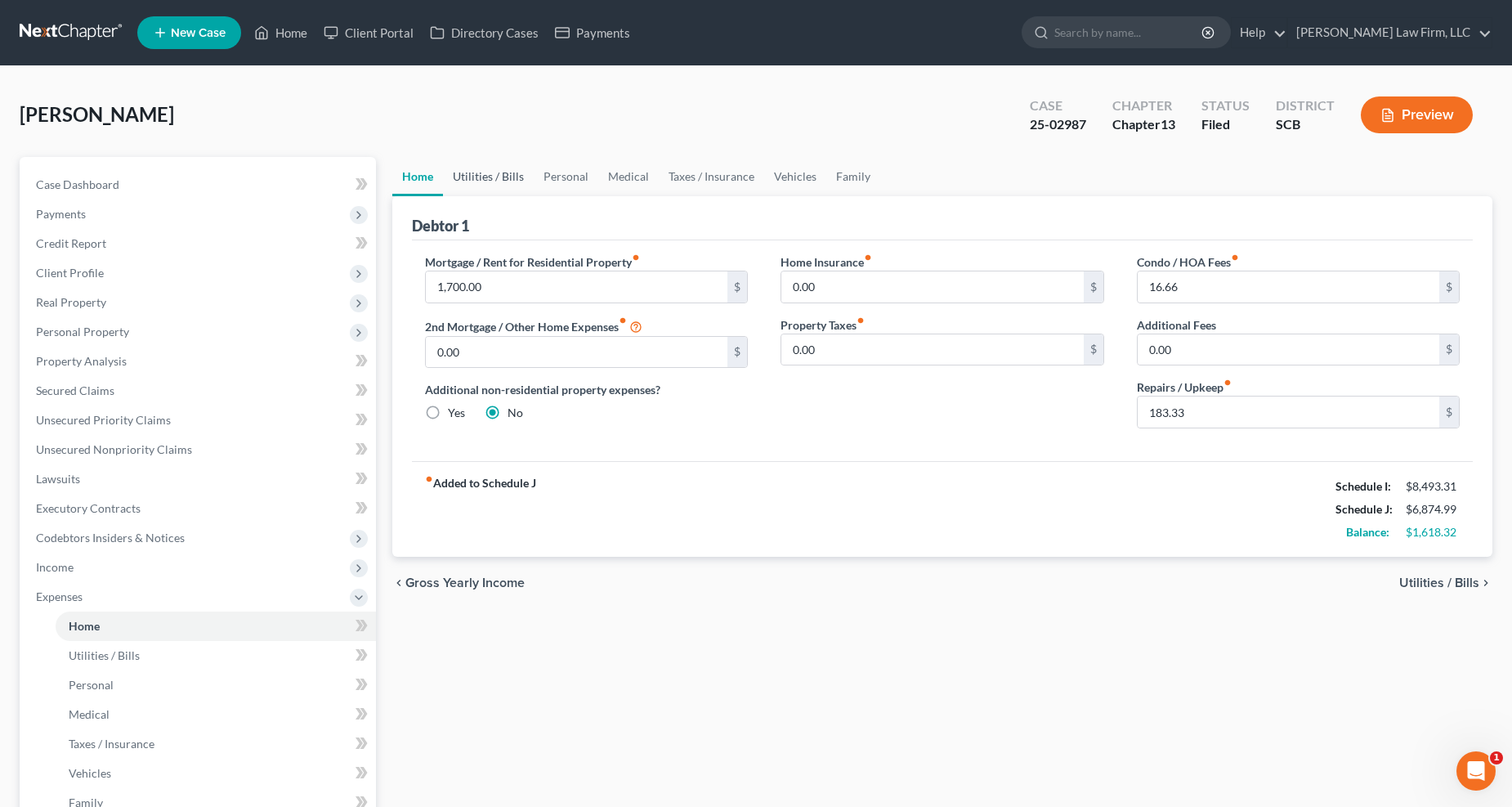
drag, startPoint x: 464, startPoint y: 173, endPoint x: 571, endPoint y: 168, distance: 107.1
click at [466, 173] on link "Utilities / Bills" at bounding box center [488, 177] width 91 height 39
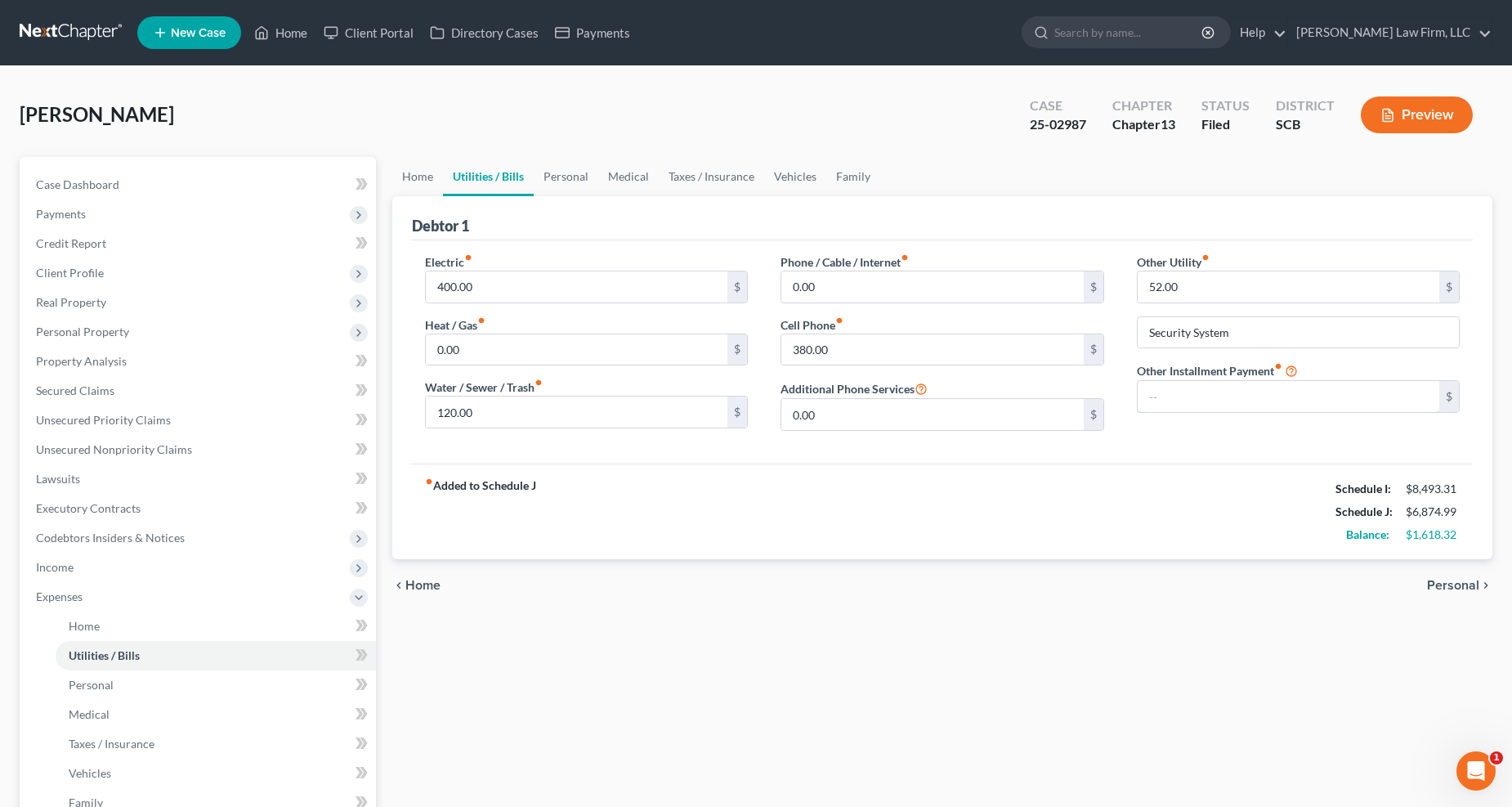
click at [1228, 389] on input "text" at bounding box center [1290, 396] width 303 height 31
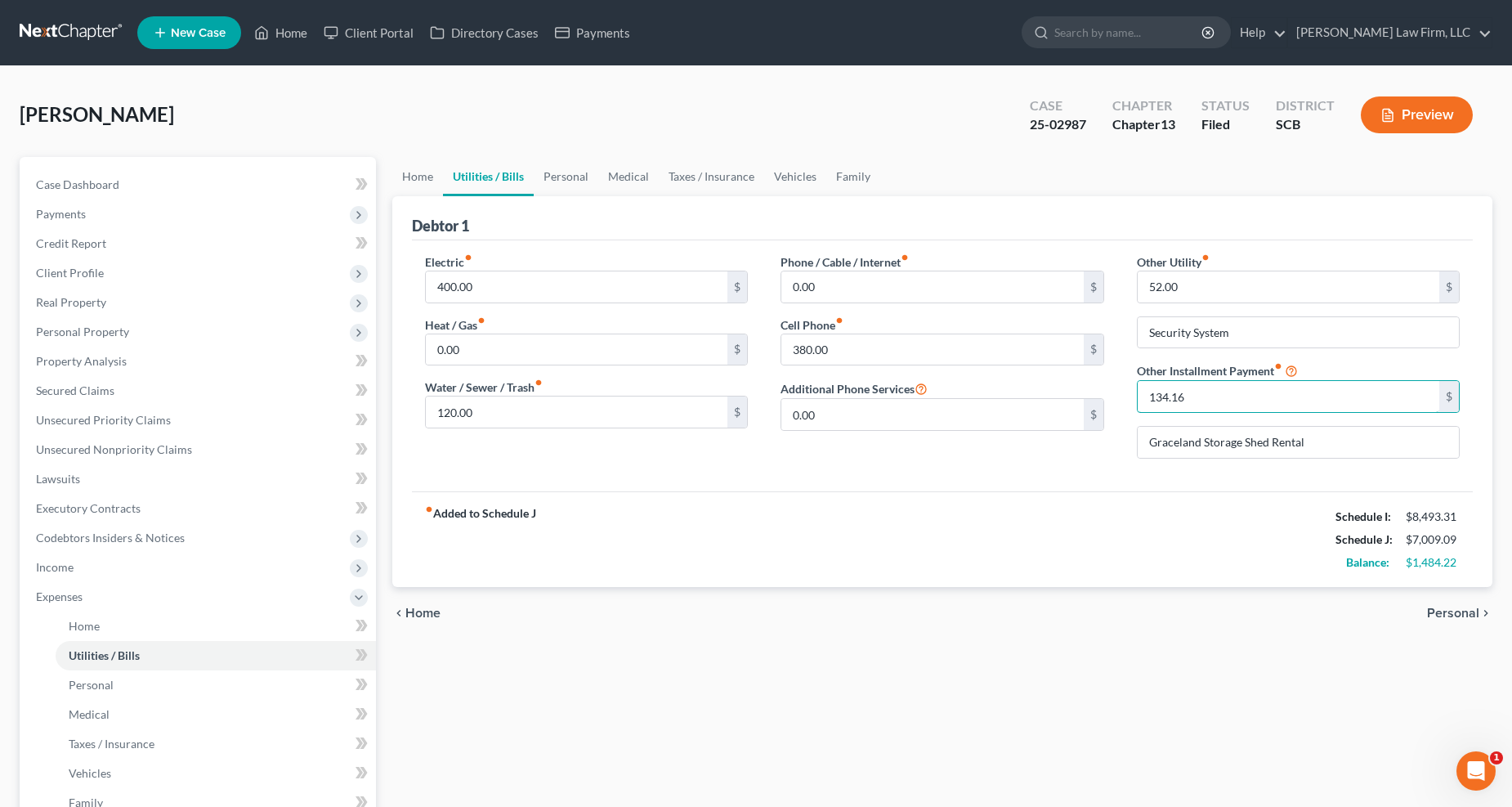
type input "134.16"
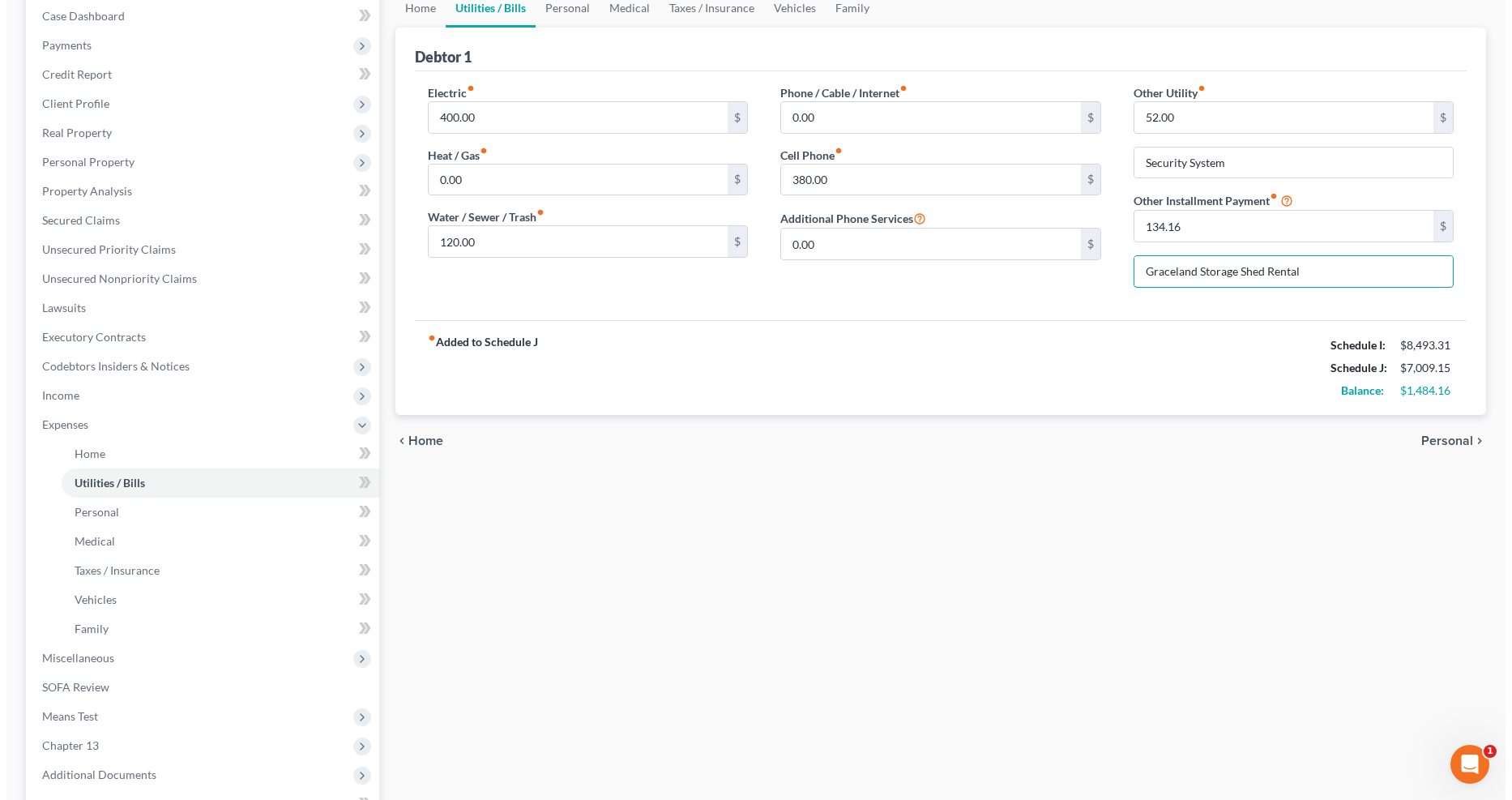
scroll to position [351, 0]
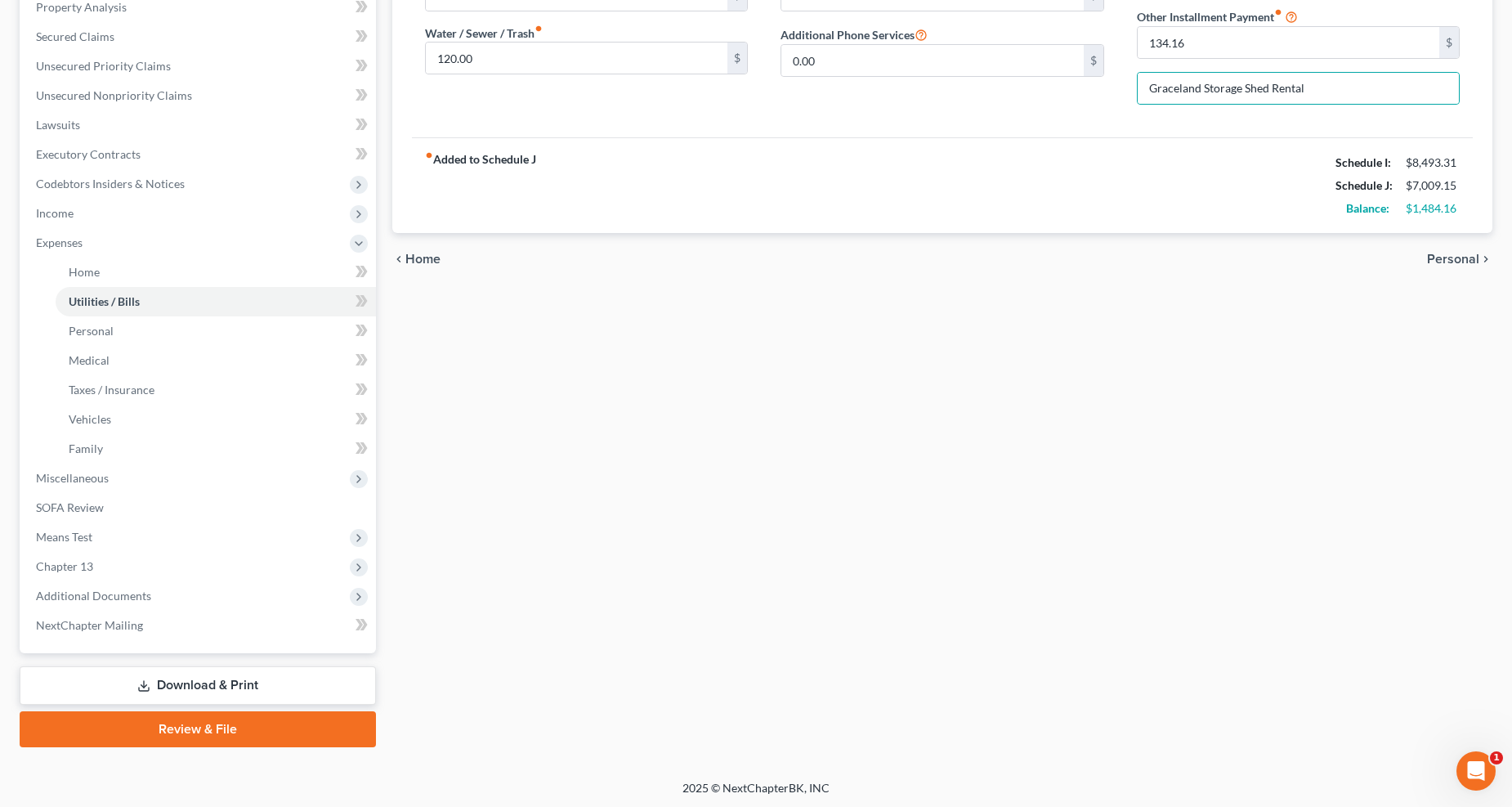
click at [267, 683] on link "Download & Print" at bounding box center [198, 685] width 357 height 38
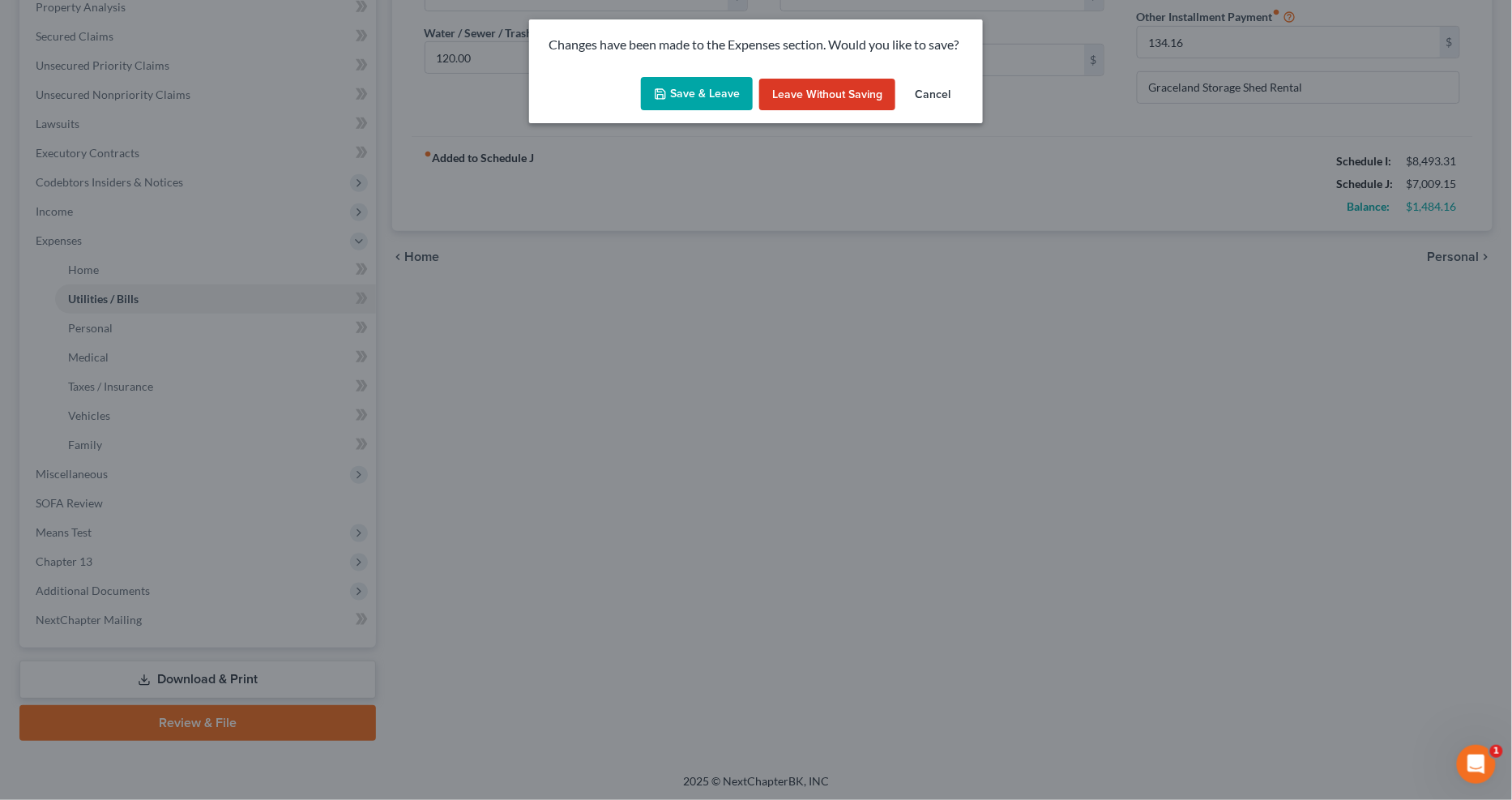
click at [704, 92] on button "Save & Leave" at bounding box center [696, 94] width 112 height 34
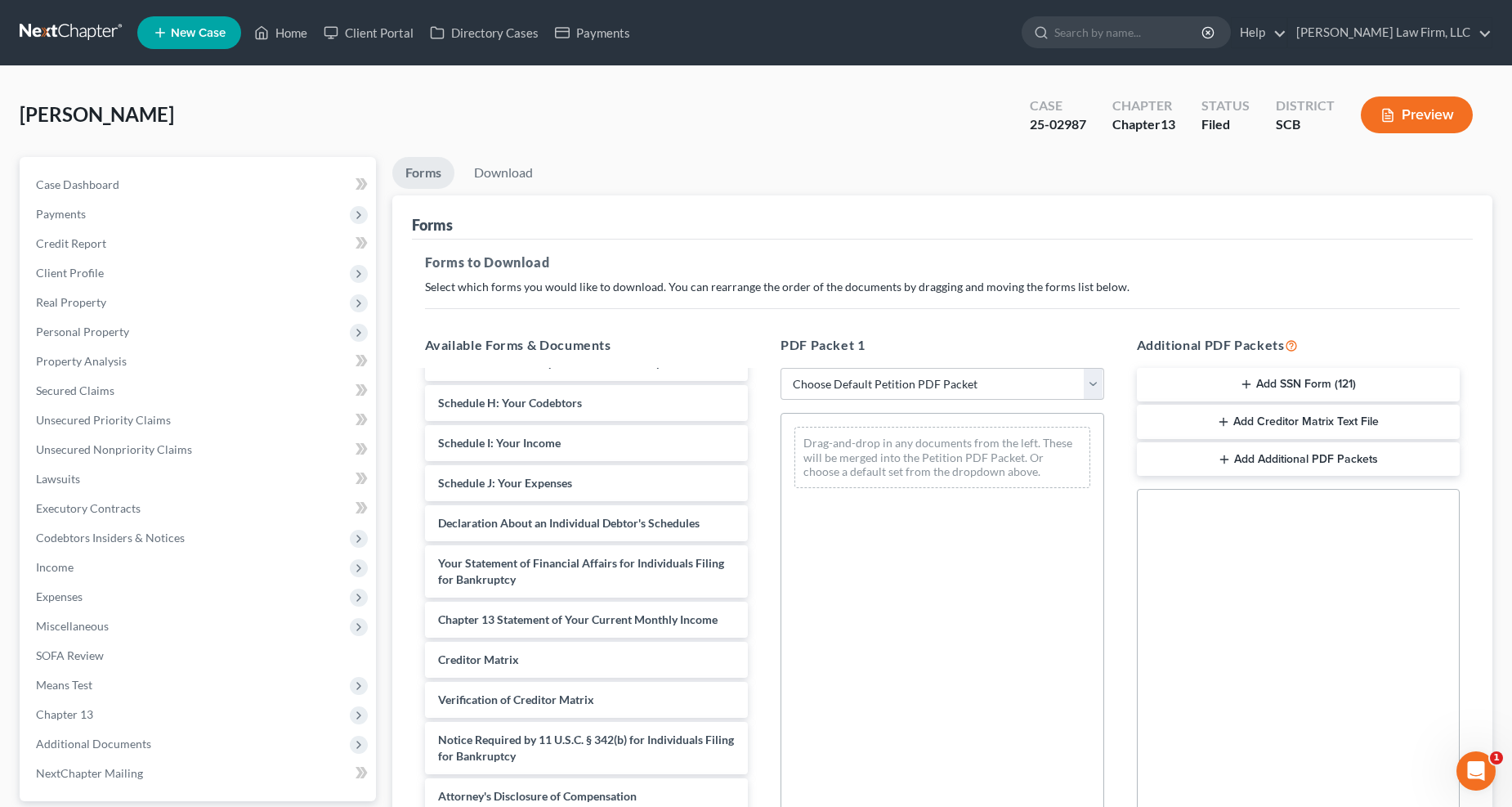
scroll to position [393, 0]
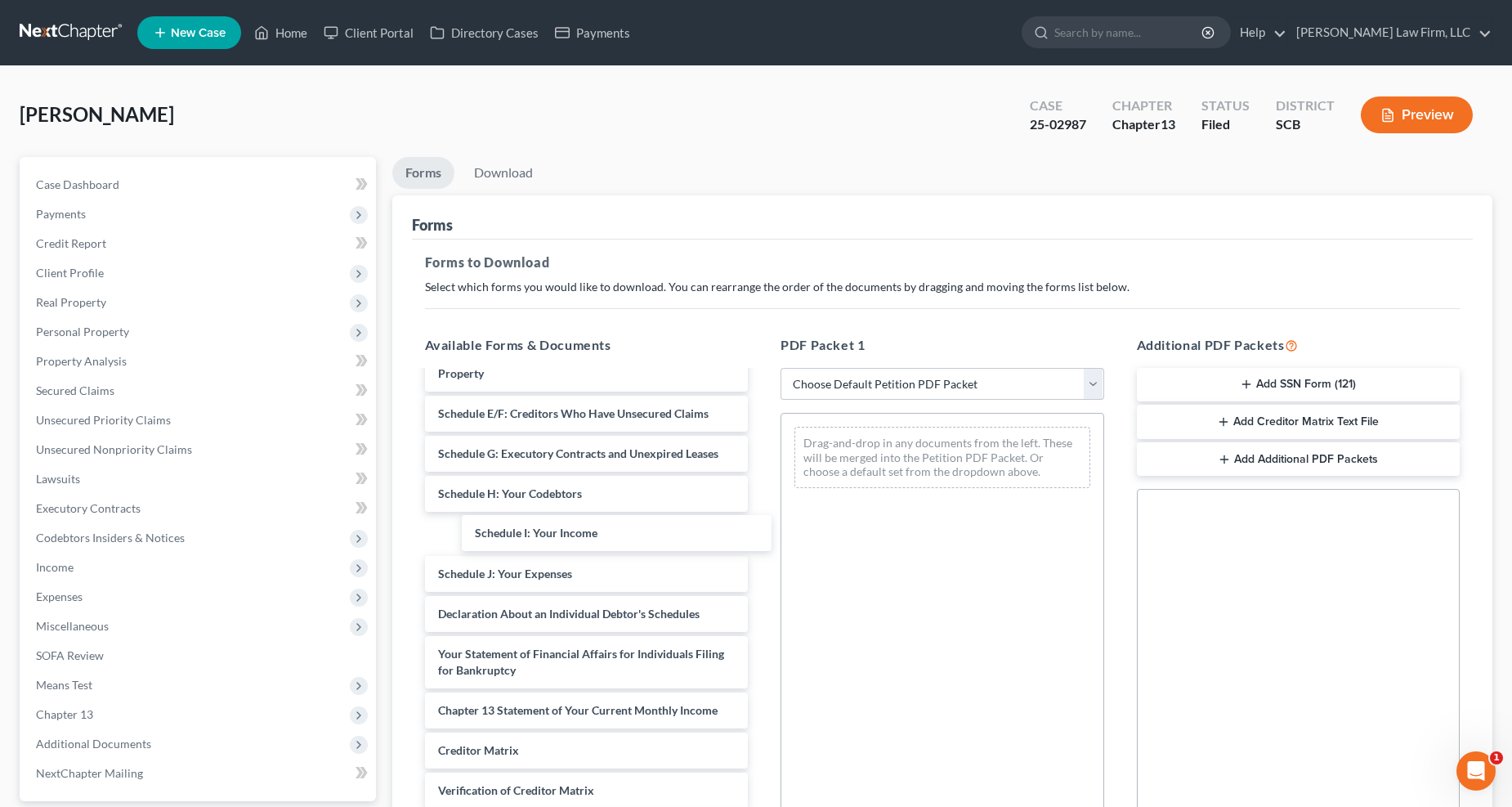
drag, startPoint x: 553, startPoint y: 521, endPoint x: 909, endPoint y: 468, distance: 359.9
click at [762, 474] on div "Schedule I: Your Income Signed ch 13 retainer-pdf ccc 8-1-25-pdf Signed DEBN-pd…" at bounding box center [586, 442] width 350 height 927
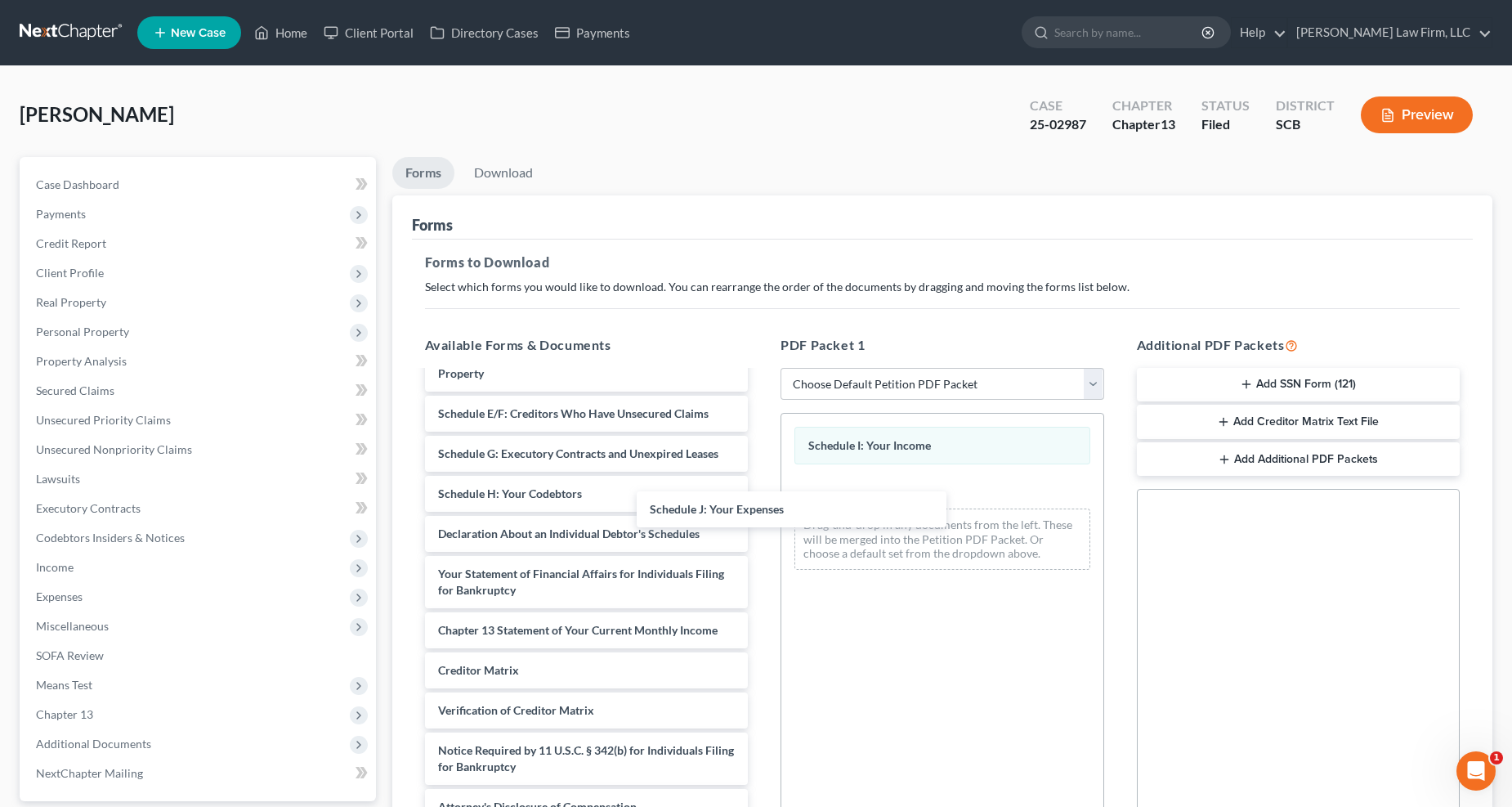
drag, startPoint x: 680, startPoint y: 524, endPoint x: 862, endPoint y: 527, distance: 182.0
click at [762, 500] on div "Schedule J: Your Expenses Signed ch 13 retainer-pdf ccc 8-1-25-pdf Signed DEBN-…" at bounding box center [586, 402] width 350 height 846
click at [762, 618] on div "Signed ch 13 retainer-pdf ccc 8-1-25-pdf Signed DEBN-pdf Proof Of Claim Proof O…" at bounding box center [586, 402] width 350 height 846
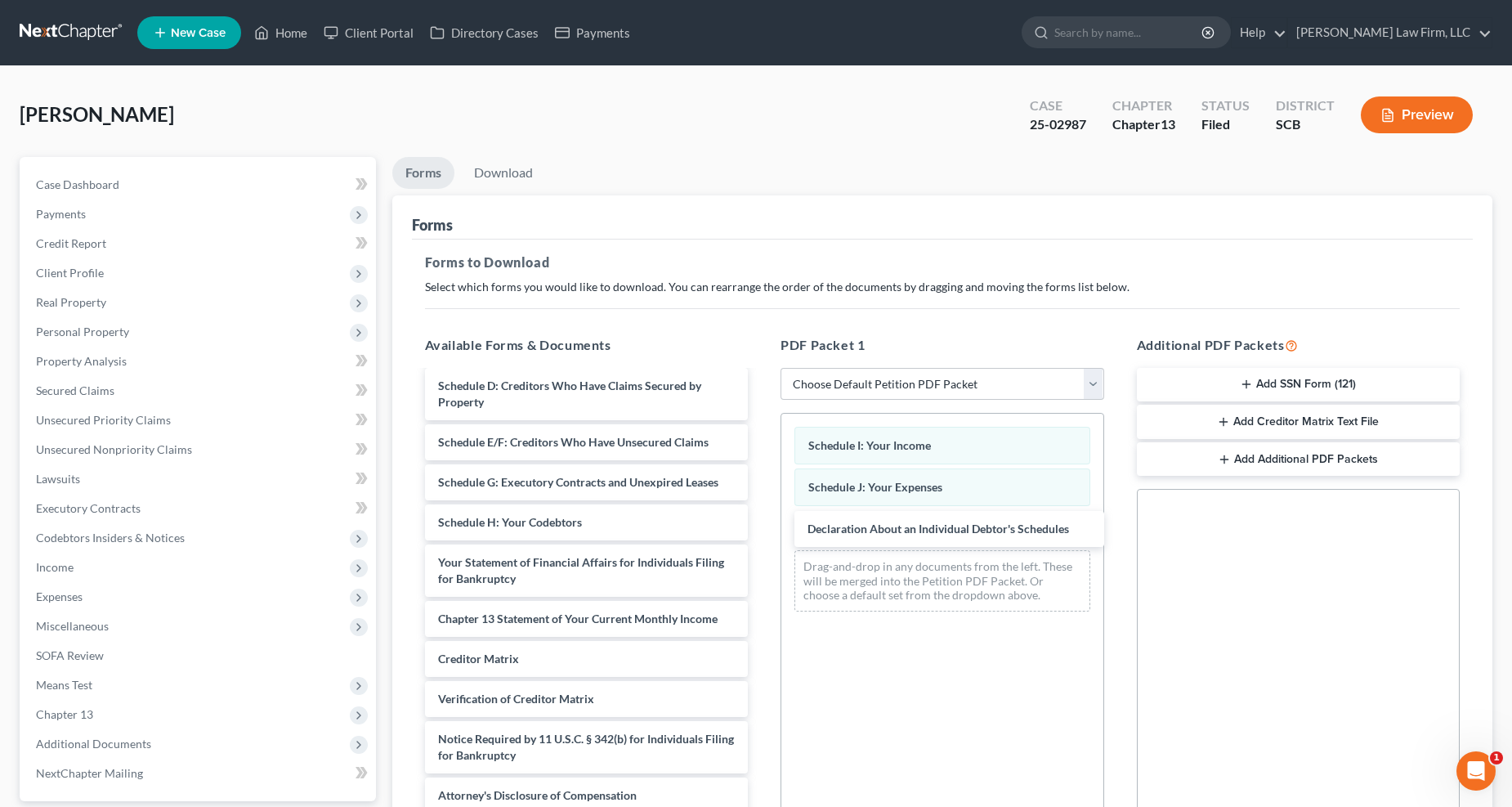
scroll to position [364, 0]
click at [514, 177] on link "Download" at bounding box center [503, 173] width 85 height 32
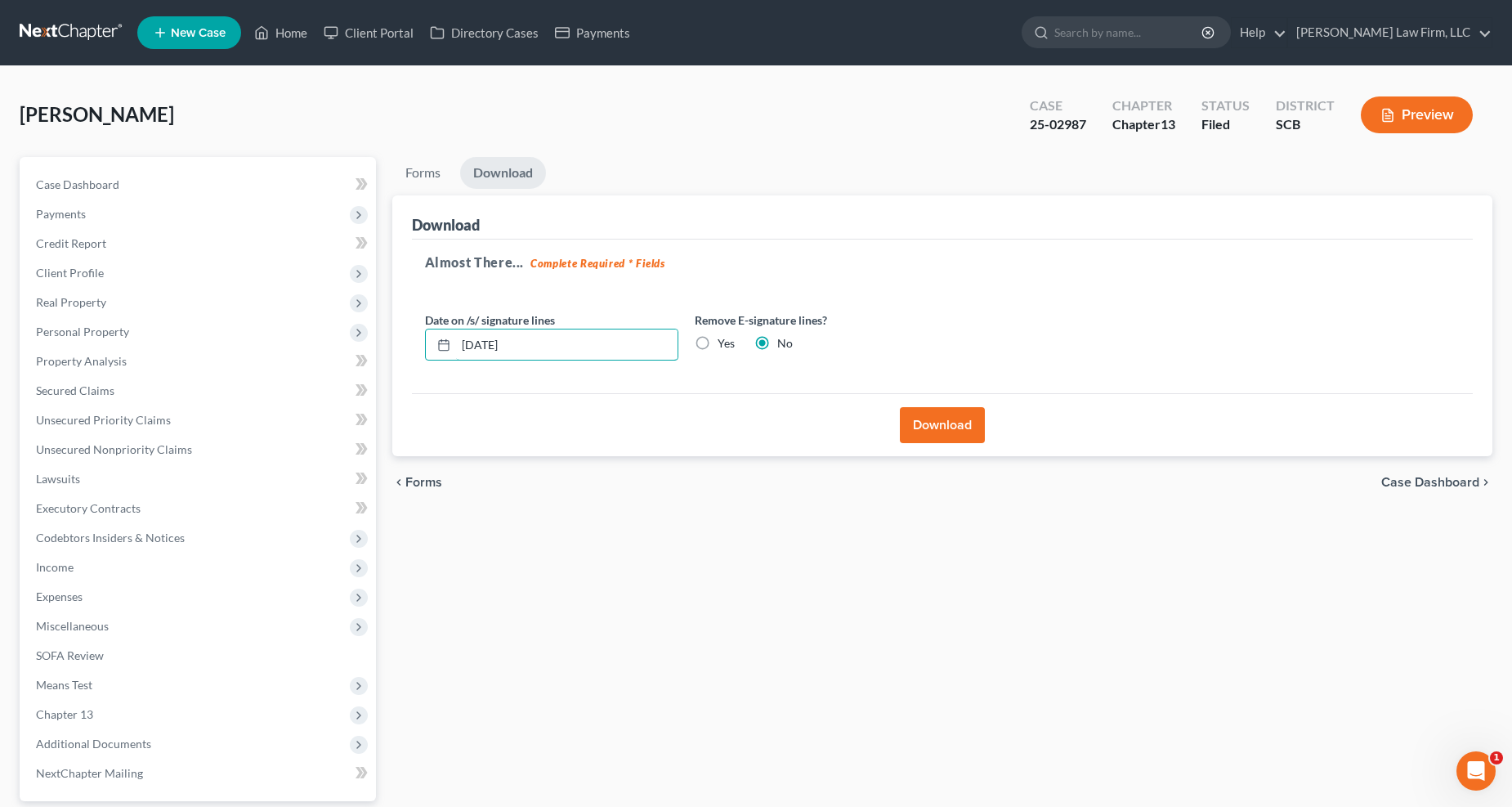
drag, startPoint x: 524, startPoint y: 342, endPoint x: 435, endPoint y: 349, distance: 89.3
click at [435, 349] on div "08/11/2025" at bounding box center [551, 345] width 253 height 33
click at [718, 341] on label "Yes" at bounding box center [727, 344] width 17 height 17
click at [725, 341] on input "Yes" at bounding box center [729, 340] width 10 height 10
radio input "true"
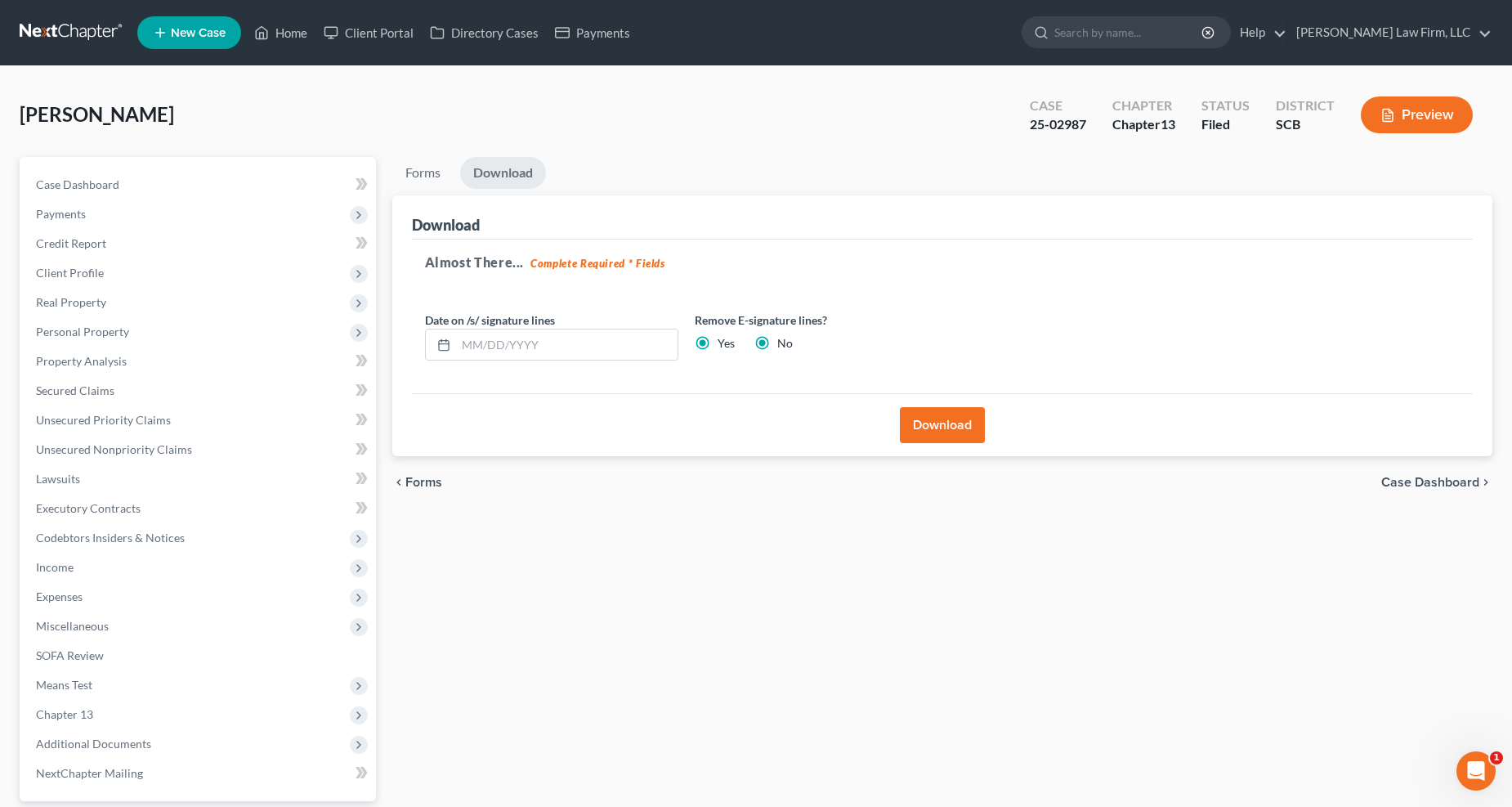
radio input "false"
click at [962, 421] on button "Download" at bounding box center [942, 425] width 85 height 36
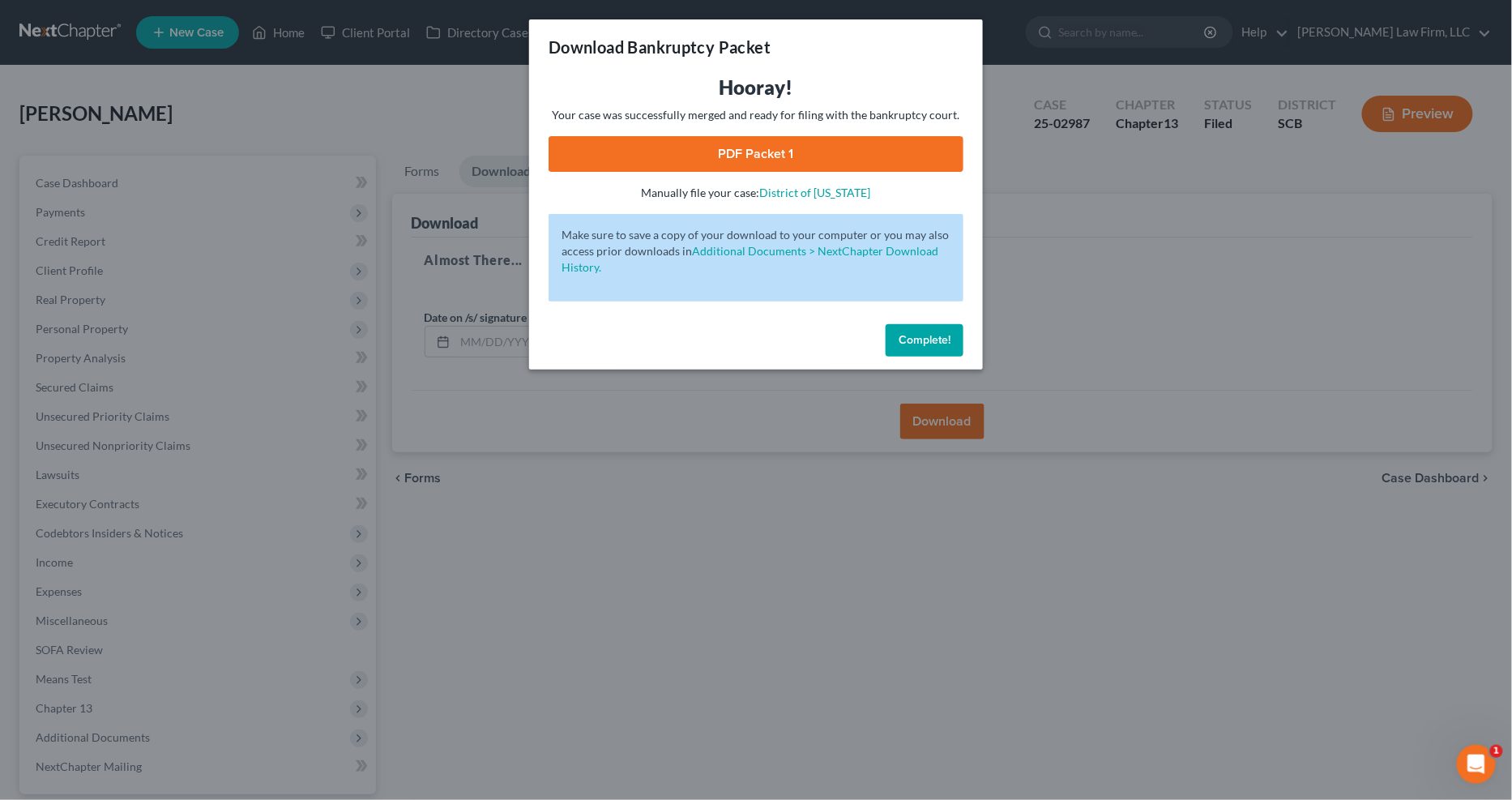
click at [865, 154] on link "PDF Packet 1" at bounding box center [756, 154] width 415 height 36
drag, startPoint x: 382, startPoint y: 114, endPoint x: 467, endPoint y: 10, distance: 134.3
click at [382, 118] on div "Download Bankruptcy Packet Hooray! Your case was successfully merged and ready …" at bounding box center [756, 400] width 1512 height 800
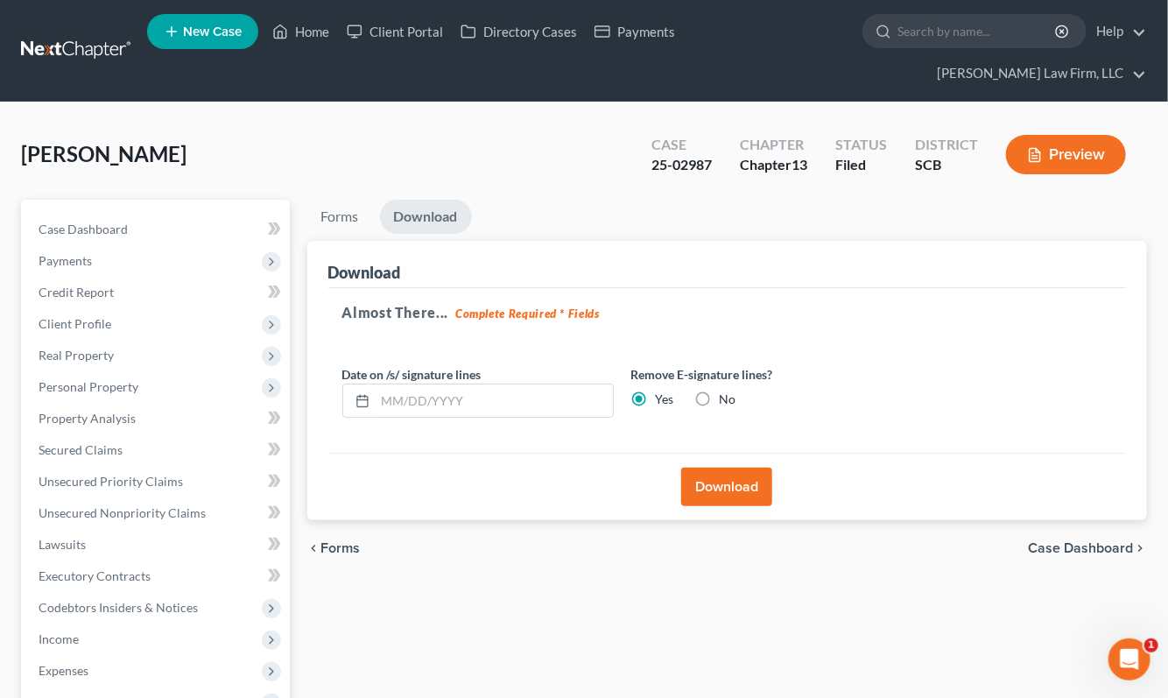
click at [77, 631] on span "Income" at bounding box center [59, 638] width 40 height 15
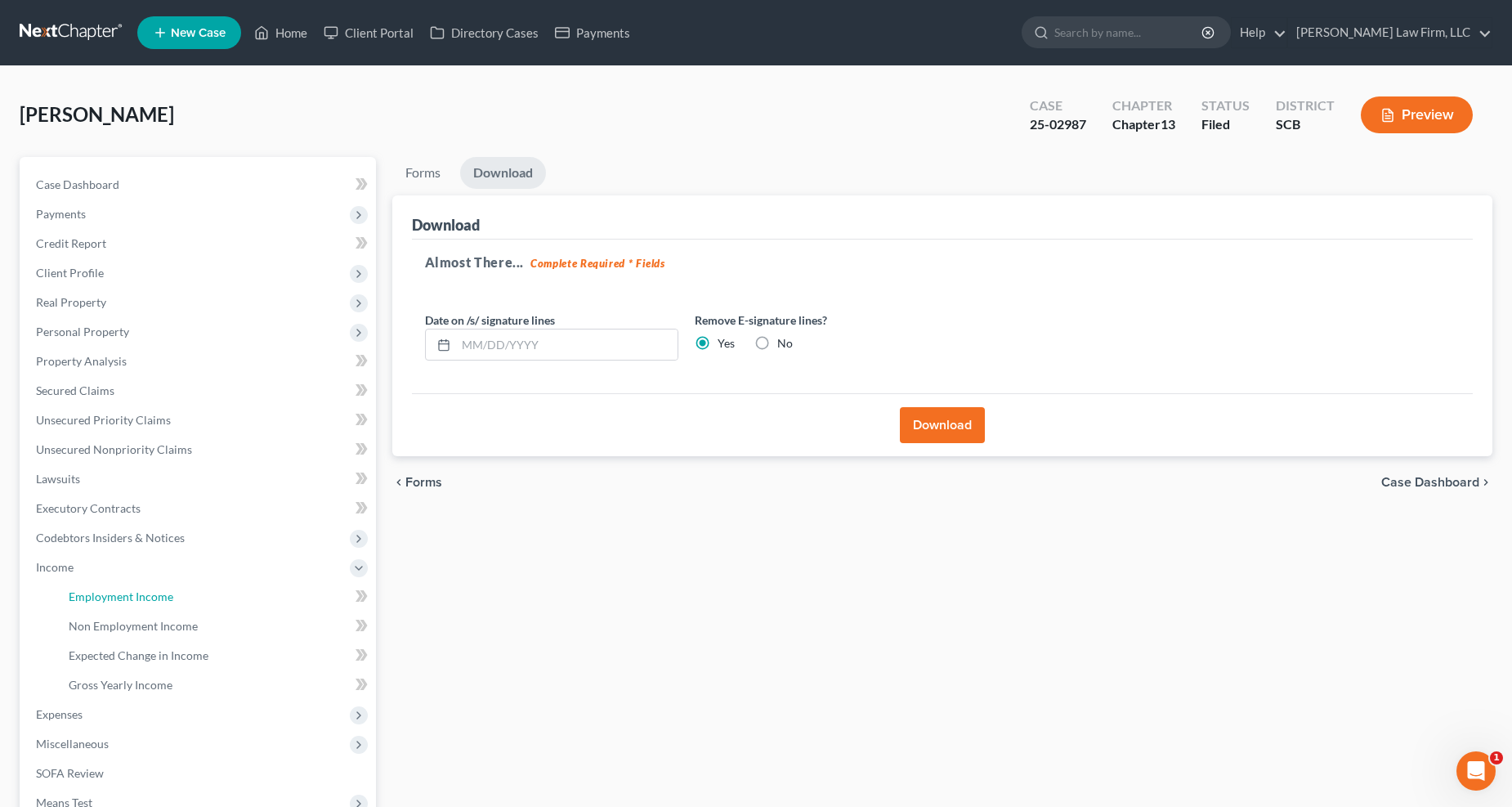
click at [82, 599] on span "Employment Income" at bounding box center [121, 596] width 105 height 14
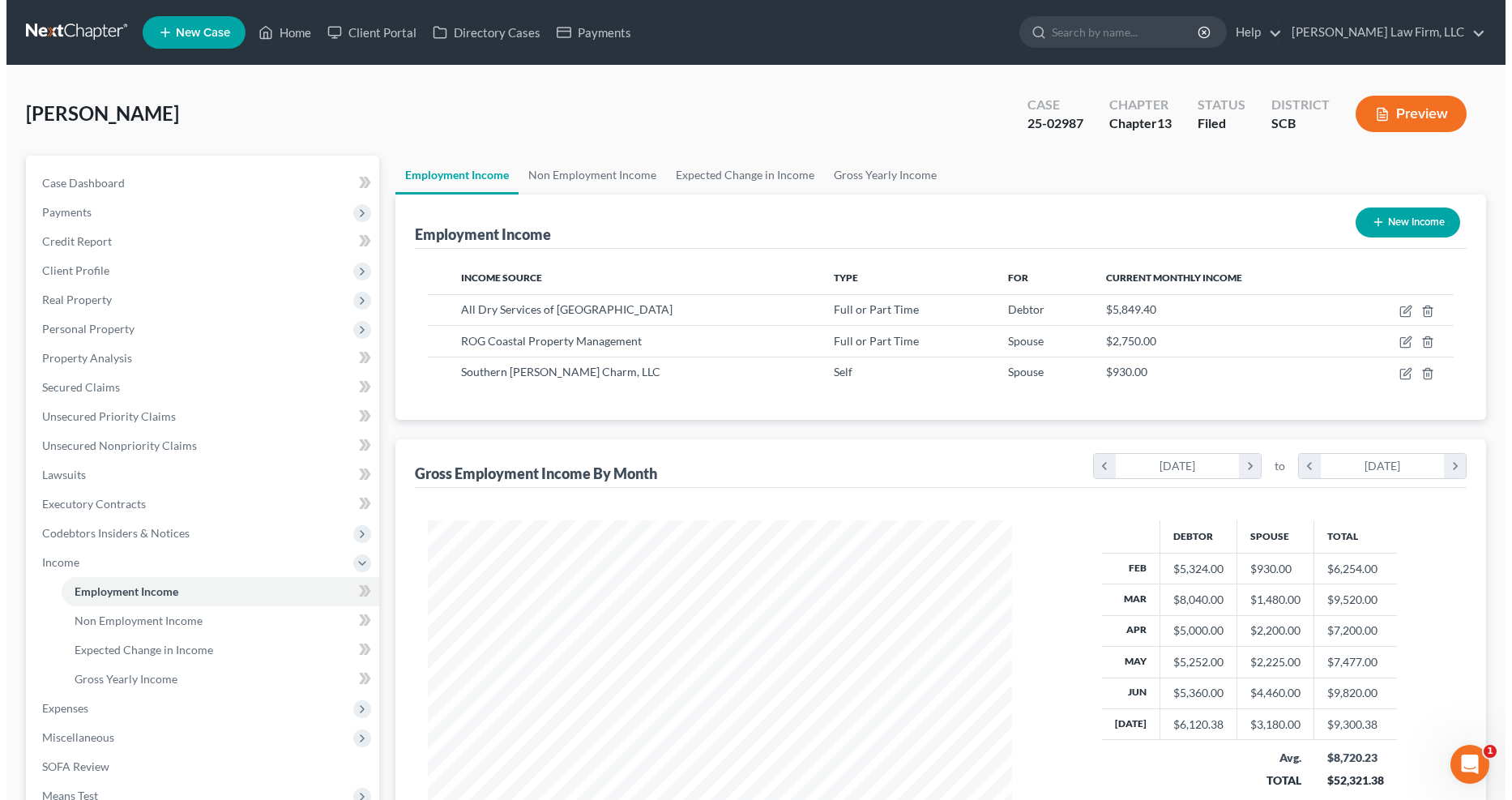
scroll to position [293, 618]
click at [1393, 344] on icon "button" at bounding box center [1400, 342] width 13 height 13
select select "0"
select select "42"
select select "0"
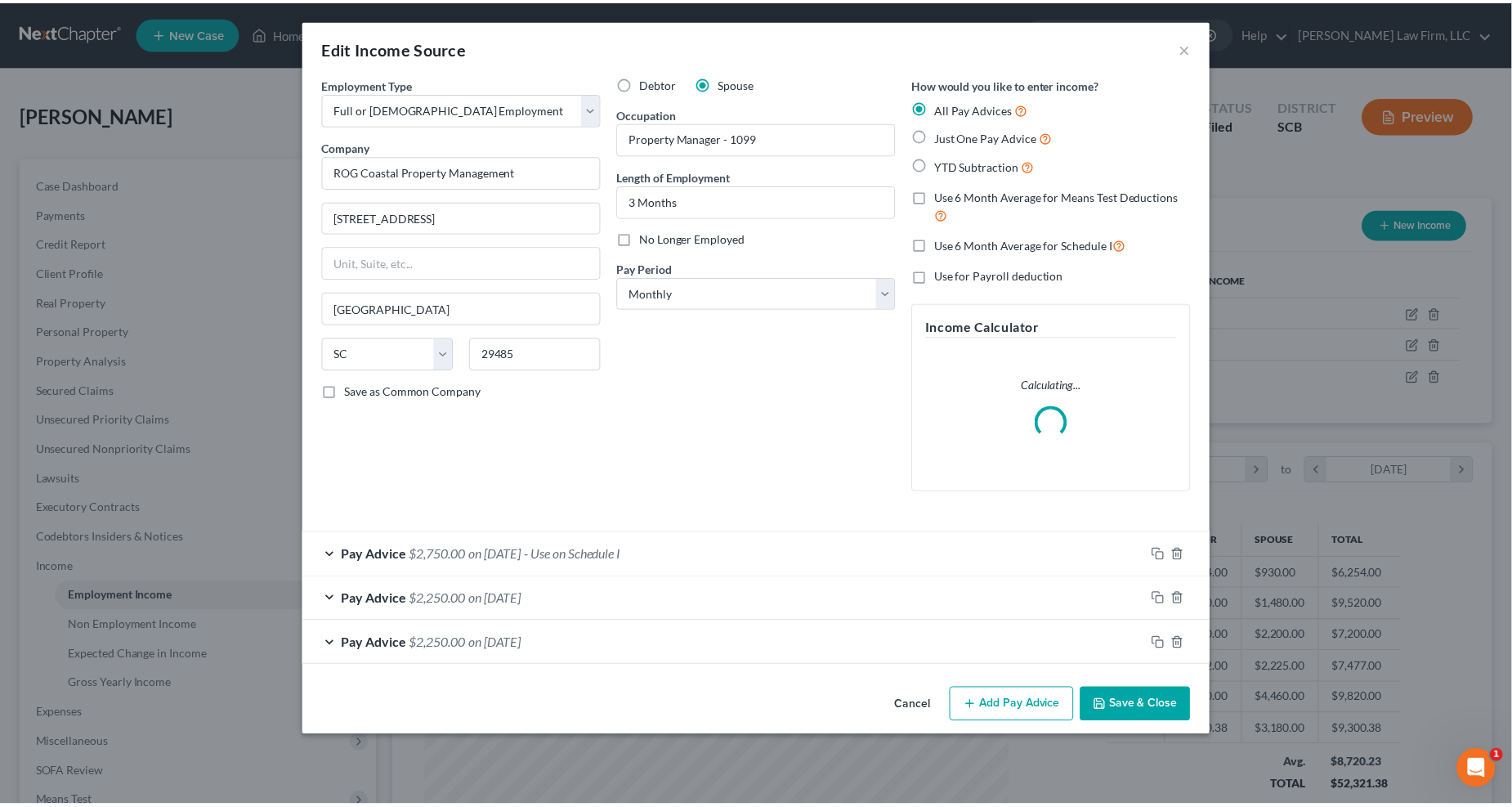
scroll to position [297, 629]
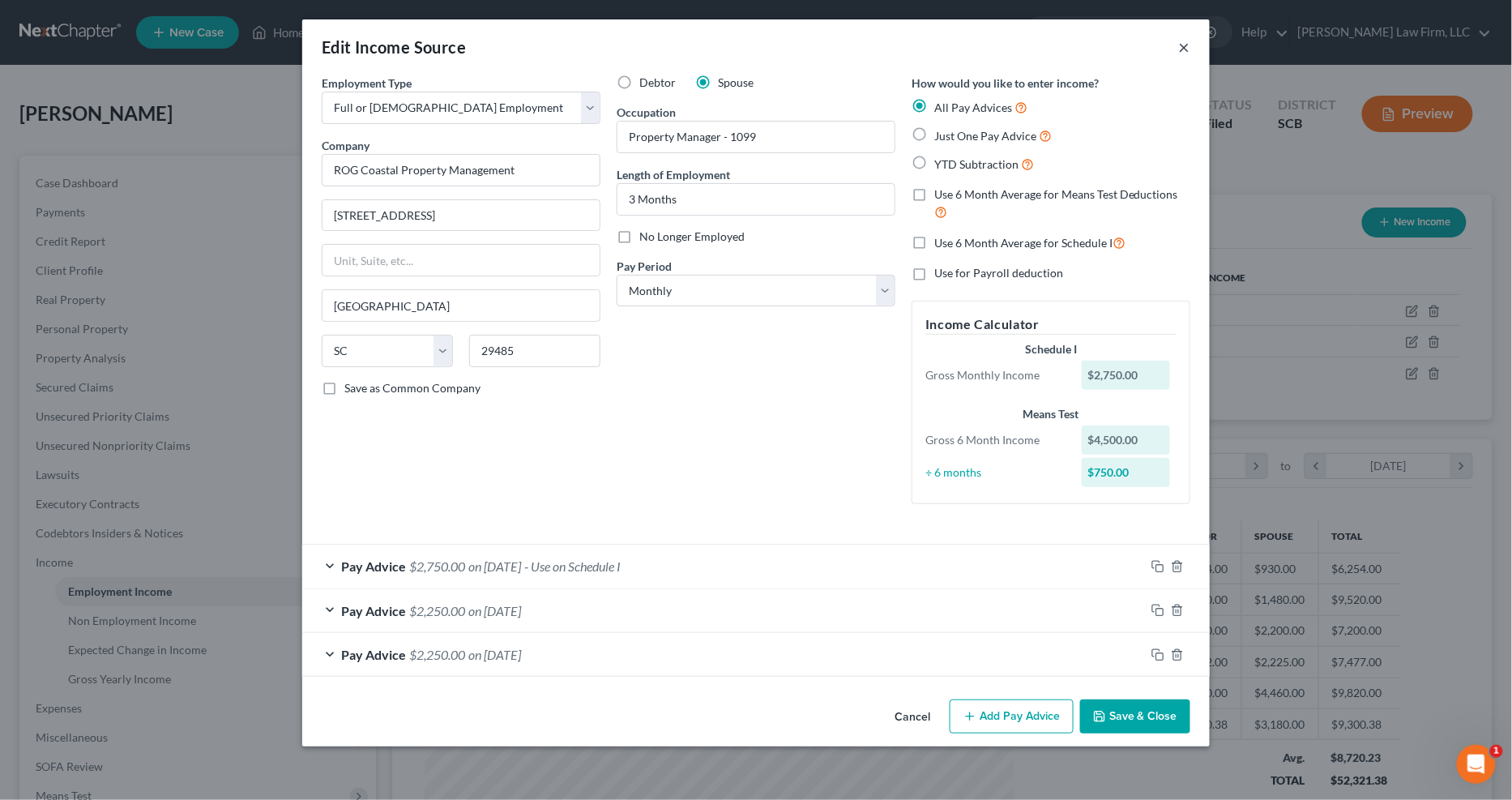
click at [1187, 43] on button "×" at bounding box center [1185, 46] width 11 height 19
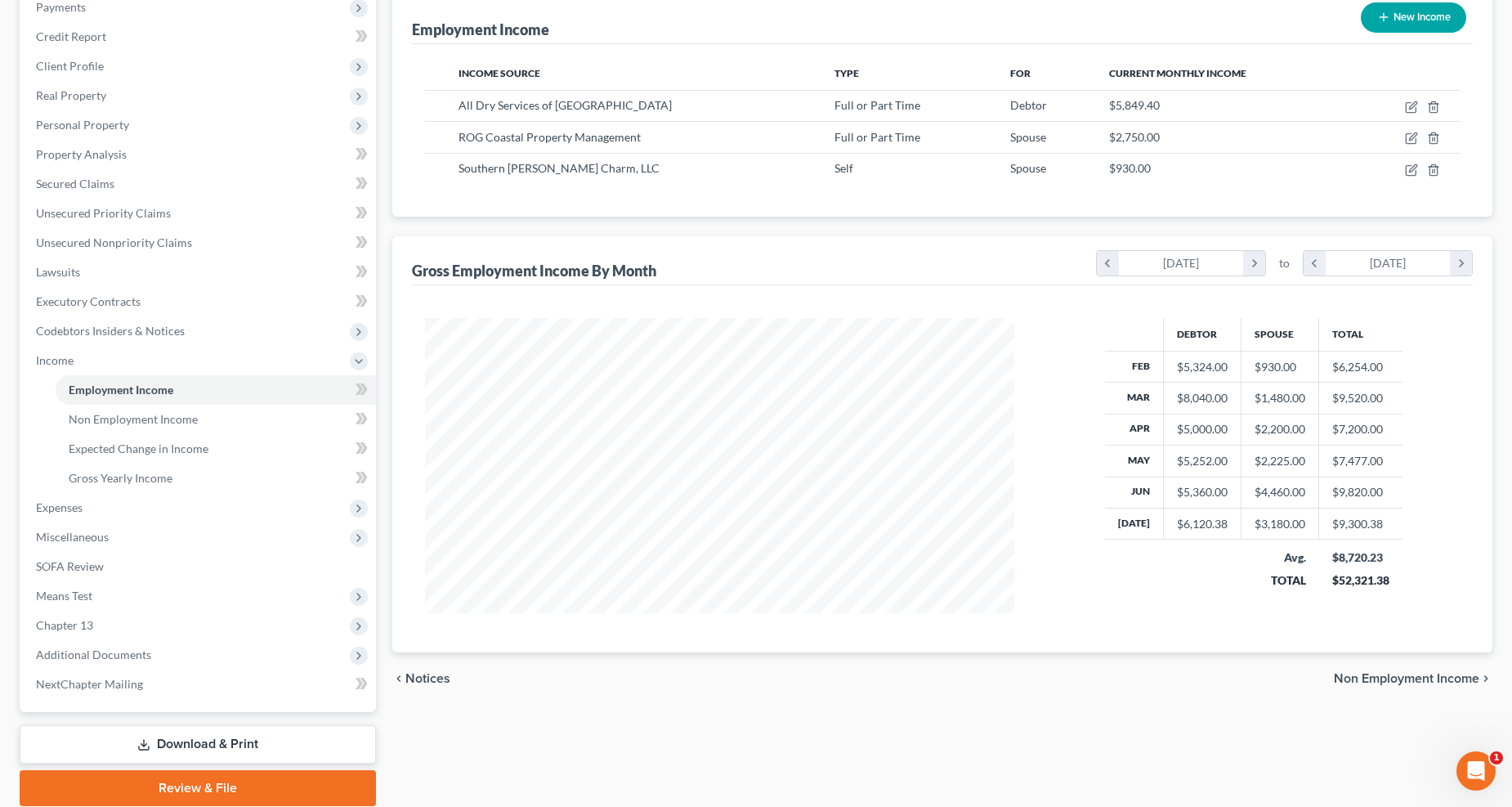
scroll to position [265, 0]
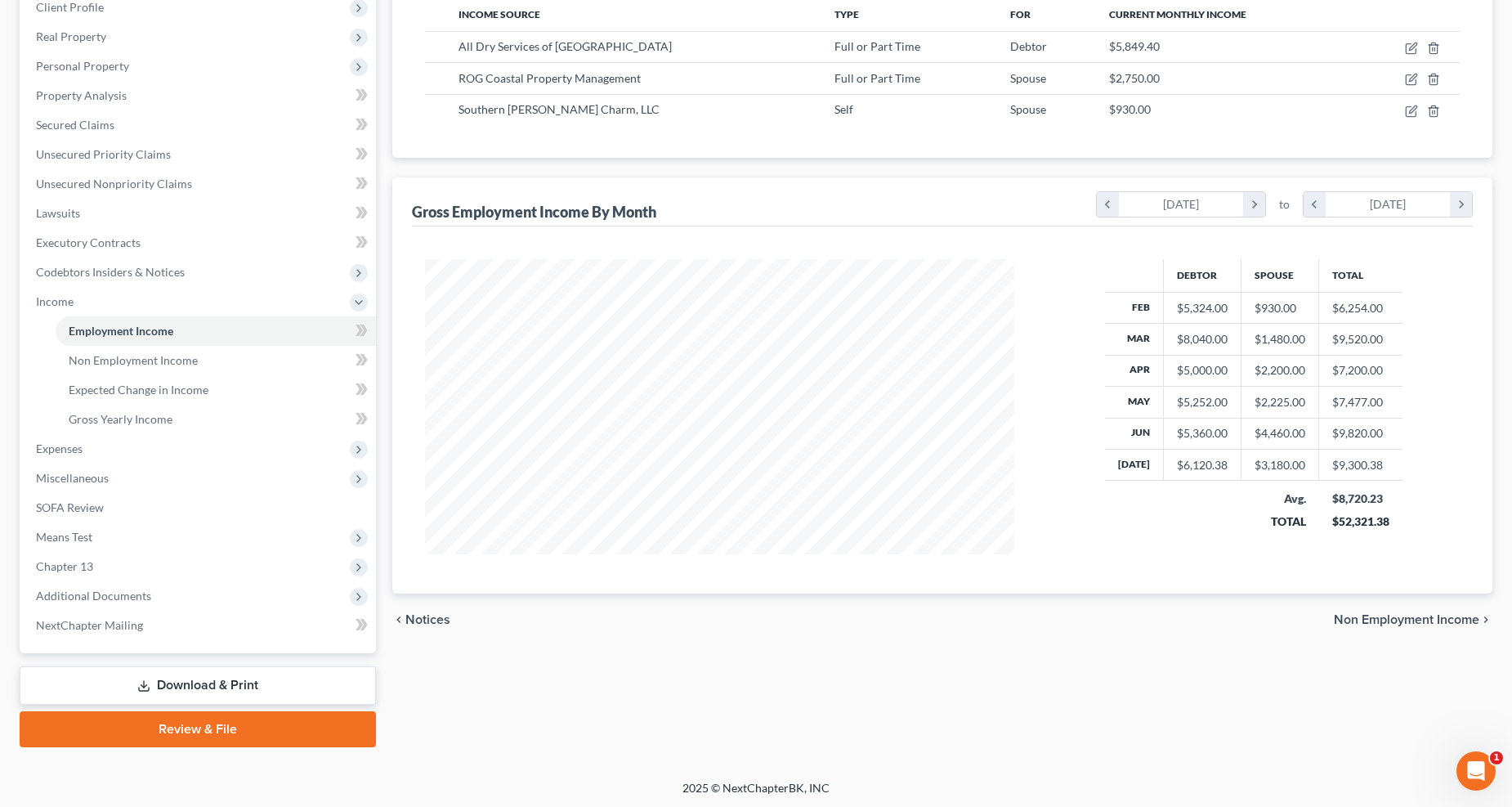
click at [75, 436] on span "Expenses" at bounding box center [200, 449] width 353 height 30
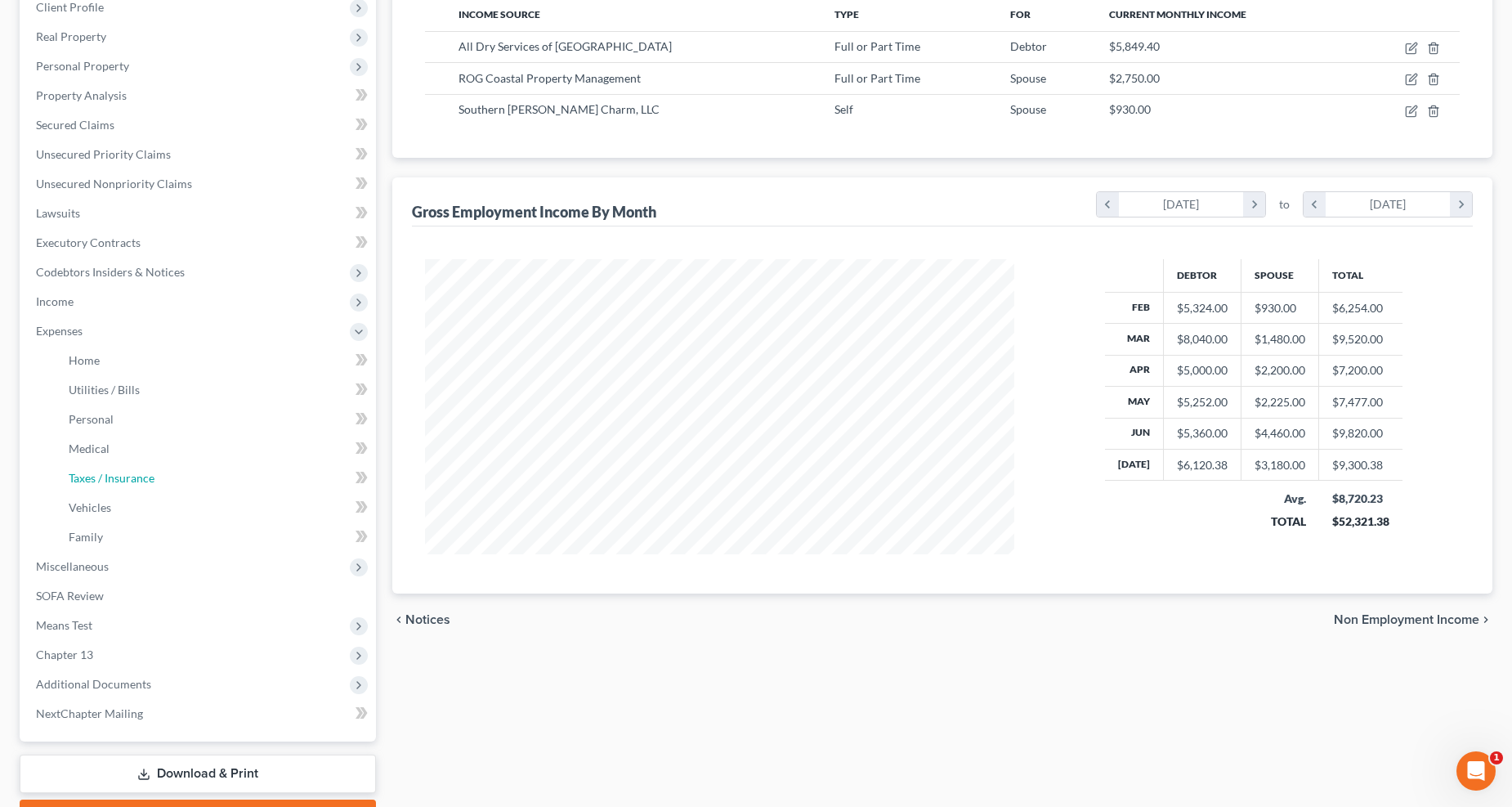
click at [87, 472] on span "Taxes / Insurance" at bounding box center [112, 477] width 86 height 14
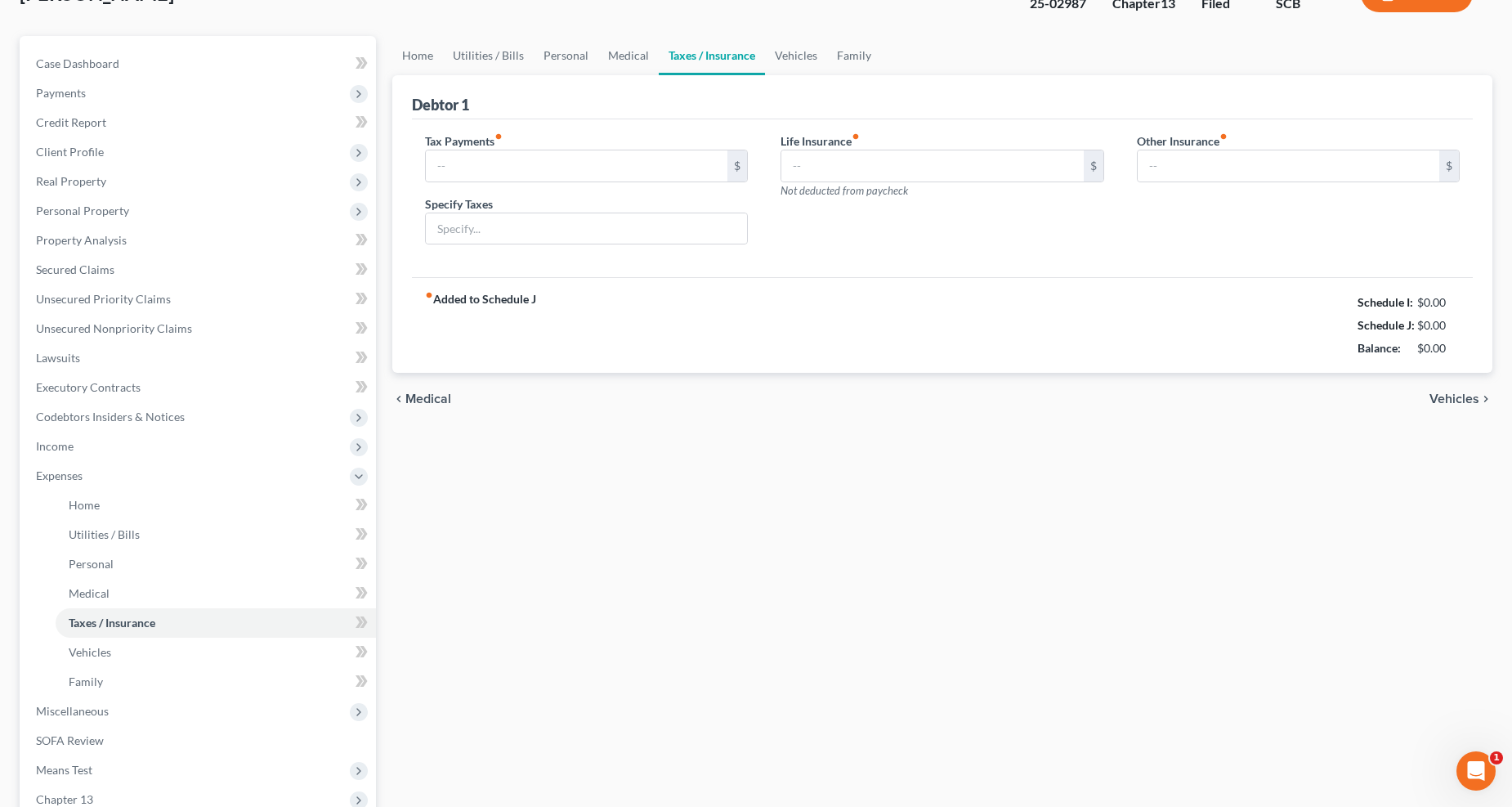
type input "0.00"
type input "80.00"
type input "0.00"
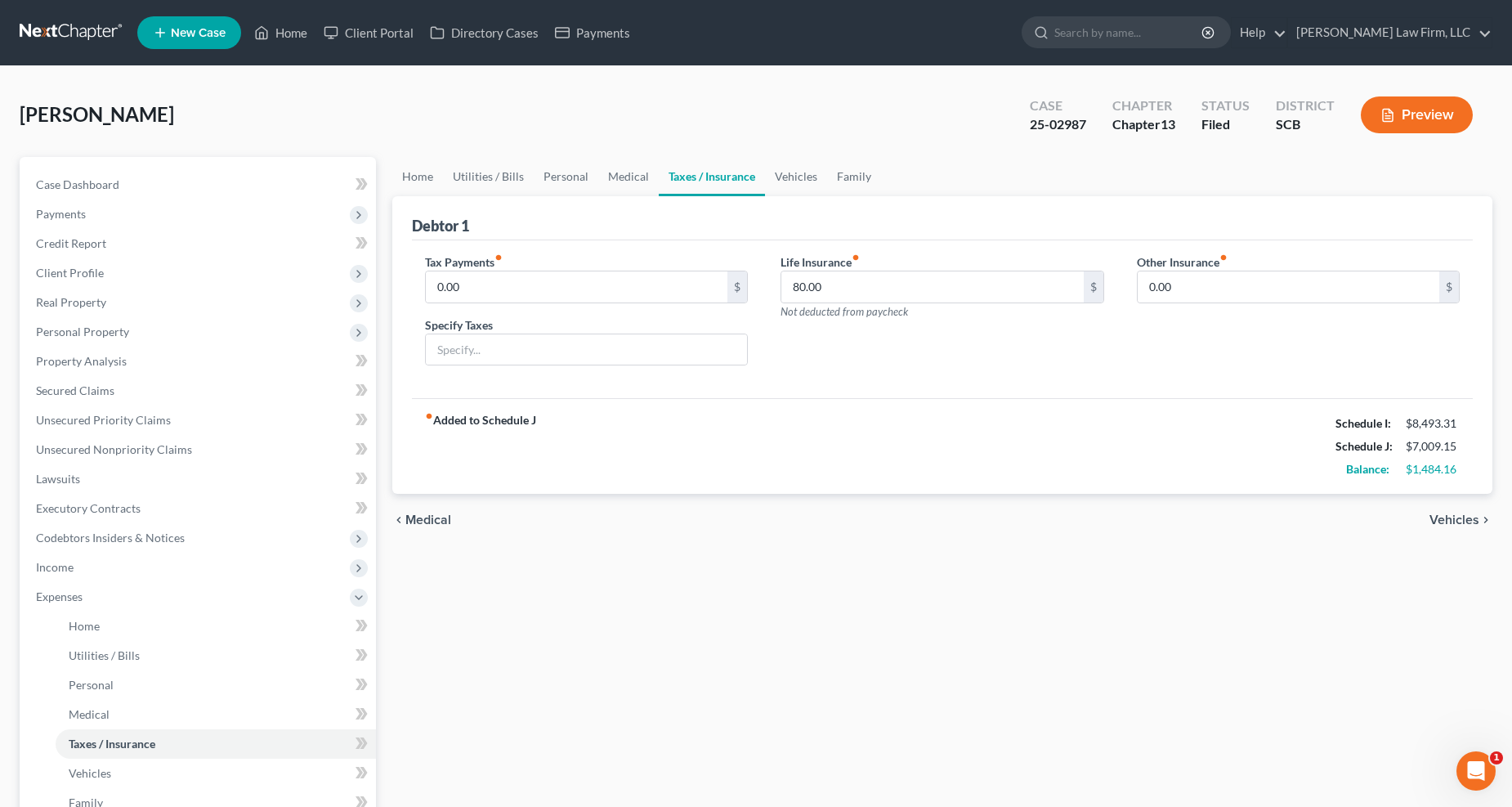
click at [575, 303] on div "0.00 $" at bounding box center [586, 287] width 324 height 33
click at [574, 285] on input "0.00" at bounding box center [577, 287] width 303 height 31
type input "400"
type input "E"
type input "NFS Estimated Self-Employment Tax"
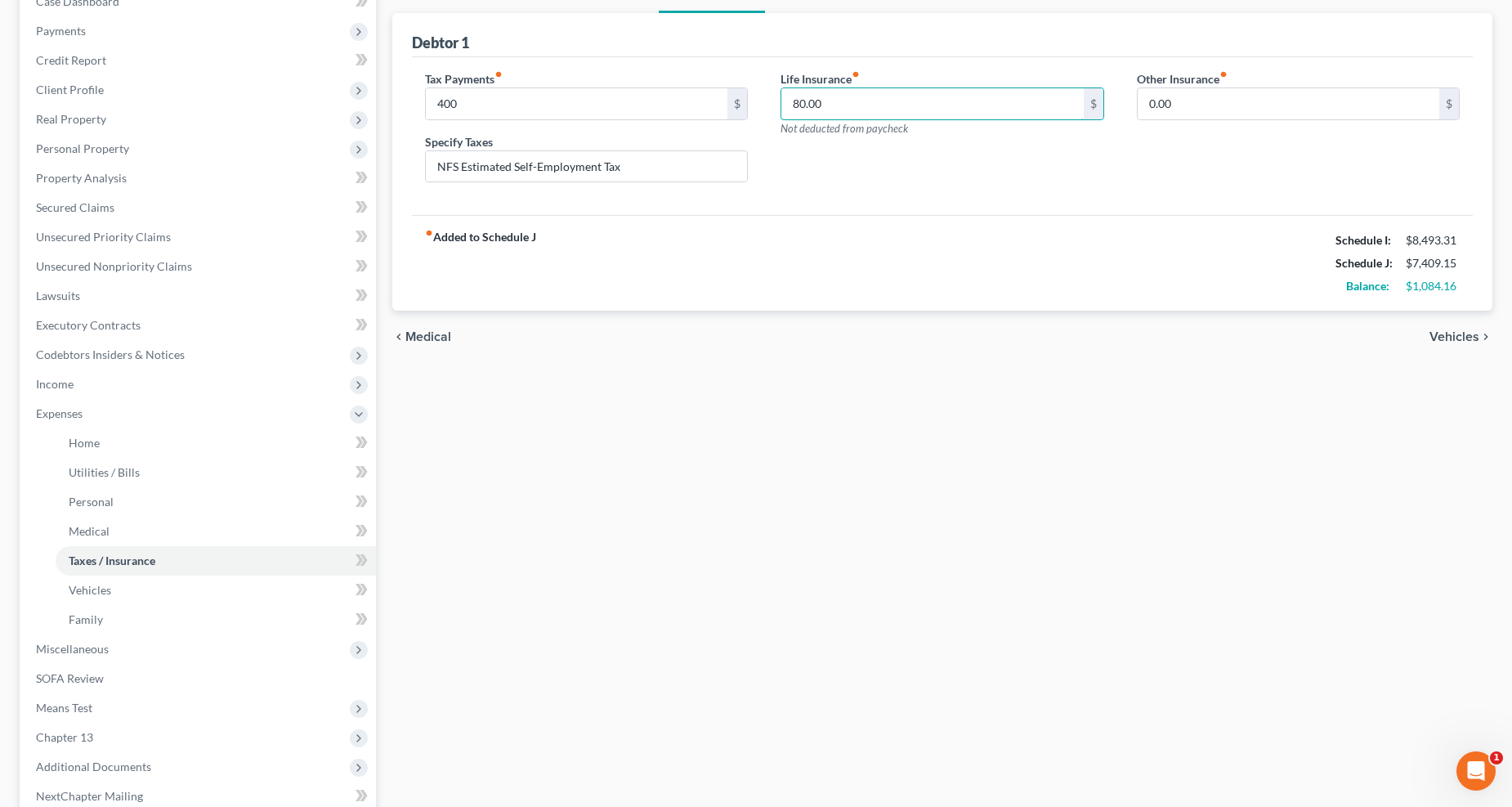
scroll to position [354, 0]
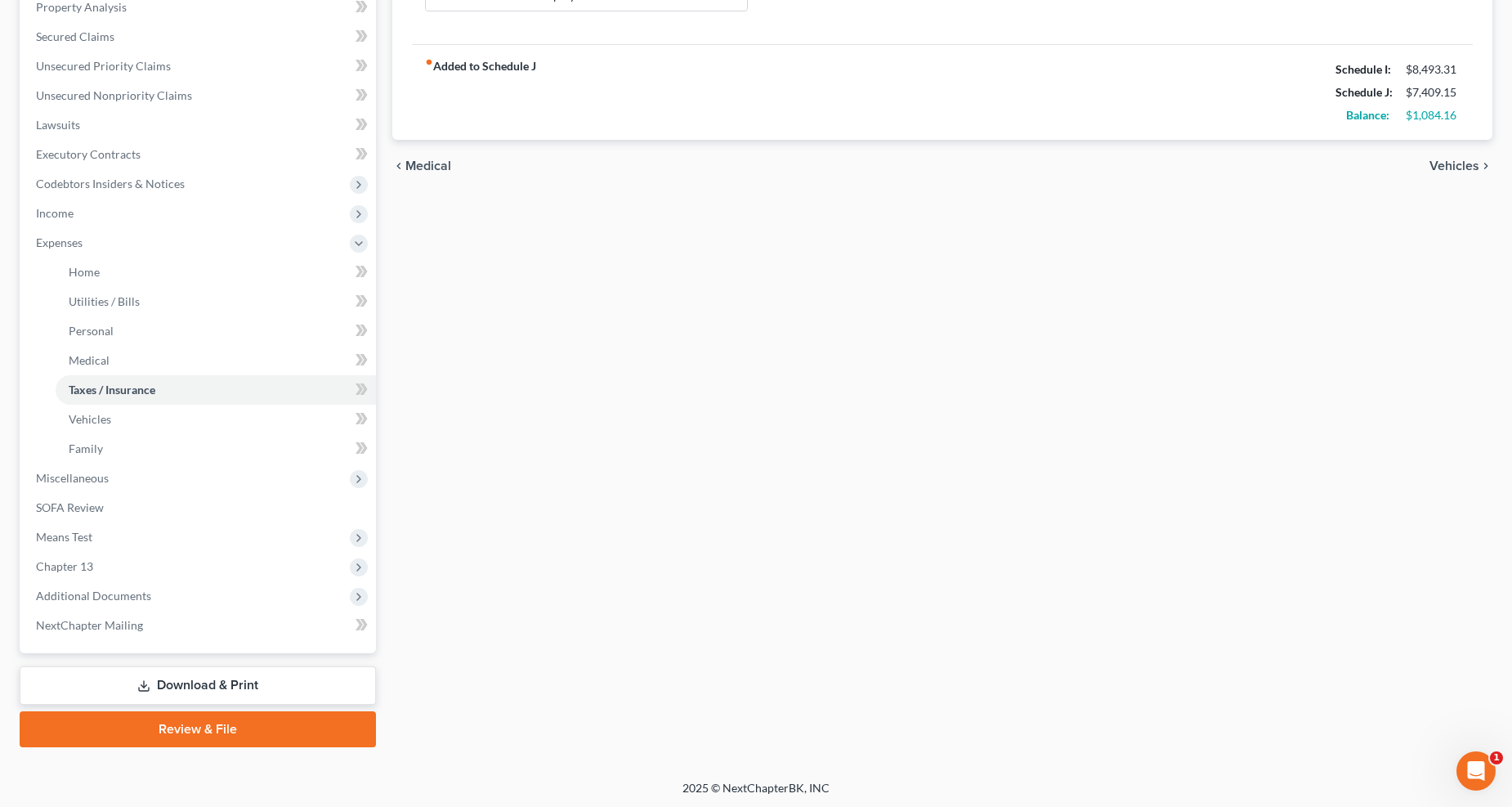
click at [148, 679] on icon at bounding box center [144, 686] width 13 height 13
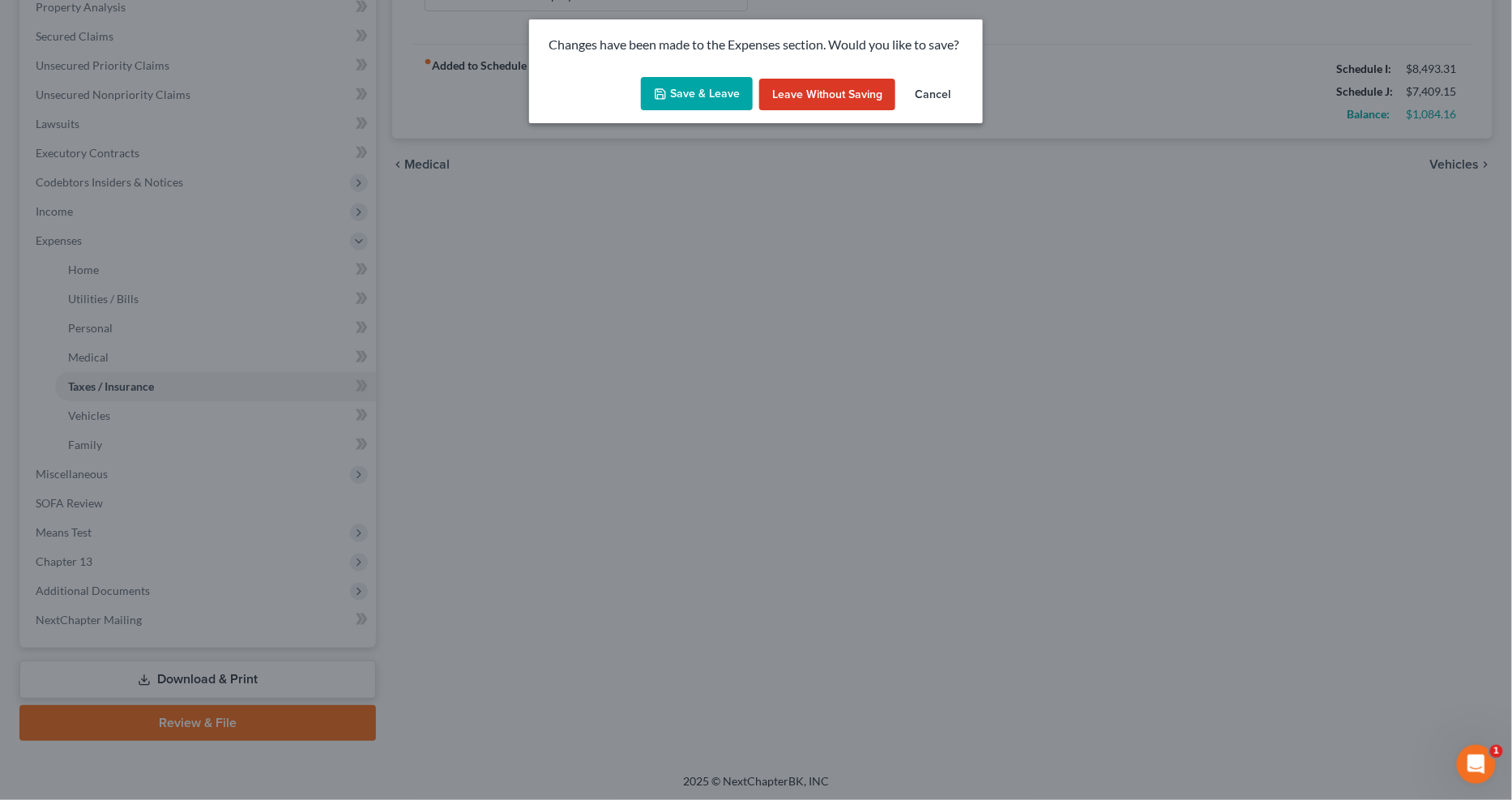
click at [681, 92] on button "Save & Leave" at bounding box center [696, 94] width 112 height 34
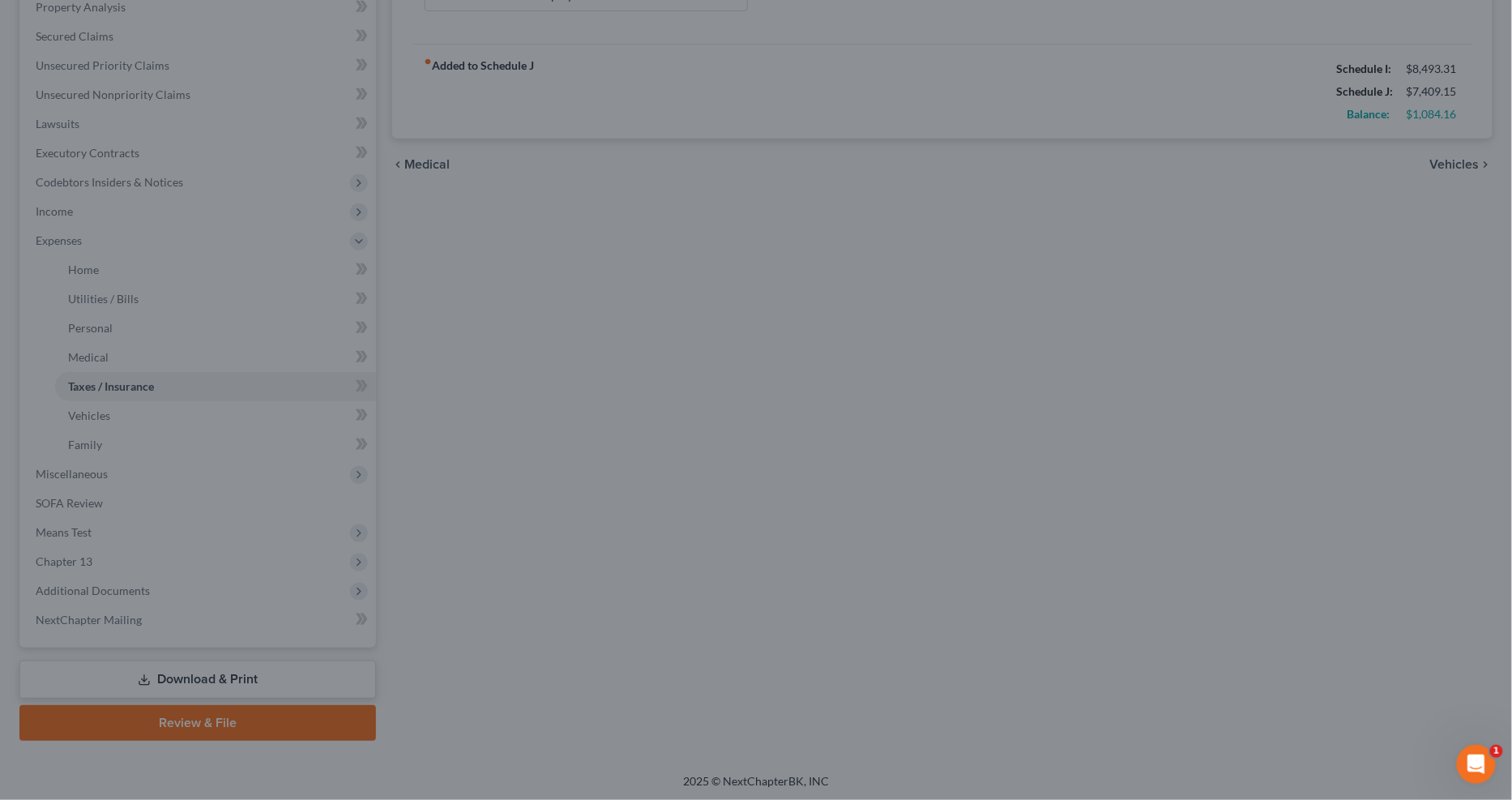
type input "400.00"
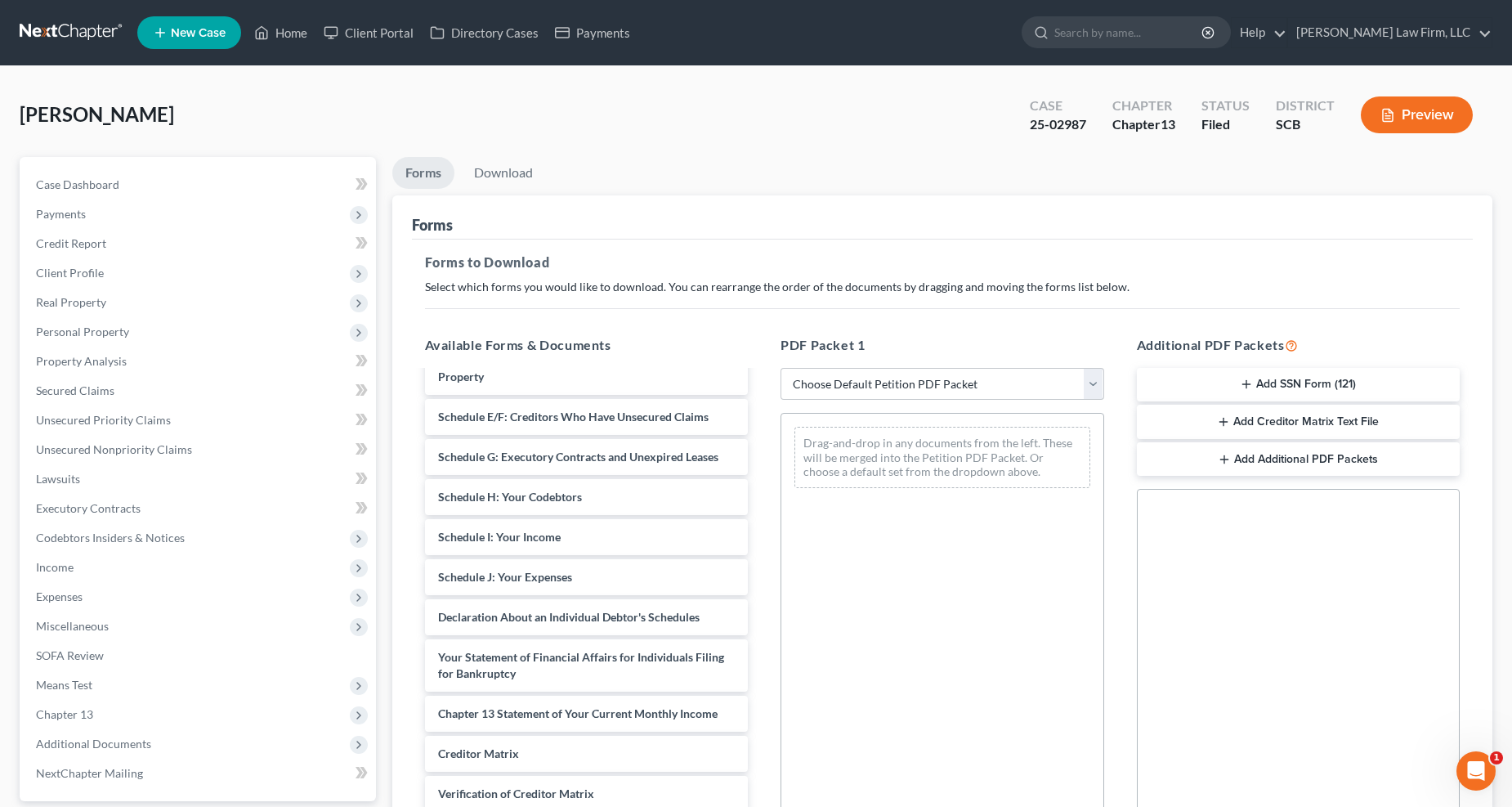
scroll to position [454, 0]
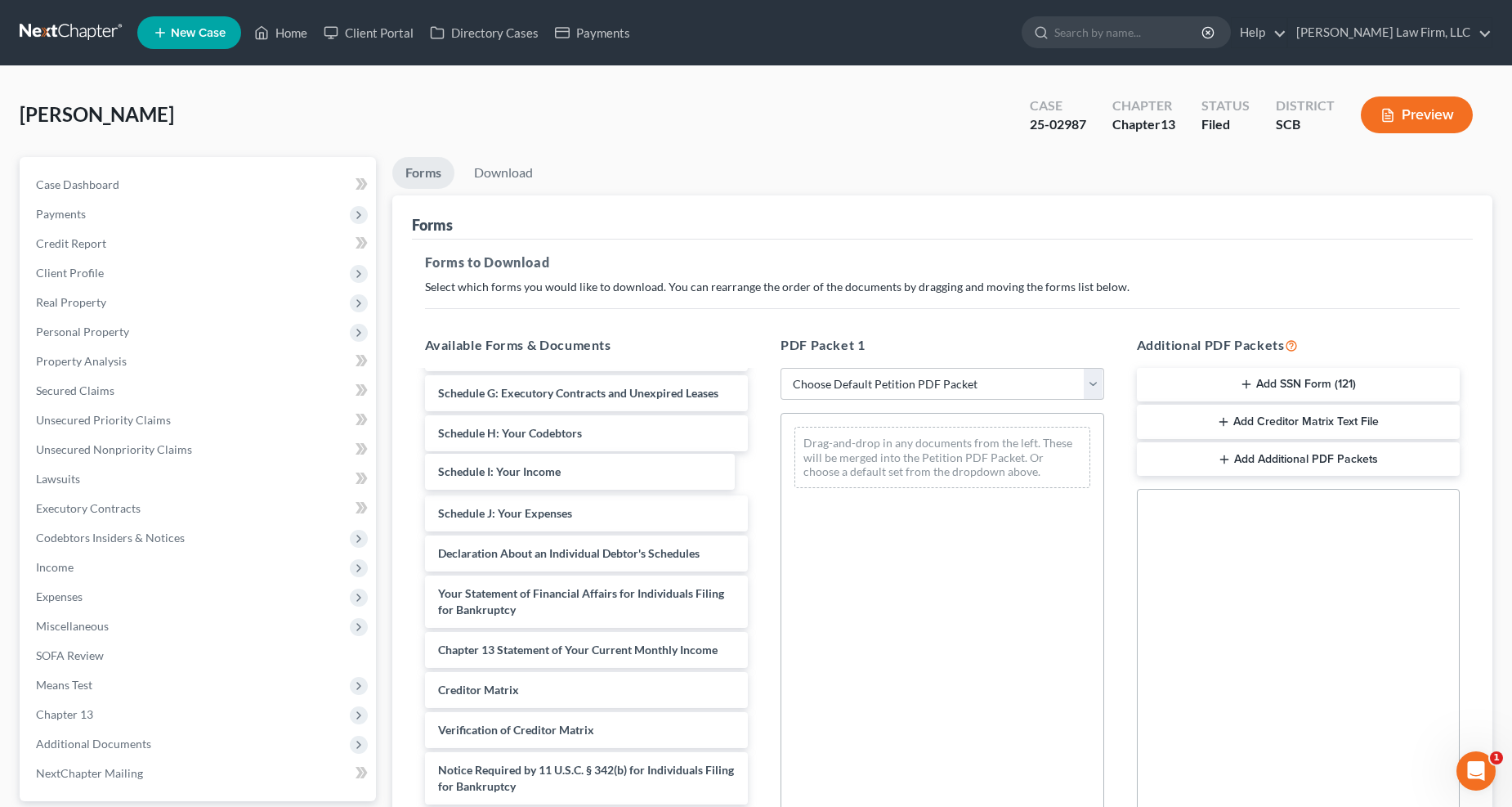
drag, startPoint x: 558, startPoint y: 471, endPoint x: 736, endPoint y: 469, distance: 178.0
click at [762, 456] on div "Schedule I: Your Income Signed ch 13 retainer-pdf ccc 8-1-25-pdf Signed DEBN-pd…" at bounding box center [586, 381] width 350 height 927
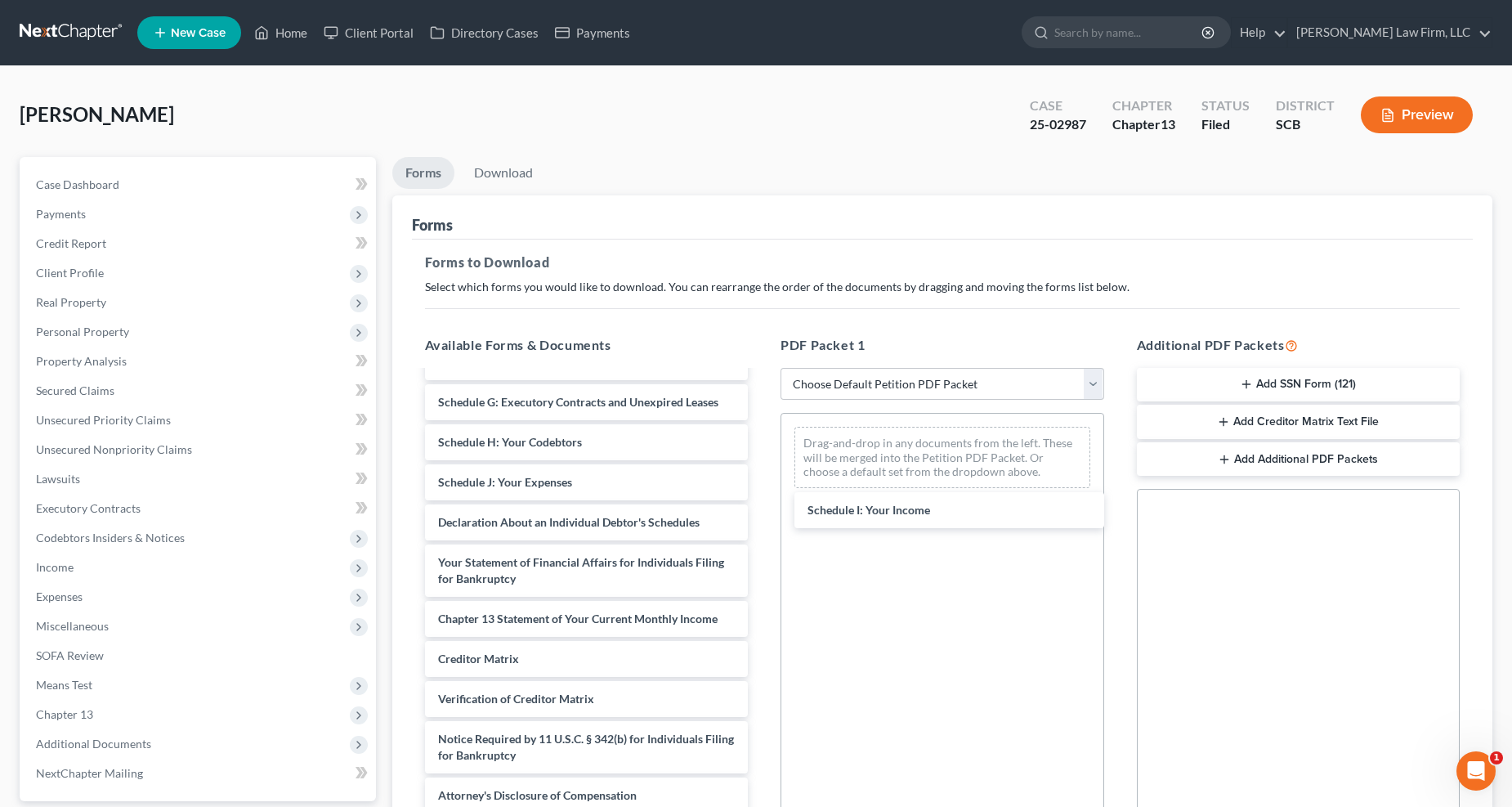
scroll to position [444, 0]
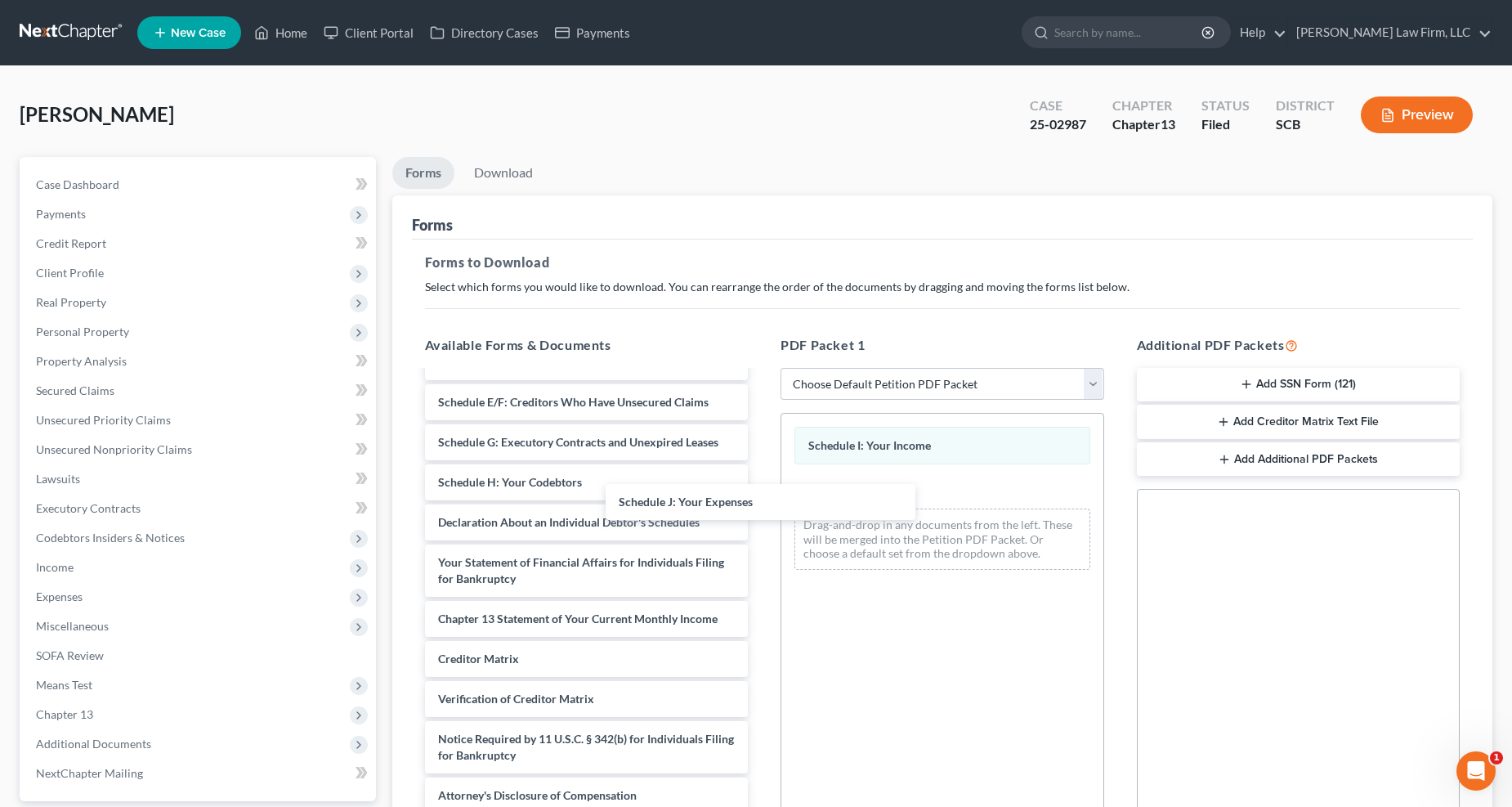
drag, startPoint x: 598, startPoint y: 486, endPoint x: 872, endPoint y: 520, distance: 276.1
click at [762, 521] on div "Schedule J: Your Expenses Signed ch 13 retainer-pdf ccc 8-1-25-pdf Signed DEBN-…" at bounding box center [586, 390] width 350 height 846
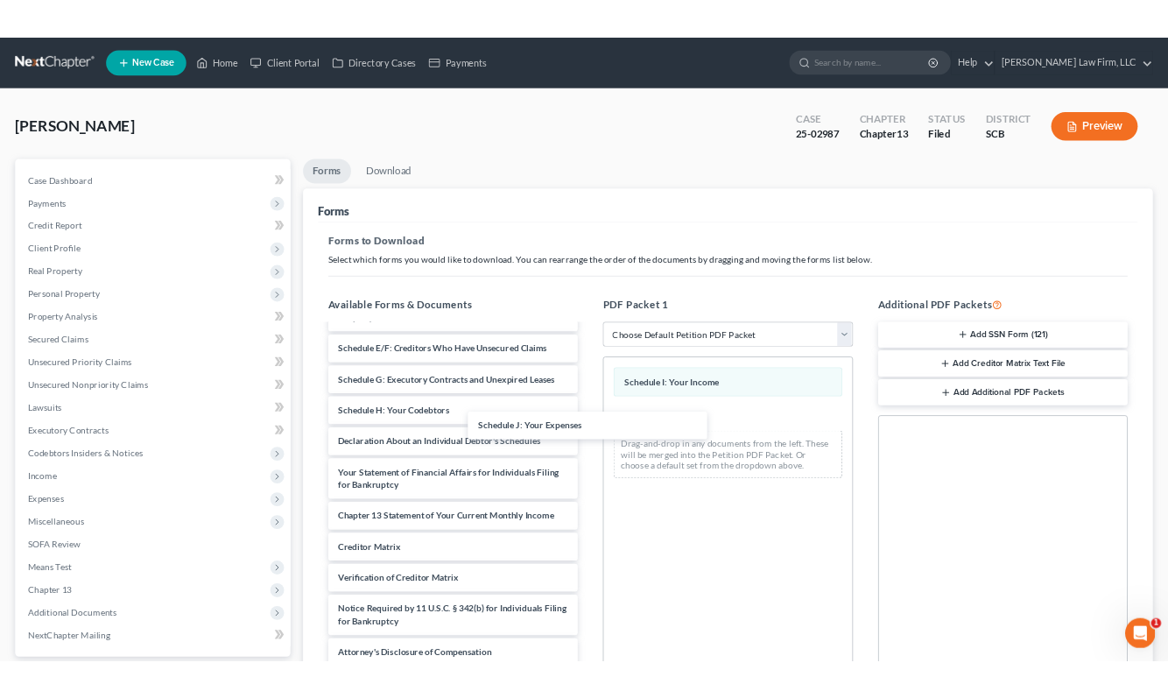
scroll to position [432, 0]
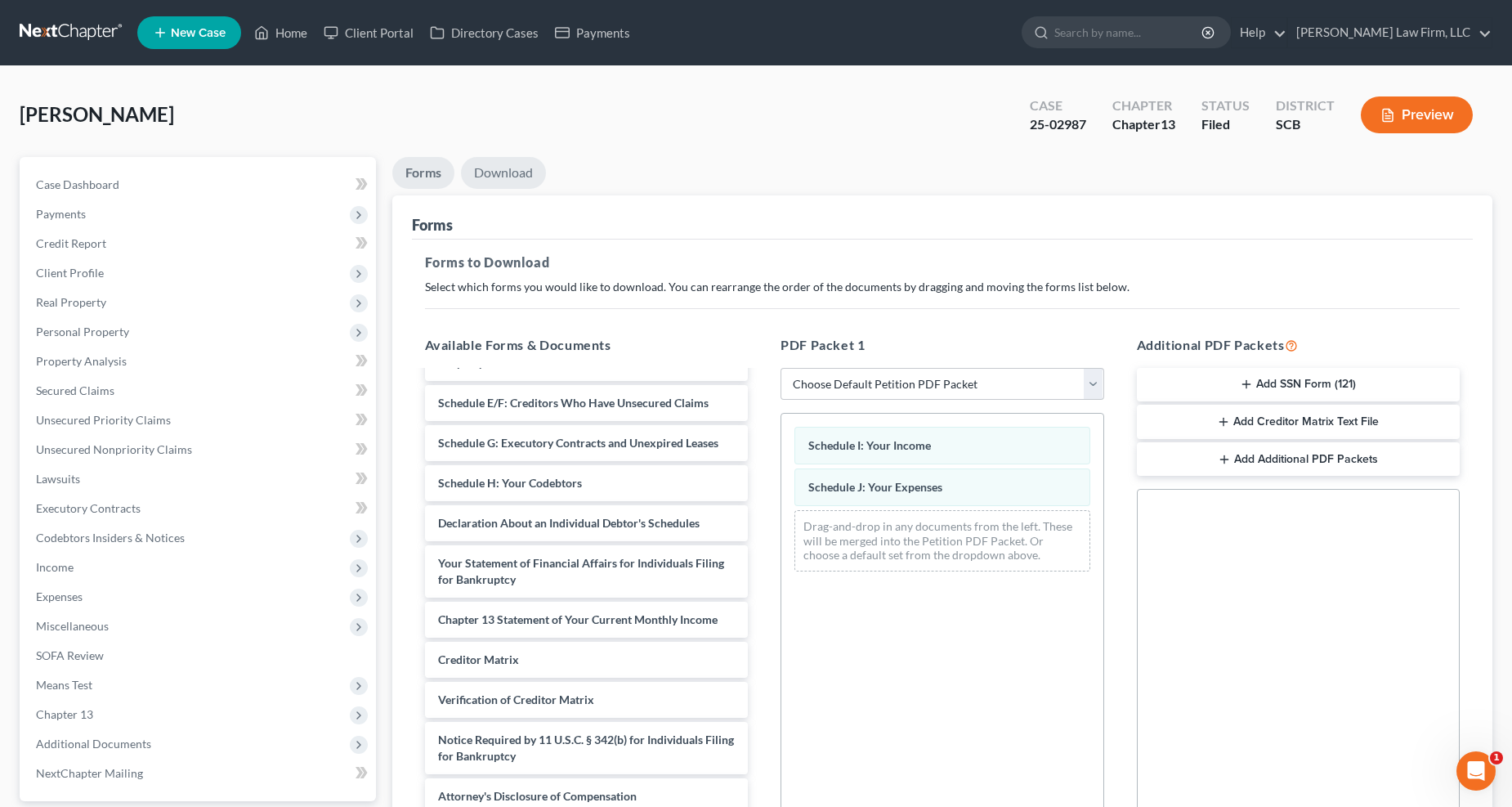
click at [513, 164] on link "Download" at bounding box center [503, 173] width 85 height 32
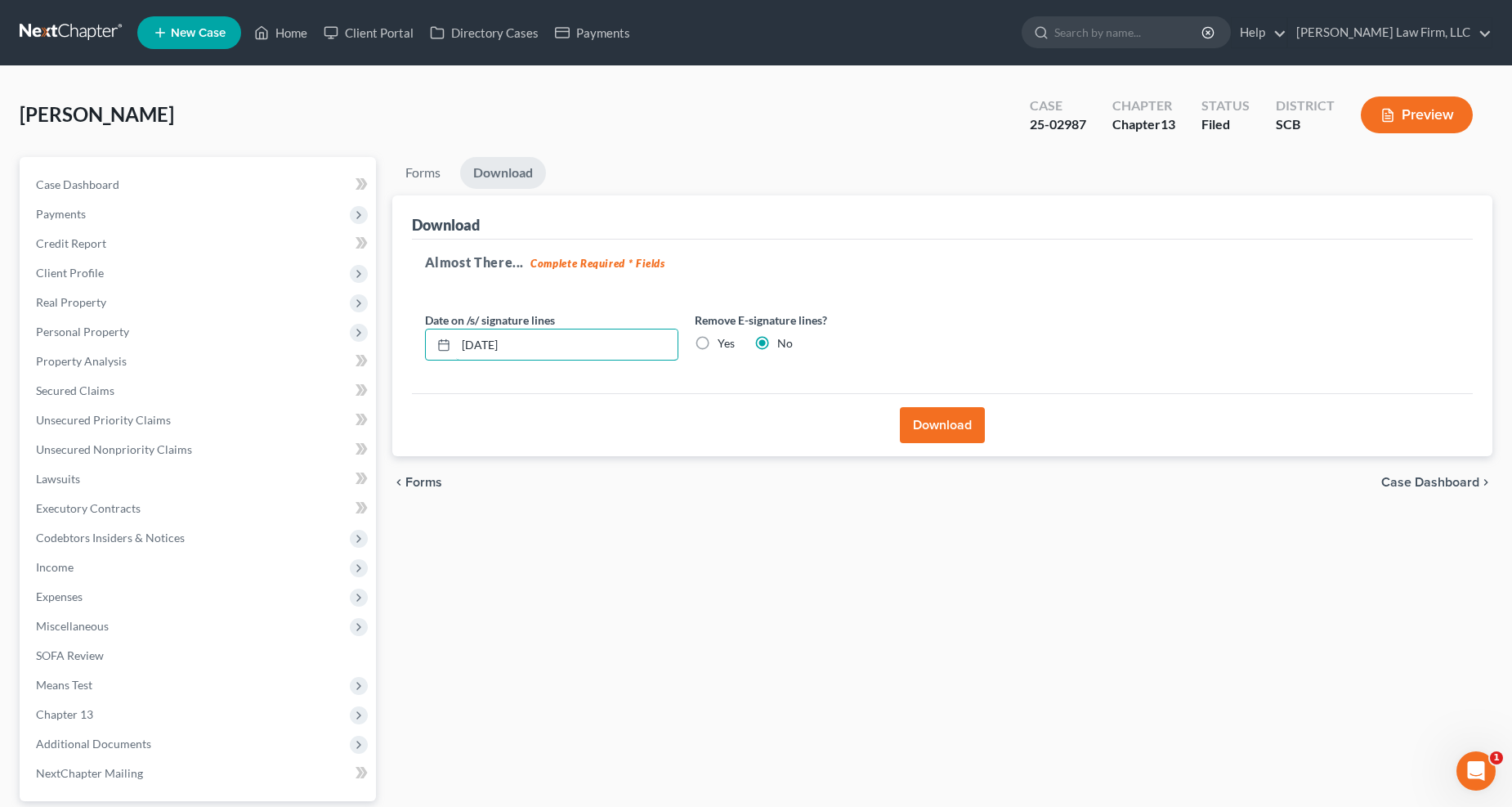
drag, startPoint x: 554, startPoint y: 338, endPoint x: 421, endPoint y: 347, distance: 133.3
click at [422, 347] on div "Date on /s/ signature lines 08/11/2025" at bounding box center [551, 336] width 270 height 50
click at [718, 338] on label "Yes" at bounding box center [727, 344] width 17 height 17
click at [725, 338] on input "Yes" at bounding box center [729, 340] width 10 height 10
radio input "true"
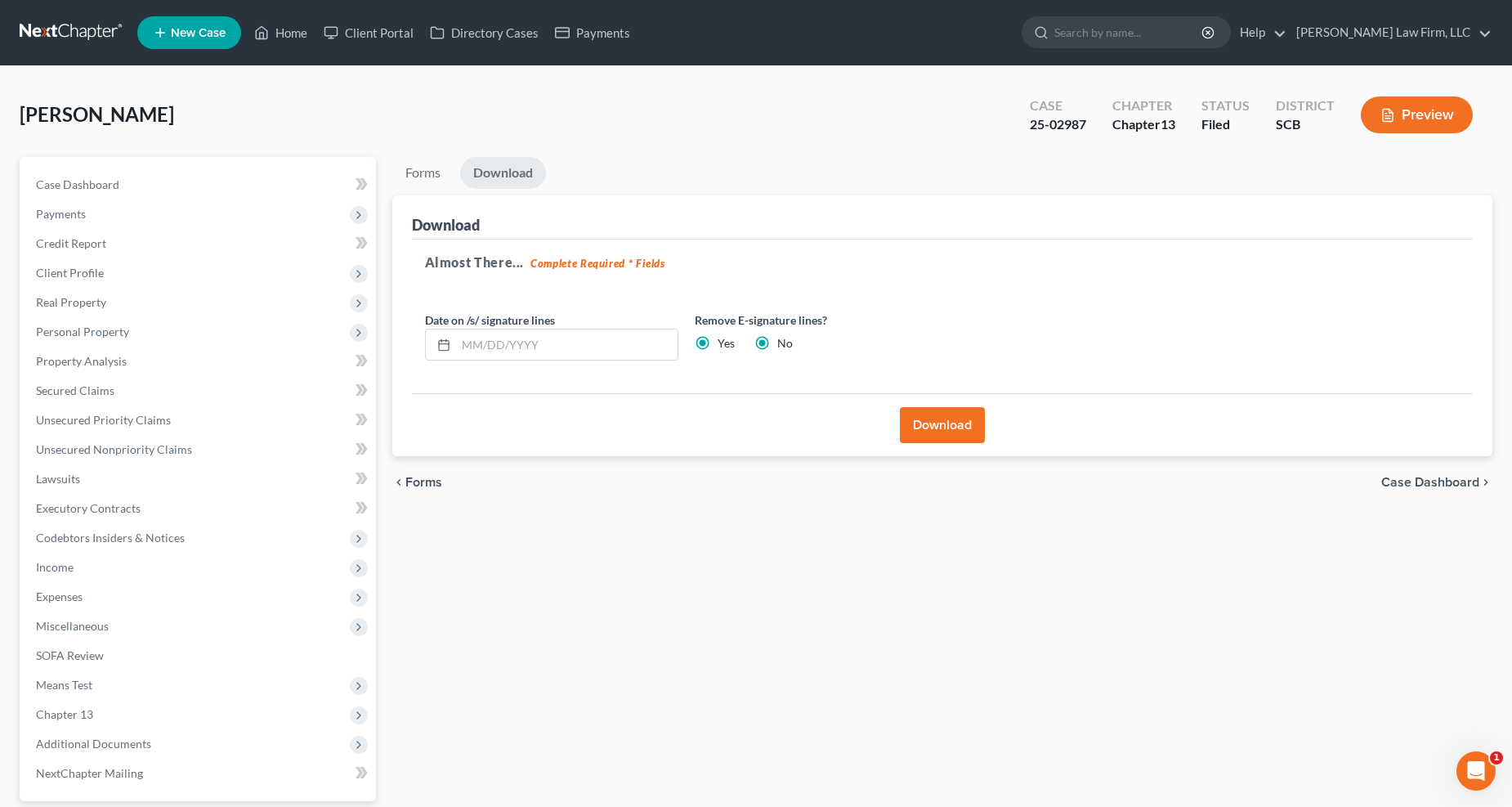
radio input "false"
click at [934, 425] on button "Download" at bounding box center [942, 425] width 85 height 36
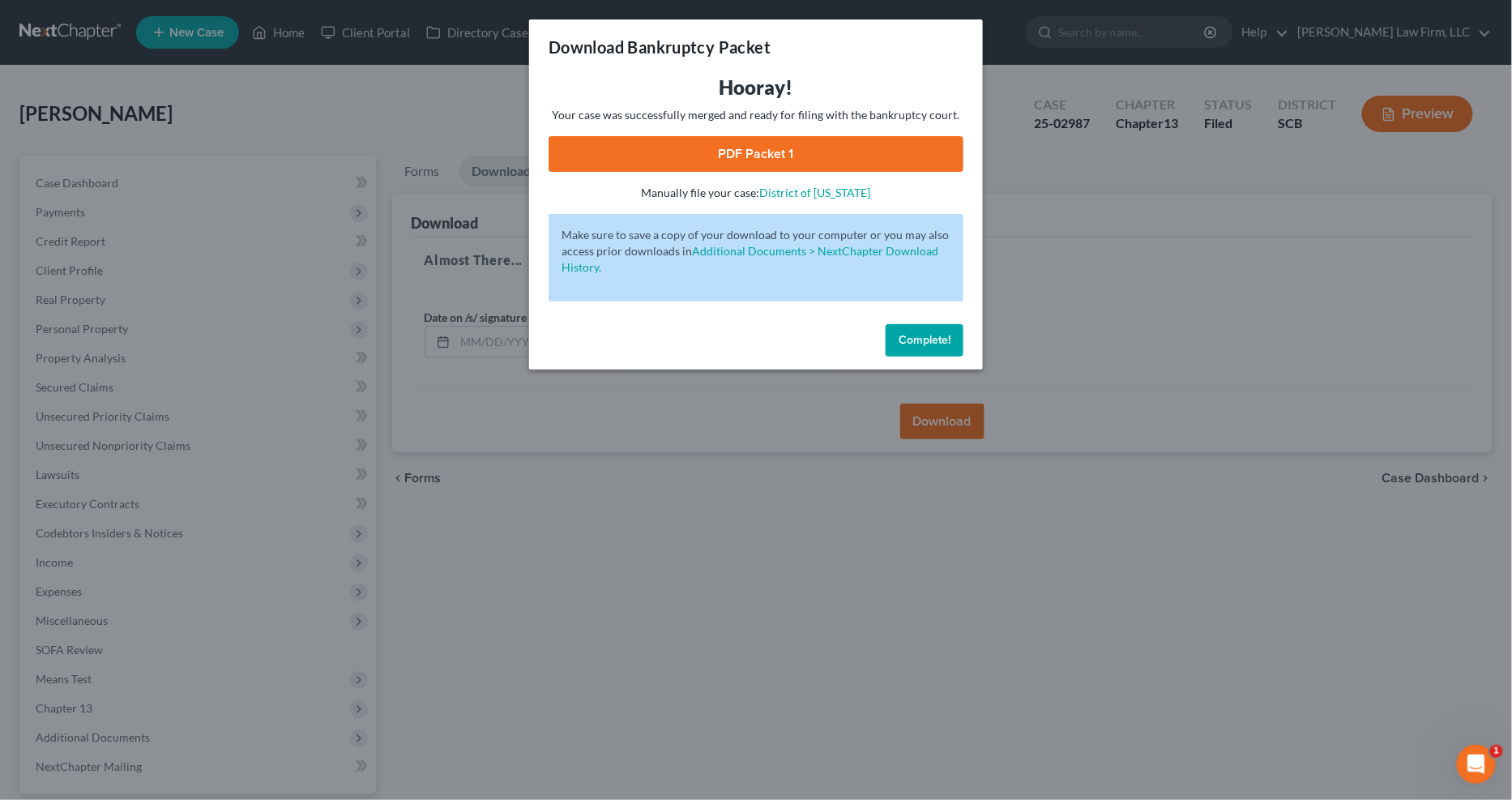
click at [928, 154] on link "PDF Packet 1" at bounding box center [756, 154] width 415 height 36
click at [371, 106] on div "Download Bankruptcy Packet Hooray! Your case was successfully merged and ready …" at bounding box center [756, 400] width 1512 height 800
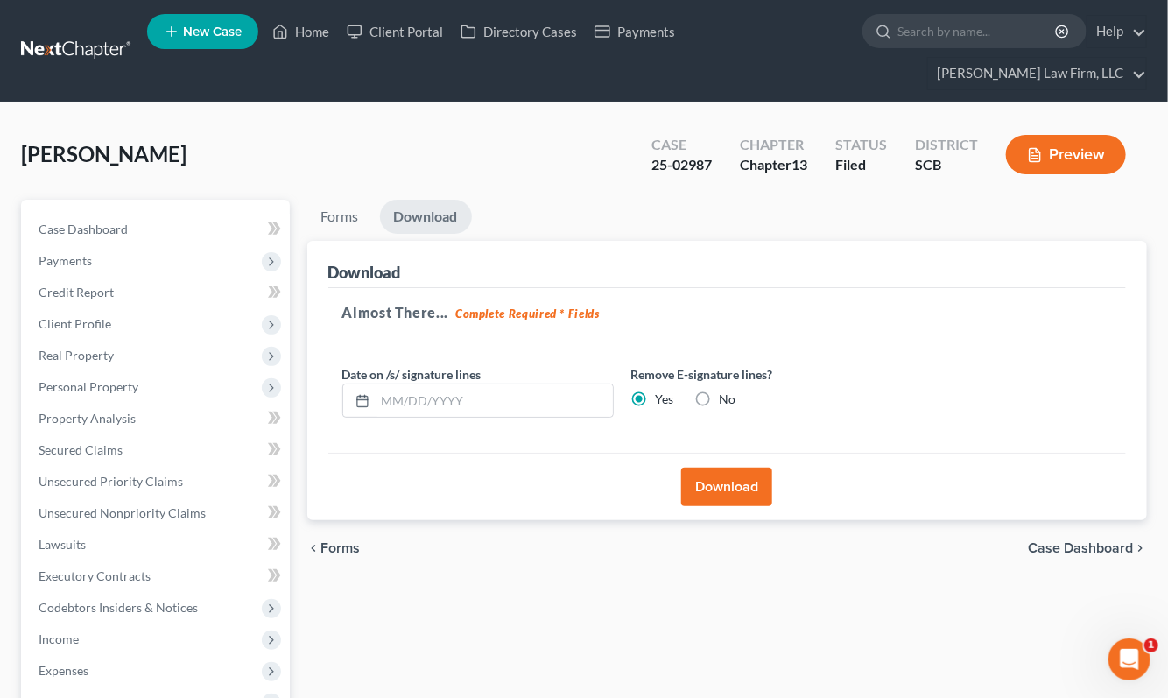
drag, startPoint x: 958, startPoint y: 164, endPoint x: 1035, endPoint y: 152, distance: 77.9
click at [958, 164] on div "Stiles, John Upgraded Case 25-02987 Chapter Chapter 13 Status Filed District SC…" at bounding box center [584, 161] width 1126 height 76
click at [71, 442] on span "Secured Claims" at bounding box center [81, 449] width 84 height 15
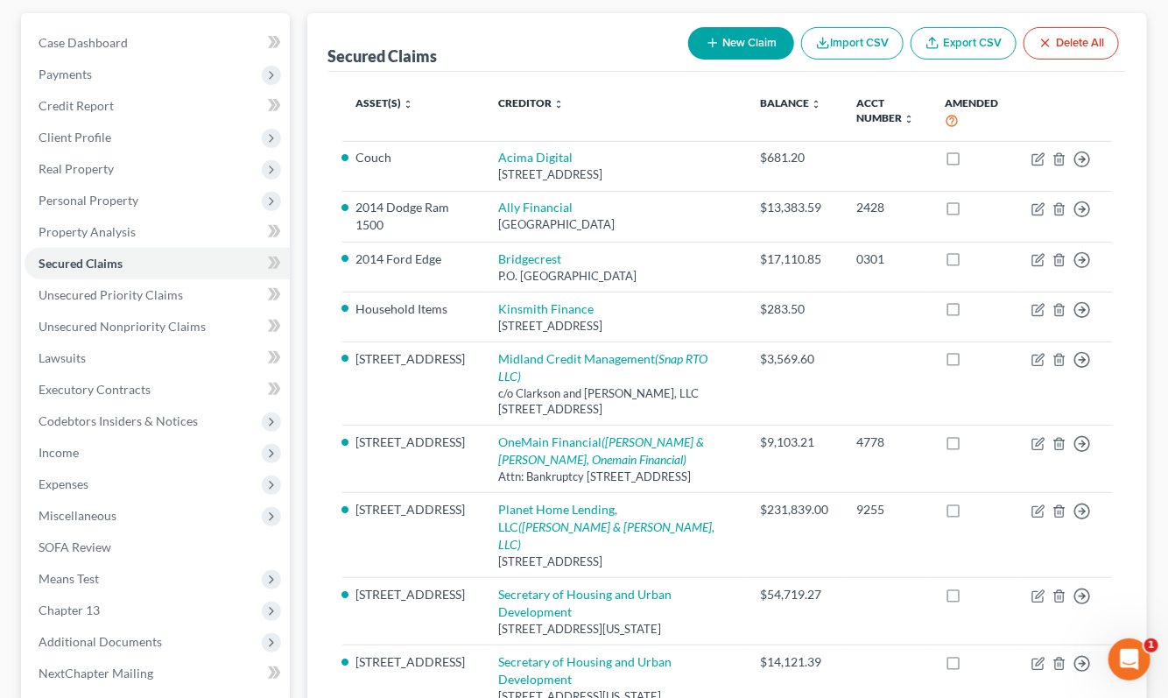
scroll to position [194, 0]
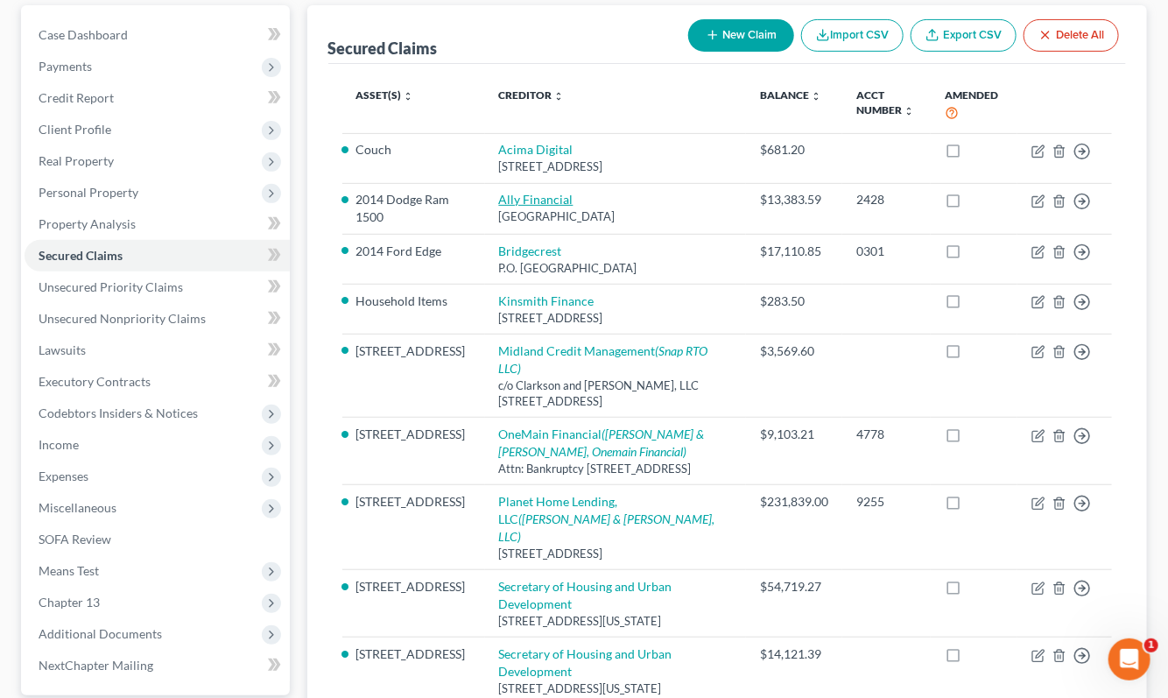
click at [527, 192] on link "Ally Financial" at bounding box center [536, 199] width 74 height 15
select select "24"
select select "14"
select select "0"
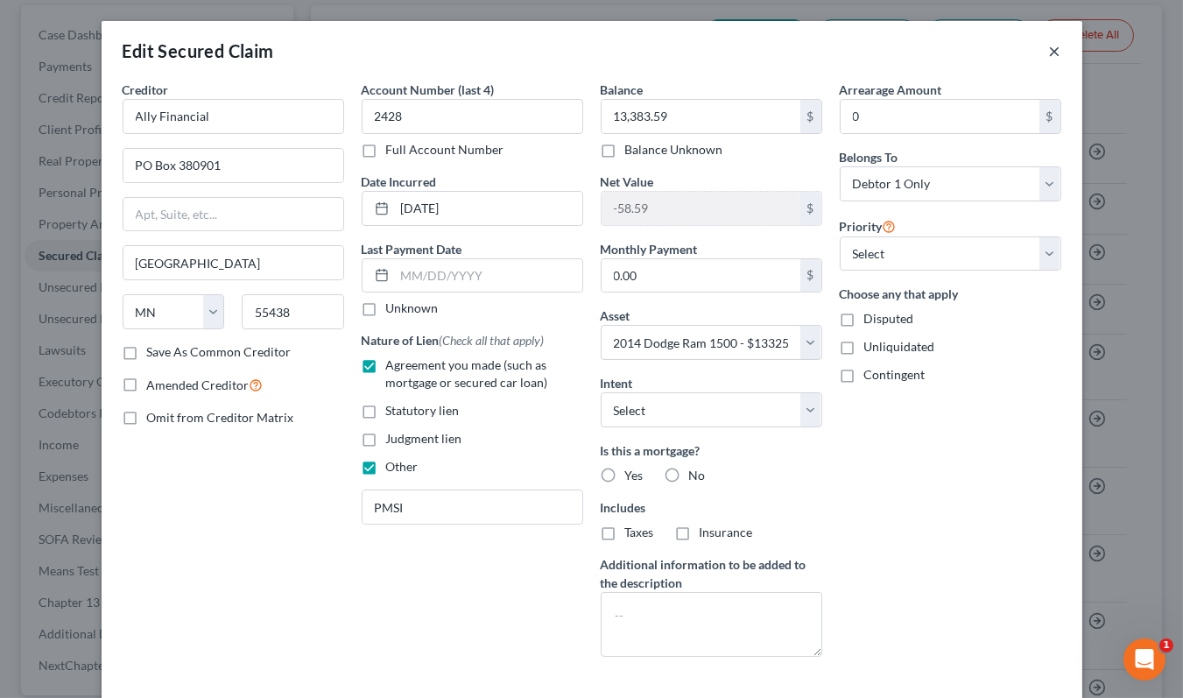
drag, startPoint x: 1045, startPoint y: 50, endPoint x: 1177, endPoint y: 72, distance: 133.1
click at [1049, 49] on button "×" at bounding box center [1055, 50] width 12 height 21
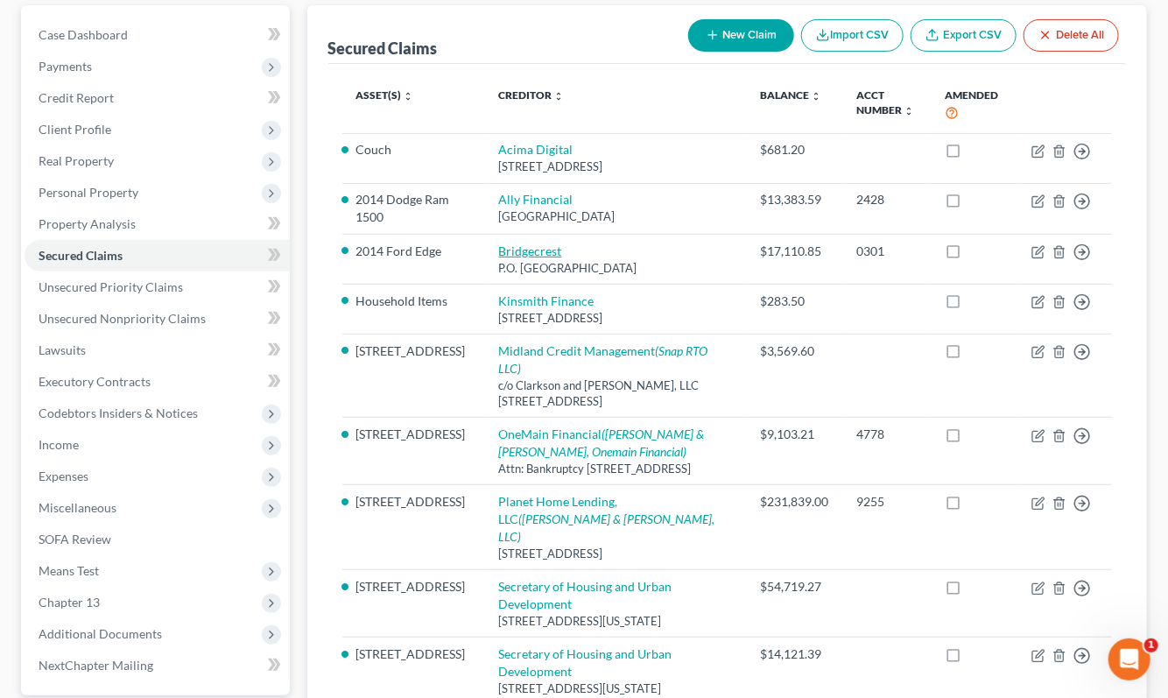
click at [514, 243] on link "Bridgecrest" at bounding box center [530, 250] width 63 height 15
select select "3"
select select "2"
select select "3"
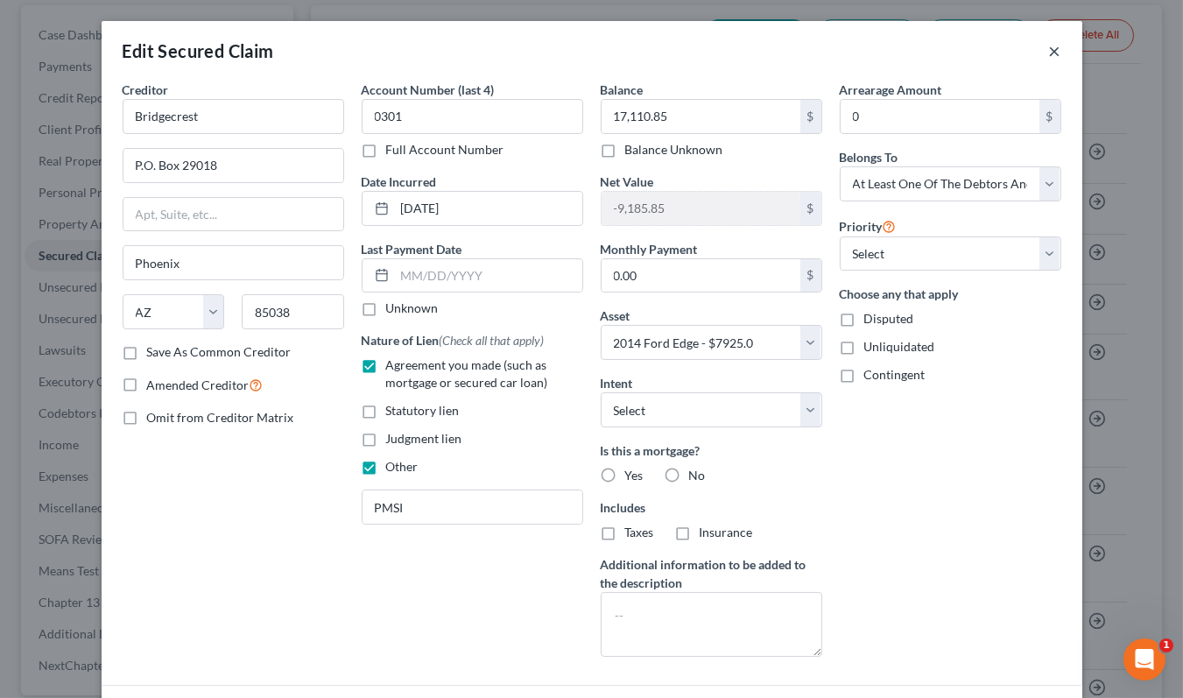
click at [1049, 46] on button "×" at bounding box center [1055, 50] width 12 height 21
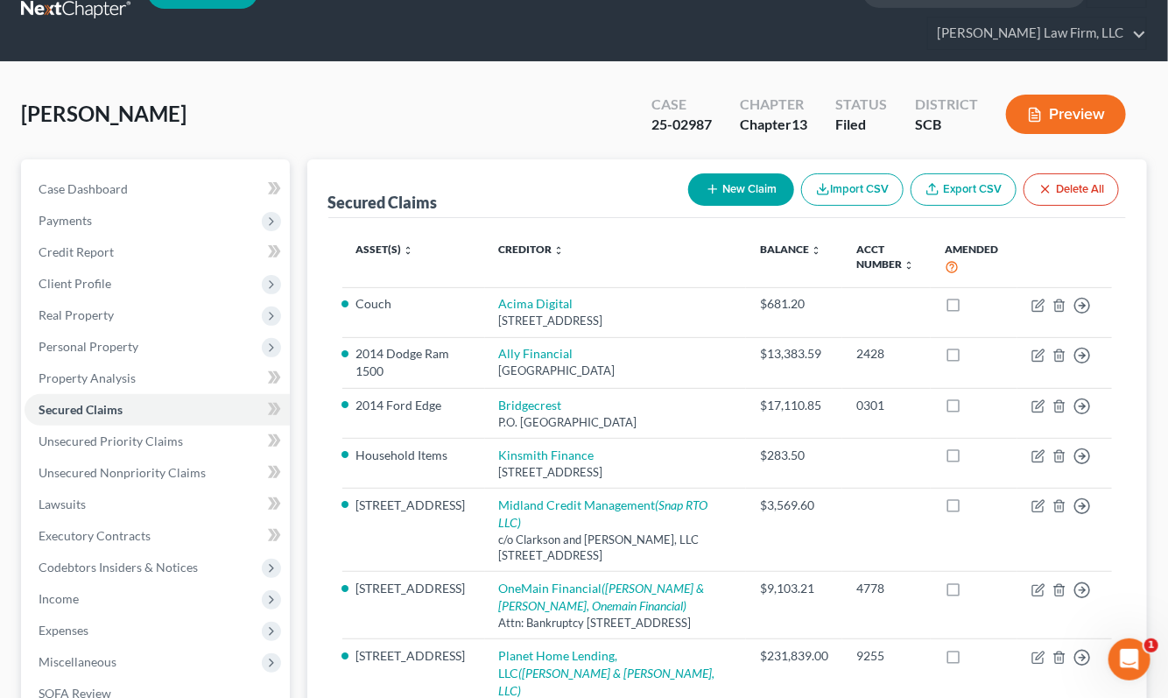
scroll to position [0, 0]
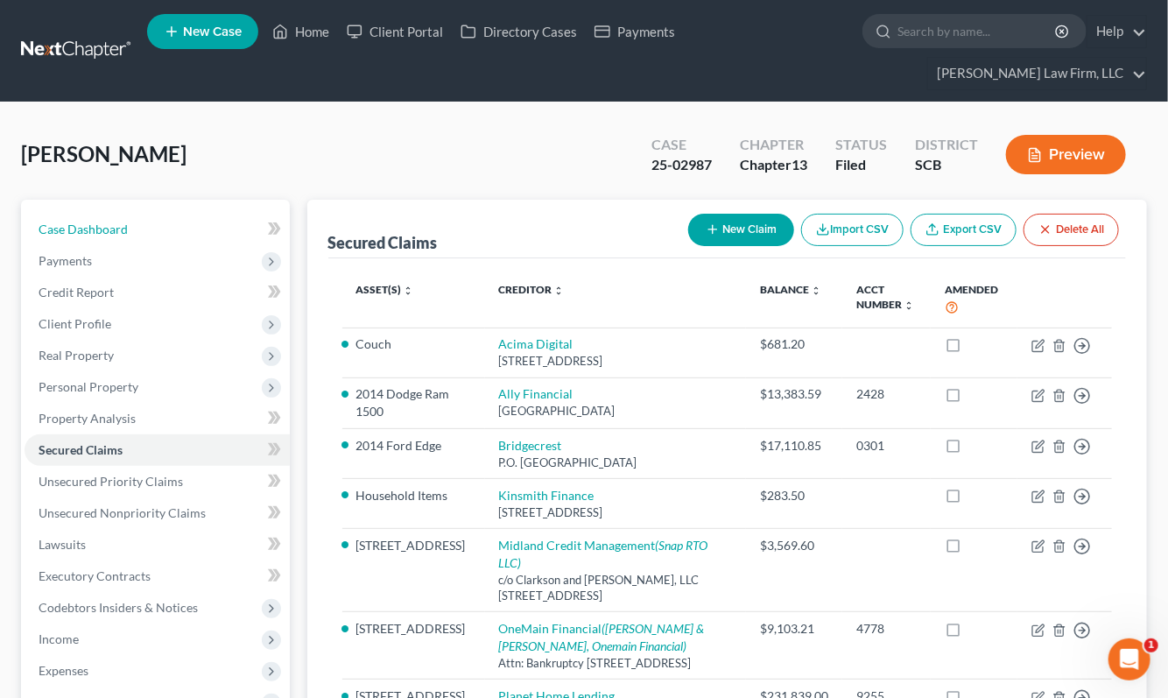
click at [99, 214] on link "Case Dashboard" at bounding box center [157, 230] width 265 height 32
select select "1"
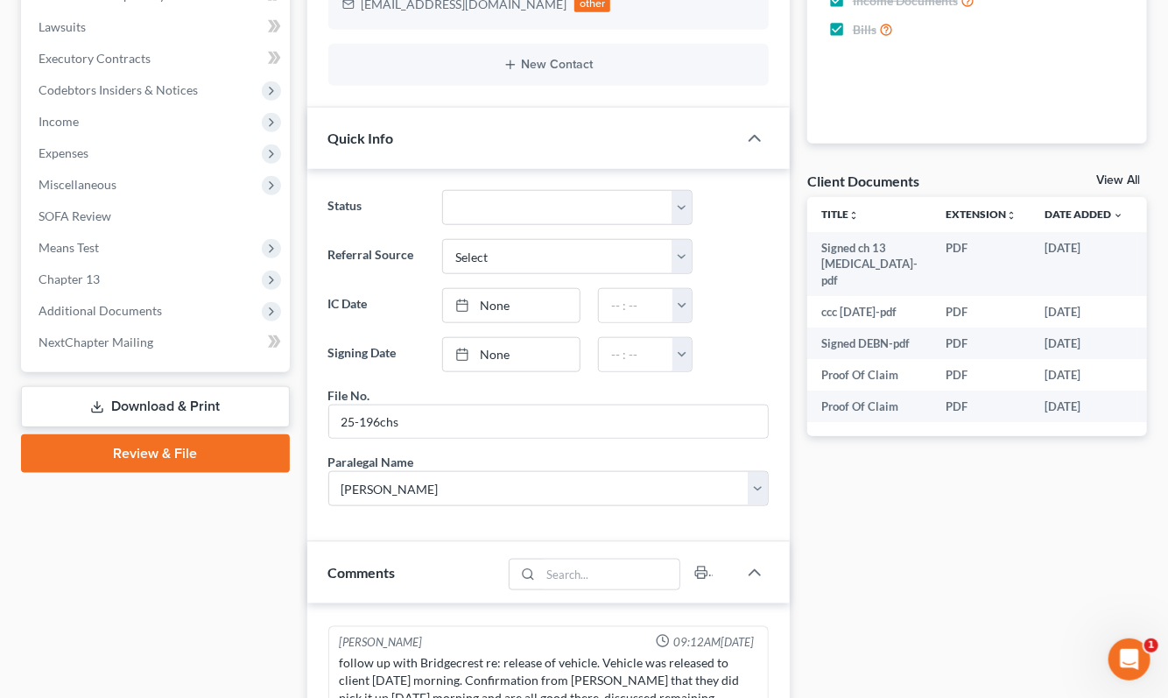
scroll to position [777, 0]
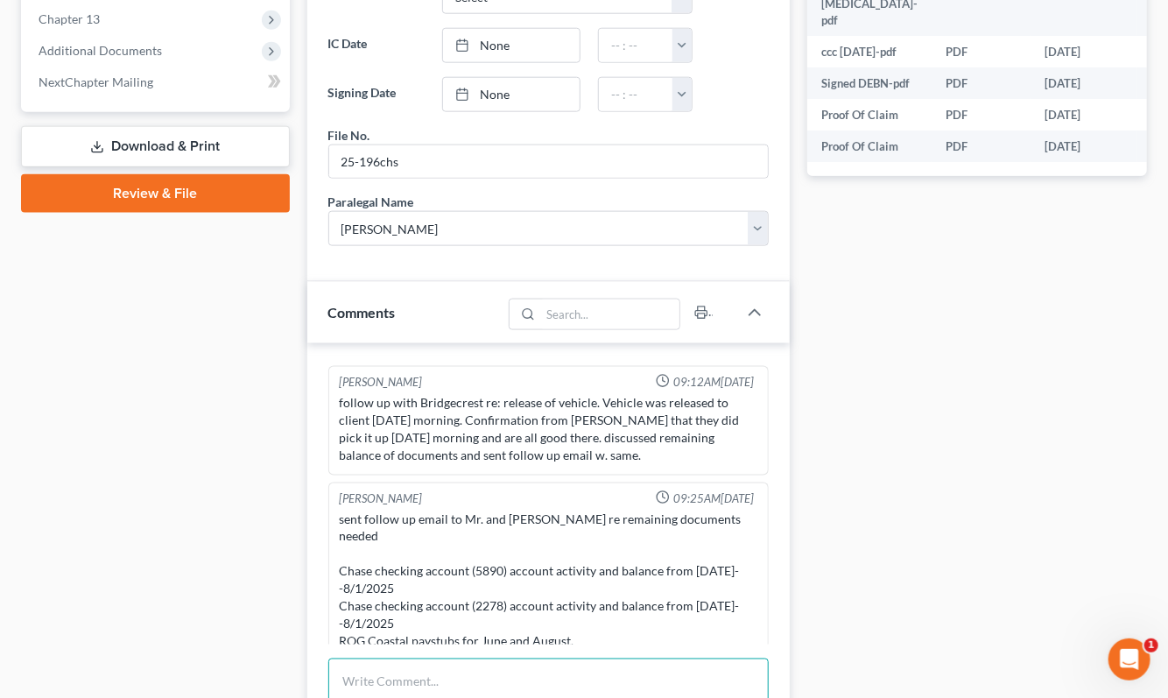
click at [480, 658] on textarea at bounding box center [548, 690] width 440 height 65
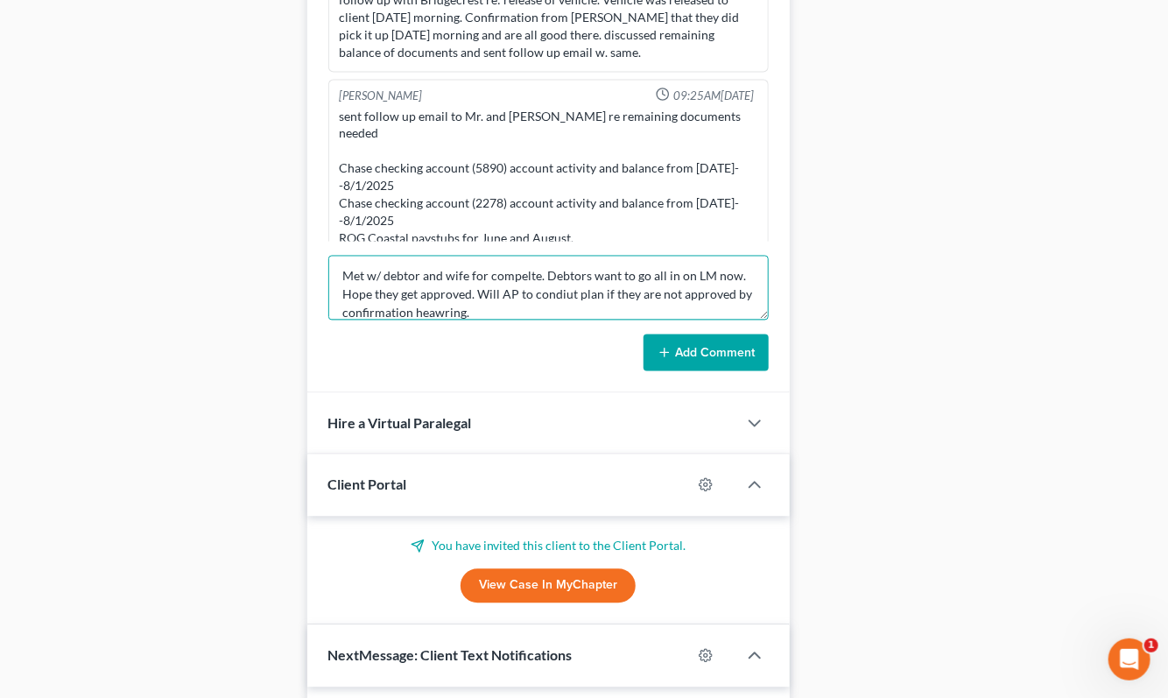
scroll to position [1458, 0]
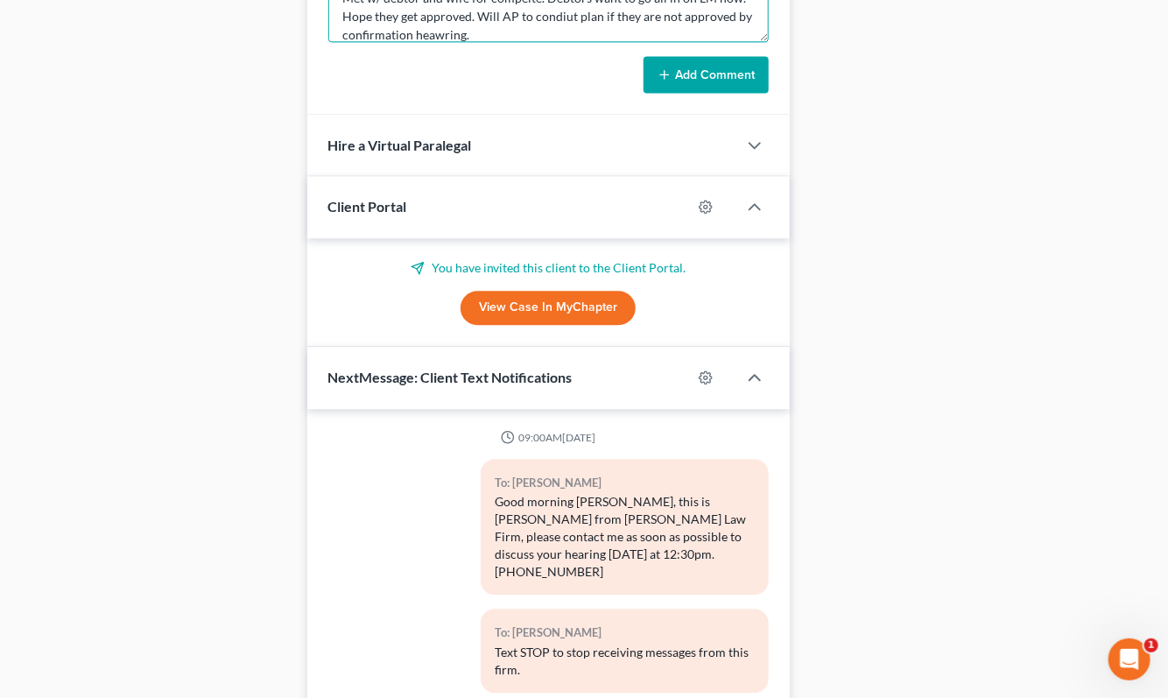
type textarea "Met w/ debtor and wife for compelte. Debtors want to go all in on LM now. Hope …"
click at [713, 56] on button "Add Comment" at bounding box center [705, 74] width 125 height 37
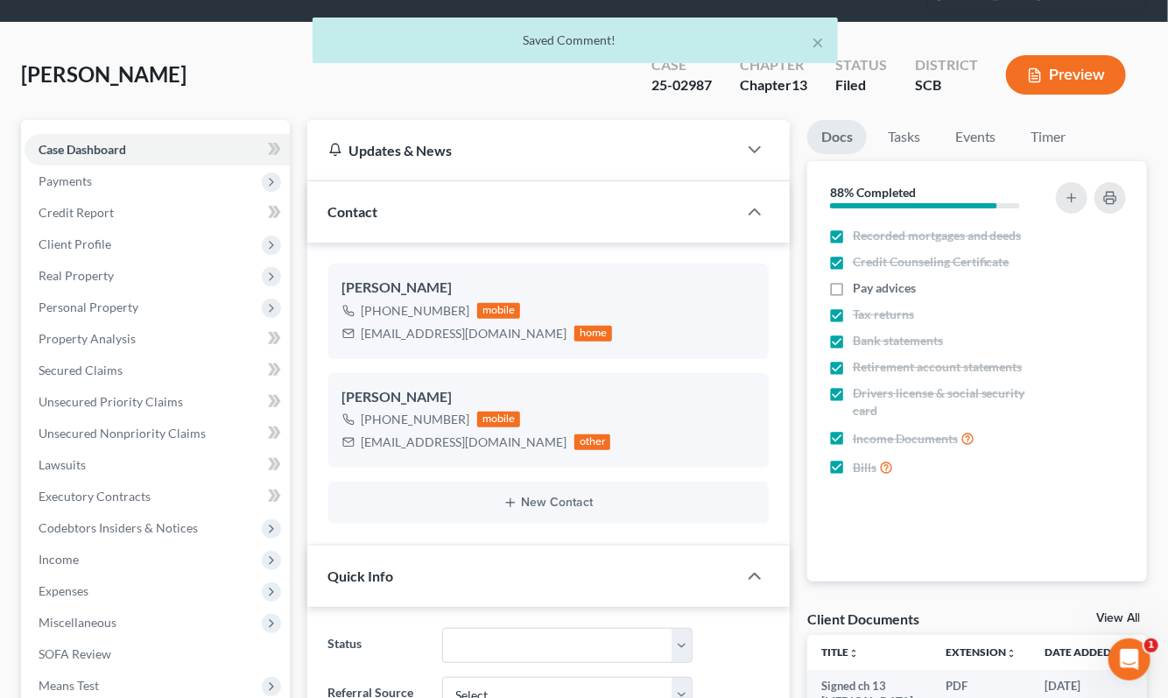
scroll to position [0, 0]
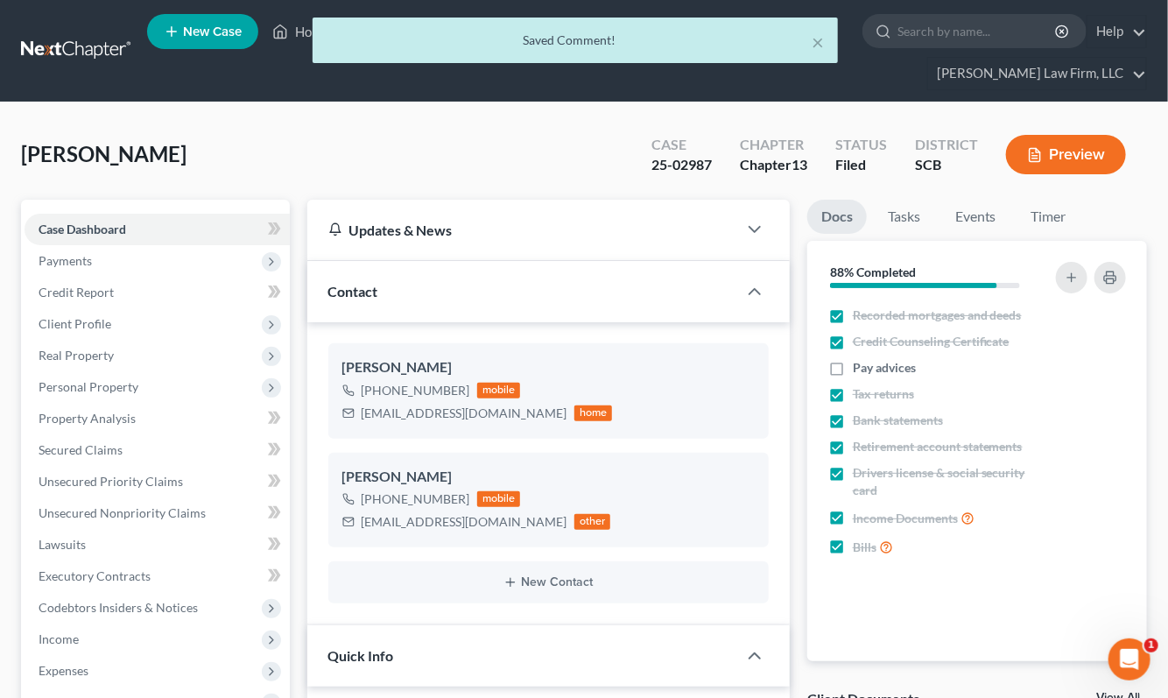
click at [102, 30] on div "× Saved Comment!" at bounding box center [575, 45] width 1168 height 54
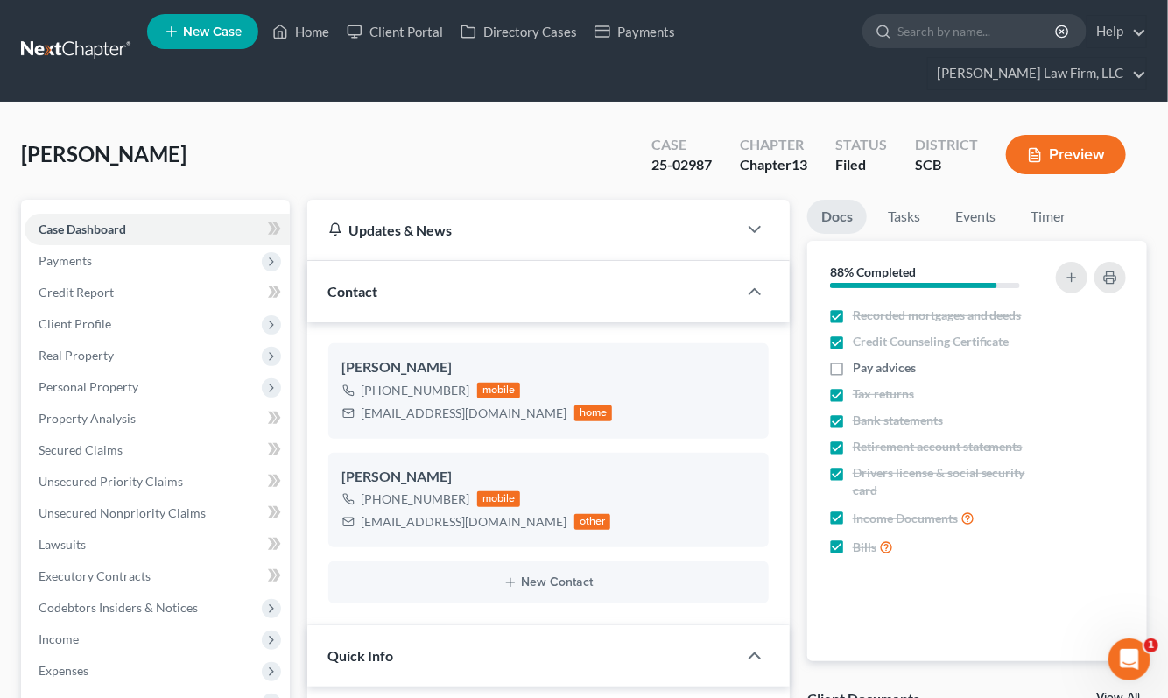
click at [77, 35] on link at bounding box center [77, 51] width 112 height 32
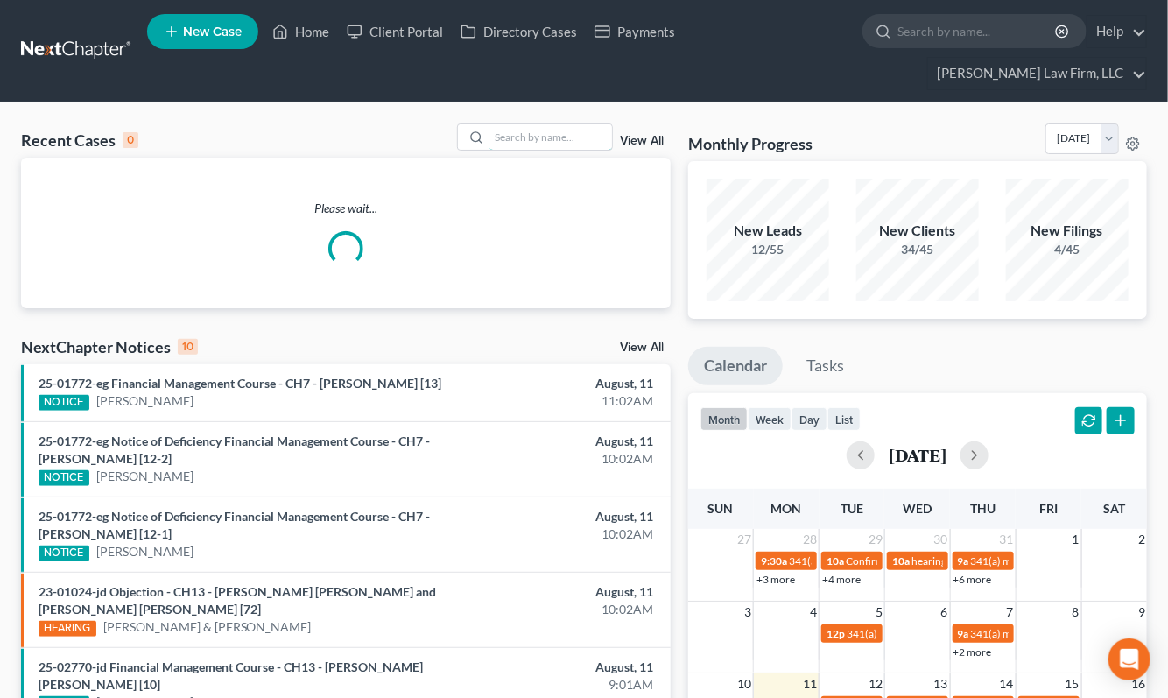
click at [564, 124] on input "search" at bounding box center [550, 136] width 123 height 25
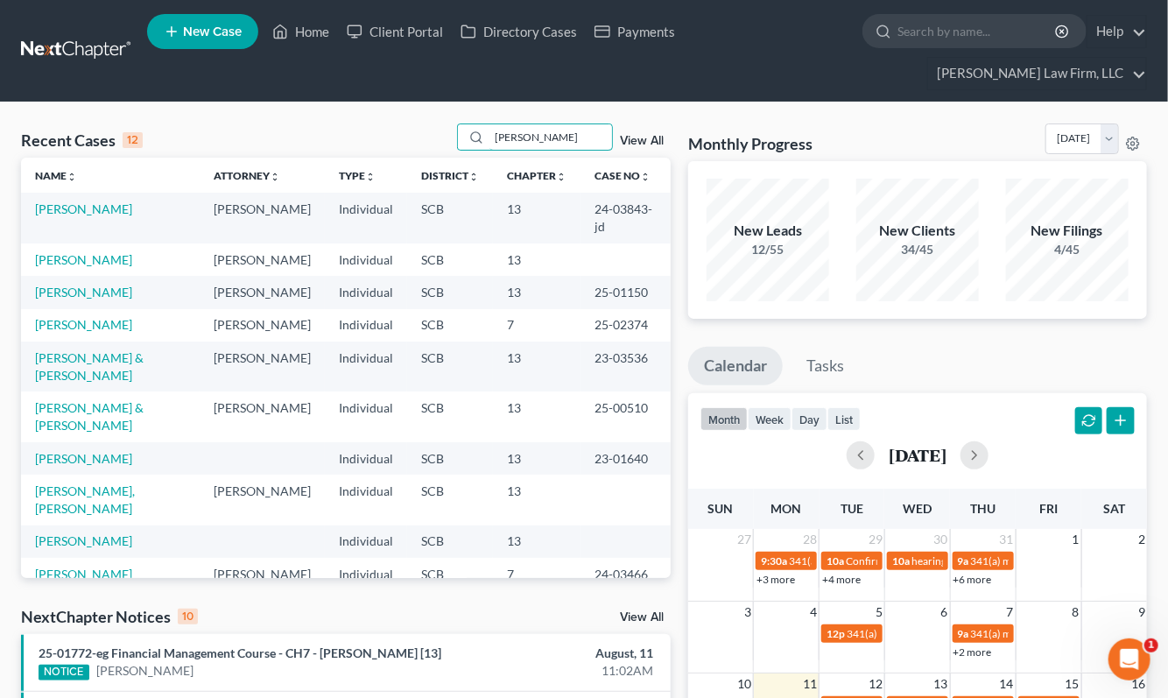
type input "[PERSON_NAME]"
click at [95, 201] on link "[PERSON_NAME]" at bounding box center [83, 208] width 97 height 15
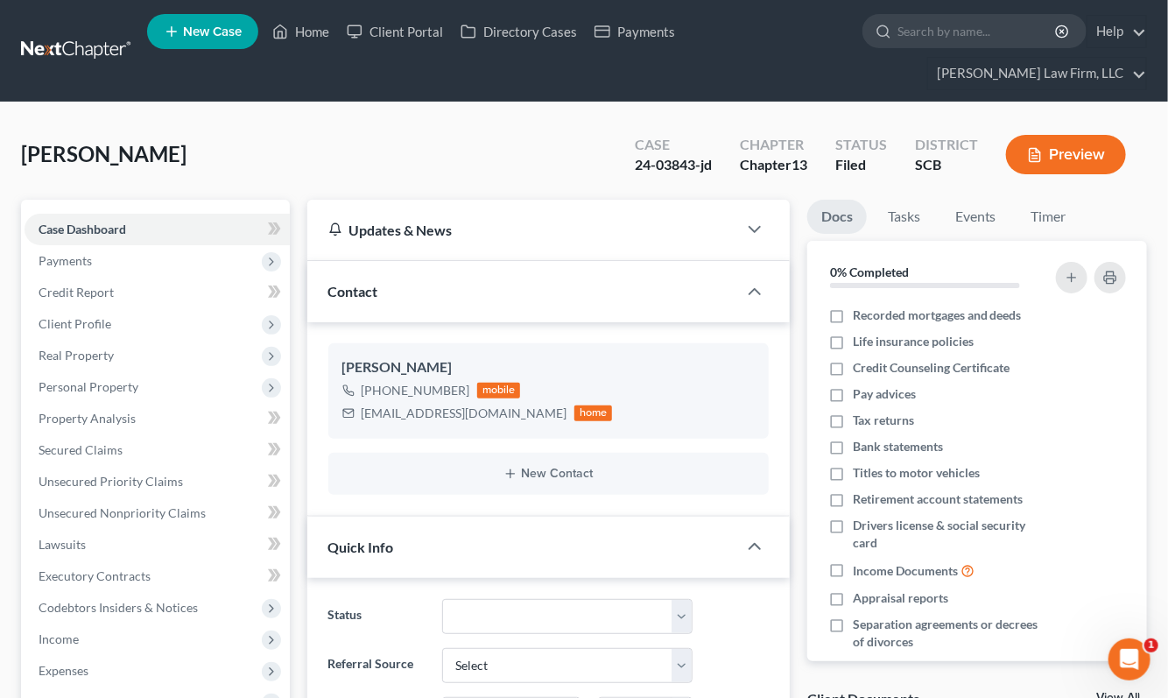
select select "0"
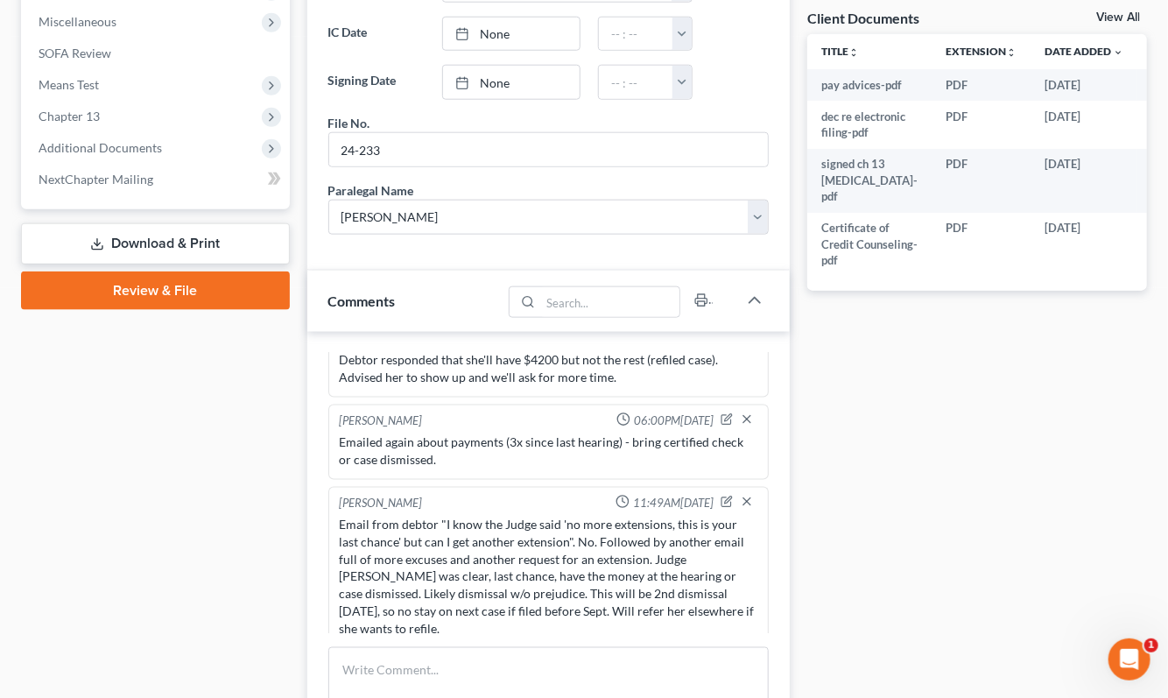
click at [957, 407] on div "Docs Tasks Events Timer 0% Completed Nothing here yet! Recorded mortgages and d…" at bounding box center [976, 244] width 357 height 1450
click at [494, 653] on textarea at bounding box center [548, 679] width 440 height 65
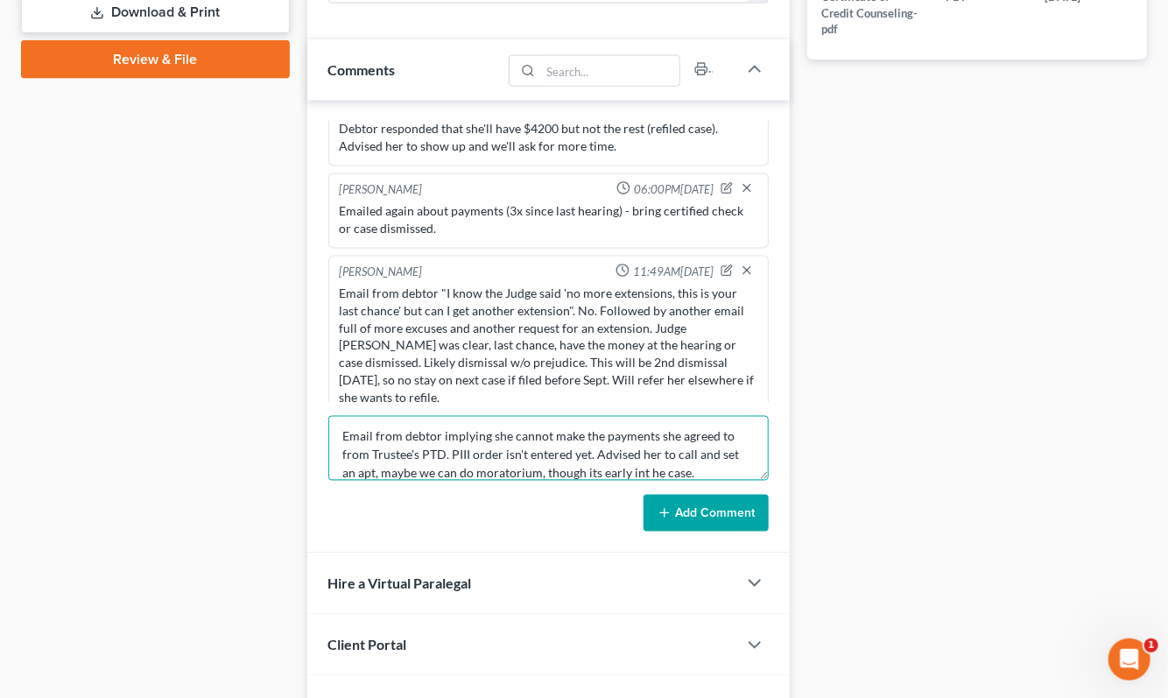
scroll to position [987, 0]
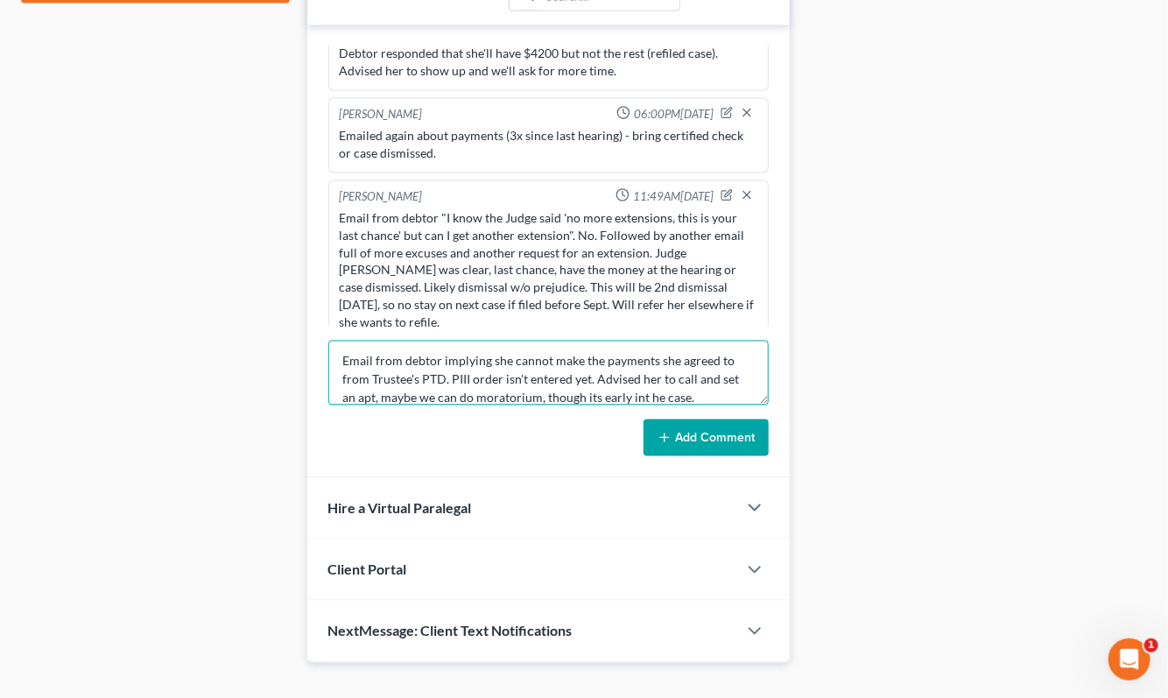
type textarea "Email from debtor implying she cannot make the payments she agreed to from Trus…"
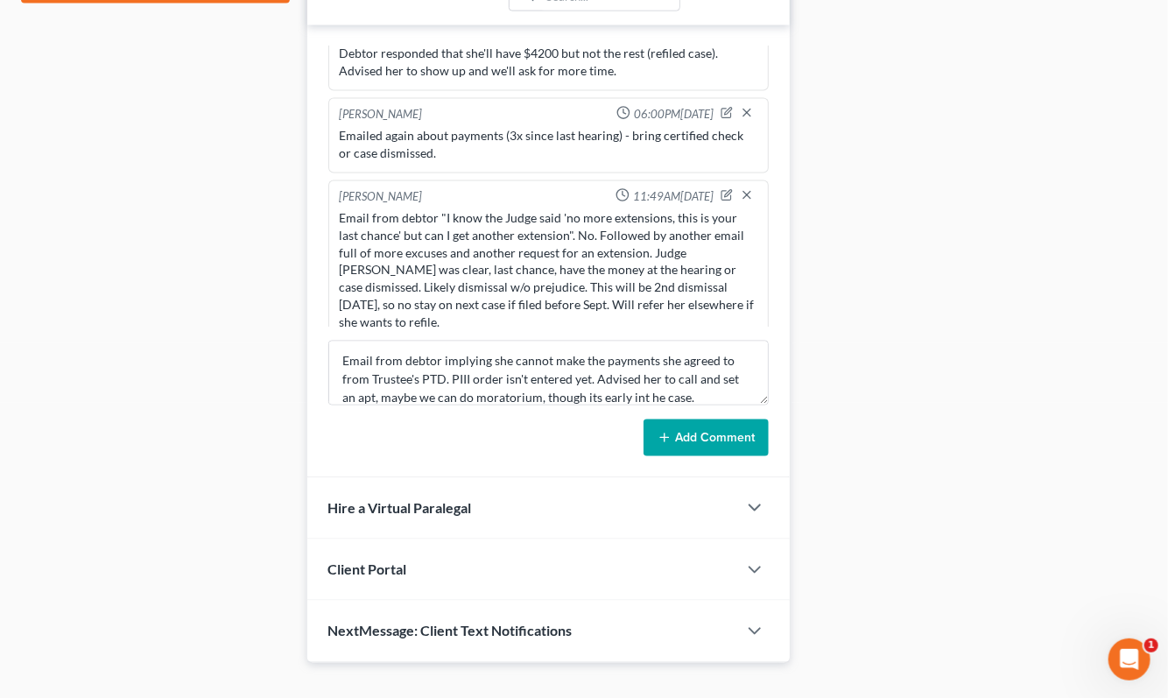
click at [718, 419] on button "Add Comment" at bounding box center [705, 437] width 125 height 37
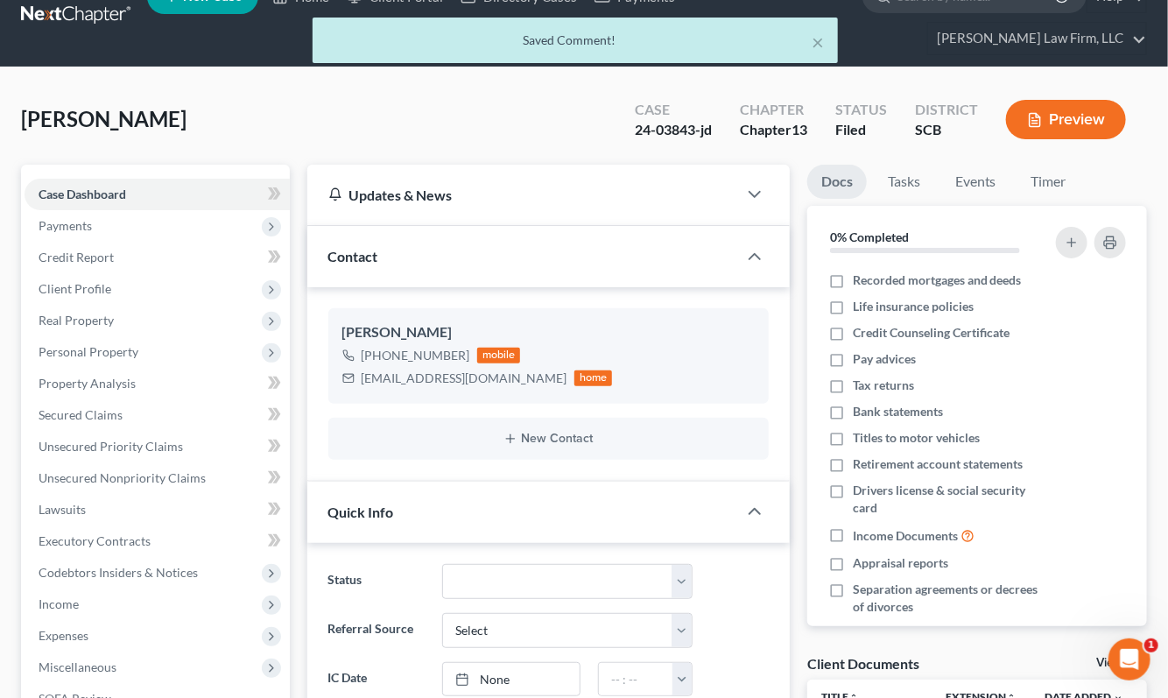
scroll to position [0, 0]
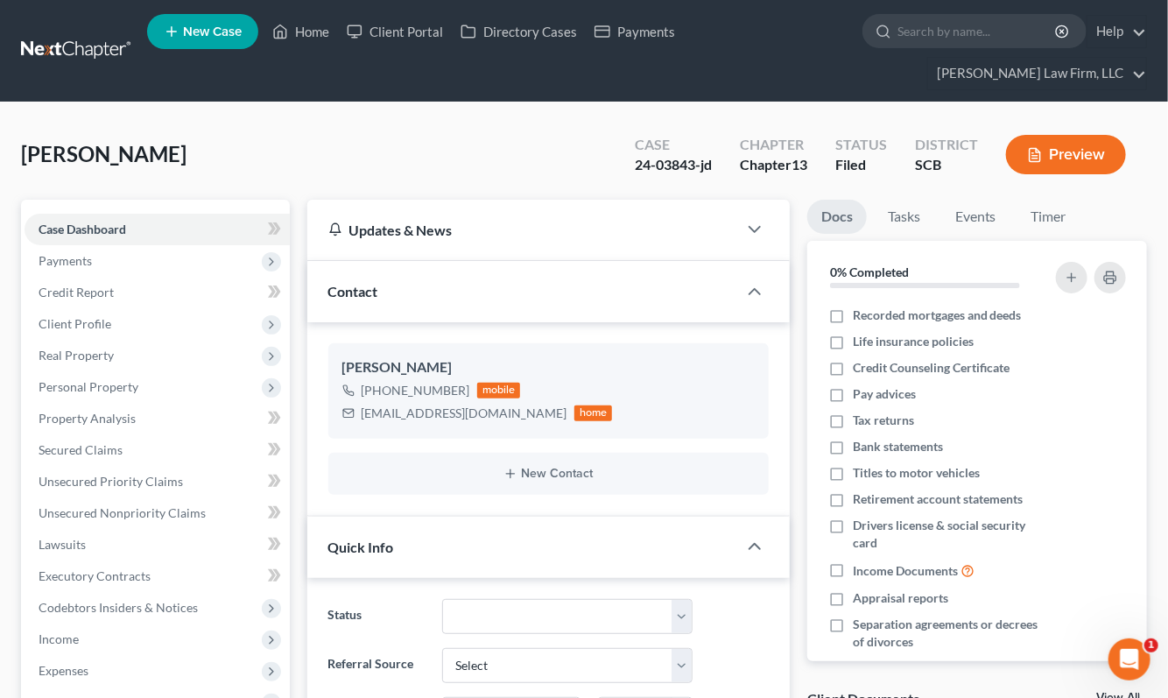
click at [102, 40] on link at bounding box center [77, 51] width 112 height 32
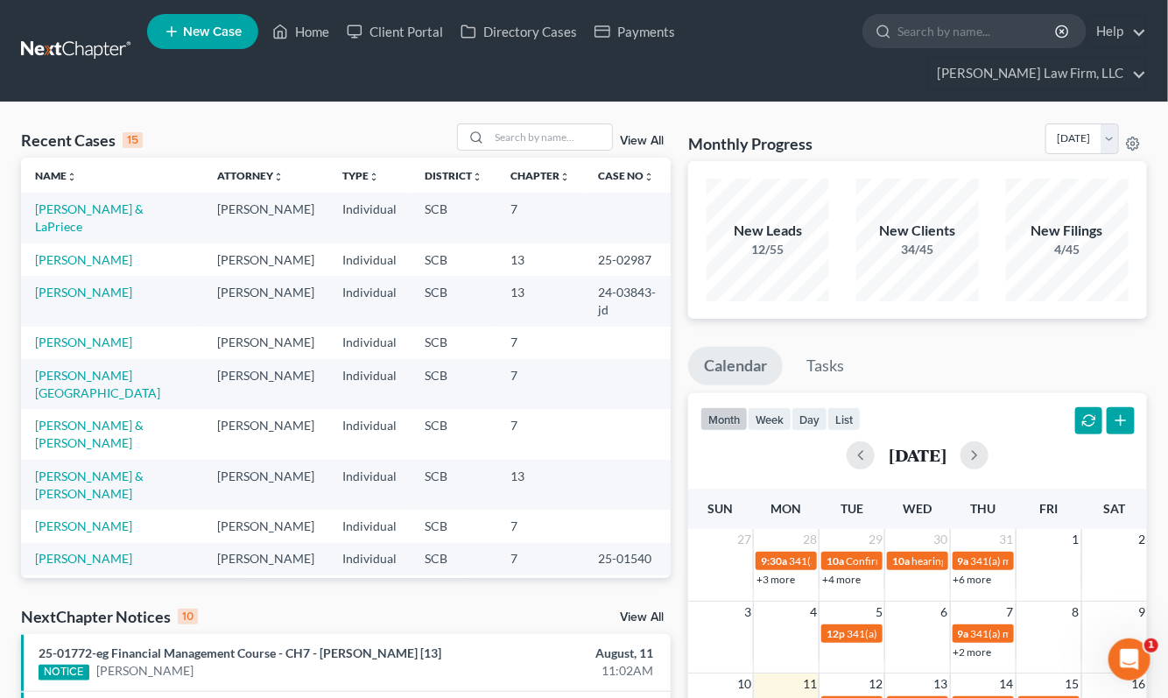
click at [957, 123] on div "Monthly Progress Bankruptcy Bankruptcy [DATE] [DATE] [DATE] [DATE] [DATE] [DATE…" at bounding box center [917, 142] width 459 height 38
click at [521, 124] on input "search" at bounding box center [550, 136] width 123 height 25
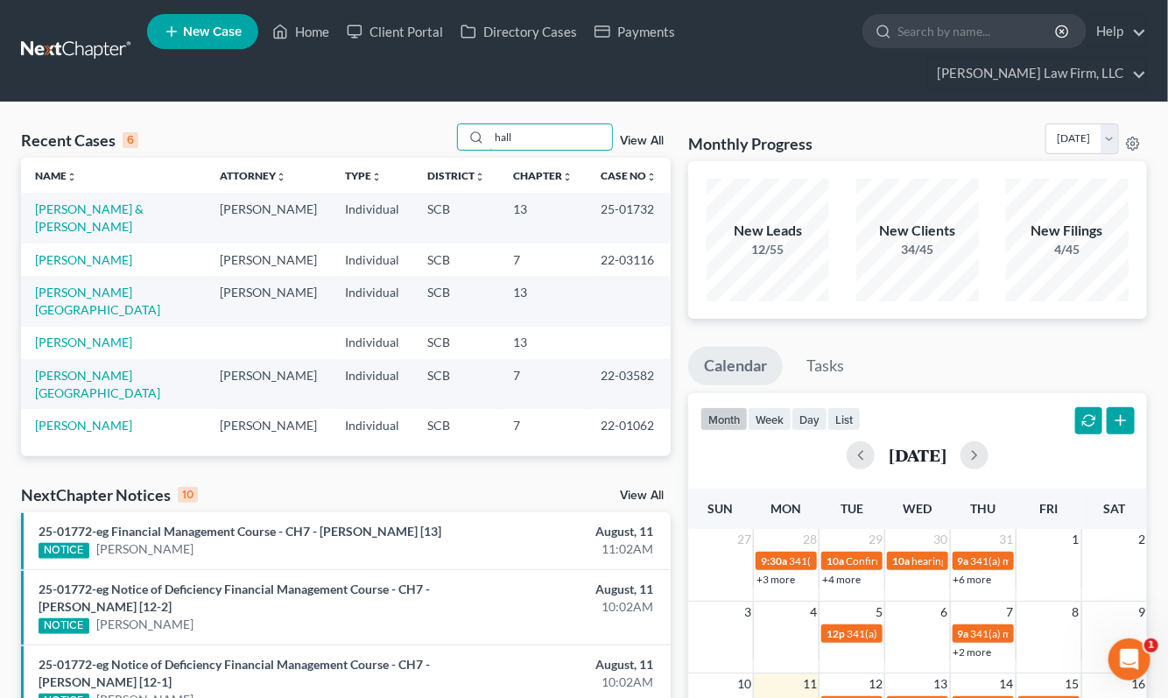
type input "hall"
click at [136, 201] on link "[PERSON_NAME] & [PERSON_NAME]" at bounding box center [89, 217] width 109 height 32
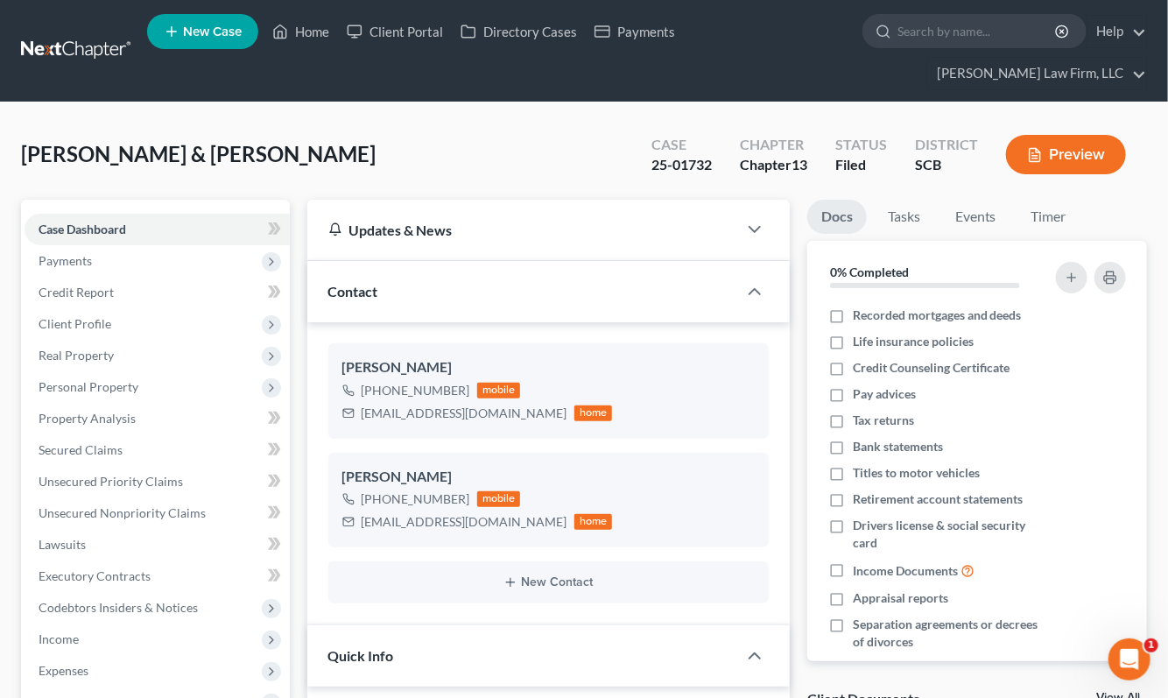
select select "2"
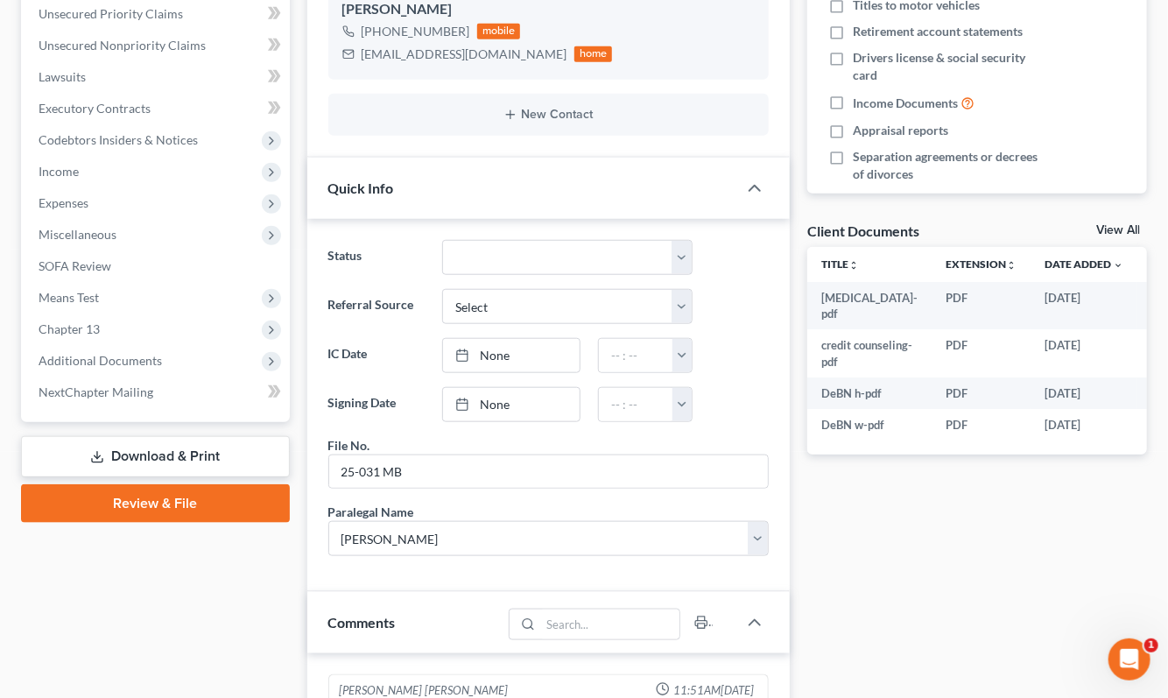
scroll to position [292, 0]
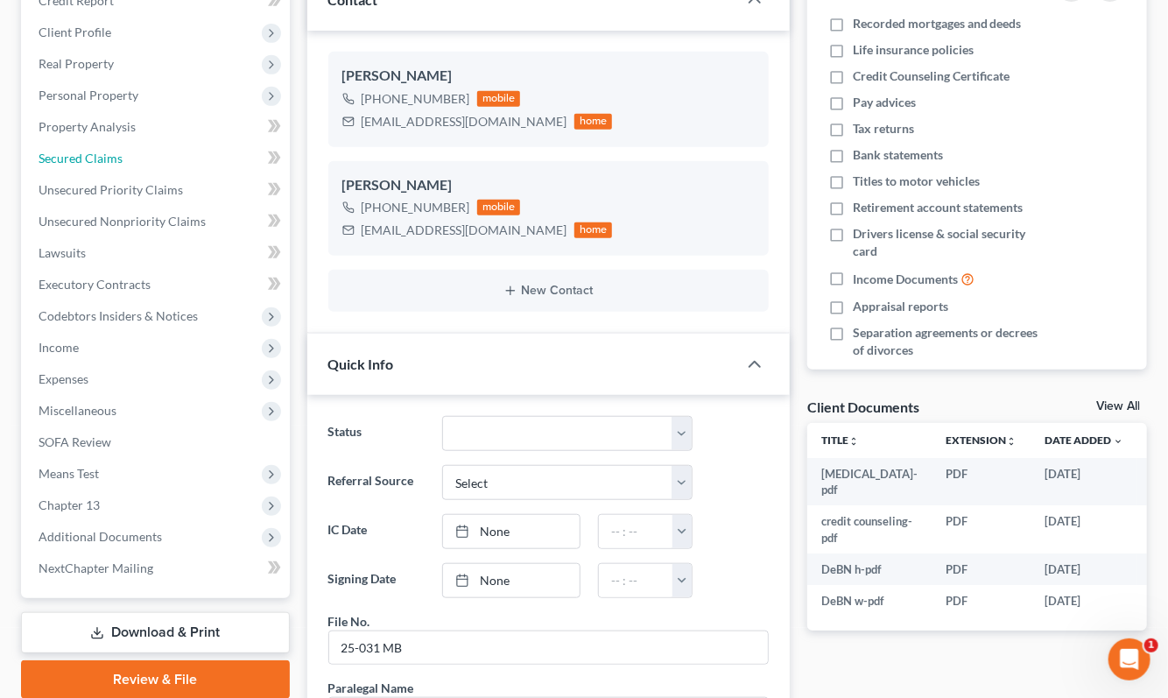
click at [110, 151] on span "Secured Claims" at bounding box center [81, 158] width 84 height 15
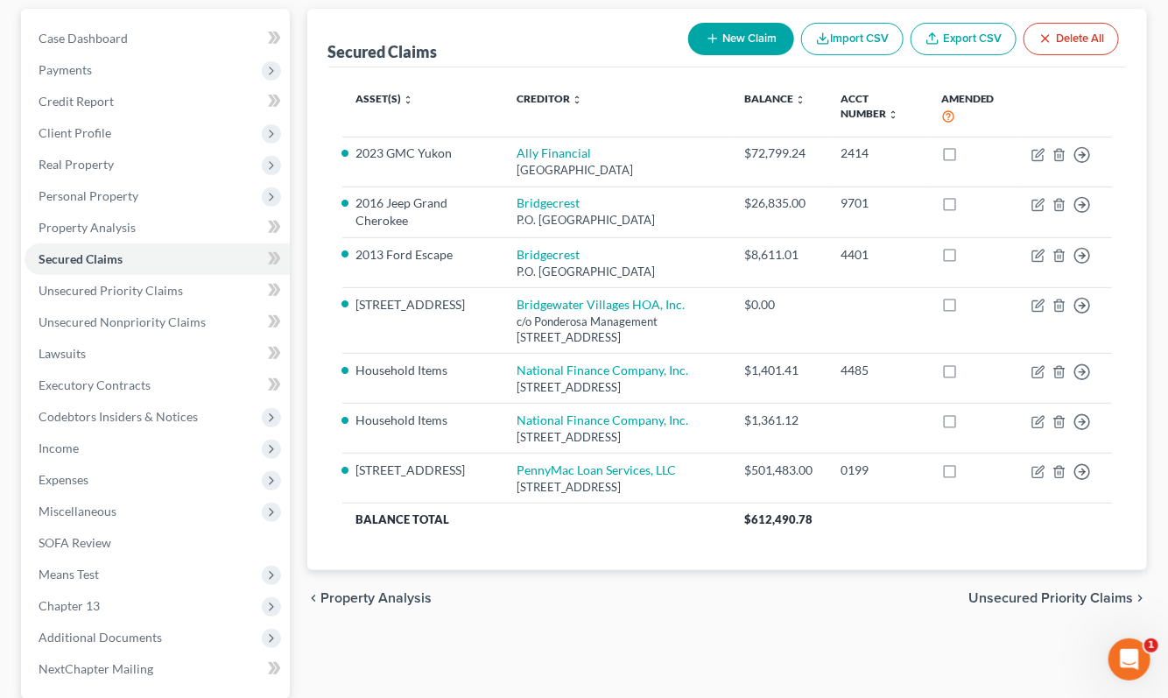
scroll to position [194, 0]
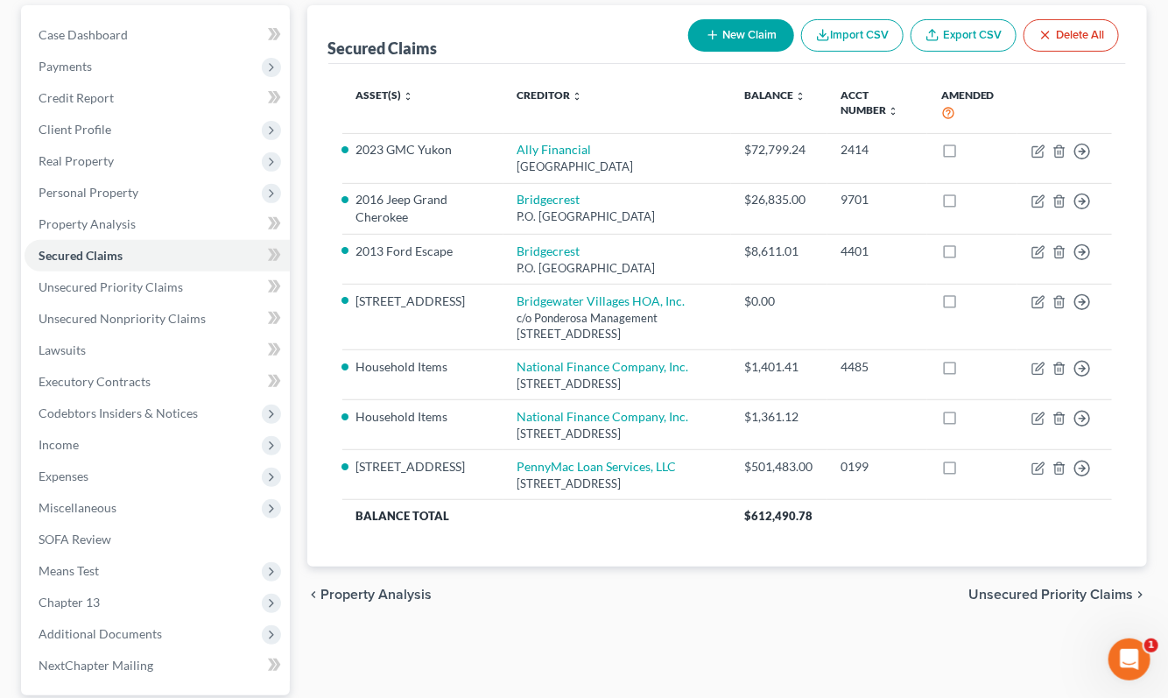
click at [93, 460] on span "Expenses" at bounding box center [157, 476] width 265 height 32
click at [88, 500] on span "Home" at bounding box center [90, 507] width 33 height 15
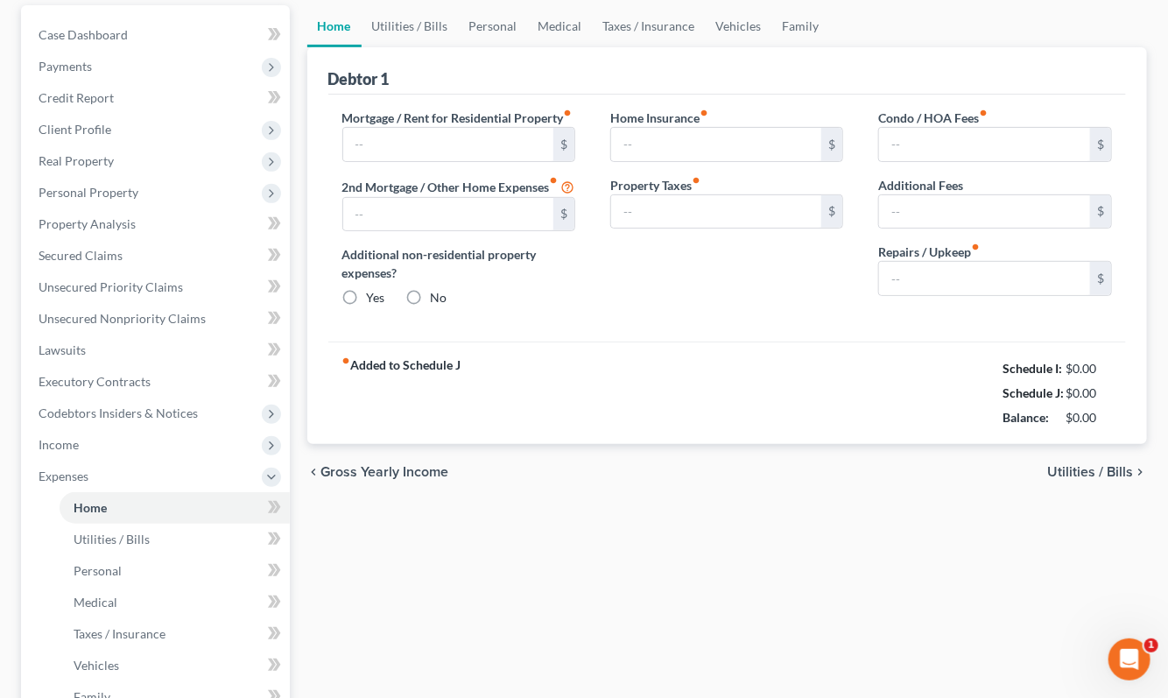
type input "3,755.16"
type input "0.00"
radio input "true"
type input "0.00"
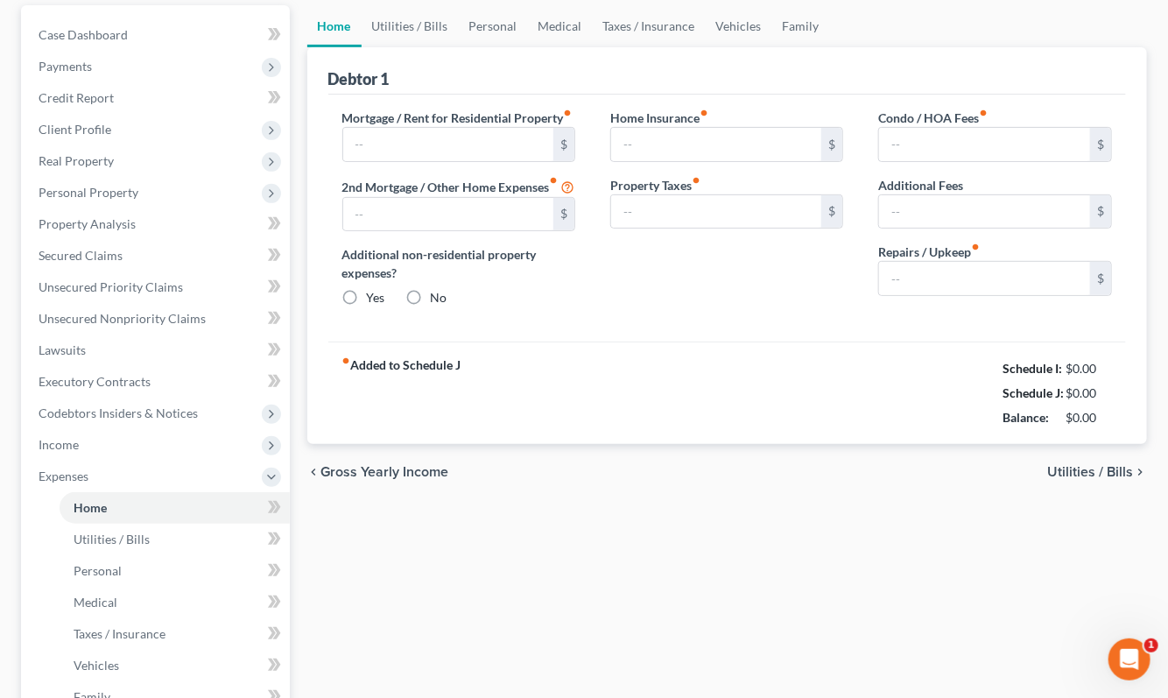
type input "210.00"
type input "0.00"
type input "255.00"
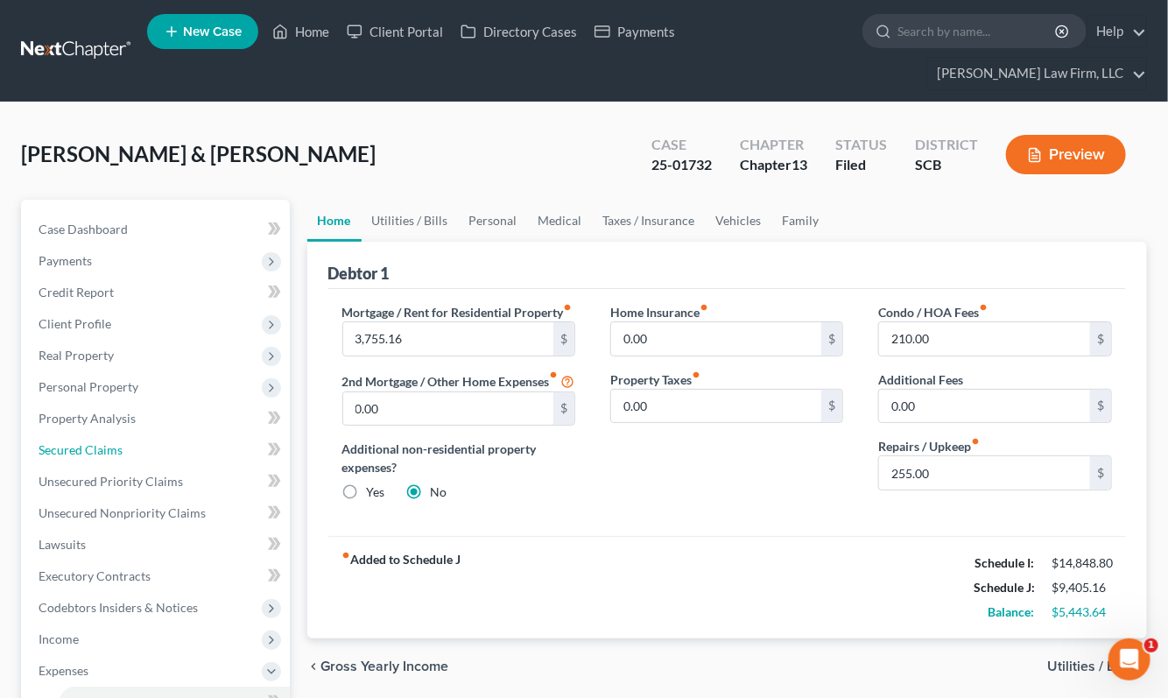
click at [68, 442] on span "Secured Claims" at bounding box center [81, 449] width 84 height 15
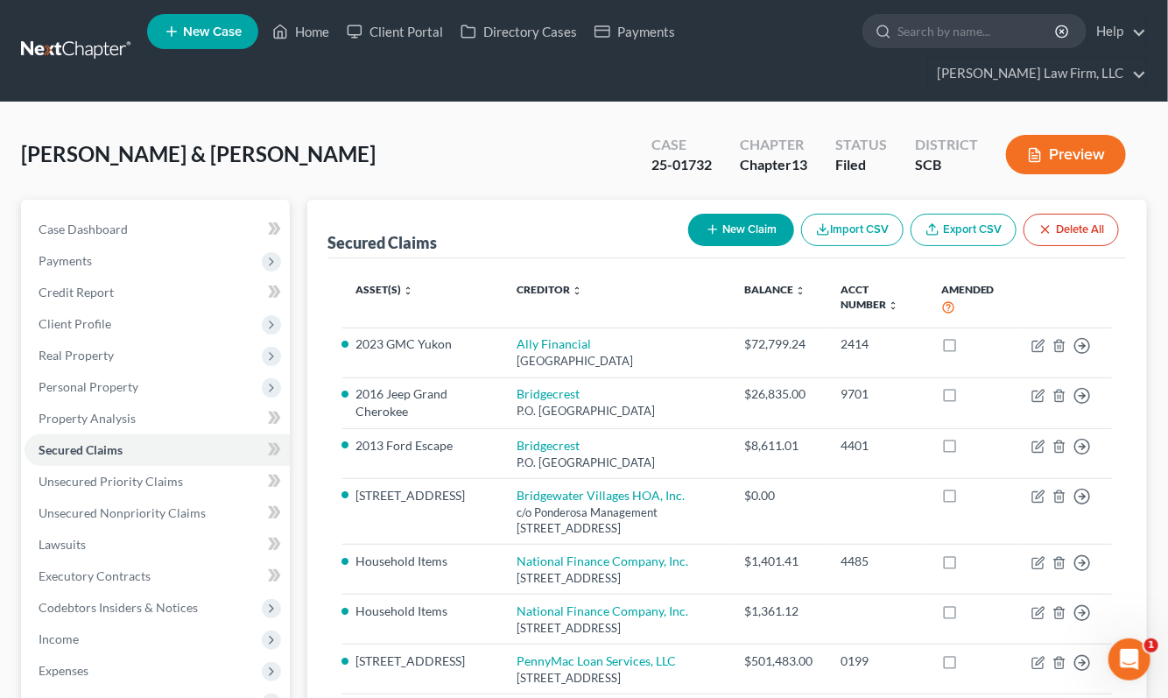
click at [116, 35] on link at bounding box center [77, 51] width 112 height 32
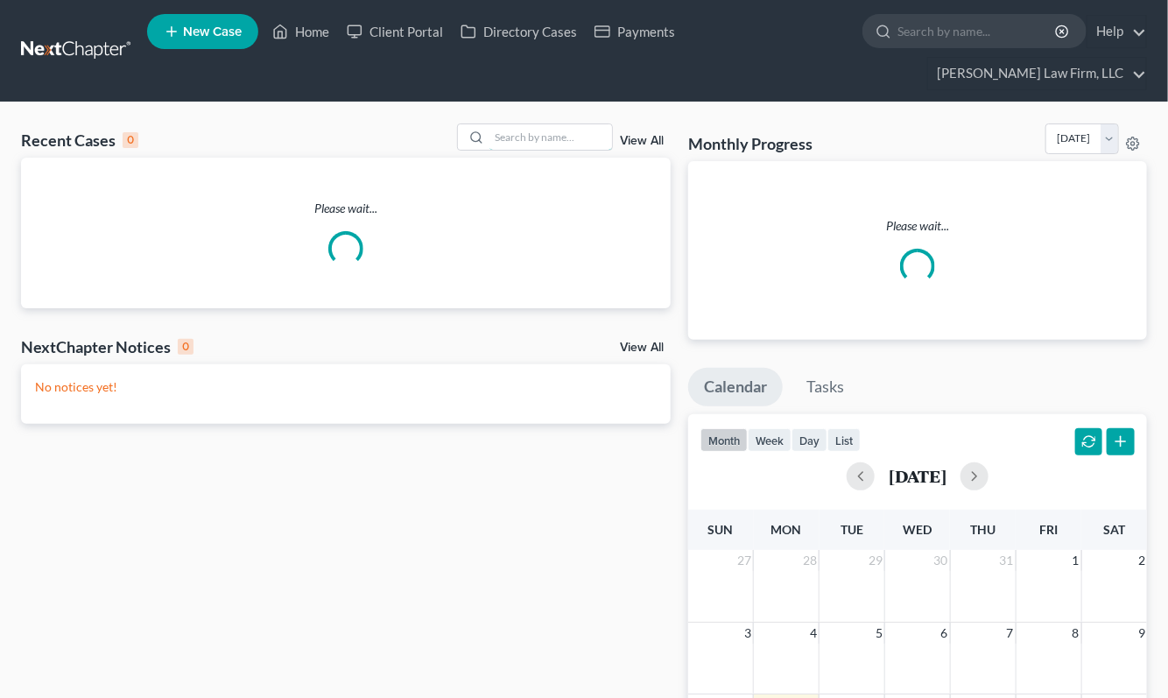
click at [589, 124] on input "search" at bounding box center [550, 136] width 123 height 25
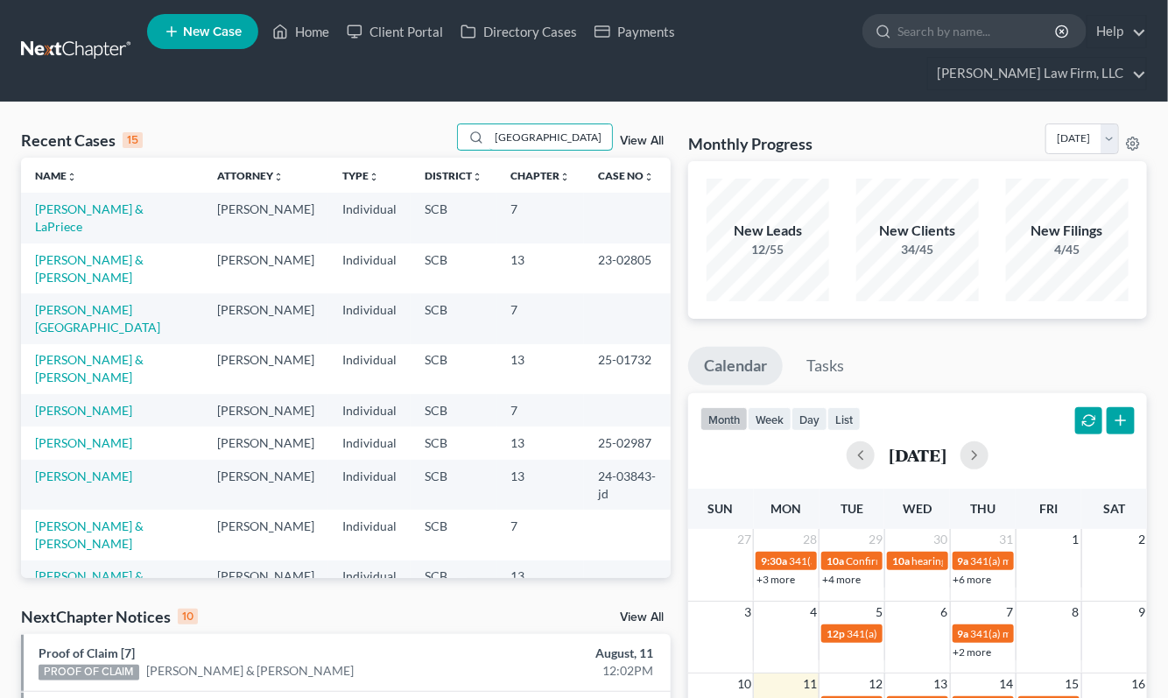
click at [553, 124] on input "[GEOGRAPHIC_DATA]" at bounding box center [550, 136] width 123 height 25
click at [530, 124] on input "[GEOGRAPHIC_DATA]" at bounding box center [550, 136] width 123 height 25
type input "[GEOGRAPHIC_DATA]"
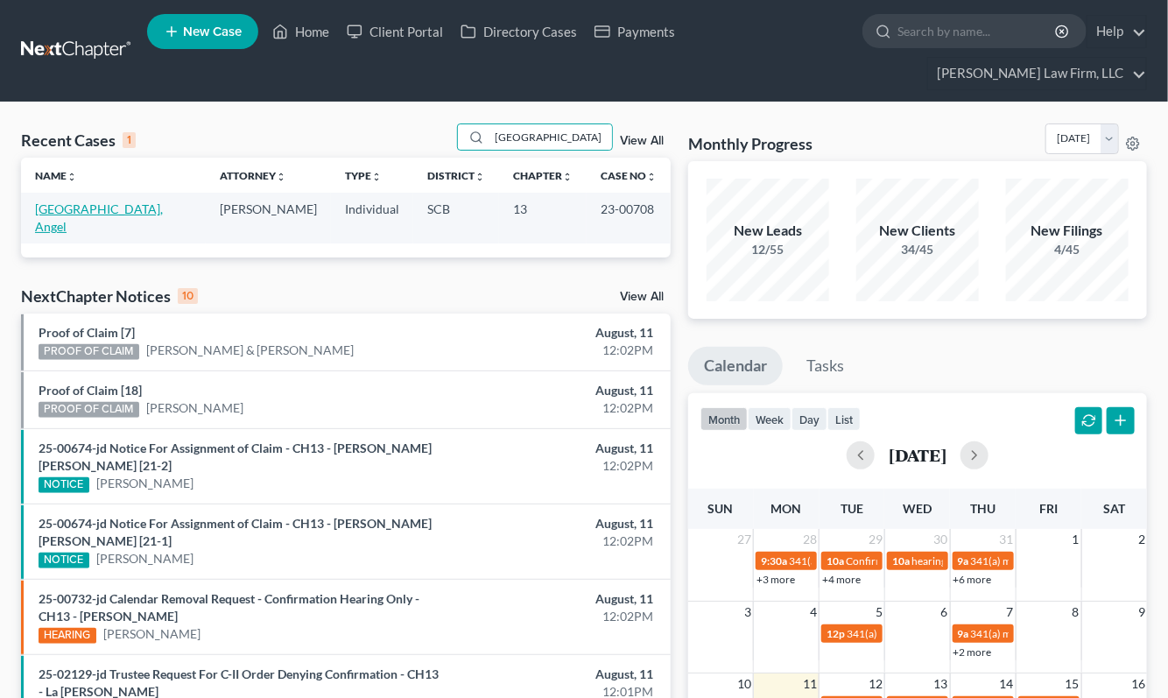
click at [84, 201] on link "[GEOGRAPHIC_DATA], Angel" at bounding box center [99, 217] width 128 height 32
click at [65, 201] on link "[GEOGRAPHIC_DATA], Angel" at bounding box center [99, 217] width 128 height 32
click at [74, 35] on link at bounding box center [77, 51] width 112 height 32
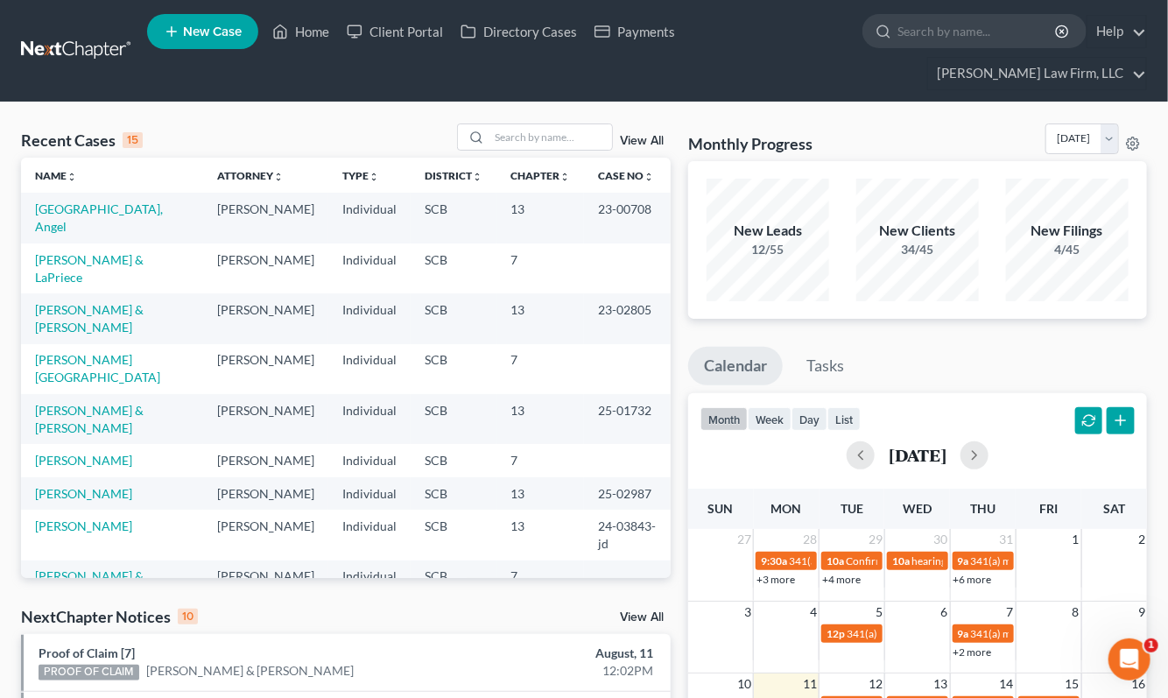
click at [60, 40] on link at bounding box center [77, 51] width 112 height 32
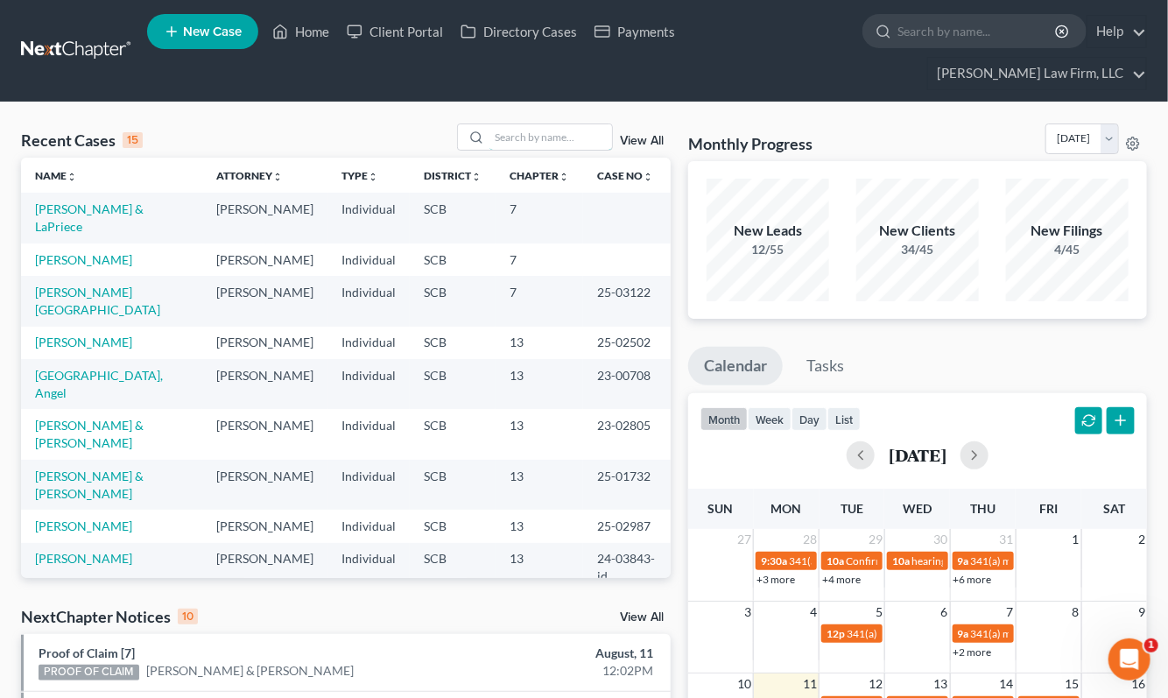
click at [558, 124] on input "search" at bounding box center [550, 136] width 123 height 25
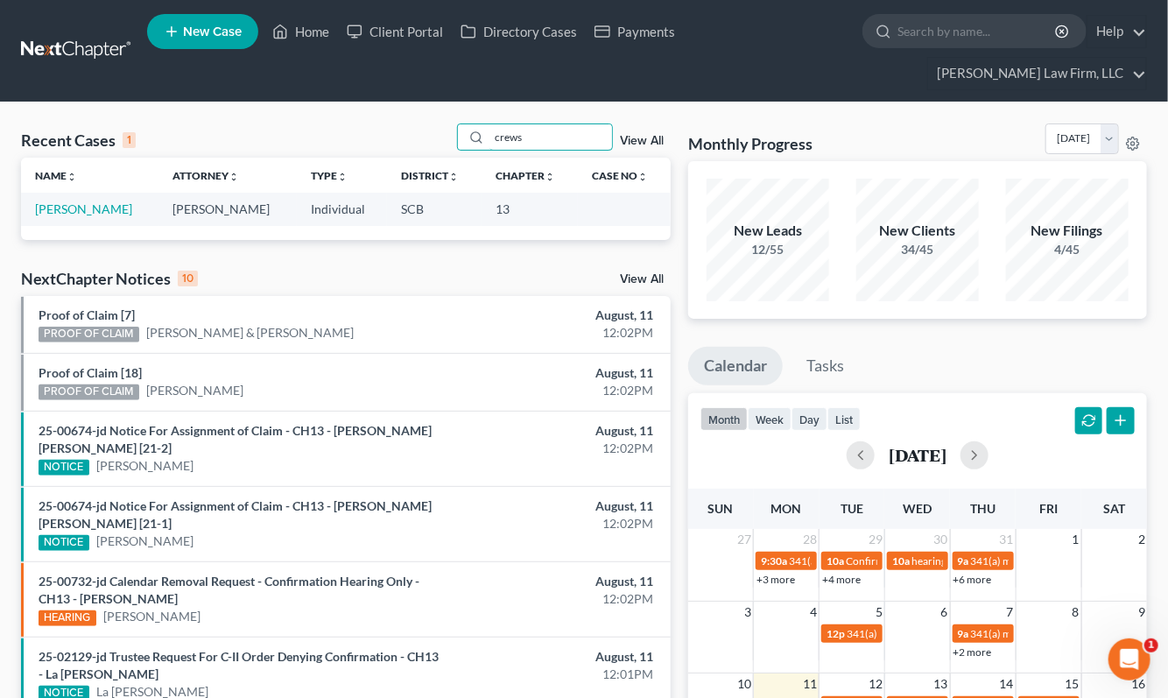
type input "crews"
click at [74, 201] on link "[PERSON_NAME]" at bounding box center [83, 208] width 97 height 15
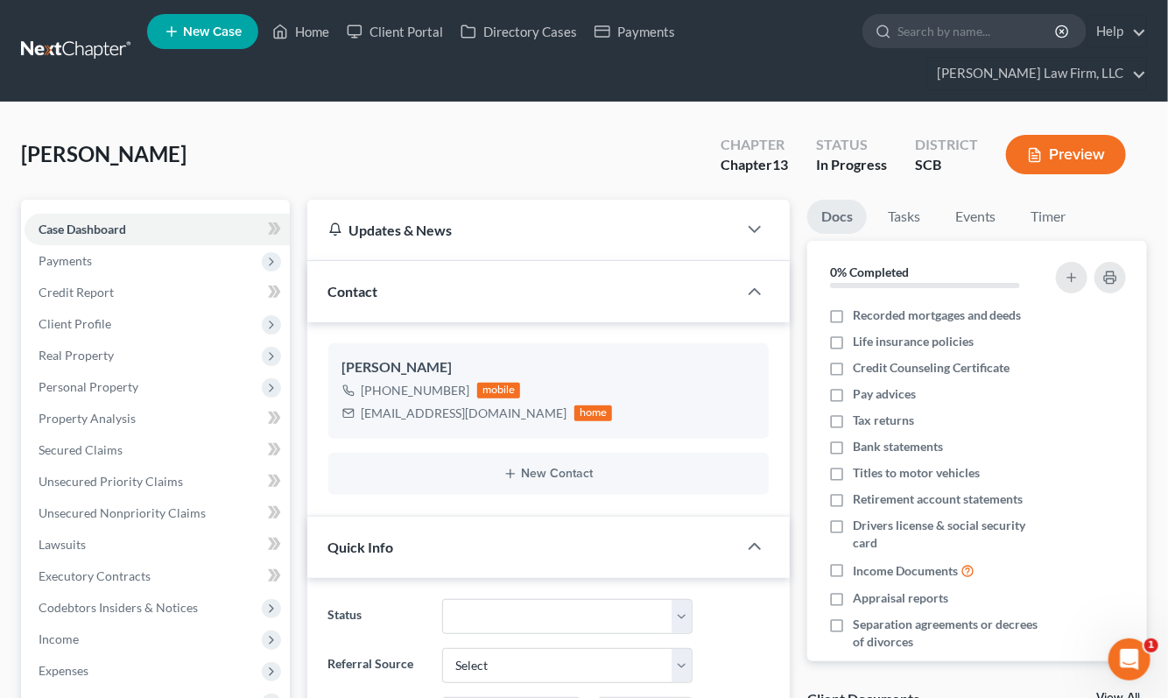
click at [123, 35] on link at bounding box center [77, 51] width 112 height 32
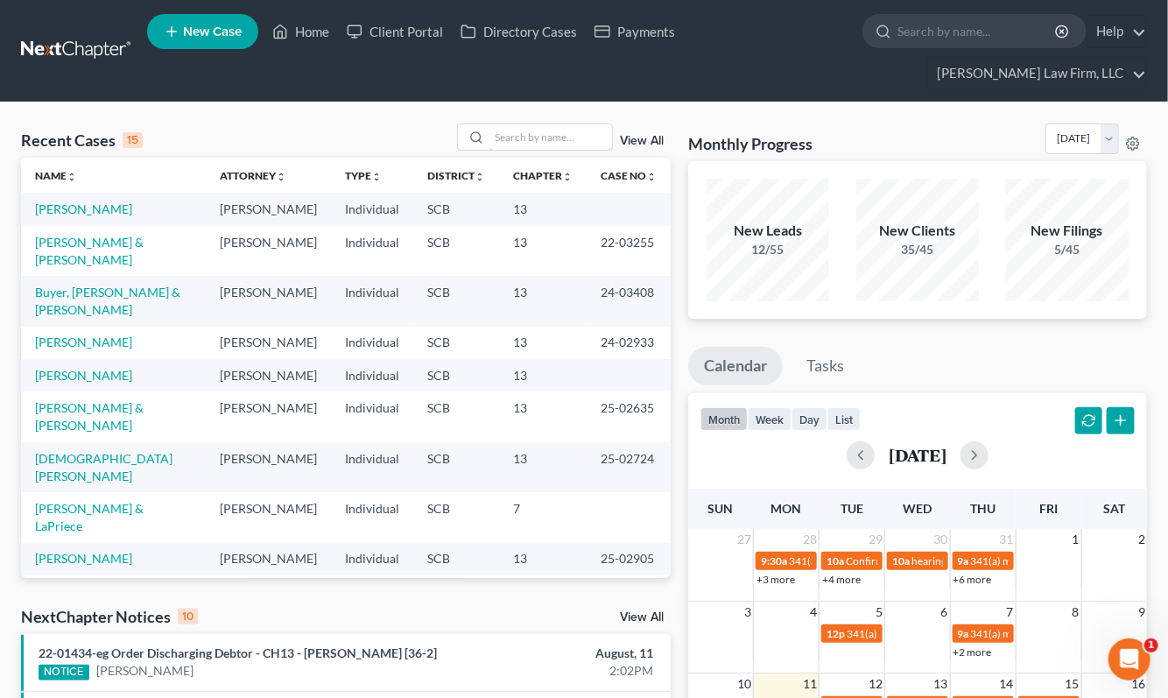
click at [560, 124] on input "search" at bounding box center [550, 136] width 123 height 25
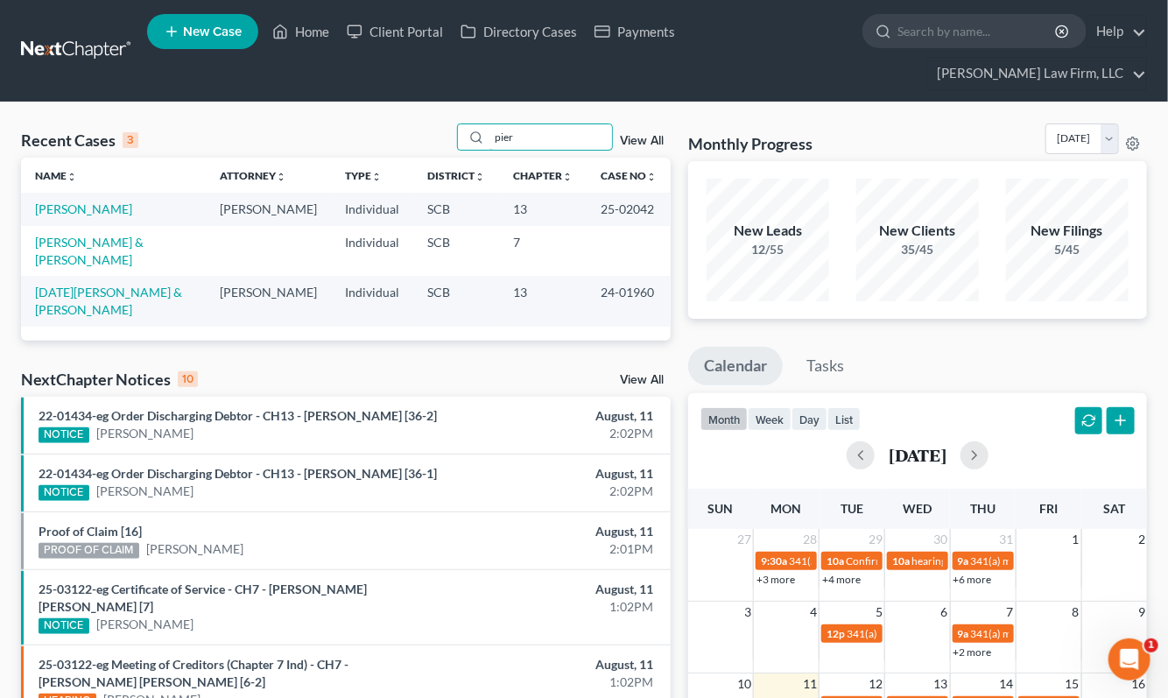
type input "pier"
click at [79, 201] on link "[PERSON_NAME]" at bounding box center [83, 208] width 97 height 15
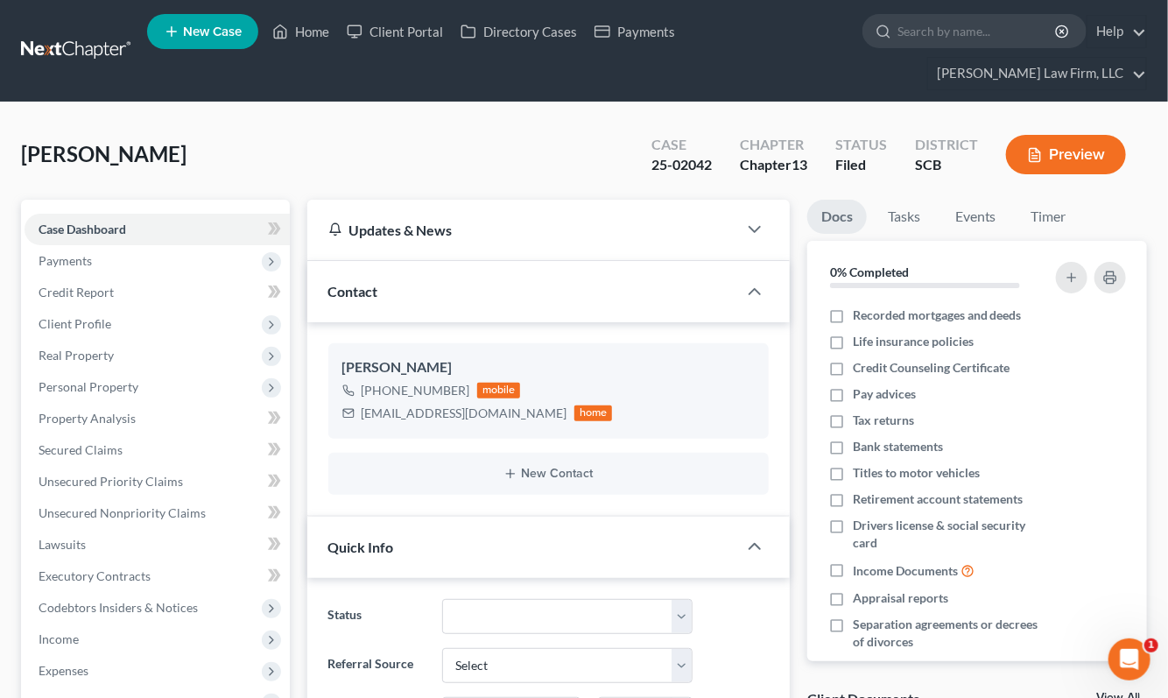
select select "2"
click at [110, 466] on link "Unsecured Priority Claims" at bounding box center [157, 482] width 265 height 32
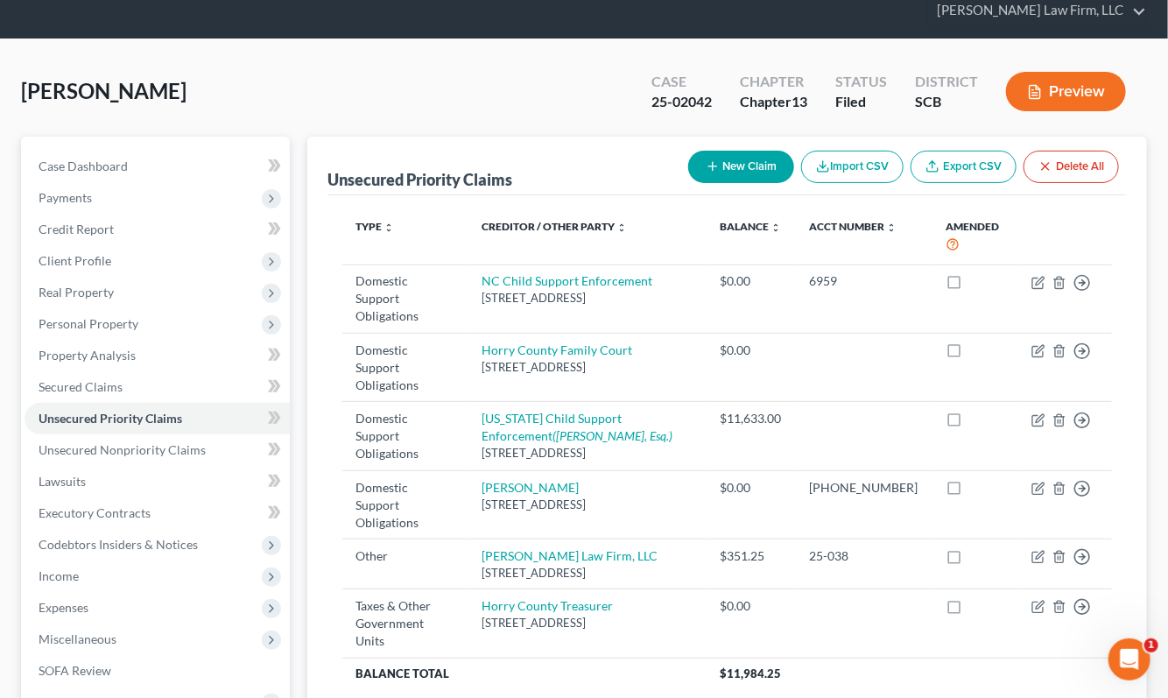
scroll to position [97, 0]
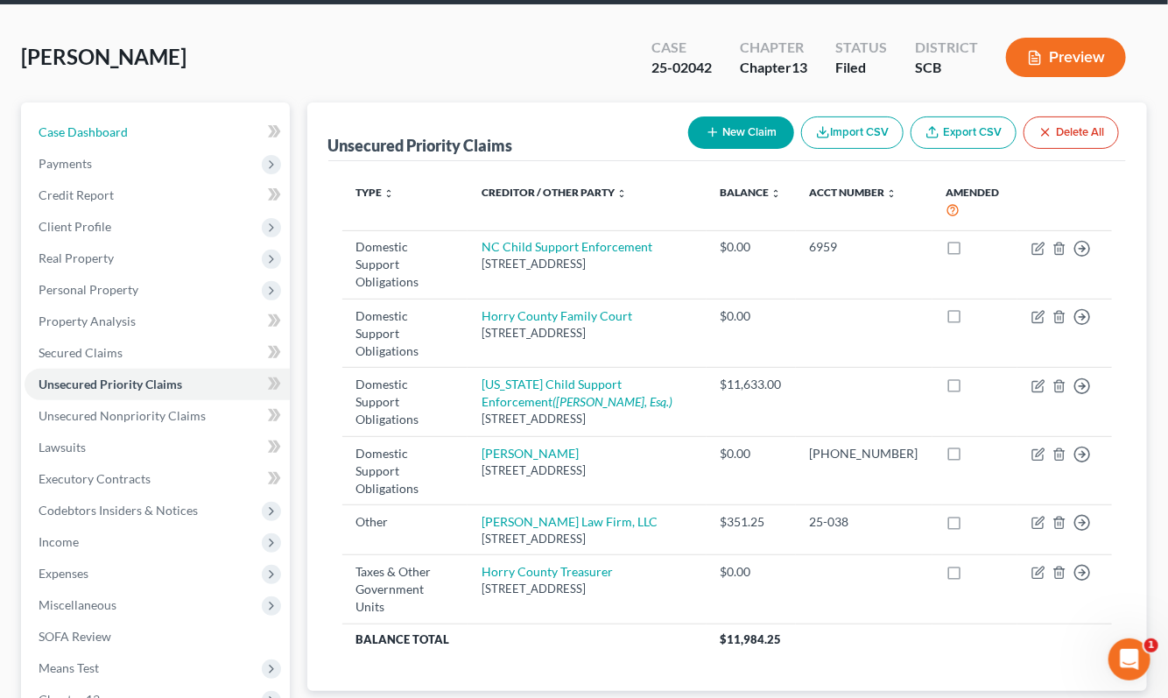
click at [88, 124] on span "Case Dashboard" at bounding box center [83, 131] width 89 height 15
select select "2"
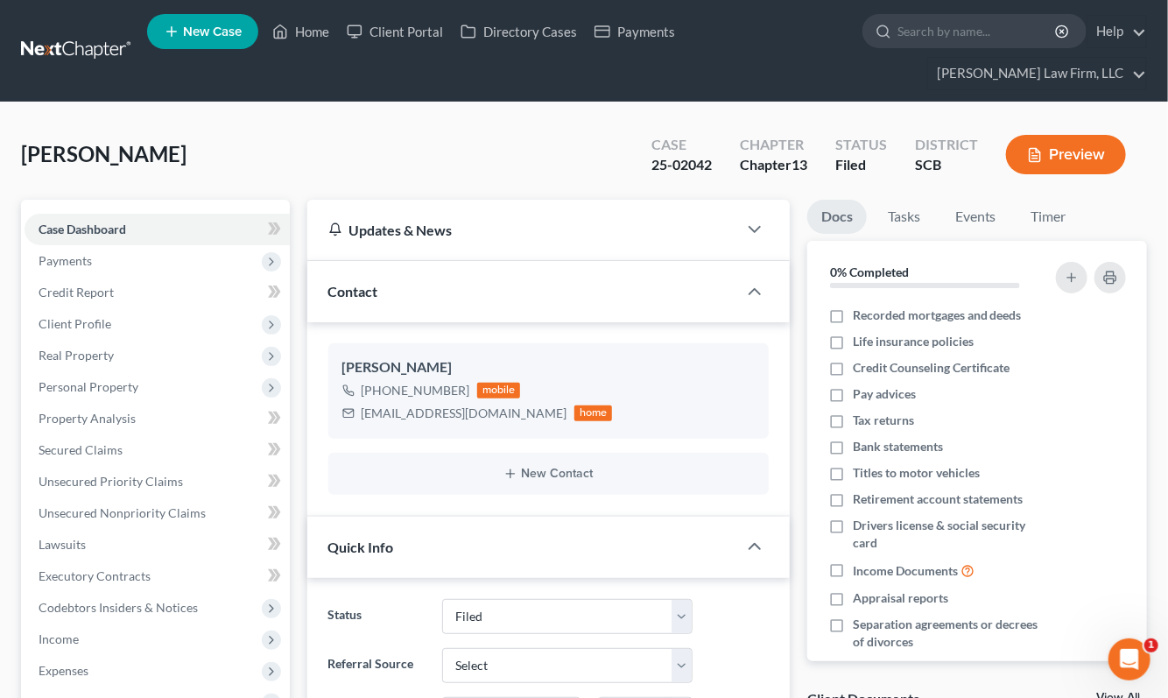
click at [99, 35] on link at bounding box center [77, 51] width 112 height 32
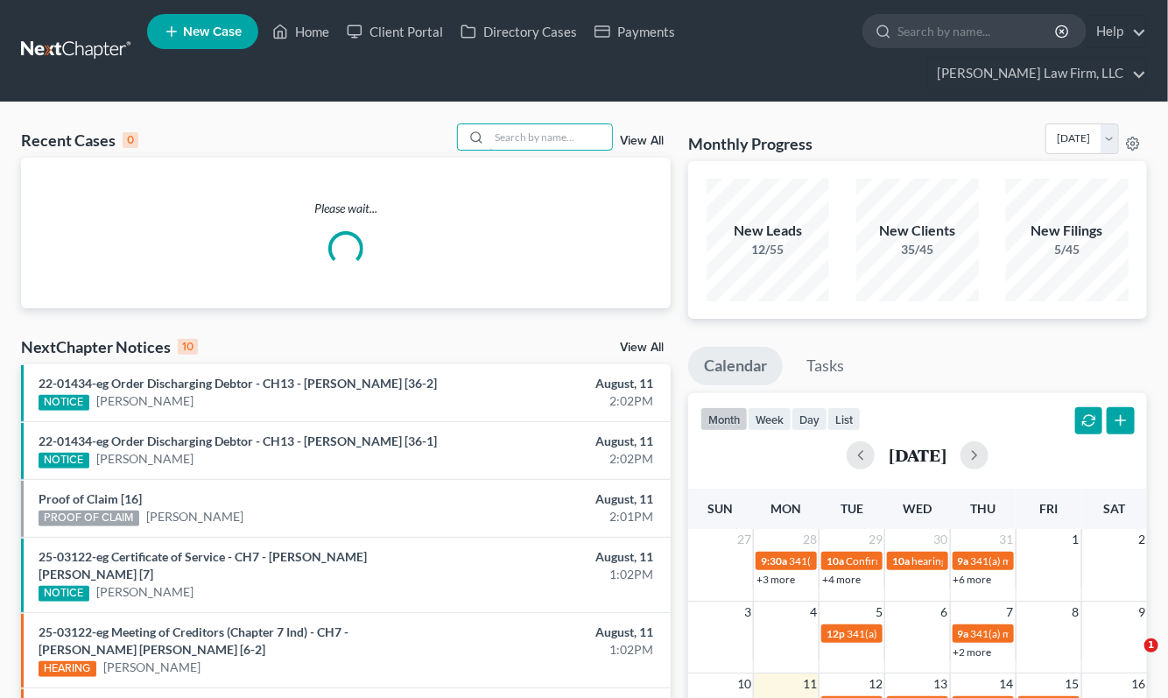
click at [494, 124] on input "search" at bounding box center [550, 136] width 123 height 25
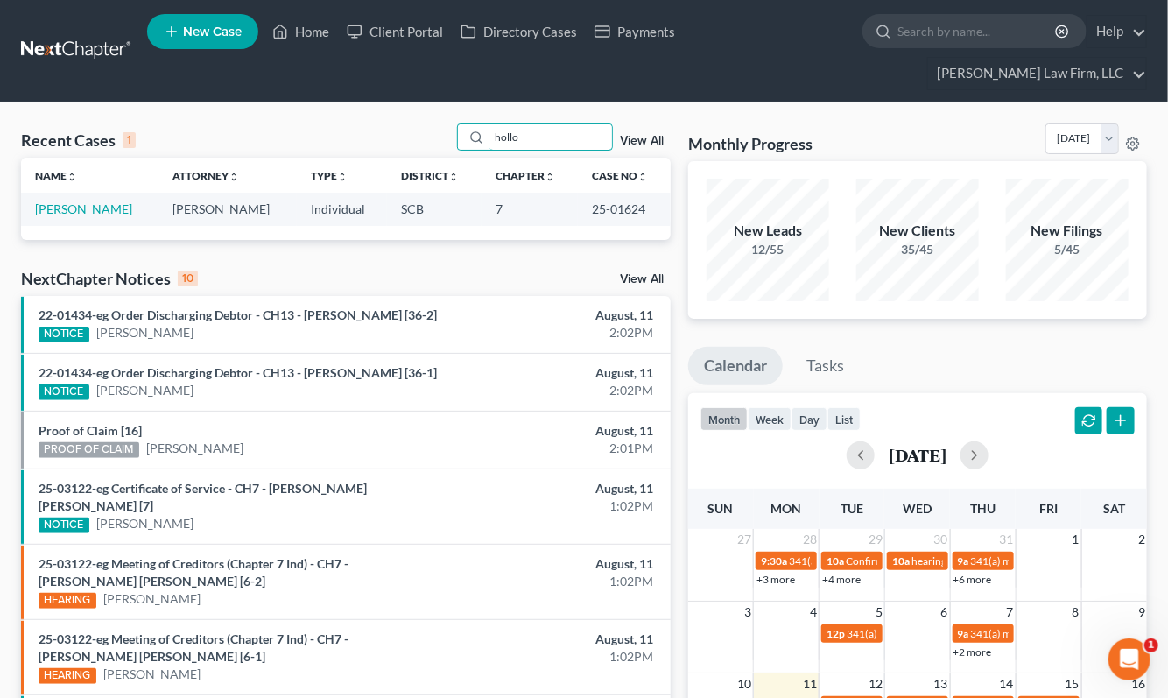
type input "hollo"
click at [100, 201] on link "[PERSON_NAME]" at bounding box center [83, 208] width 97 height 15
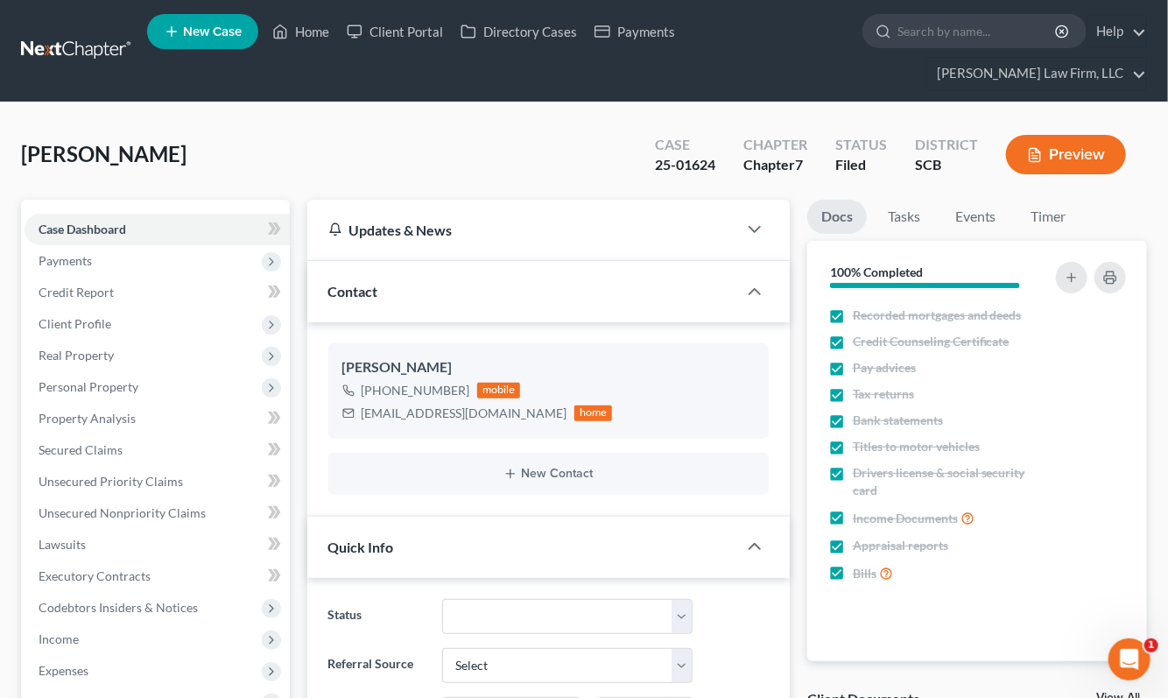
select select "1"
drag, startPoint x: 363, startPoint y: 378, endPoint x: 490, endPoint y: 380, distance: 126.9
click at [490, 404] on div "[EMAIL_ADDRESS][DOMAIN_NAME]" at bounding box center [465, 413] width 206 height 18
copy div "[EMAIL_ADDRESS][DOMAIN_NAME]"
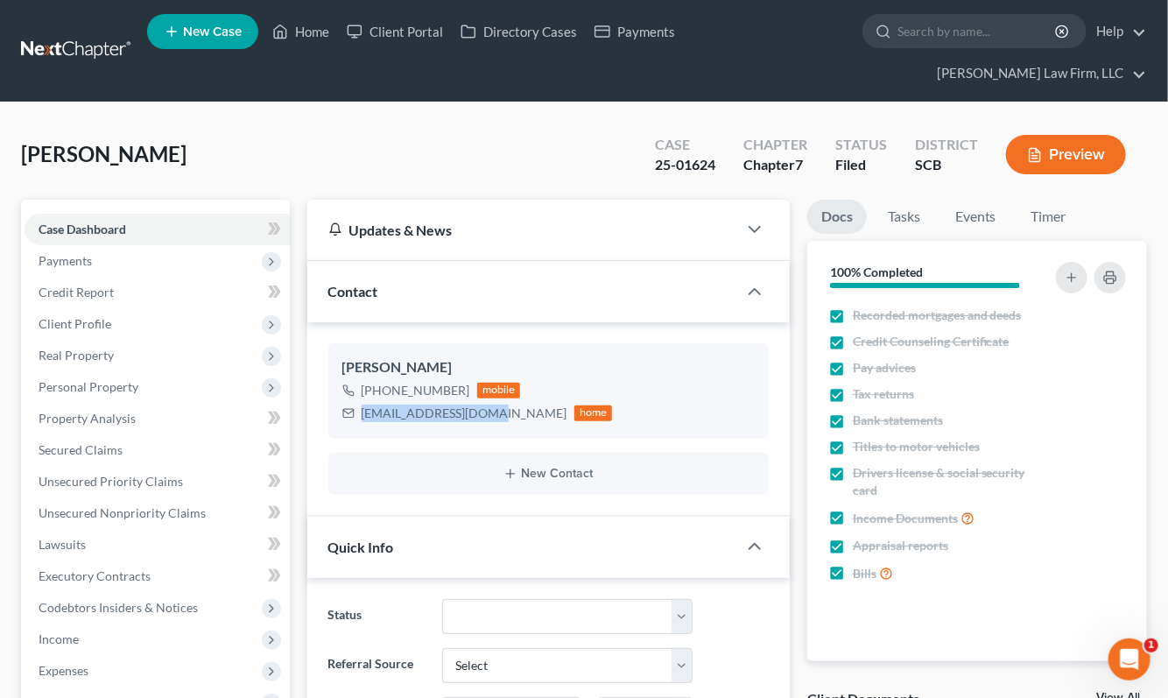
click at [77, 35] on link at bounding box center [77, 51] width 112 height 32
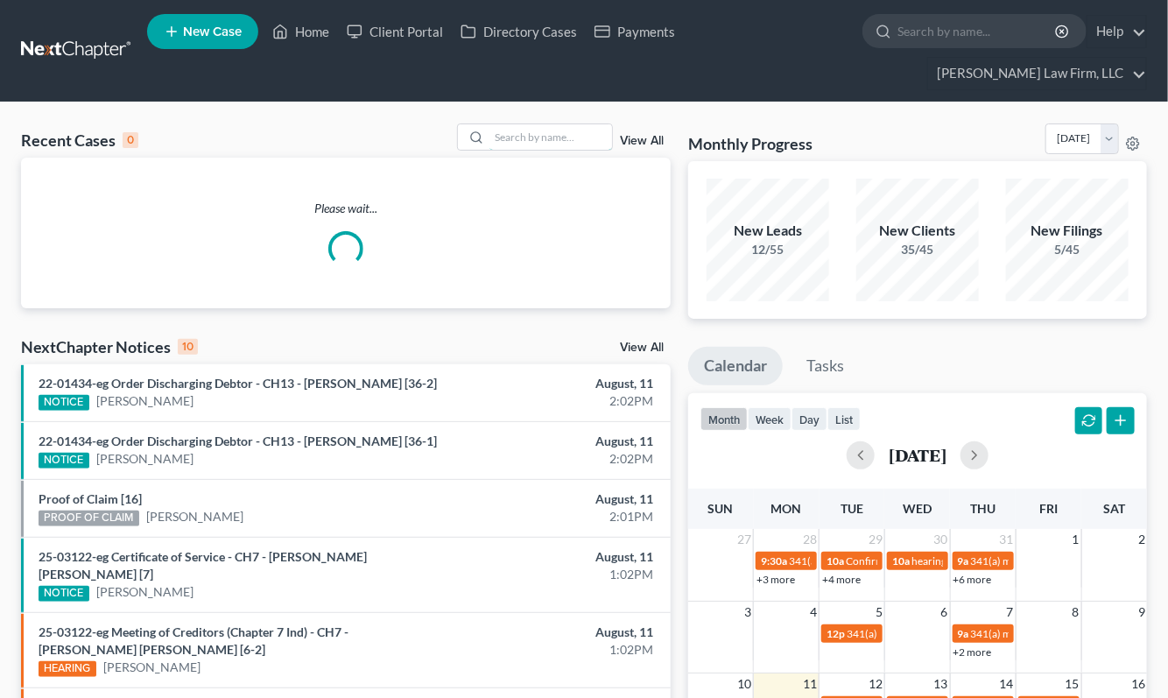
click at [539, 124] on input "search" at bounding box center [550, 136] width 123 height 25
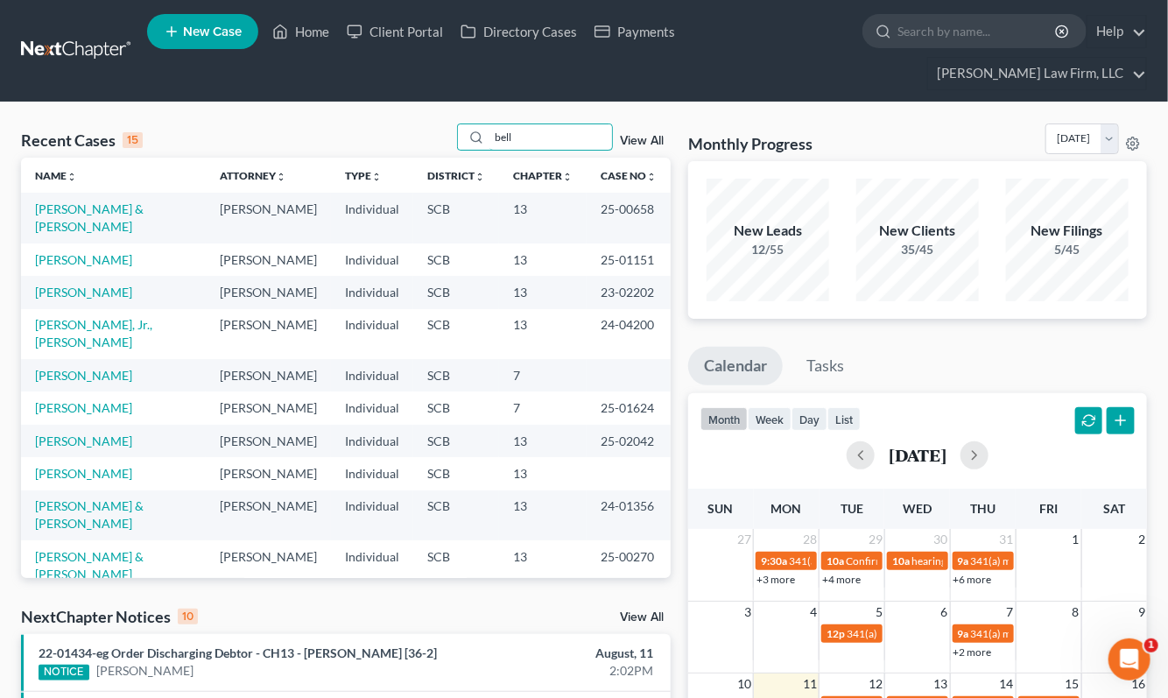
type input "bell"
click at [121, 201] on link "[PERSON_NAME] & [PERSON_NAME]" at bounding box center [89, 217] width 109 height 32
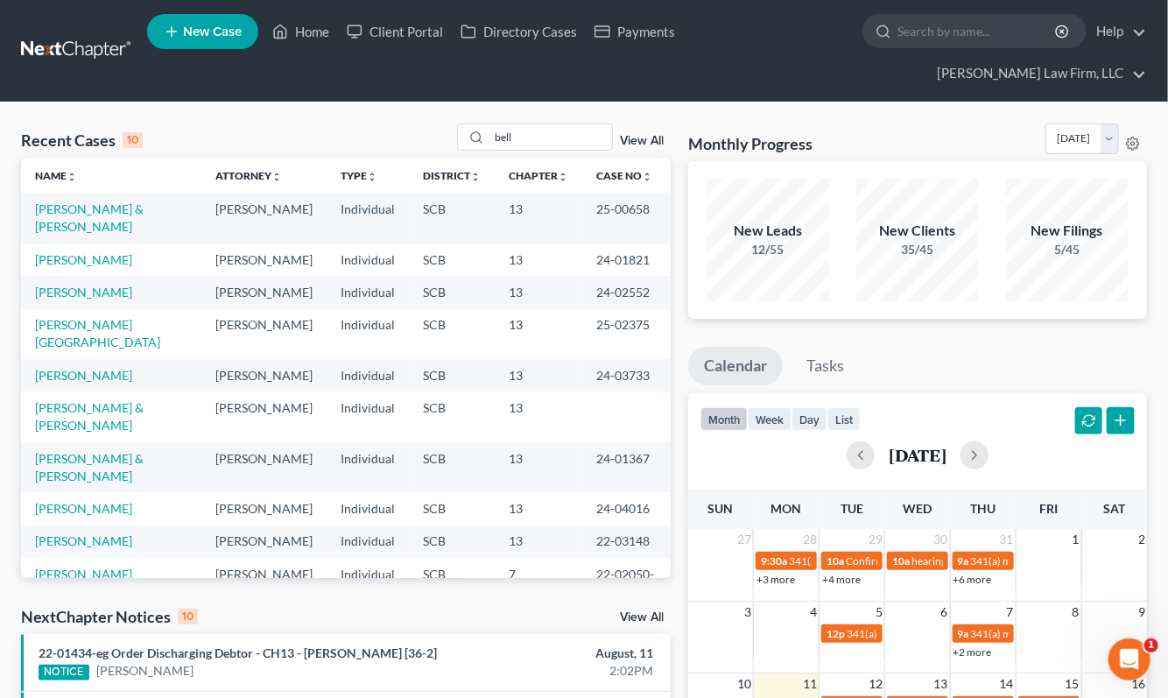
select select "0"
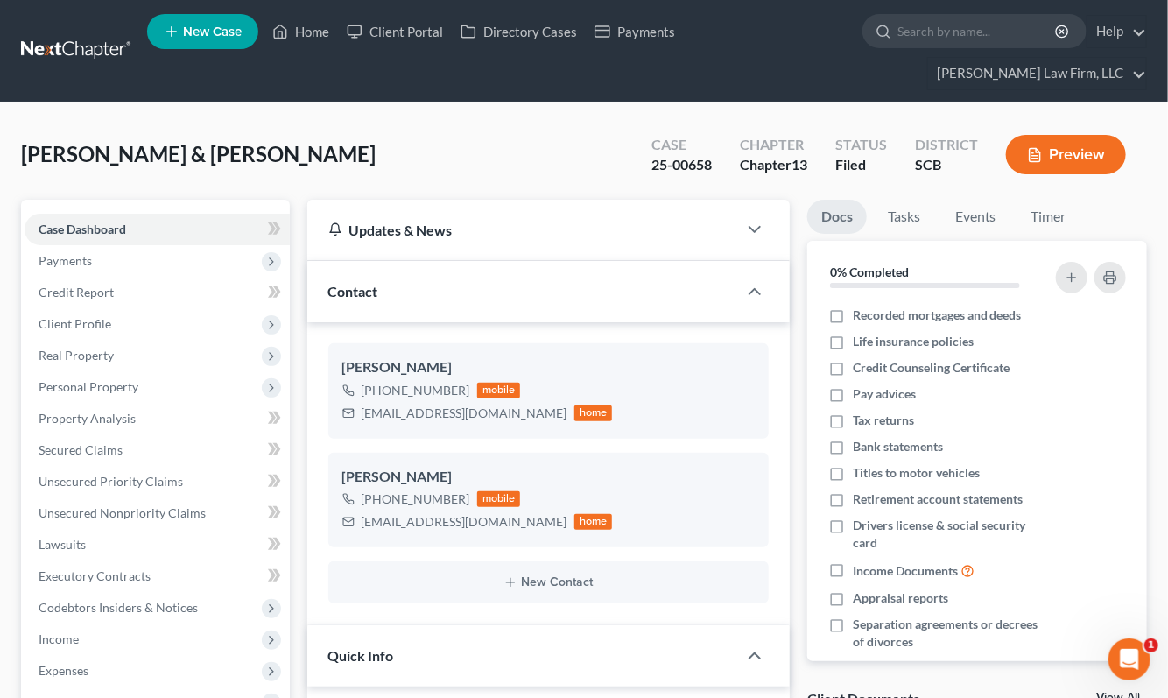
select select "0"
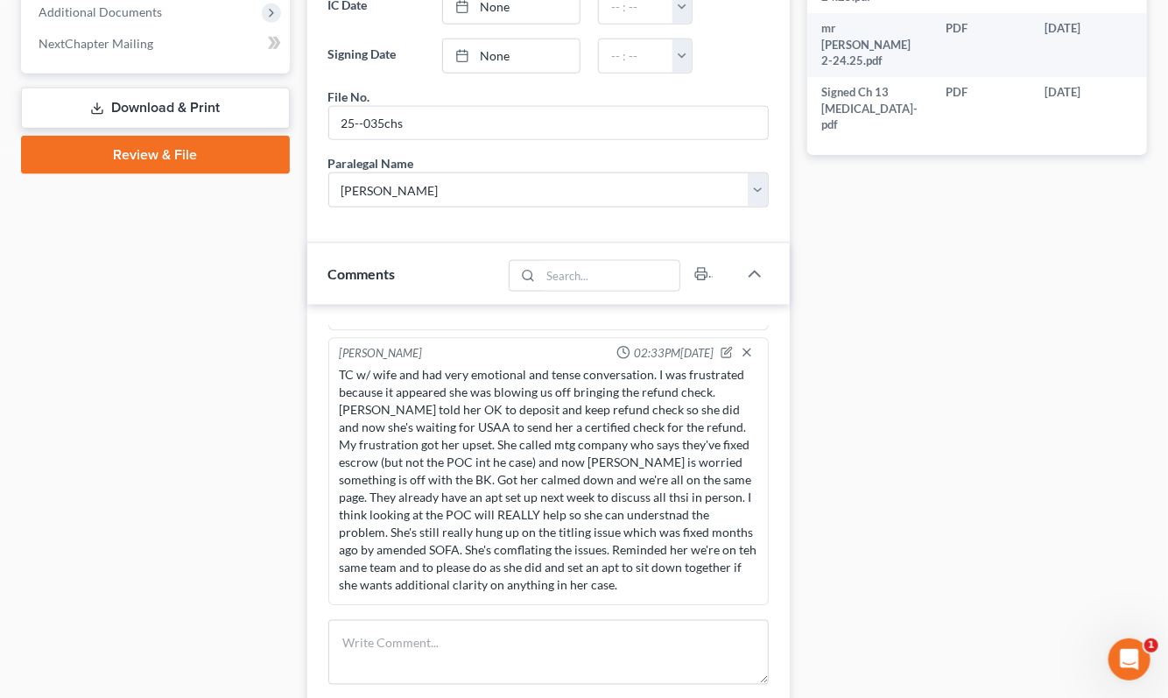
scroll to position [973, 0]
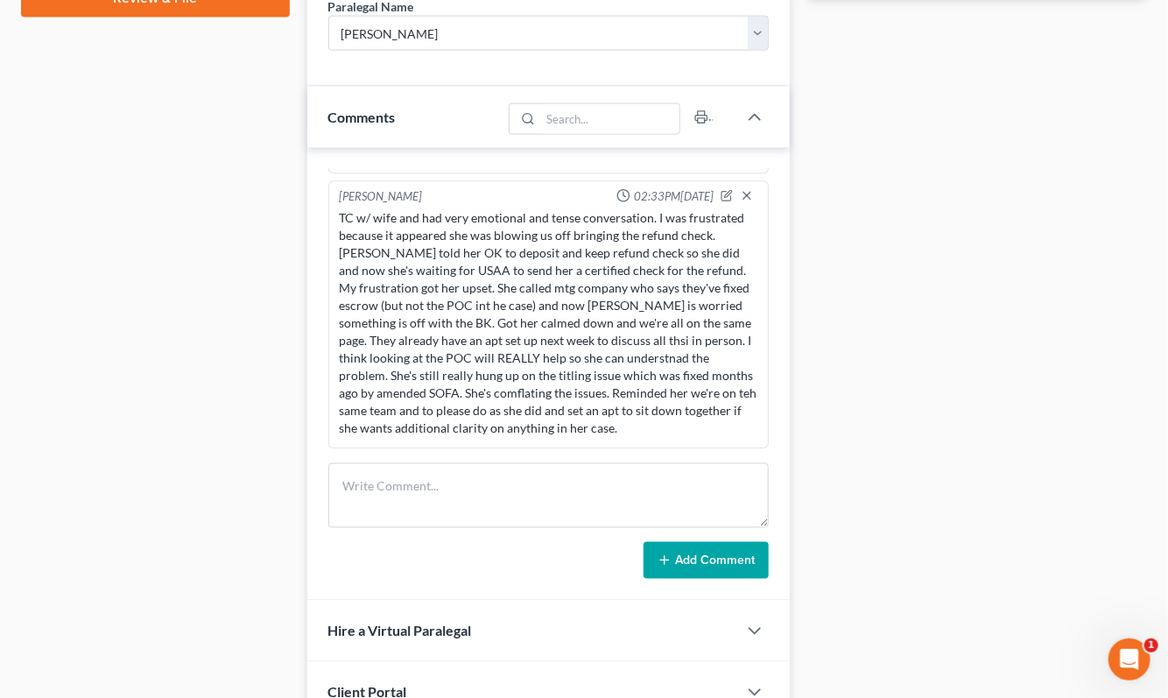
click at [965, 206] on div "Docs Tasks Events Timer 0% Completed Nothing here yet! Recorded mortgages and d…" at bounding box center [976, 86] width 357 height 1719
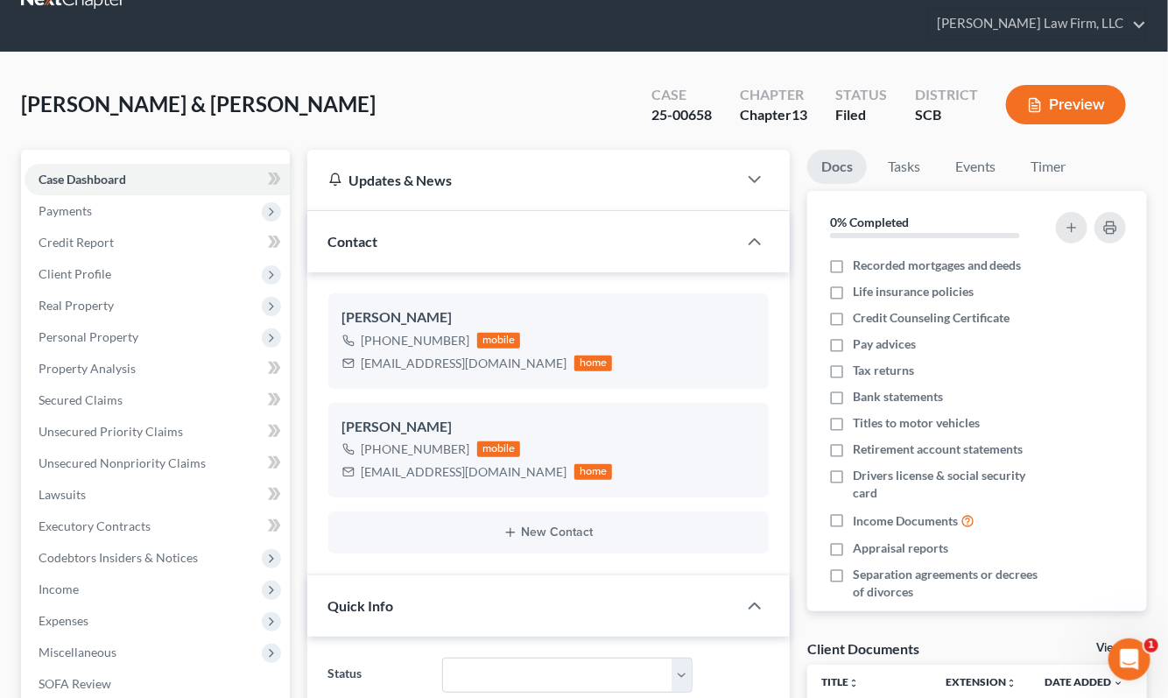
scroll to position [0, 0]
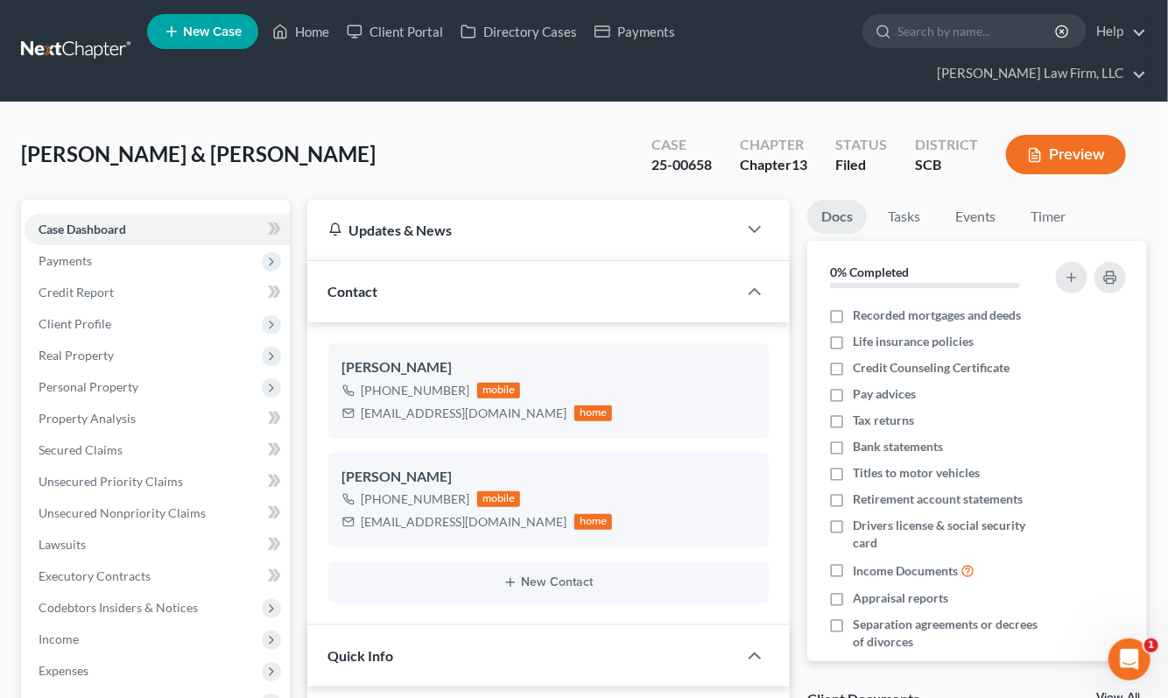
click at [90, 35] on link at bounding box center [77, 51] width 112 height 32
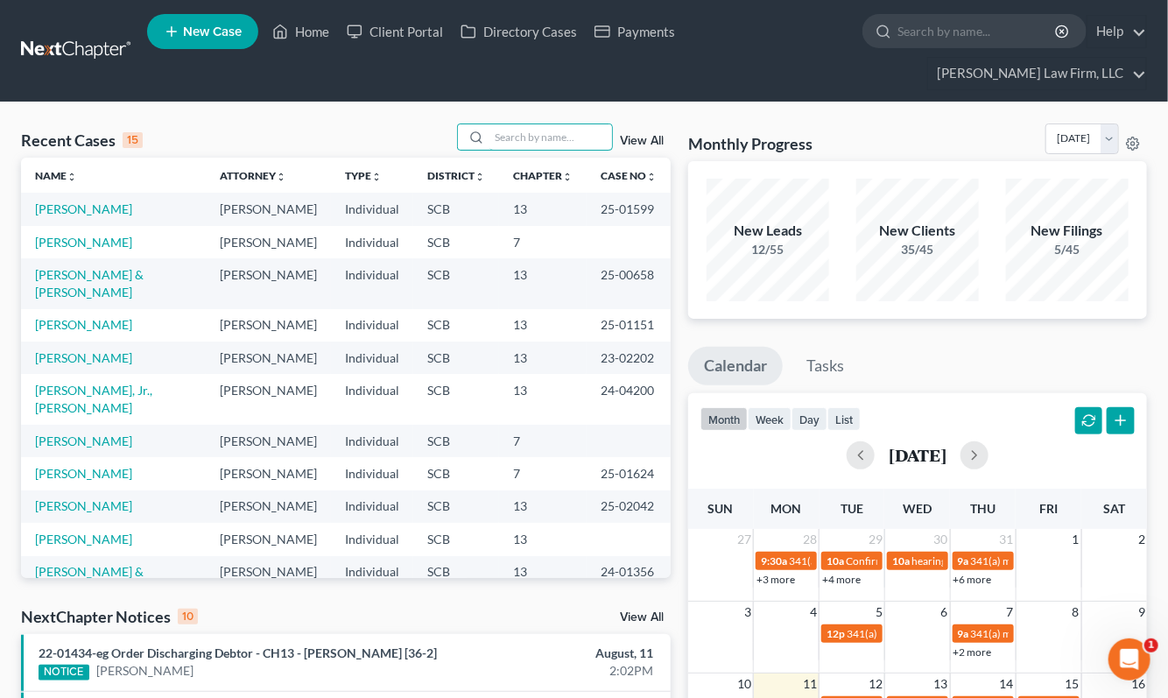
click at [534, 124] on input "search" at bounding box center [550, 136] width 123 height 25
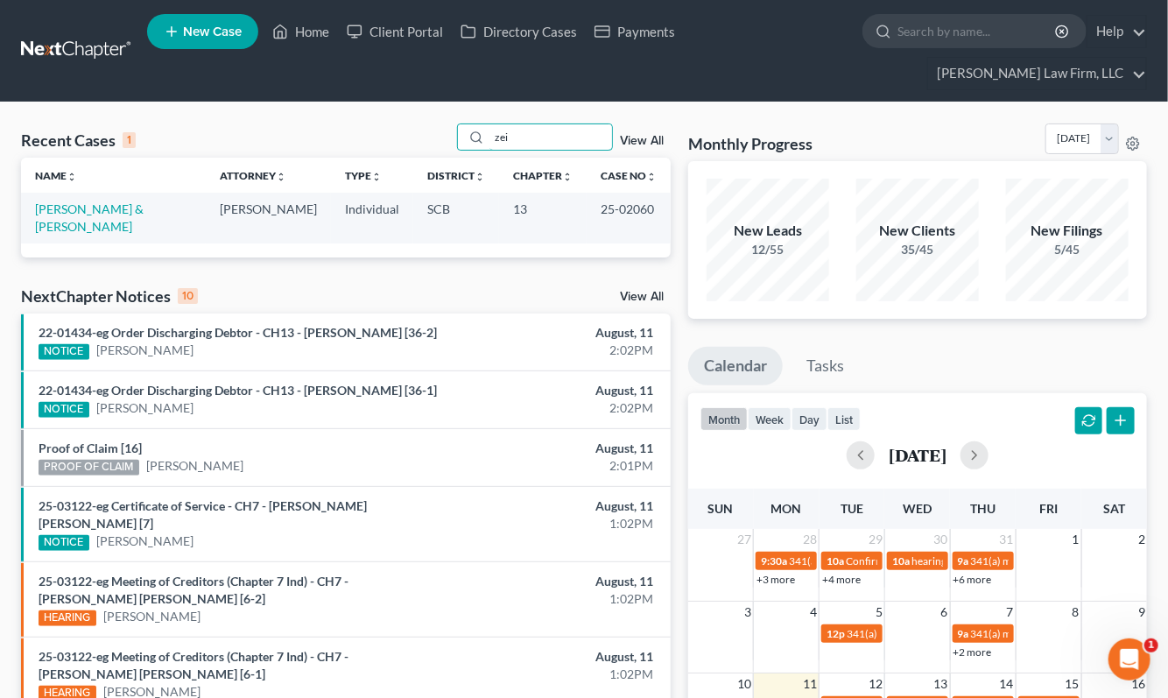
type input "zei"
click at [81, 201] on link "[PERSON_NAME] & [PERSON_NAME]" at bounding box center [89, 217] width 109 height 32
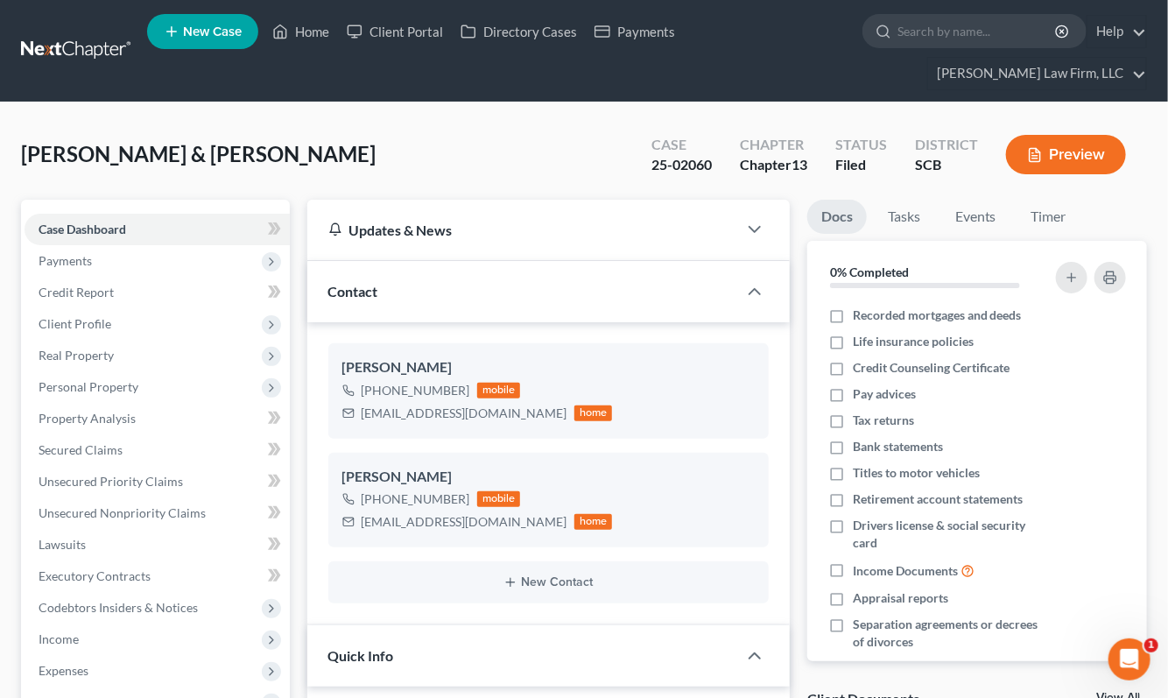
select select "0"
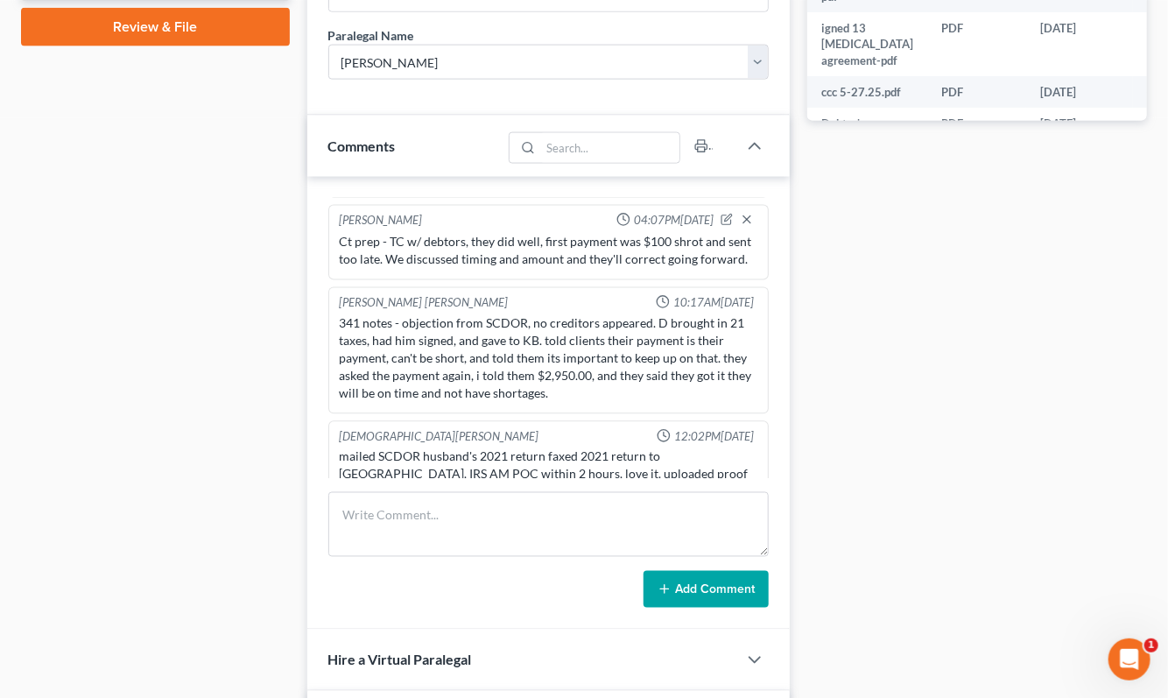
scroll to position [973, 0]
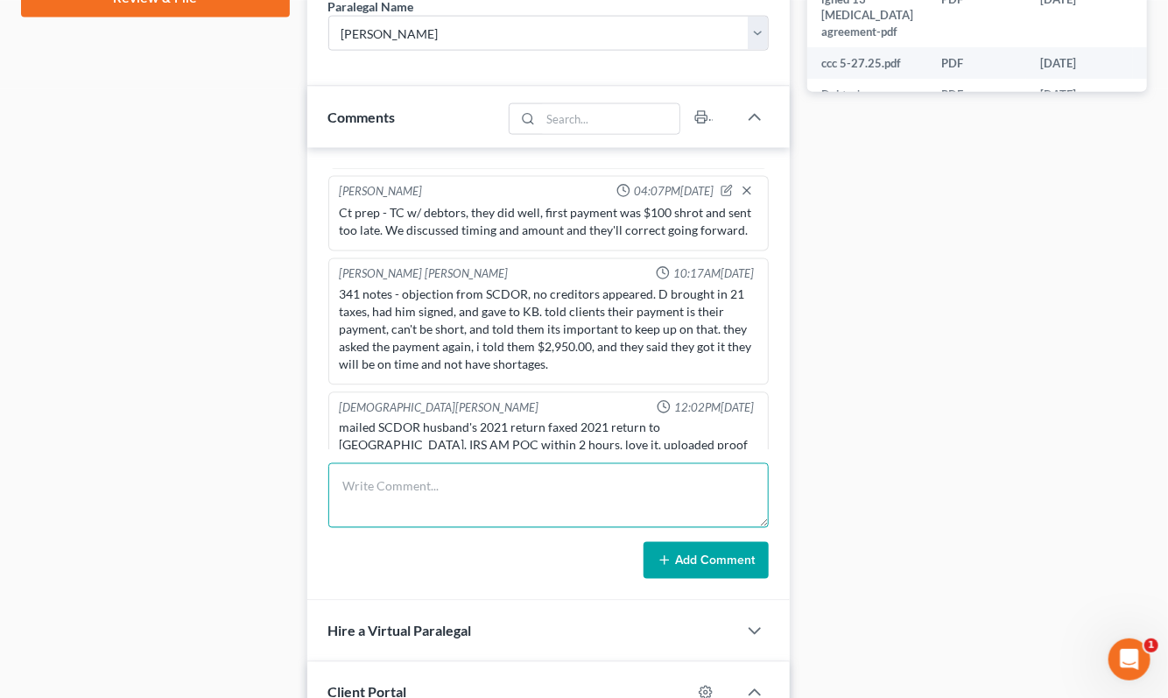
click at [520, 463] on textarea at bounding box center [548, 495] width 440 height 65
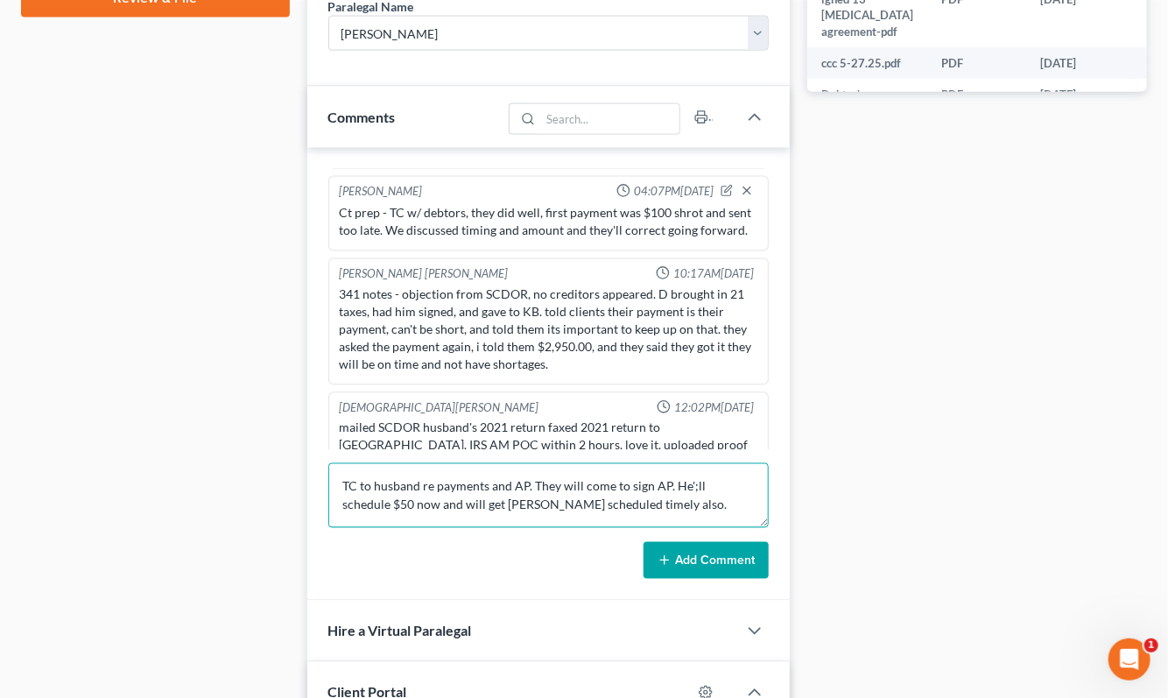
type textarea "TC to husband re payments and AP. They will come to sign AP. He';ll schedule $5…"
click at [737, 542] on button "Add Comment" at bounding box center [705, 560] width 125 height 37
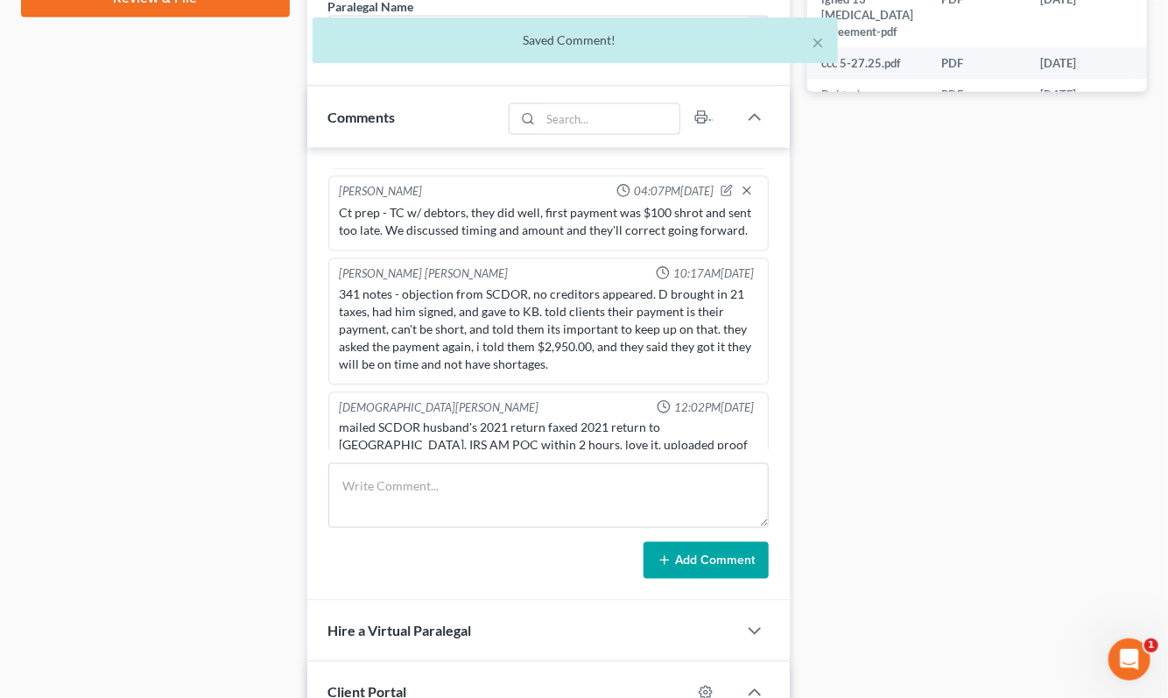
scroll to position [1543, 0]
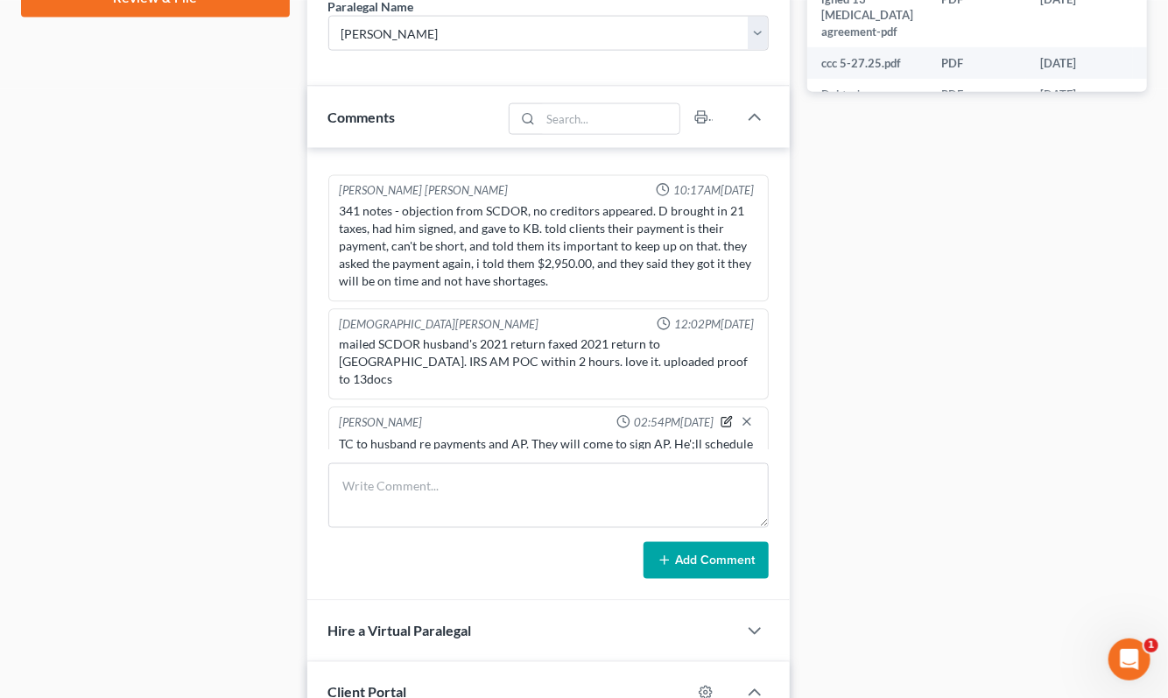
click at [725, 417] on icon "button" at bounding box center [728, 420] width 7 height 7
click at [674, 436] on textarea "TC to husband re payments and AP. They will come to sign AP. He';ll schedule $5…" at bounding box center [549, 468] width 418 height 65
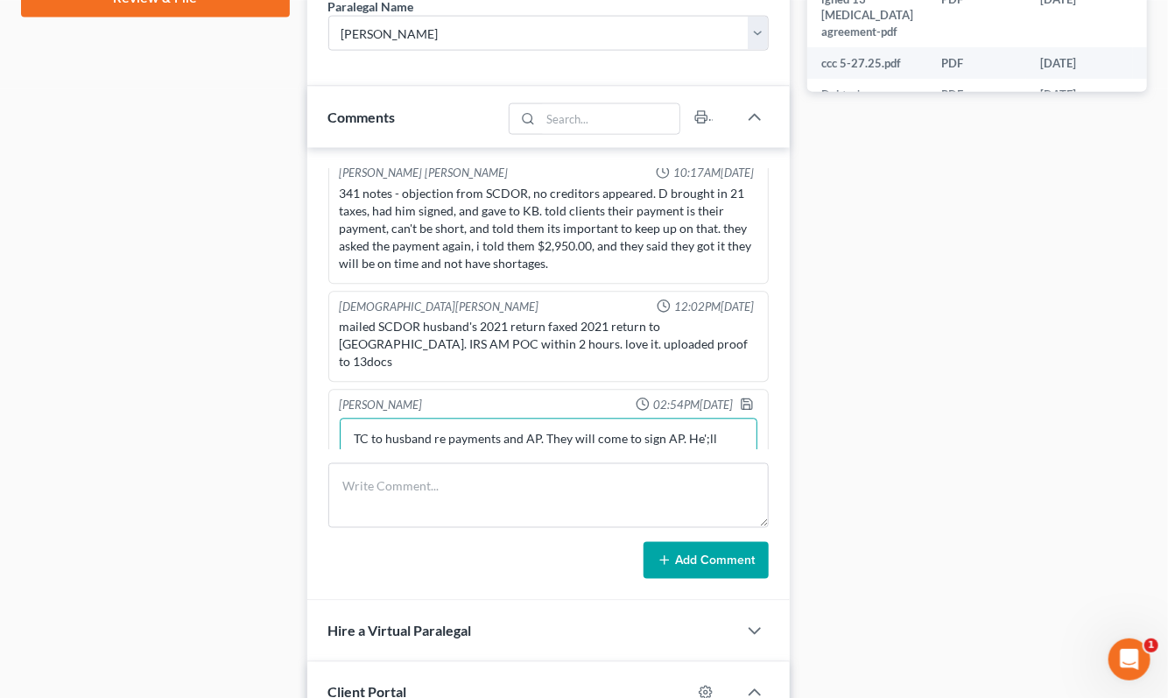
type textarea "TC to husband re payments and AP. They will come to sign AP. He';ll schedule $5…"
click at [744, 405] on polyline "button" at bounding box center [747, 407] width 6 height 4
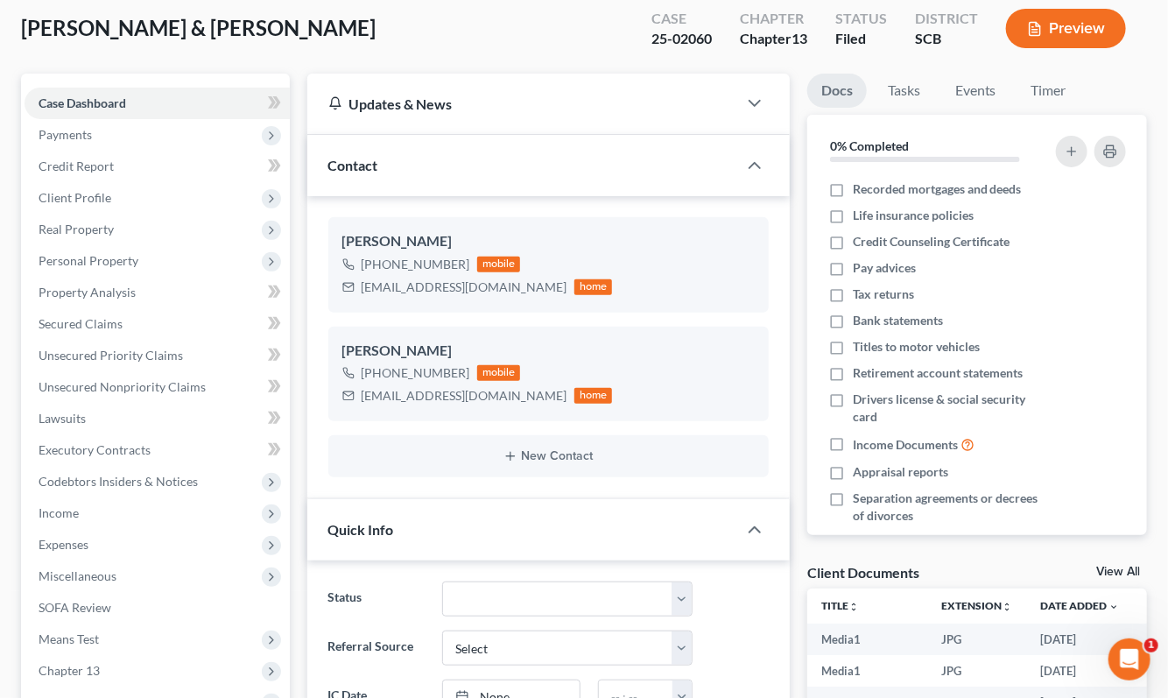
scroll to position [0, 0]
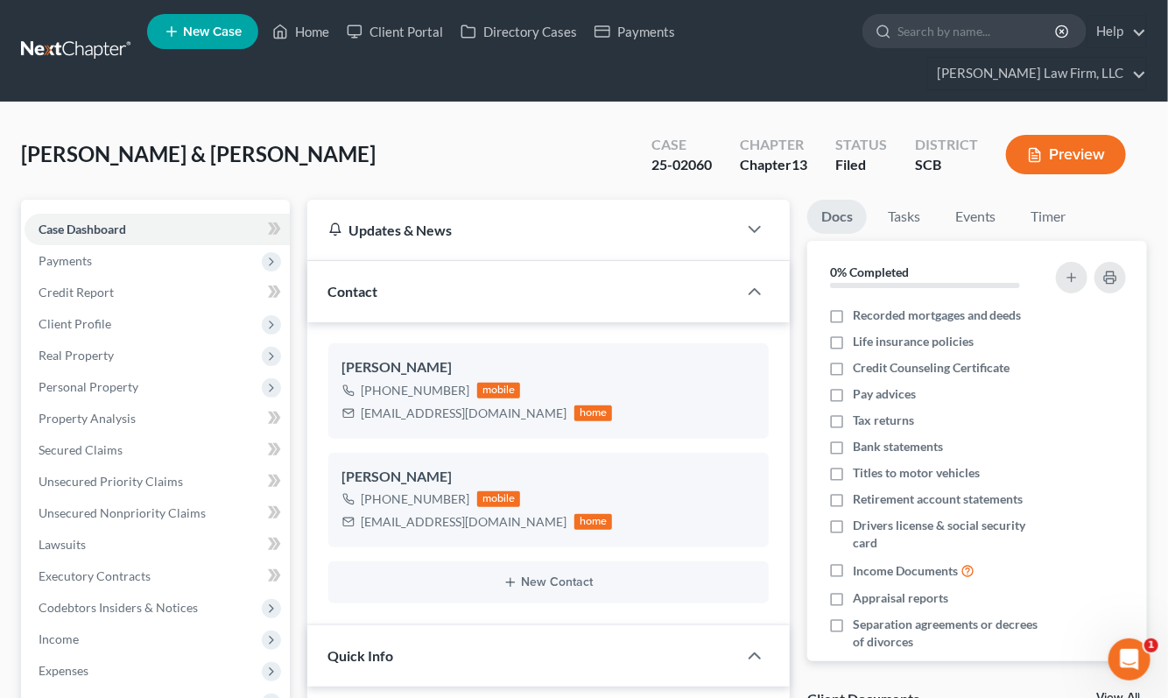
click at [62, 40] on link at bounding box center [77, 51] width 112 height 32
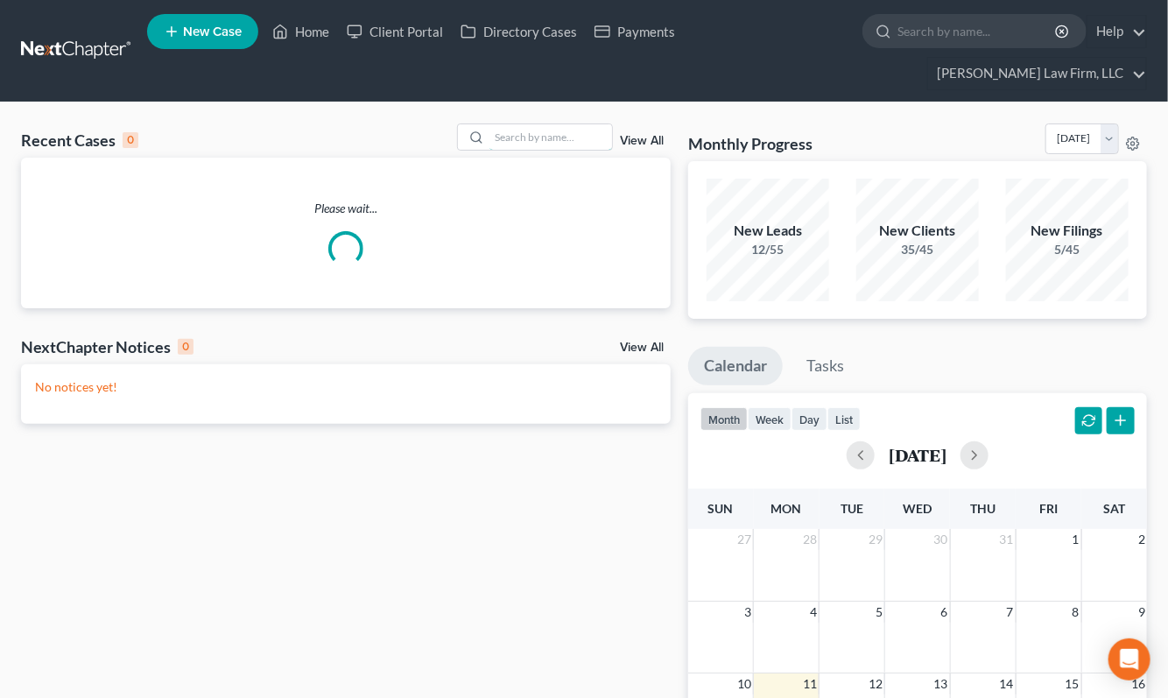
click at [496, 124] on input "search" at bounding box center [550, 136] width 123 height 25
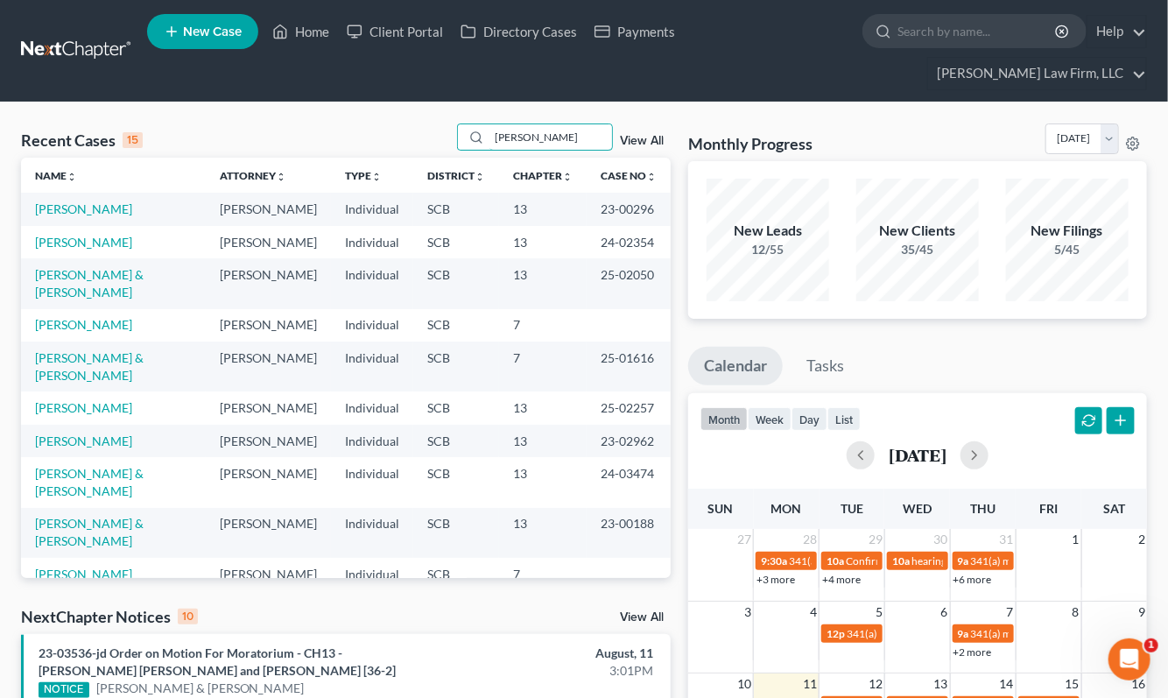
type input "[PERSON_NAME]"
click at [91, 235] on link "[PERSON_NAME]" at bounding box center [83, 242] width 97 height 15
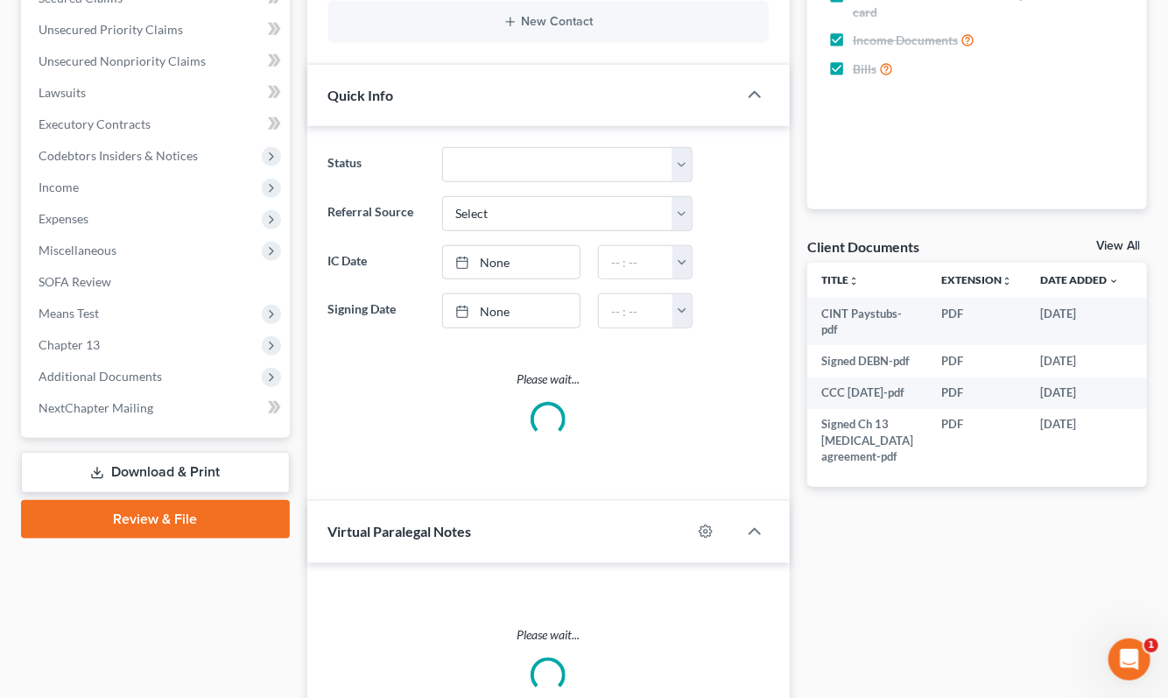
select select "1"
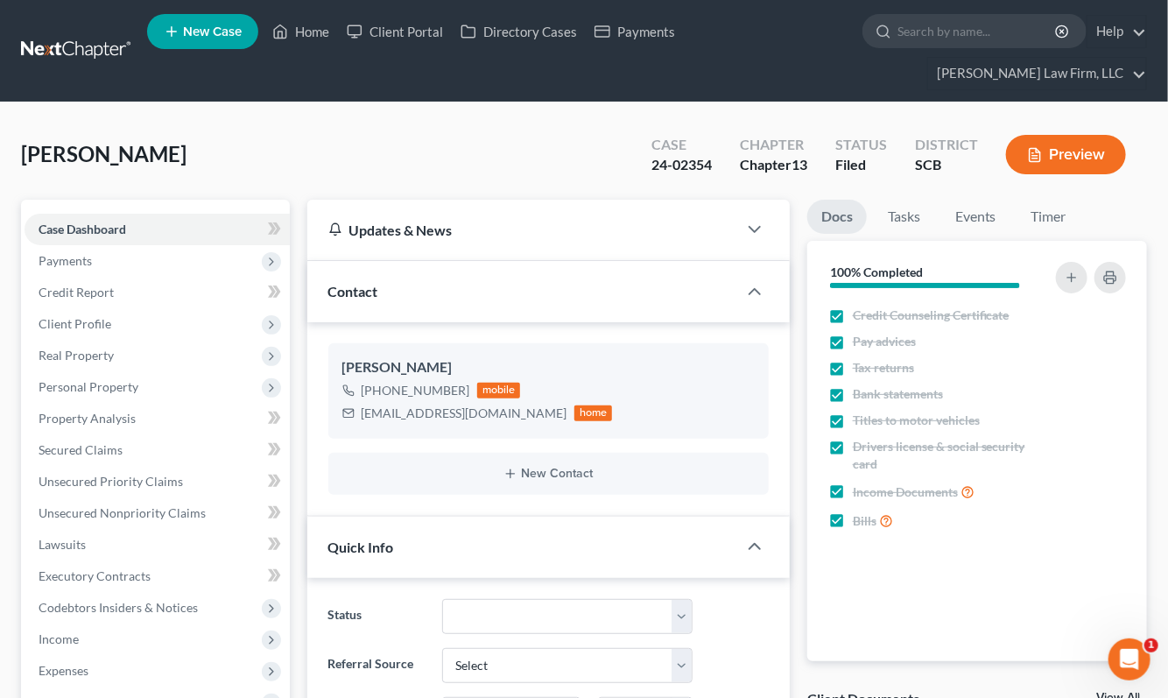
click at [105, 35] on link at bounding box center [77, 51] width 112 height 32
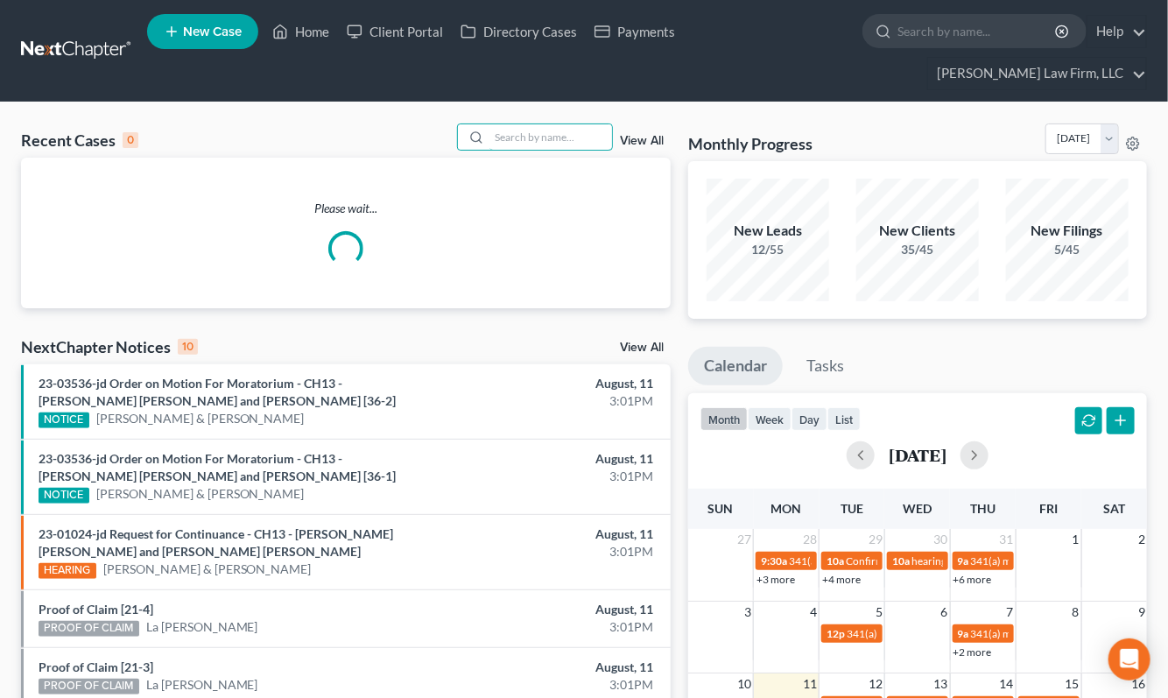
click at [572, 124] on input "search" at bounding box center [550, 136] width 123 height 25
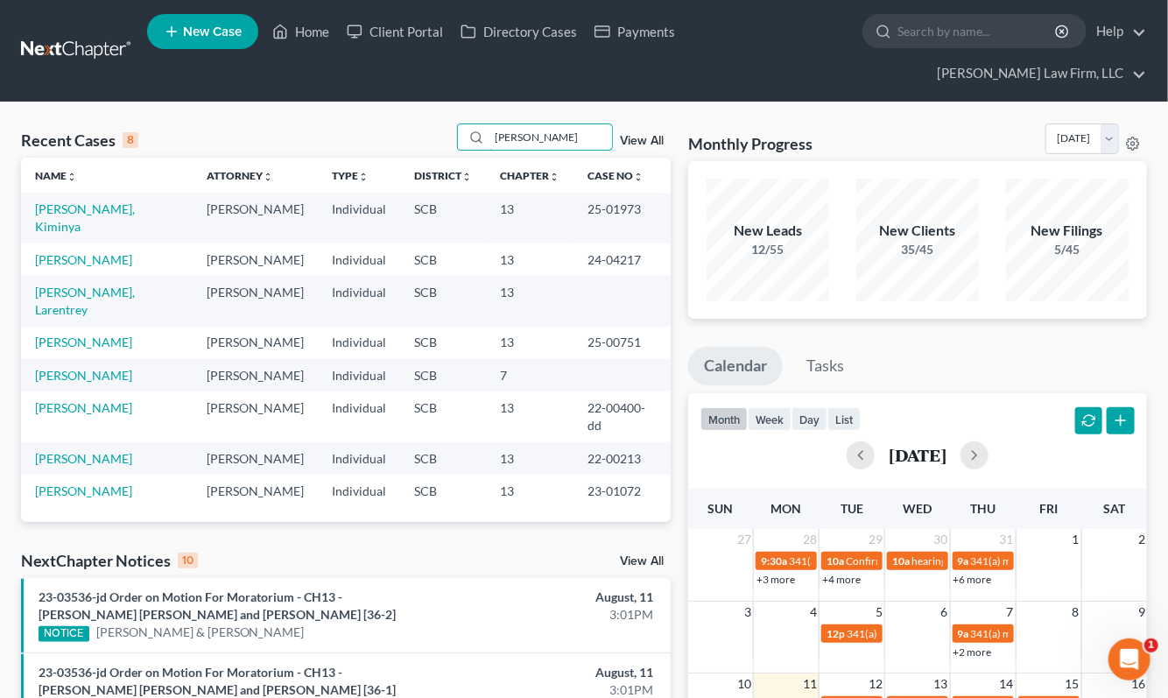
type input "perry"
click at [89, 201] on link "[PERSON_NAME], Kiminya" at bounding box center [85, 217] width 100 height 32
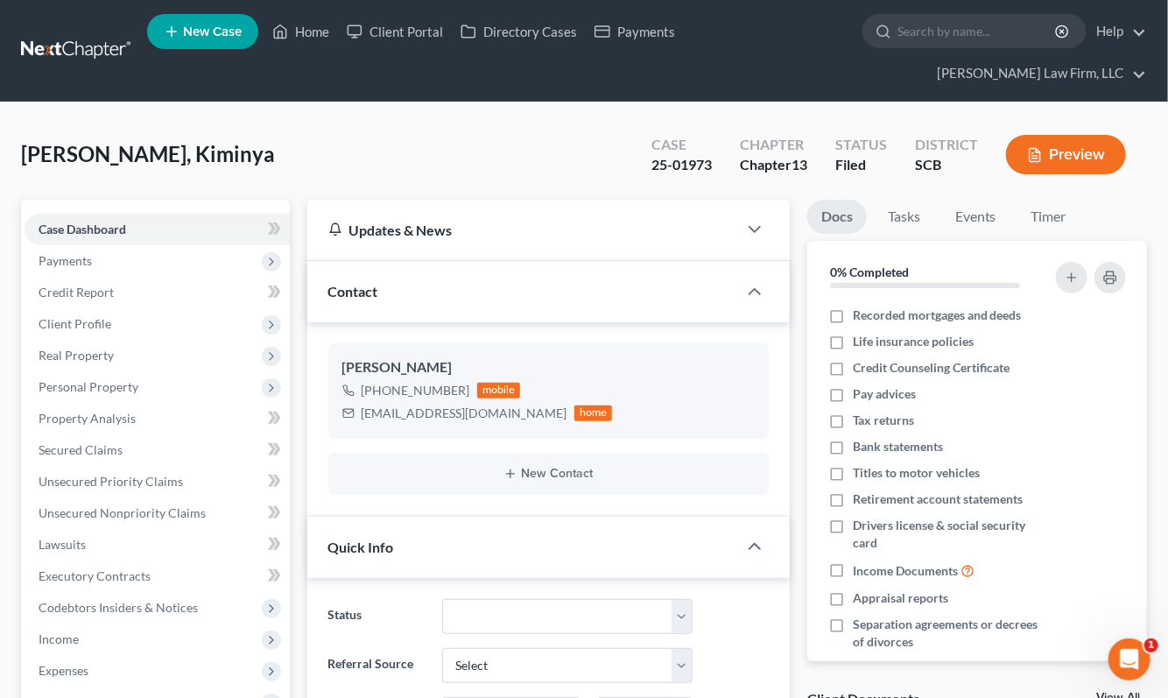
select select "0"
drag, startPoint x: 362, startPoint y: 383, endPoint x: 485, endPoint y: 387, distance: 122.6
click at [485, 404] on div "kiminyap91@gmail.com" at bounding box center [465, 413] width 206 height 18
copy div "kiminyap91@gmail.com"
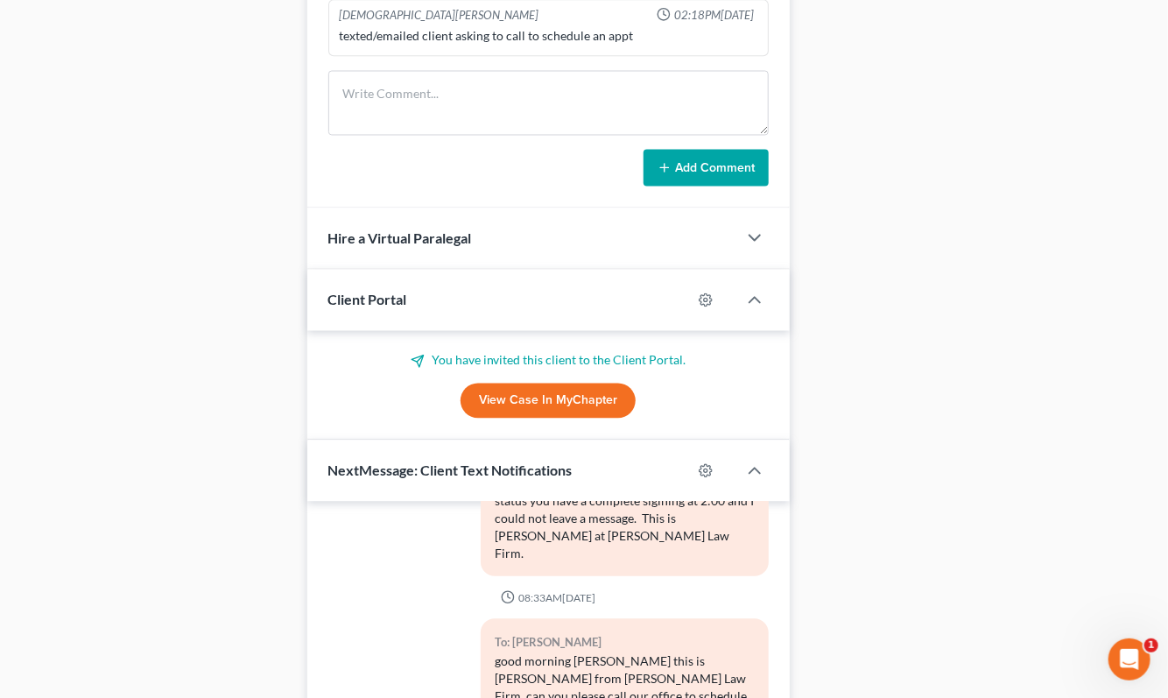
scroll to position [1264, 0]
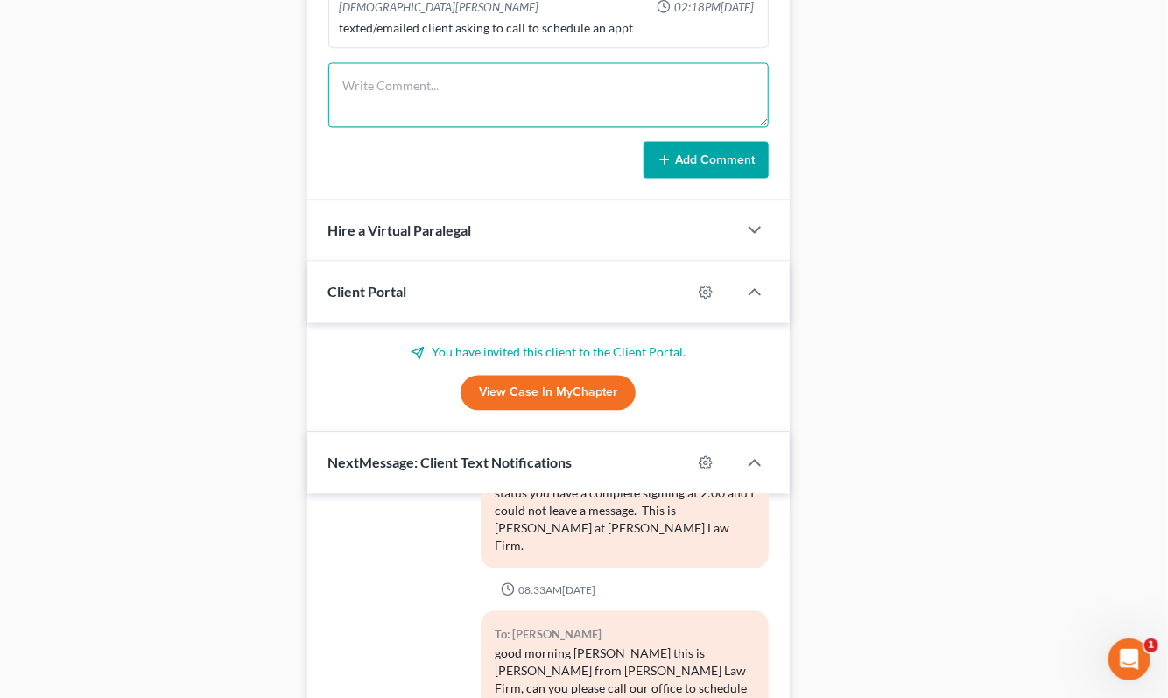
click at [469, 84] on textarea at bounding box center [548, 95] width 440 height 65
type textarea "TC and LVM and emailed debtor about case, upcoming hearing, PAYMENTS. NO PAYMEN…"
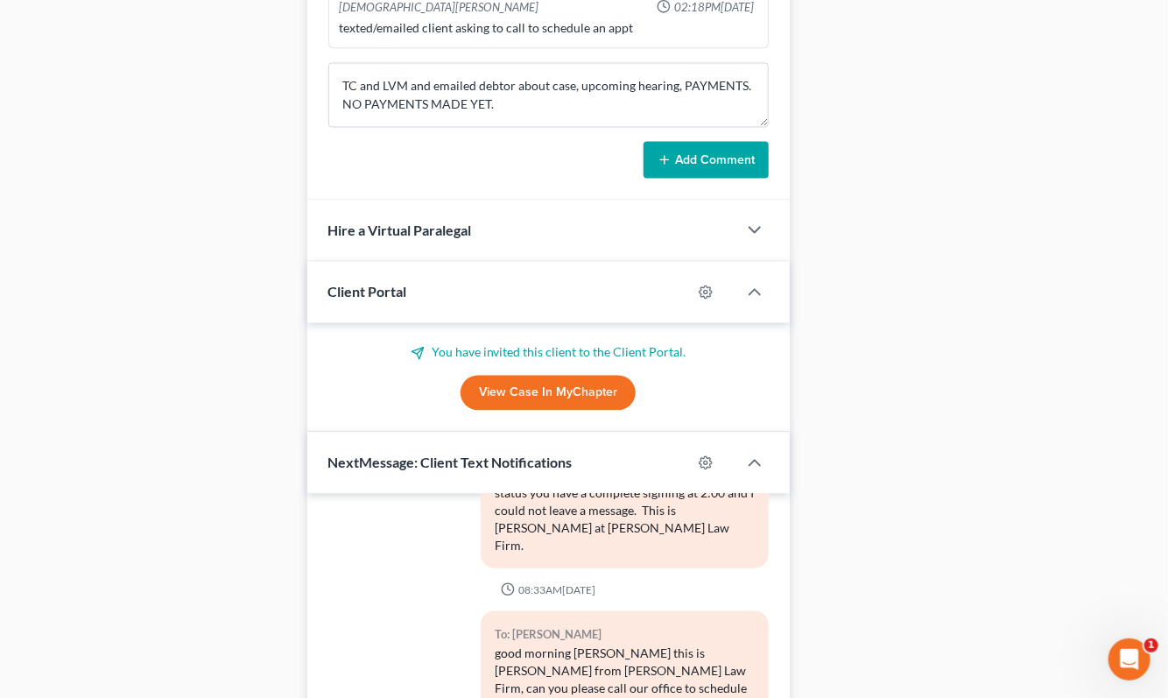
click at [687, 142] on button "Add Comment" at bounding box center [705, 160] width 125 height 37
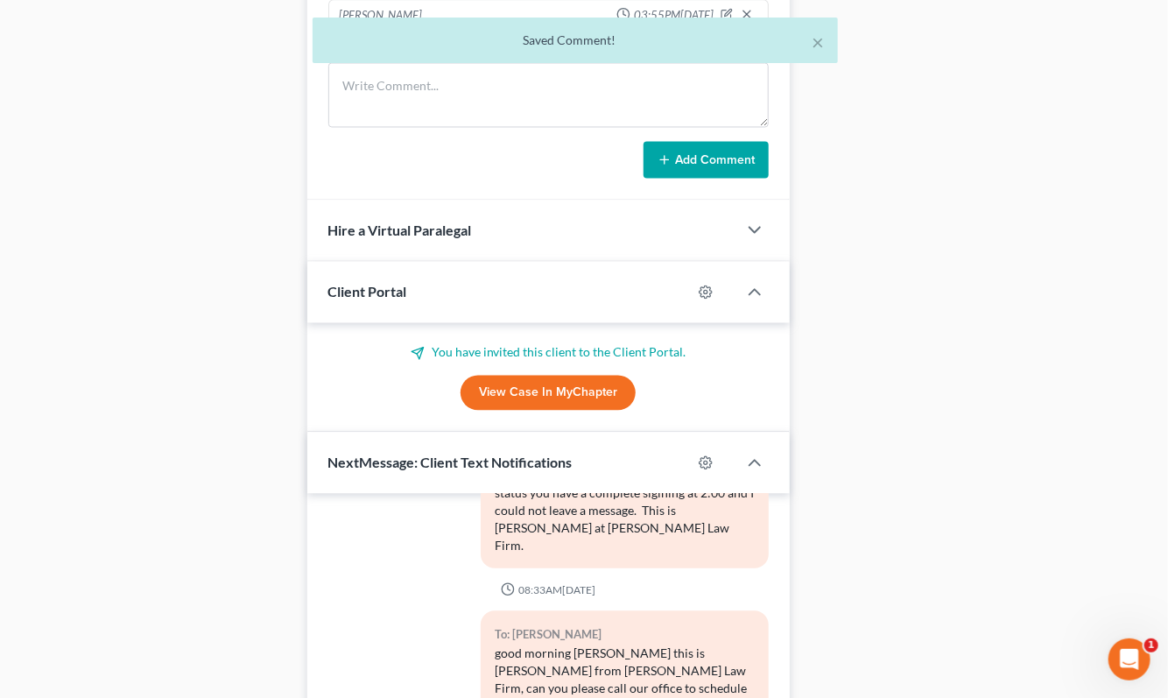
scroll to position [4355, 0]
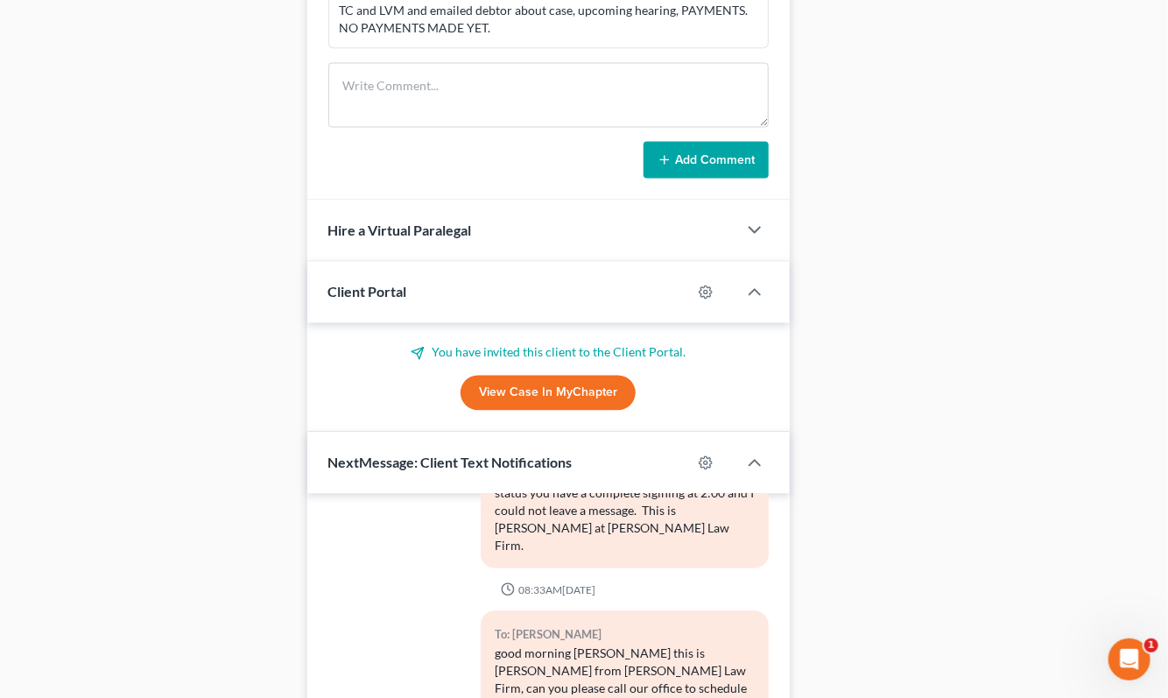
drag, startPoint x: 1038, startPoint y: 474, endPoint x: 1009, endPoint y: 479, distance: 29.4
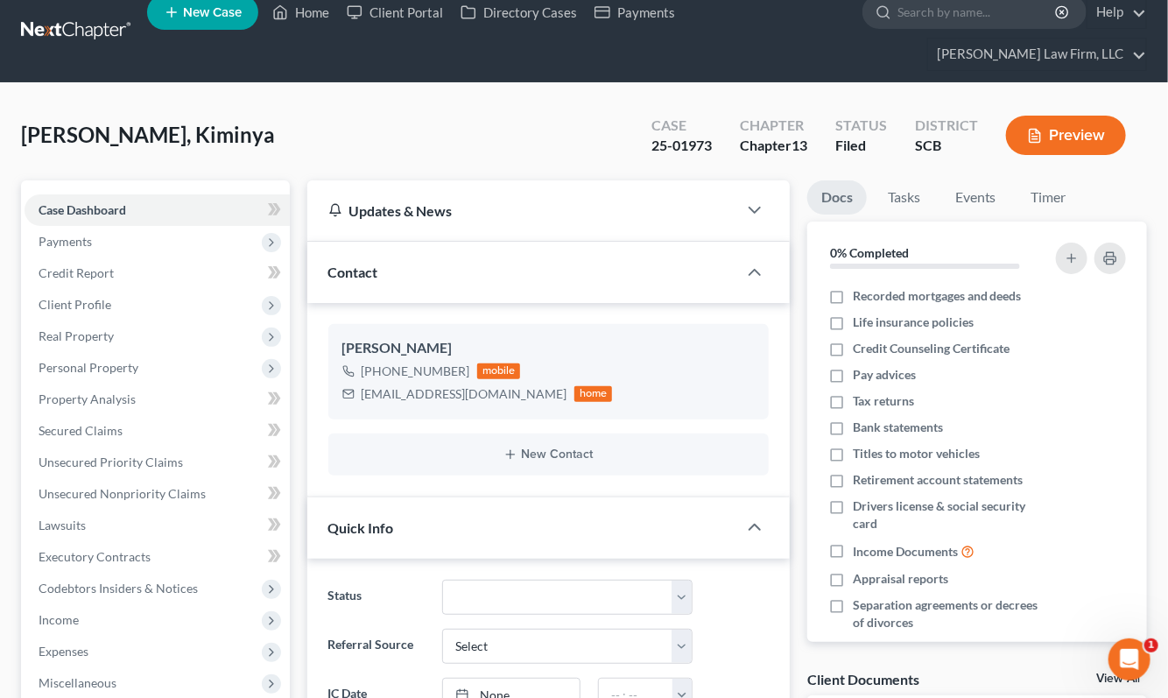
scroll to position [0, 0]
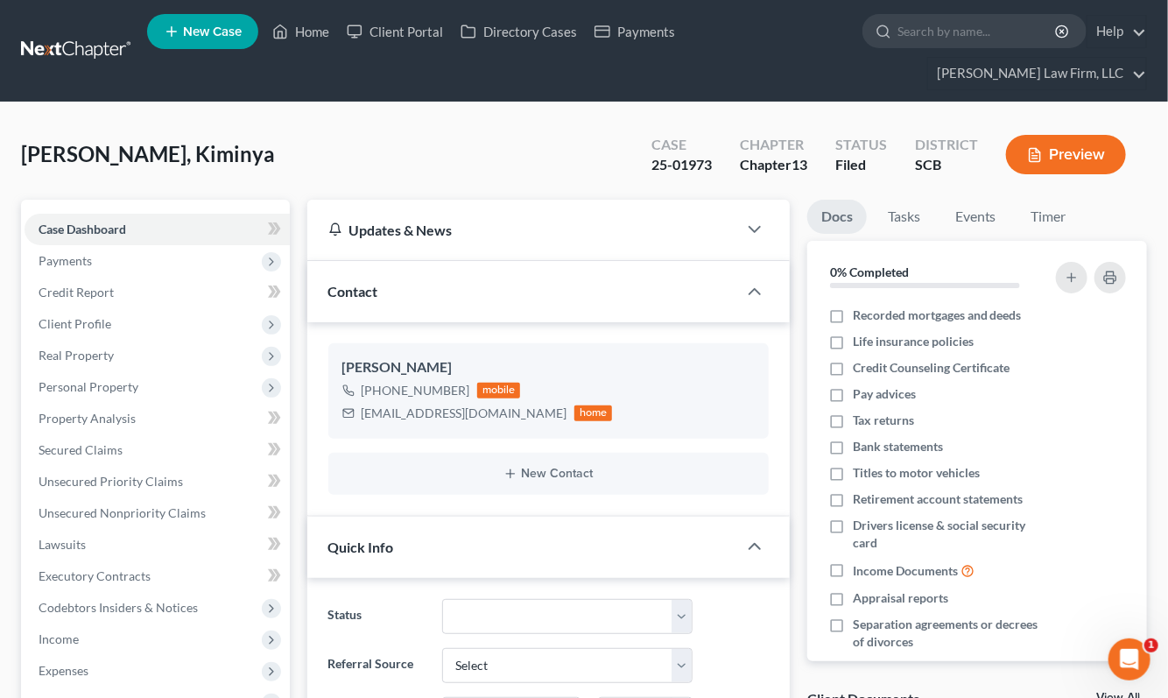
click at [81, 35] on link at bounding box center [77, 51] width 112 height 32
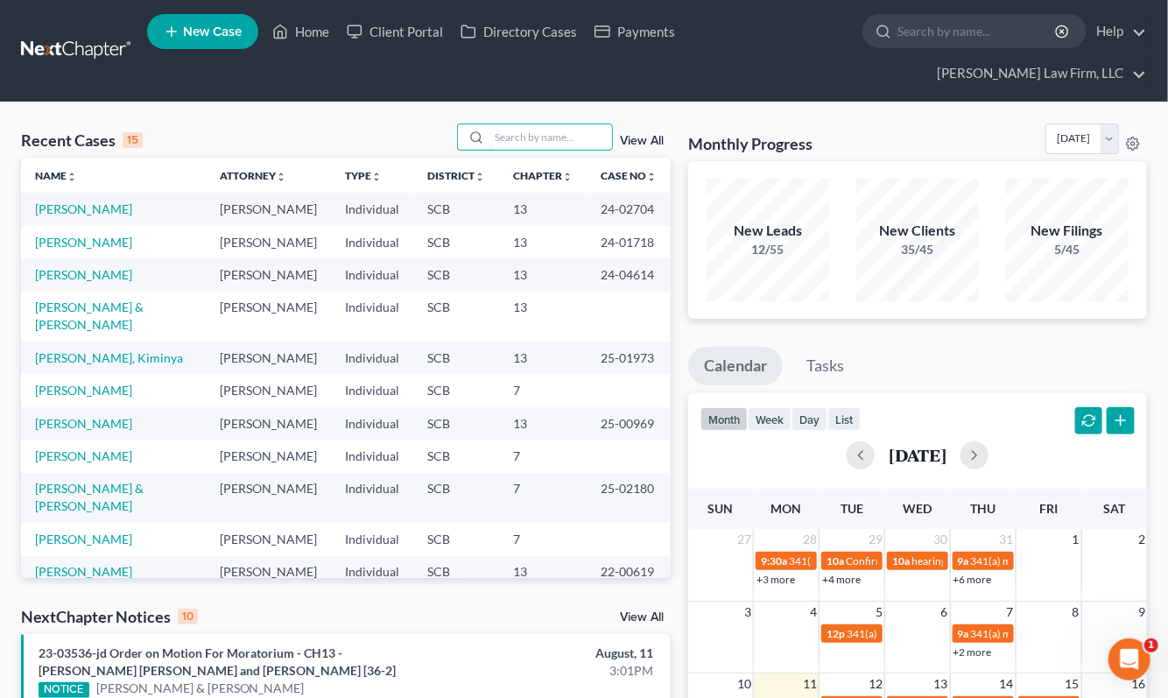
click at [535, 124] on input "search" at bounding box center [550, 136] width 123 height 25
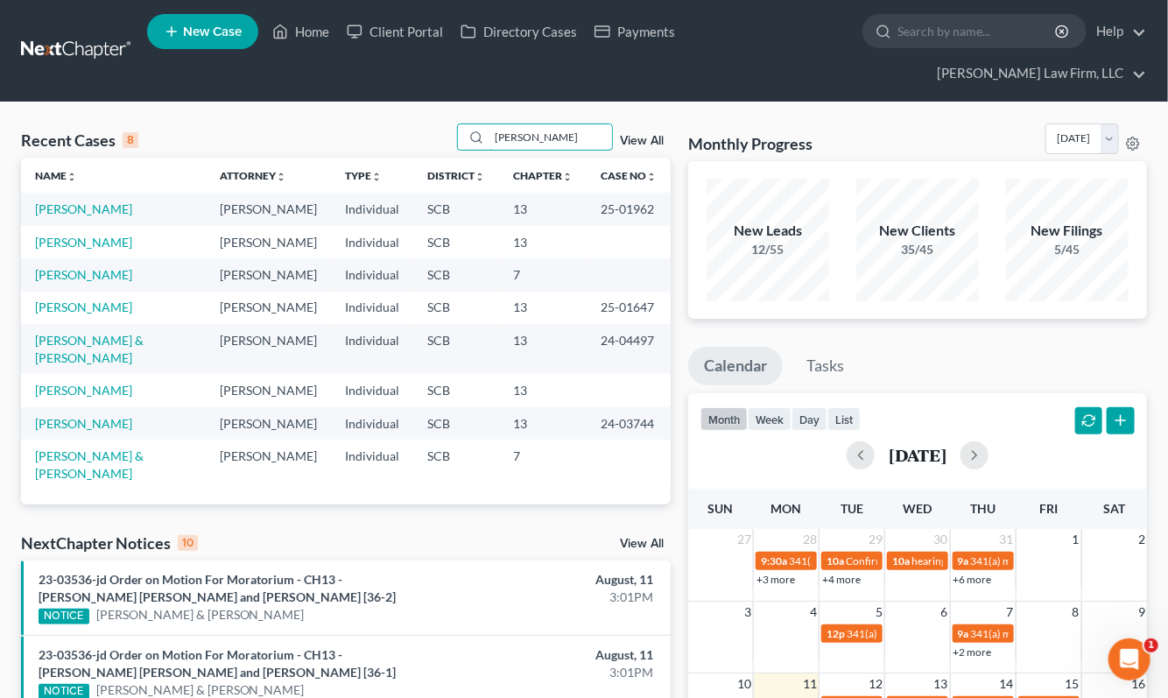
type input "[PERSON_NAME]"
click at [97, 201] on link "[PERSON_NAME]" at bounding box center [83, 208] width 97 height 15
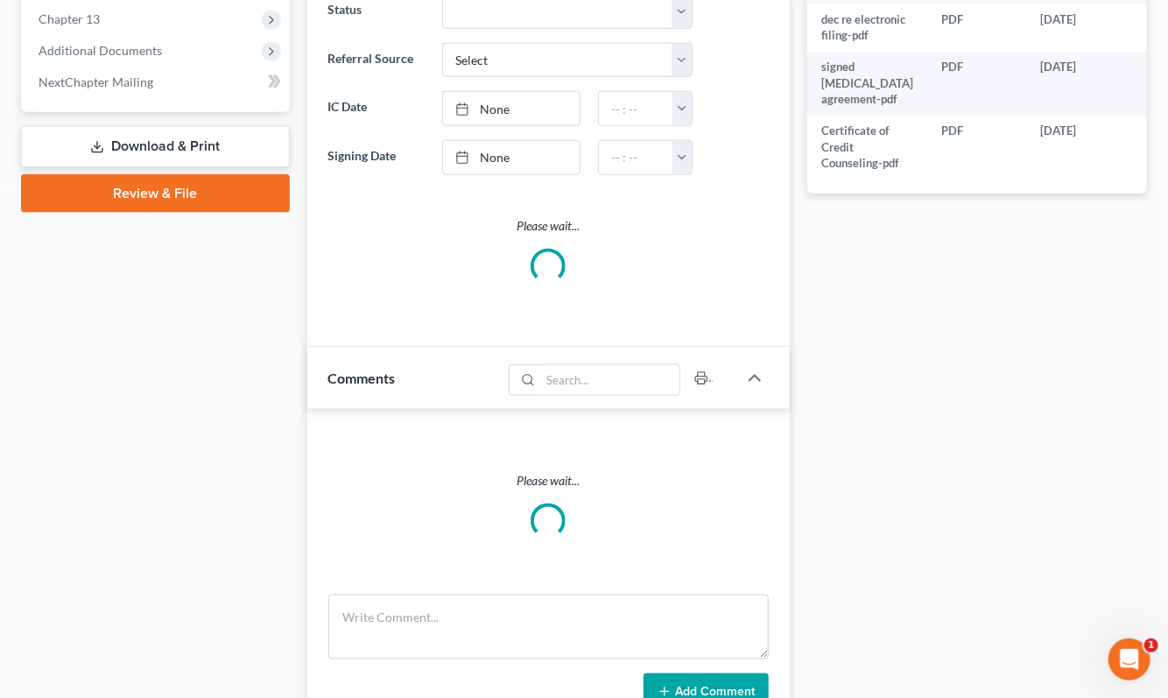
select select "0"
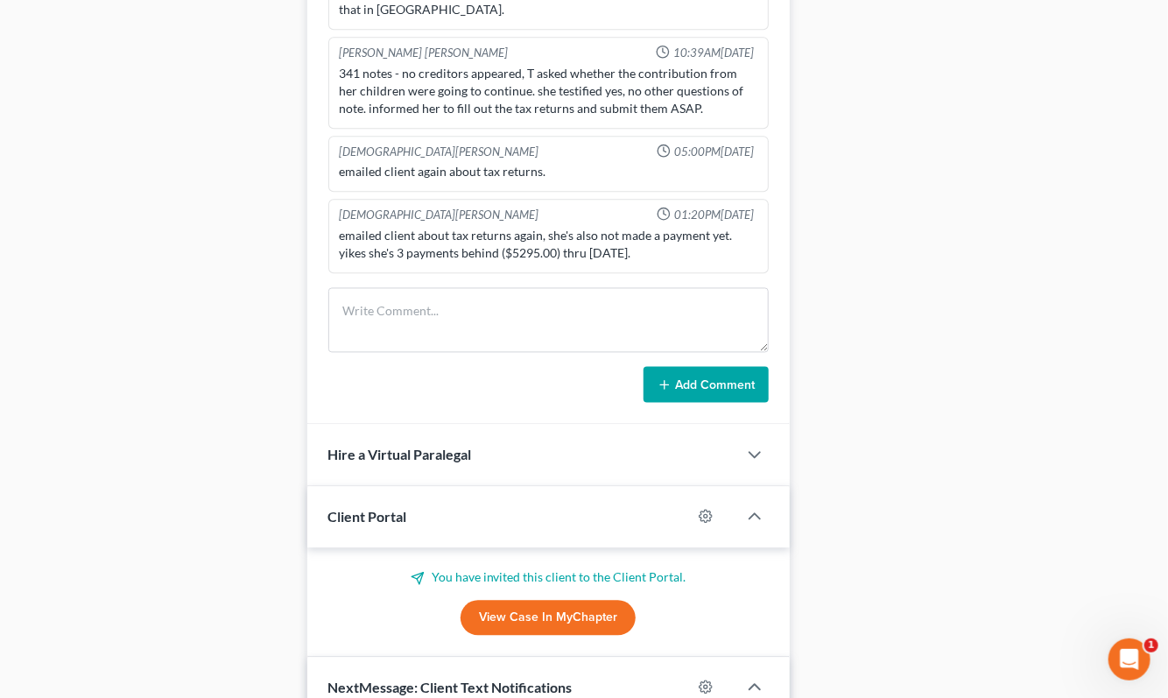
scroll to position [1063, 0]
click at [537, 293] on textarea at bounding box center [548, 320] width 440 height 65
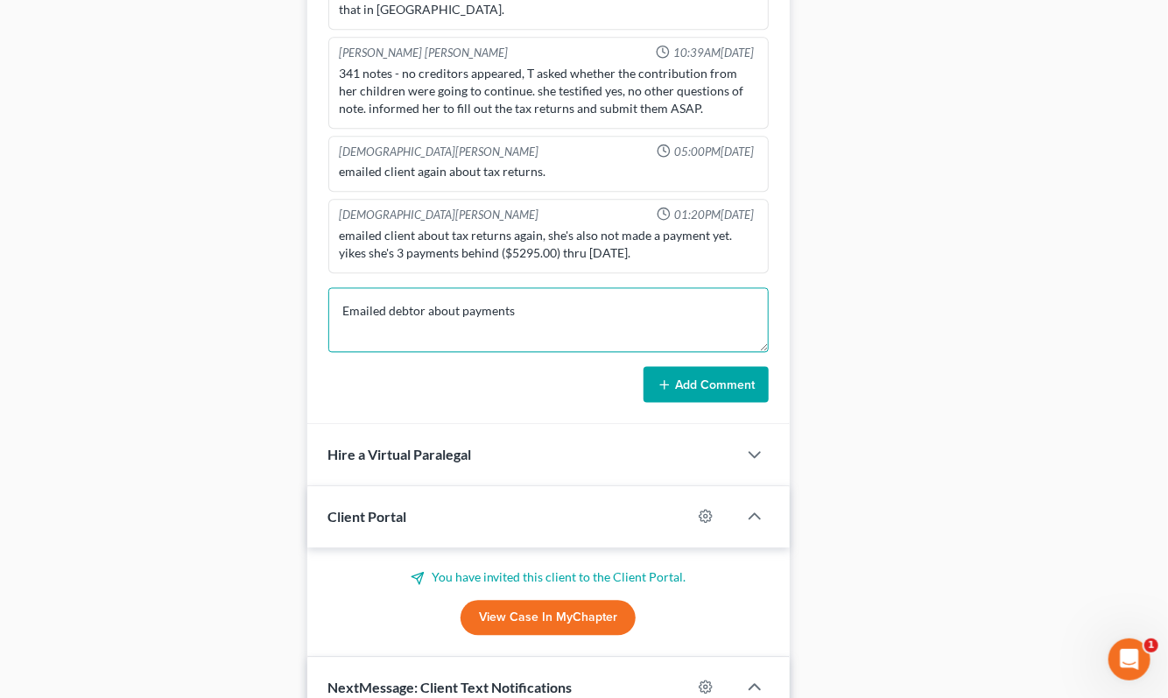
type textarea "Emailed debtor about payments"
click at [721, 367] on button "Add Comment" at bounding box center [705, 385] width 125 height 37
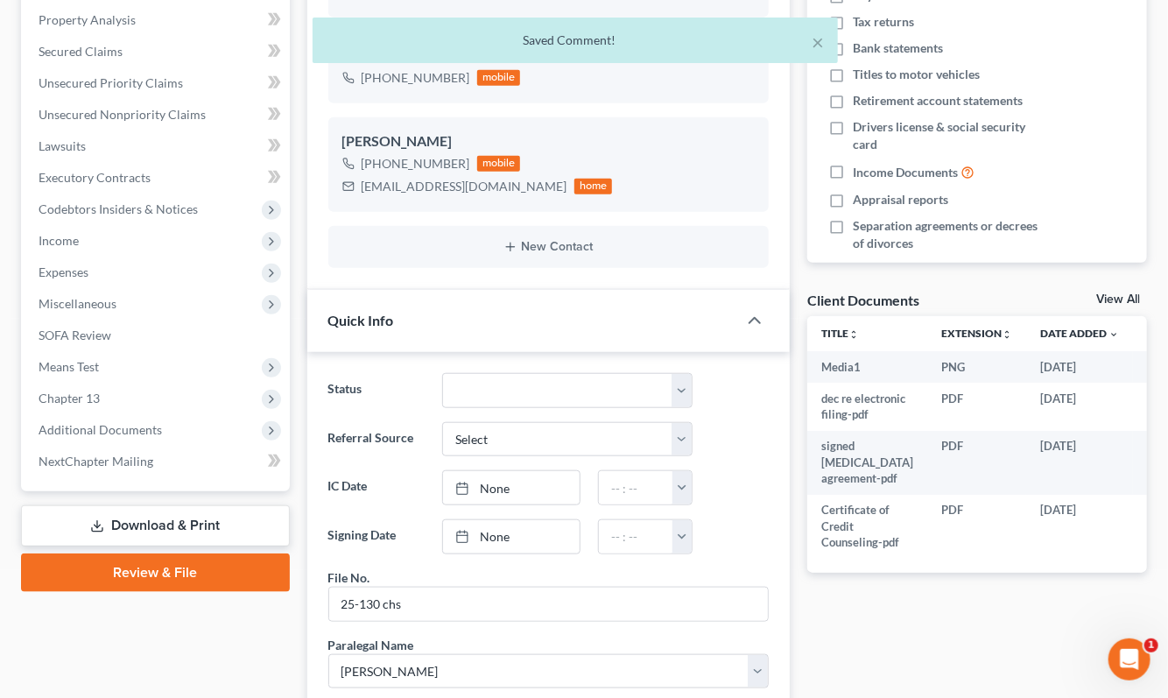
scroll to position [0, 0]
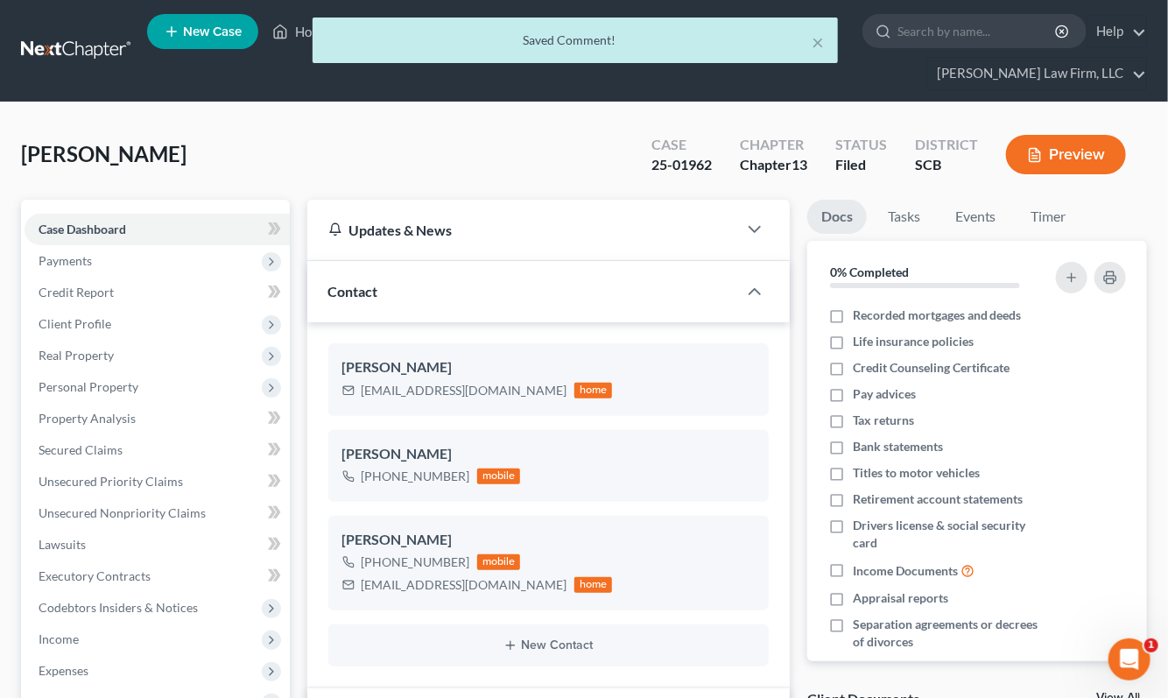
click at [85, 40] on div "× Saved Comment!" at bounding box center [575, 45] width 1168 height 54
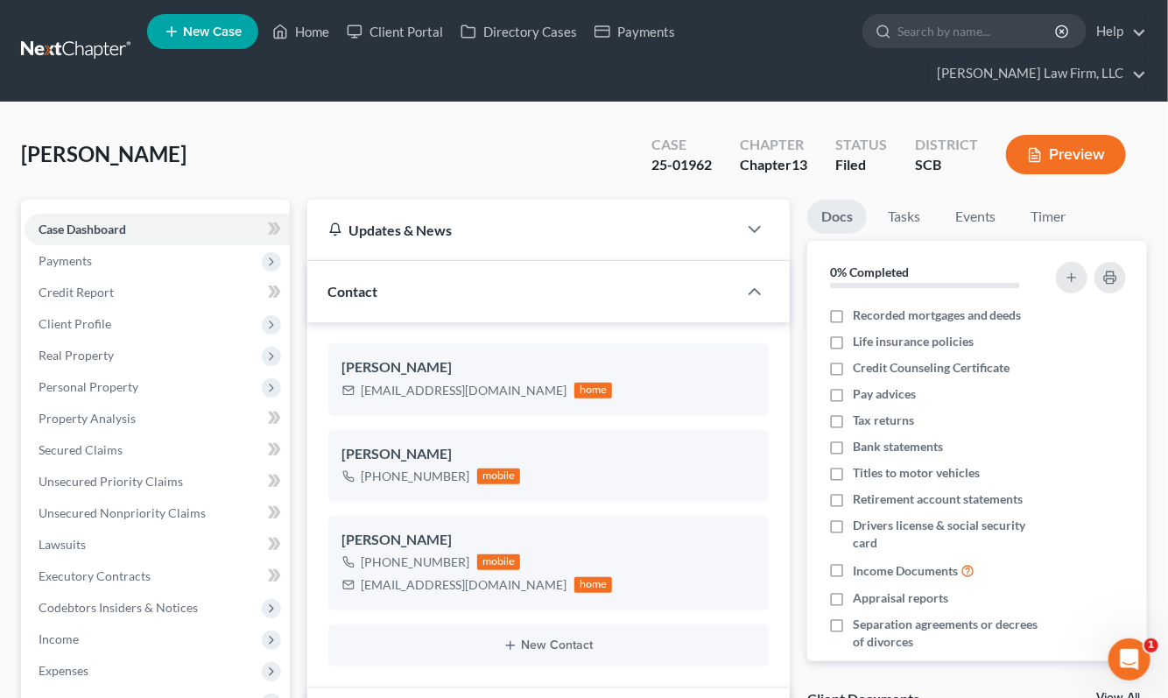
click at [88, 40] on link at bounding box center [77, 51] width 112 height 32
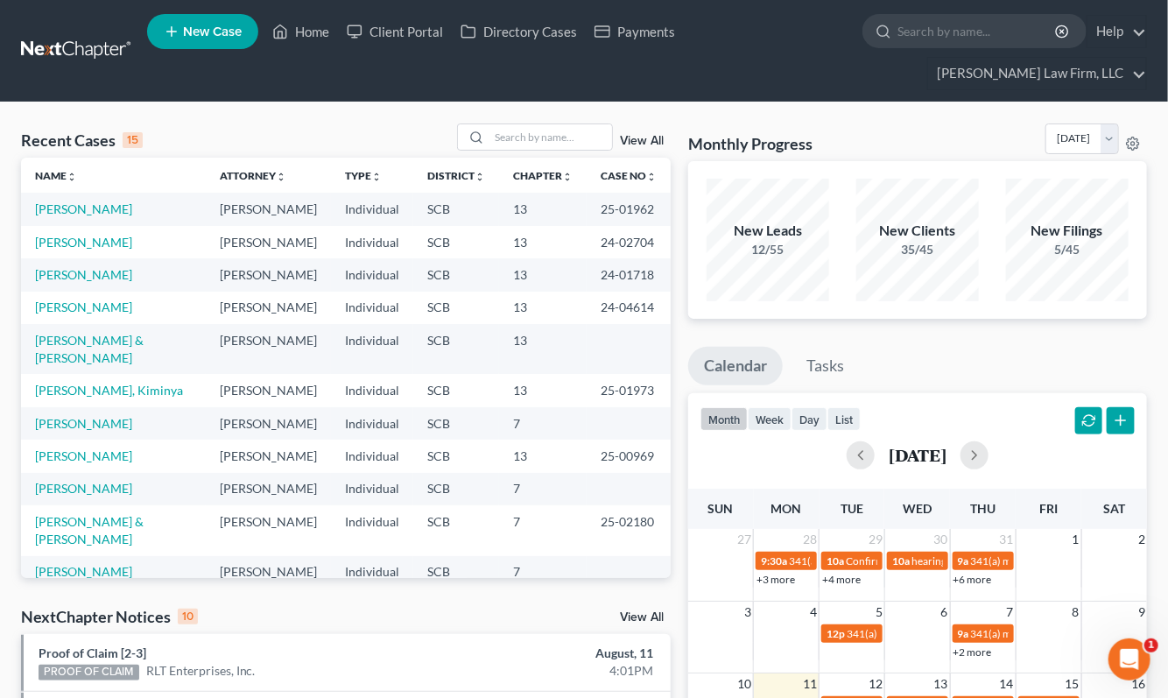
click at [897, 123] on div "Monthly Progress Bankruptcy Bankruptcy [DATE] [DATE] [DATE] [DATE] [DATE] [DATE…" at bounding box center [917, 142] width 459 height 38
drag, startPoint x: 578, startPoint y: 94, endPoint x: 589, endPoint y: 109, distance: 18.7
click at [581, 124] on input "search" at bounding box center [550, 136] width 123 height 25
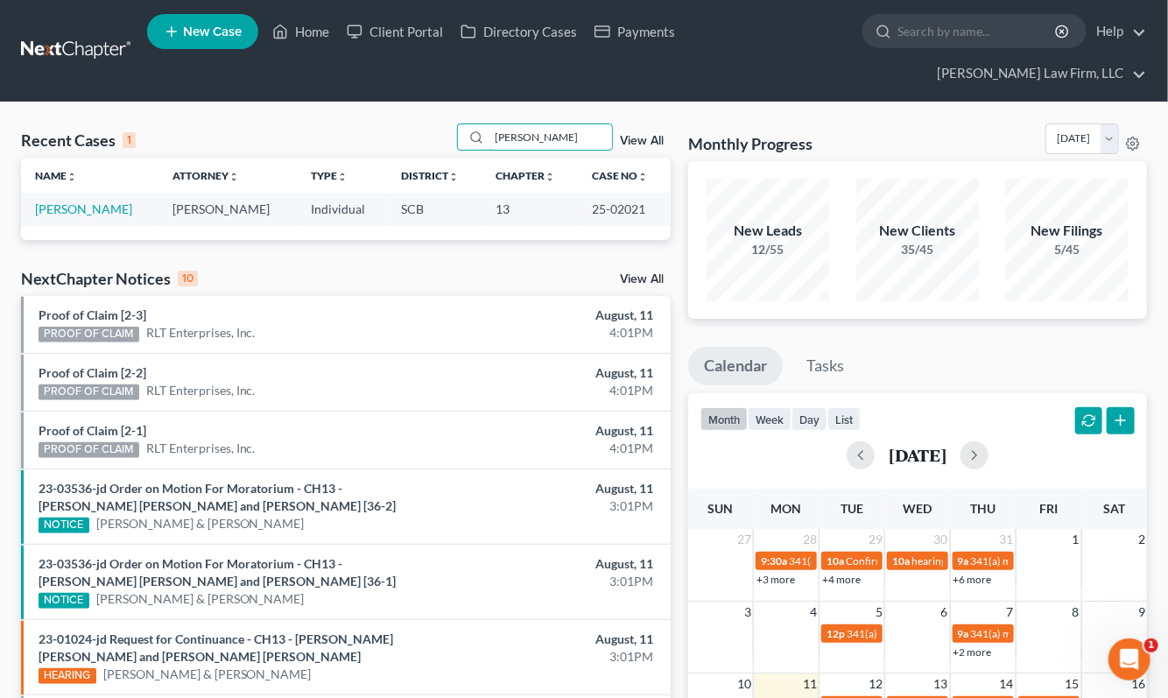
type input "[PERSON_NAME]"
click at [59, 201] on link "[PERSON_NAME]" at bounding box center [83, 208] width 97 height 15
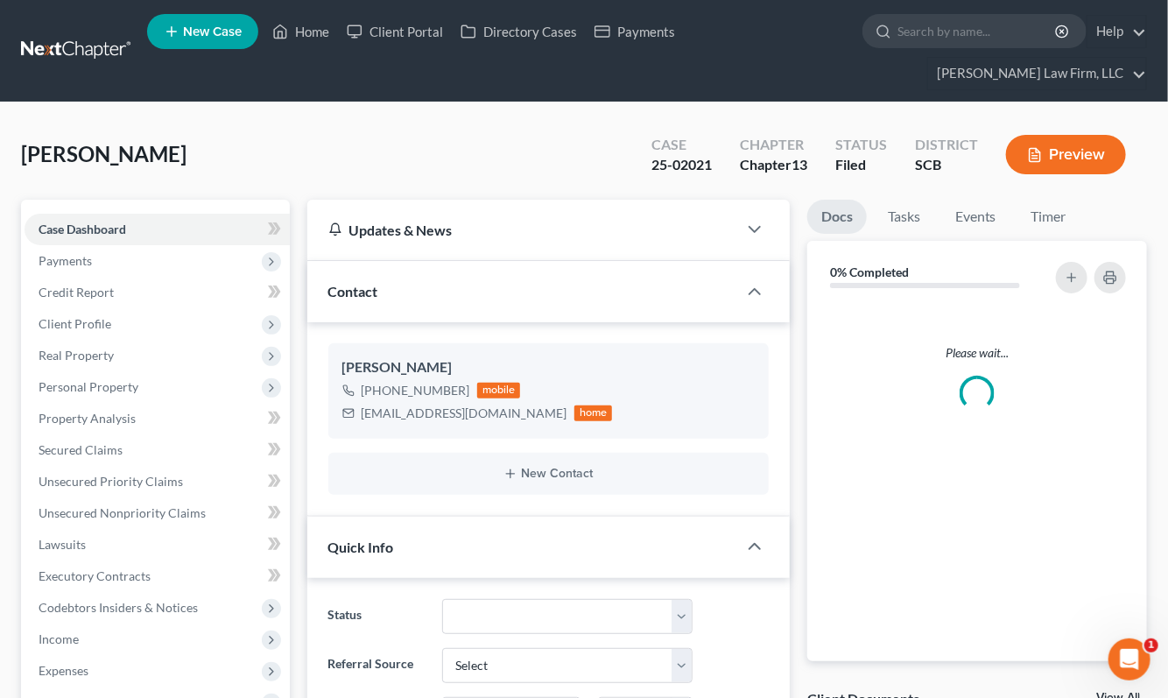
select select "0"
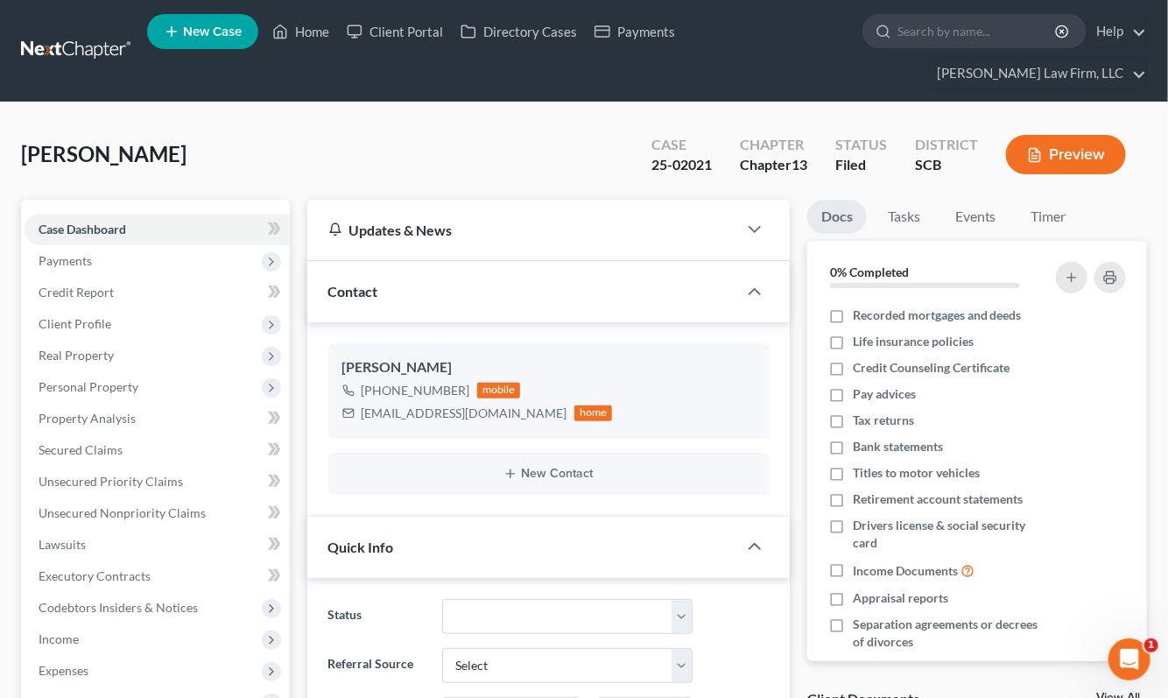
scroll to position [1318, 0]
click at [88, 442] on span "Secured Claims" at bounding box center [81, 449] width 84 height 15
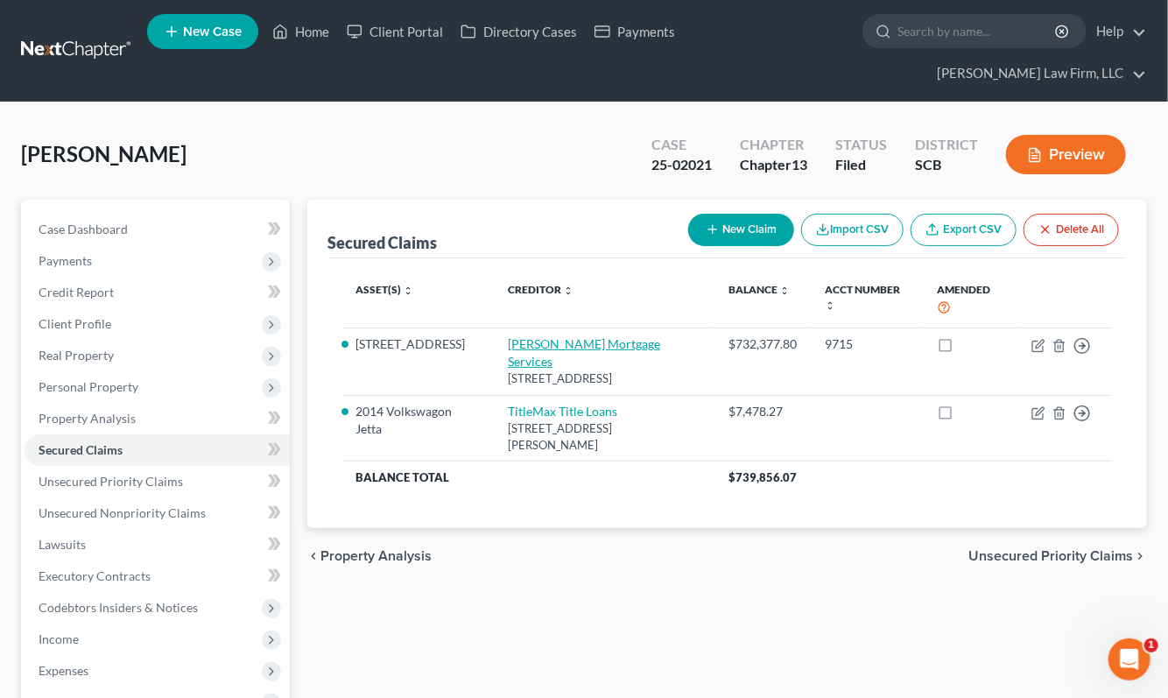
click at [617, 336] on link "Carrington Mortgage Services" at bounding box center [584, 352] width 152 height 32
select select "15"
select select "3"
select select "0"
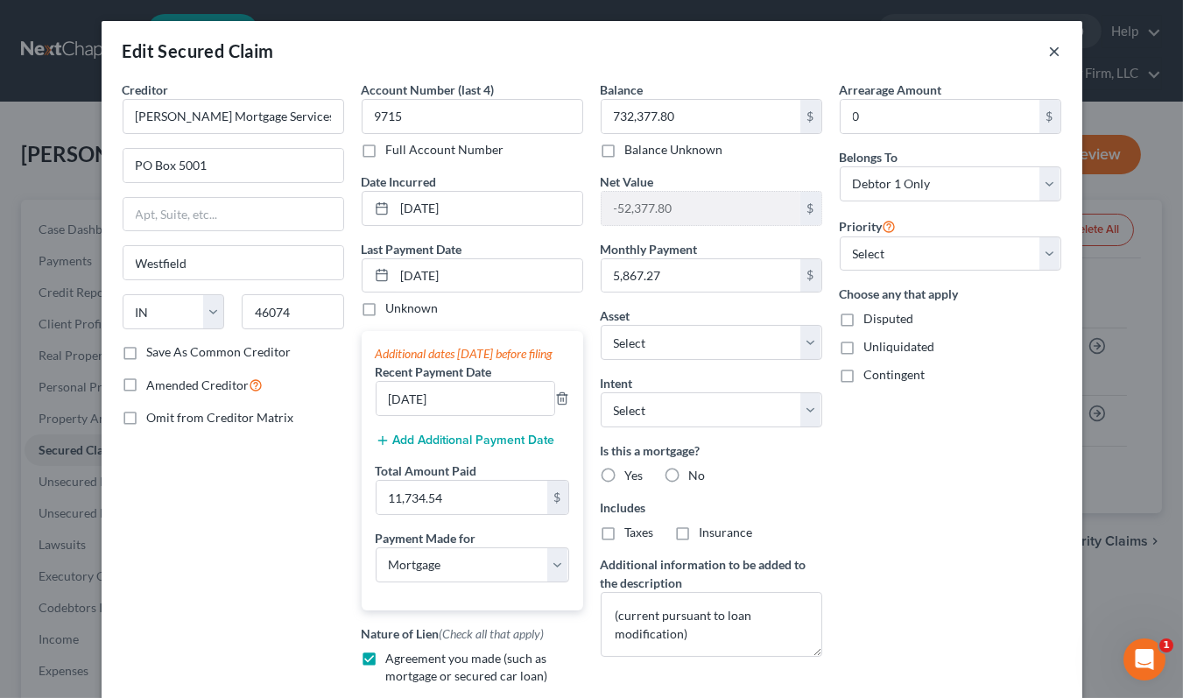
click at [1049, 48] on button "×" at bounding box center [1055, 50] width 12 height 21
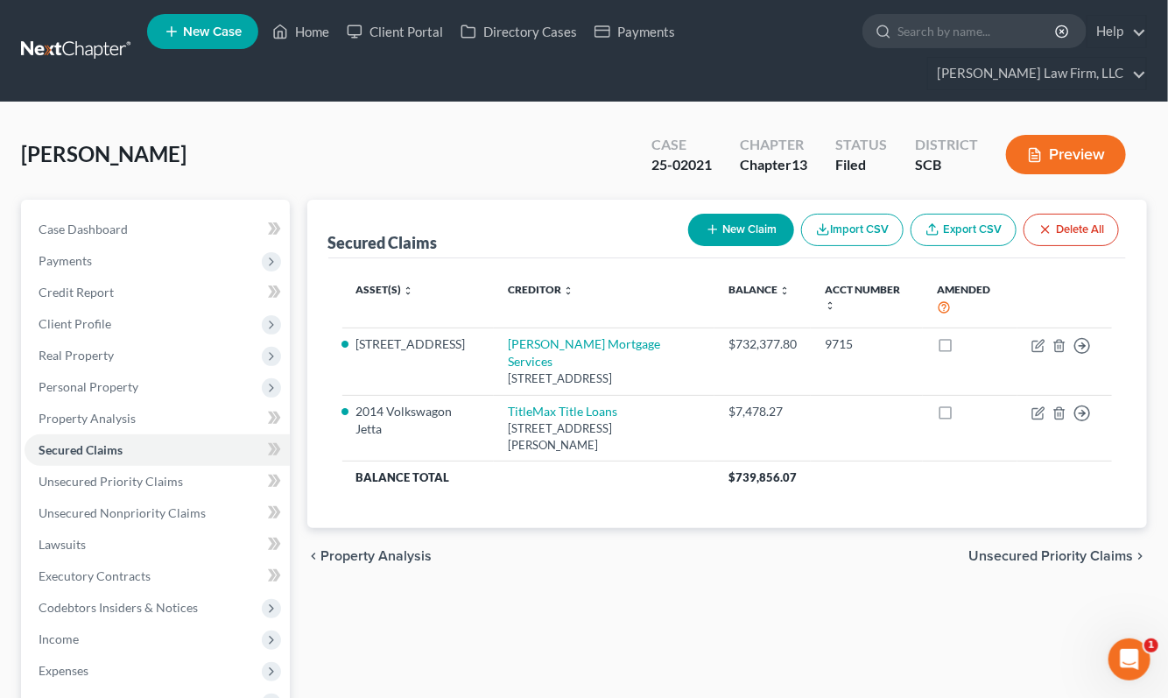
click at [898, 102] on div "Trump, Daniel Upgraded Case 25-02021 Chapter Chapter 13 Status Filed District S…" at bounding box center [584, 563] width 1168 height 923
click at [80, 221] on span "Case Dashboard" at bounding box center [83, 228] width 89 height 15
select select "0"
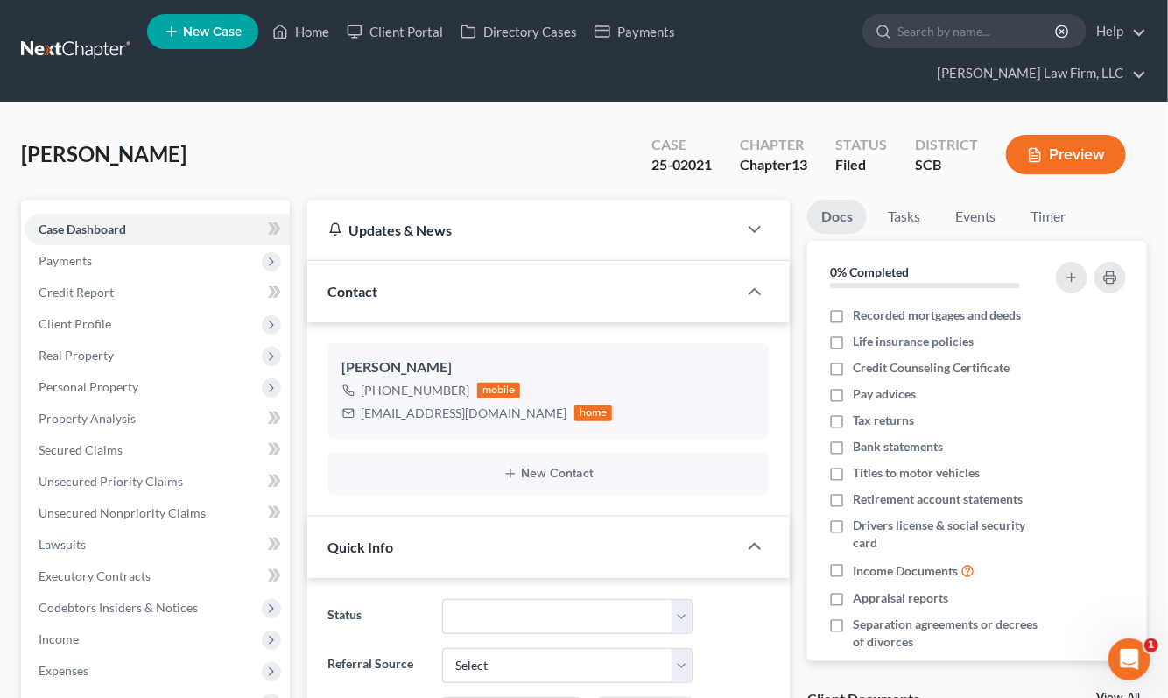
click at [71, 38] on link at bounding box center [77, 51] width 112 height 32
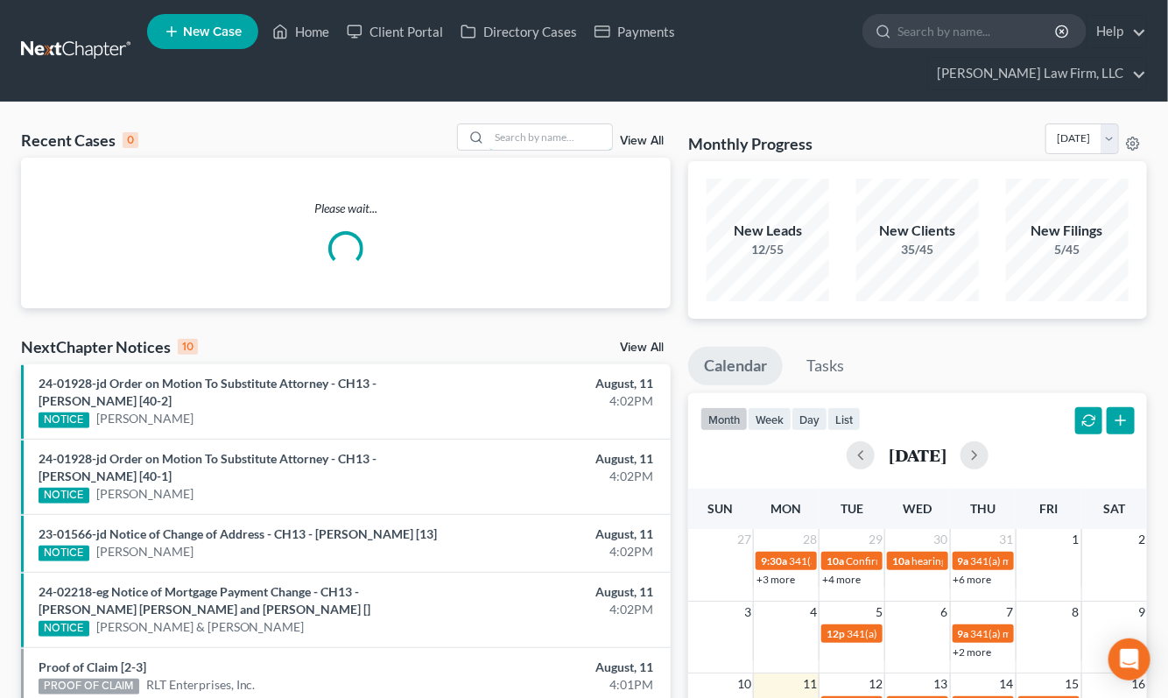
click at [521, 124] on input "search" at bounding box center [550, 136] width 123 height 25
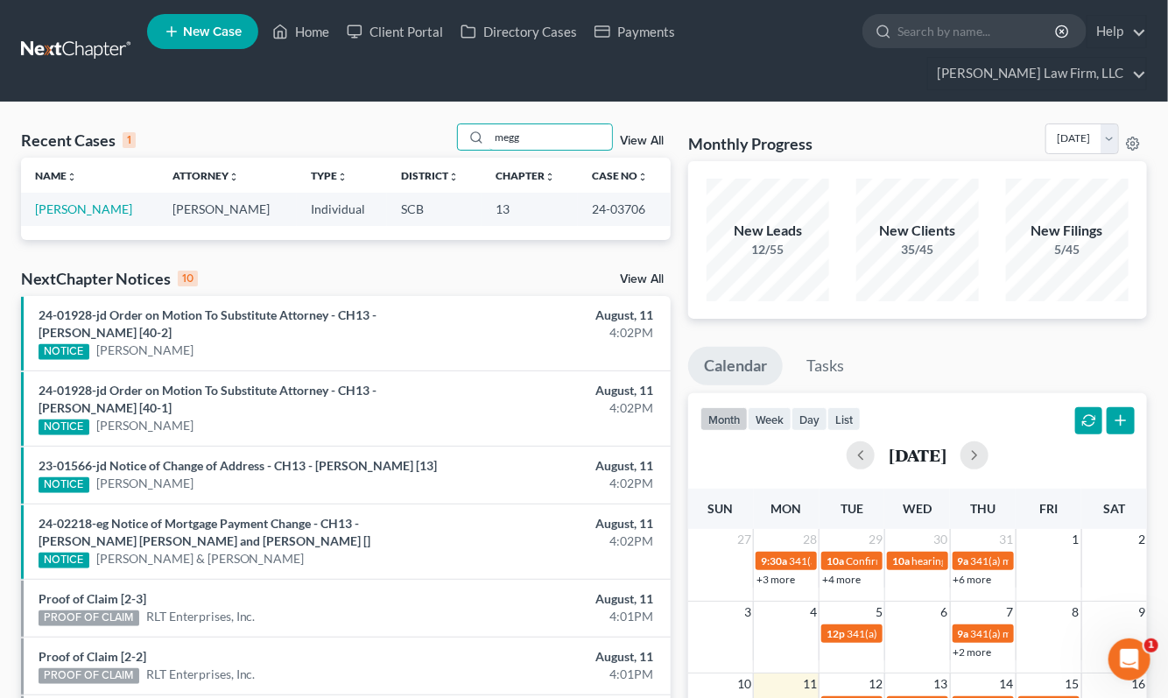
type input "megg"
click at [94, 201] on link "[PERSON_NAME]" at bounding box center [83, 208] width 97 height 15
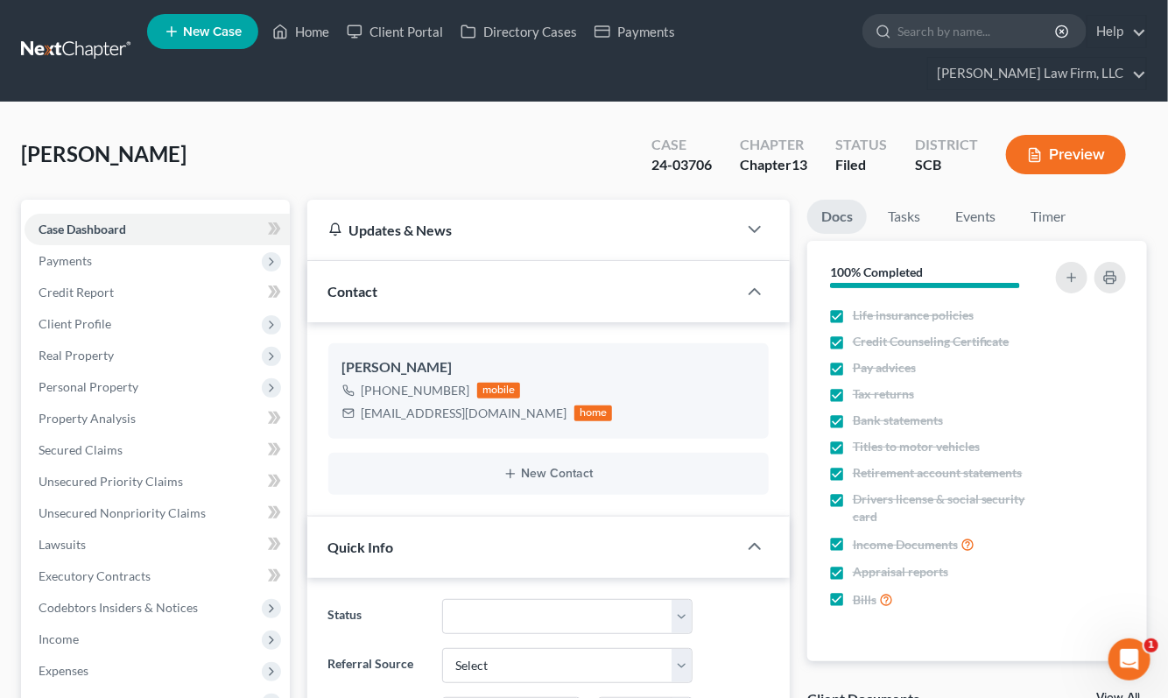
select select "1"
click at [58, 308] on span "Client Profile" at bounding box center [157, 324] width 265 height 32
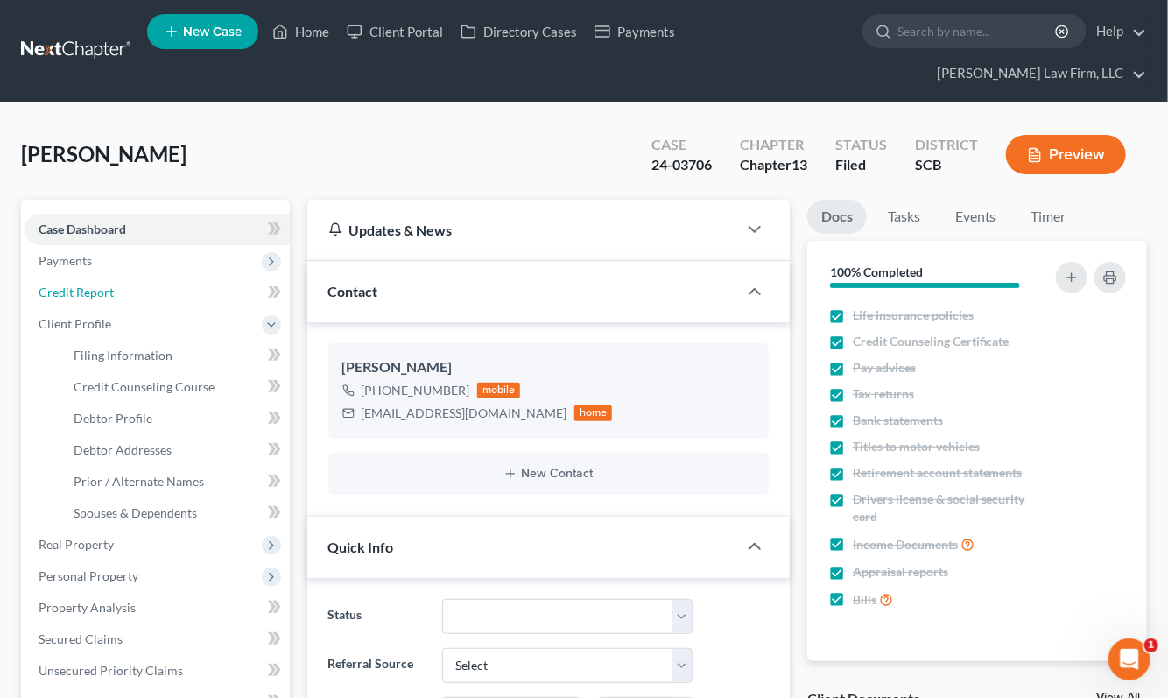
click at [89, 284] on span "Credit Report" at bounding box center [76, 291] width 75 height 15
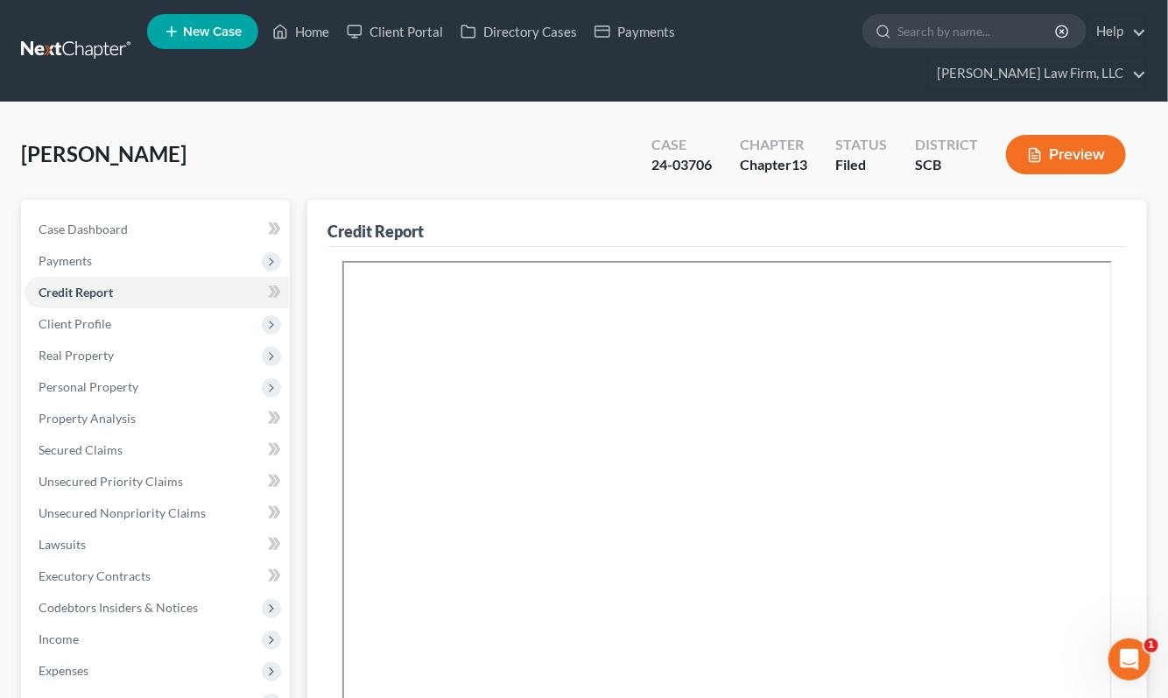
click at [76, 316] on span "Client Profile" at bounding box center [75, 323] width 73 height 15
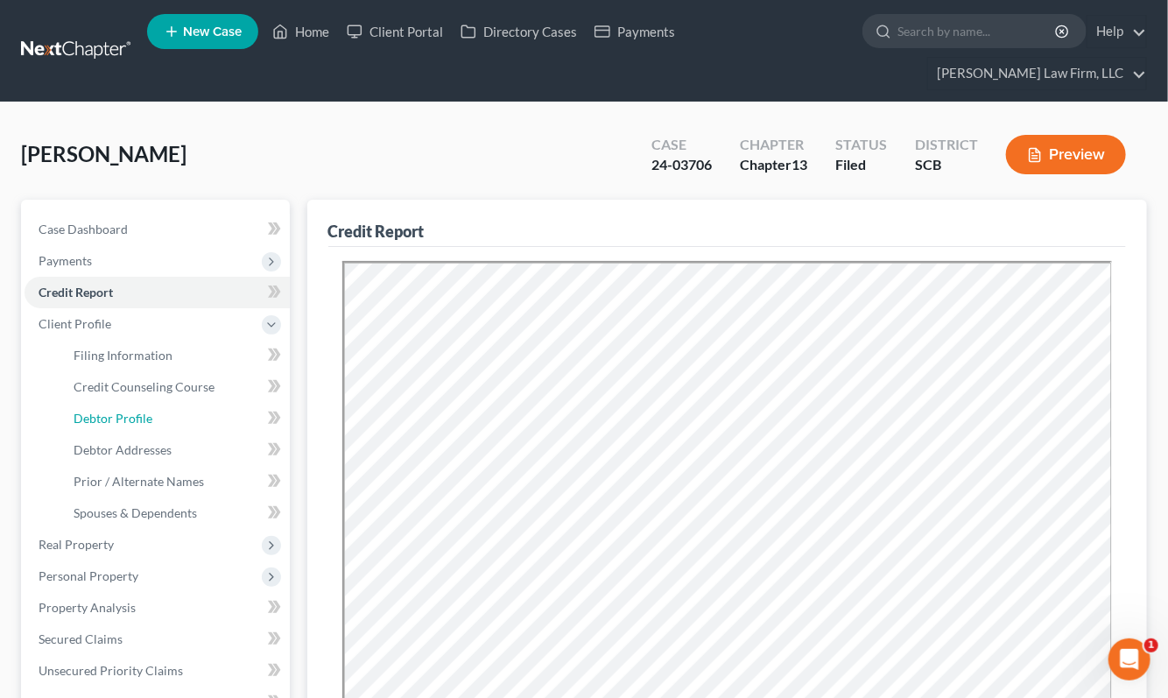
click at [120, 411] on span "Debtor Profile" at bounding box center [113, 418] width 79 height 15
select select "0"
select select "4"
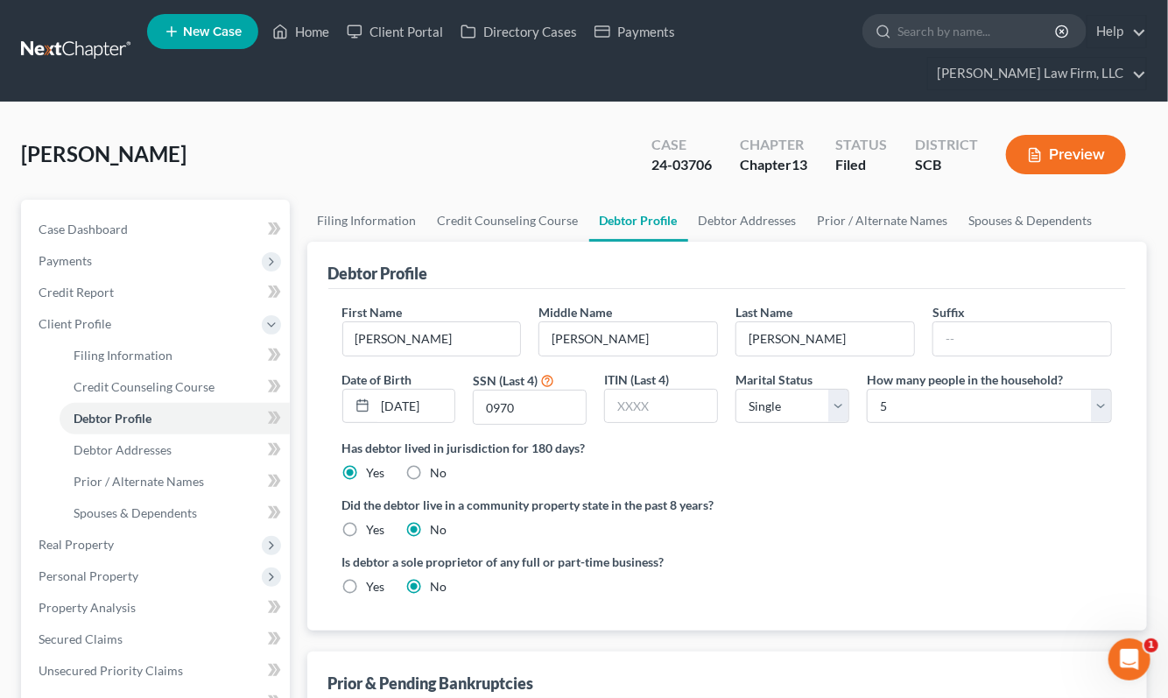
click at [97, 35] on link at bounding box center [77, 51] width 112 height 32
